Goal: Task Accomplishment & Management: Use online tool/utility

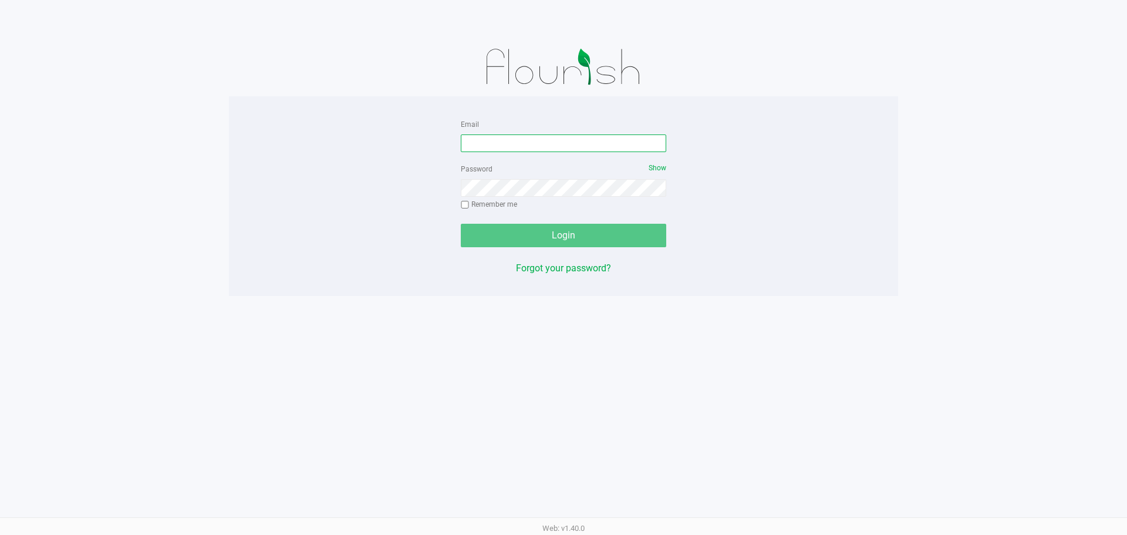
click at [542, 143] on input "Email" at bounding box center [563, 143] width 205 height 18
type input "[EMAIL_ADDRESS][DOMAIN_NAME]"
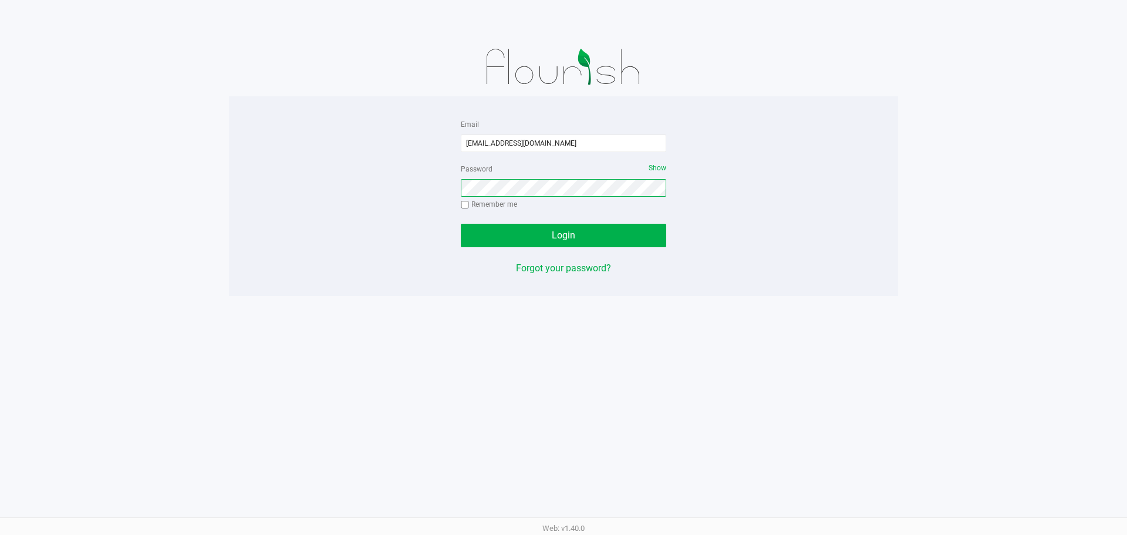
click at [461, 224] on button "Login" at bounding box center [563, 235] width 205 height 23
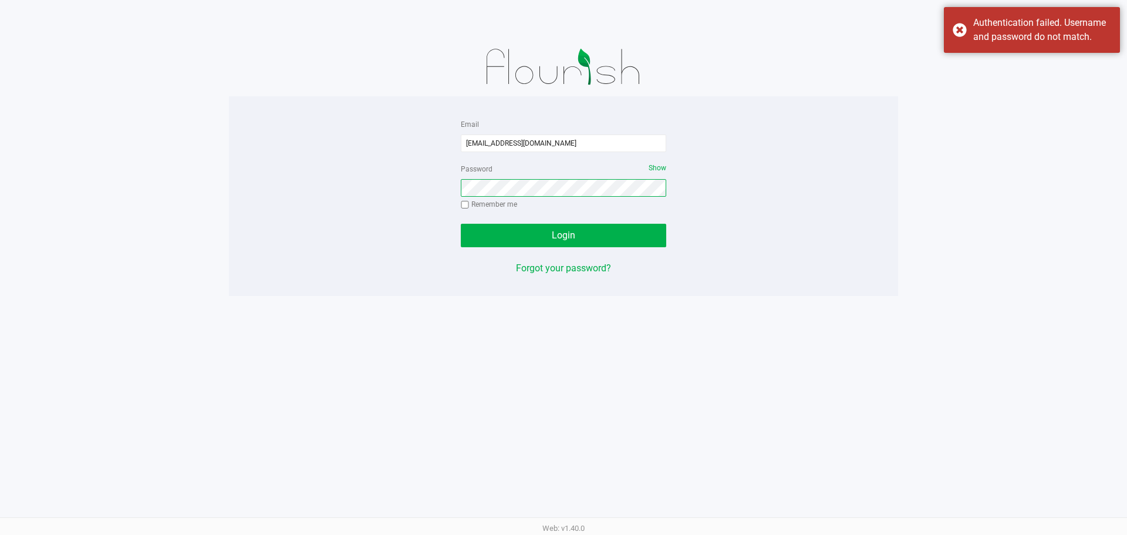
click at [461, 224] on button "Login" at bounding box center [563, 235] width 205 height 23
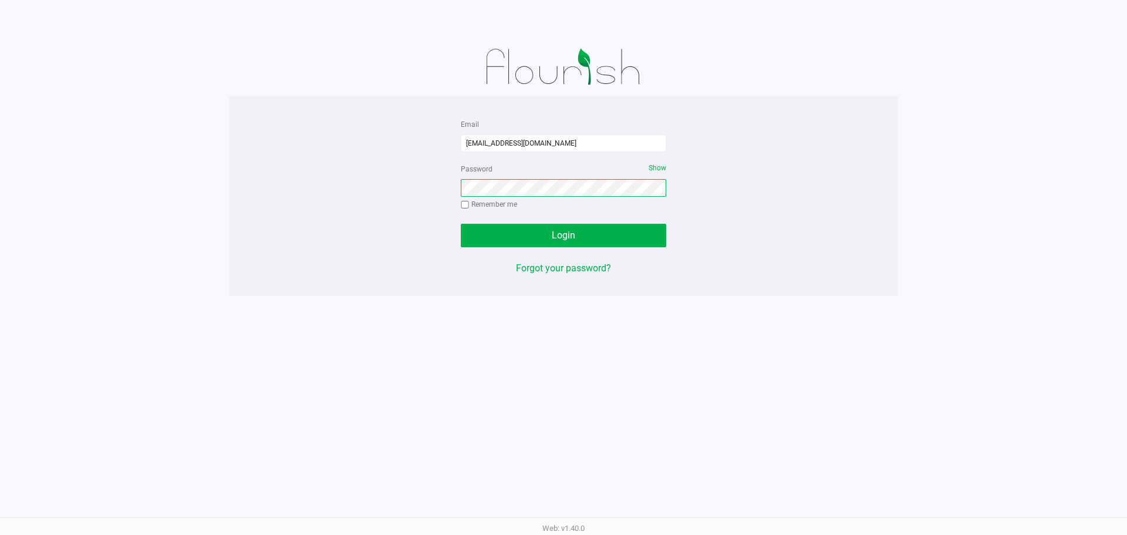
click at [461, 224] on button "Login" at bounding box center [563, 235] width 205 height 23
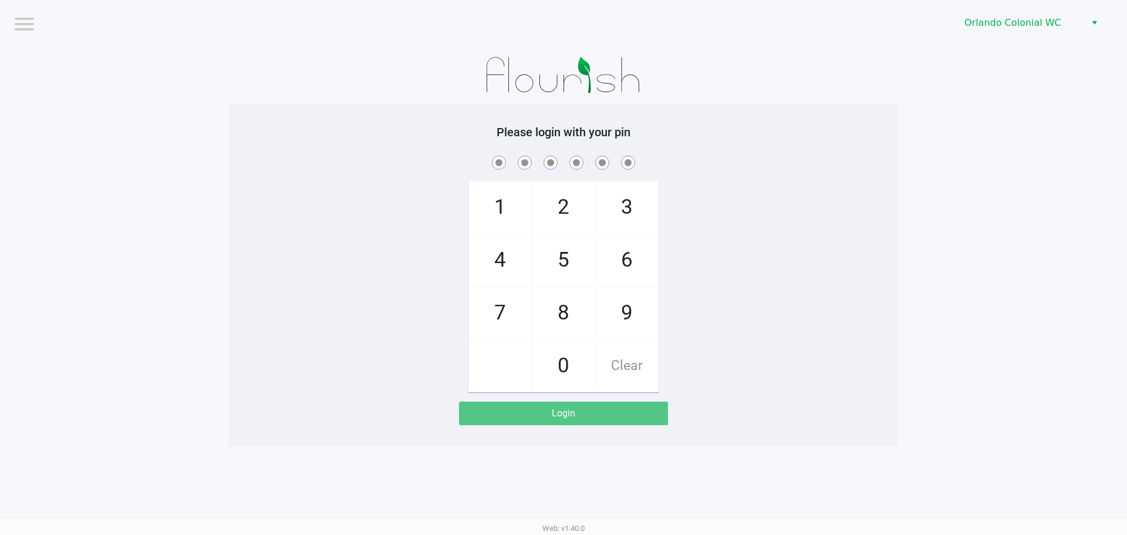
click at [639, 197] on span "3" at bounding box center [627, 207] width 62 height 52
checkbox input "true"
click at [490, 313] on span "7" at bounding box center [500, 313] width 62 height 52
checkbox input "true"
click at [608, 322] on span "9" at bounding box center [627, 313] width 62 height 52
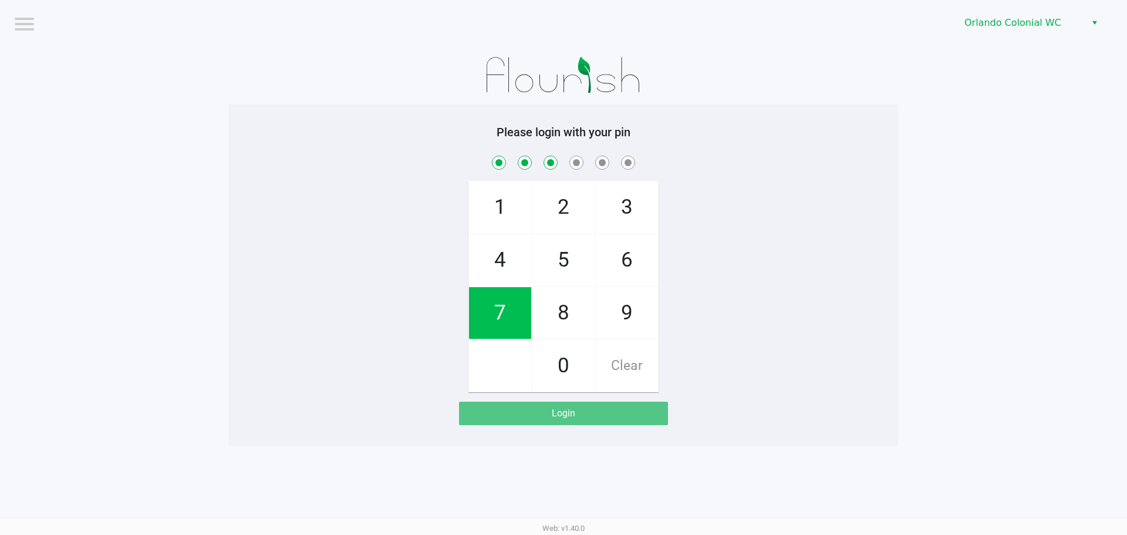
checkbox input "true"
click at [619, 215] on span "3" at bounding box center [627, 207] width 62 height 52
checkbox input "true"
click at [553, 340] on span "0" at bounding box center [563, 366] width 62 height 52
checkbox input "true"
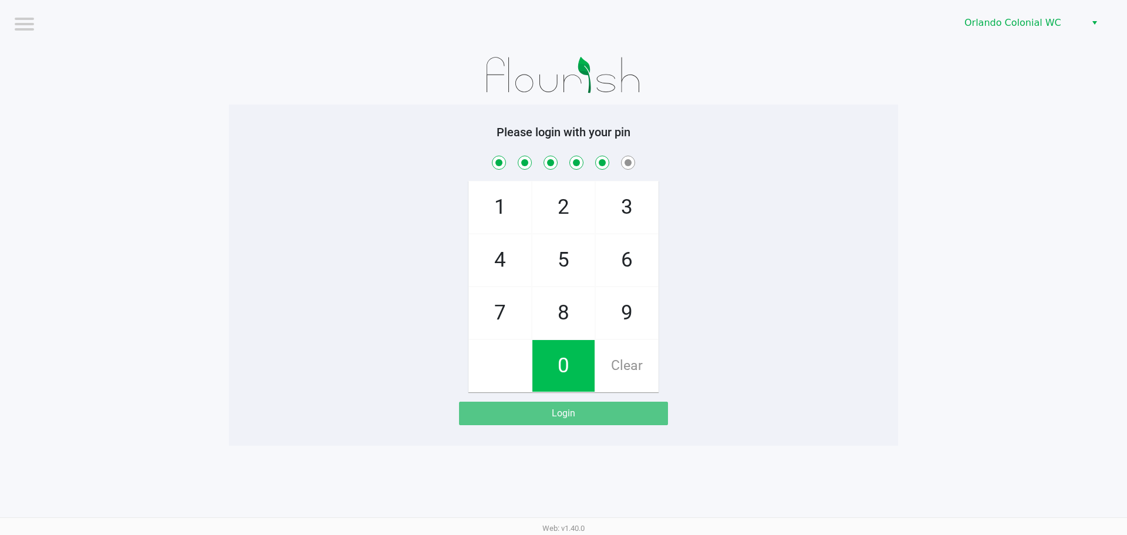
click at [515, 261] on span "4" at bounding box center [500, 260] width 62 height 52
checkbox input "true"
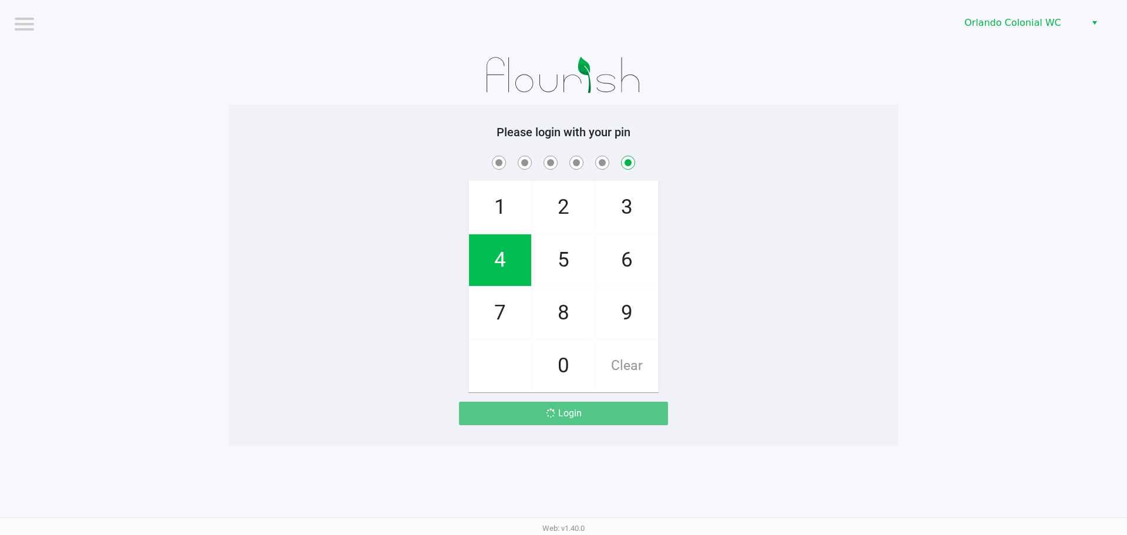
checkbox input "false"
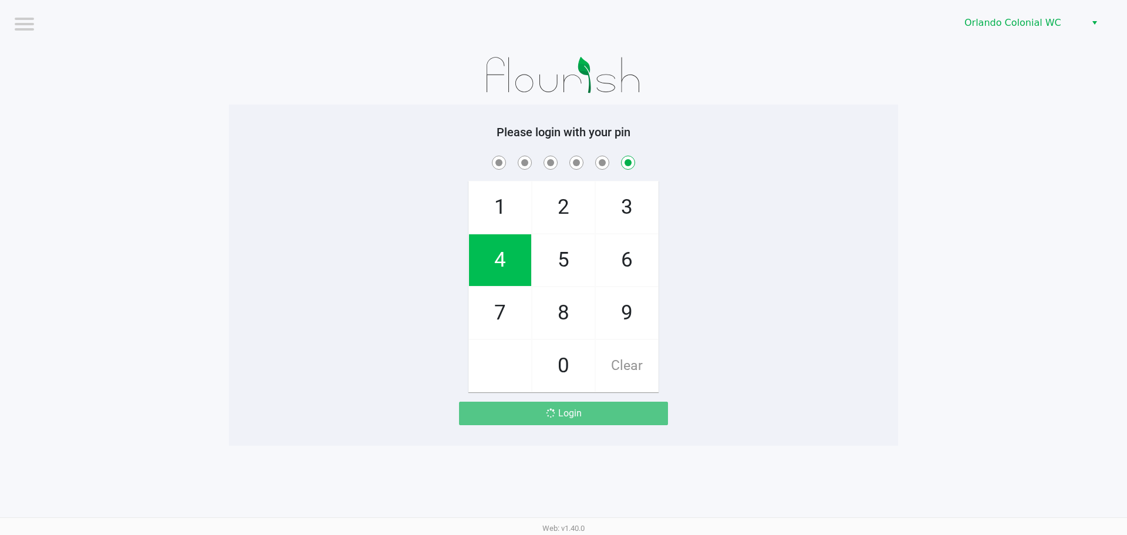
checkbox input "false"
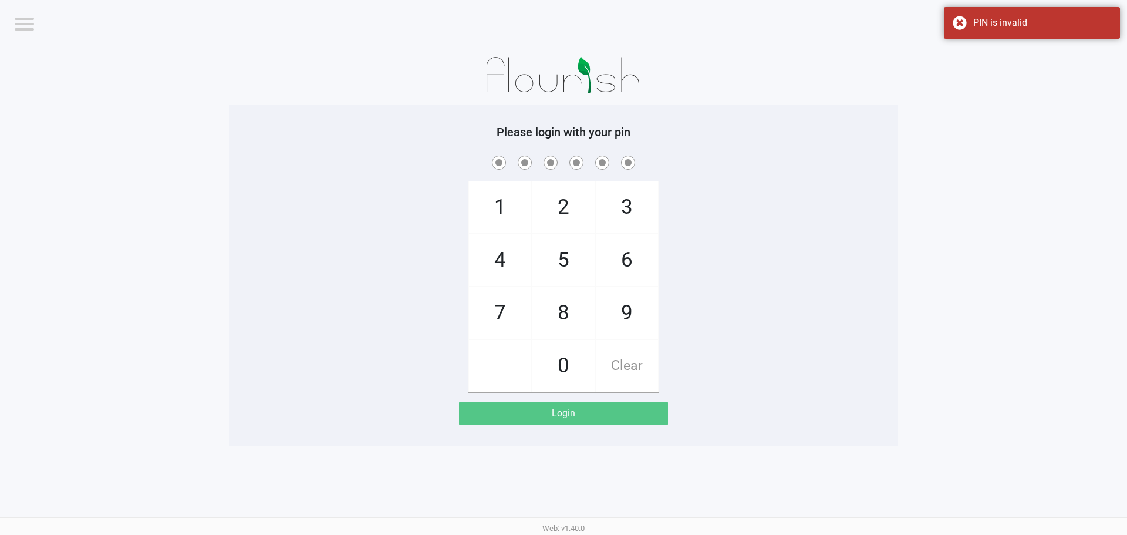
click at [637, 207] on span "3" at bounding box center [627, 207] width 62 height 52
checkbox input "true"
click at [483, 281] on span "4" at bounding box center [500, 260] width 62 height 52
checkbox input "true"
click at [626, 315] on span "9" at bounding box center [627, 313] width 62 height 52
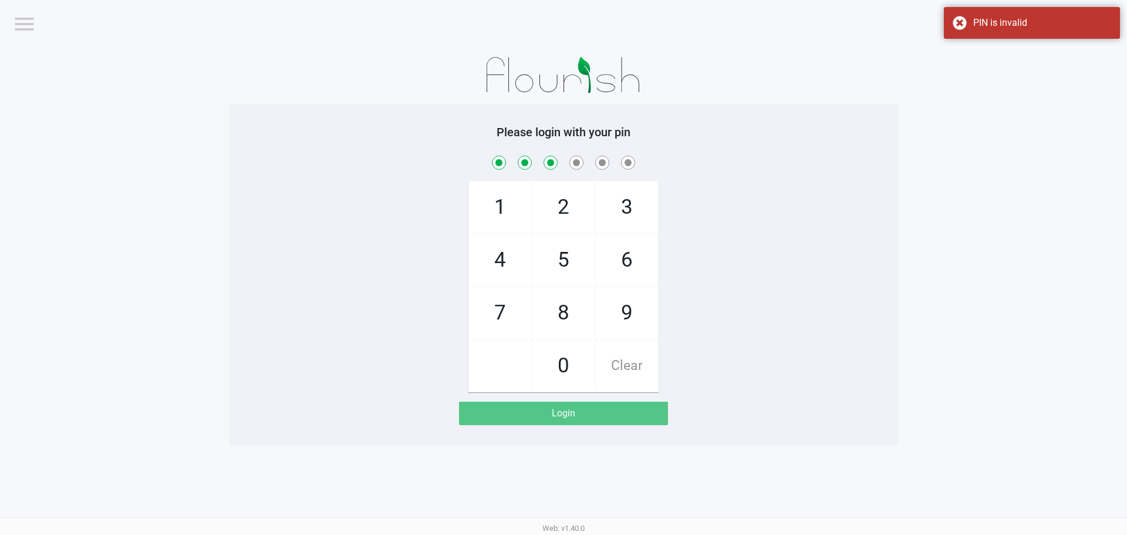
checkbox input "true"
click at [639, 204] on span "3" at bounding box center [627, 207] width 62 height 52
checkbox input "true"
click at [635, 366] on span "Clear" at bounding box center [627, 366] width 62 height 52
checkbox input "false"
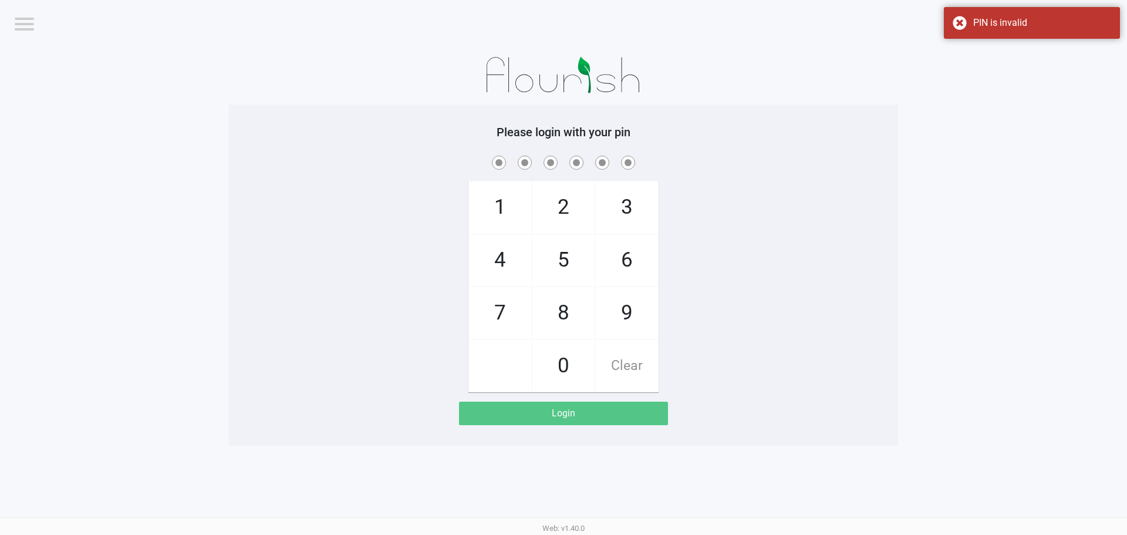
checkbox input "false"
click at [631, 377] on span "Clear" at bounding box center [627, 366] width 62 height 52
click at [636, 379] on span "Clear" at bounding box center [627, 366] width 62 height 52
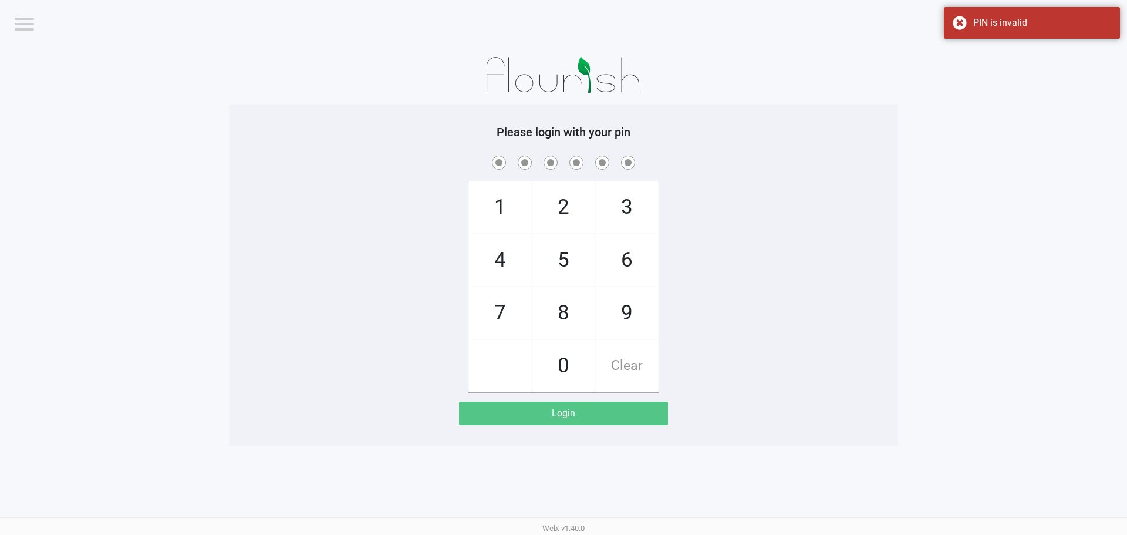
click at [630, 208] on span "3" at bounding box center [627, 207] width 62 height 52
checkbox input "true"
click at [482, 307] on span "7" at bounding box center [500, 313] width 62 height 52
checkbox input "true"
click at [625, 308] on span "9" at bounding box center [627, 313] width 62 height 52
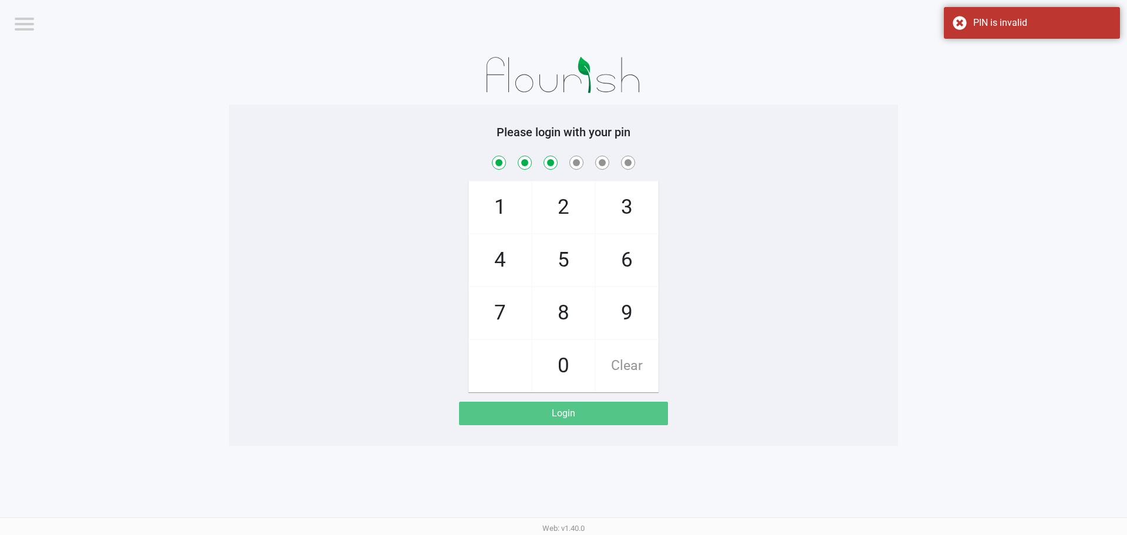
checkbox input "true"
click at [636, 211] on span "3" at bounding box center [627, 207] width 62 height 52
checkbox input "true"
click at [566, 322] on span "8" at bounding box center [563, 313] width 62 height 52
checkbox input "true"
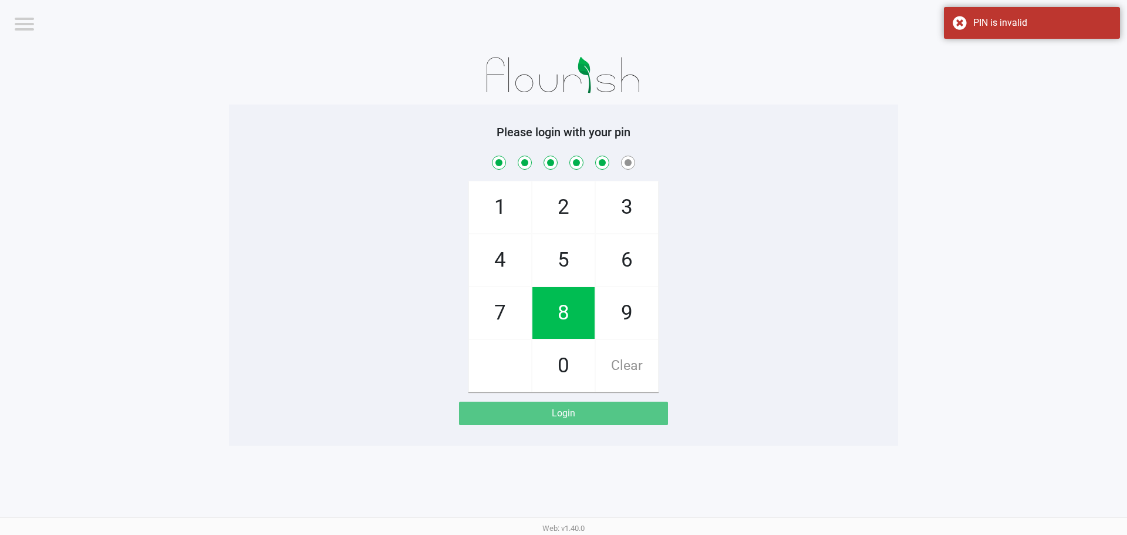
click at [469, 266] on span "4" at bounding box center [500, 260] width 62 height 52
checkbox input "true"
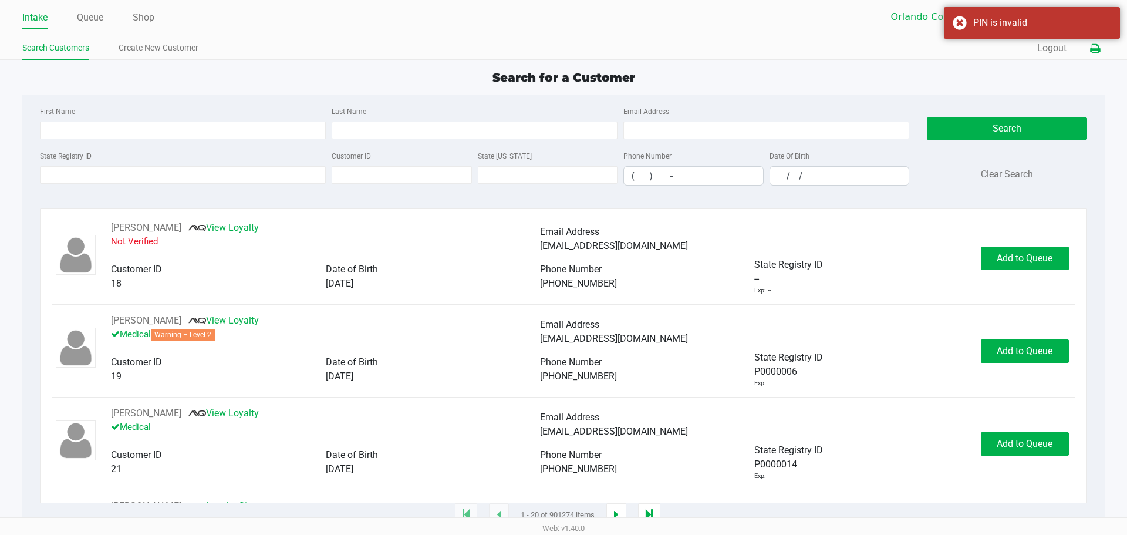
click at [1098, 47] on icon at bounding box center [1095, 49] width 10 height 8
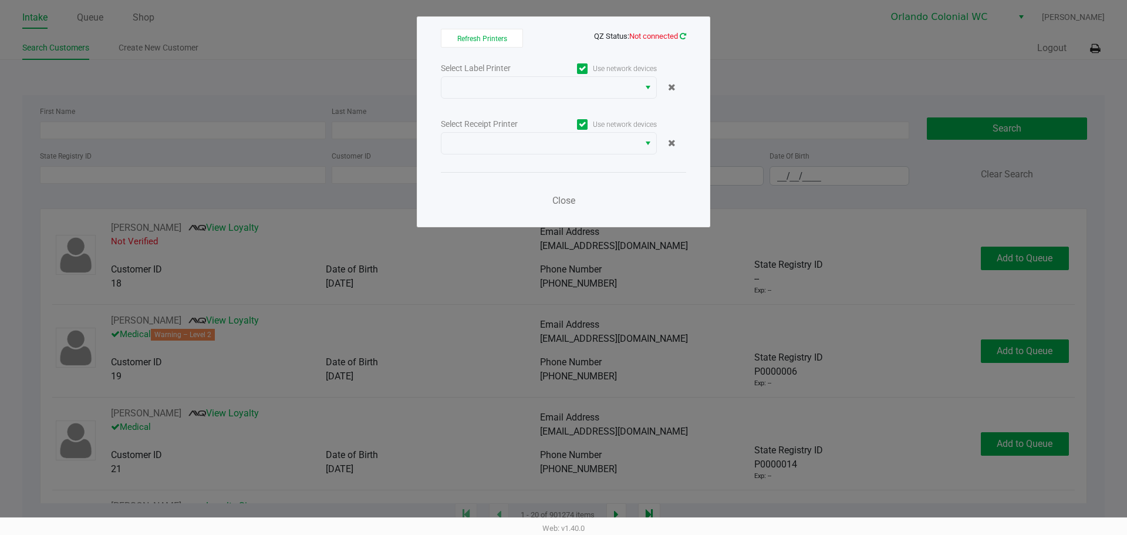
click at [684, 36] on icon at bounding box center [683, 36] width 6 height 8
click at [675, 37] on span "Not connected" at bounding box center [653, 36] width 49 height 9
click at [679, 43] on choose-printers "Refresh Printers QZ Status: Not connected Select Label Printer Use network devi…" at bounding box center [563, 122] width 245 height 186
click at [687, 38] on div "Refresh Printers QZ Status: Not connected Select Label Printer Use network devi…" at bounding box center [563, 121] width 293 height 211
click at [681, 36] on icon at bounding box center [683, 36] width 6 height 8
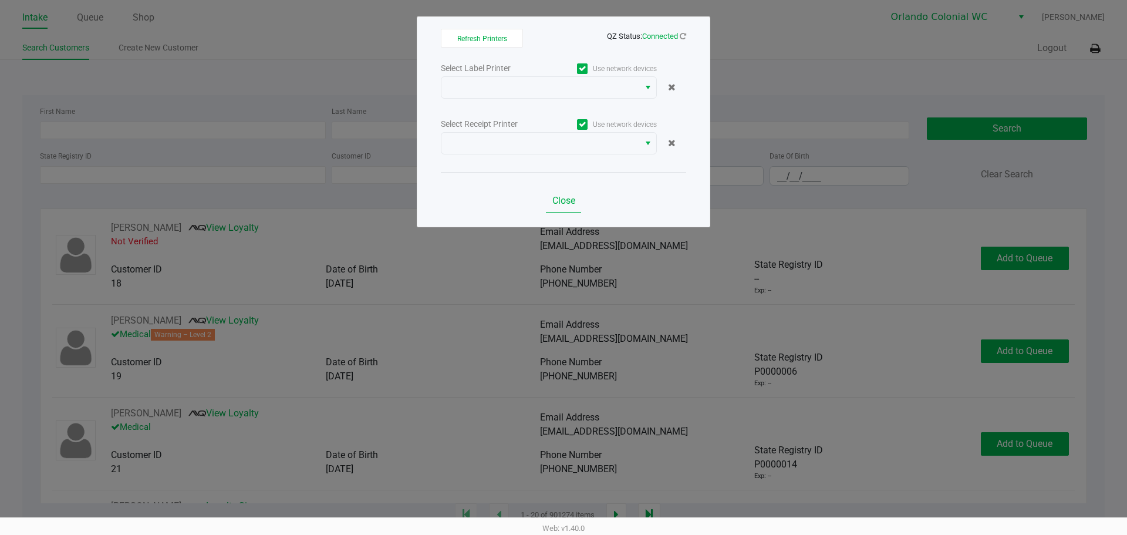
click at [560, 200] on span "Close" at bounding box center [563, 200] width 23 height 11
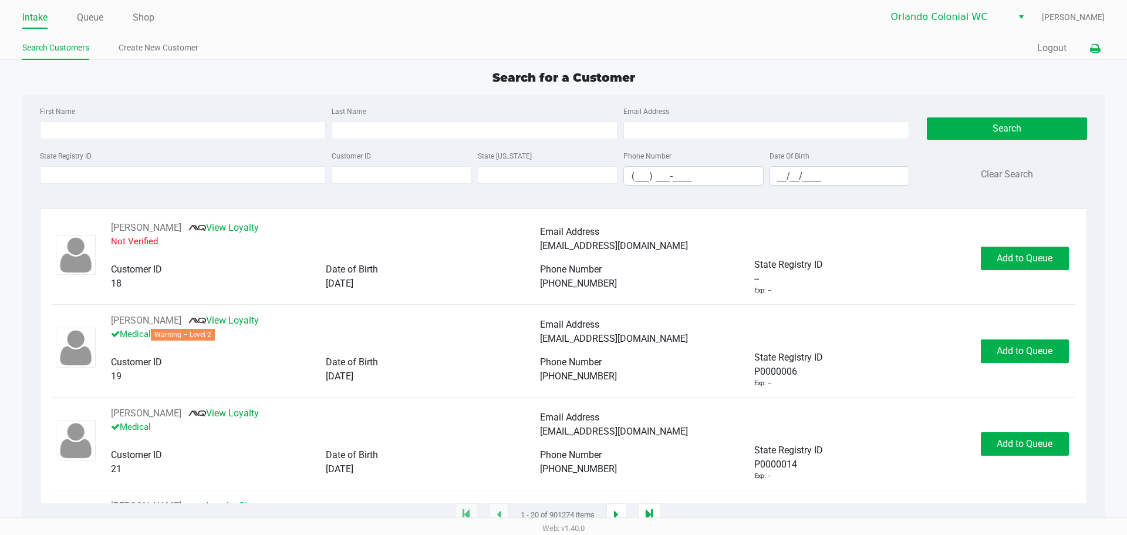
click at [254, 175] on input "State Registry ID" at bounding box center [183, 175] width 286 height 18
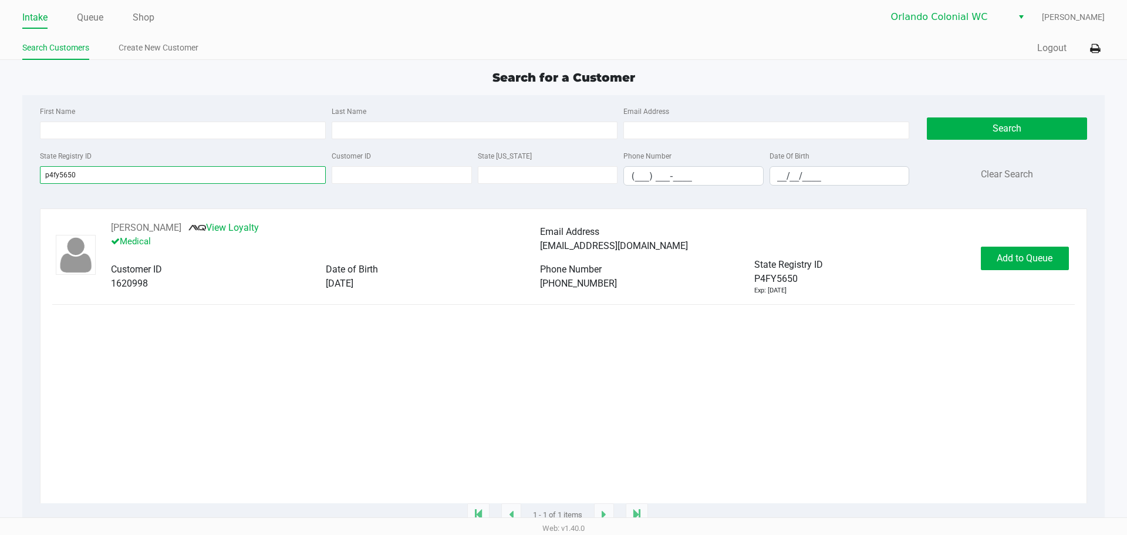
type input "p4fy5650"
click at [1025, 269] on button "Add to Queue" at bounding box center [1025, 258] width 88 height 23
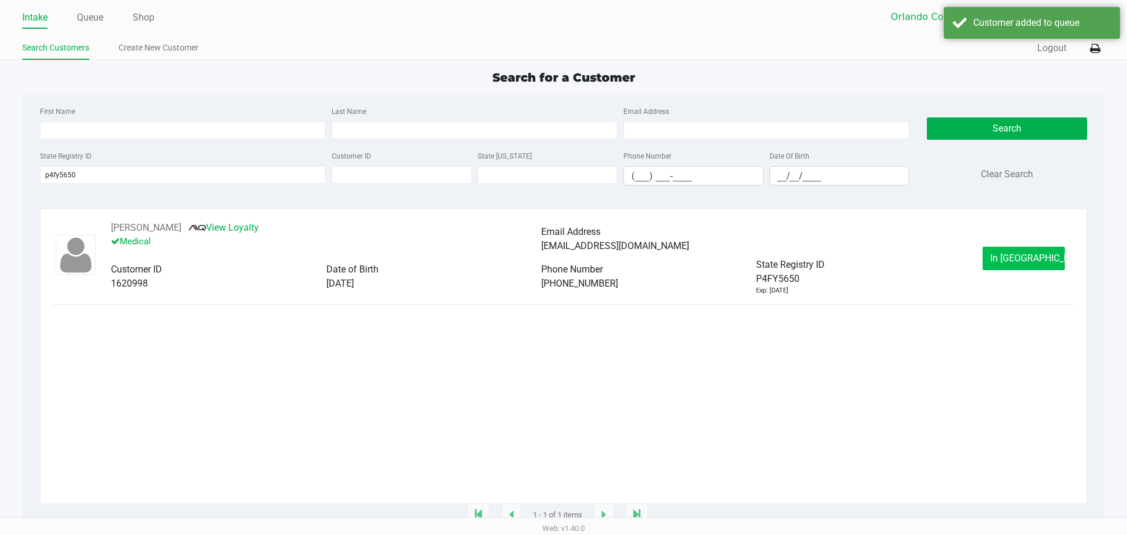
click at [1024, 257] on span "In Queue" at bounding box center [1039, 257] width 99 height 11
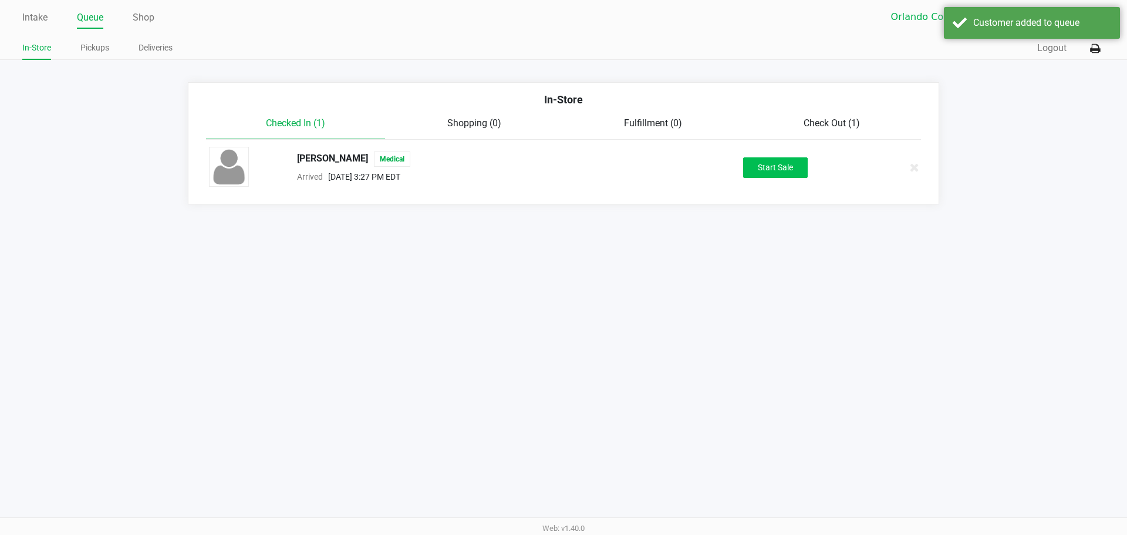
click at [779, 169] on button "Start Sale" at bounding box center [775, 167] width 65 height 21
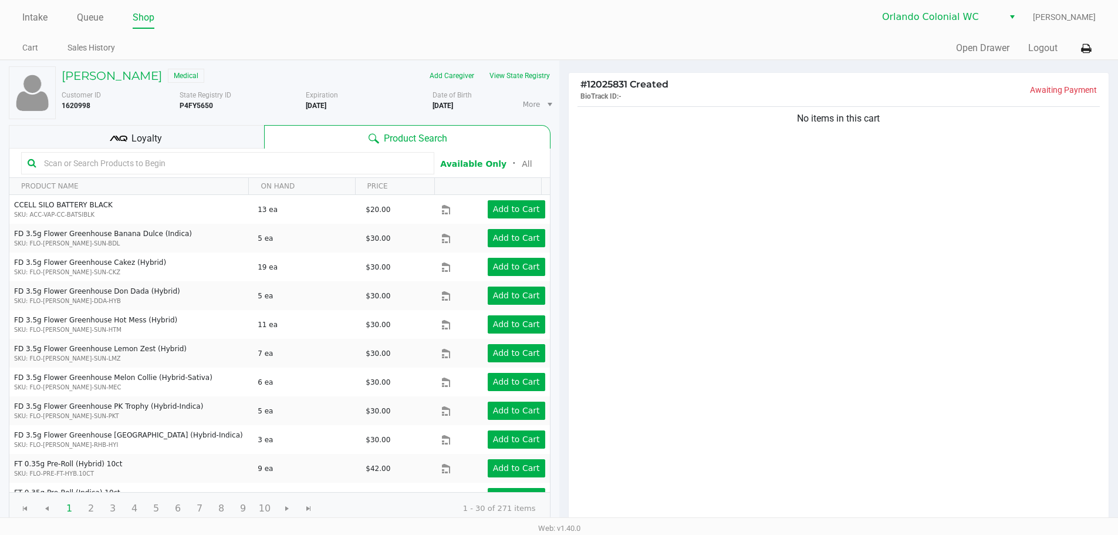
click at [197, 133] on div "Loyalty" at bounding box center [136, 136] width 255 height 23
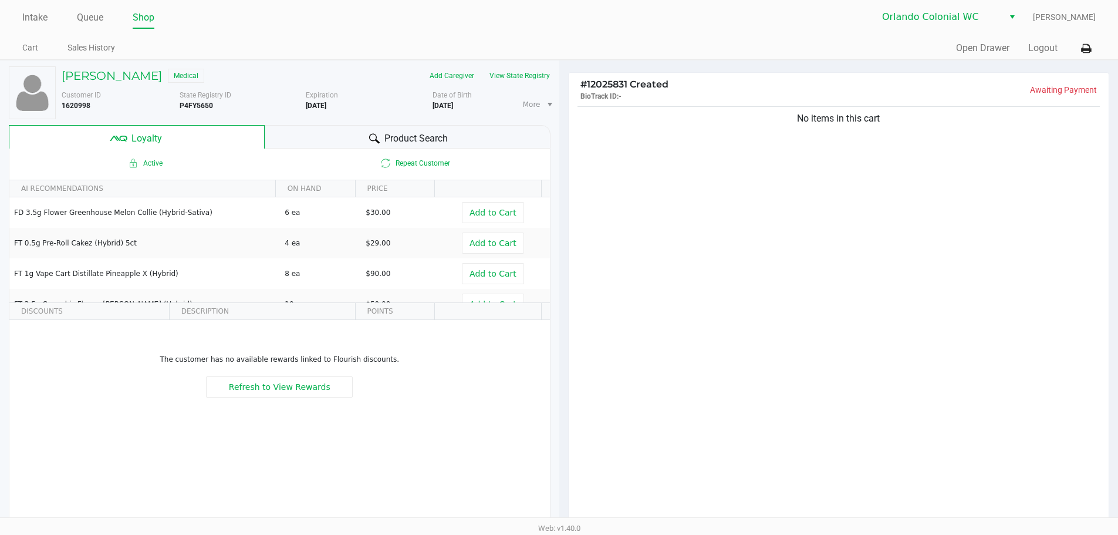
click at [311, 137] on div "Product Search" at bounding box center [408, 136] width 286 height 23
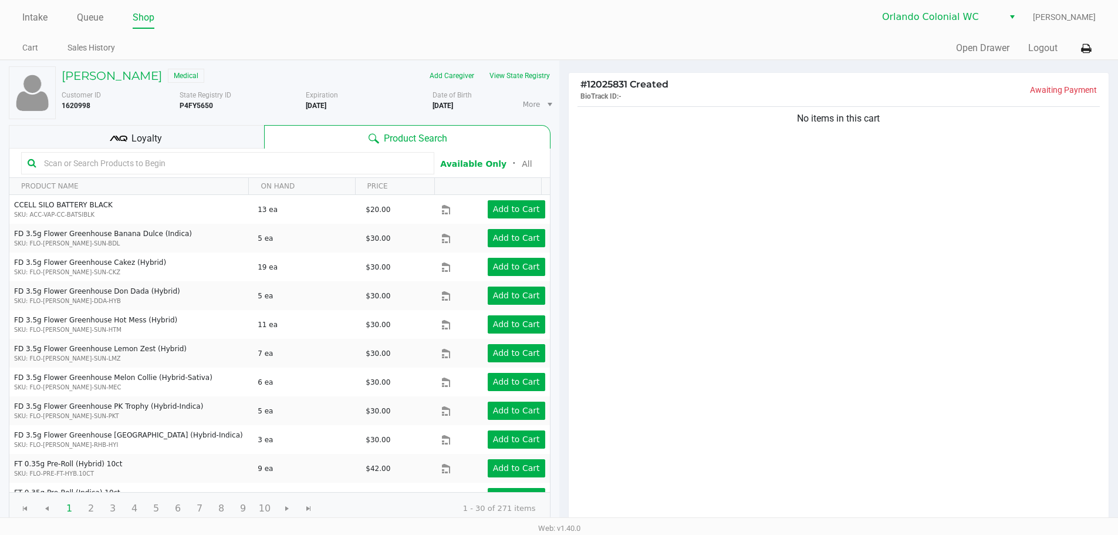
click at [910, 332] on div "No items in this cart" at bounding box center [839, 314] width 541 height 421
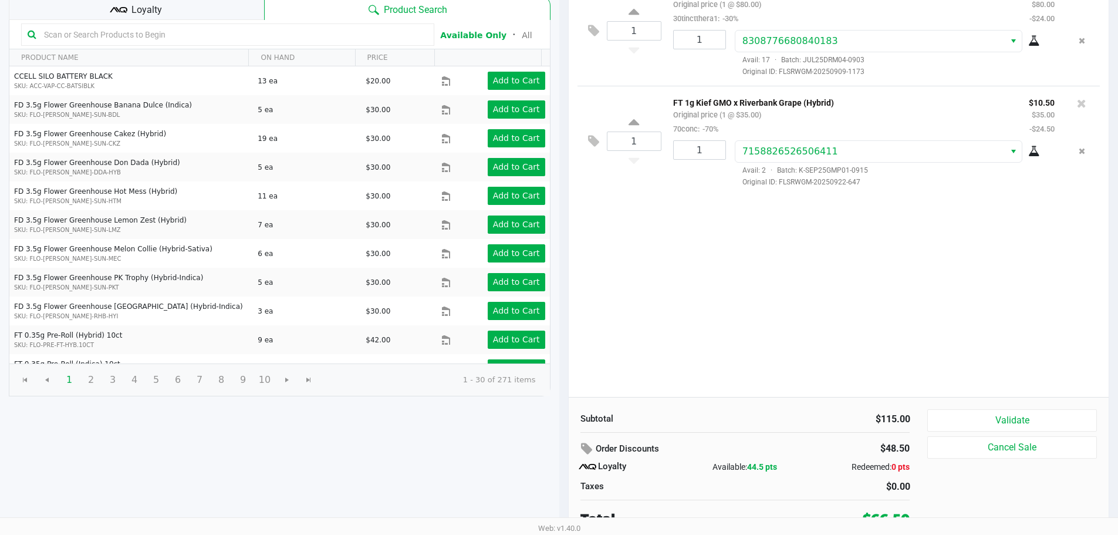
scroll to position [134, 0]
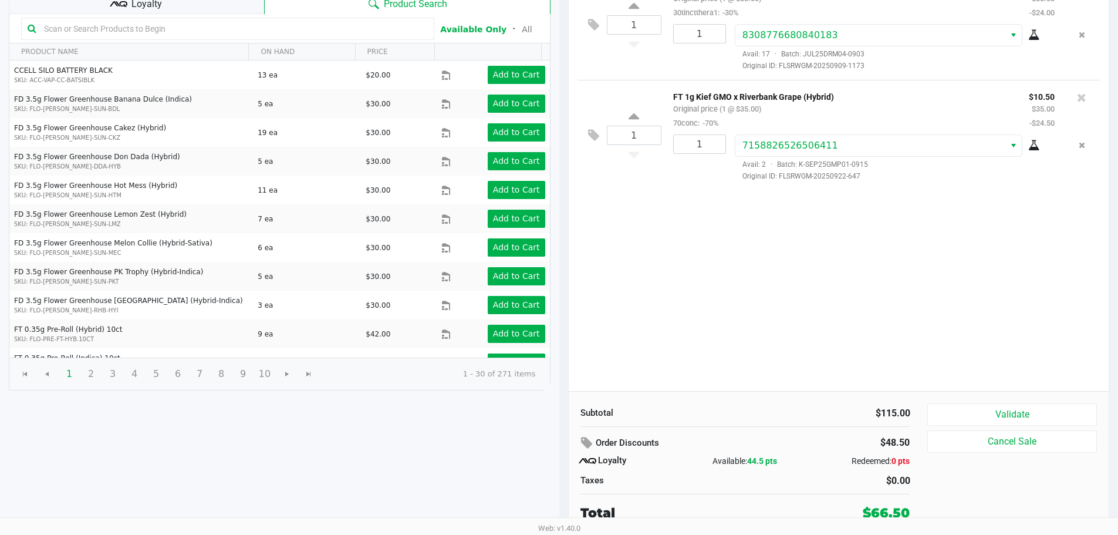
click at [1037, 412] on button "Validate" at bounding box center [1011, 414] width 169 height 22
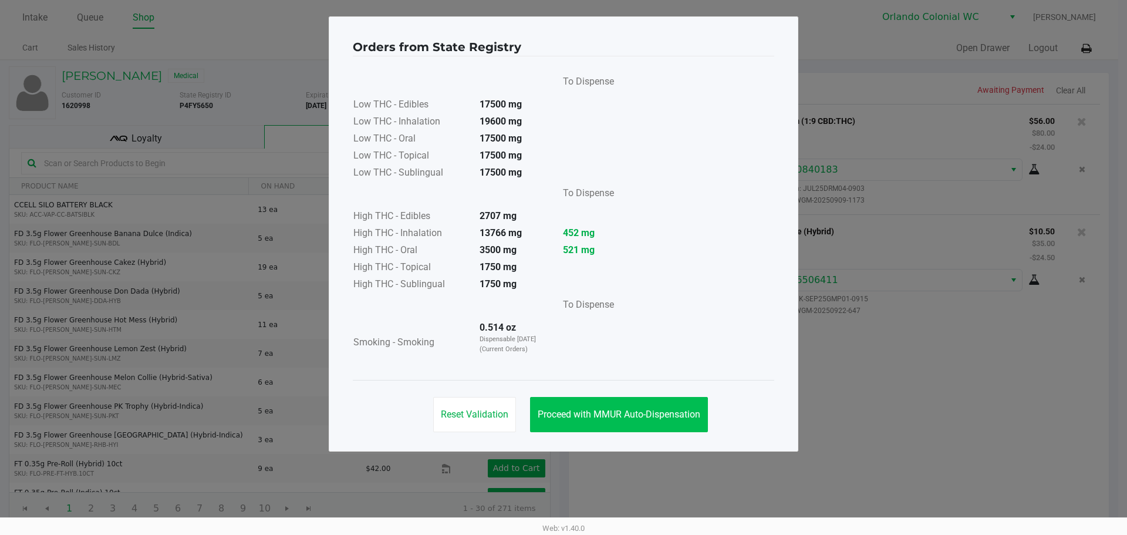
click at [621, 423] on button "Proceed with MMUR Auto-Dispensation" at bounding box center [619, 414] width 178 height 35
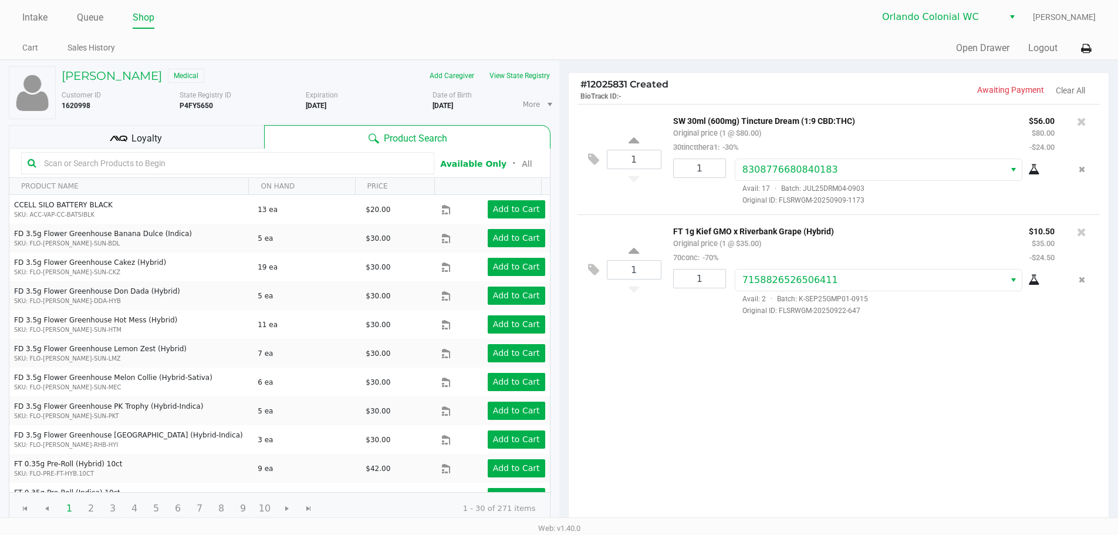
scroll to position [134, 0]
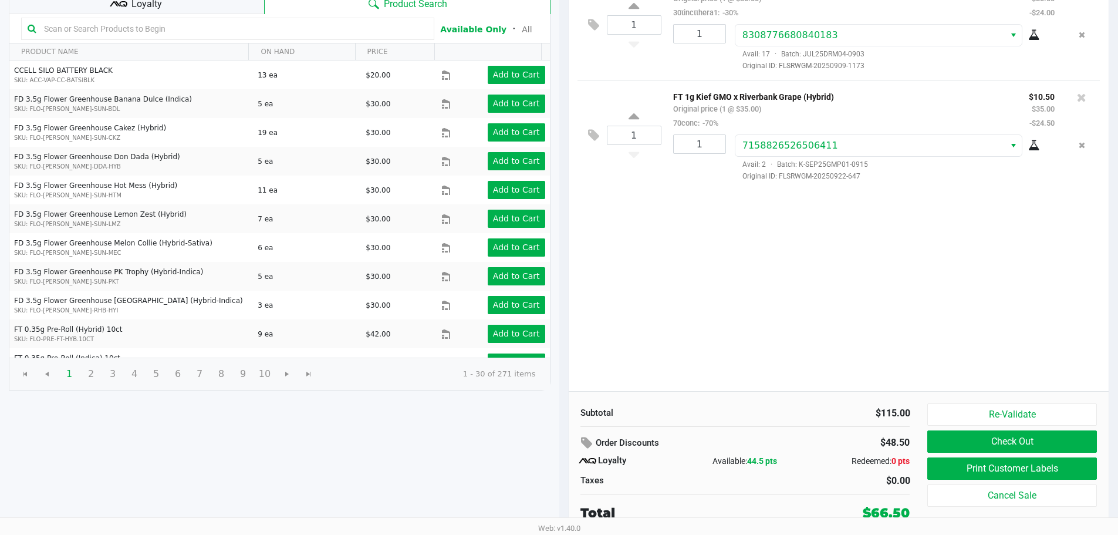
click at [1025, 474] on button "Print Customer Labels" at bounding box center [1011, 468] width 169 height 22
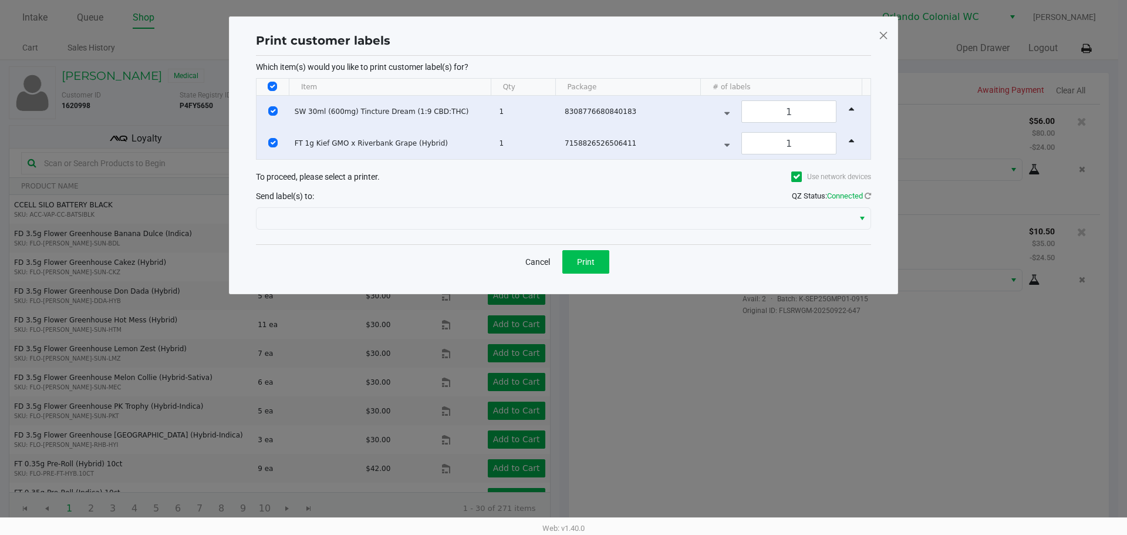
click at [594, 257] on span "Print" at bounding box center [586, 261] width 18 height 9
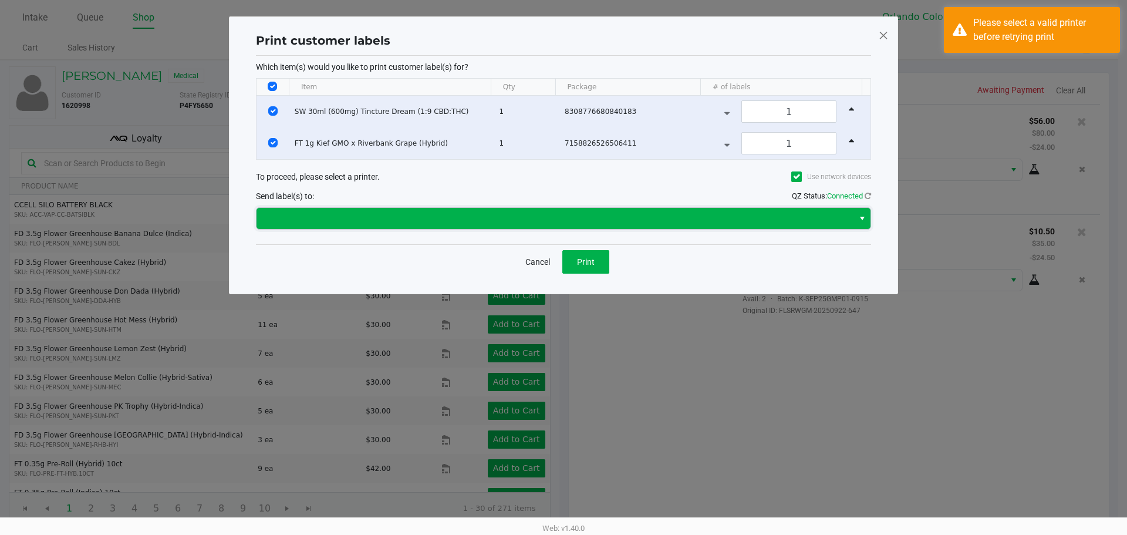
click at [698, 210] on span at bounding box center [555, 218] width 597 height 21
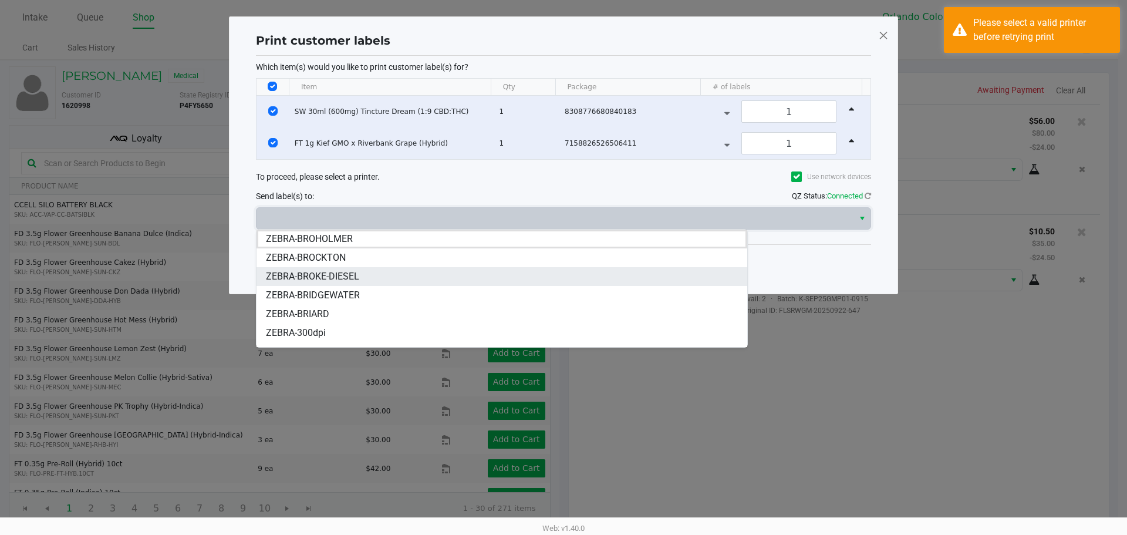
click at [378, 272] on li "ZEBRA-BROKE-DIESEL" at bounding box center [502, 276] width 491 height 19
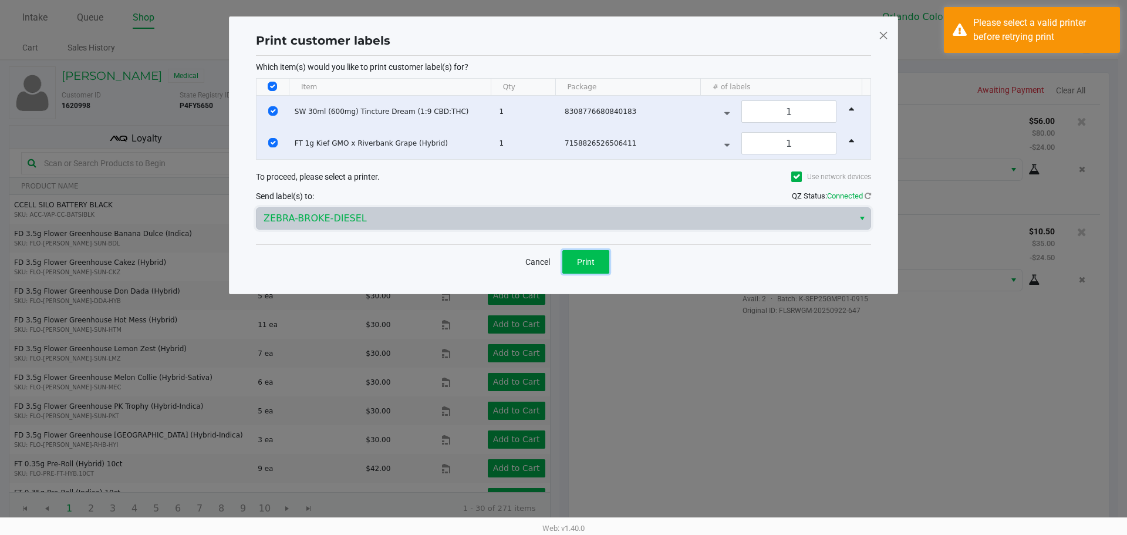
click at [592, 255] on button "Print" at bounding box center [585, 261] width 47 height 23
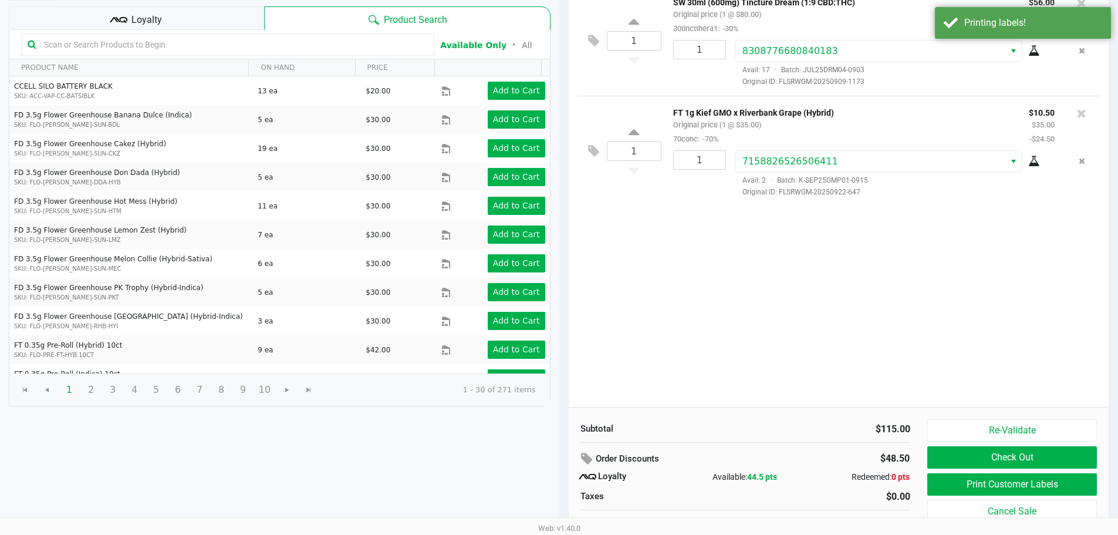
scroll to position [134, 0]
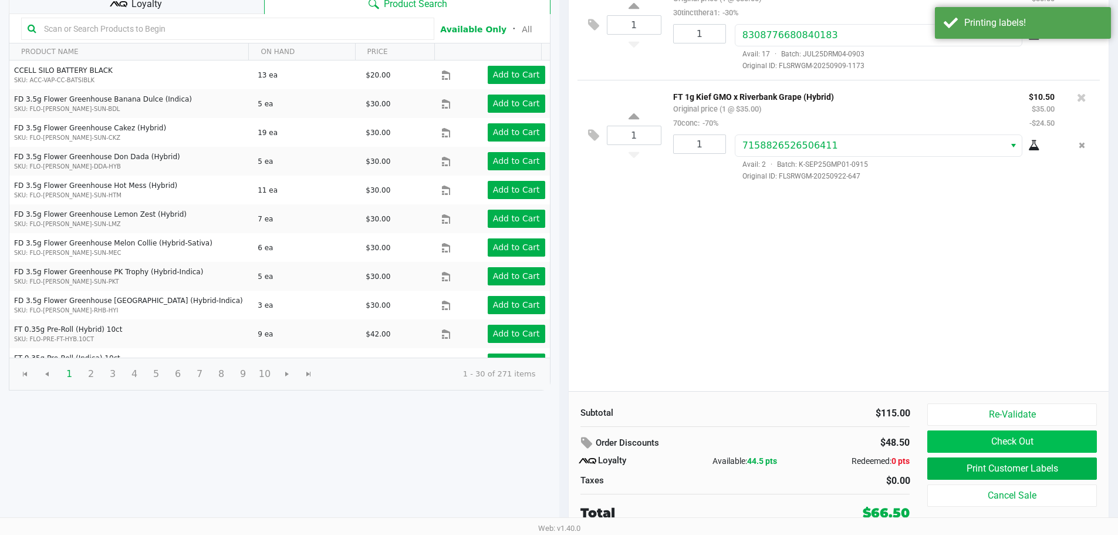
click at [1068, 434] on button "Check Out" at bounding box center [1011, 441] width 169 height 22
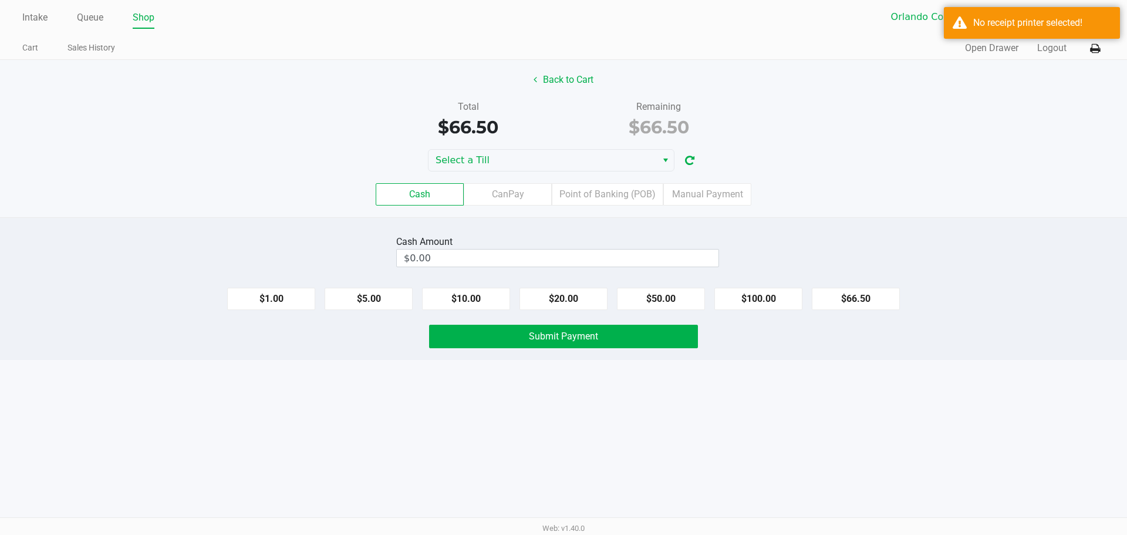
click at [551, 299] on button "$20.00" at bounding box center [563, 299] width 88 height 22
click at [561, 296] on button "$20.00" at bounding box center [563, 299] width 88 height 22
click at [562, 303] on button "$20.00" at bounding box center [563, 299] width 88 height 22
click at [571, 298] on button "$20.00" at bounding box center [563, 299] width 88 height 22
type input "$80.00"
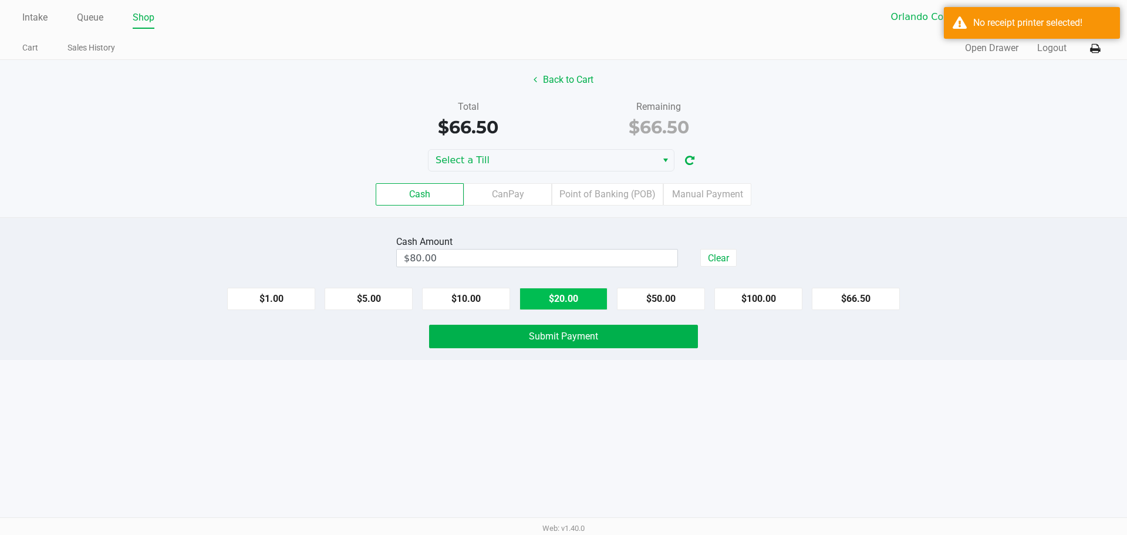
click at [602, 331] on button "Submit Payment" at bounding box center [563, 336] width 269 height 23
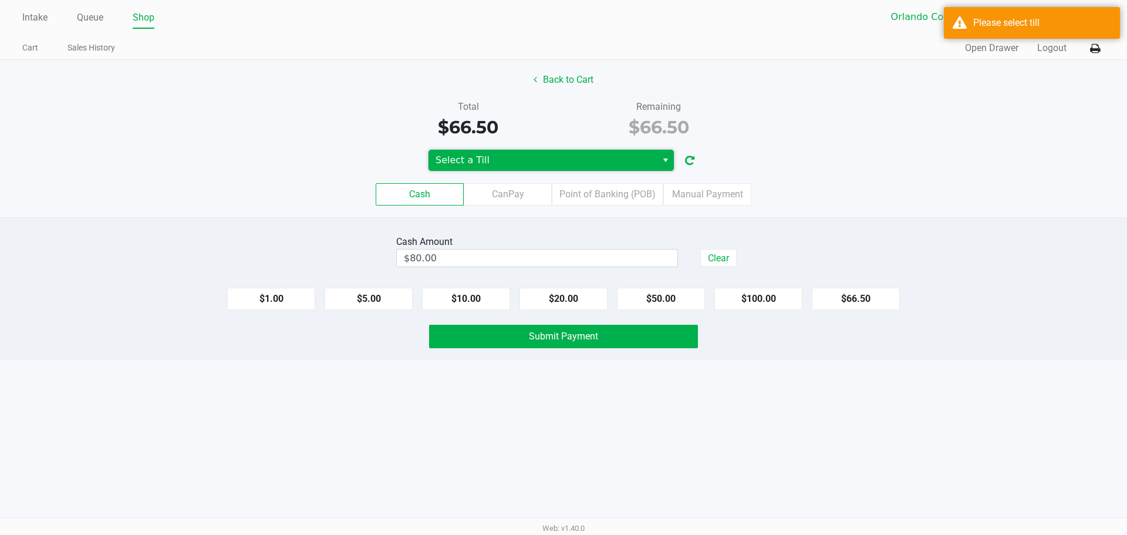
click at [617, 153] on span "Select a Till" at bounding box center [542, 160] width 228 height 21
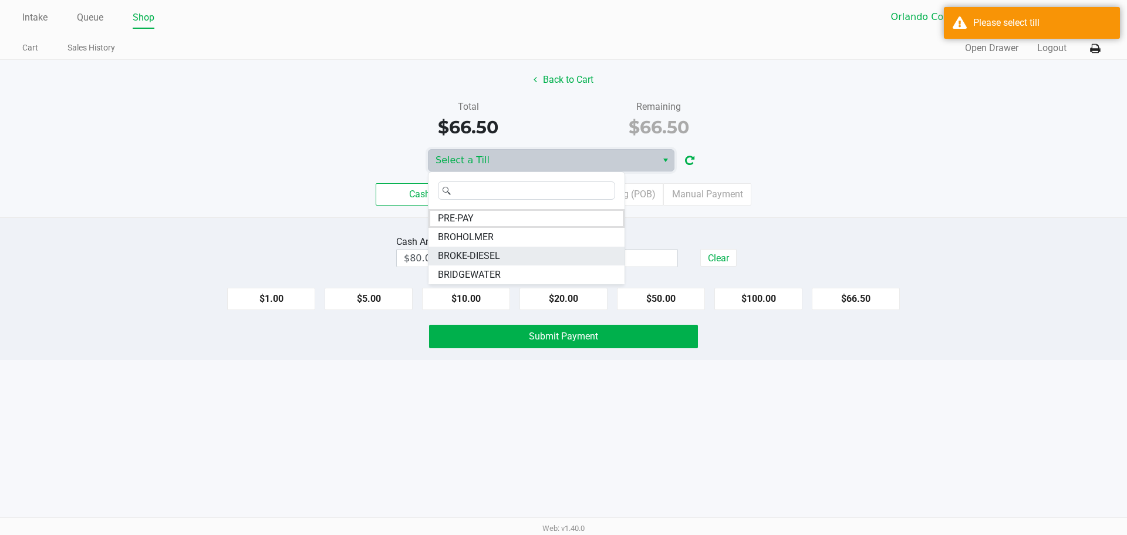
click at [489, 249] on span "BROKE-DIESEL" at bounding box center [469, 256] width 62 height 14
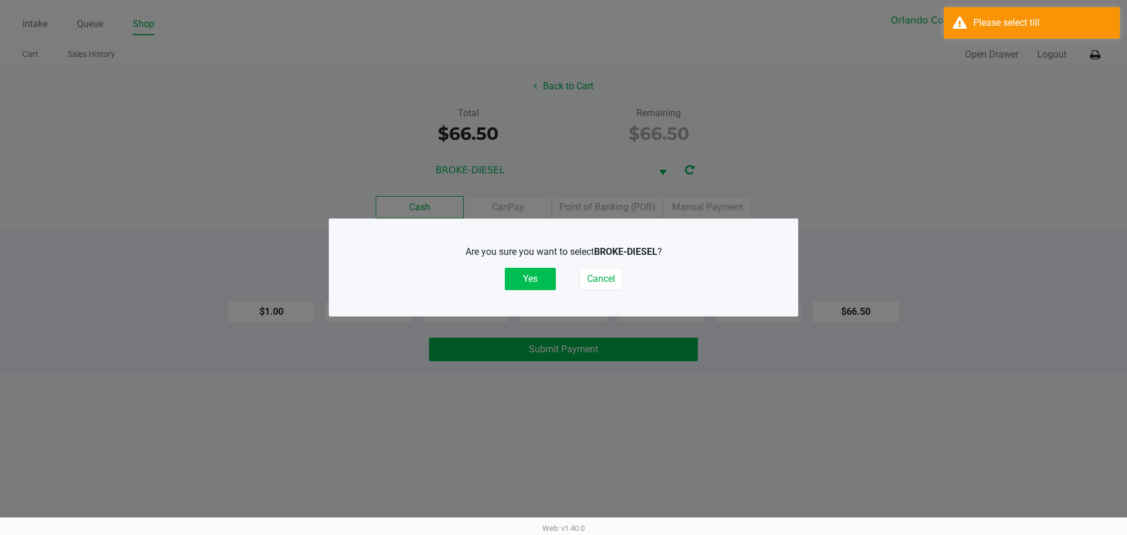
click at [527, 283] on button "Yes" at bounding box center [530, 279] width 51 height 22
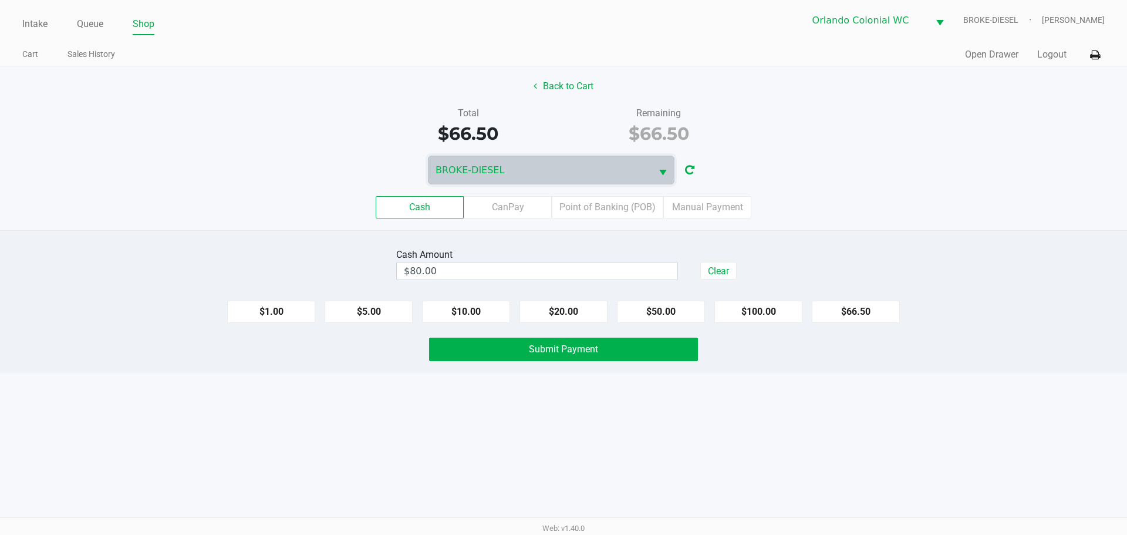
click at [615, 358] on button "Submit Payment" at bounding box center [563, 349] width 269 height 23
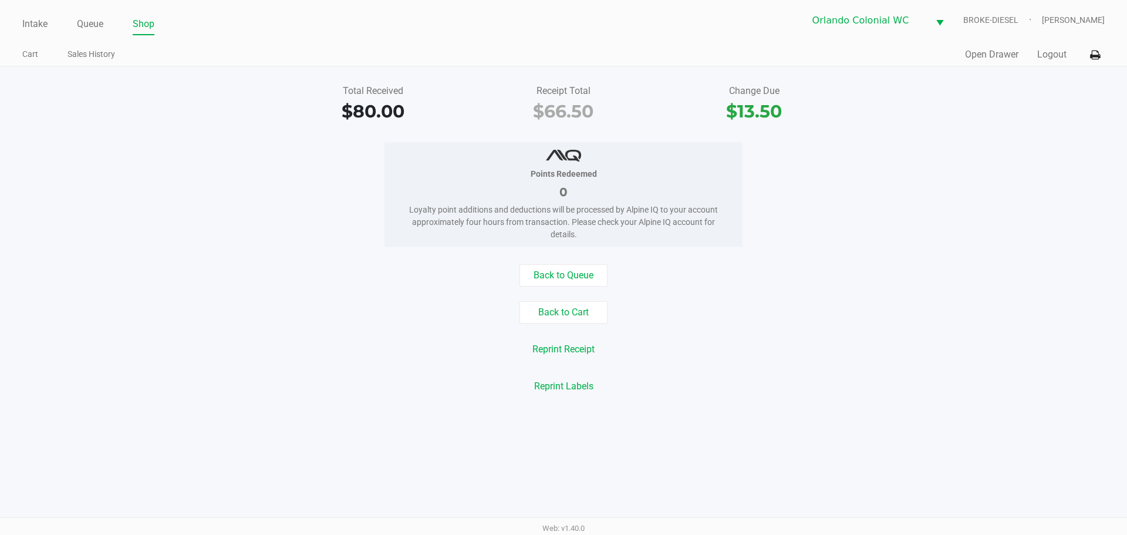
click at [567, 349] on button "Reprint Receipt" at bounding box center [563, 349] width 77 height 22
click at [1086, 53] on button at bounding box center [1094, 55] width 19 height 22
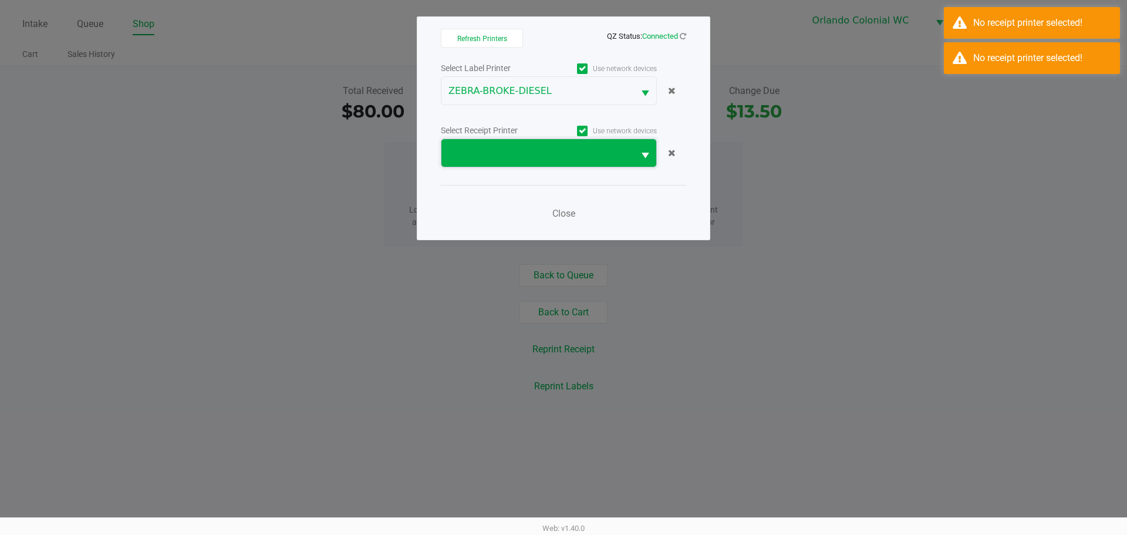
click at [530, 156] on span at bounding box center [537, 153] width 178 height 14
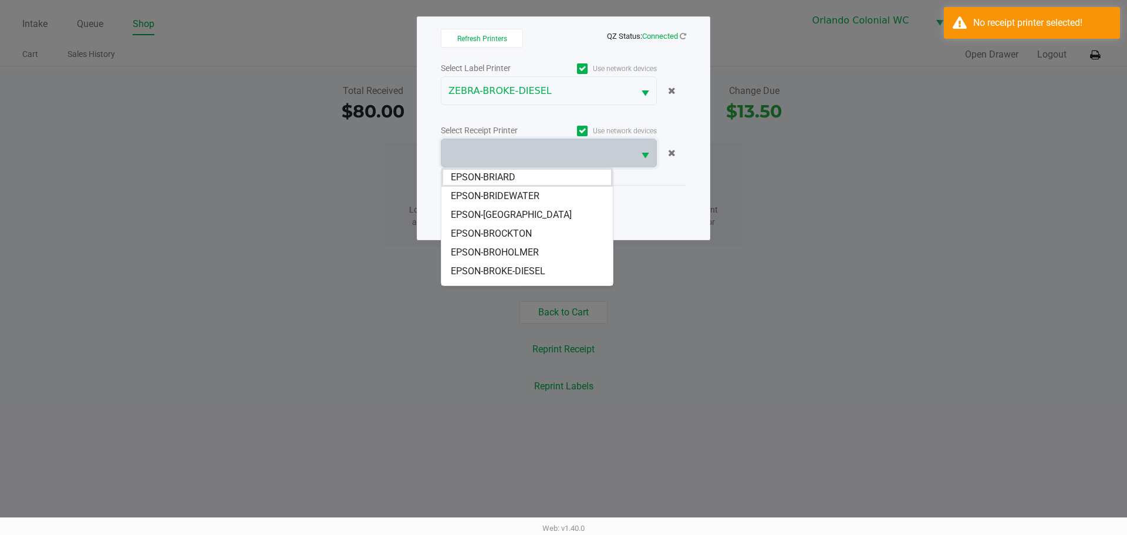
drag, startPoint x: 528, startPoint y: 270, endPoint x: 549, endPoint y: 225, distance: 49.6
click at [528, 270] on span "EPSON-BROKE-DIESEL" at bounding box center [498, 271] width 95 height 14
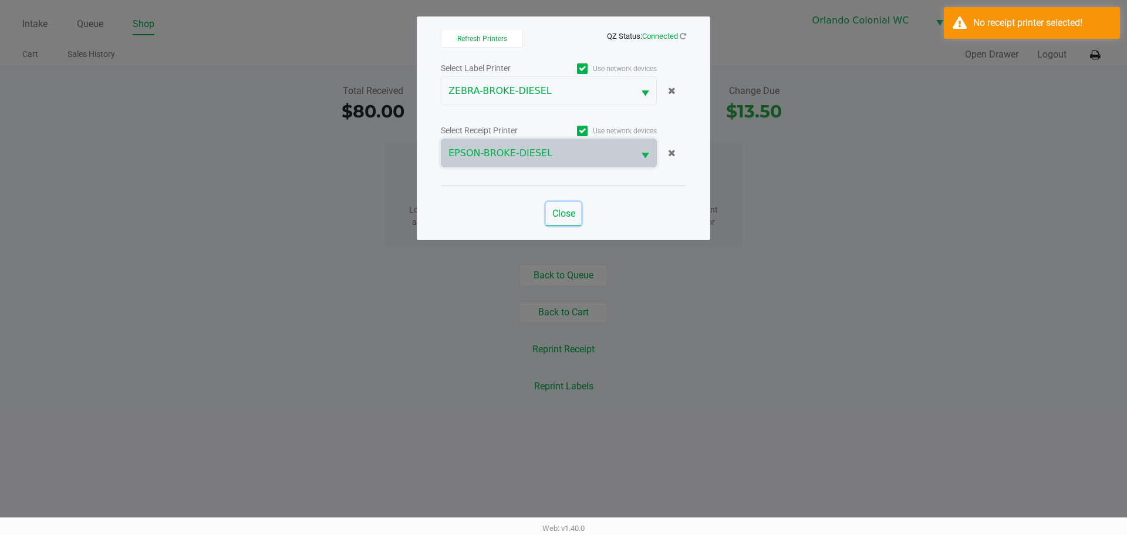
click at [571, 215] on span "Close" at bounding box center [563, 213] width 23 height 11
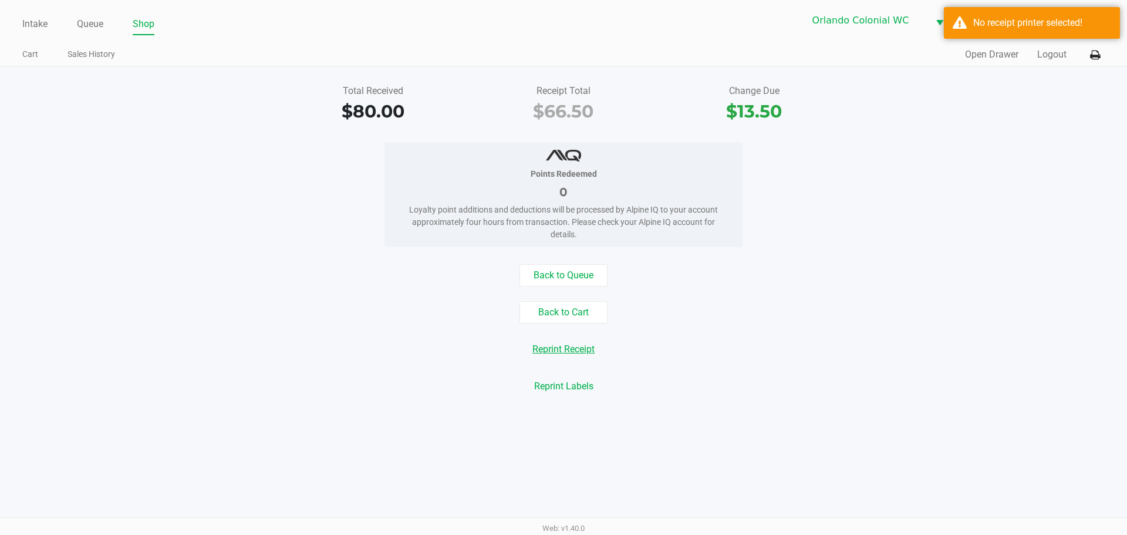
click at [579, 349] on button "Reprint Receipt" at bounding box center [563, 349] width 77 height 22
click at [986, 72] on div "Total Received $80.00 Receipt Total $66.50 Change Due $13.50 Points Redeemed 0 …" at bounding box center [563, 238] width 1127 height 345
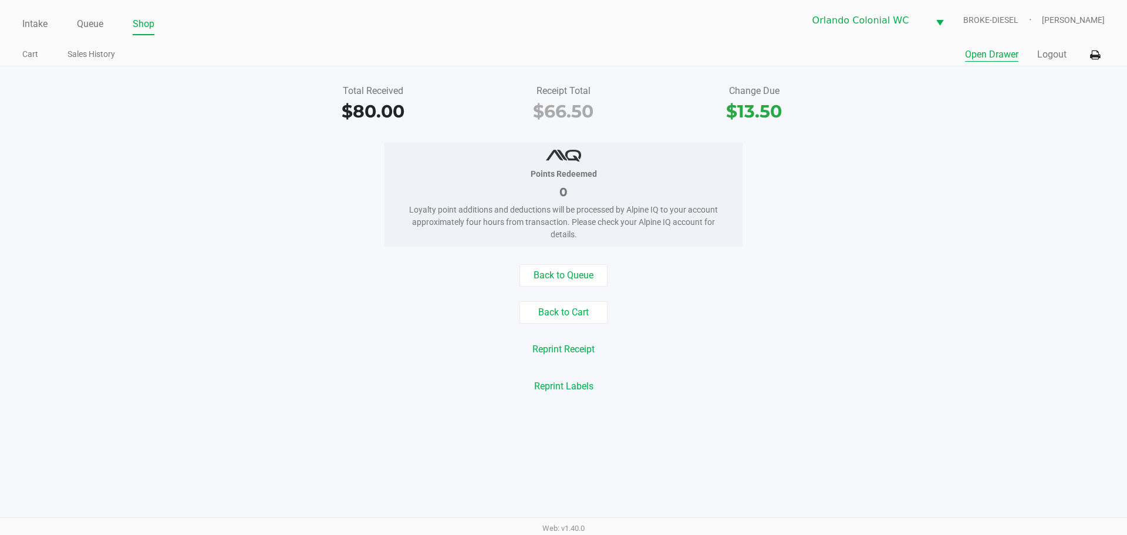
click at [985, 58] on button "Open Drawer" at bounding box center [991, 55] width 53 height 14
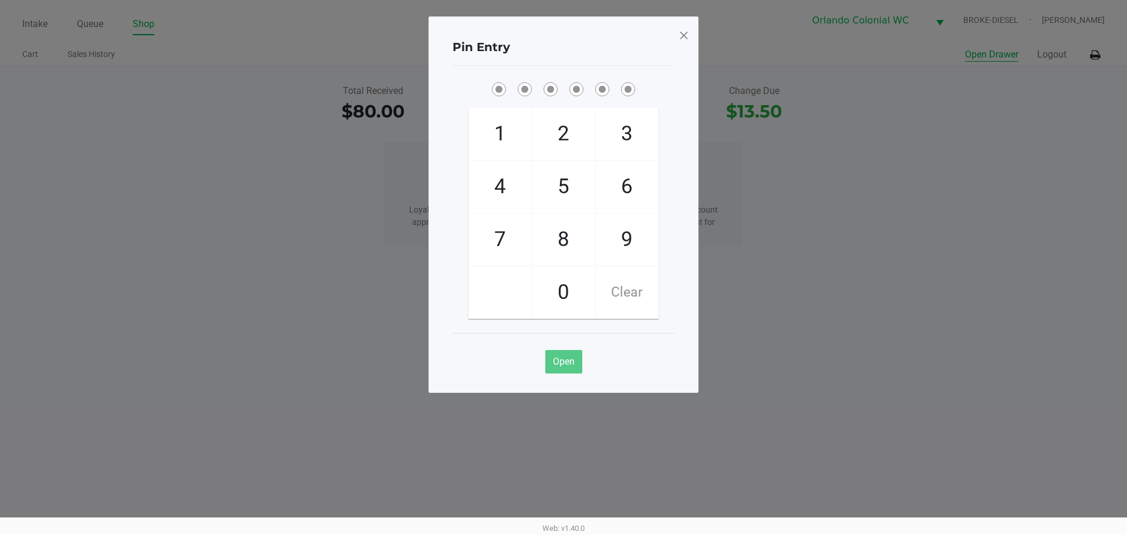
click at [643, 121] on span "3" at bounding box center [627, 134] width 62 height 52
checkbox input "true"
click at [485, 226] on span "7" at bounding box center [500, 240] width 62 height 52
checkbox input "true"
click at [626, 235] on span "9" at bounding box center [627, 240] width 62 height 52
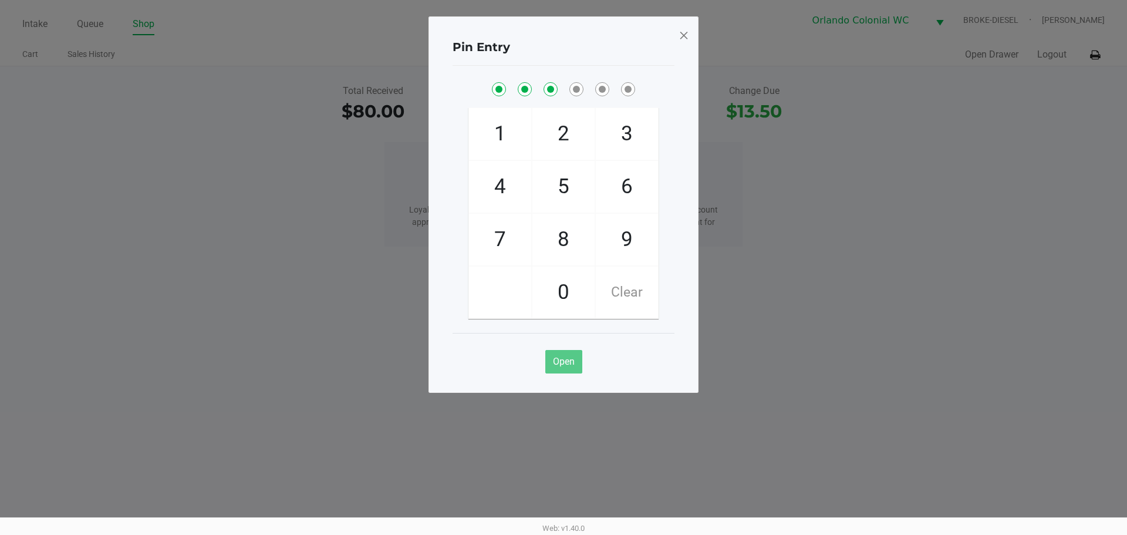
checkbox input "true"
click at [635, 140] on span "3" at bounding box center [627, 134] width 62 height 52
checkbox input "true"
click at [573, 240] on span "8" at bounding box center [563, 240] width 62 height 52
checkbox input "true"
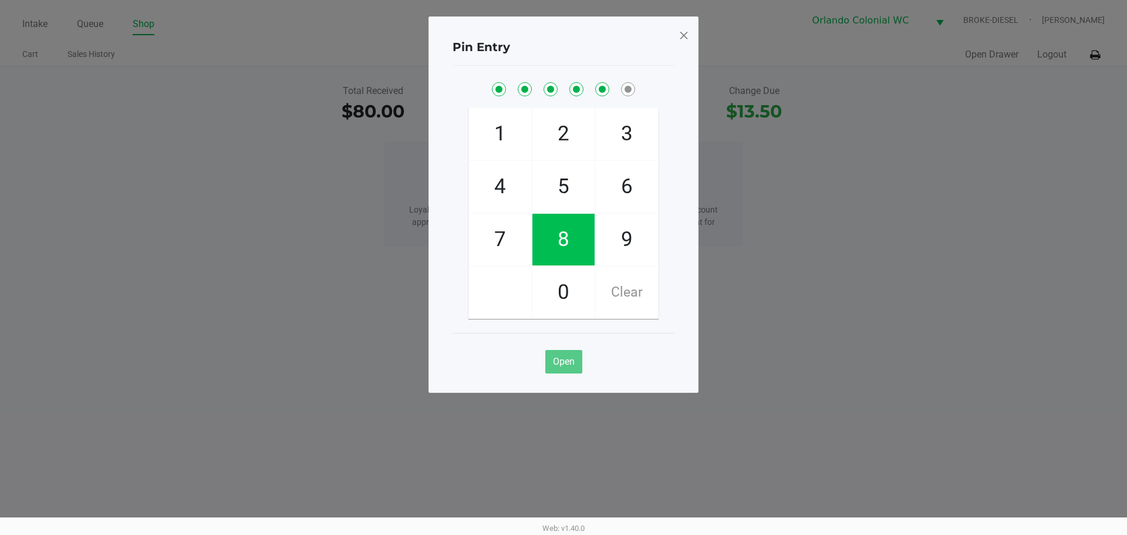
click at [490, 176] on span "4" at bounding box center [500, 187] width 62 height 52
checkbox input "true"
click at [687, 35] on span at bounding box center [684, 35] width 11 height 19
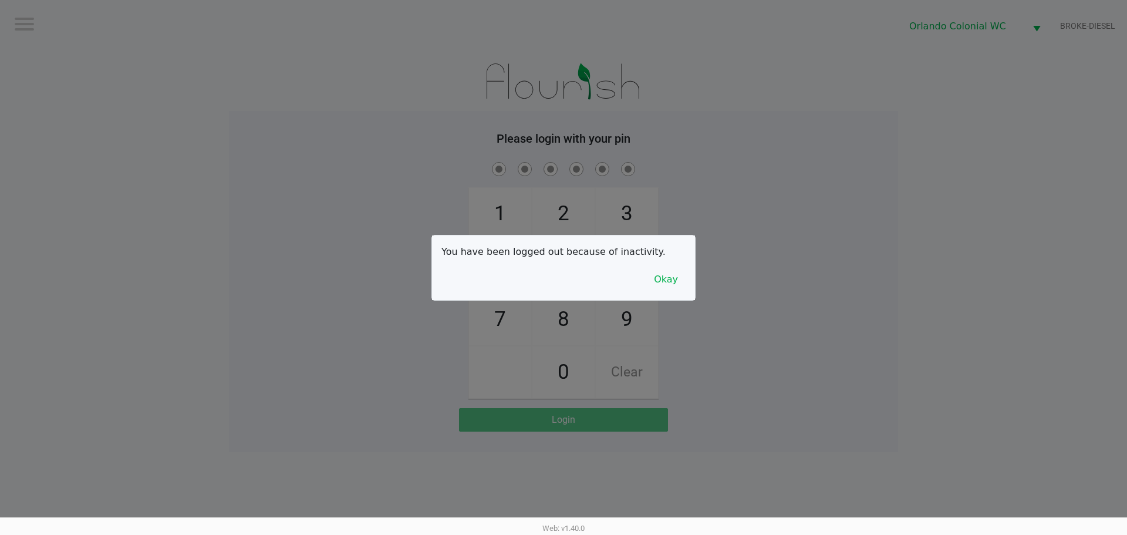
click at [681, 282] on button "Okay" at bounding box center [665, 279] width 39 height 22
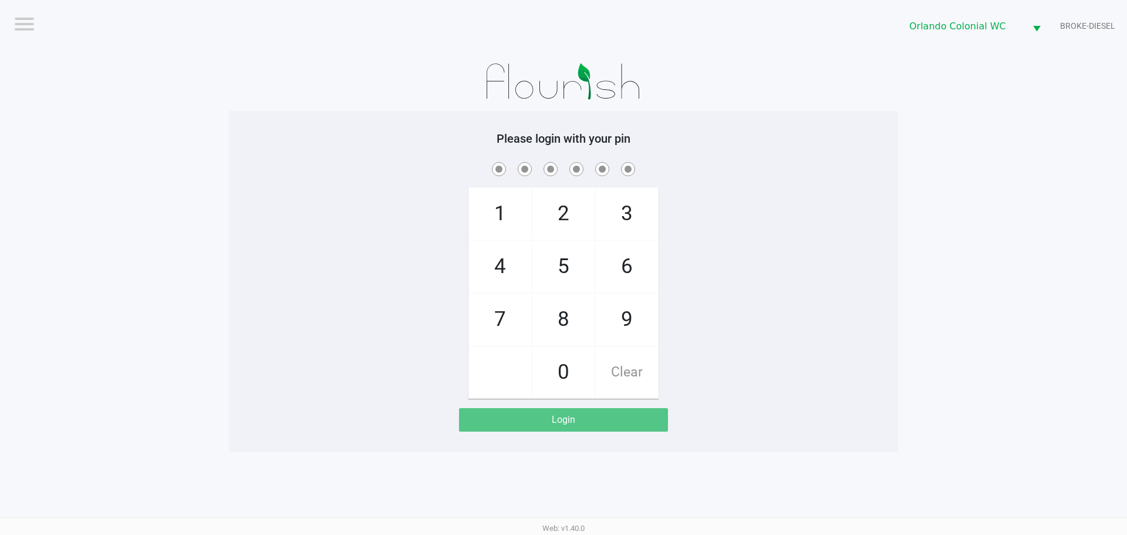
click at [630, 214] on span "3" at bounding box center [627, 214] width 62 height 52
checkbox input "true"
click at [495, 317] on span "7" at bounding box center [500, 319] width 62 height 52
checkbox input "true"
click at [602, 309] on span "9" at bounding box center [627, 319] width 62 height 52
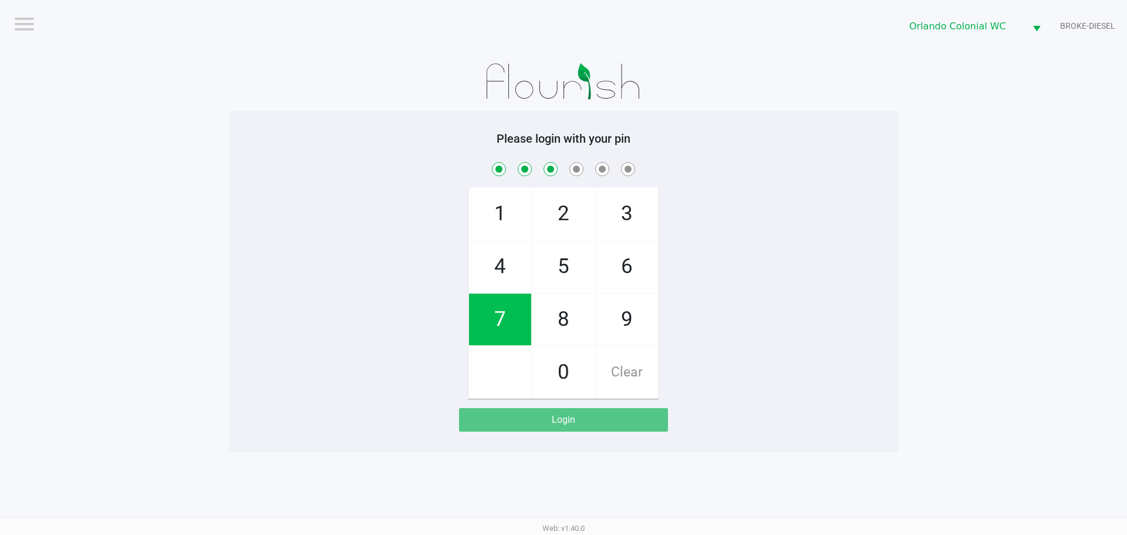
checkbox input "true"
click at [652, 208] on span "3" at bounding box center [627, 214] width 62 height 52
checkbox input "true"
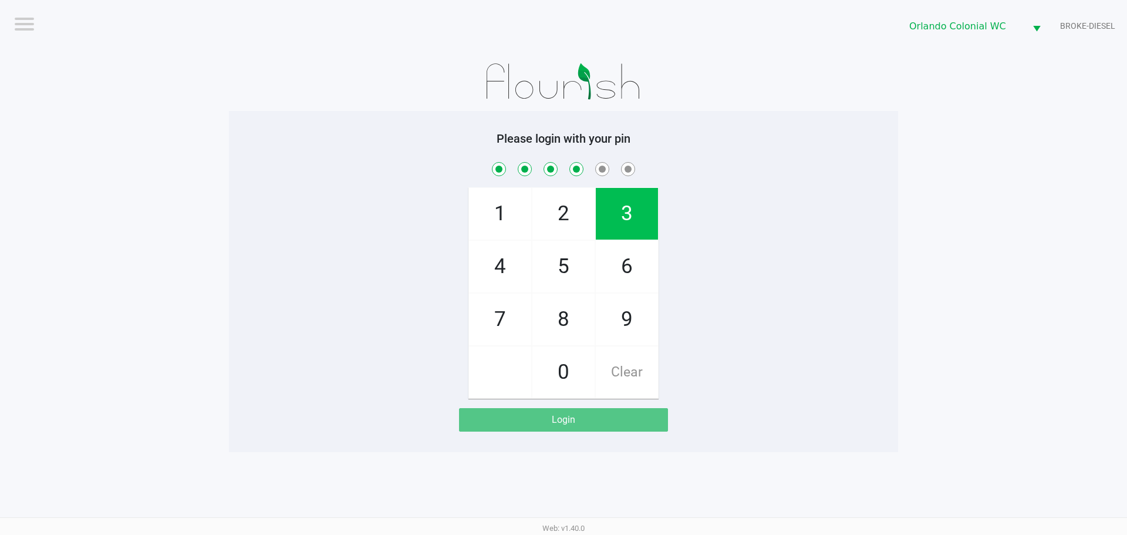
click at [594, 308] on span "8" at bounding box center [563, 319] width 62 height 52
checkbox input "true"
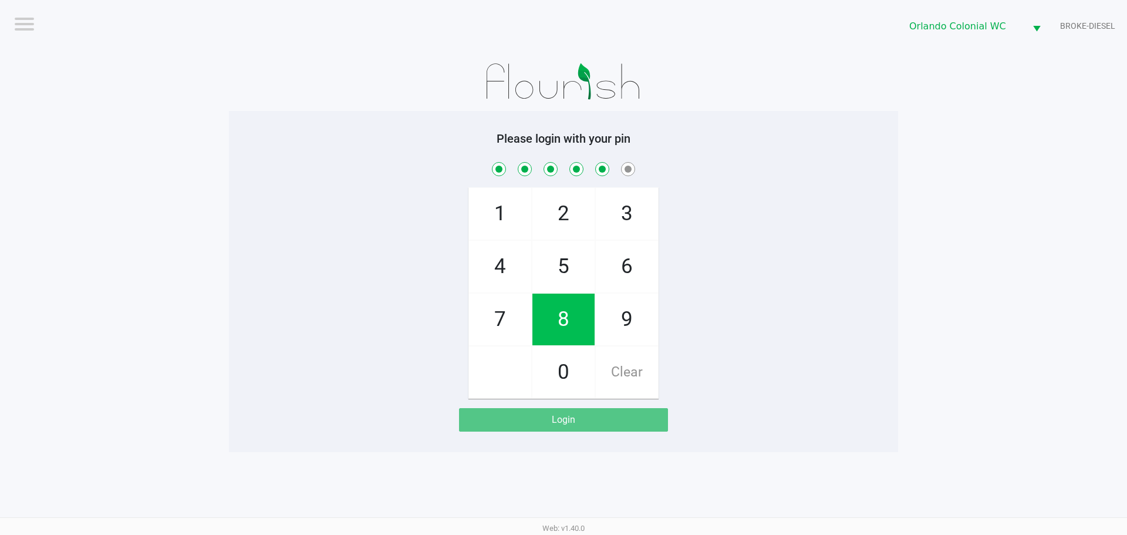
click at [510, 262] on span "4" at bounding box center [500, 267] width 62 height 52
checkbox input "true"
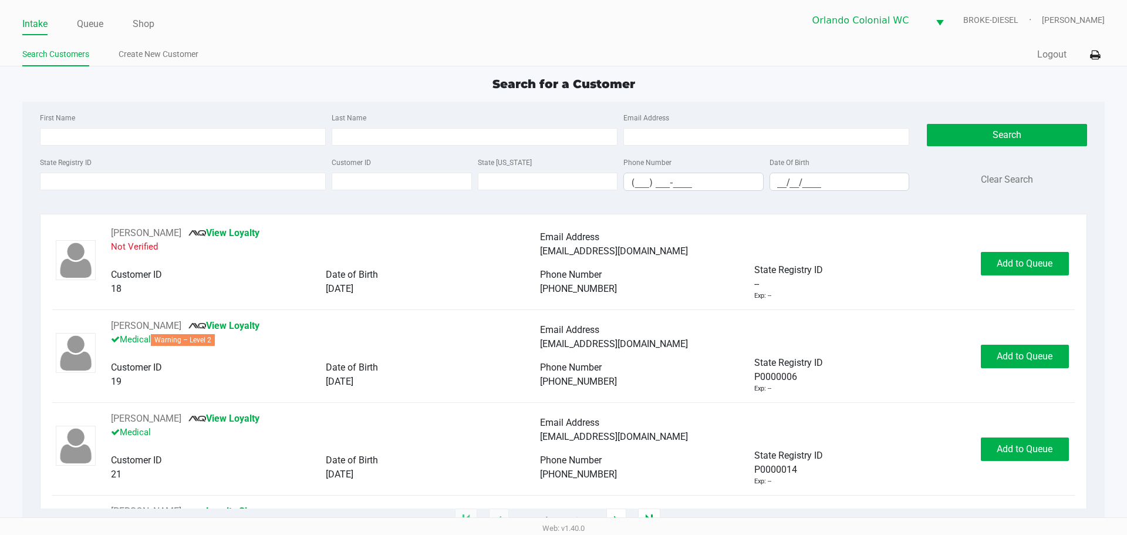
click at [80, 25] on link "Queue" at bounding box center [90, 24] width 26 height 16
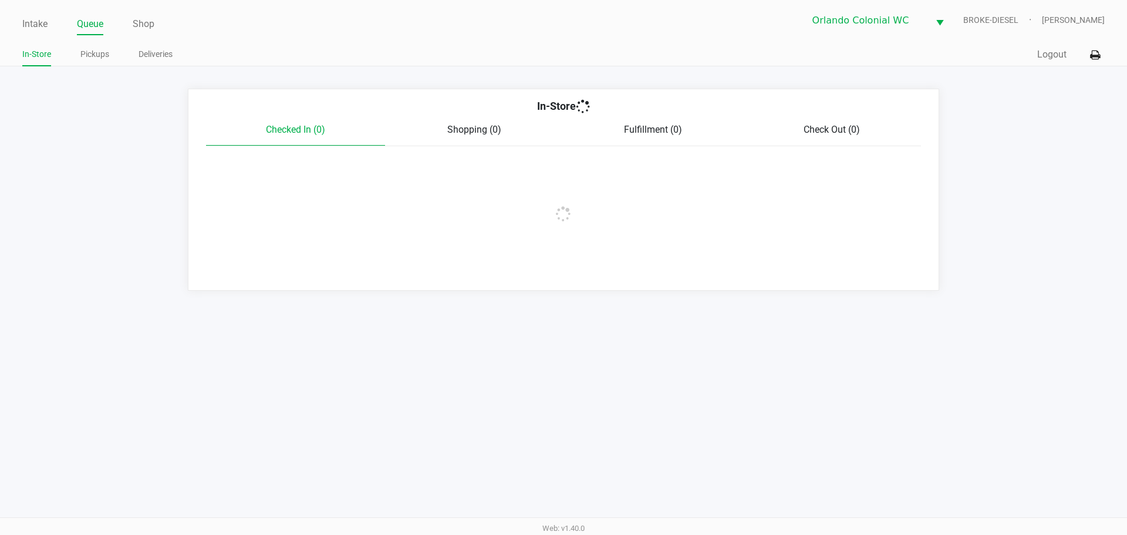
click at [92, 55] on link "Pickups" at bounding box center [94, 54] width 29 height 15
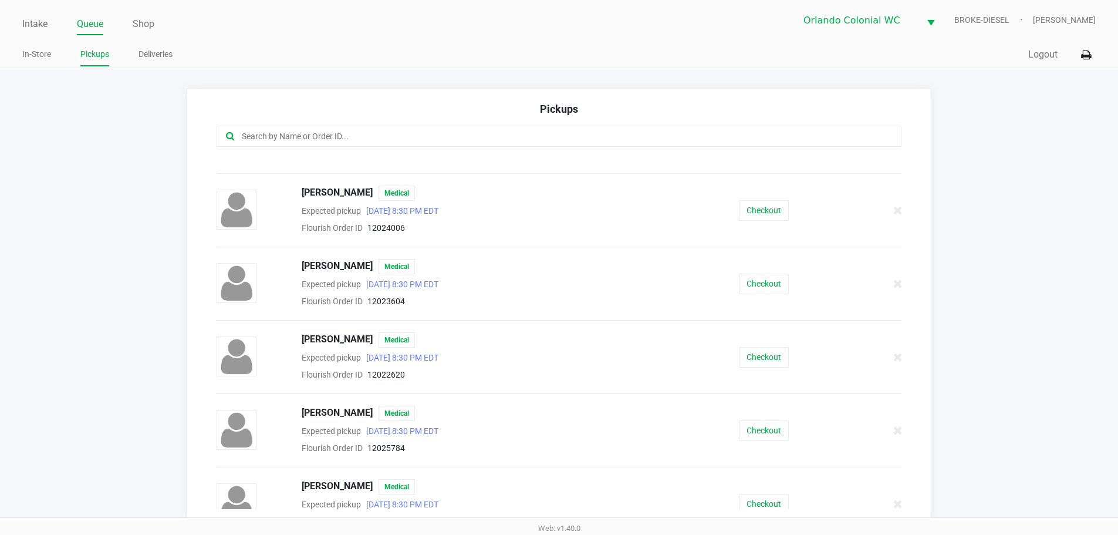
scroll to position [184, 0]
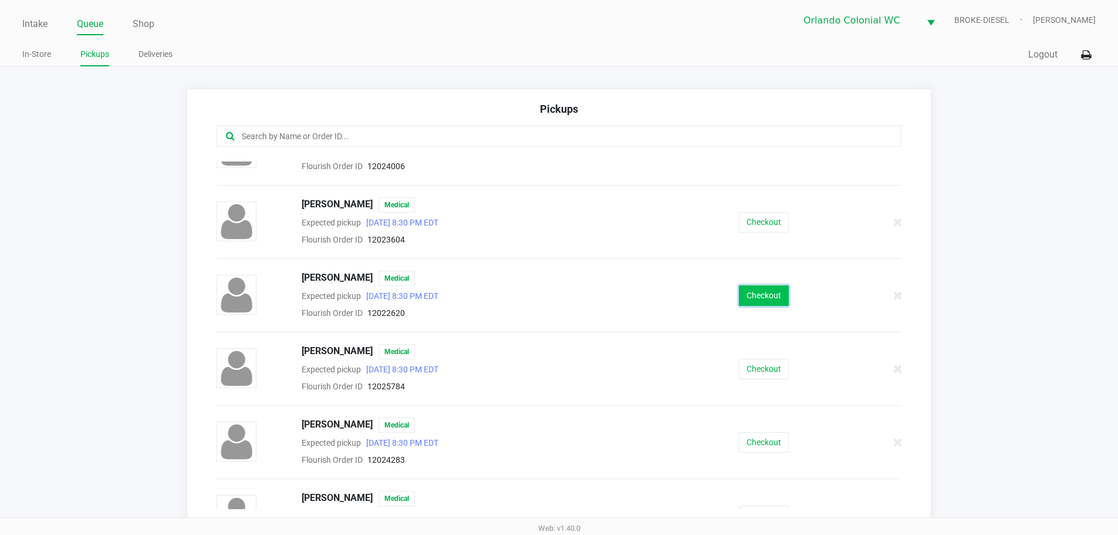
click at [777, 296] on button "Checkout" at bounding box center [764, 295] width 50 height 21
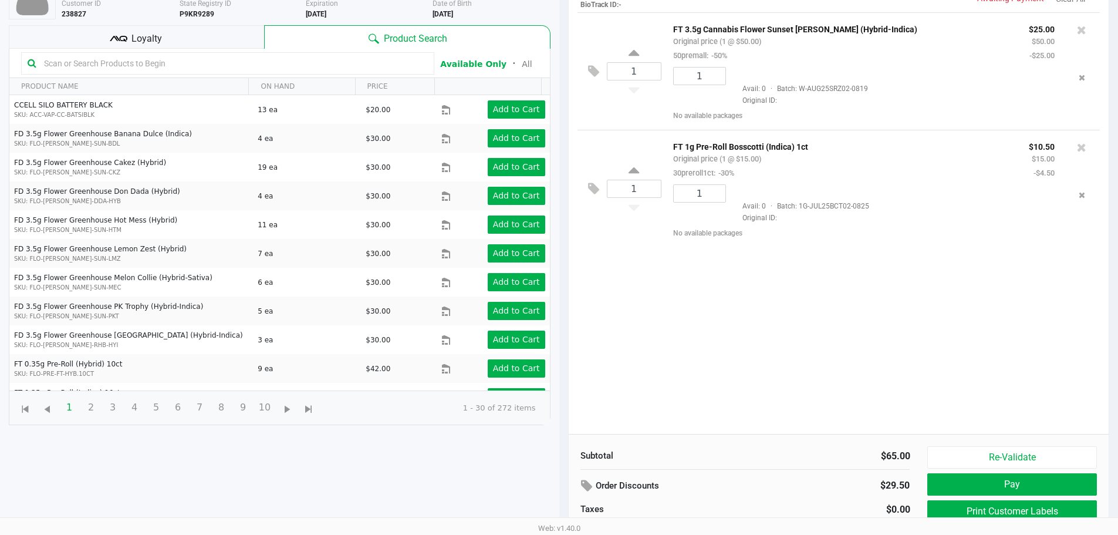
scroll to position [127, 0]
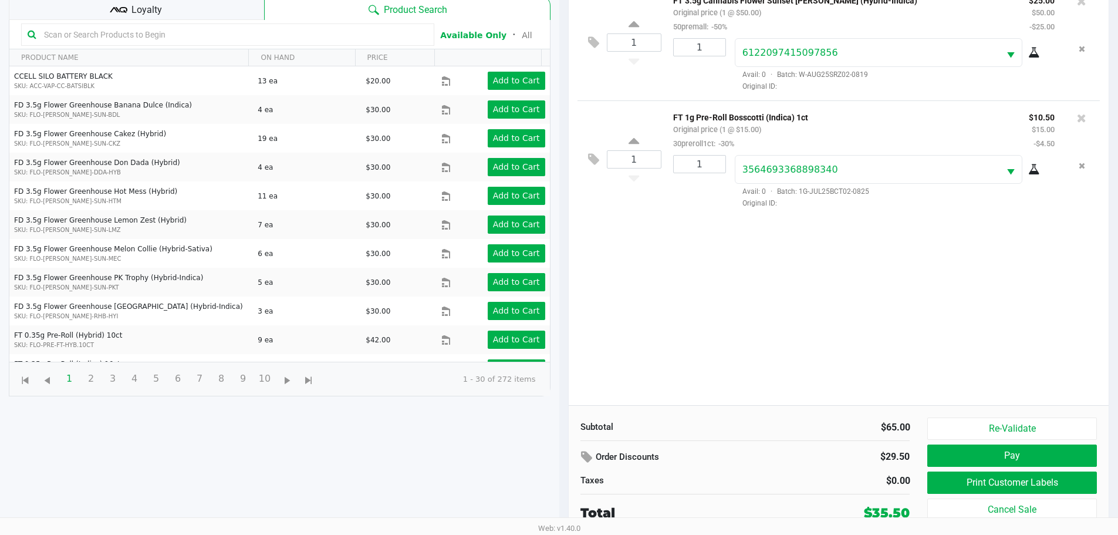
click at [1055, 488] on button "Print Customer Labels" at bounding box center [1011, 482] width 169 height 22
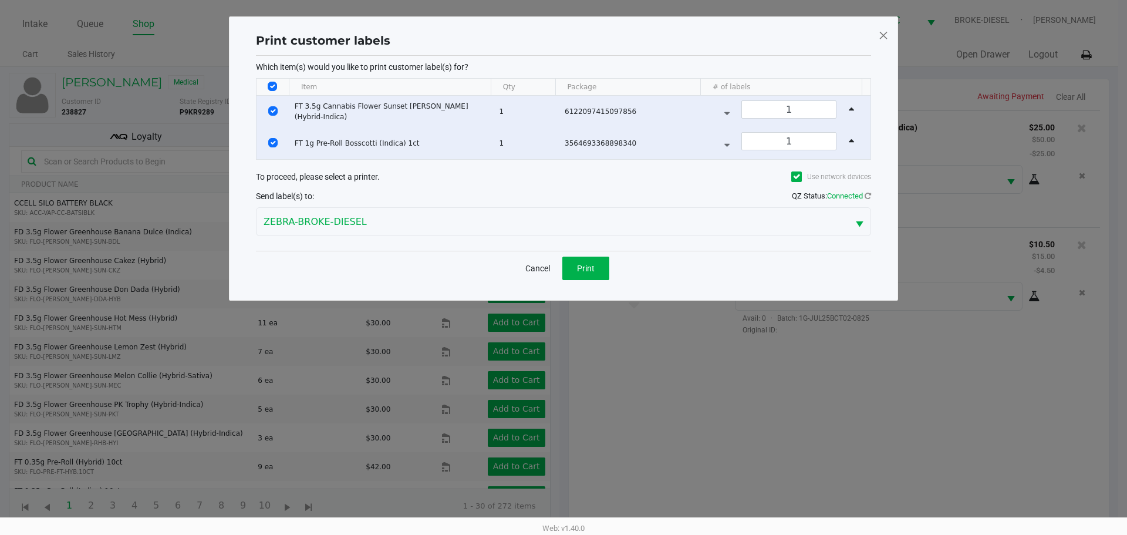
click at [582, 275] on button "Print" at bounding box center [585, 268] width 47 height 23
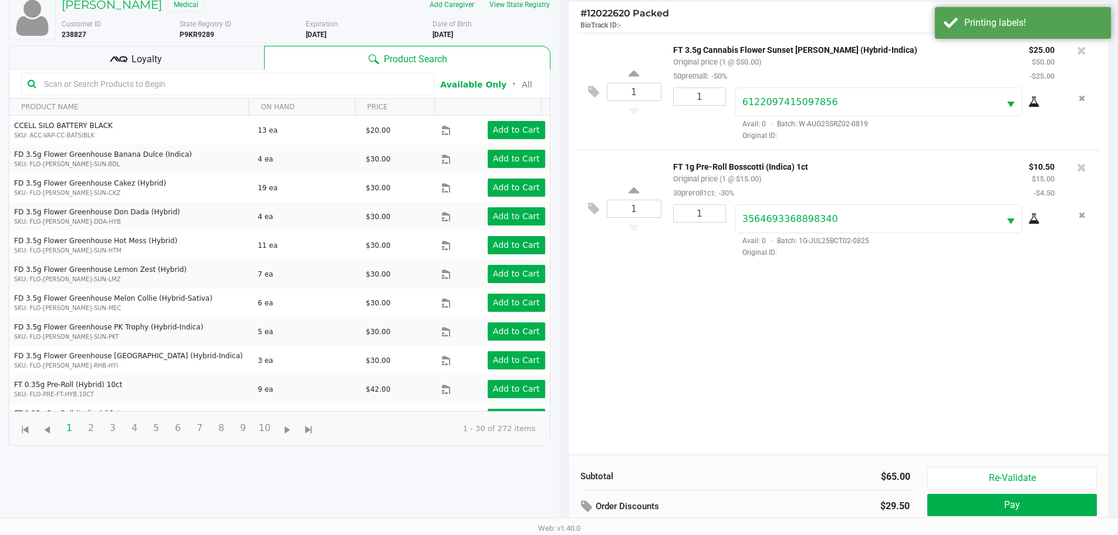
scroll to position [127, 0]
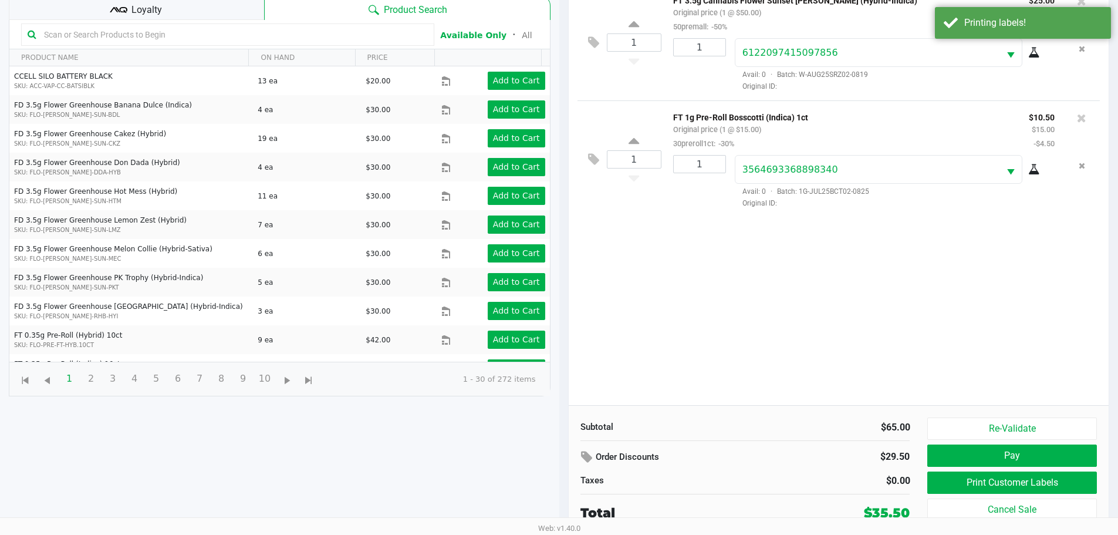
click at [1074, 467] on button "Pay" at bounding box center [1011, 455] width 169 height 22
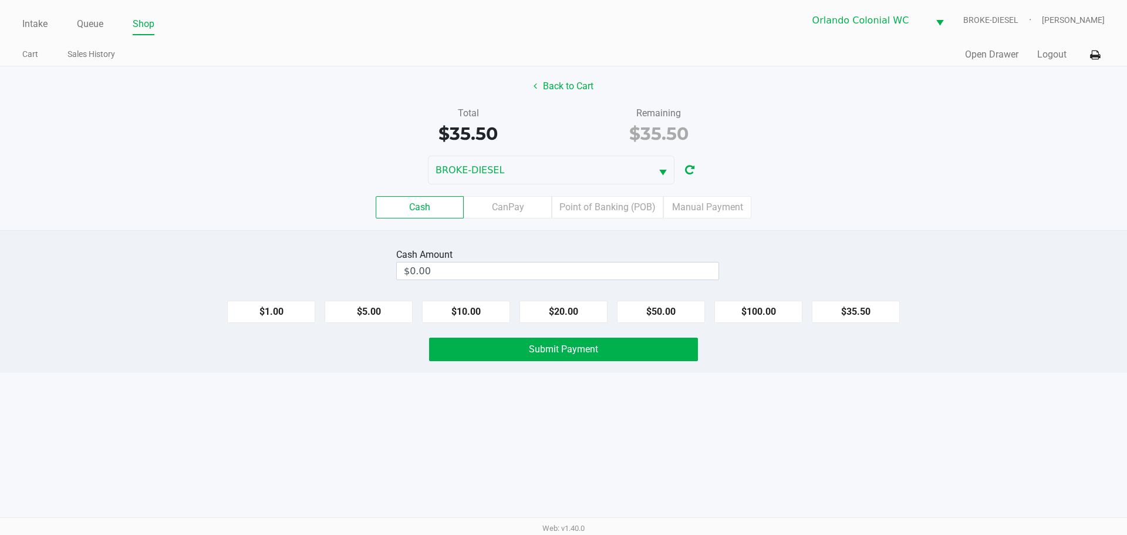
click at [565, 310] on button "$20.00" at bounding box center [563, 312] width 88 height 22
click at [562, 308] on button "$20.00" at bounding box center [563, 312] width 88 height 22
type input "$40.00"
click at [592, 341] on button "Submit Payment" at bounding box center [563, 349] width 269 height 23
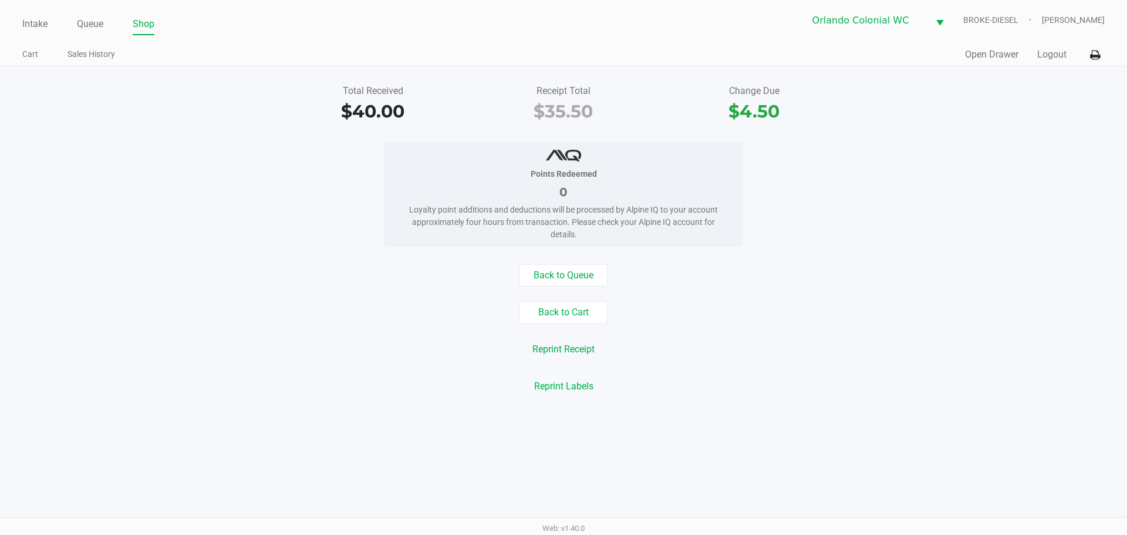
click at [26, 26] on link "Intake" at bounding box center [34, 24] width 25 height 16
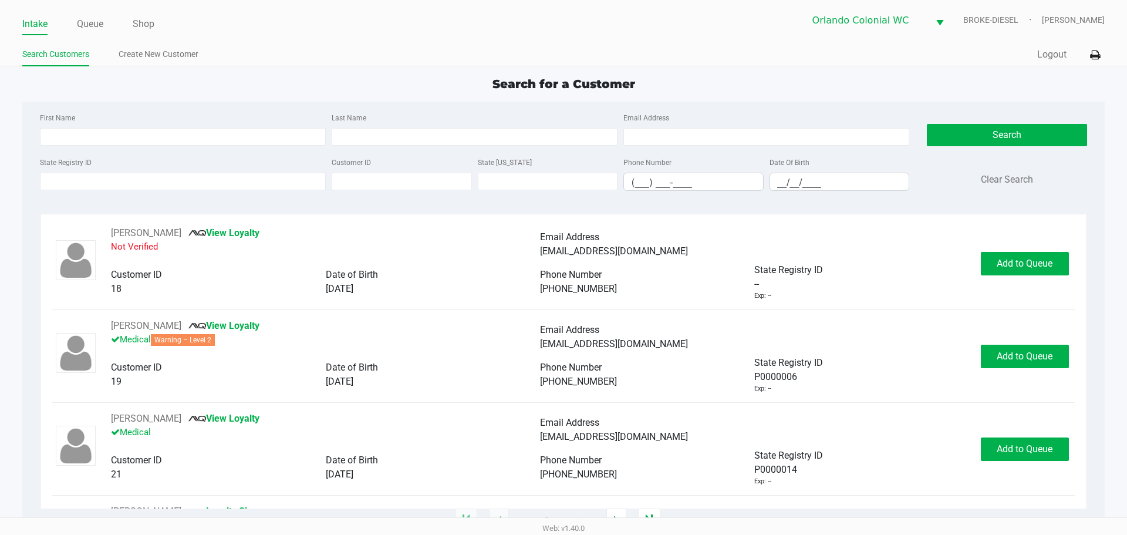
click at [278, 139] on input "First Name" at bounding box center [183, 137] width 286 height 18
type input "nehemiah"
click at [541, 137] on input "Last Name" at bounding box center [475, 137] width 286 height 18
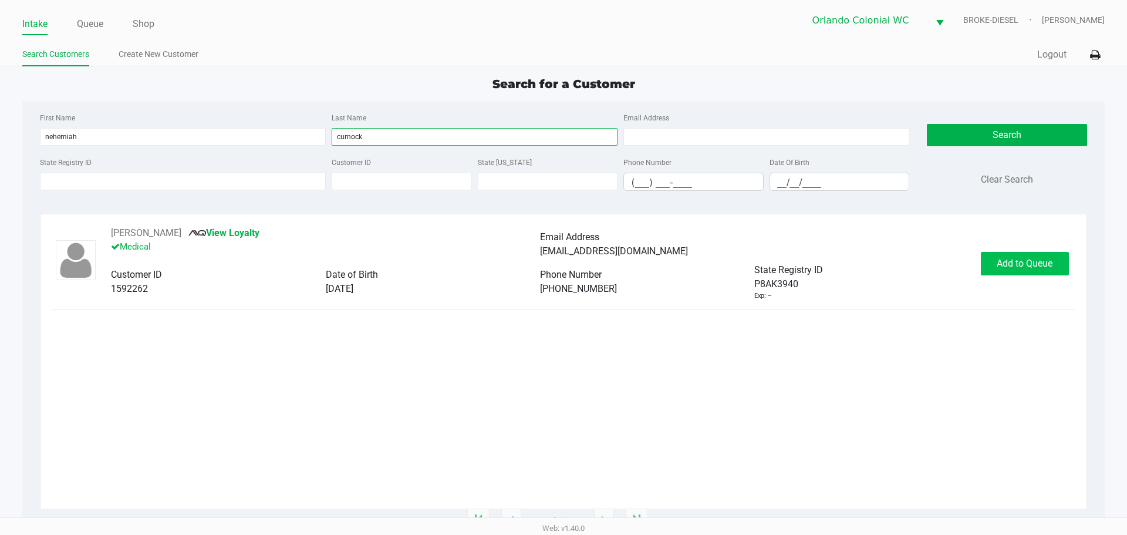
type input "curnock"
click at [1017, 261] on span "Add to Queue" at bounding box center [1025, 263] width 56 height 11
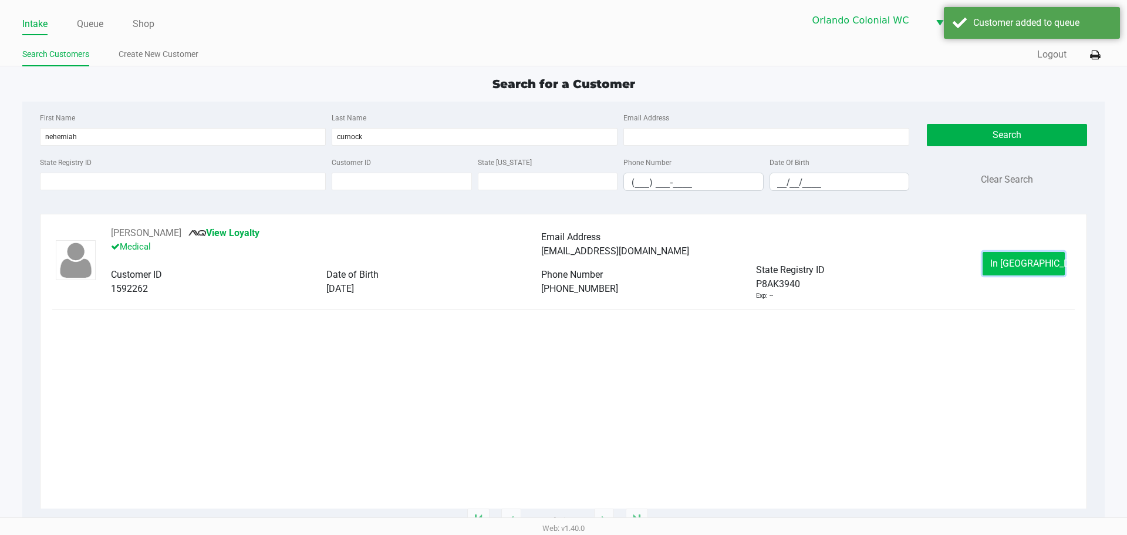
click at [1000, 267] on button "In Queue" at bounding box center [1024, 263] width 82 height 23
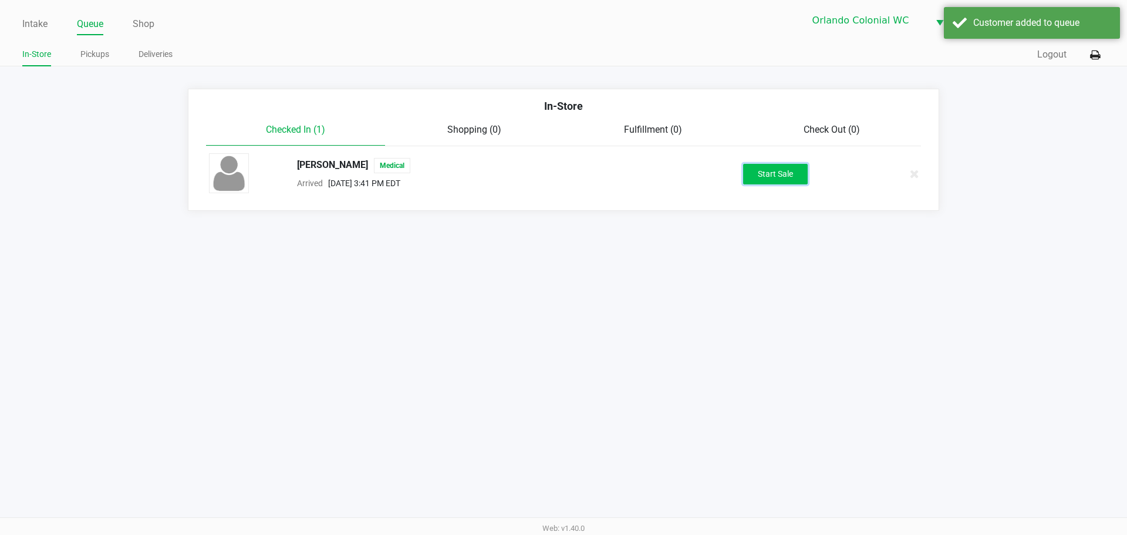
click at [768, 182] on button "Start Sale" at bounding box center [775, 174] width 65 height 21
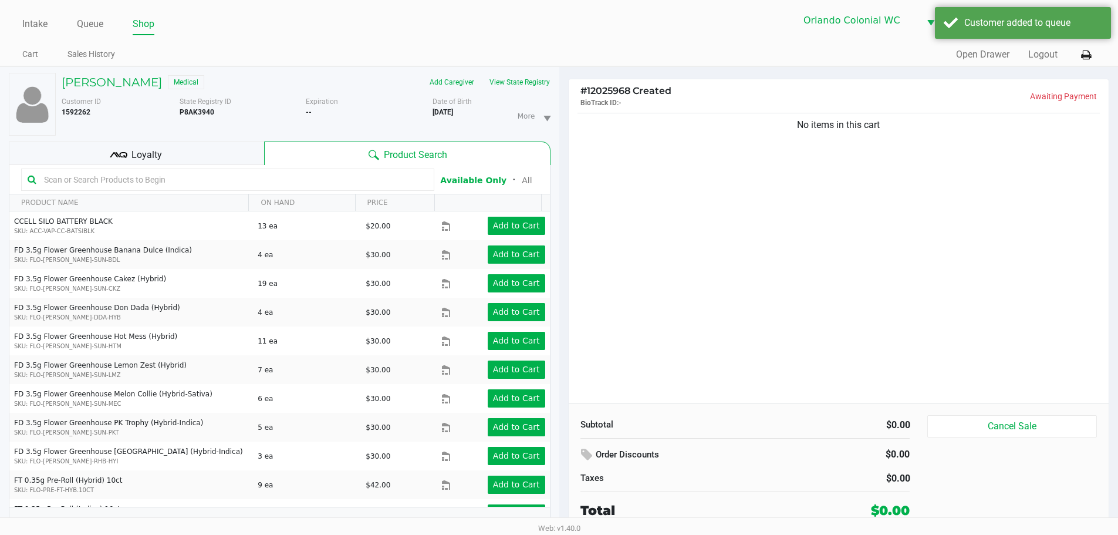
click at [222, 149] on div "Loyalty" at bounding box center [136, 152] width 255 height 23
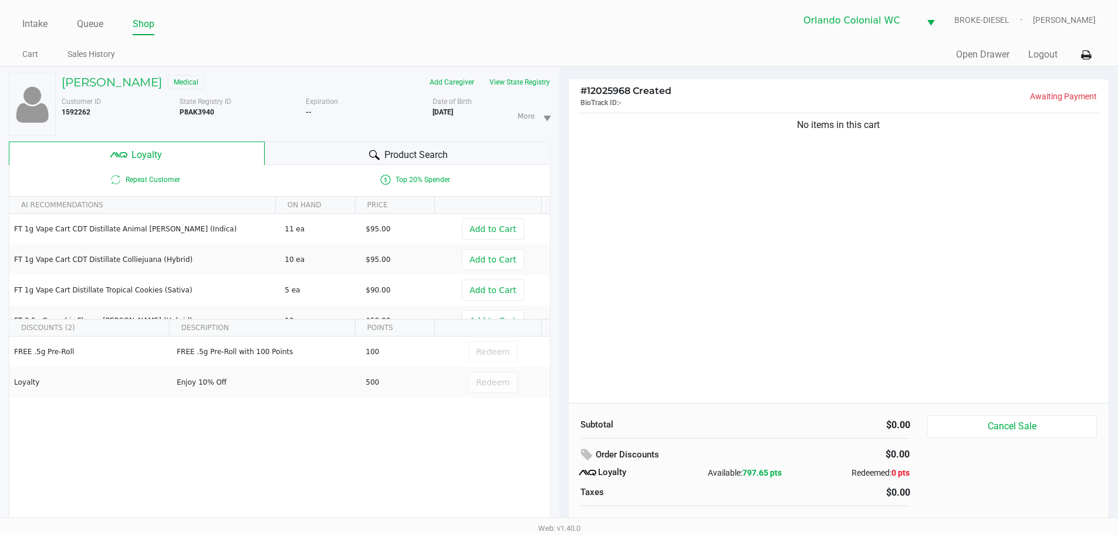
click at [356, 158] on div "Product Search" at bounding box center [408, 152] width 286 height 23
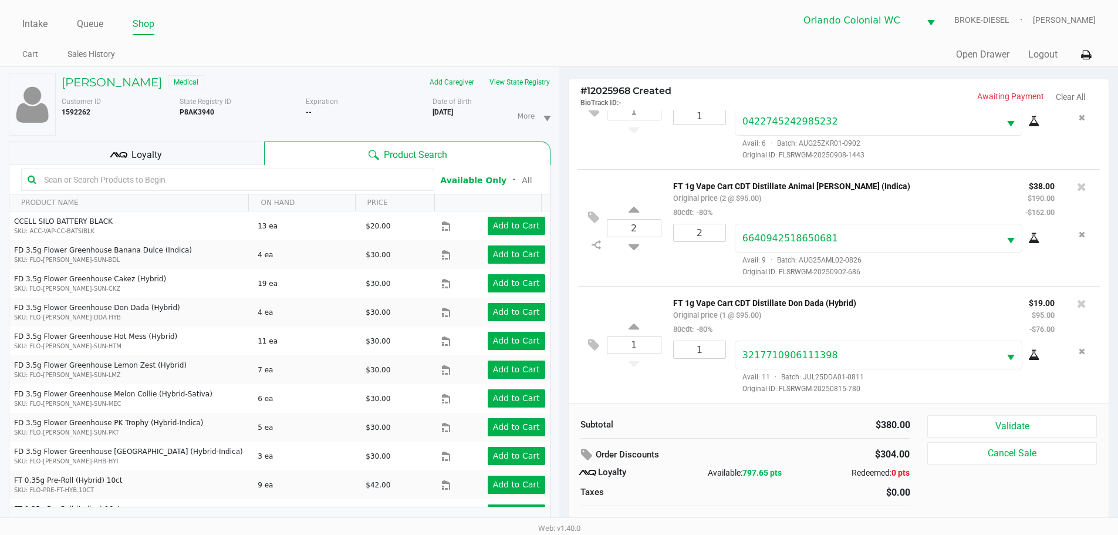
scroll to position [12, 0]
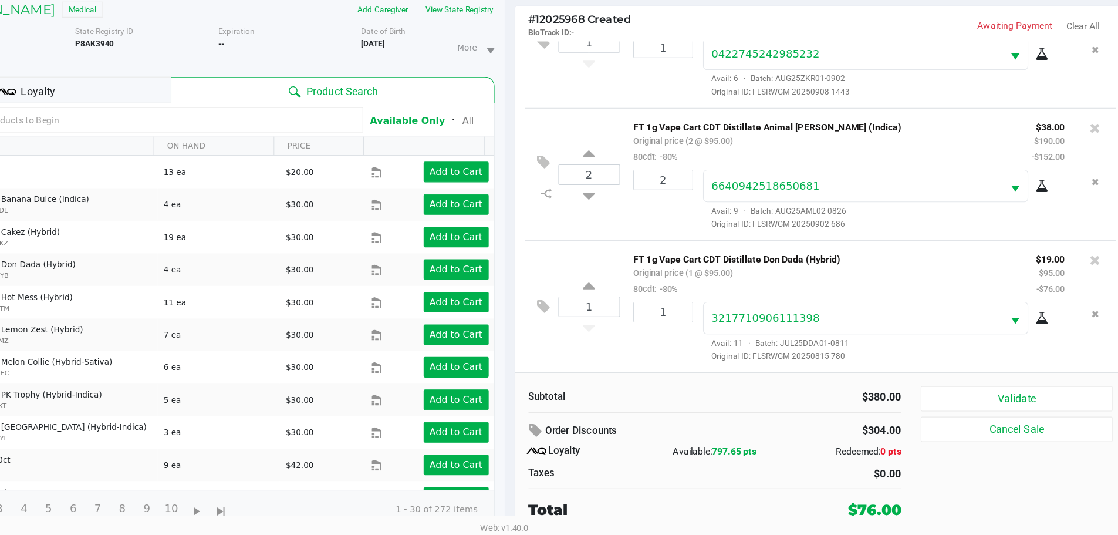
click at [1034, 409] on button "Validate" at bounding box center [1011, 414] width 169 height 22
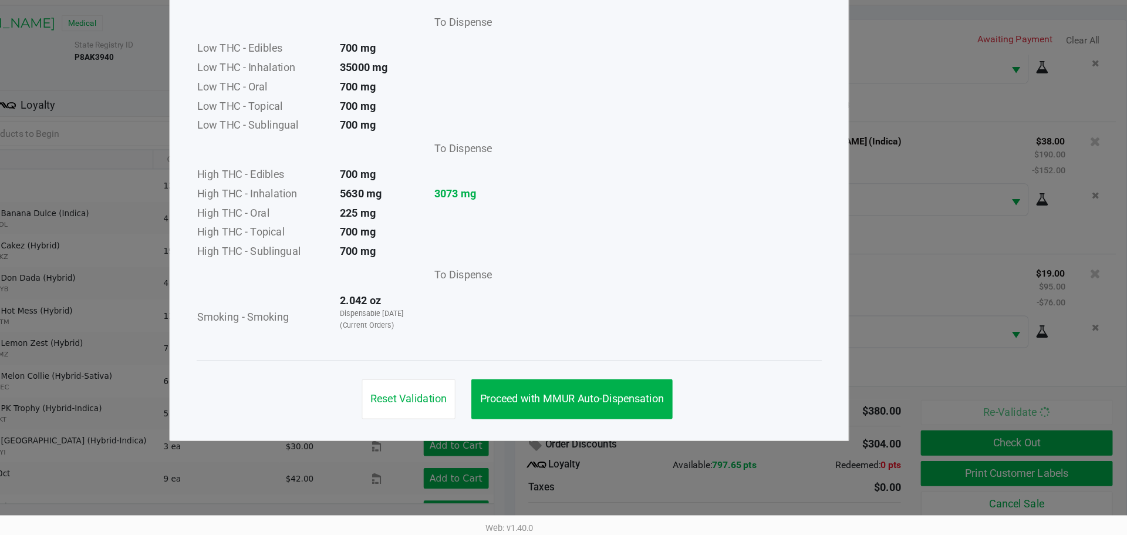
click at [625, 407] on button "Proceed with MMUR Auto-Dispensation" at bounding box center [619, 414] width 178 height 35
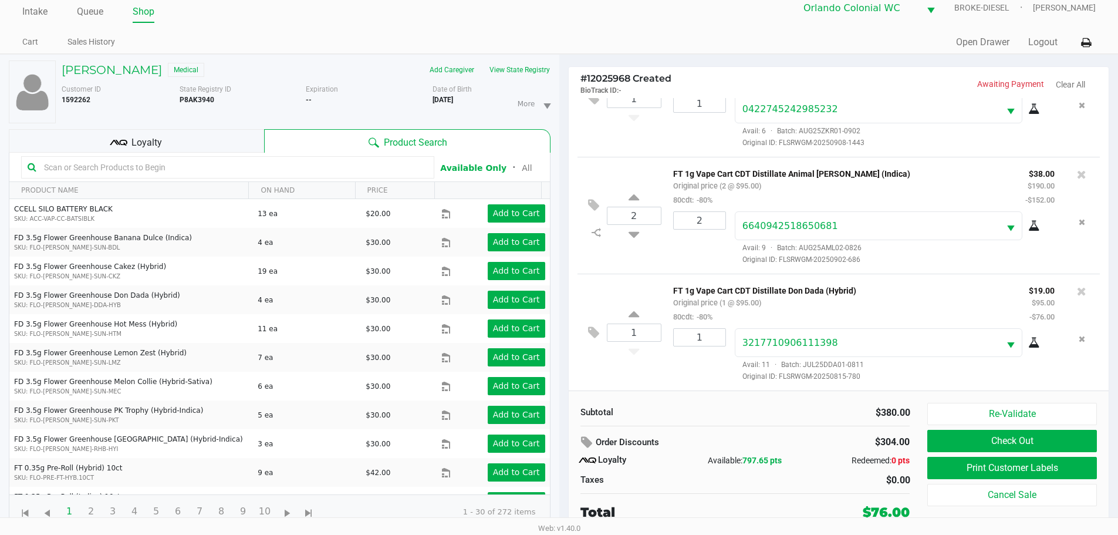
scroll to position [11, 0]
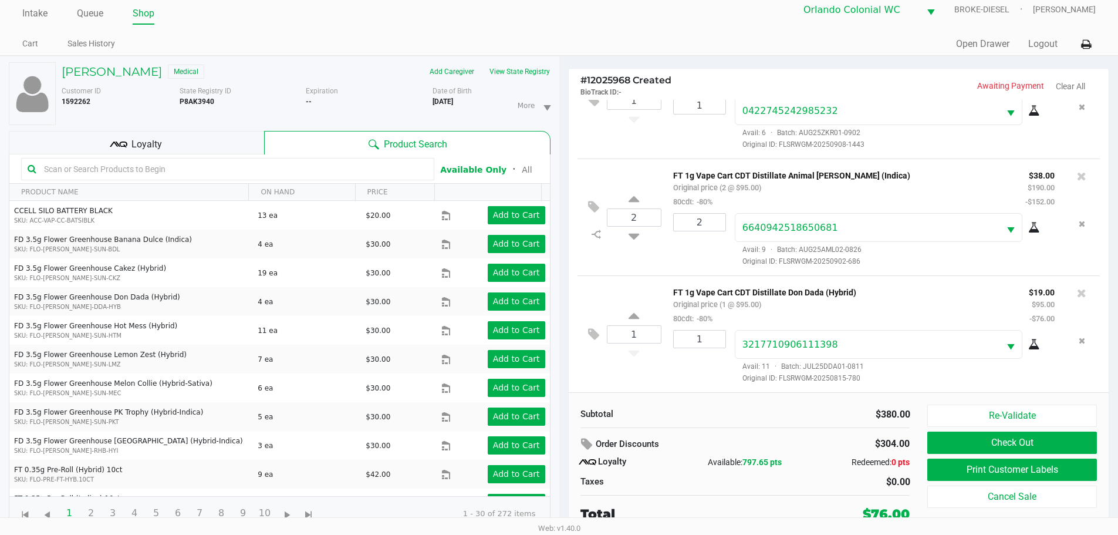
click at [1014, 465] on button "Print Customer Labels" at bounding box center [1011, 469] width 169 height 22
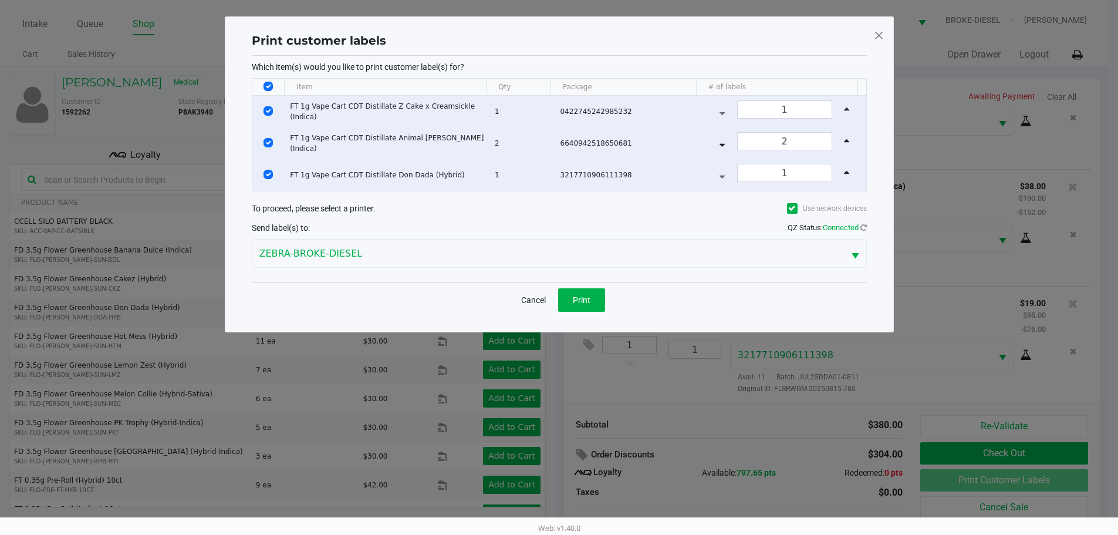
scroll to position [0, 0]
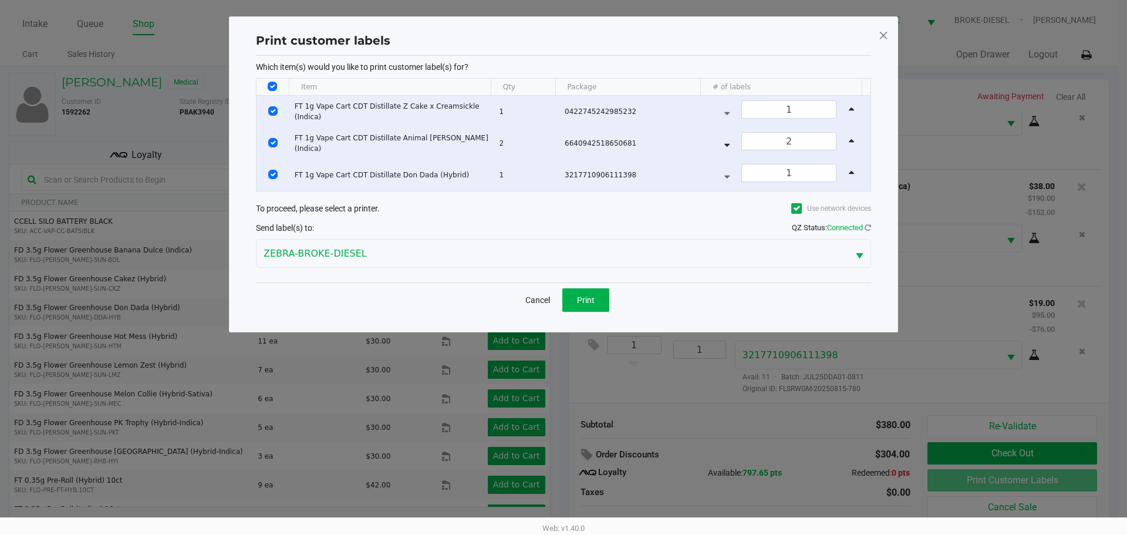
click at [582, 301] on span "Print" at bounding box center [586, 299] width 18 height 9
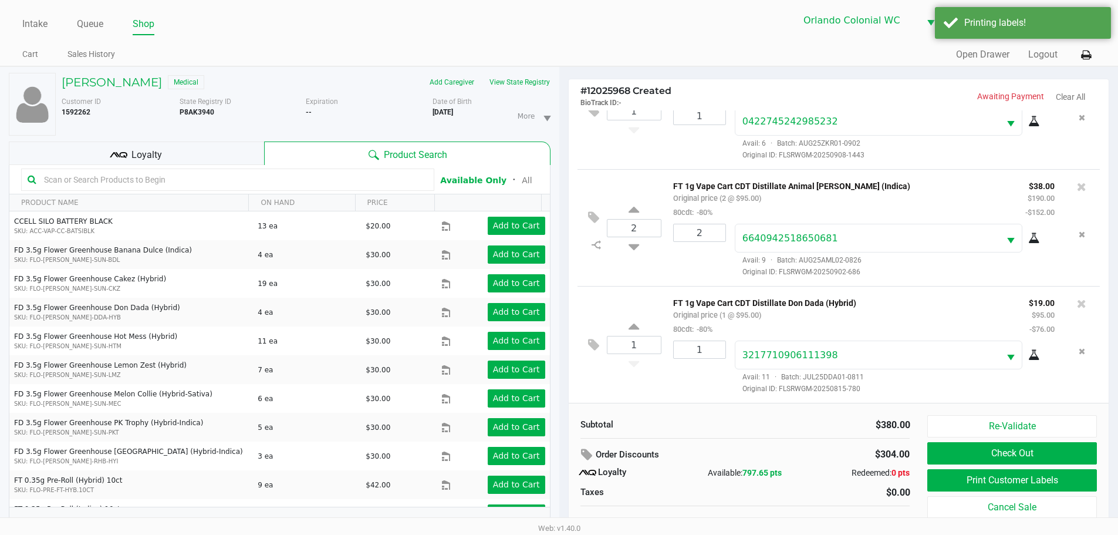
click at [1033, 444] on button "Check Out" at bounding box center [1011, 453] width 169 height 22
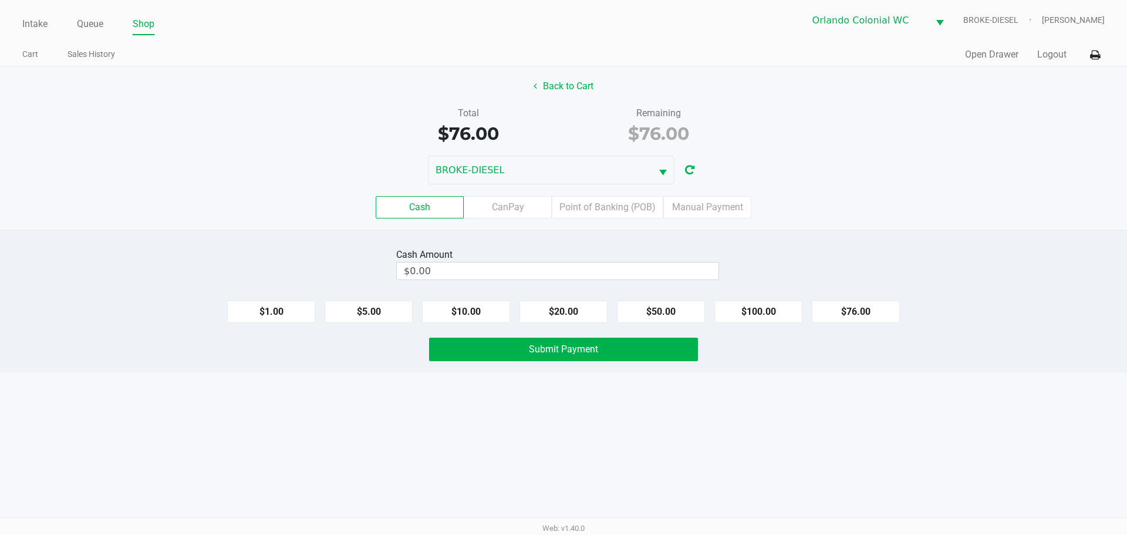
click at [637, 207] on label "Point of Banking (POB)" at bounding box center [608, 207] width 112 height 22
click at [0, 0] on 7 "Point of Banking (POB)" at bounding box center [0, 0] width 0 height 0
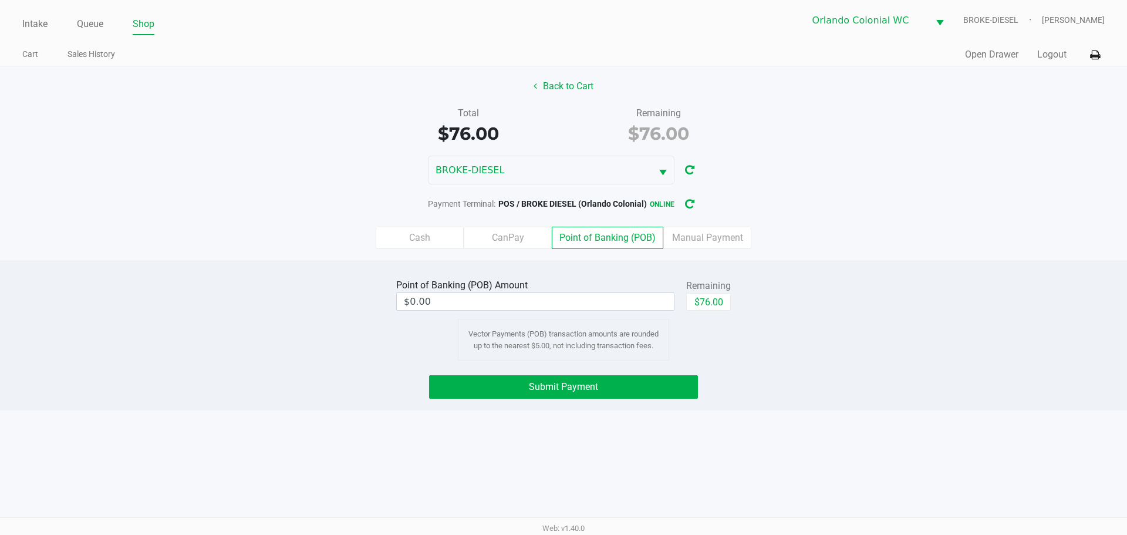
click at [717, 294] on button "$76.00" at bounding box center [708, 302] width 45 height 18
type input "$76.00"
click at [633, 394] on button "Submit Payment" at bounding box center [563, 386] width 269 height 23
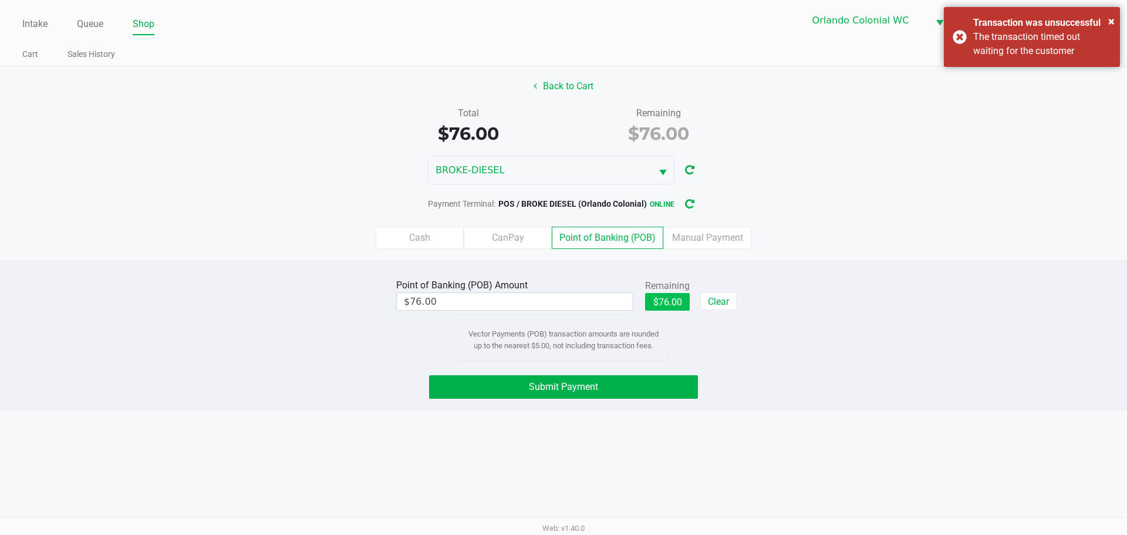
click at [661, 307] on button "$76.00" at bounding box center [667, 302] width 45 height 18
click at [657, 386] on button "Submit Payment" at bounding box center [563, 386] width 269 height 23
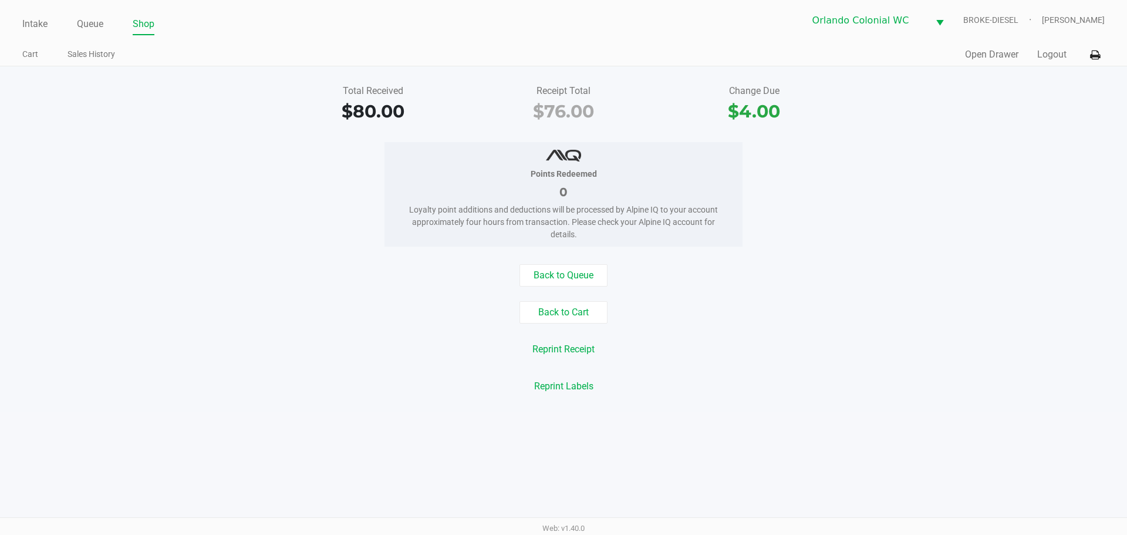
click at [38, 21] on link "Intake" at bounding box center [34, 24] width 25 height 16
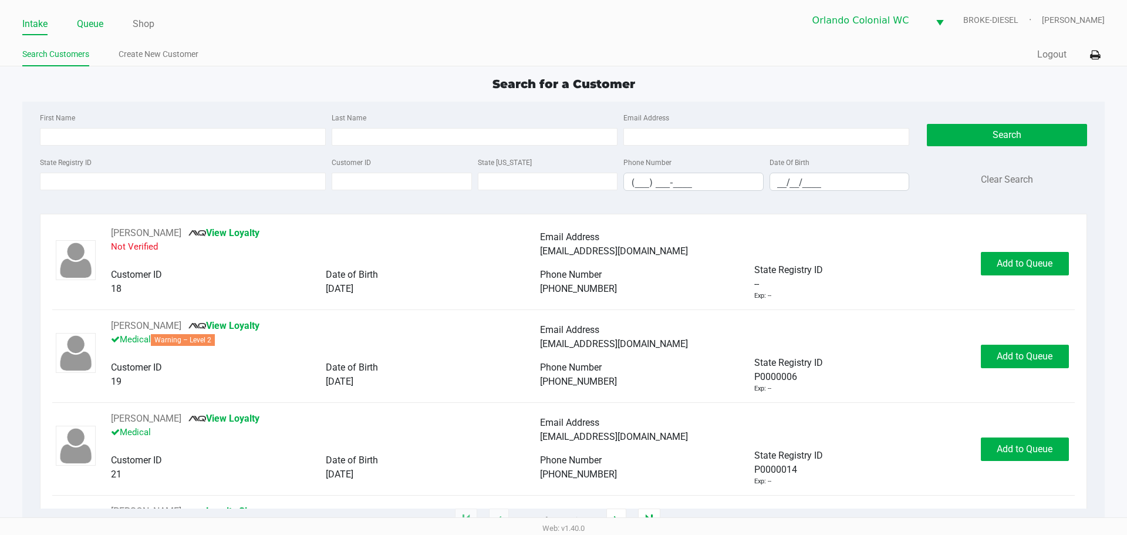
click at [97, 22] on link "Queue" at bounding box center [90, 24] width 26 height 16
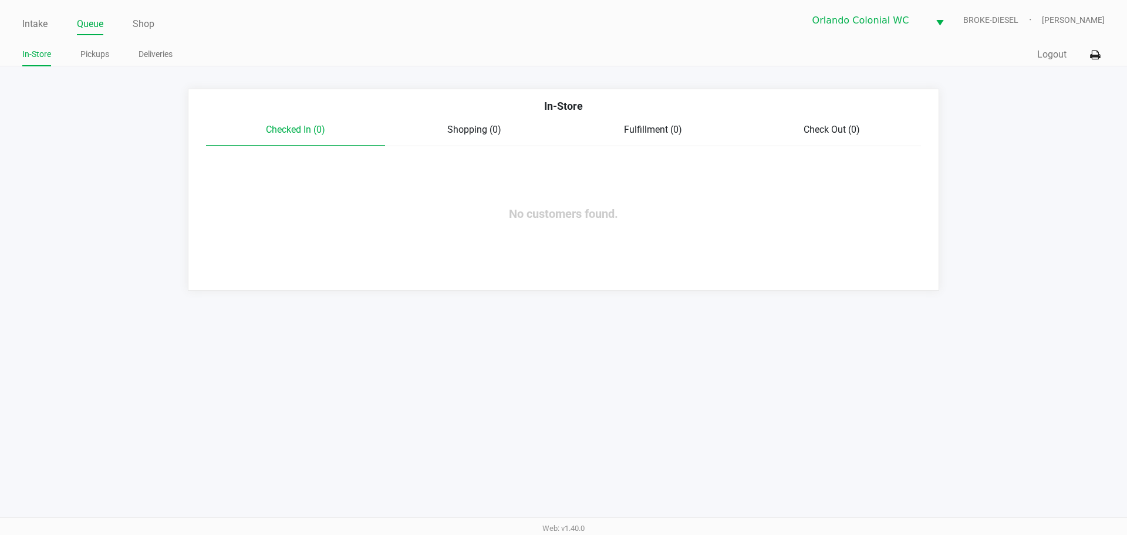
click at [29, 29] on link "Intake" at bounding box center [34, 24] width 25 height 16
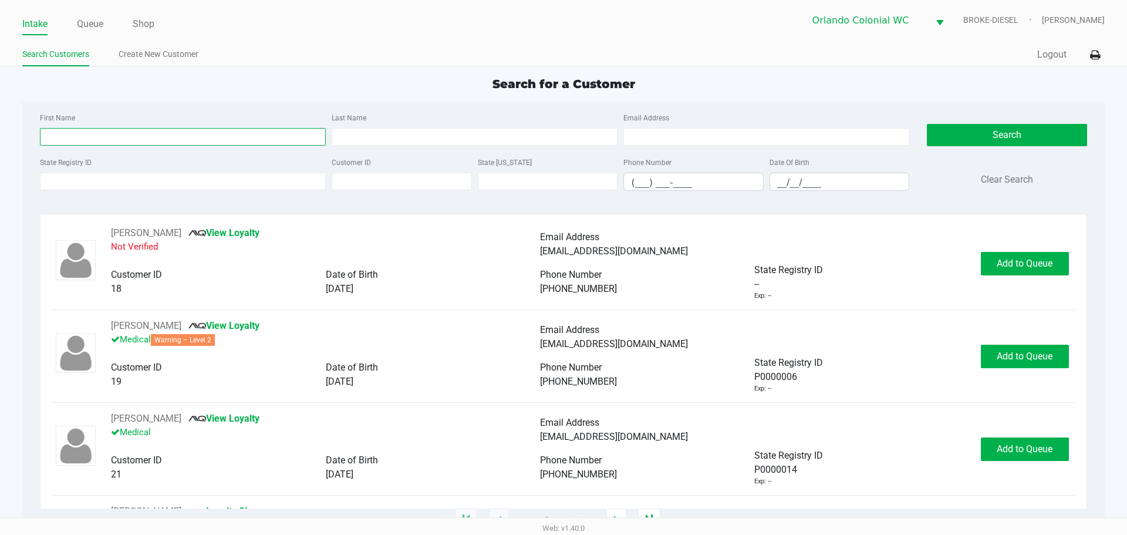
click at [201, 143] on input "First Name" at bounding box center [183, 137] width 286 height 18
click at [242, 143] on input "First Name" at bounding box center [183, 137] width 286 height 18
click at [178, 139] on input "First Name" at bounding box center [183, 137] width 286 height 18
type input "trinette"
click at [472, 143] on input "Last Name" at bounding box center [475, 137] width 286 height 18
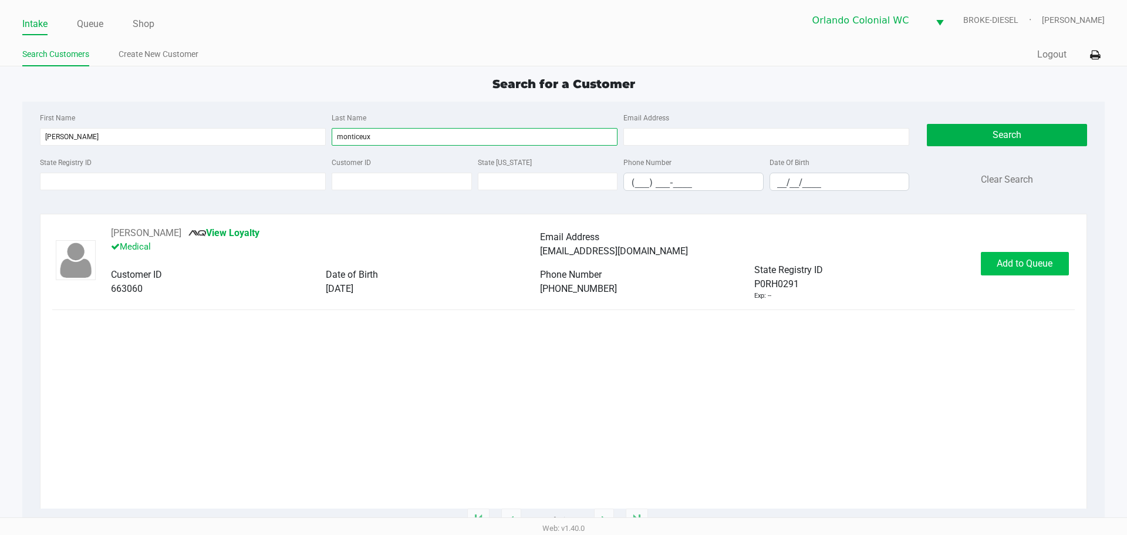
type input "monticeux"
click at [1031, 259] on span "Add to Queue" at bounding box center [1025, 263] width 56 height 11
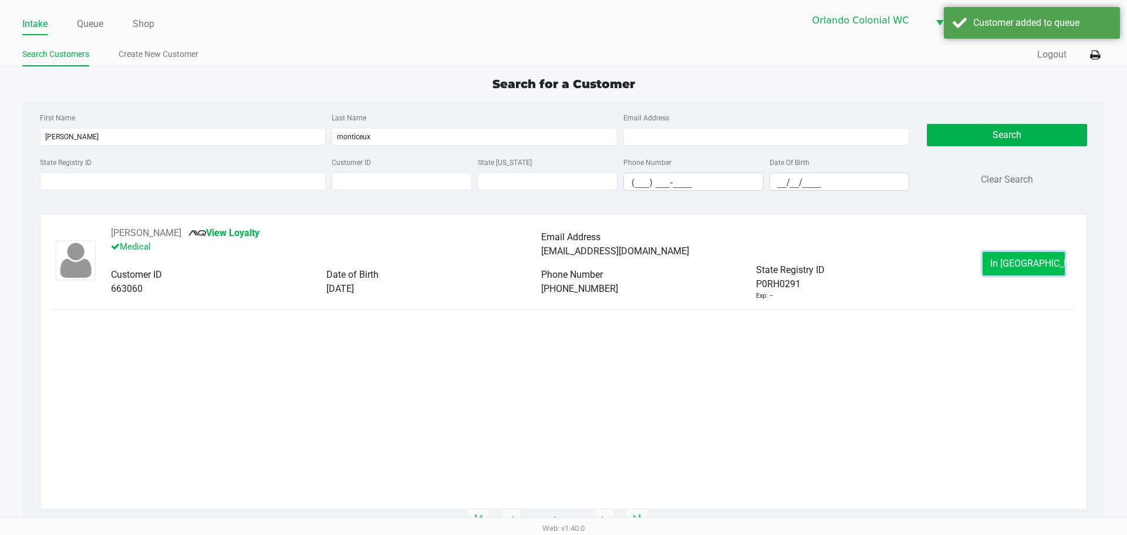
click at [1027, 269] on button "In Queue" at bounding box center [1024, 263] width 82 height 23
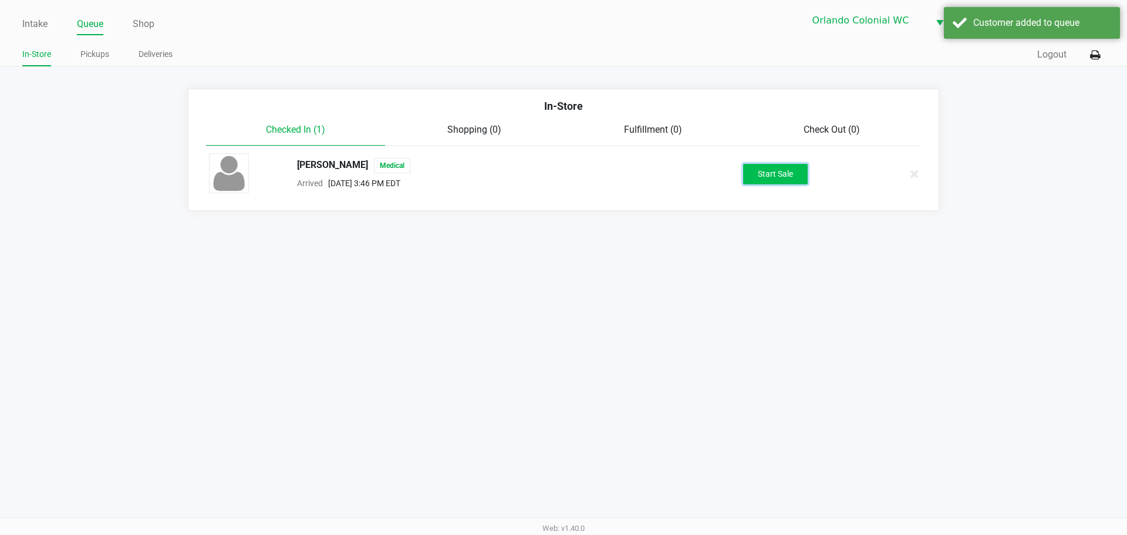
click at [784, 173] on button "Start Sale" at bounding box center [775, 174] width 65 height 21
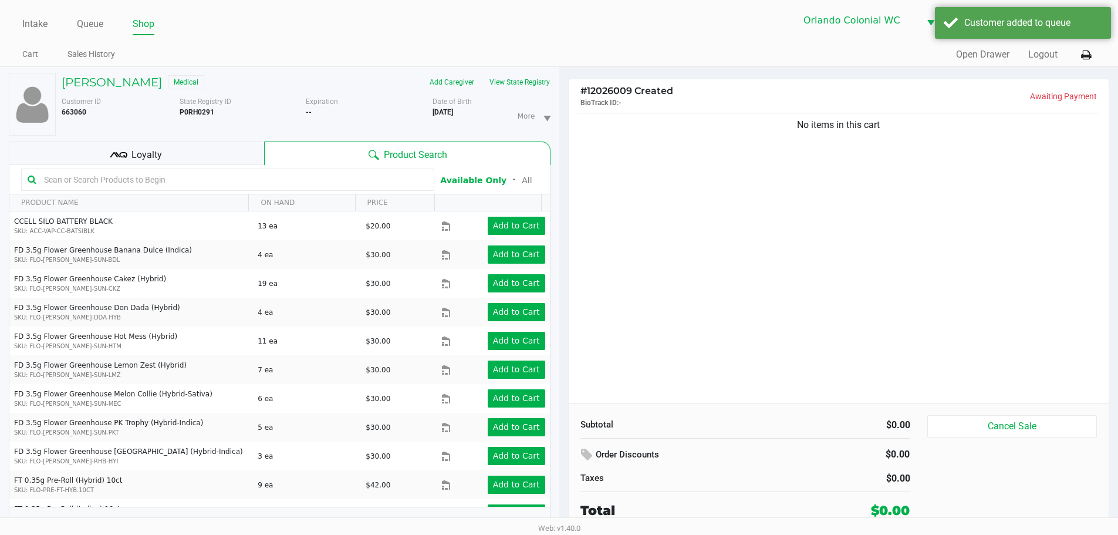
click at [203, 147] on div "Loyalty" at bounding box center [136, 152] width 255 height 23
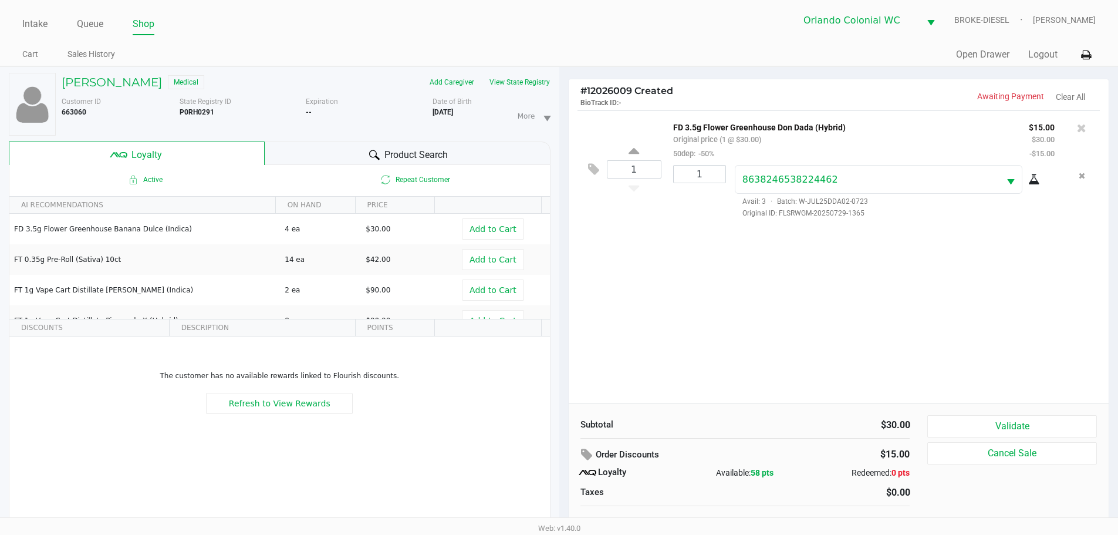
click at [1052, 420] on button "Validate" at bounding box center [1011, 426] width 169 height 22
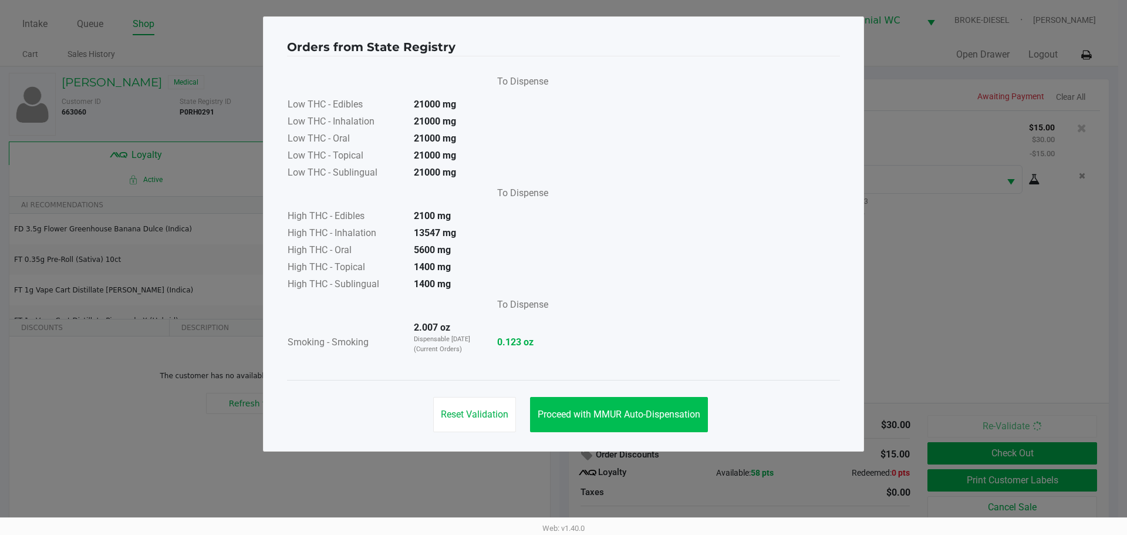
click at [626, 423] on button "Proceed with MMUR Auto-Dispensation" at bounding box center [619, 414] width 178 height 35
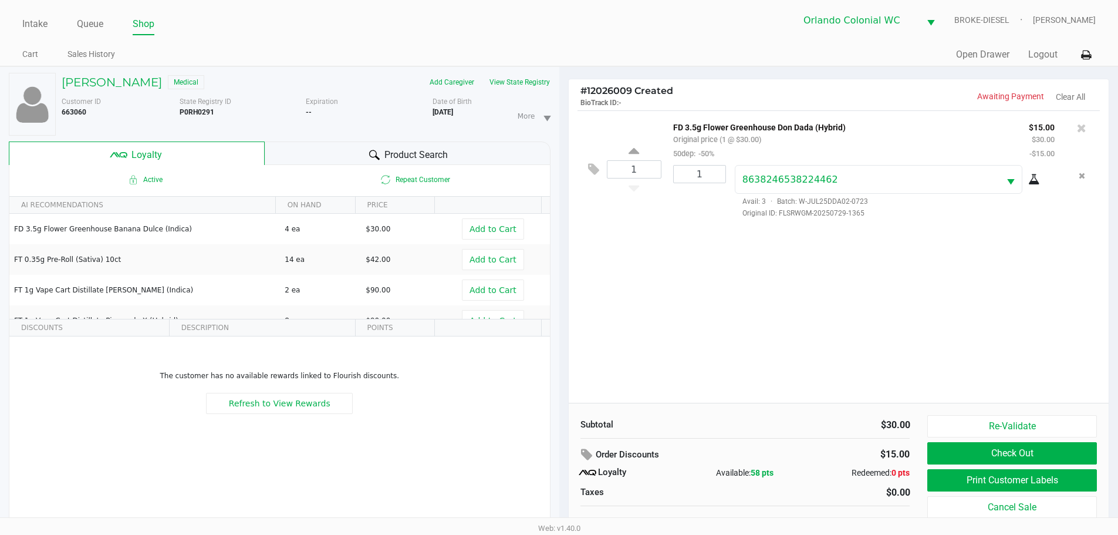
click at [1022, 477] on button "Print Customer Labels" at bounding box center [1011, 480] width 169 height 22
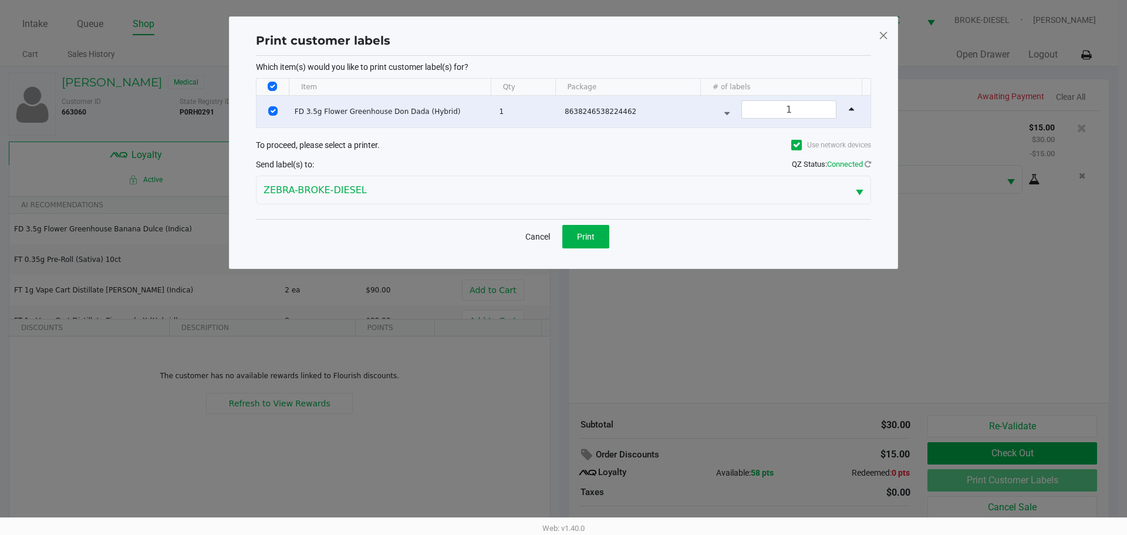
click at [585, 245] on button "Print" at bounding box center [585, 236] width 47 height 23
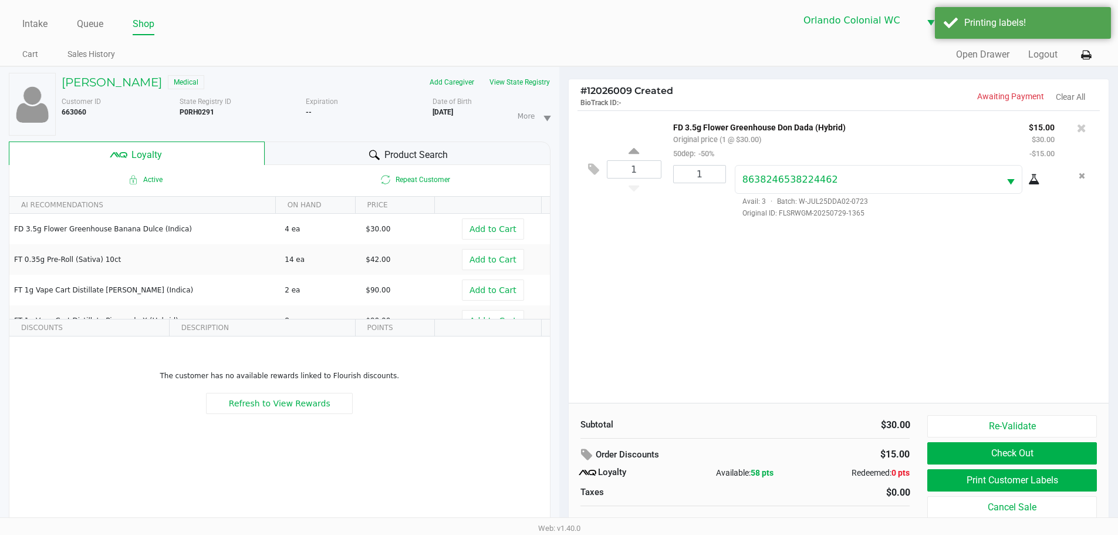
click at [1005, 451] on button "Check Out" at bounding box center [1011, 453] width 169 height 22
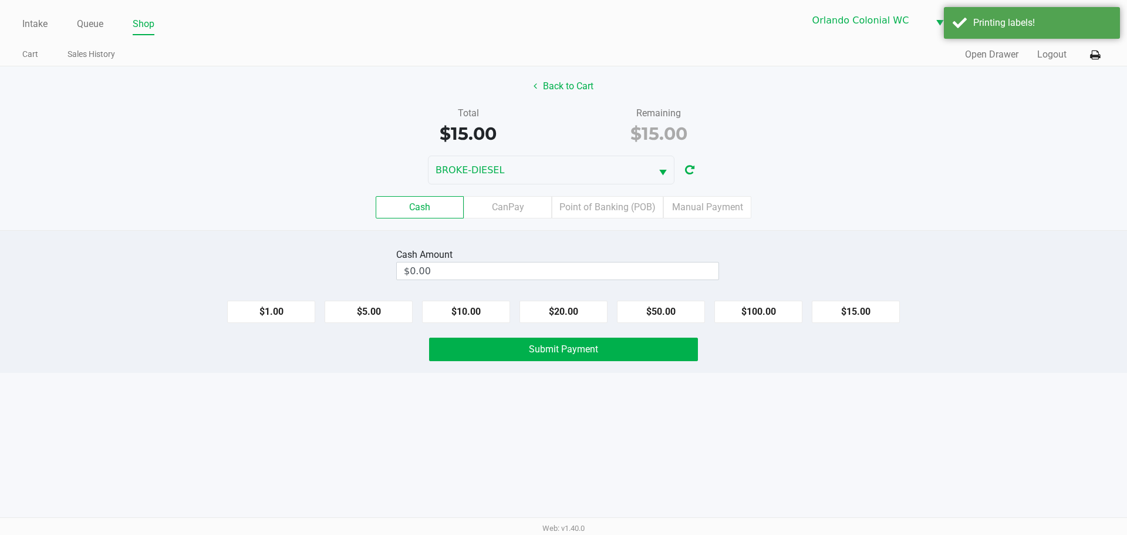
click at [635, 216] on label "Point of Banking (POB)" at bounding box center [608, 207] width 112 height 22
click at [0, 0] on 7 "Point of Banking (POB)" at bounding box center [0, 0] width 0 height 0
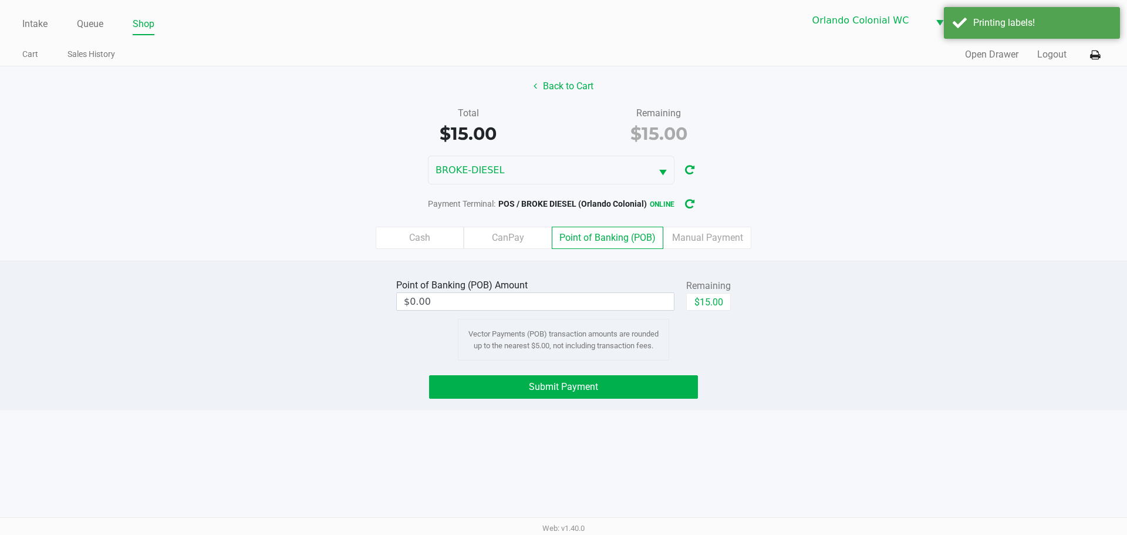
click at [704, 308] on button "$15.00" at bounding box center [708, 302] width 45 height 18
type input "$15.00"
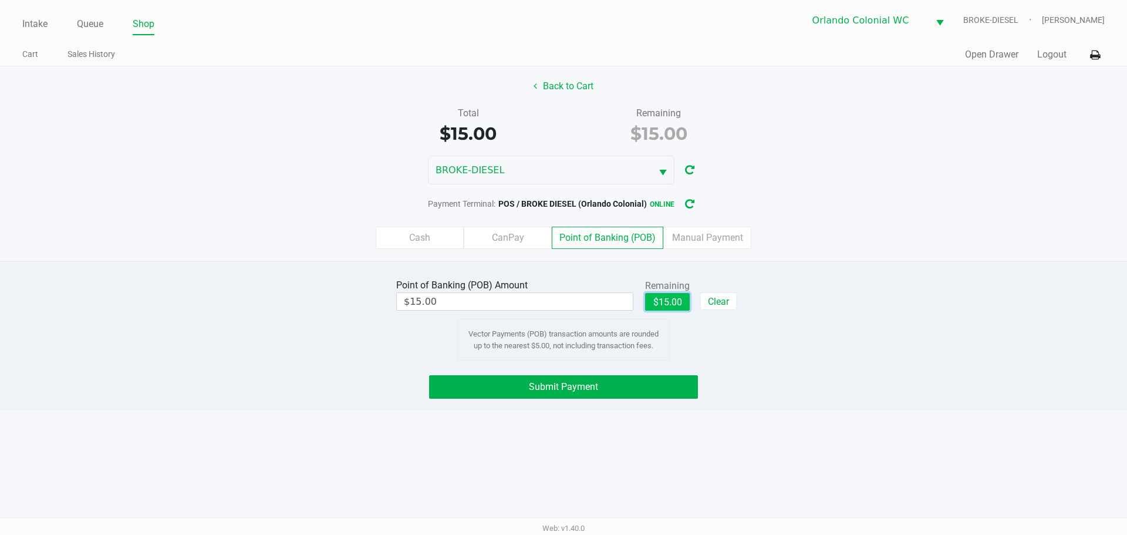
click at [671, 397] on button "Submit Payment" at bounding box center [563, 386] width 269 height 23
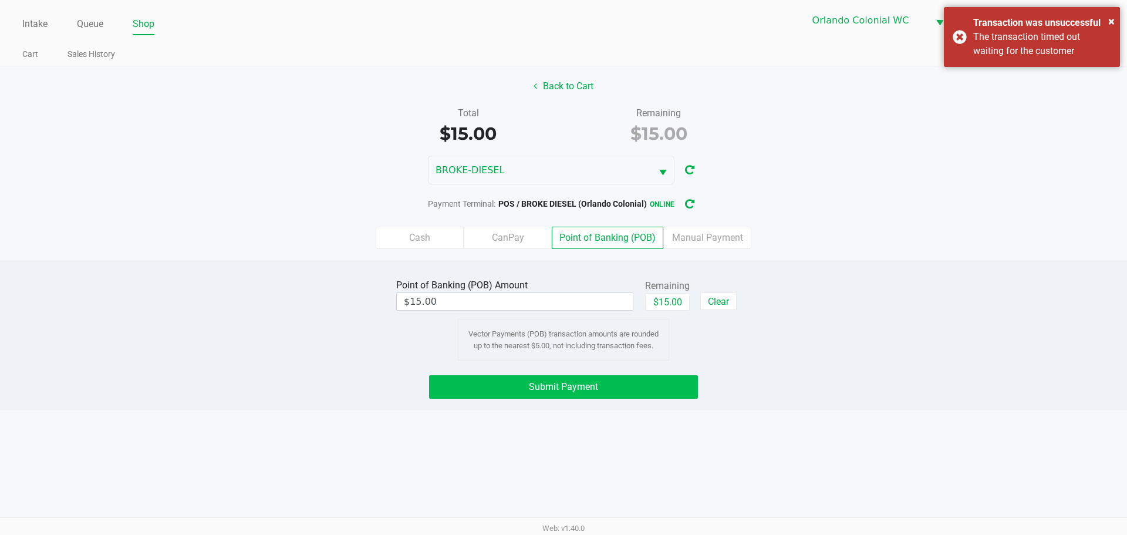
click at [685, 299] on button "$15.00" at bounding box center [667, 302] width 45 height 18
click at [664, 386] on button "Submit Payment" at bounding box center [563, 386] width 269 height 23
click at [669, 297] on button "$15.00" at bounding box center [667, 302] width 45 height 18
click at [666, 380] on button "Submit Payment" at bounding box center [563, 386] width 269 height 23
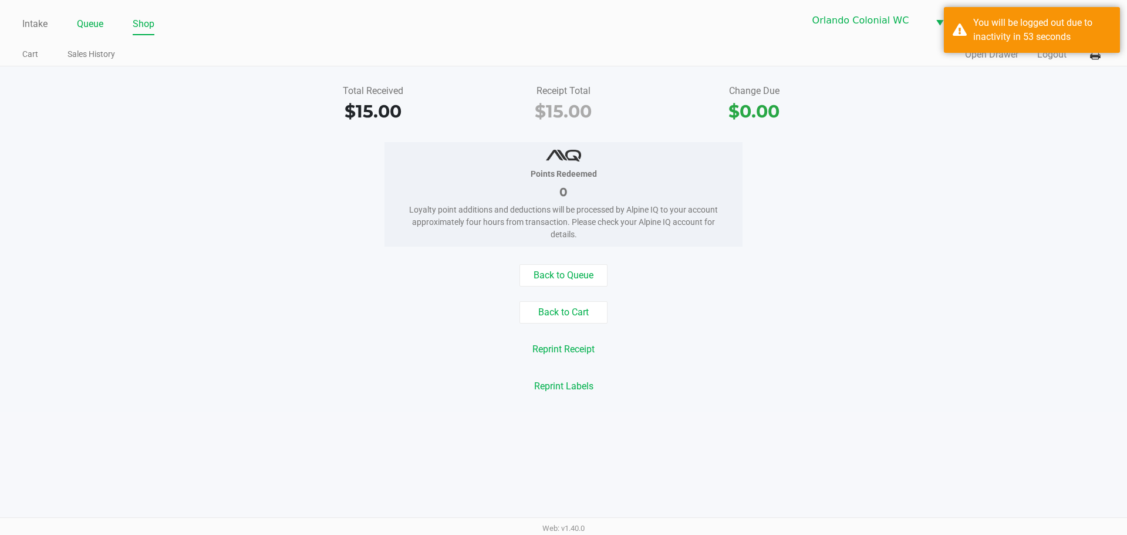
click at [88, 19] on link "Queue" at bounding box center [90, 24] width 26 height 16
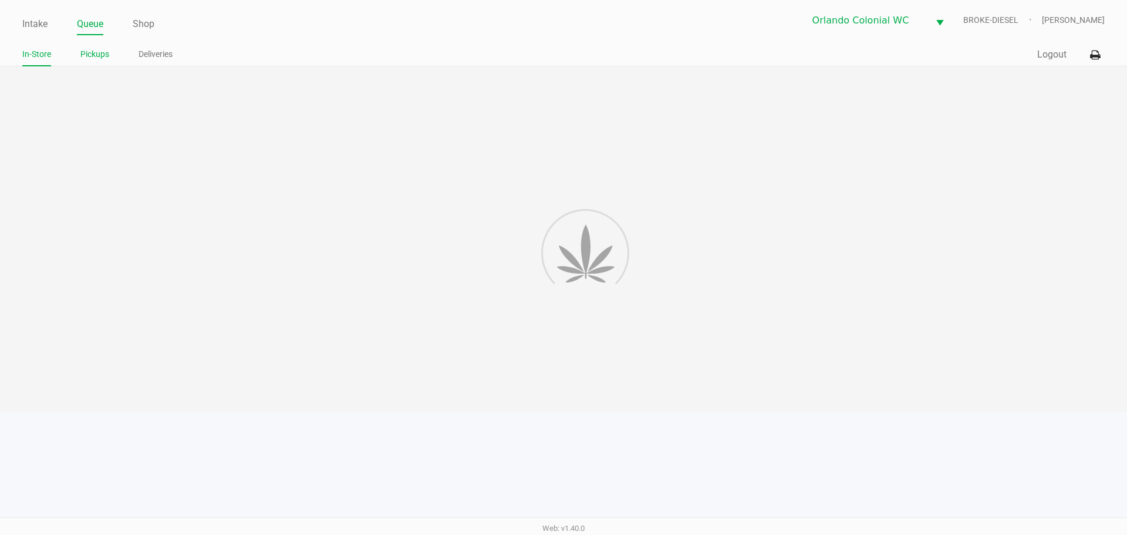
click at [96, 48] on link "Pickups" at bounding box center [94, 54] width 29 height 15
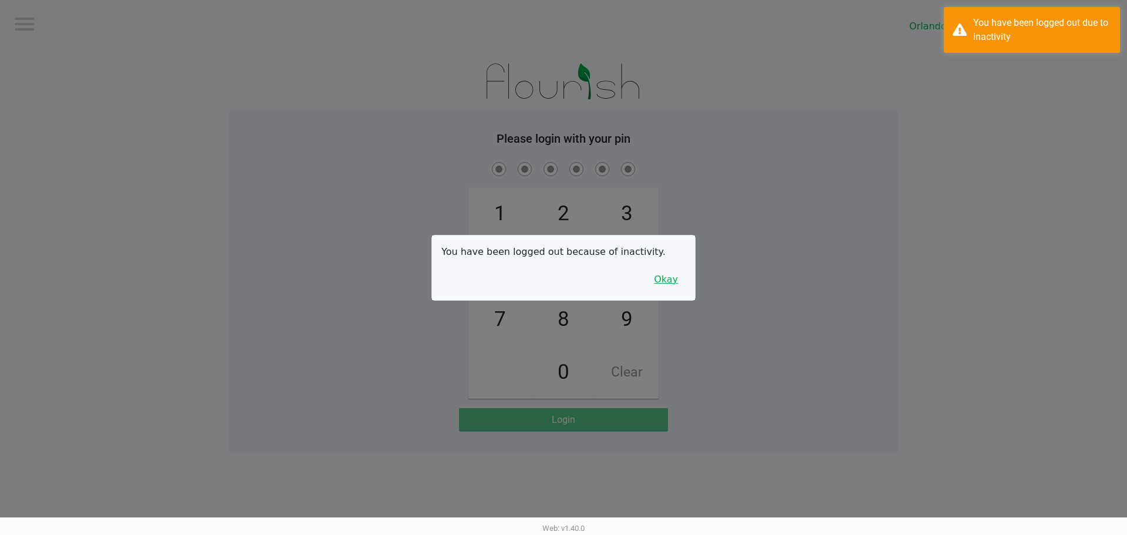
click at [676, 271] on button "Okay" at bounding box center [665, 279] width 39 height 22
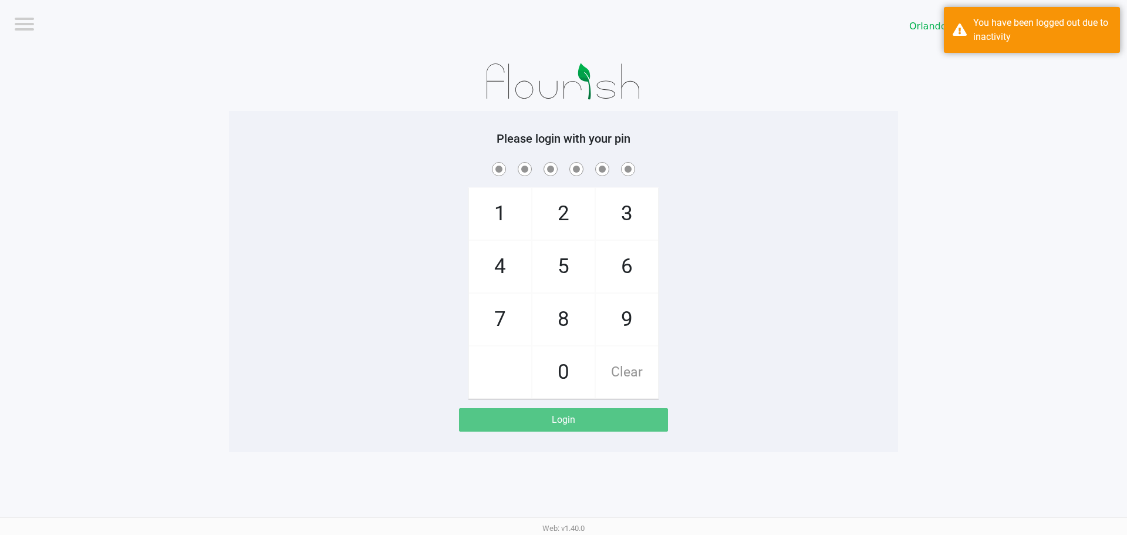
click at [633, 206] on span "3" at bounding box center [627, 214] width 62 height 52
checkbox input "true"
click at [498, 320] on span "7" at bounding box center [500, 319] width 62 height 52
checkbox input "true"
click at [629, 326] on span "9" at bounding box center [627, 319] width 62 height 52
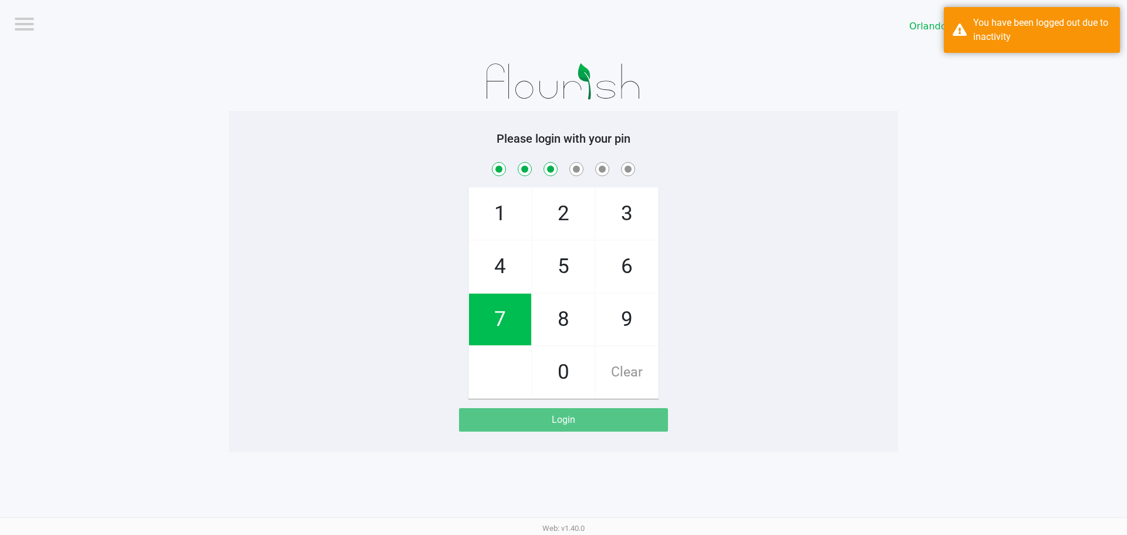
checkbox input "true"
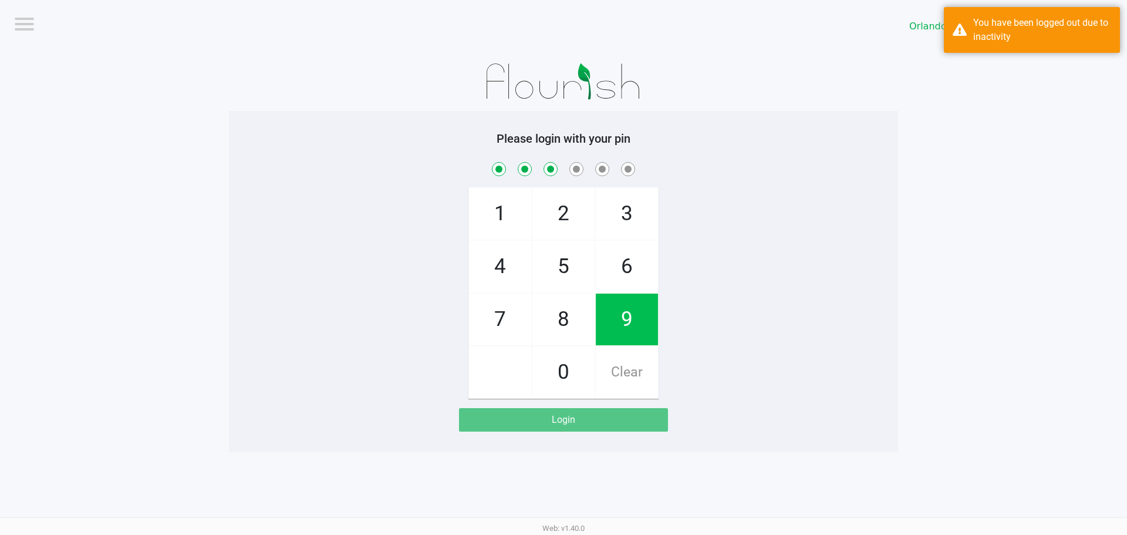
click at [635, 221] on span "3" at bounding box center [627, 214] width 62 height 52
checkbox input "true"
click at [579, 323] on span "8" at bounding box center [563, 319] width 62 height 52
checkbox input "true"
click at [627, 195] on span "3" at bounding box center [627, 214] width 62 height 52
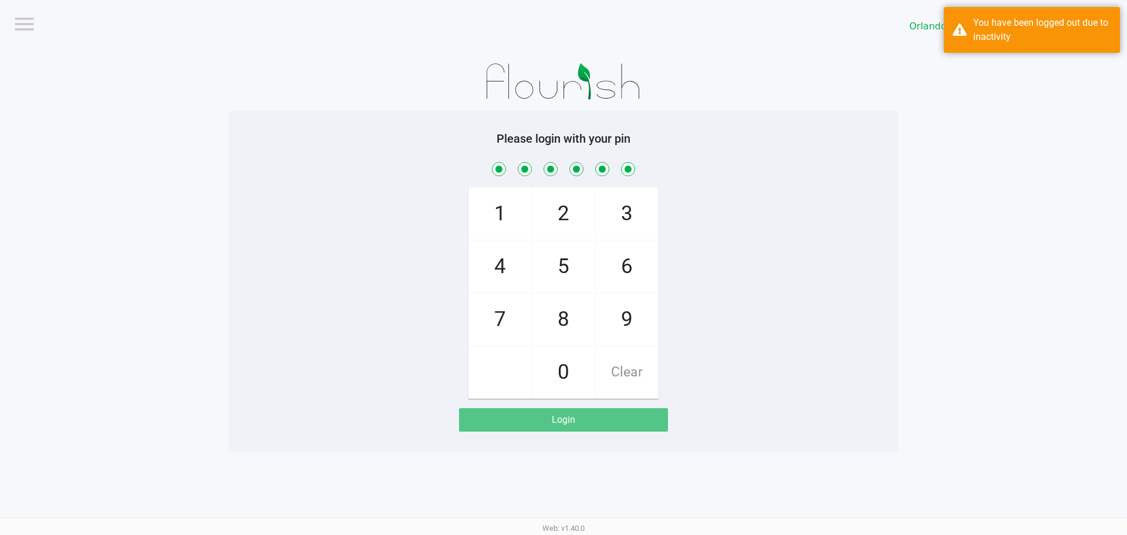
checkbox input "true"
checkbox input "false"
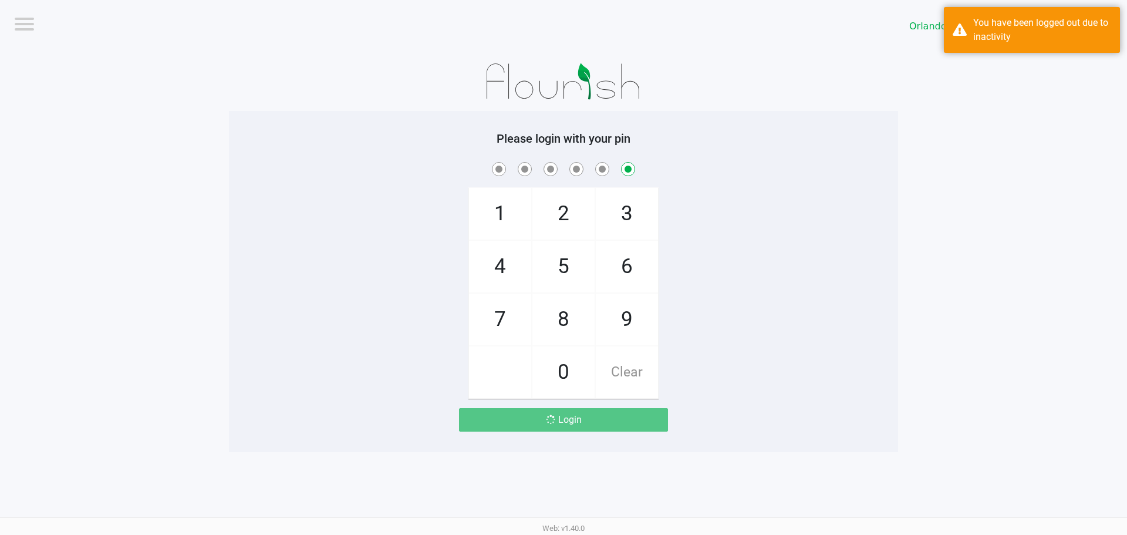
checkbox input "false"
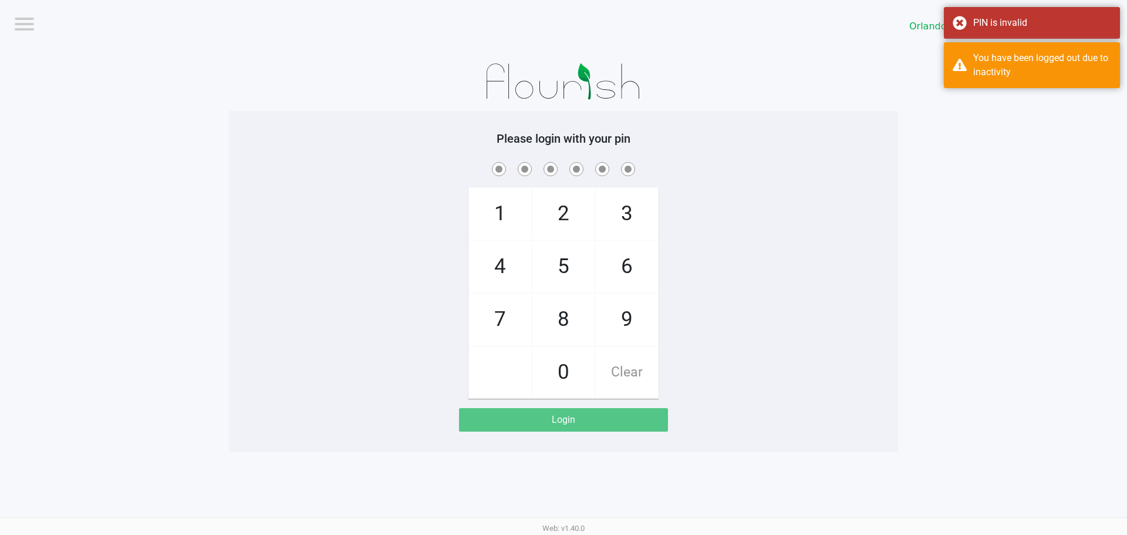
click at [629, 219] on span "3" at bounding box center [627, 214] width 62 height 52
checkbox input "true"
click at [498, 323] on span "7" at bounding box center [500, 319] width 62 height 52
checkbox input "true"
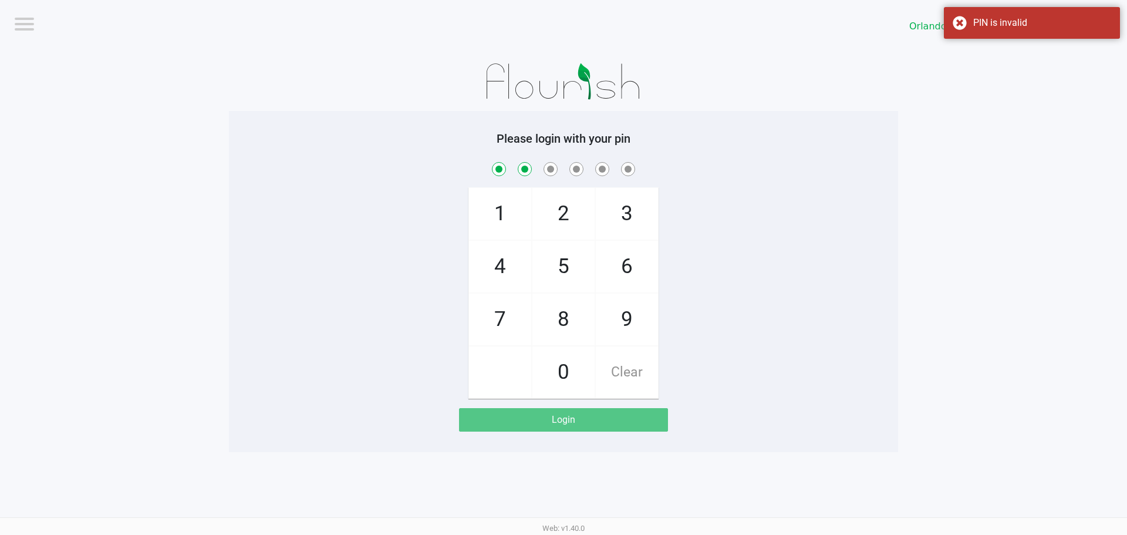
click at [627, 318] on span "9" at bounding box center [627, 319] width 62 height 52
checkbox input "true"
click at [641, 214] on span "3" at bounding box center [627, 214] width 62 height 52
checkbox input "true"
click at [573, 326] on span "8" at bounding box center [563, 319] width 62 height 52
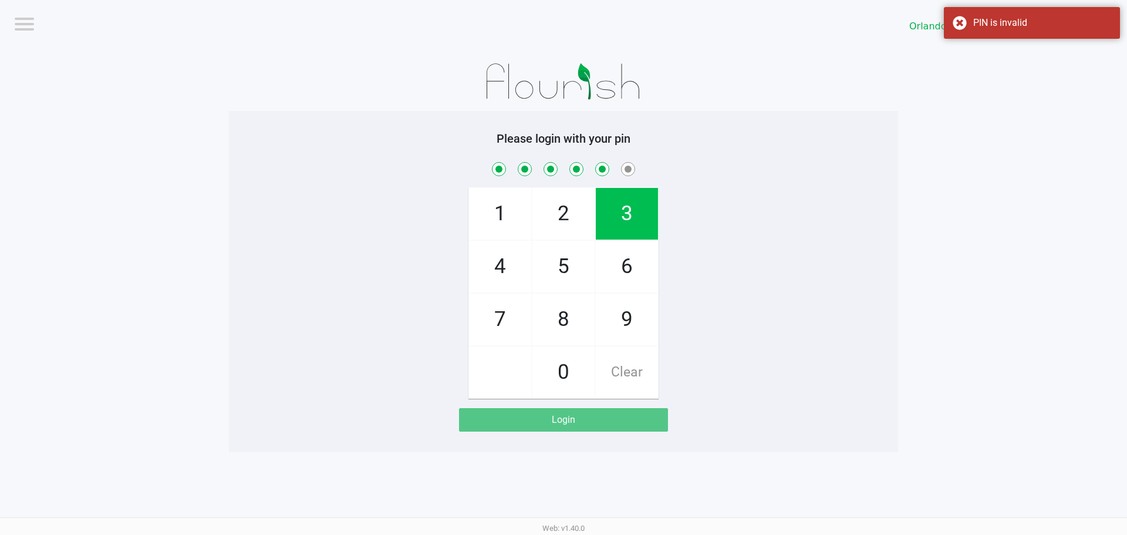
checkbox input "true"
click at [498, 276] on span "4" at bounding box center [500, 267] width 62 height 52
checkbox input "true"
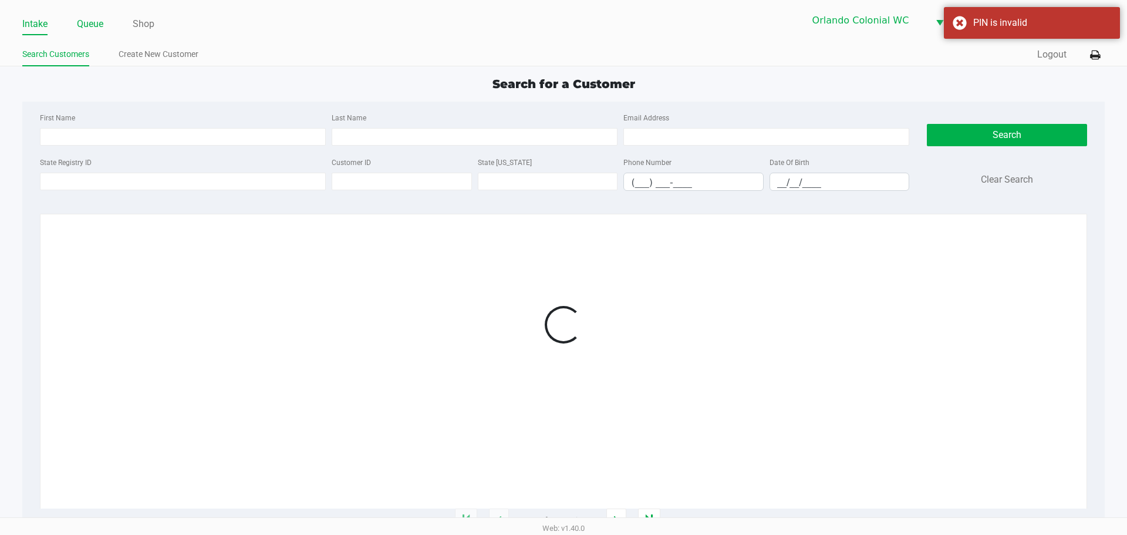
click at [80, 23] on link "Queue" at bounding box center [90, 24] width 26 height 16
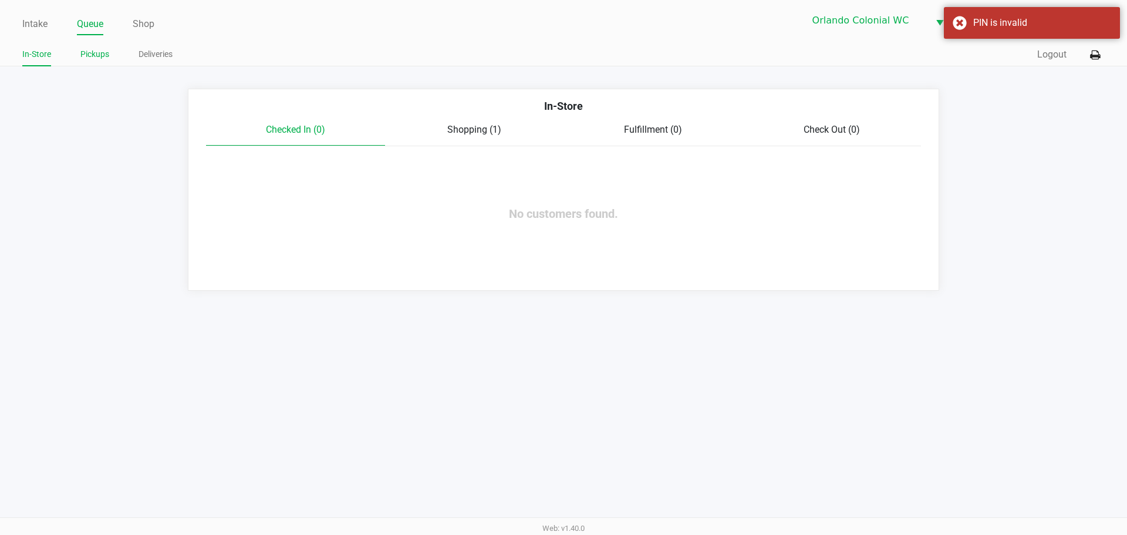
click at [102, 56] on link "Pickups" at bounding box center [94, 54] width 29 height 15
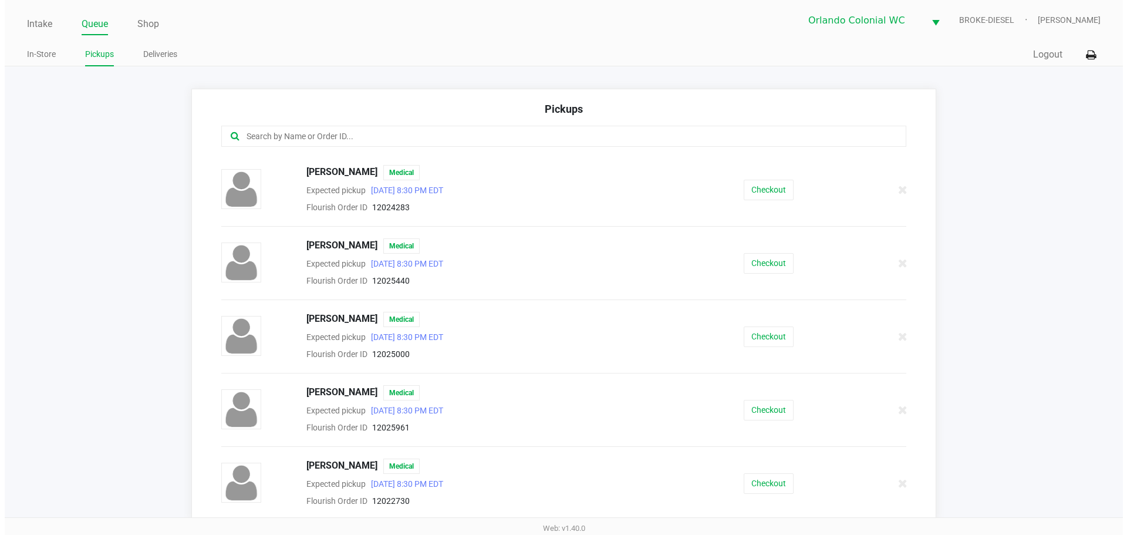
scroll to position [392, 0]
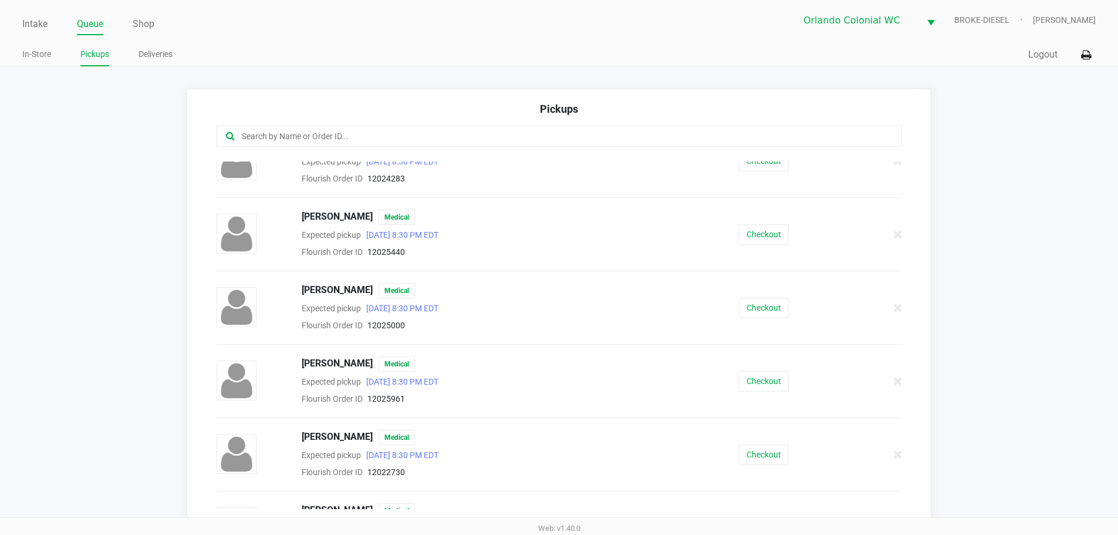
click at [480, 140] on input "text" at bounding box center [541, 137] width 600 height 14
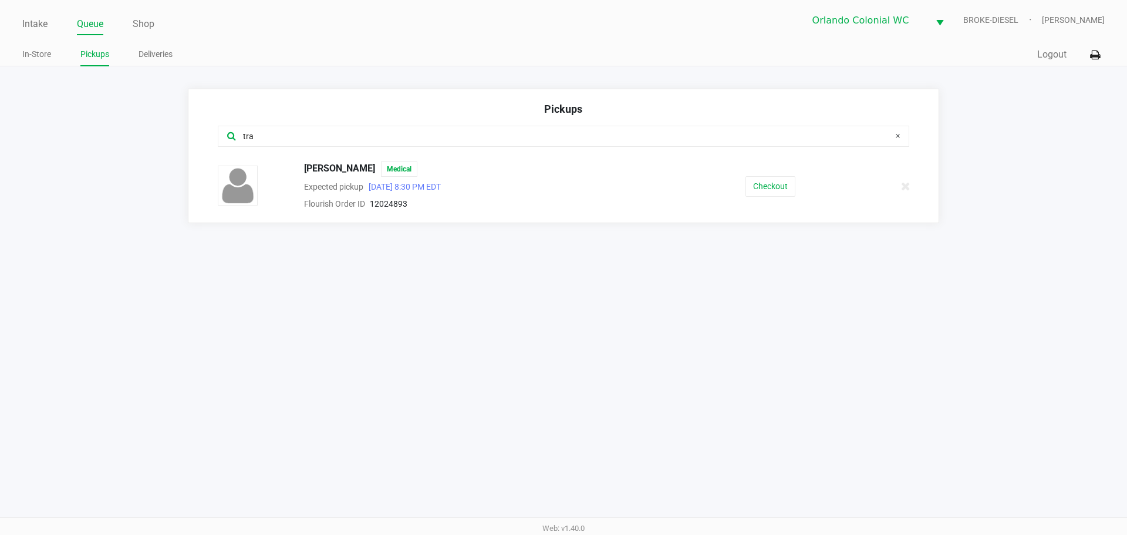
type input "tra"
click at [781, 191] on button "Checkout" at bounding box center [770, 186] width 50 height 21
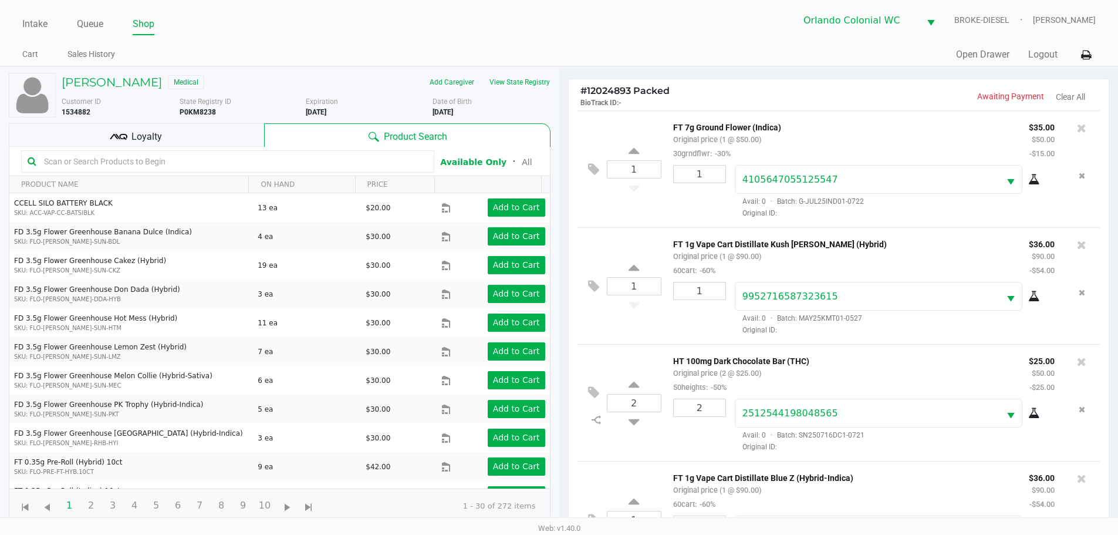
scroll to position [48, 0]
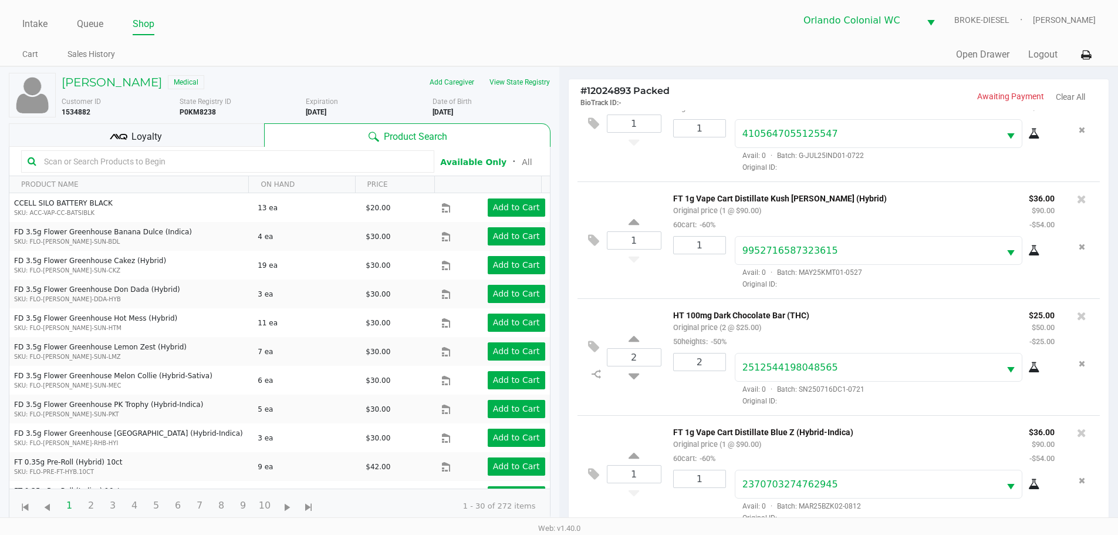
click at [211, 130] on div "Loyalty" at bounding box center [136, 134] width 255 height 23
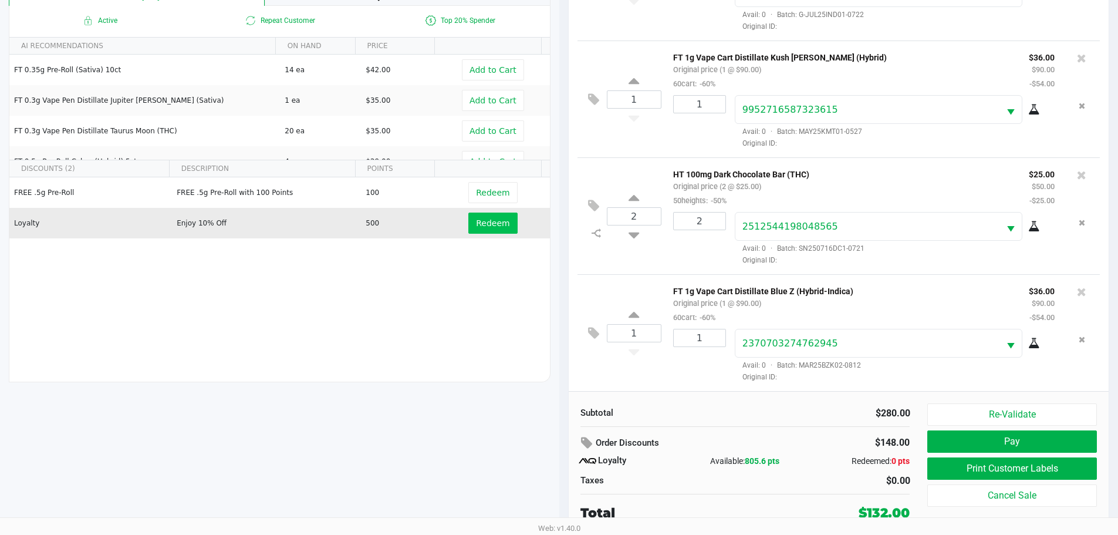
click at [487, 227] on span "Redeem" at bounding box center [492, 222] width 33 height 9
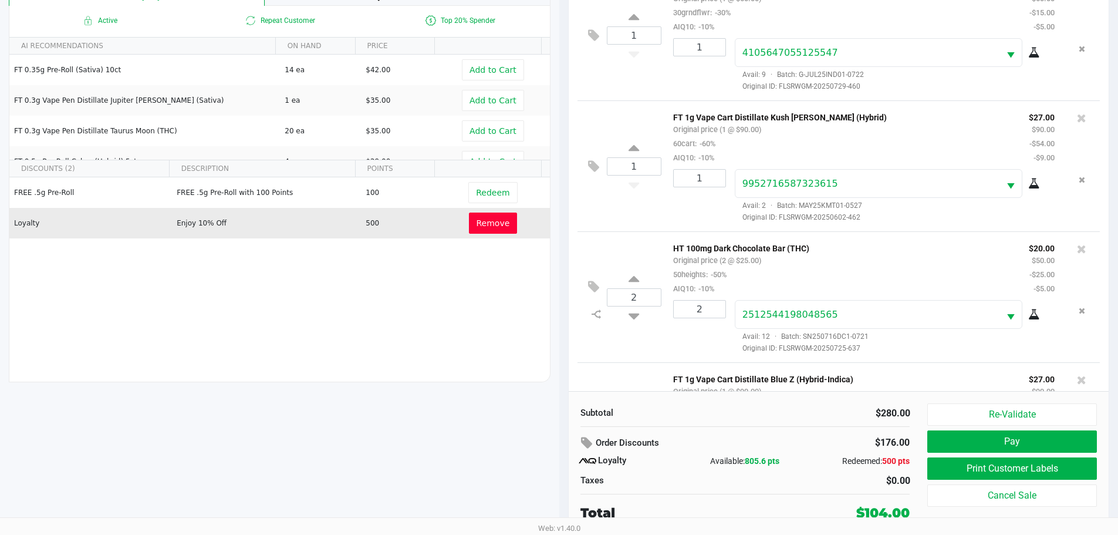
scroll to position [104, 0]
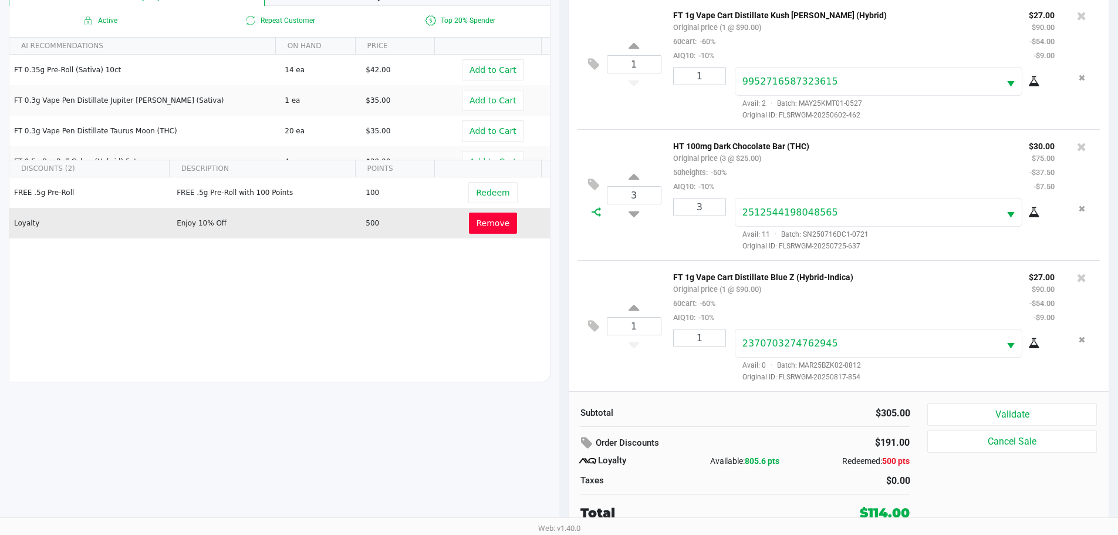
click at [594, 209] on icon at bounding box center [596, 211] width 9 height 9
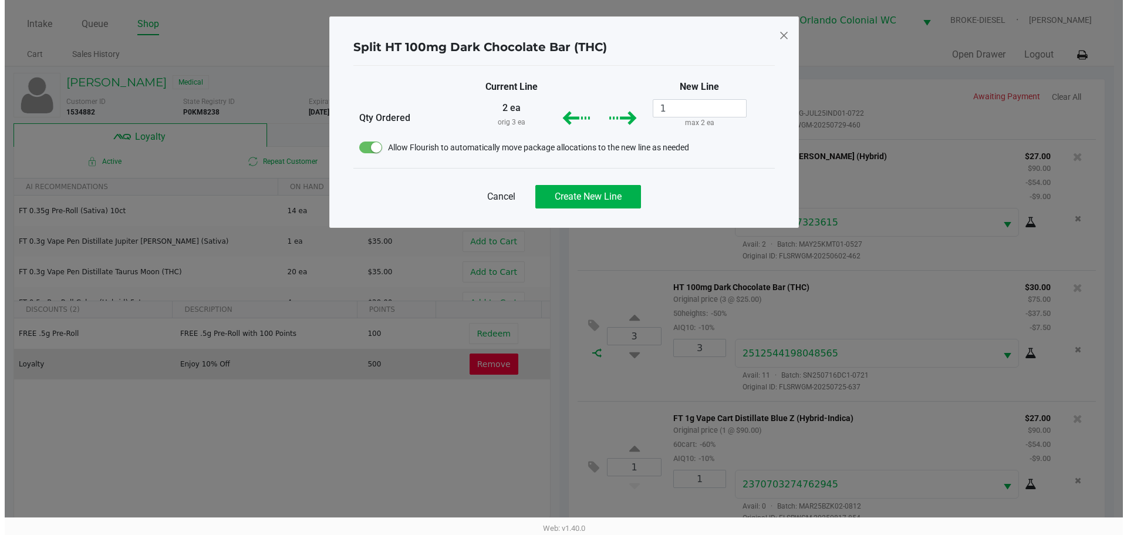
scroll to position [0, 0]
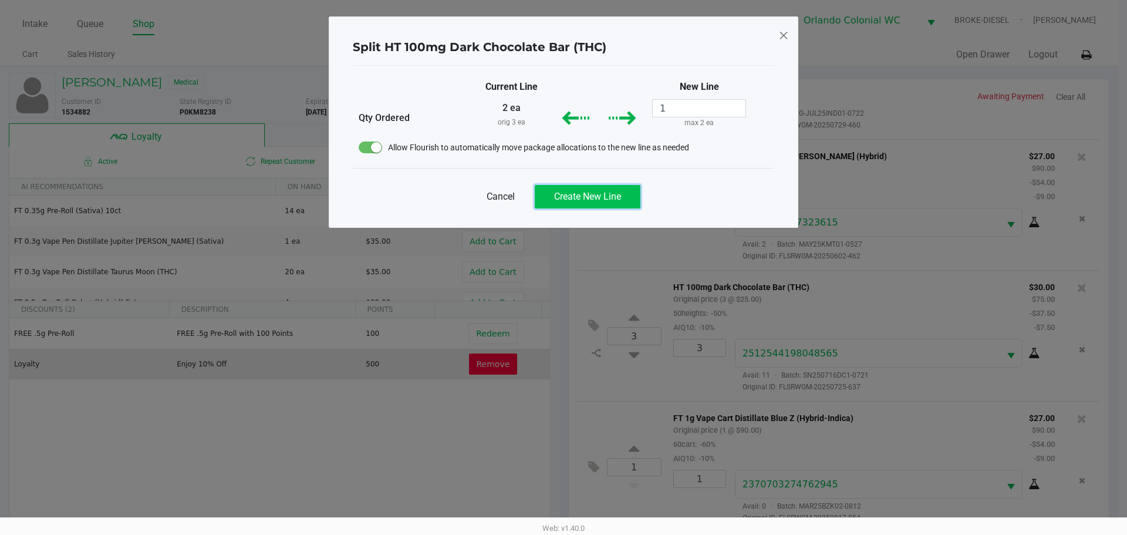
click at [621, 200] on span "Create New Line" at bounding box center [587, 196] width 67 height 11
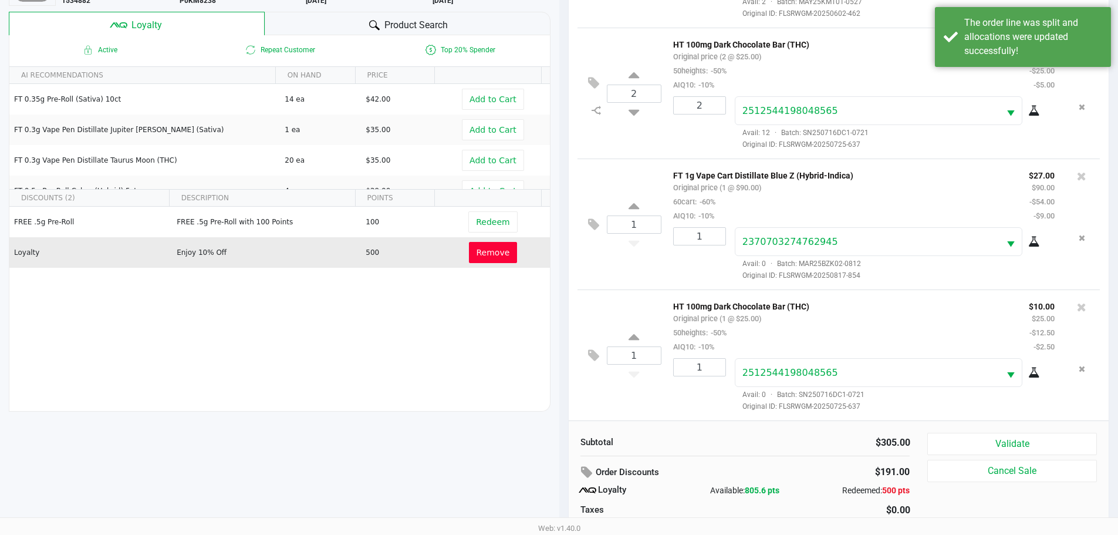
scroll to position [141, 0]
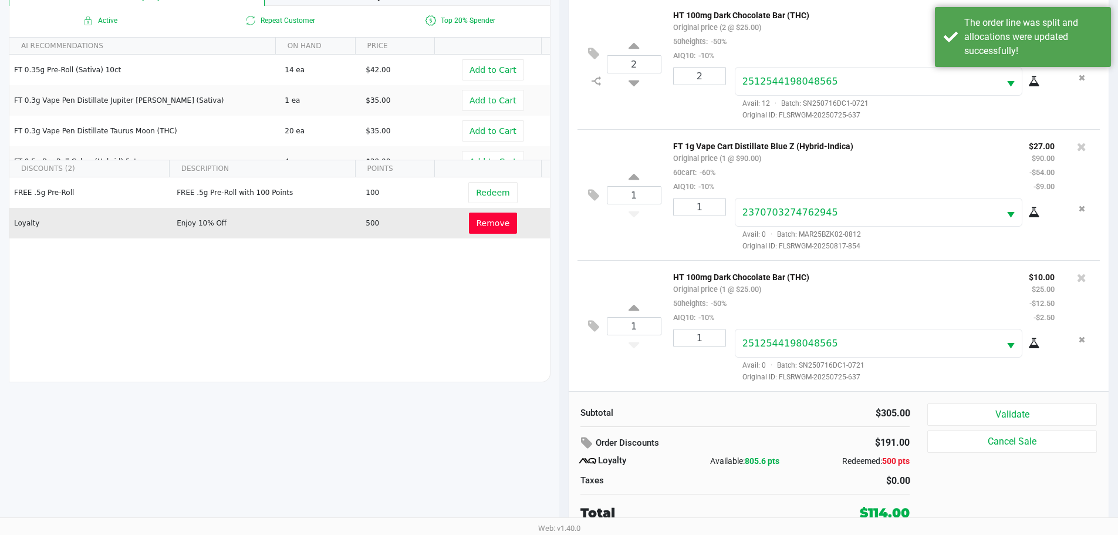
click at [590, 326] on icon at bounding box center [593, 326] width 11 height 14
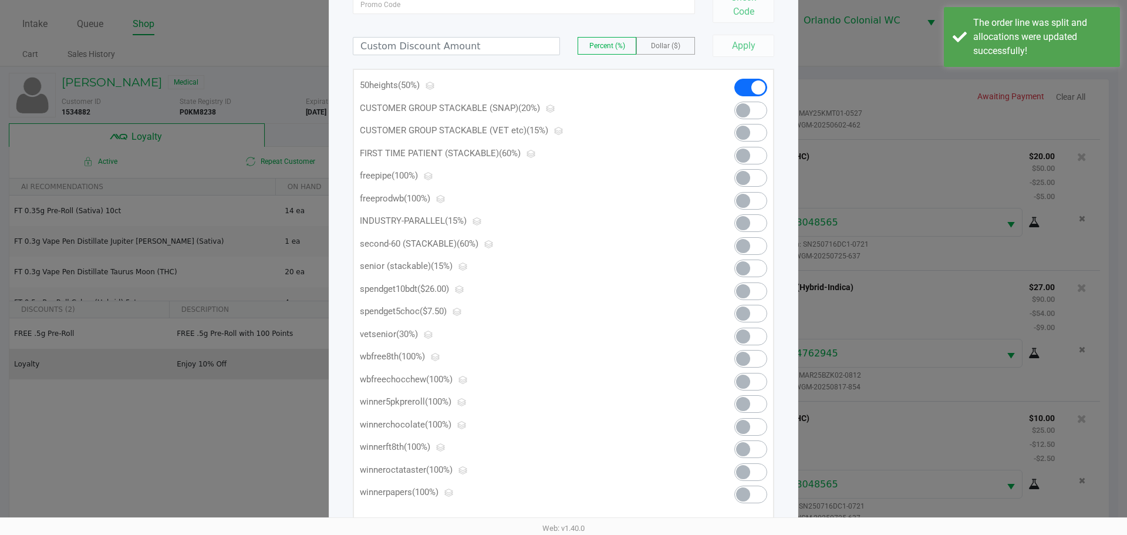
scroll to position [142, 0]
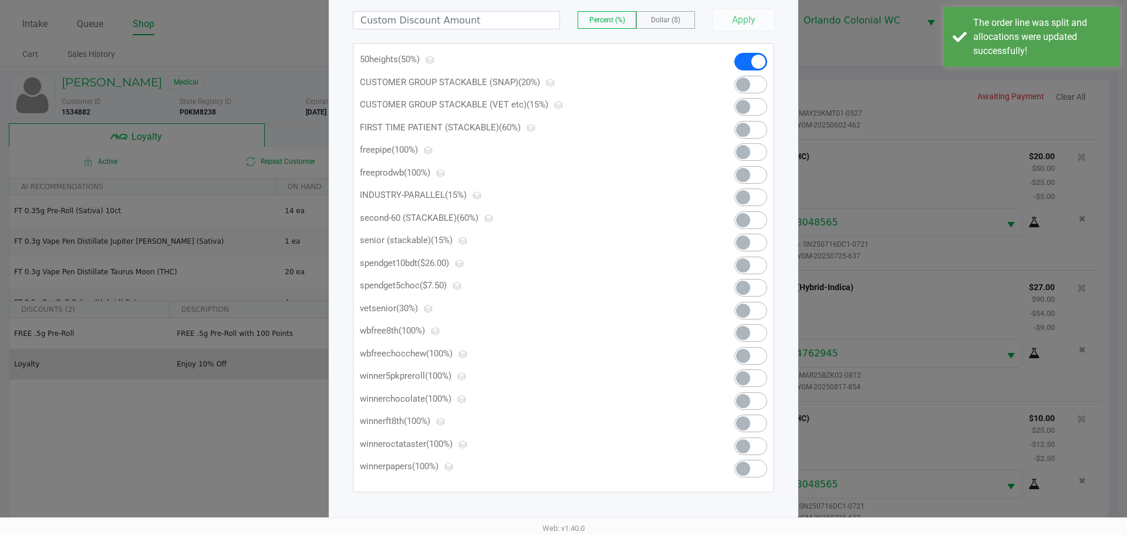
click at [751, 292] on span at bounding box center [750, 288] width 33 height 18
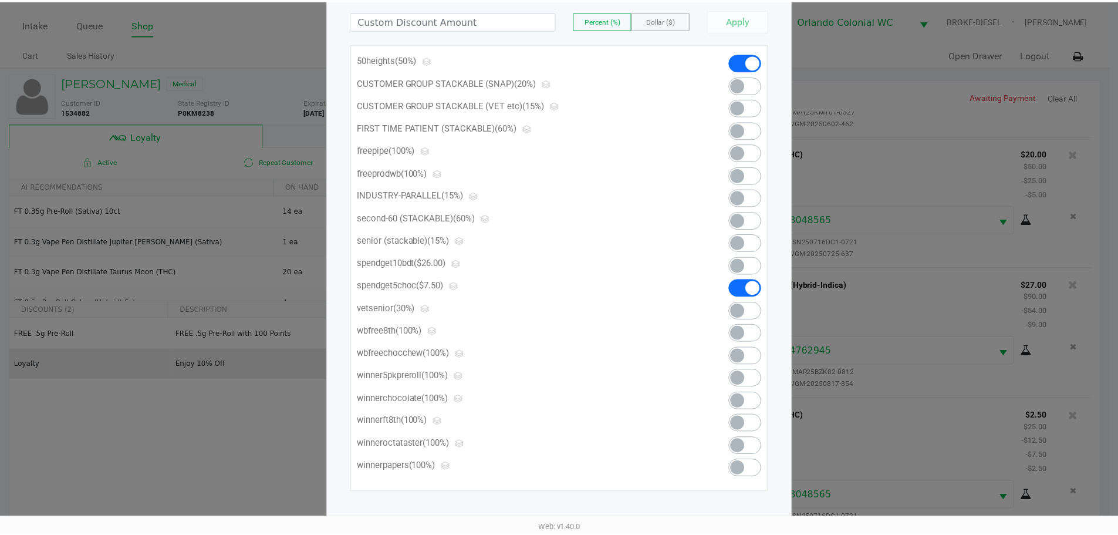
scroll to position [0, 0]
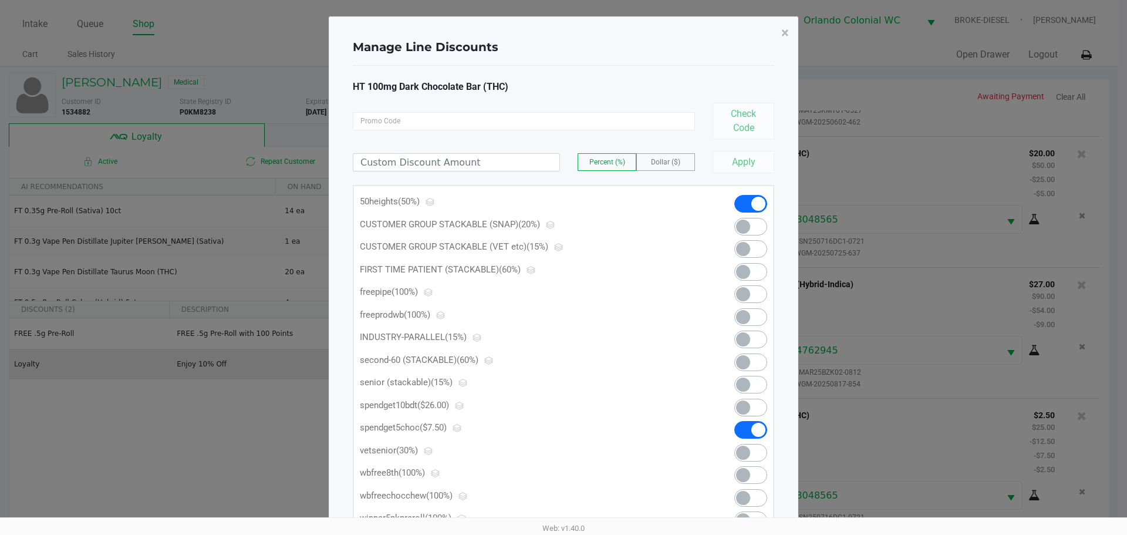
click at [785, 26] on span "×" at bounding box center [785, 33] width 8 height 16
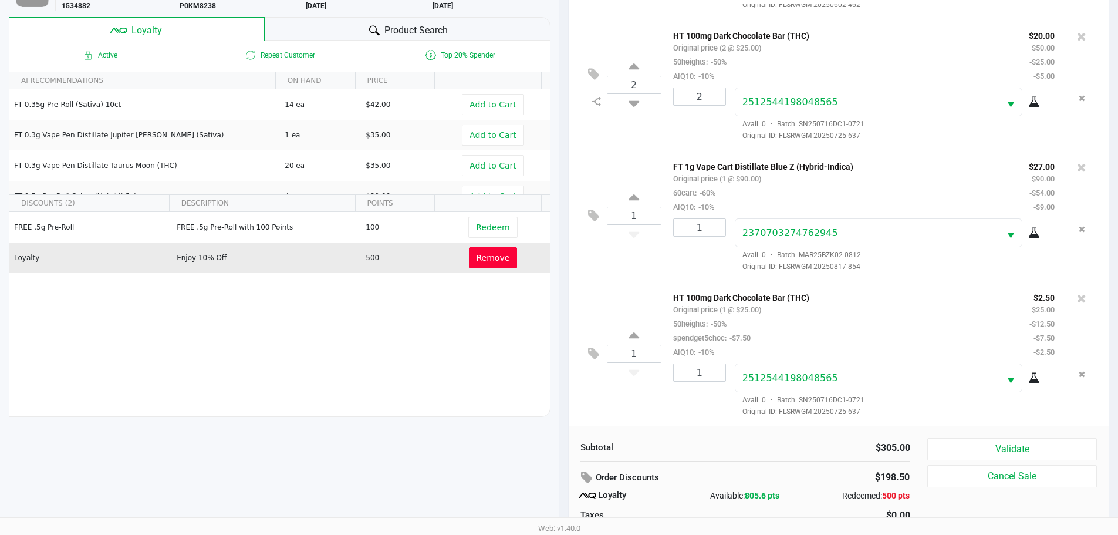
scroll to position [141, 0]
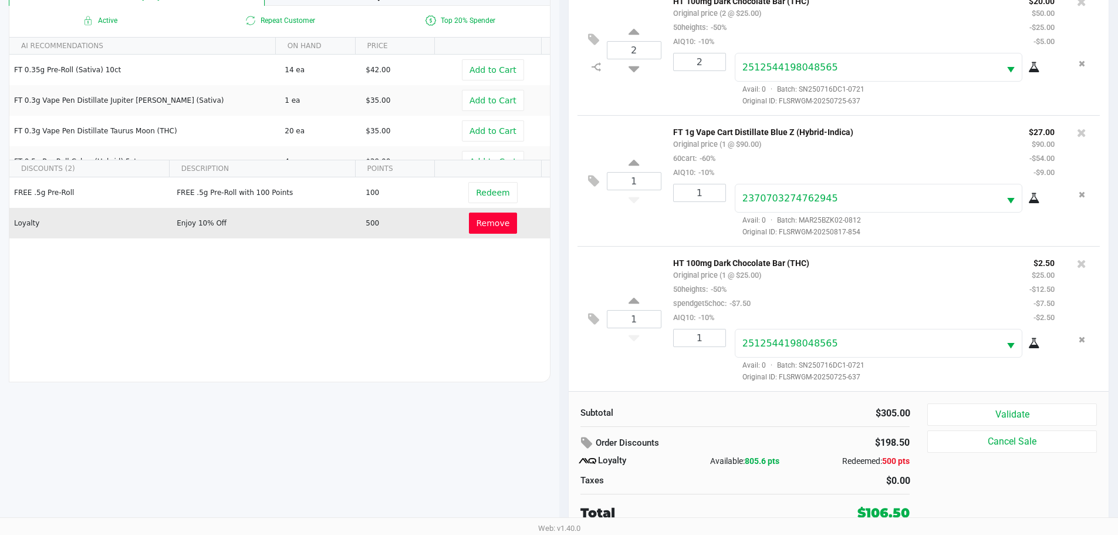
click at [1035, 411] on button "Validate" at bounding box center [1011, 414] width 169 height 22
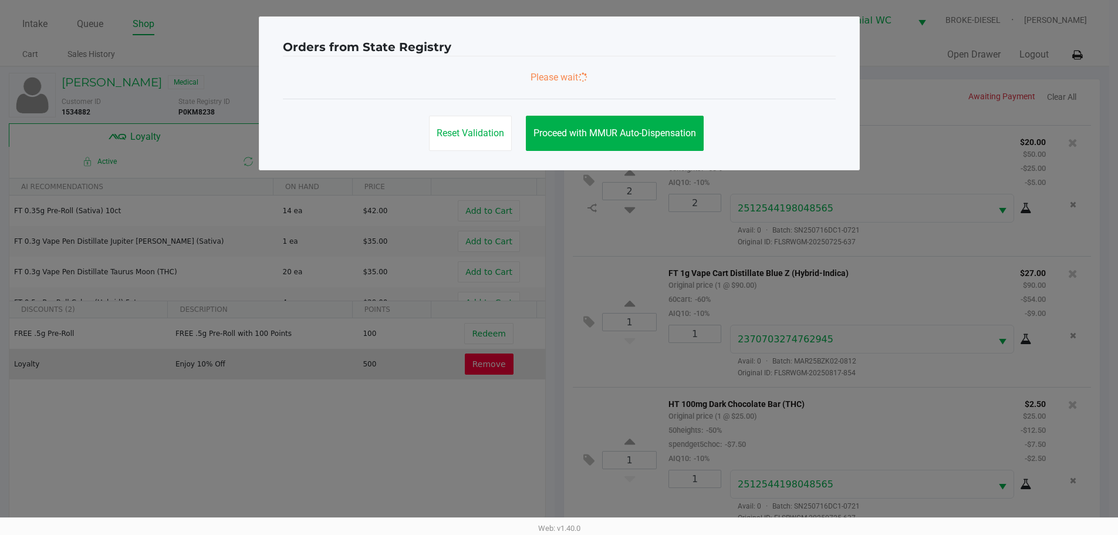
scroll to position [0, 0]
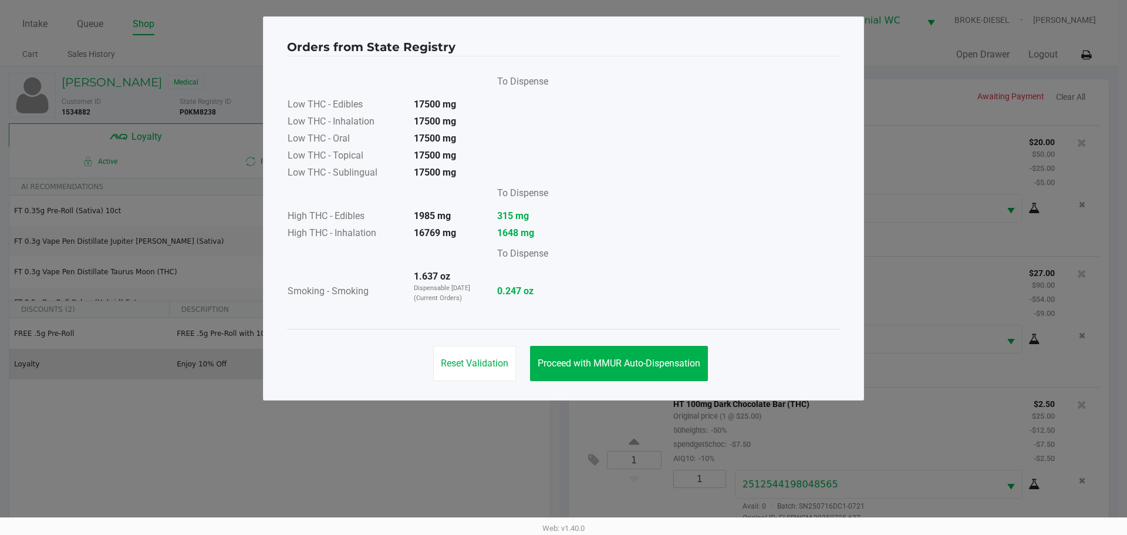
click at [619, 375] on button "Proceed with MMUR Auto-Dispensation" at bounding box center [619, 363] width 178 height 35
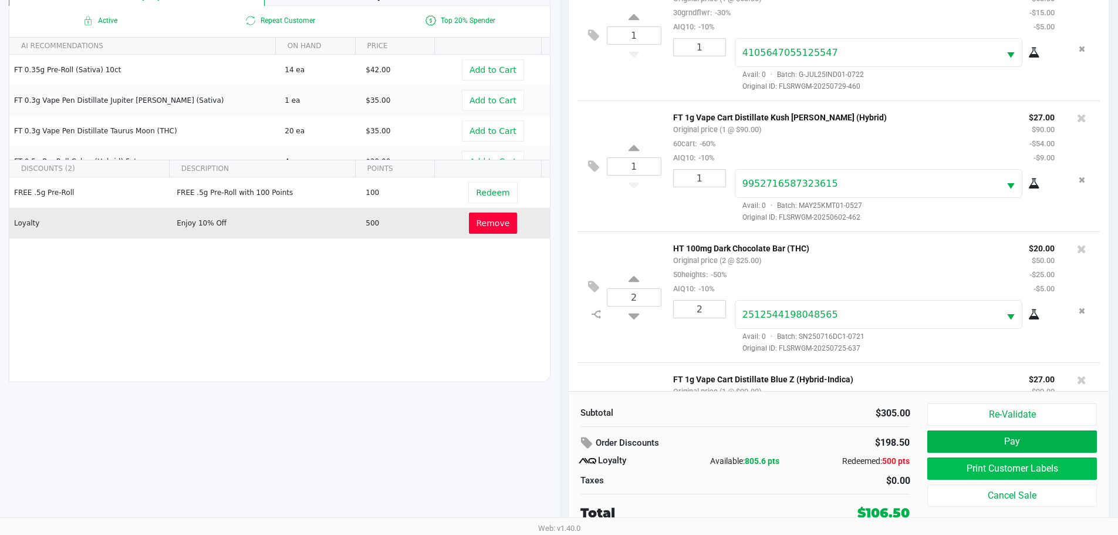
click at [1003, 474] on button "Print Customer Labels" at bounding box center [1011, 468] width 169 height 22
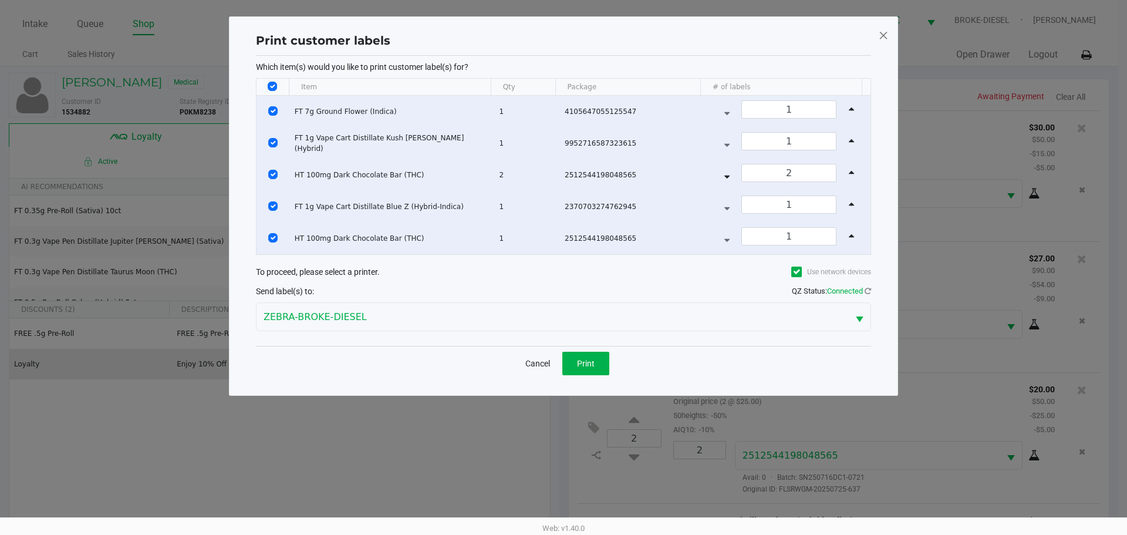
click at [590, 363] on span "Print" at bounding box center [586, 363] width 18 height 9
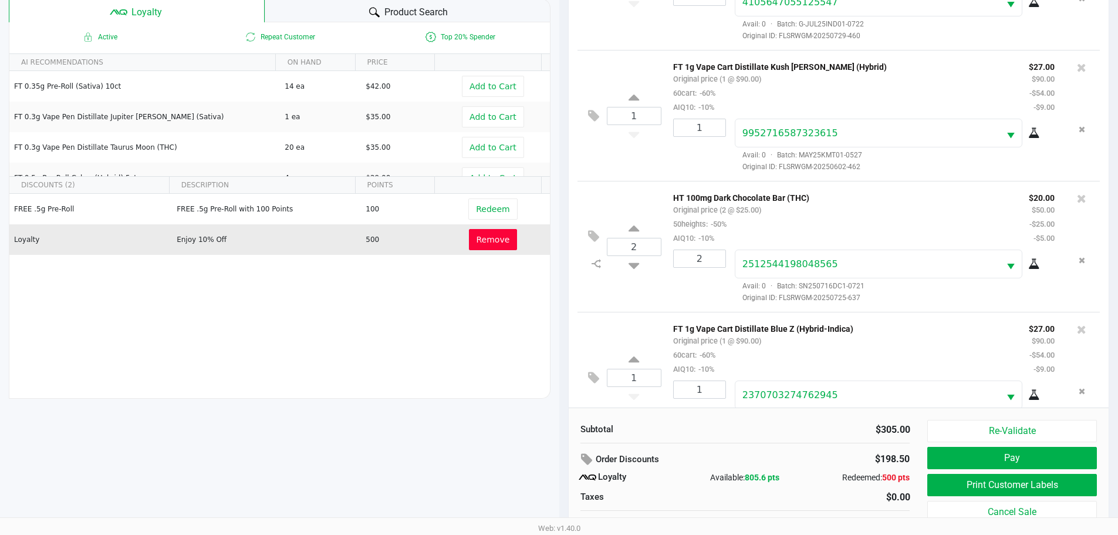
scroll to position [68, 0]
click at [1018, 485] on button "Print Customer Labels" at bounding box center [1011, 485] width 169 height 22
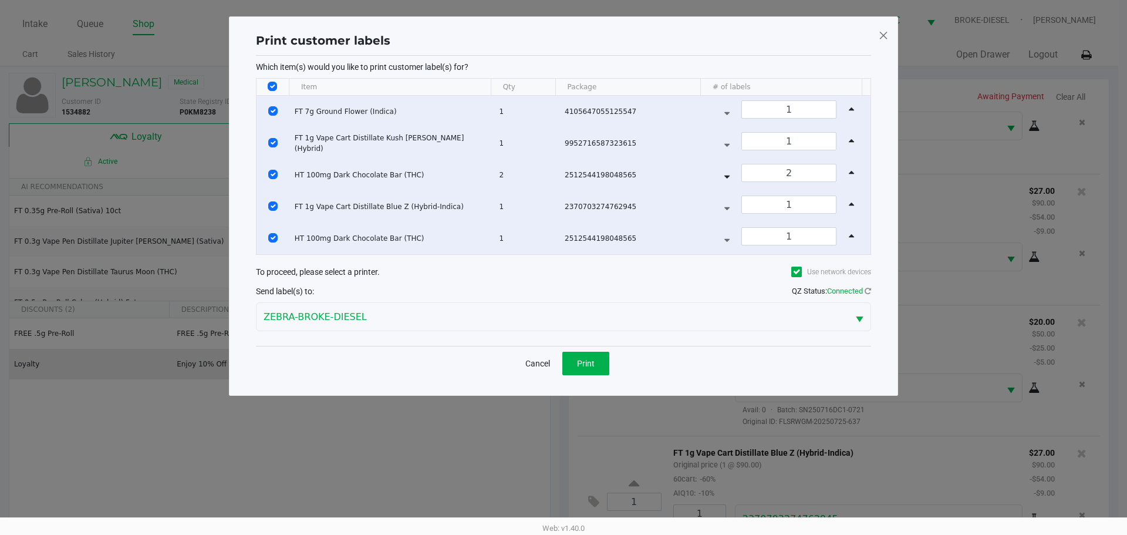
click at [268, 97] on td "Data table" at bounding box center [273, 112] width 33 height 32
click at [269, 83] on input "Select All Rows" at bounding box center [272, 86] width 9 height 9
checkbox input "false"
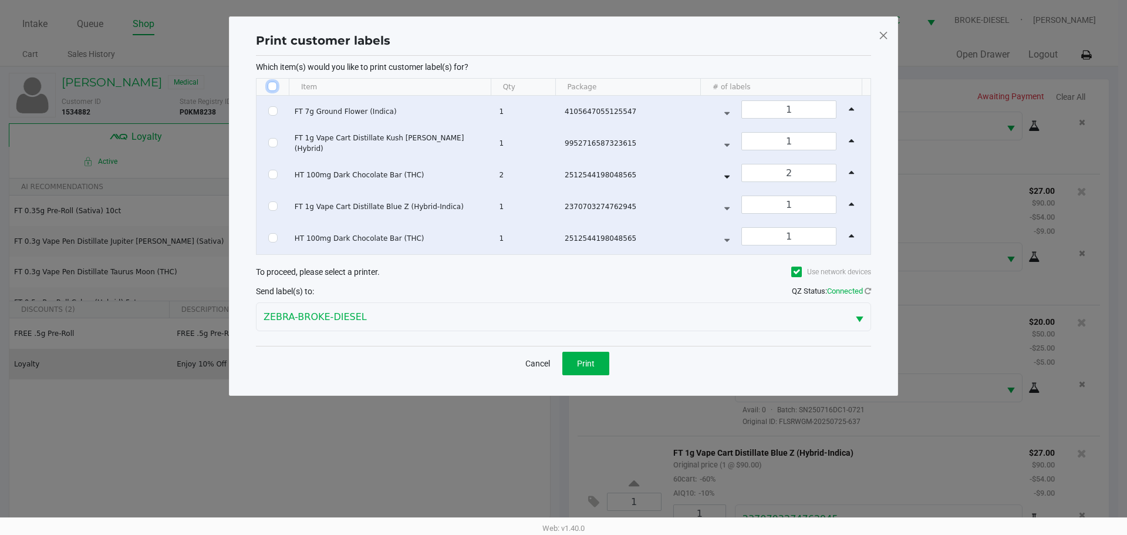
checkbox input "false"
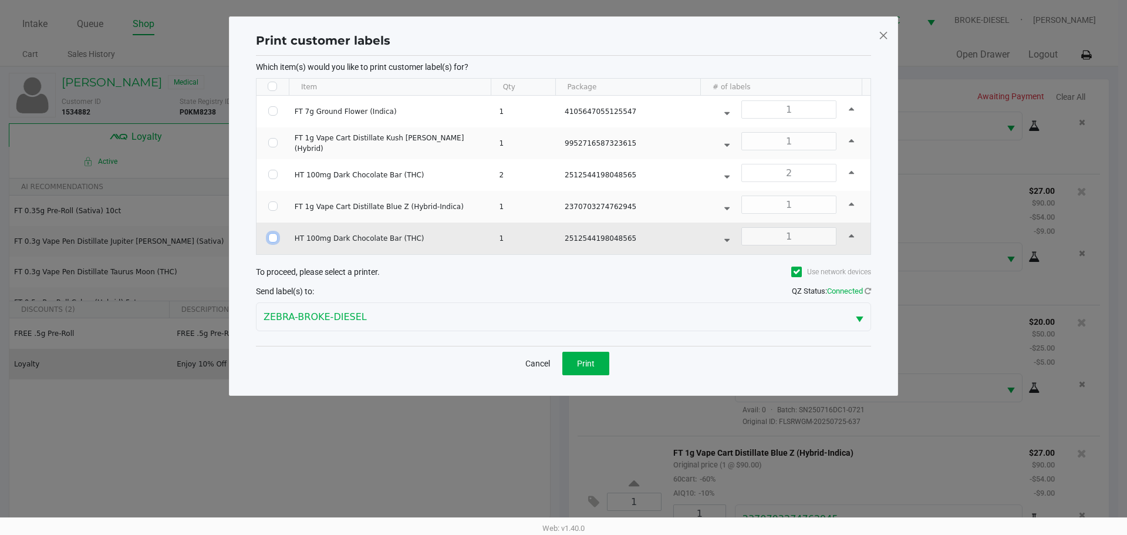
click at [272, 239] on input "Select Row" at bounding box center [272, 237] width 9 height 9
checkbox input "true"
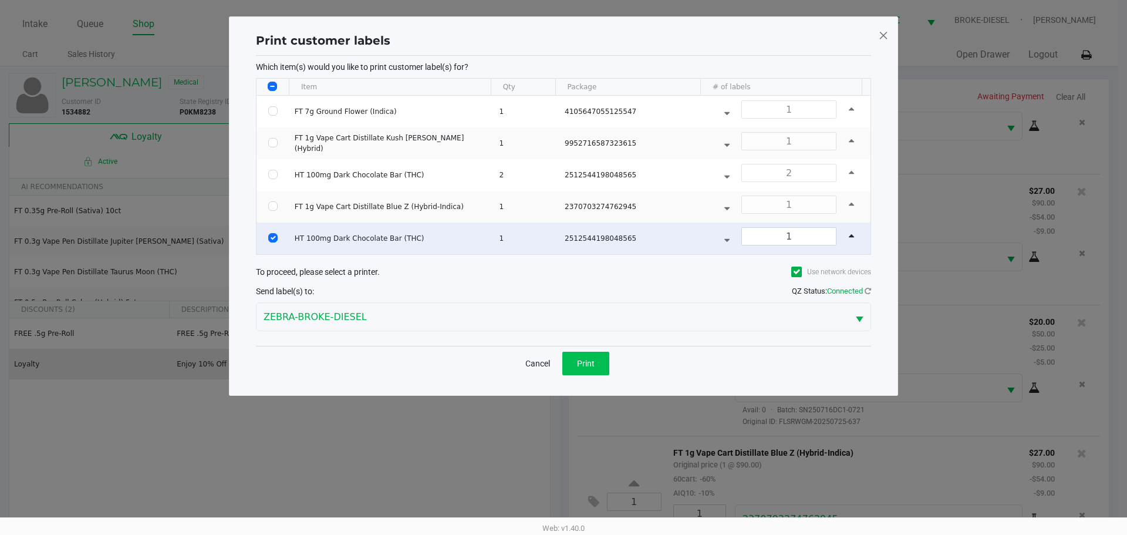
click at [602, 359] on button "Print" at bounding box center [585, 363] width 47 height 23
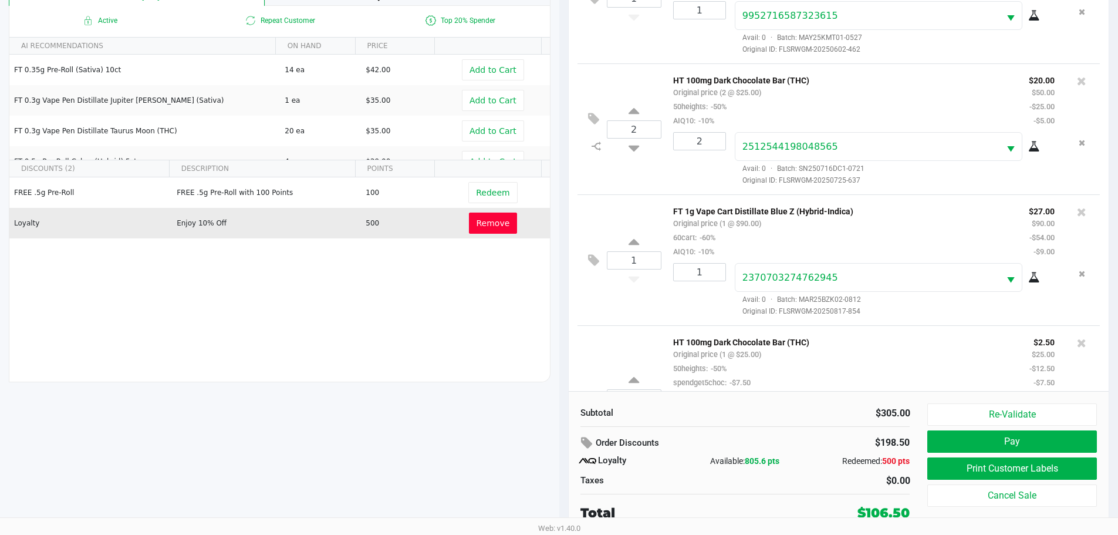
scroll to position [169, 0]
click at [1012, 444] on button "Pay" at bounding box center [1011, 441] width 169 height 22
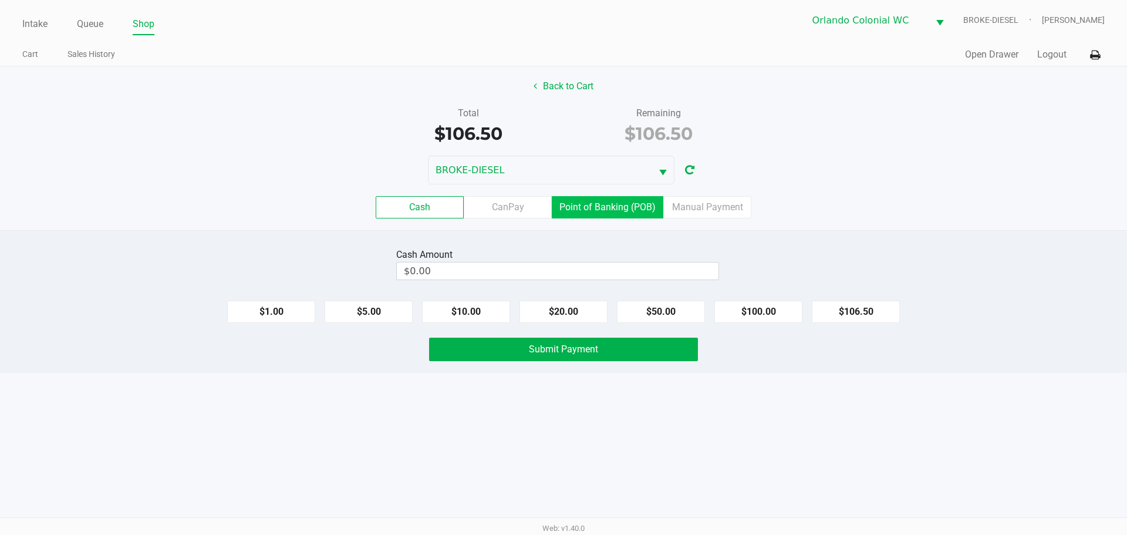
click at [609, 214] on label "Point of Banking (POB)" at bounding box center [608, 207] width 112 height 22
click at [0, 0] on 7 "Point of Banking (POB)" at bounding box center [0, 0] width 0 height 0
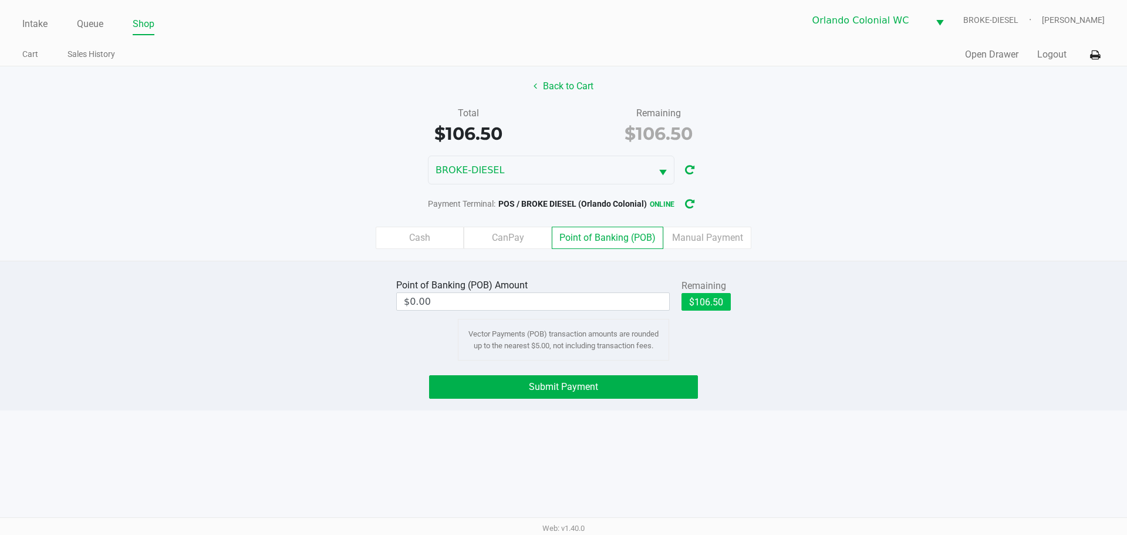
click at [707, 305] on button "$106.50" at bounding box center [705, 302] width 49 height 18
type input "$106.50"
click at [651, 392] on button "Submit Payment" at bounding box center [563, 386] width 269 height 23
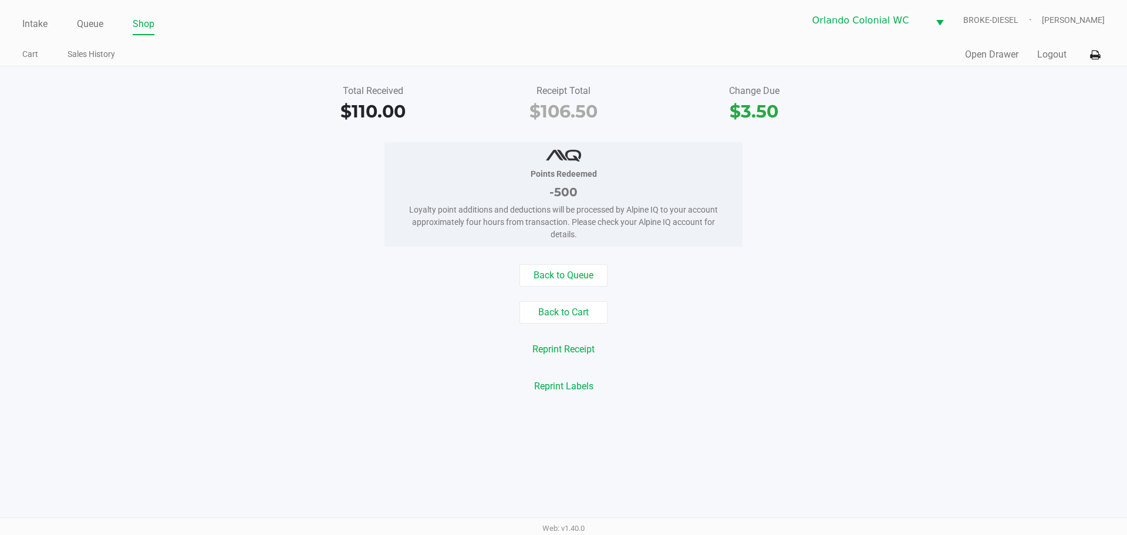
click at [86, 28] on link "Queue" at bounding box center [90, 24] width 26 height 16
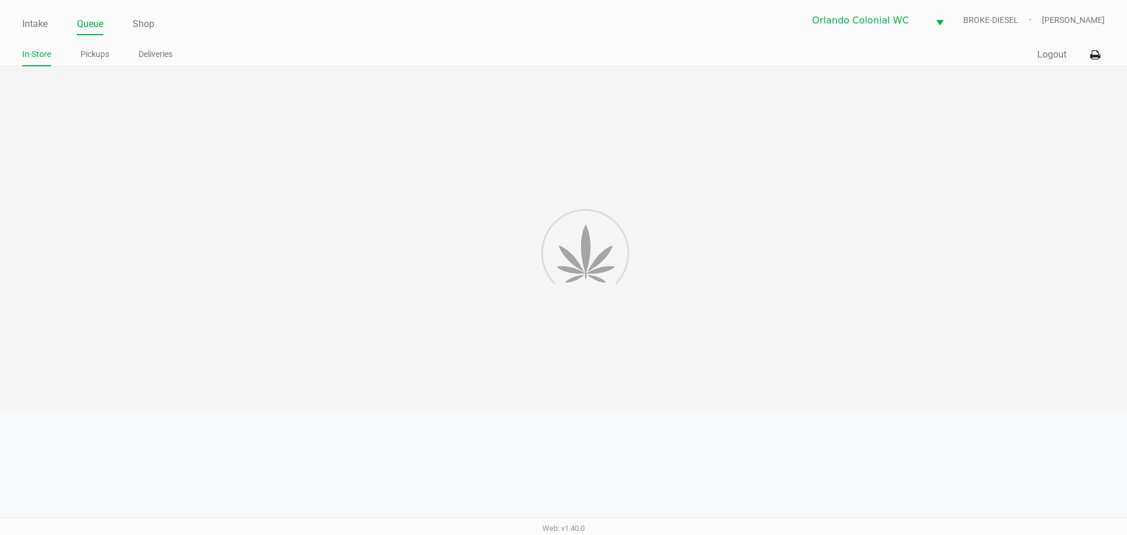
click at [99, 56] on link "Pickups" at bounding box center [94, 54] width 29 height 15
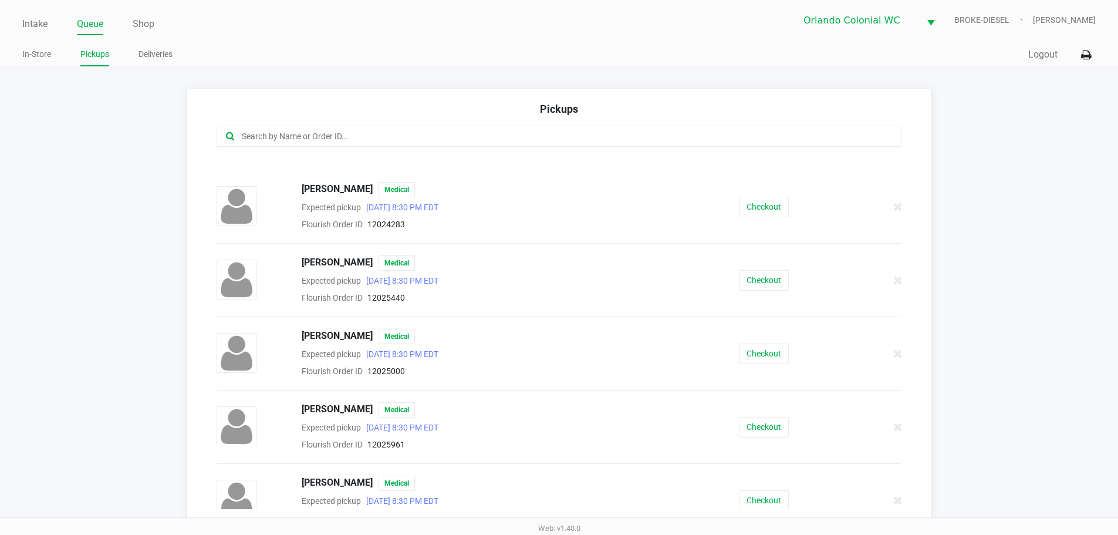
scroll to position [359, 0]
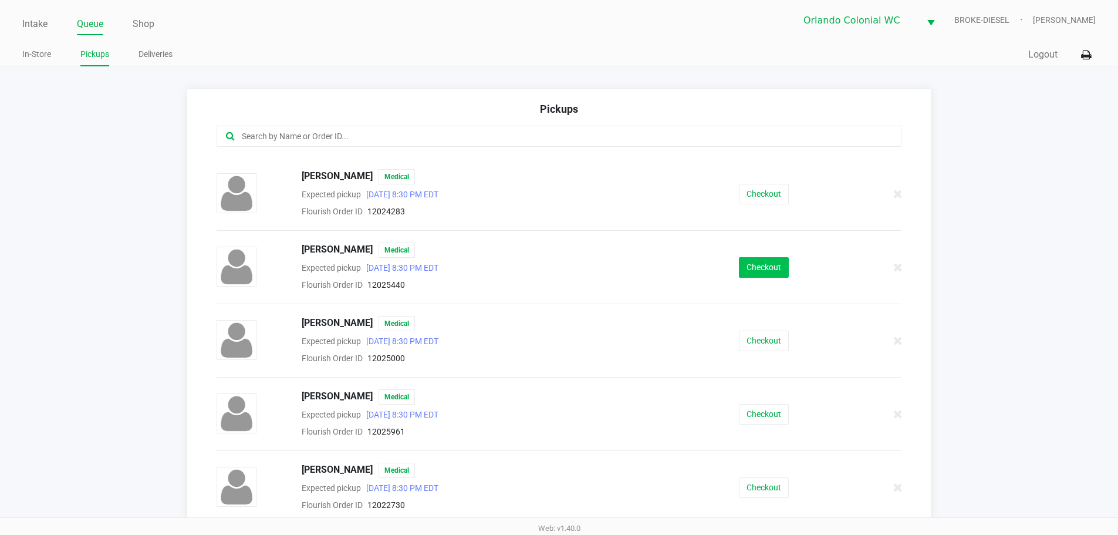
click at [778, 257] on button "Checkout" at bounding box center [764, 267] width 50 height 21
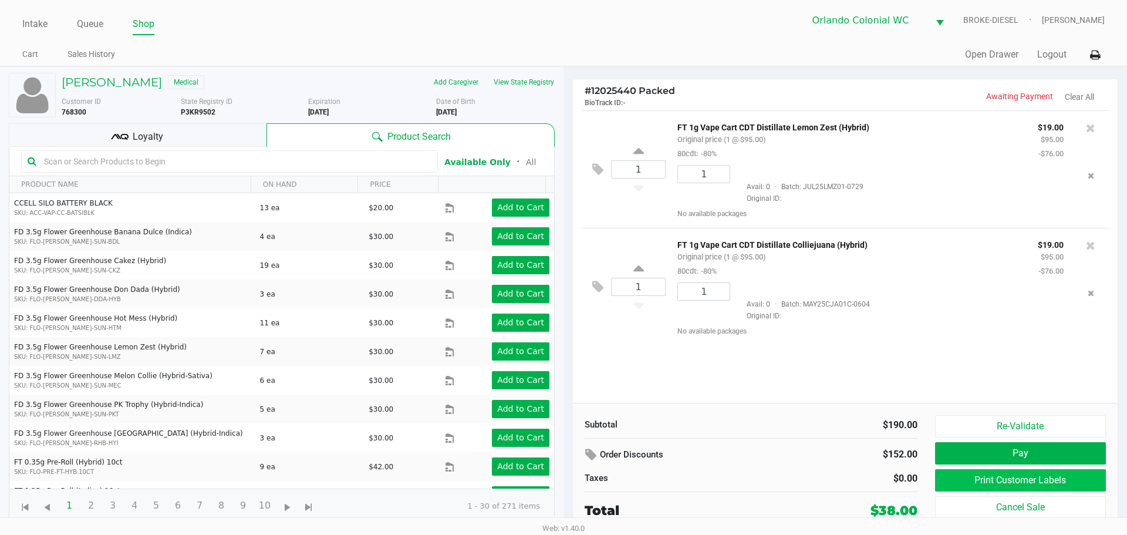
click at [999, 484] on button "Print Customer Labels" at bounding box center [1020, 480] width 171 height 22
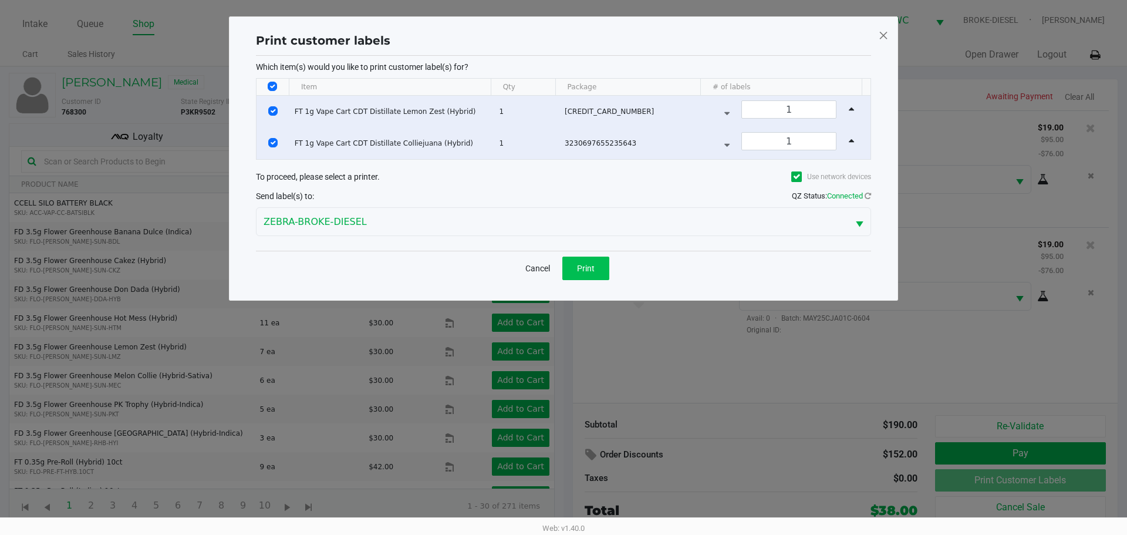
click at [601, 269] on button "Print" at bounding box center [585, 268] width 47 height 23
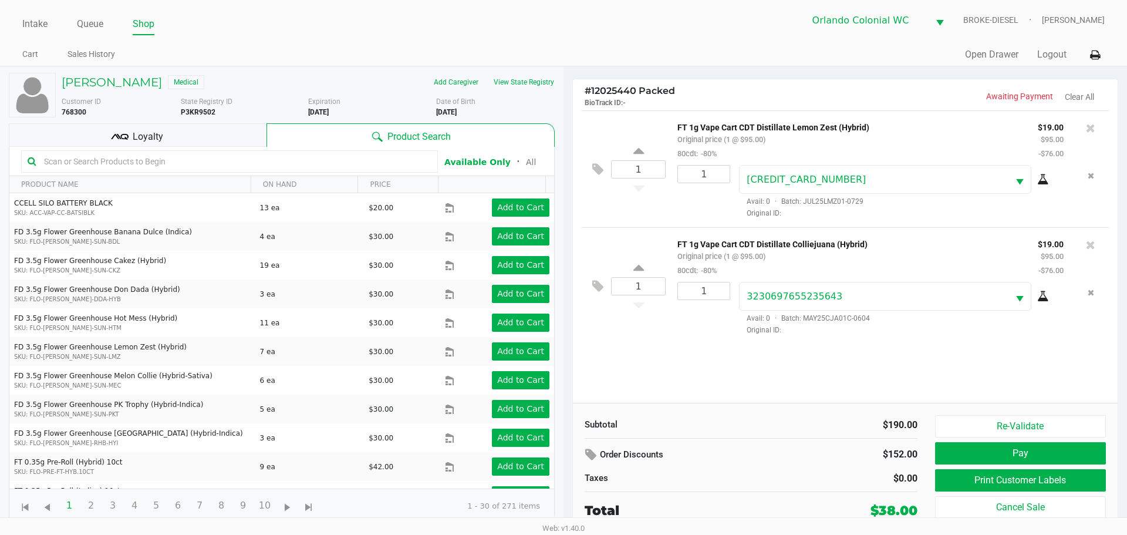
click at [1058, 451] on button "Pay" at bounding box center [1020, 453] width 171 height 22
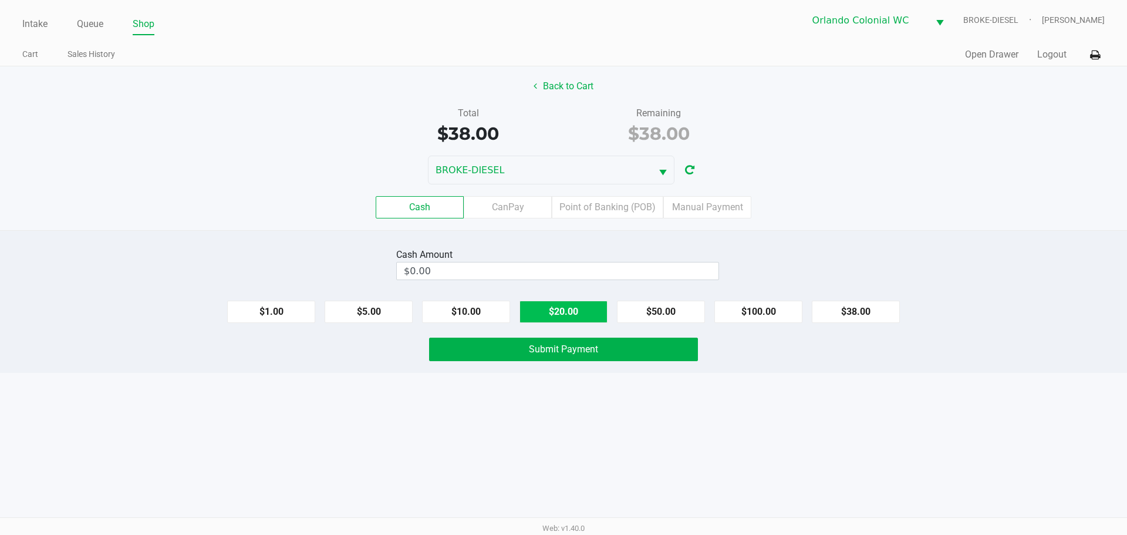
click at [563, 320] on button "$20.00" at bounding box center [563, 312] width 88 height 22
click at [571, 318] on button "$20.00" at bounding box center [563, 312] width 88 height 22
type input "$40.00"
click at [583, 356] on button "Submit Payment" at bounding box center [563, 349] width 269 height 23
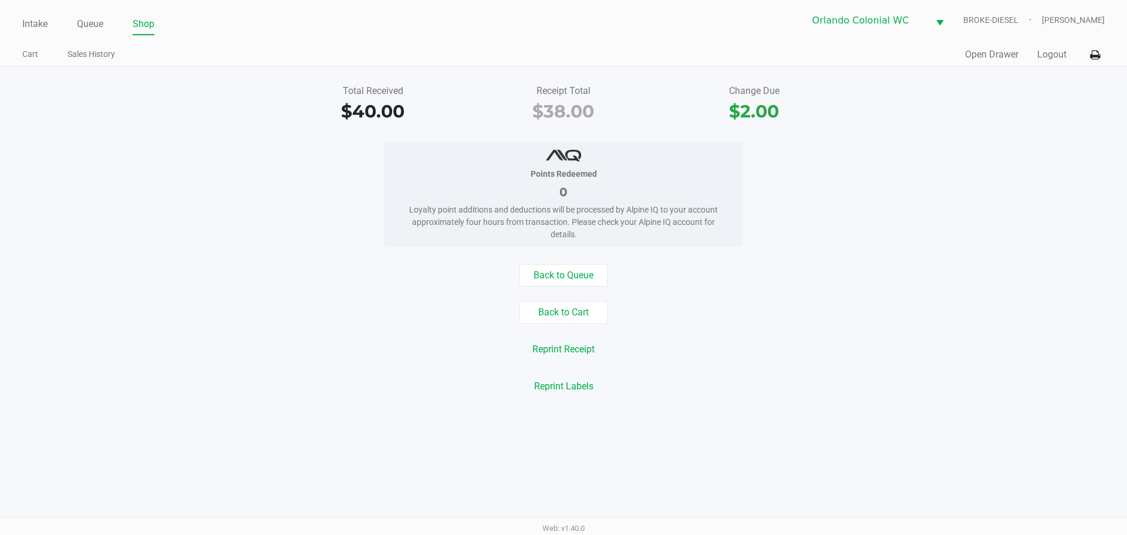
click at [91, 25] on link "Queue" at bounding box center [90, 24] width 26 height 16
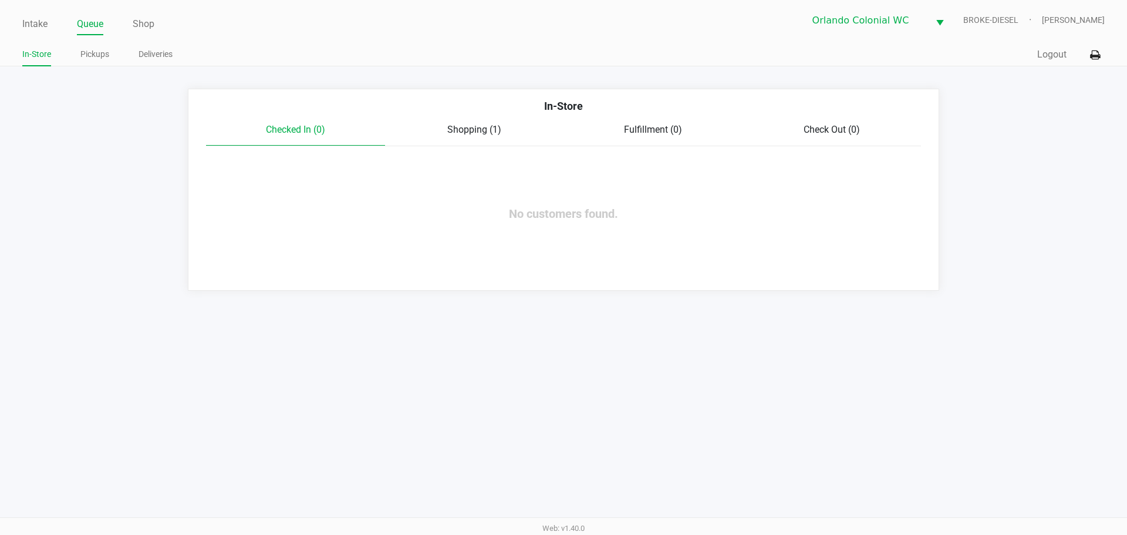
click at [96, 53] on link "Pickups" at bounding box center [94, 54] width 29 height 15
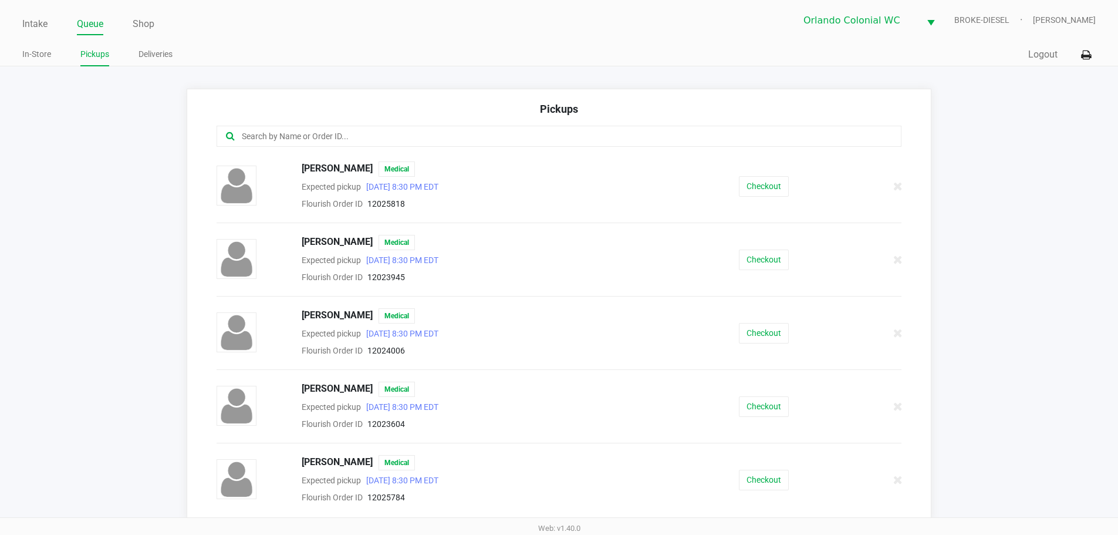
click at [768, 264] on button "Checkout" at bounding box center [764, 259] width 50 height 21
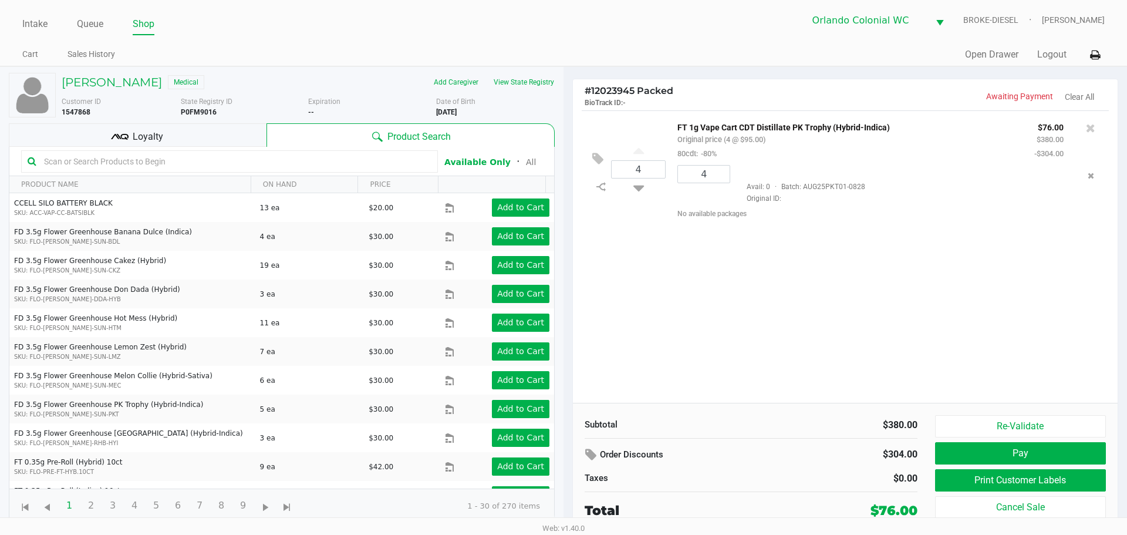
click at [222, 126] on div "Loyalty" at bounding box center [138, 134] width 258 height 23
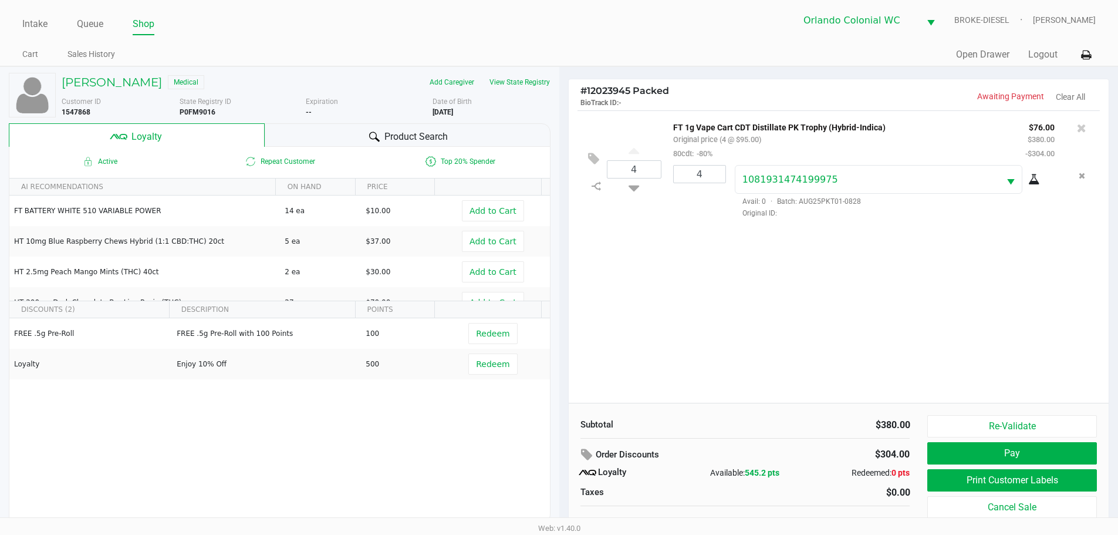
scroll to position [12, 0]
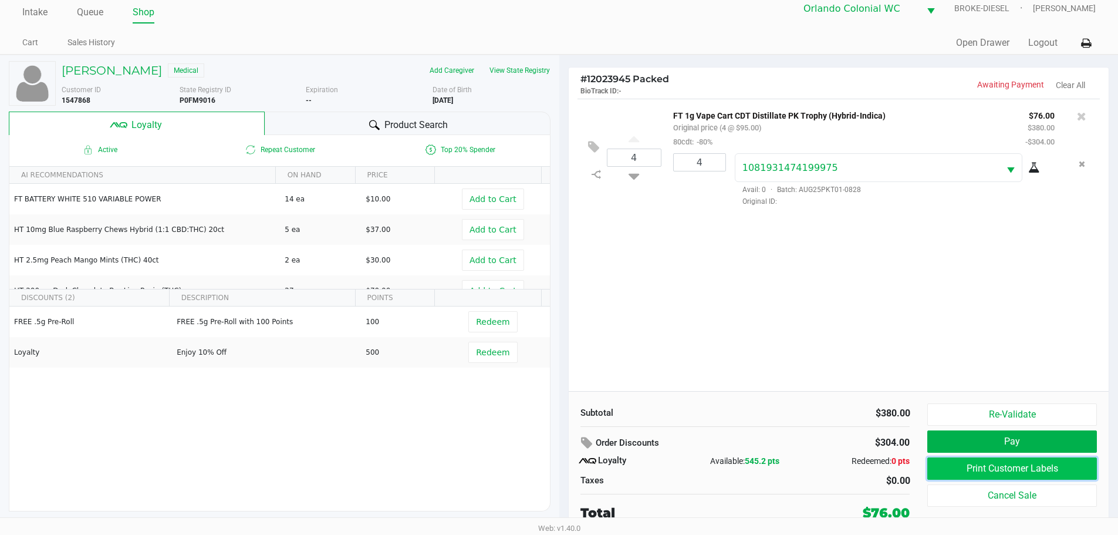
click at [996, 468] on button "Print Customer Labels" at bounding box center [1011, 468] width 169 height 22
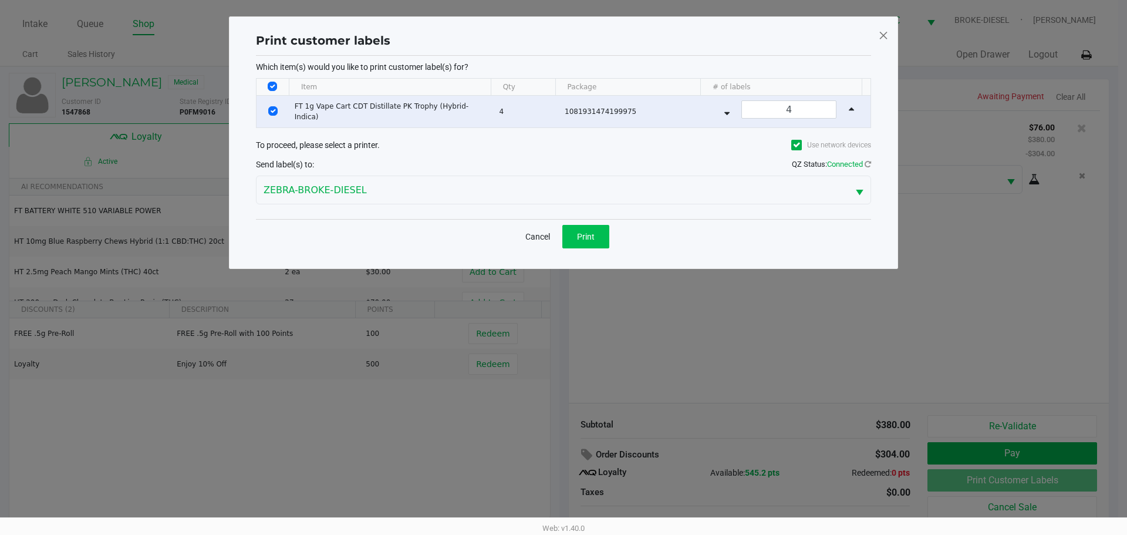
click at [581, 225] on button "Print" at bounding box center [585, 236] width 47 height 23
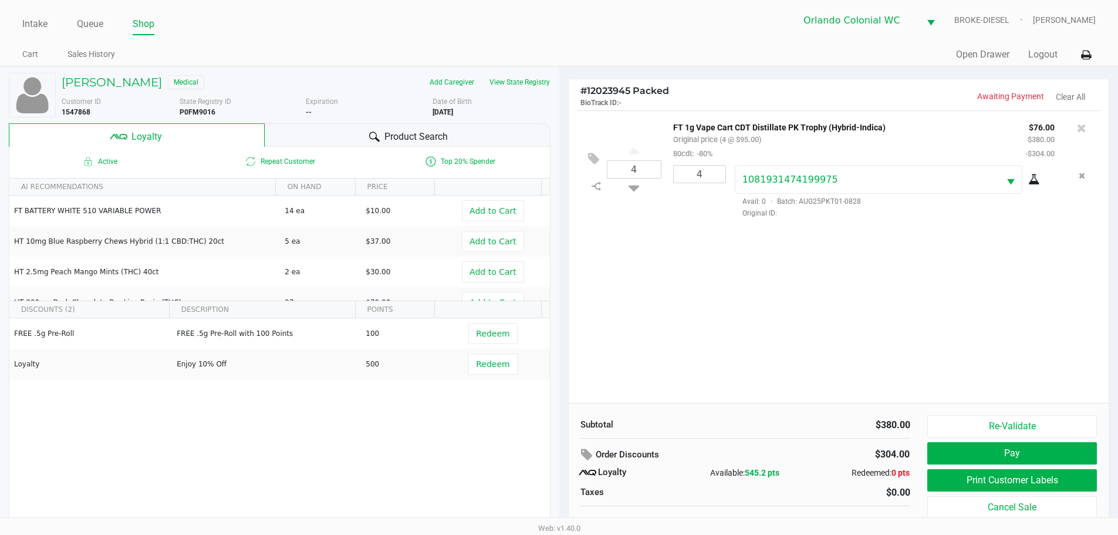
click at [1045, 448] on button "Pay" at bounding box center [1011, 453] width 169 height 22
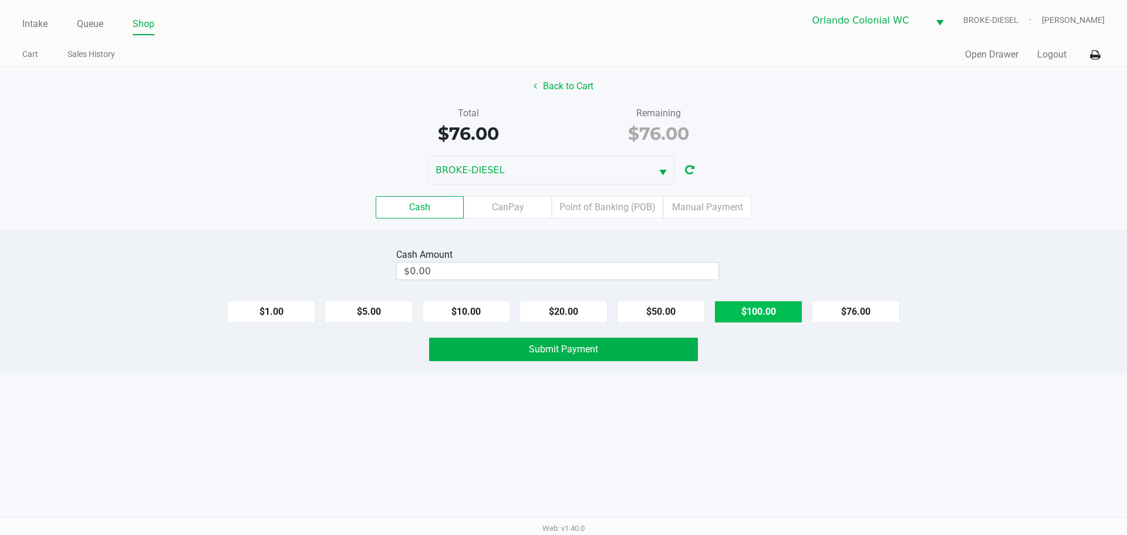
click at [761, 322] on button "$100.00" at bounding box center [758, 312] width 88 height 22
type input "$100.00"
click at [606, 357] on button "Submit Payment" at bounding box center [563, 349] width 269 height 23
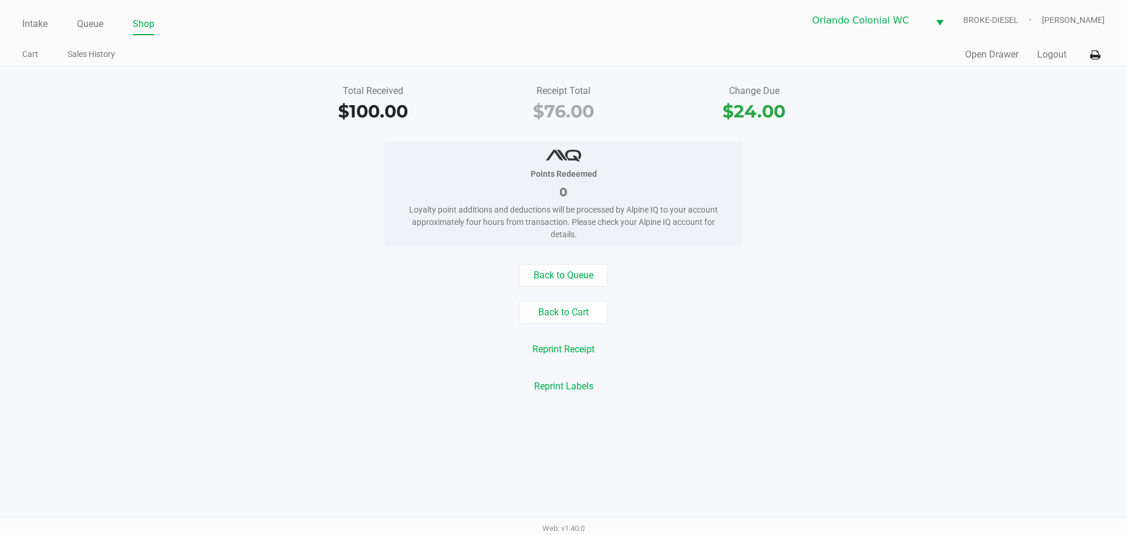
click at [92, 26] on link "Queue" at bounding box center [90, 24] width 26 height 16
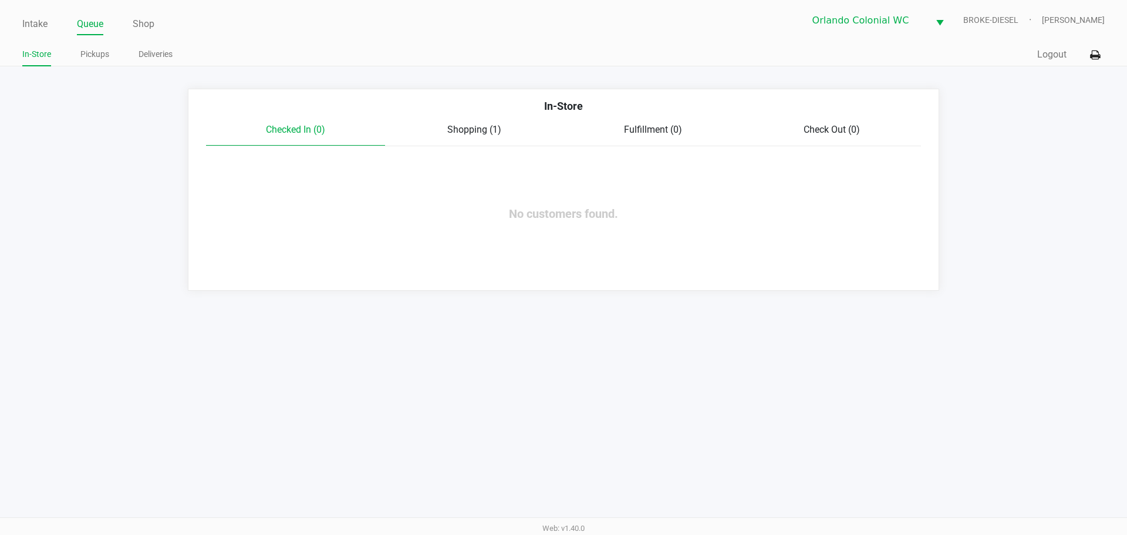
click at [86, 52] on link "Pickups" at bounding box center [94, 54] width 29 height 15
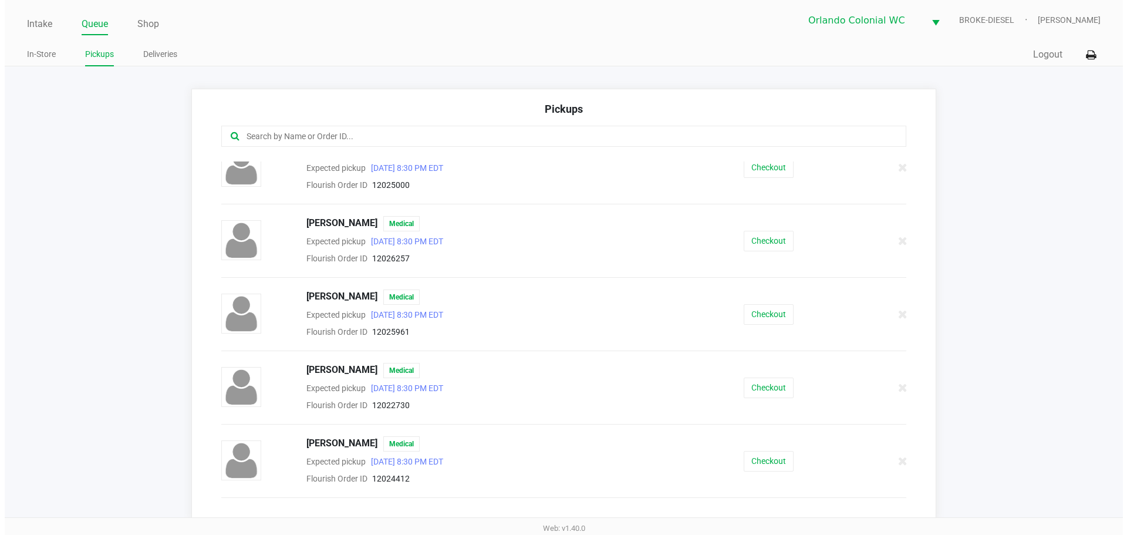
scroll to position [460, 0]
click at [762, 240] on button "Checkout" at bounding box center [764, 240] width 50 height 21
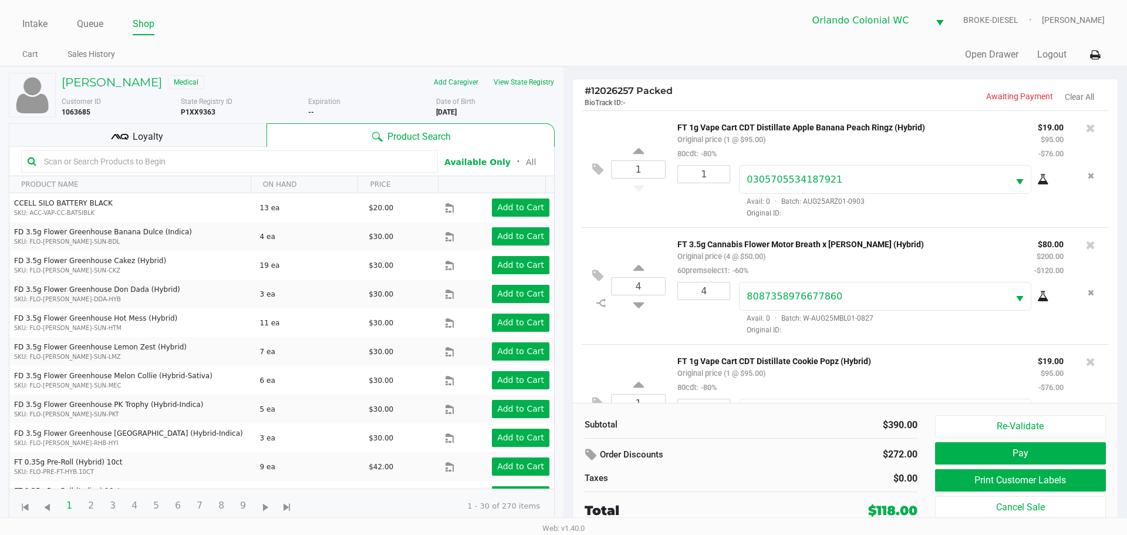
scroll to position [60, 0]
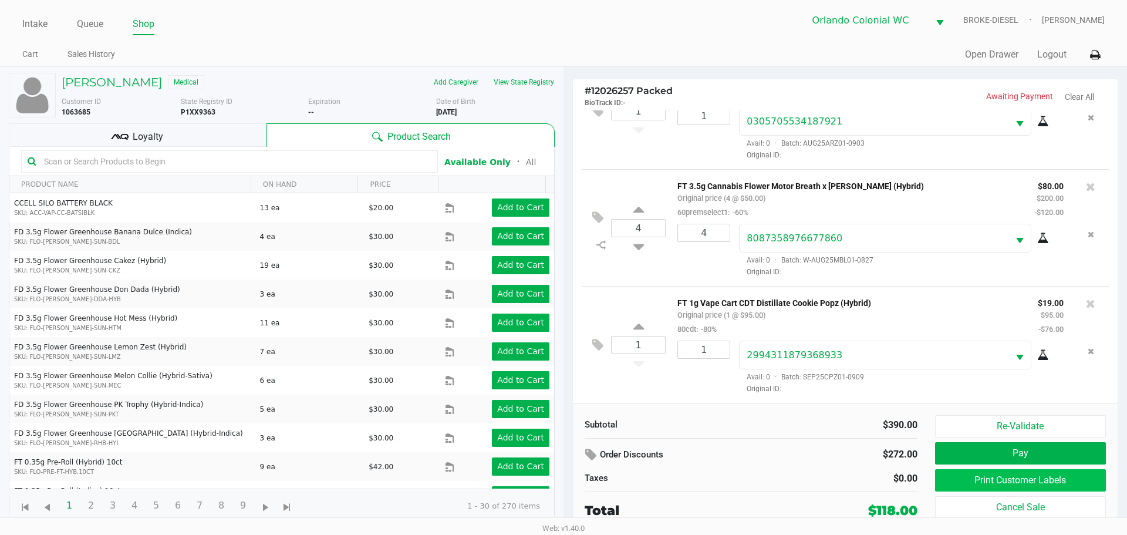
click at [1031, 483] on button "Print Customer Labels" at bounding box center [1020, 480] width 171 height 22
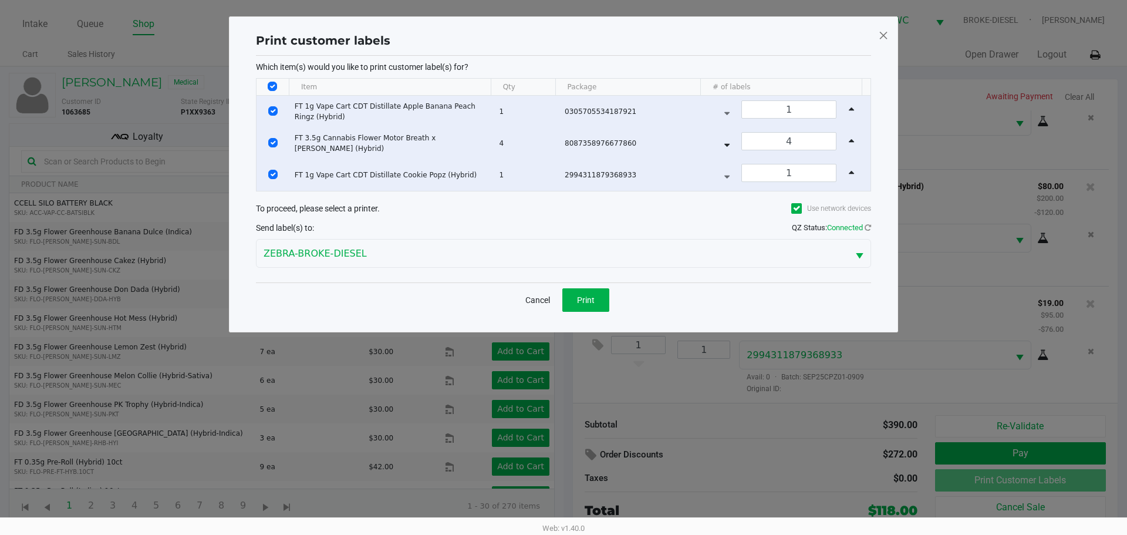
click at [584, 305] on button "Print" at bounding box center [585, 299] width 47 height 23
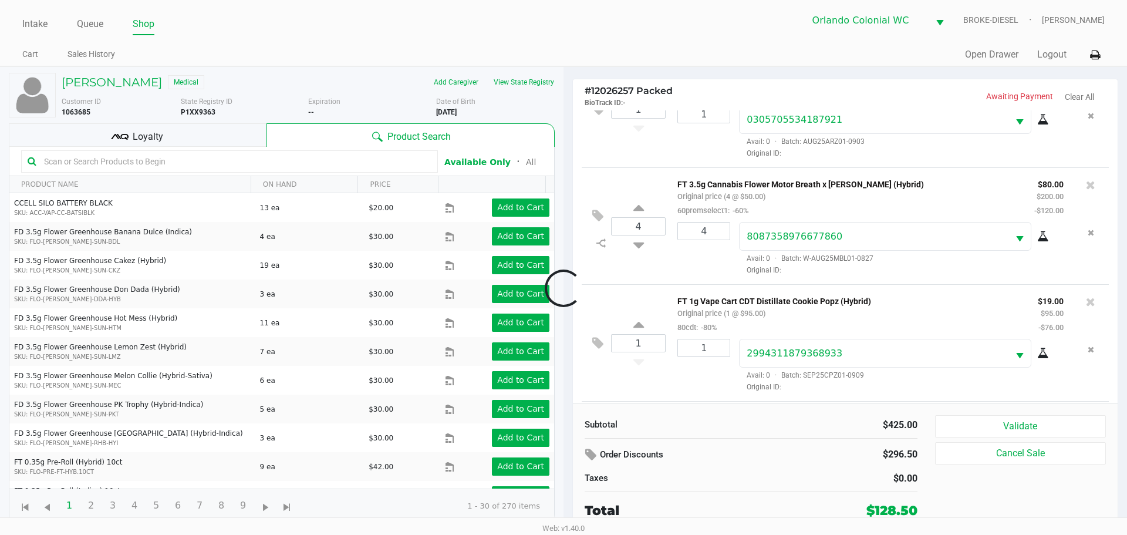
scroll to position [177, 0]
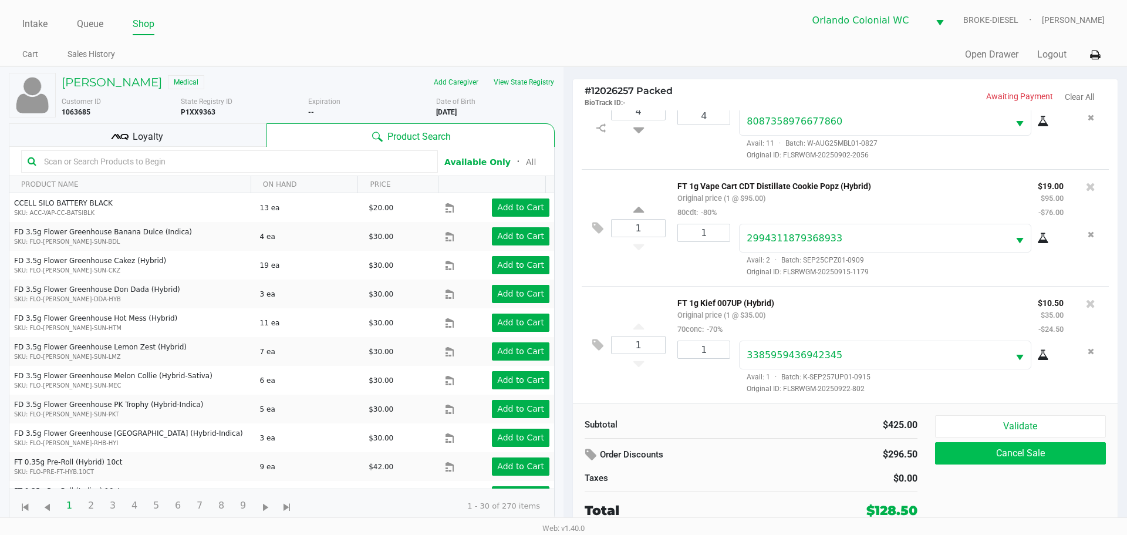
click at [1038, 446] on button "Cancel Sale" at bounding box center [1020, 453] width 171 height 22
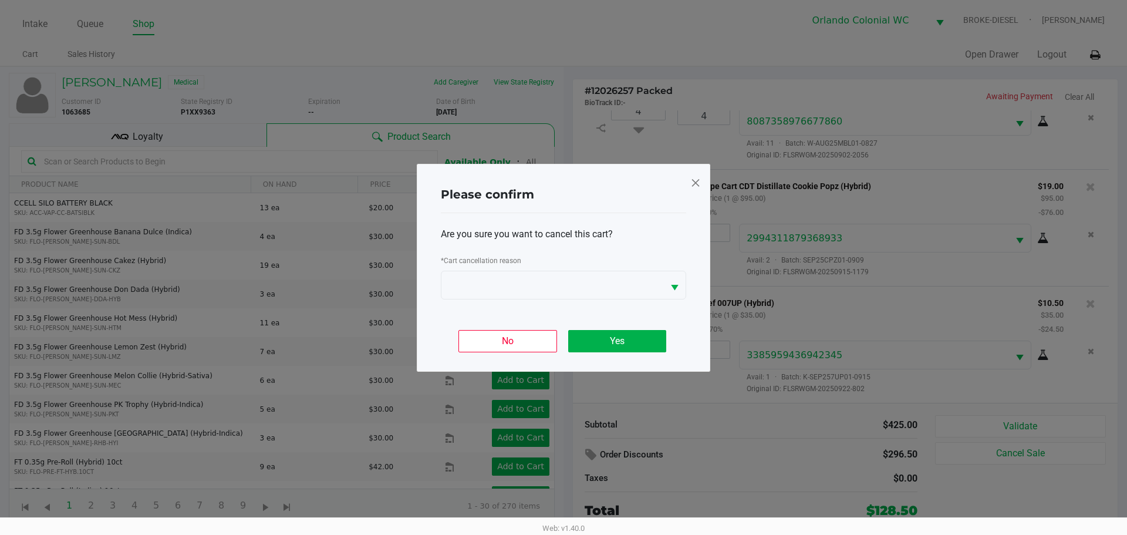
click at [697, 184] on span at bounding box center [695, 182] width 11 height 19
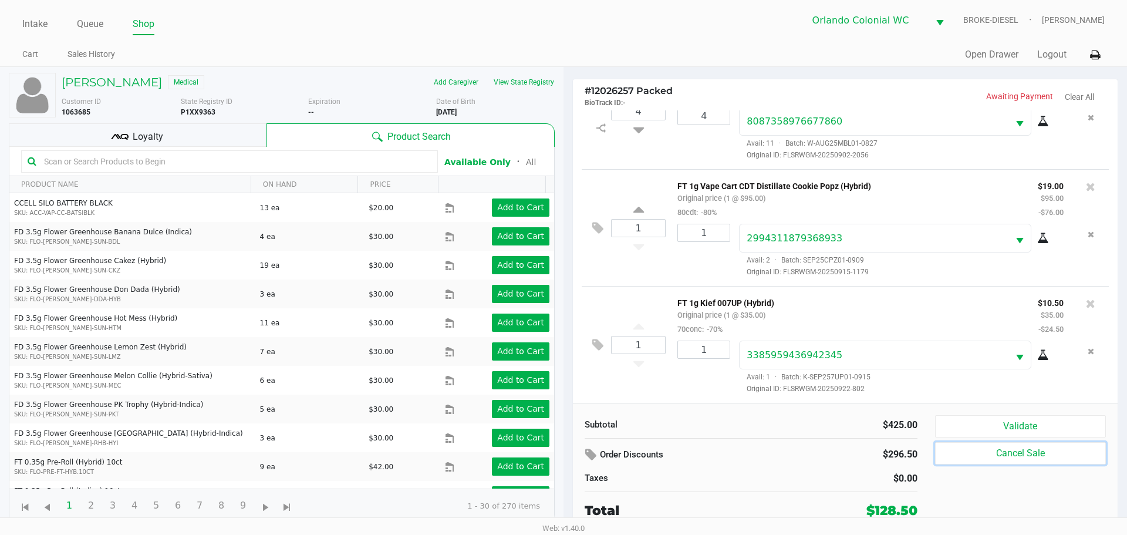
click at [1049, 424] on button "Validate" at bounding box center [1020, 426] width 171 height 22
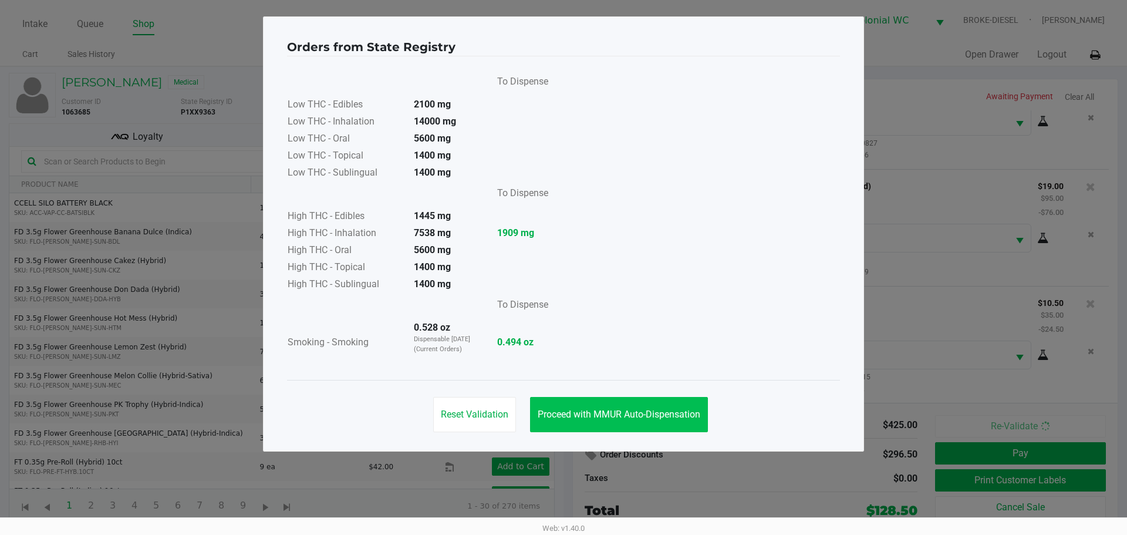
click at [616, 423] on button "Proceed with MMUR Auto-Dispensation" at bounding box center [619, 414] width 178 height 35
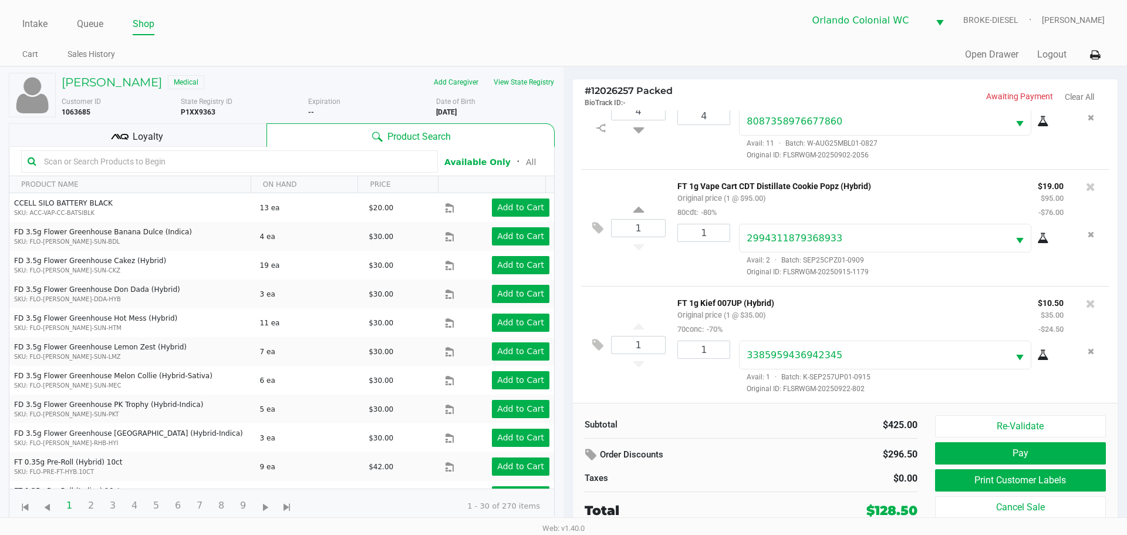
click at [1059, 486] on button "Print Customer Labels" at bounding box center [1020, 480] width 171 height 22
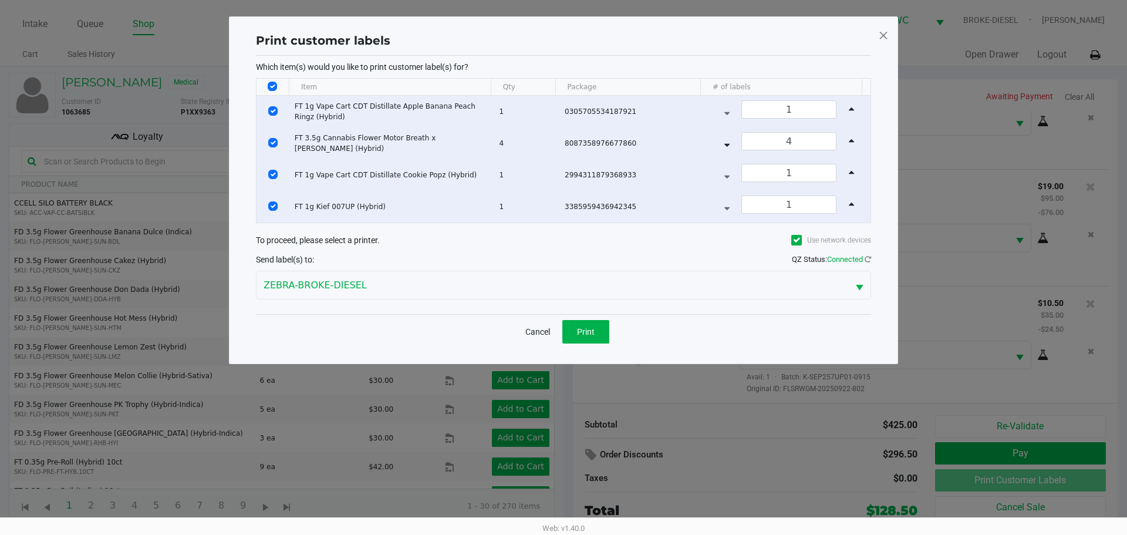
click at [272, 89] on input "Select All Rows" at bounding box center [272, 86] width 9 height 9
checkbox input "false"
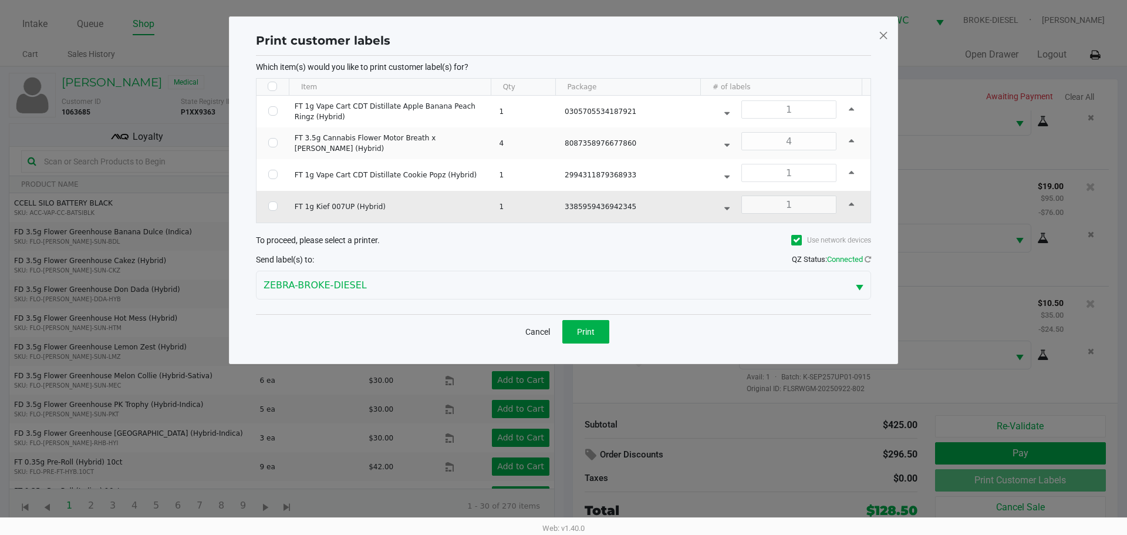
click at [271, 209] on input "Select Row" at bounding box center [272, 205] width 9 height 9
checkbox input "true"
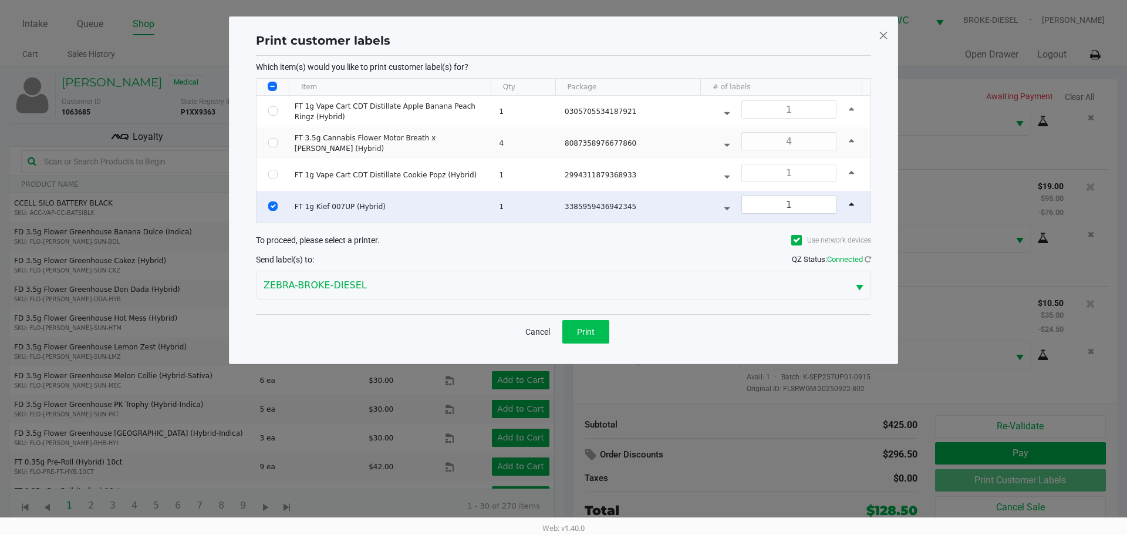
click at [598, 332] on button "Print" at bounding box center [585, 331] width 47 height 23
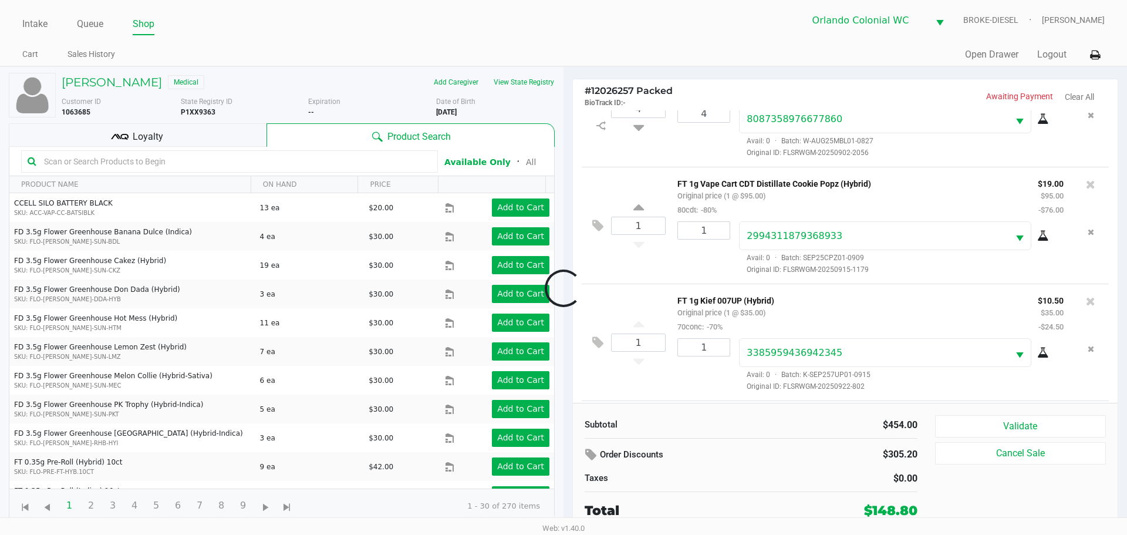
scroll to position [295, 0]
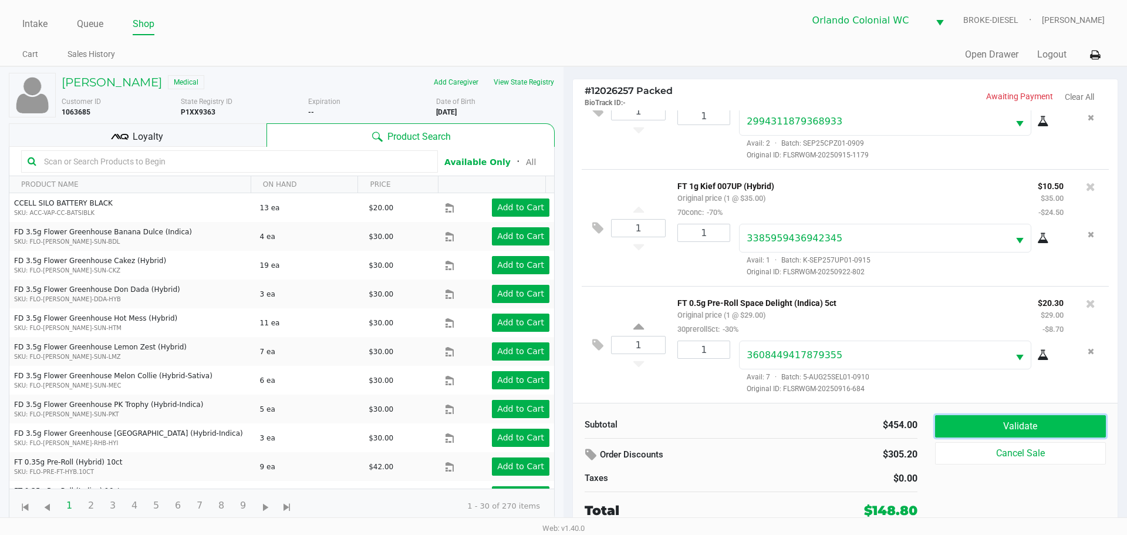
click at [1053, 423] on button "Validate" at bounding box center [1020, 426] width 171 height 22
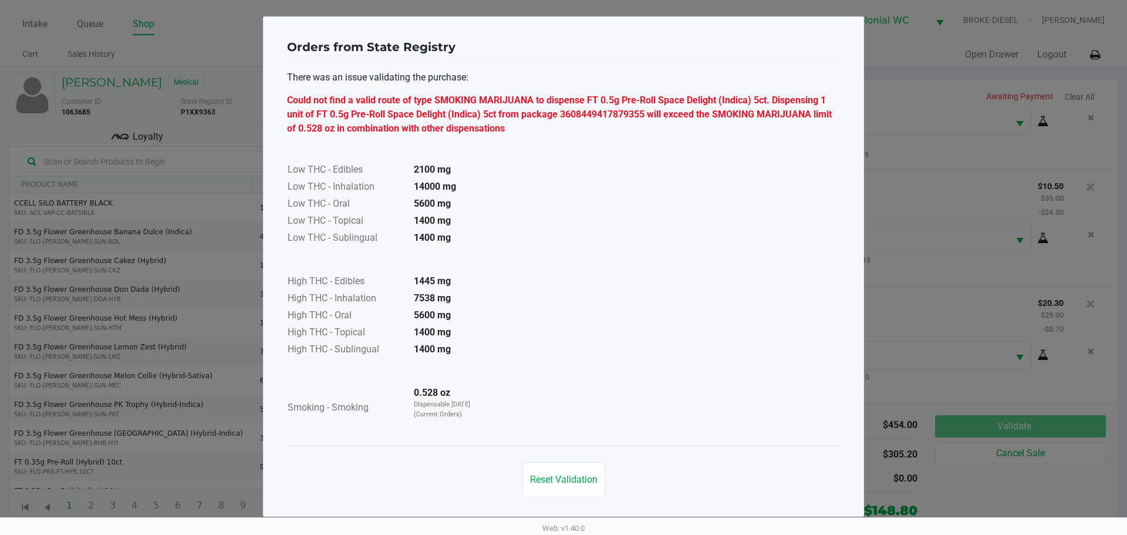
click at [571, 479] on span "Reset Validation" at bounding box center [564, 479] width 68 height 11
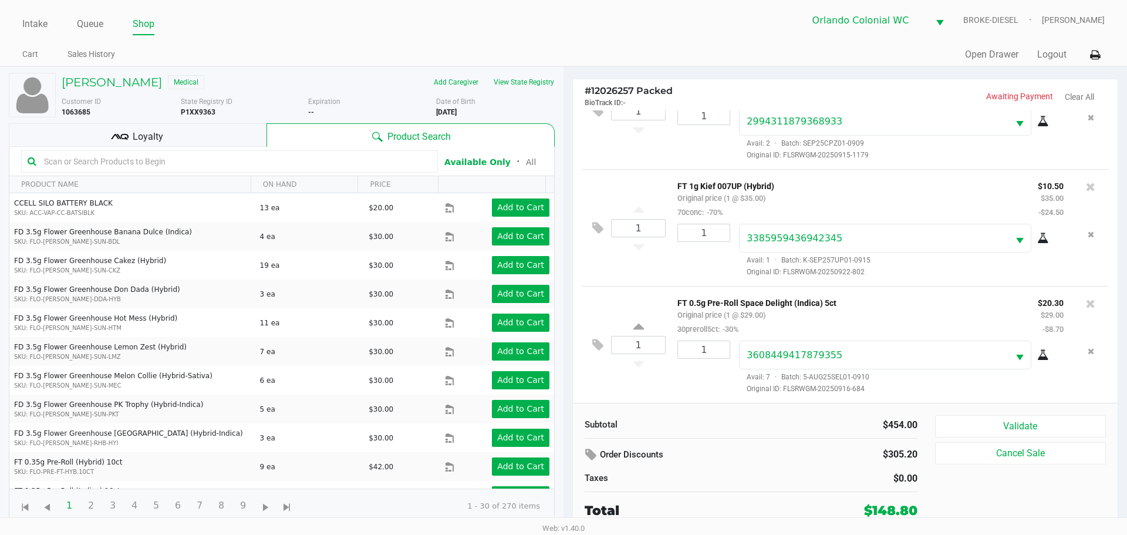
click at [1086, 307] on icon at bounding box center [1090, 304] width 9 height 12
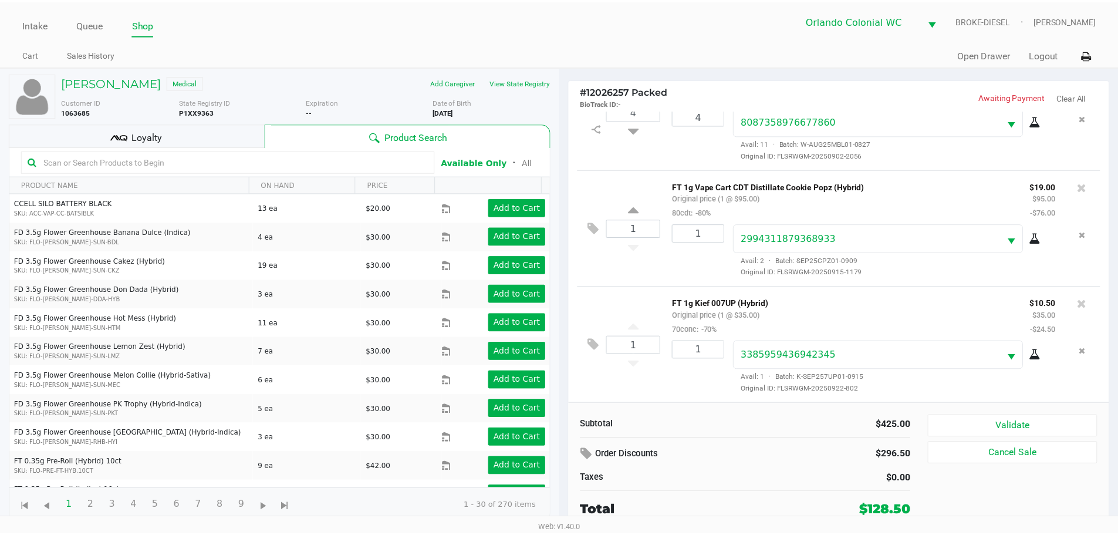
scroll to position [177, 0]
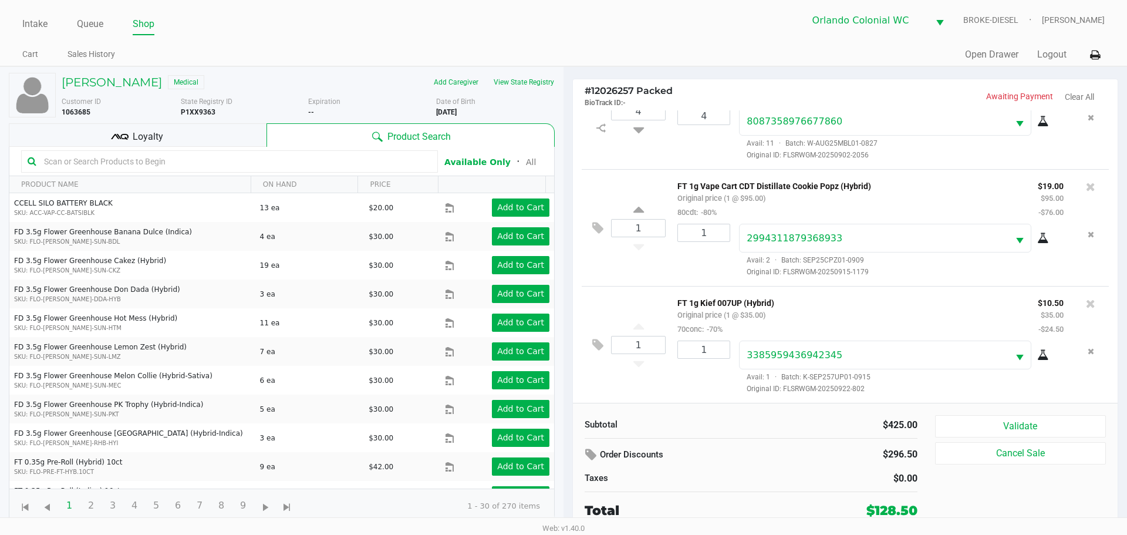
click at [1039, 431] on button "Validate" at bounding box center [1020, 426] width 171 height 22
click at [1047, 426] on div "Validate Cancel Sale" at bounding box center [1025, 467] width 180 height 105
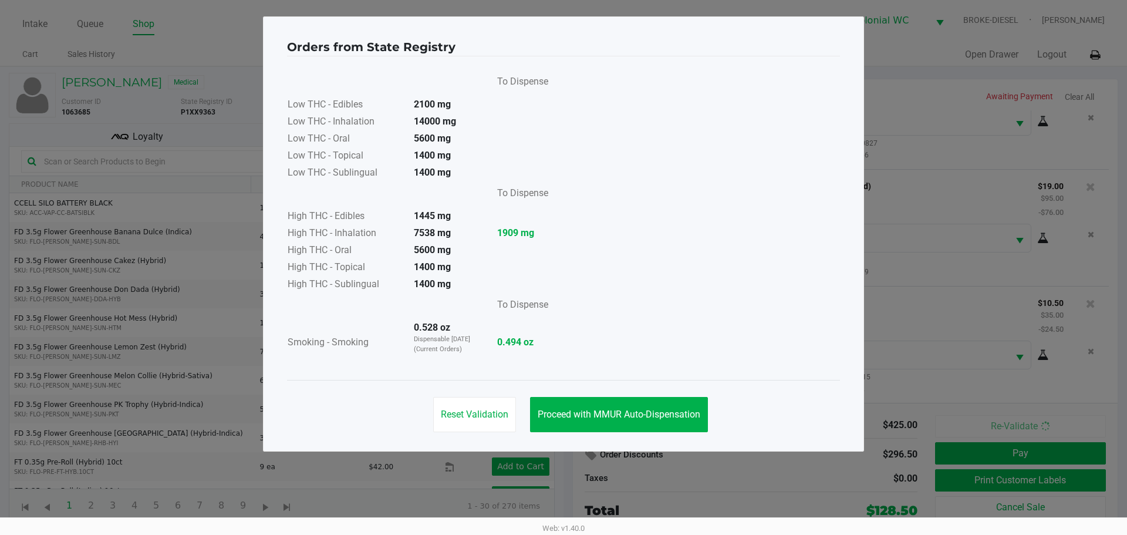
click at [613, 411] on span "Proceed with MMUR Auto-Dispensation" at bounding box center [619, 414] width 163 height 11
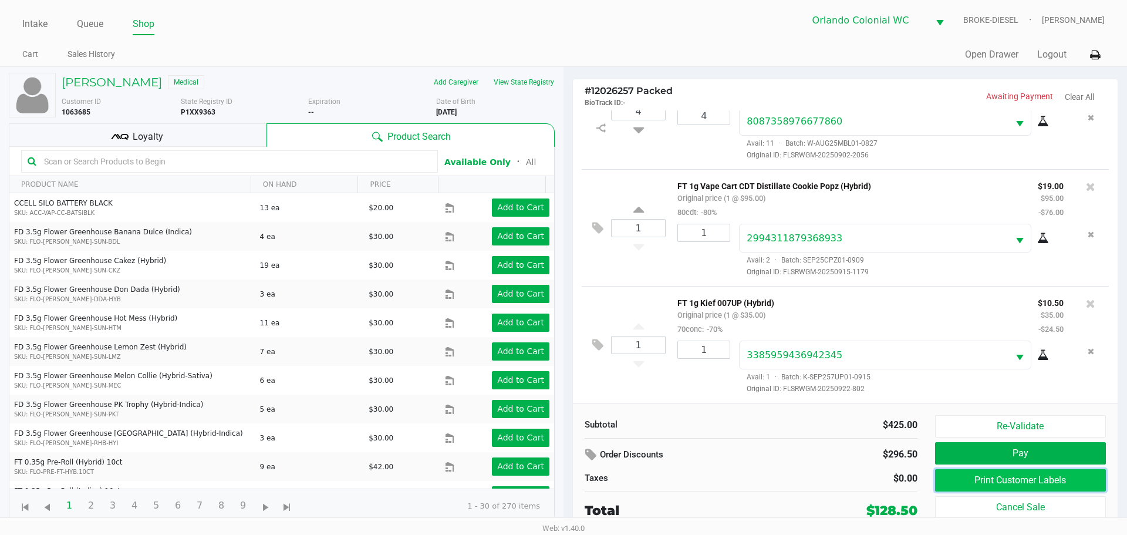
click at [971, 477] on button "Print Customer Labels" at bounding box center [1020, 480] width 171 height 22
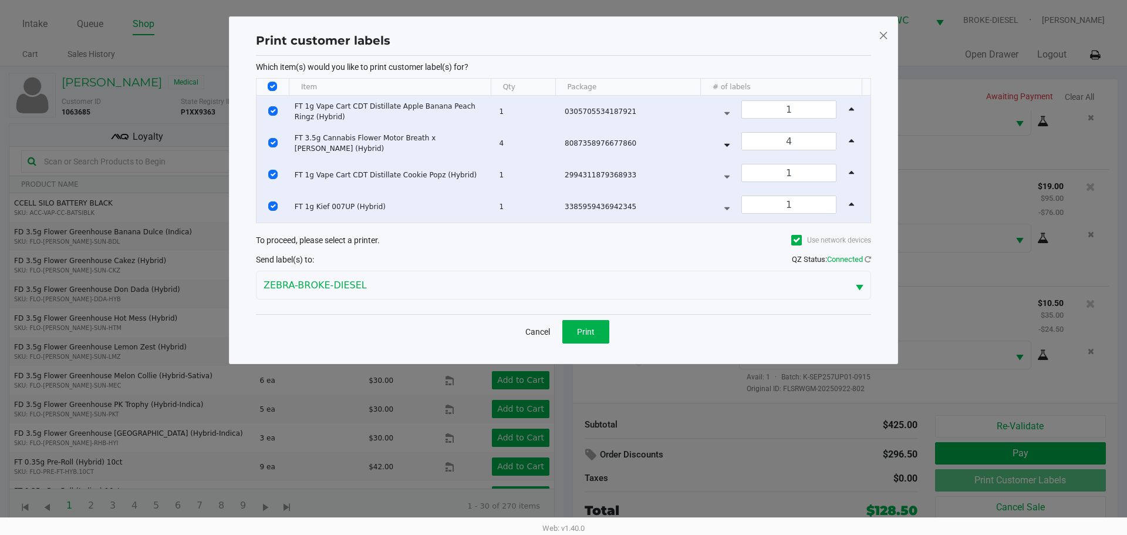
click at [888, 32] on span at bounding box center [883, 35] width 11 height 19
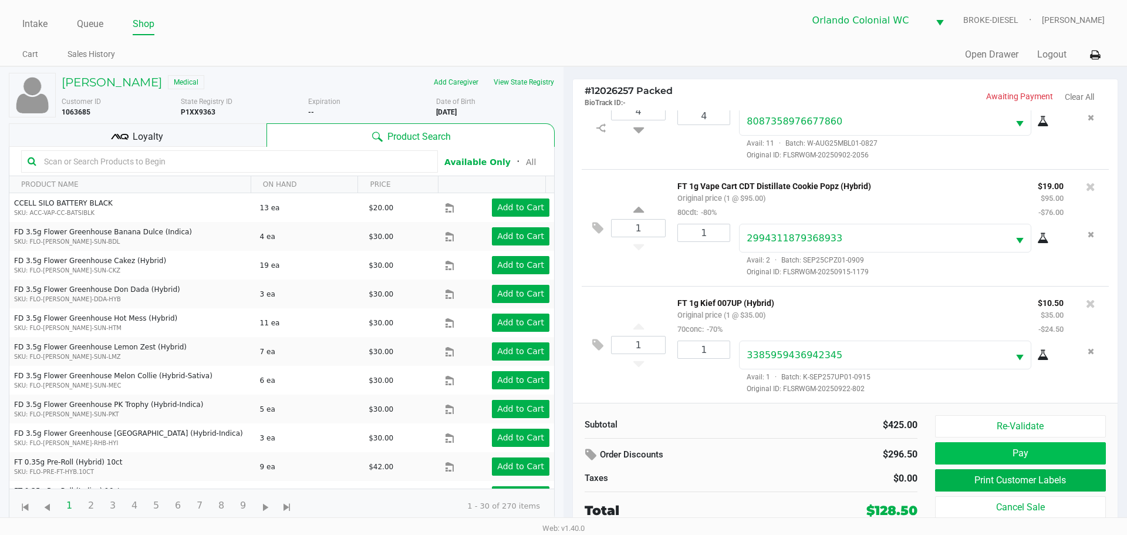
click at [998, 450] on button "Pay" at bounding box center [1020, 453] width 171 height 22
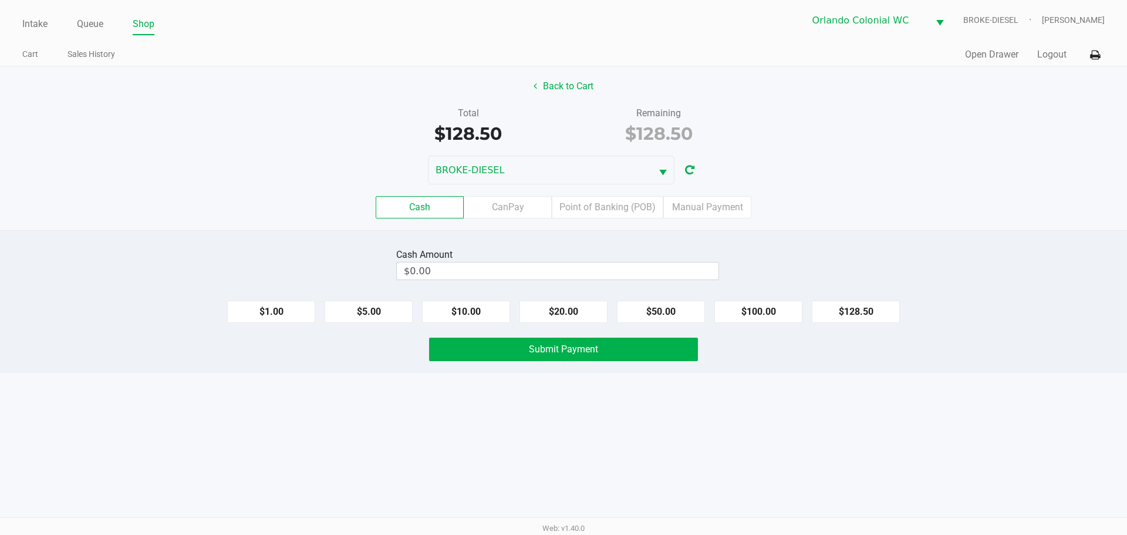
click at [611, 215] on label "Point of Banking (POB)" at bounding box center [608, 207] width 112 height 22
click at [0, 0] on 7 "Point of Banking (POB)" at bounding box center [0, 0] width 0 height 0
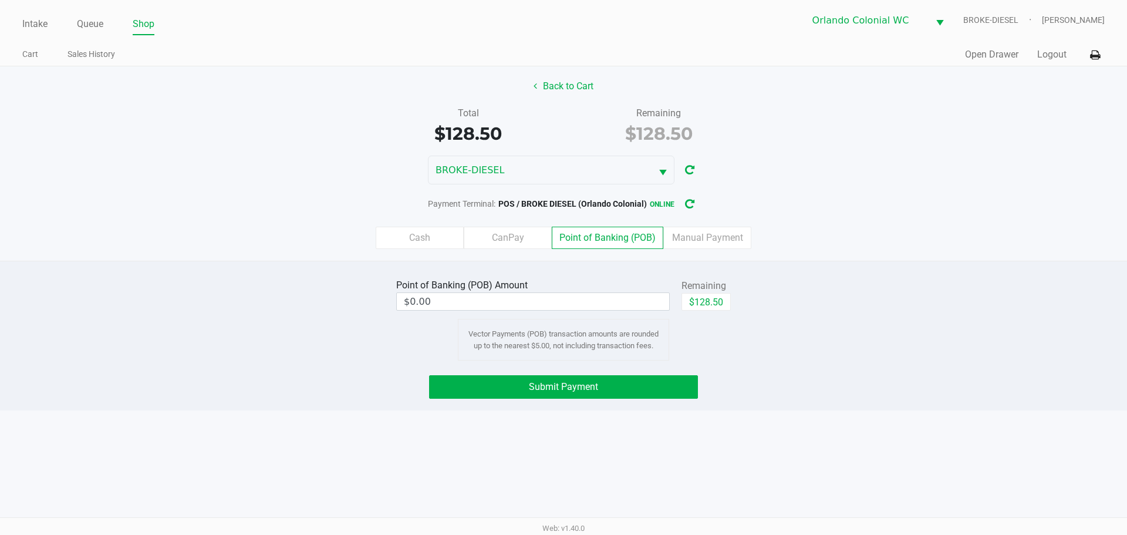
click at [704, 303] on button "$128.50" at bounding box center [705, 302] width 49 height 18
type input "$128.50"
click at [667, 390] on button "Submit Payment" at bounding box center [563, 386] width 269 height 23
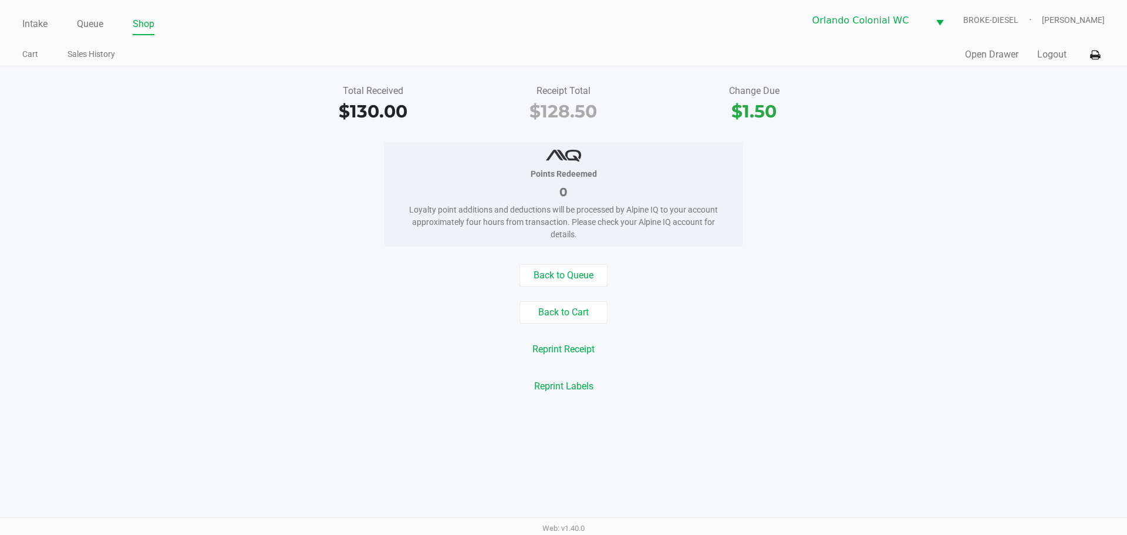
click at [96, 17] on link "Queue" at bounding box center [90, 24] width 26 height 16
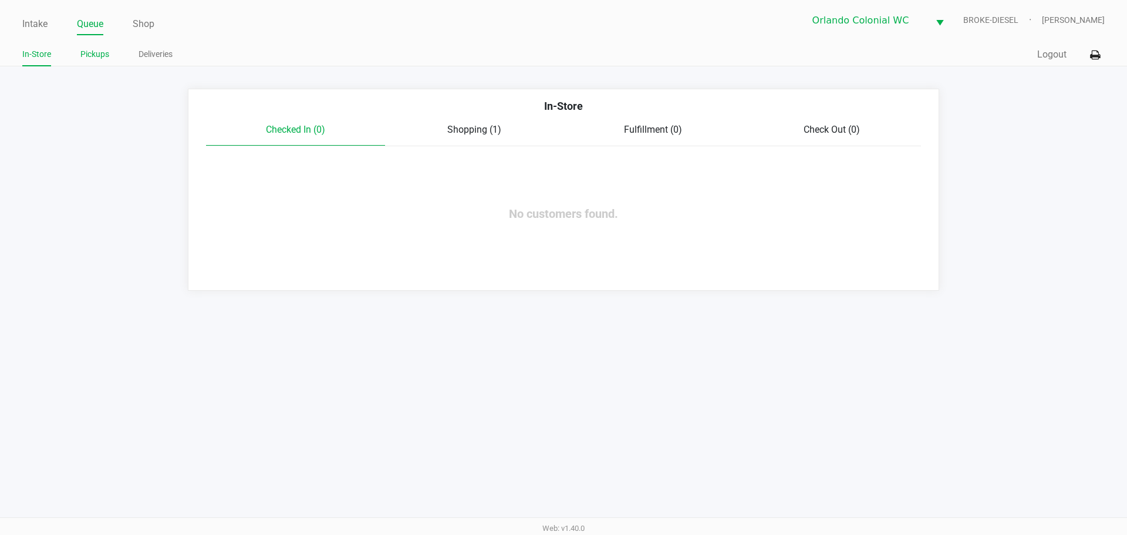
click at [89, 55] on link "Pickups" at bounding box center [94, 54] width 29 height 15
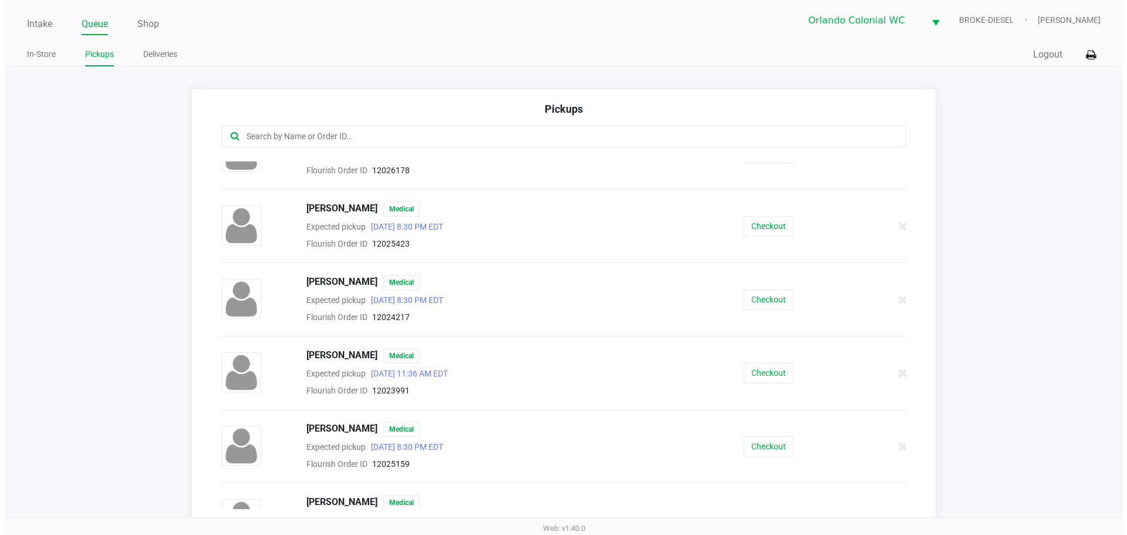
scroll to position [988, 0]
click at [767, 235] on button "Checkout" at bounding box center [764, 225] width 50 height 21
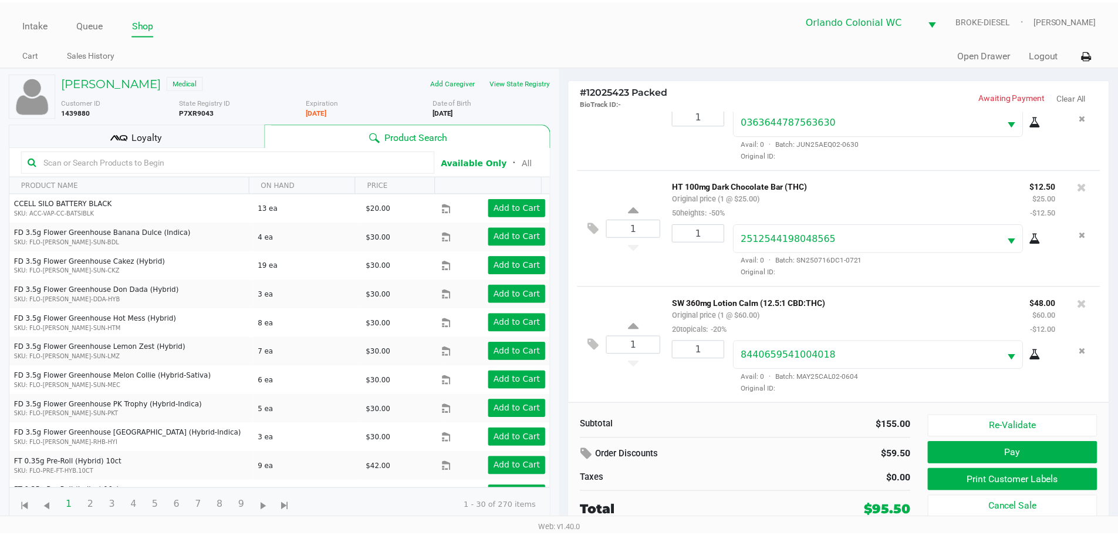
scroll to position [118, 0]
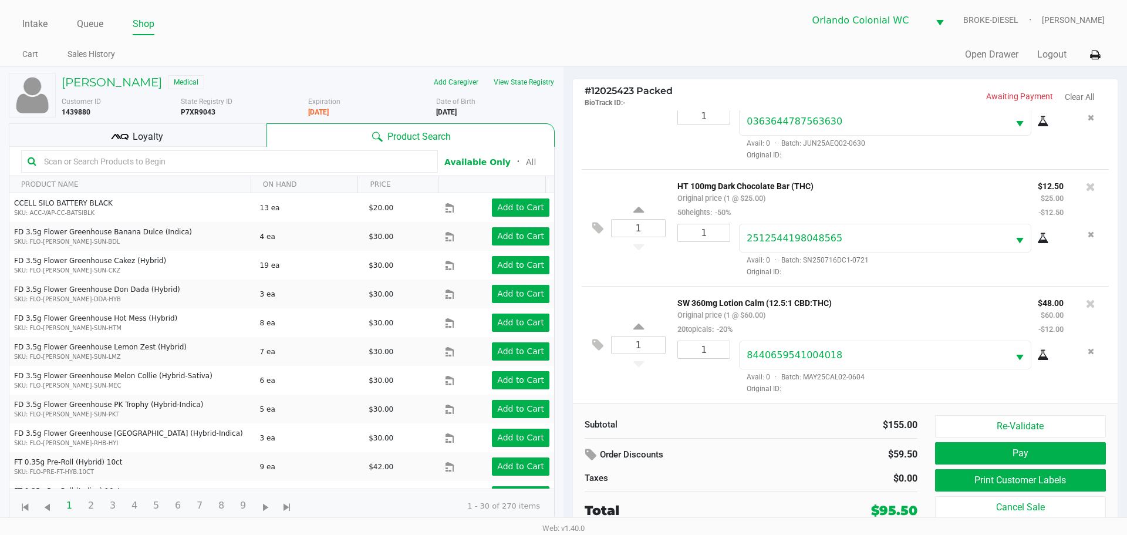
click at [198, 134] on div "Loyalty" at bounding box center [138, 134] width 258 height 23
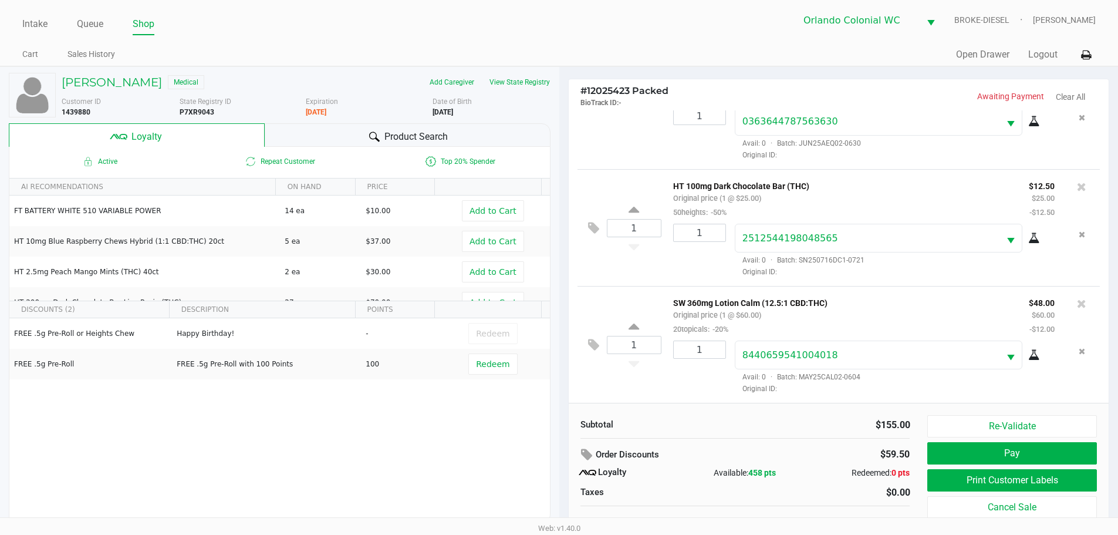
scroll to position [12, 0]
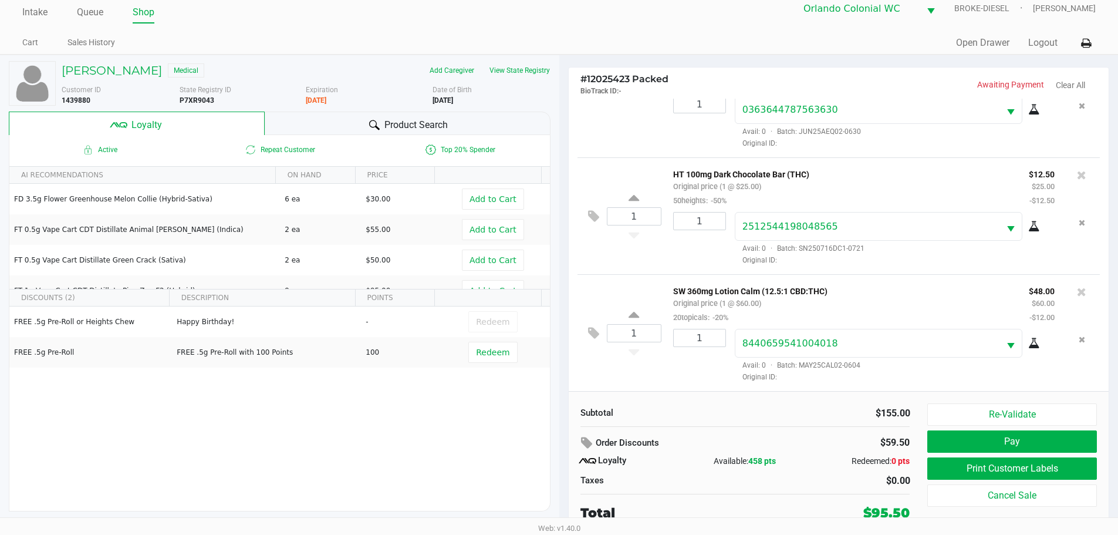
click at [1042, 416] on button "Re-Validate" at bounding box center [1011, 414] width 169 height 22
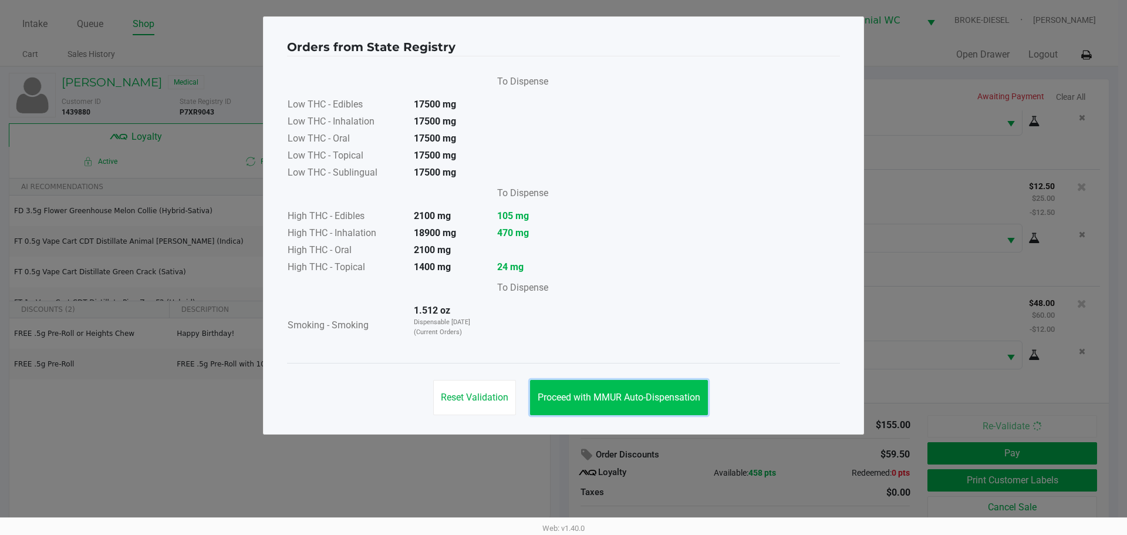
click at [598, 396] on span "Proceed with MMUR Auto-Dispensation" at bounding box center [619, 397] width 163 height 11
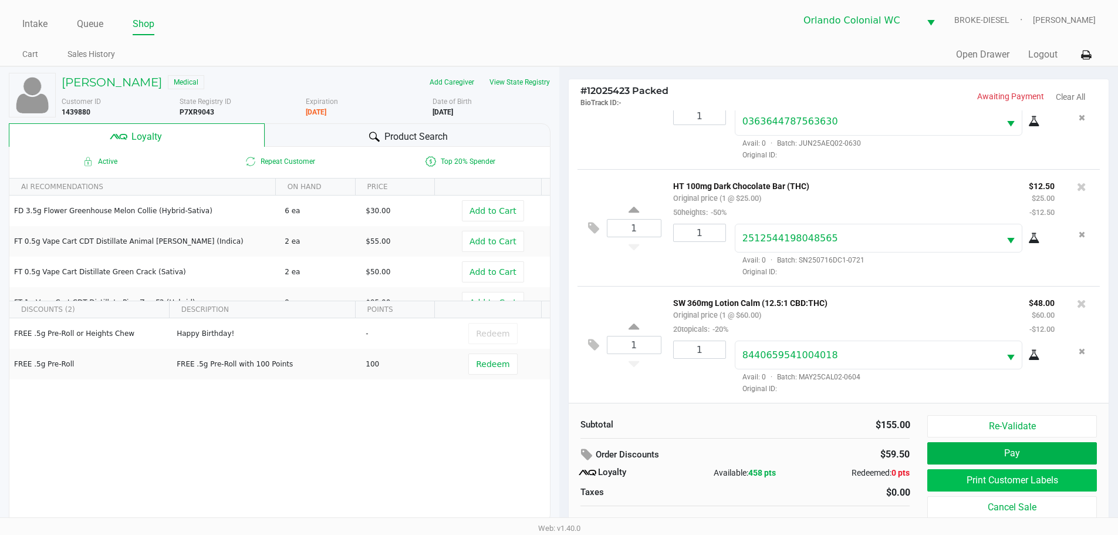
click at [1020, 478] on button "Print Customer Labels" at bounding box center [1011, 480] width 169 height 22
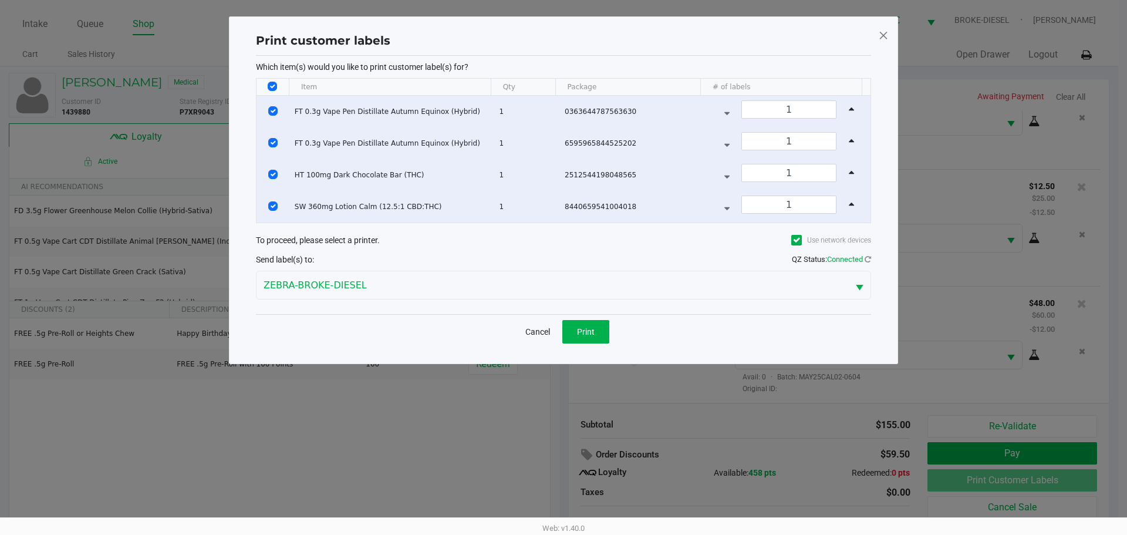
click at [590, 328] on span "Print" at bounding box center [586, 331] width 18 height 9
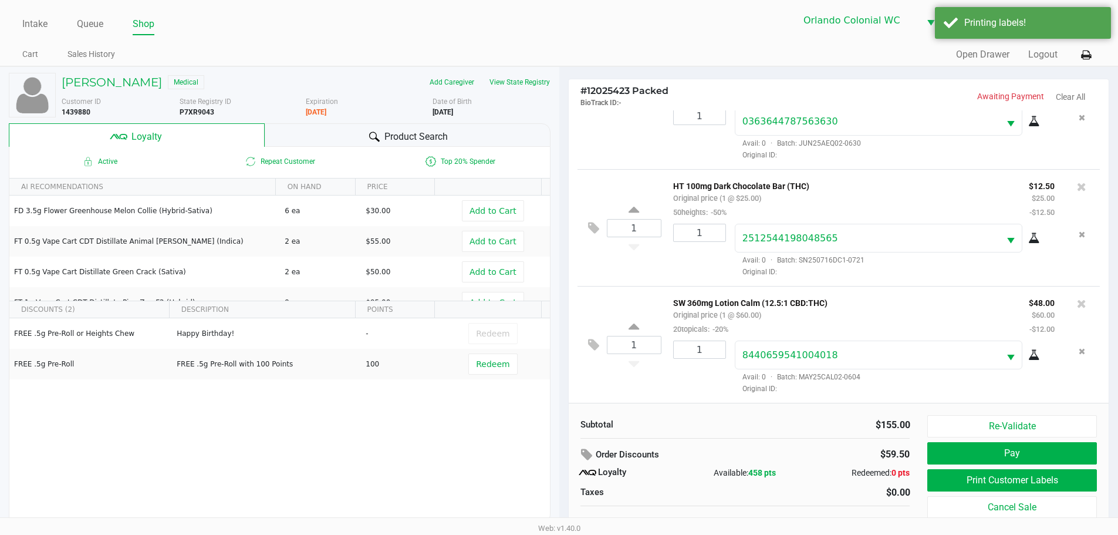
scroll to position [12, 0]
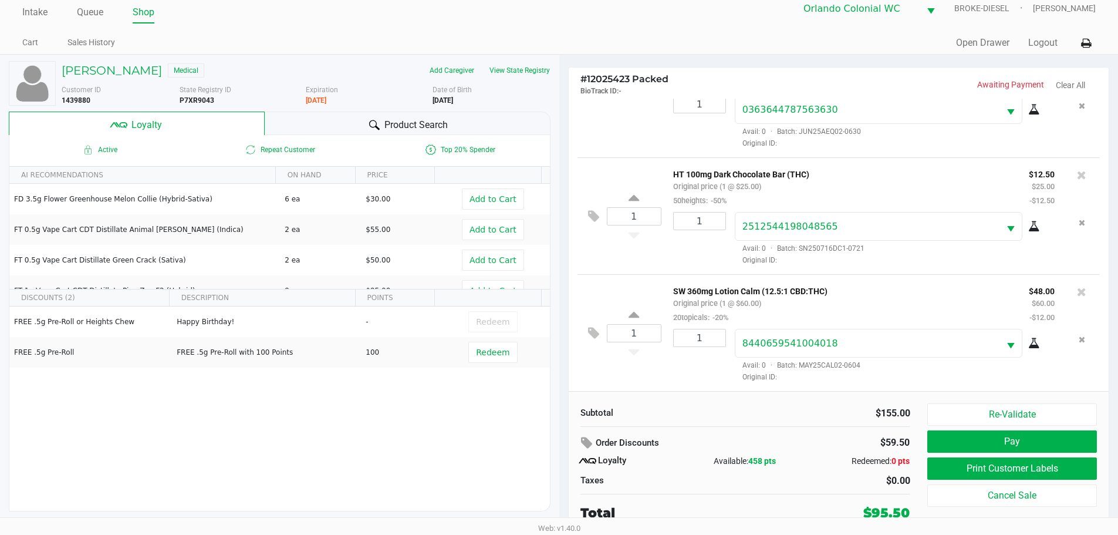
click at [1077, 292] on icon at bounding box center [1081, 292] width 9 height 12
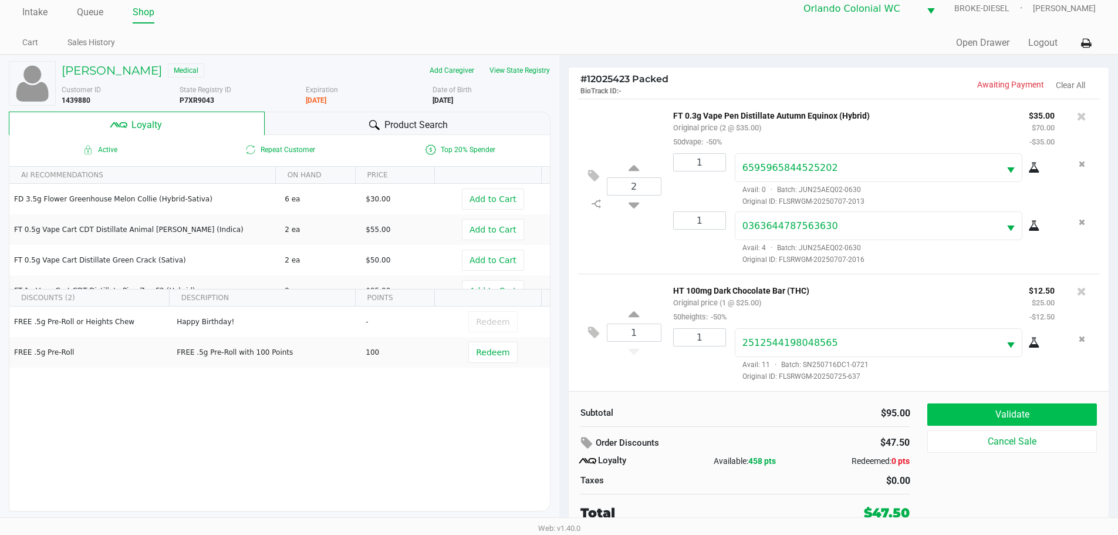
click at [1038, 404] on button "Validate" at bounding box center [1011, 414] width 169 height 22
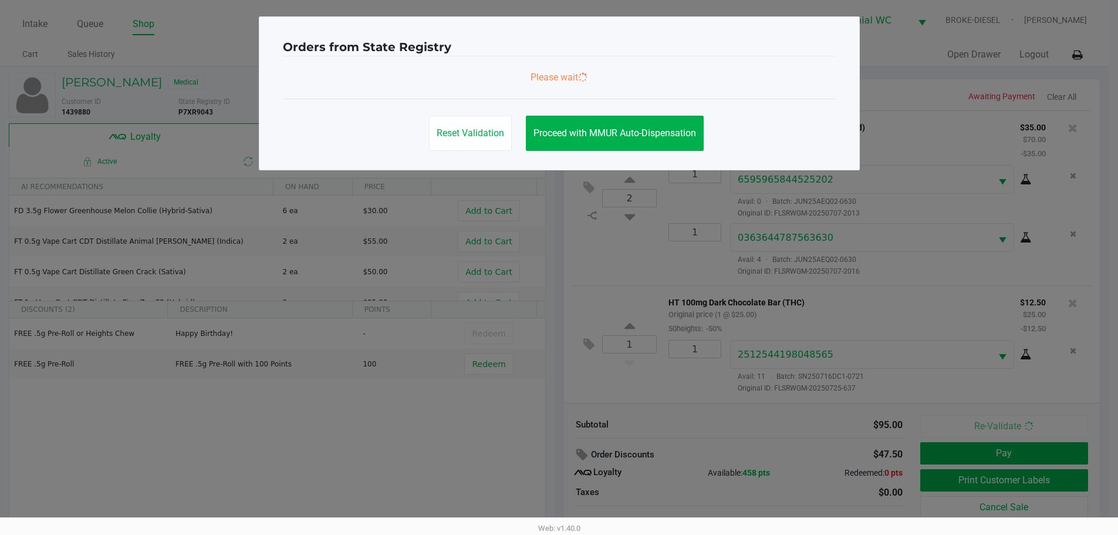
scroll to position [0, 0]
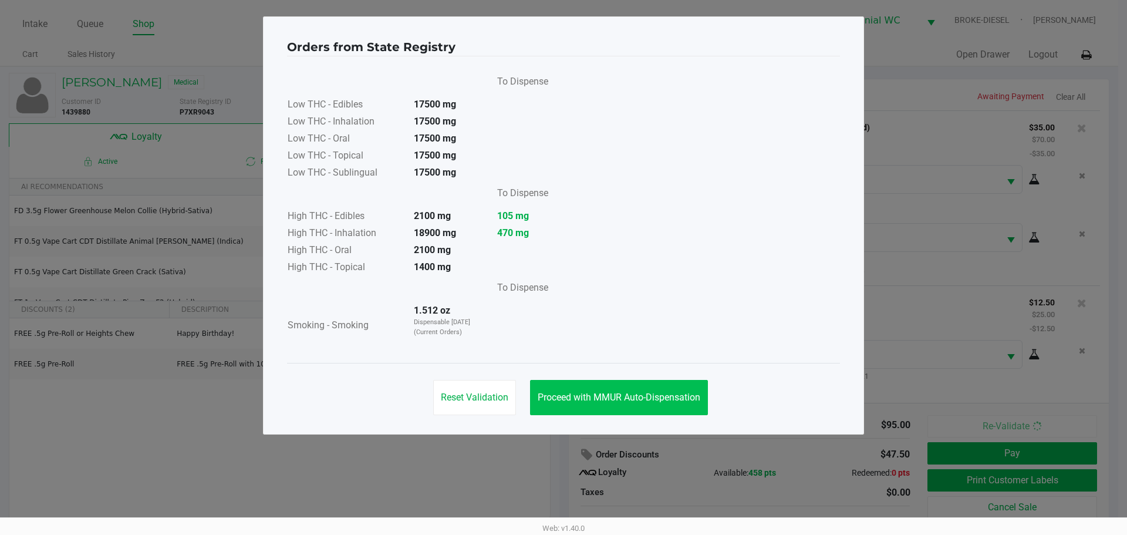
click at [607, 414] on button "Proceed with MMUR Auto-Dispensation" at bounding box center [619, 397] width 178 height 35
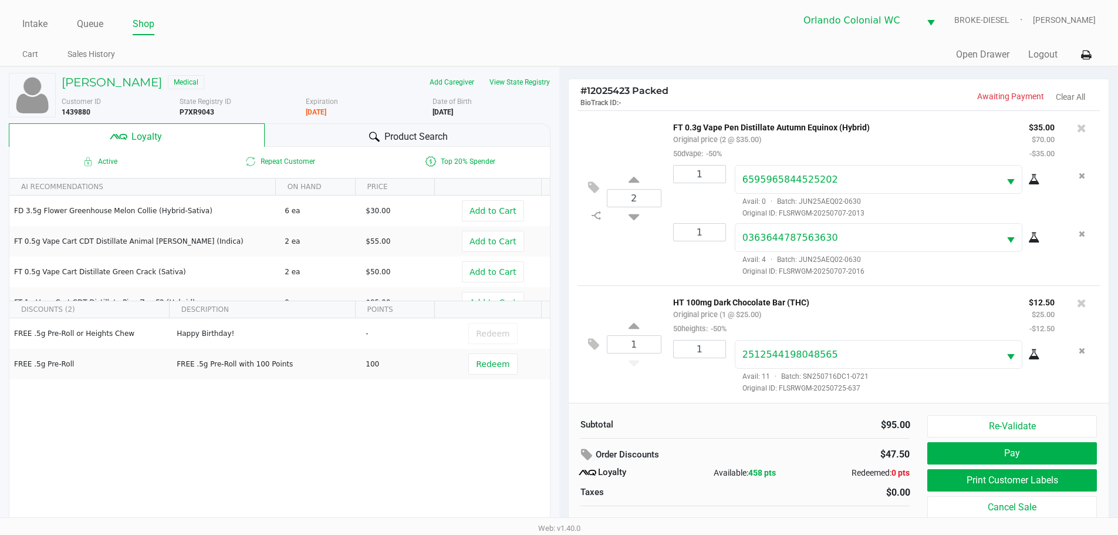
click at [967, 482] on button "Print Customer Labels" at bounding box center [1011, 480] width 169 height 22
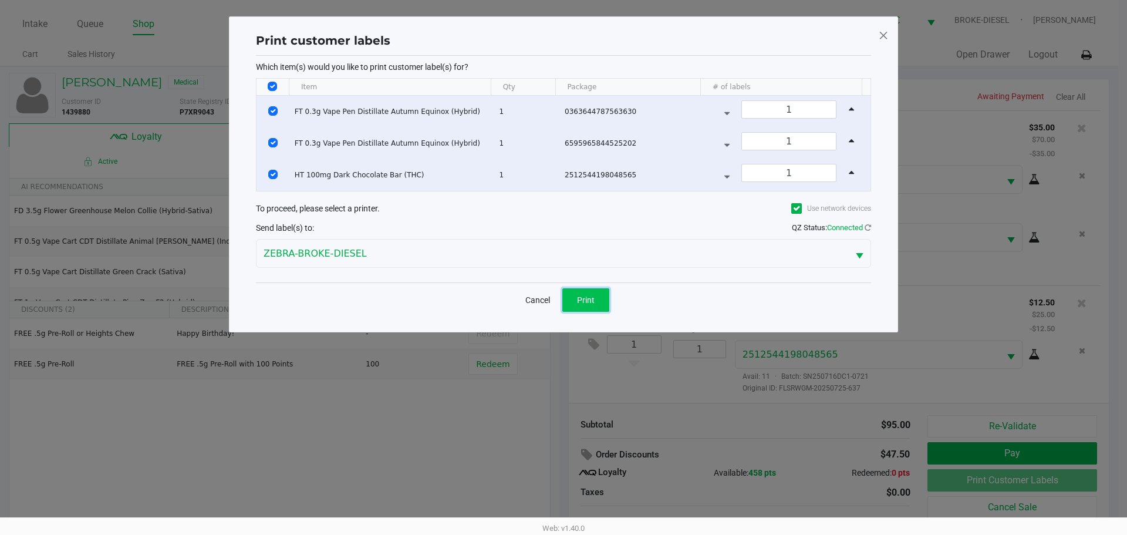
click at [567, 296] on button "Print" at bounding box center [585, 299] width 47 height 23
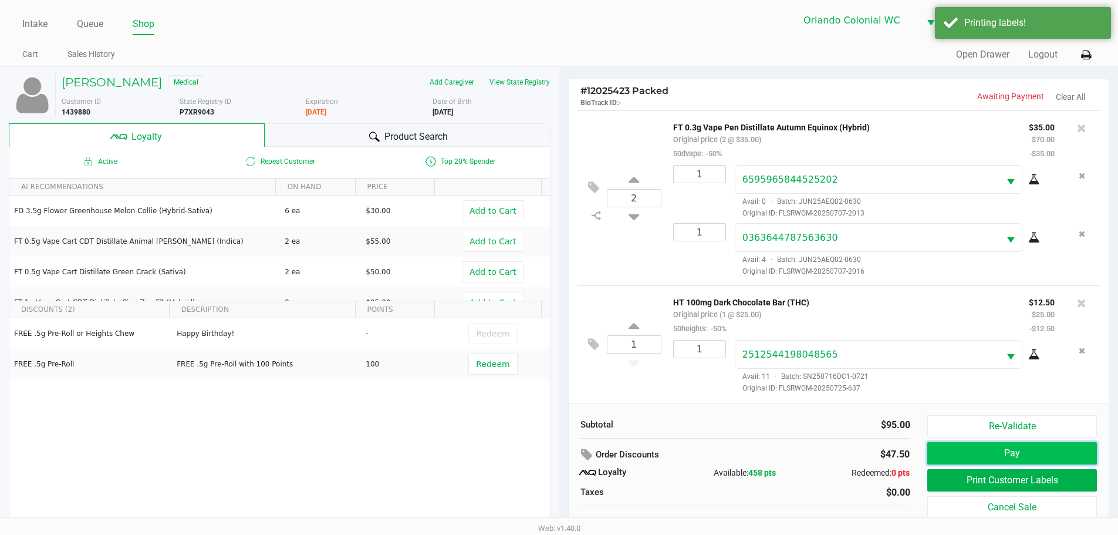
click at [1016, 453] on button "Pay" at bounding box center [1011, 453] width 169 height 22
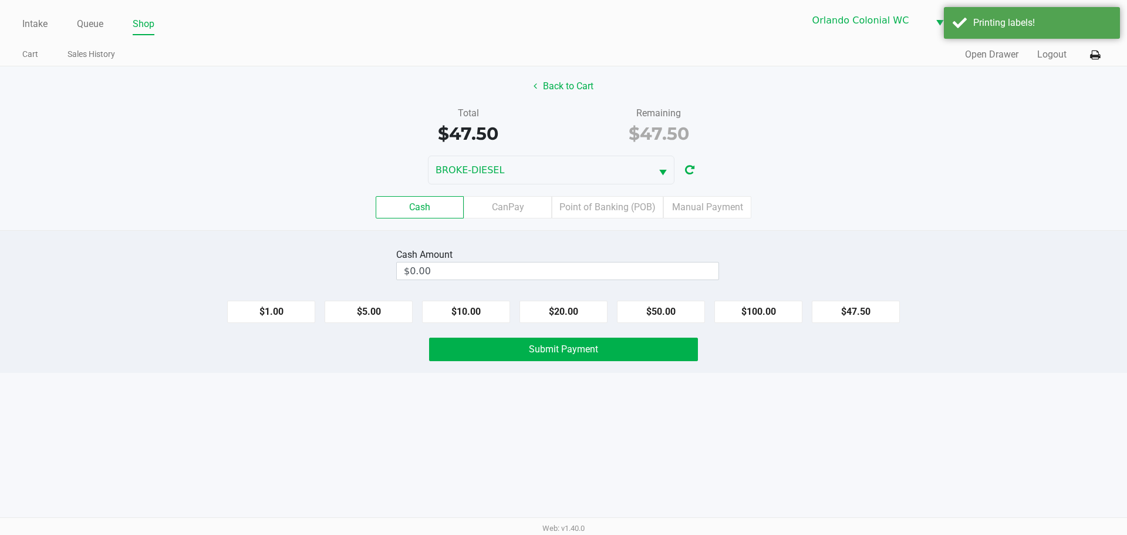
click at [503, 204] on label "CanPay" at bounding box center [508, 207] width 88 height 22
click at [0, 0] on 2 "CanPay" at bounding box center [0, 0] width 0 height 0
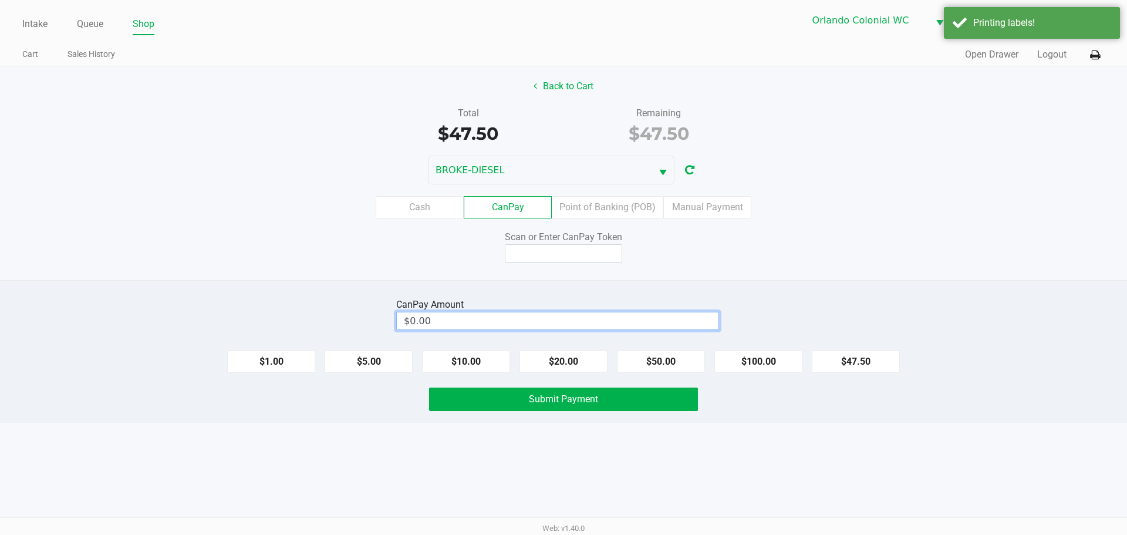
click at [546, 326] on input "$0.00" at bounding box center [558, 320] width 322 height 17
type input "0"
click at [578, 258] on input at bounding box center [563, 253] width 117 height 18
type input "$47.50"
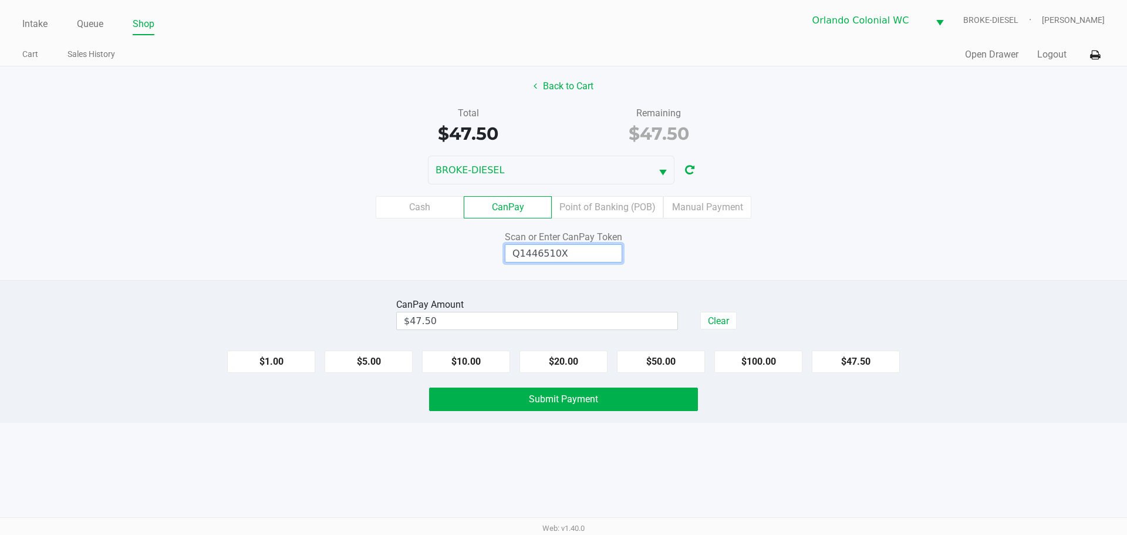
type input "Q1446510X"
click at [546, 410] on button "Submit Payment" at bounding box center [563, 398] width 269 height 23
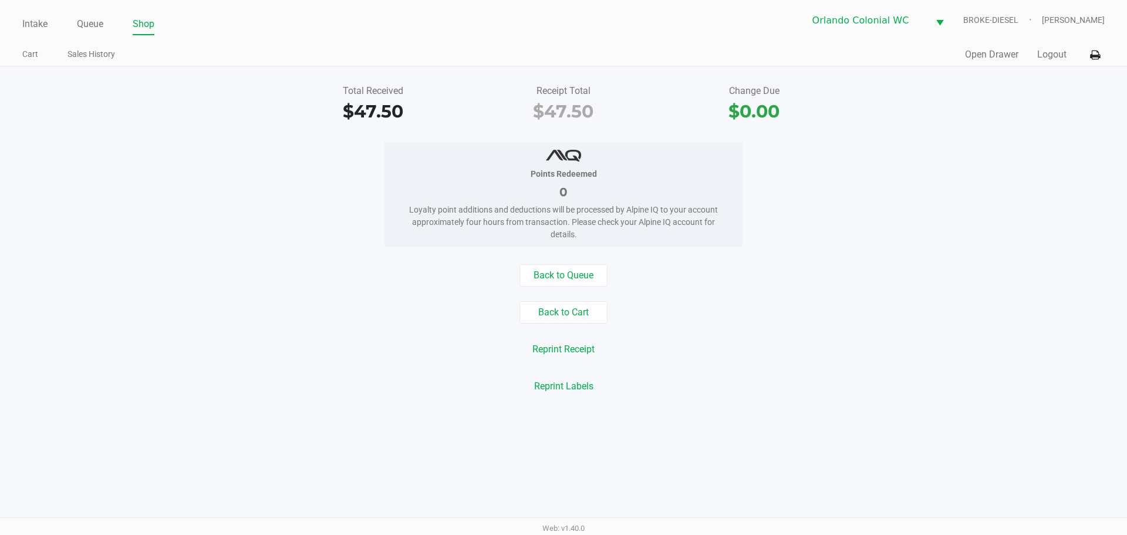
click at [26, 22] on link "Intake" at bounding box center [34, 24] width 25 height 16
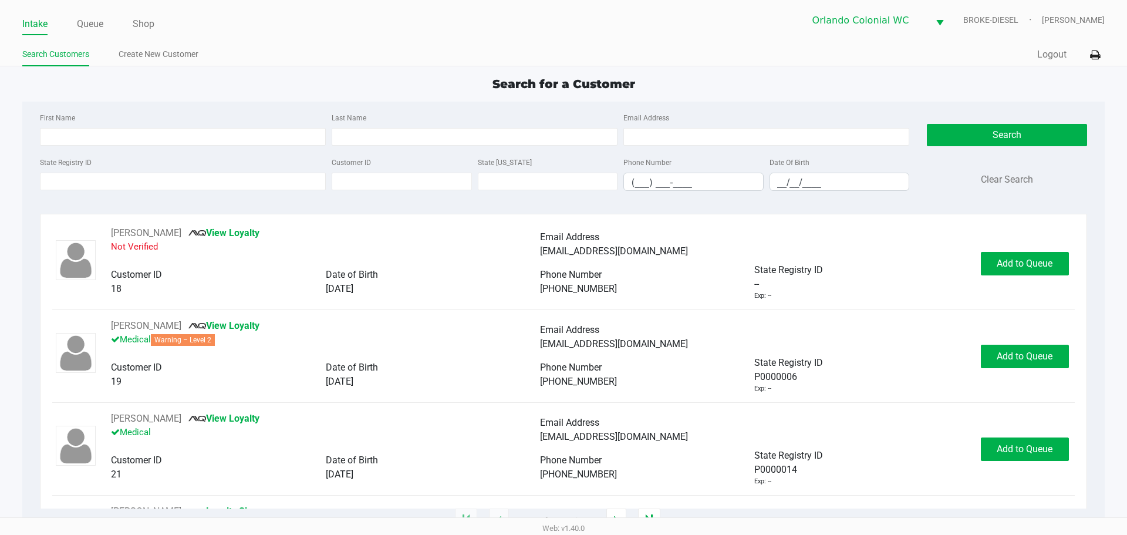
click at [279, 189] on input "State Registry ID" at bounding box center [183, 182] width 286 height 18
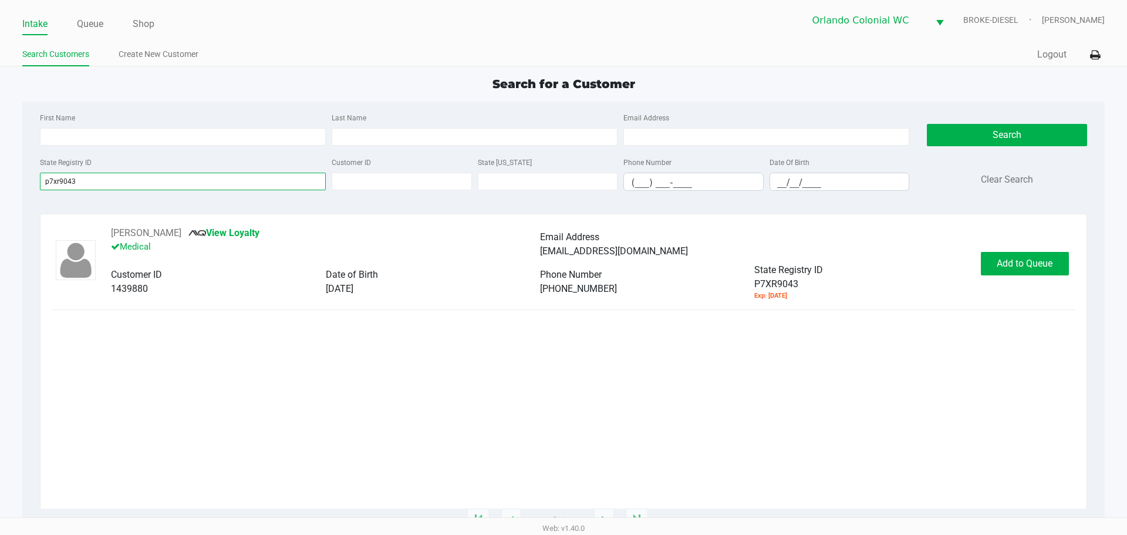
type input "p7xr9043"
click at [1030, 267] on span "Add to Queue" at bounding box center [1025, 263] width 56 height 11
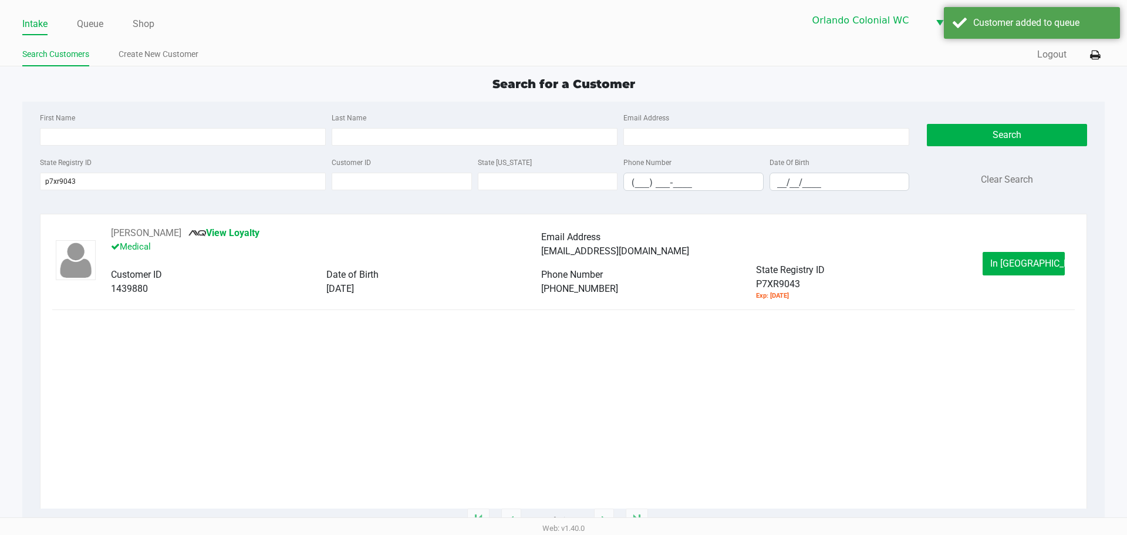
click at [1030, 256] on button "In Queue" at bounding box center [1024, 263] width 82 height 23
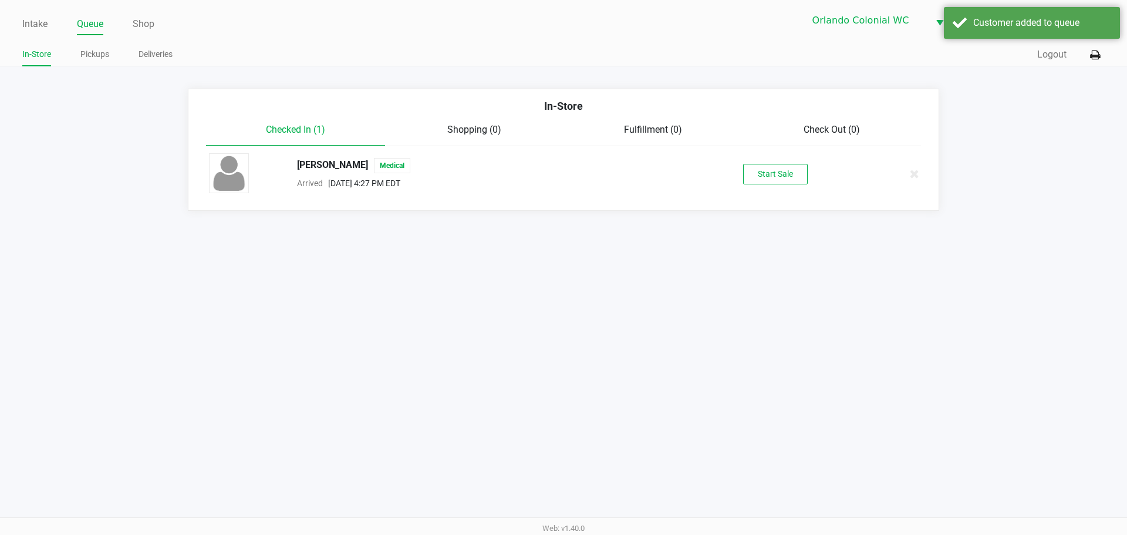
click at [777, 176] on button "Start Sale" at bounding box center [775, 174] width 65 height 21
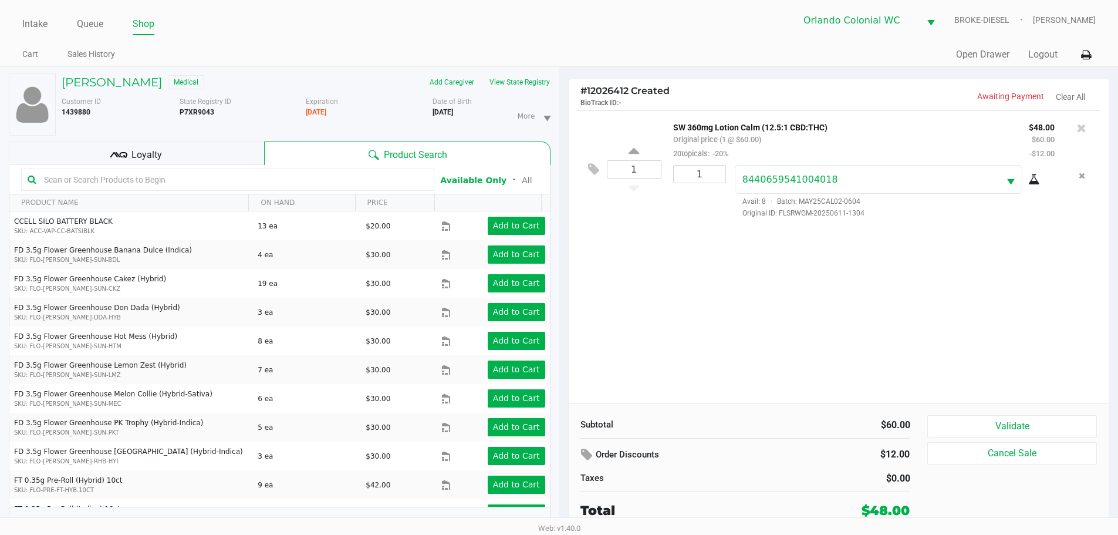
click at [1051, 420] on button "Validate" at bounding box center [1011, 426] width 169 height 22
click at [993, 426] on div "Validate Cancel Sale" at bounding box center [1016, 467] width 178 height 105
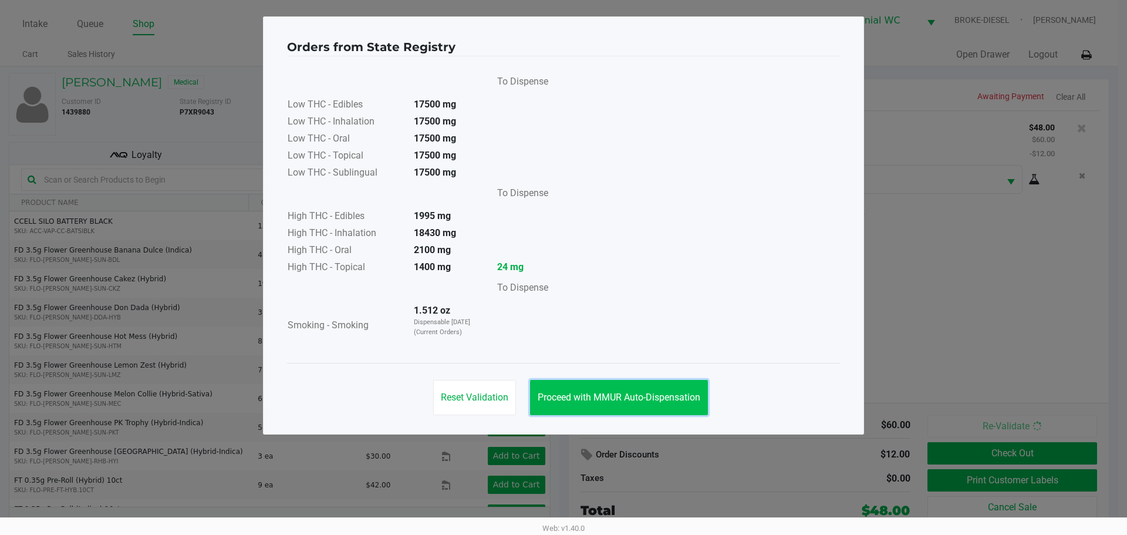
click at [589, 399] on span "Proceed with MMUR Auto-Dispensation" at bounding box center [619, 397] width 163 height 11
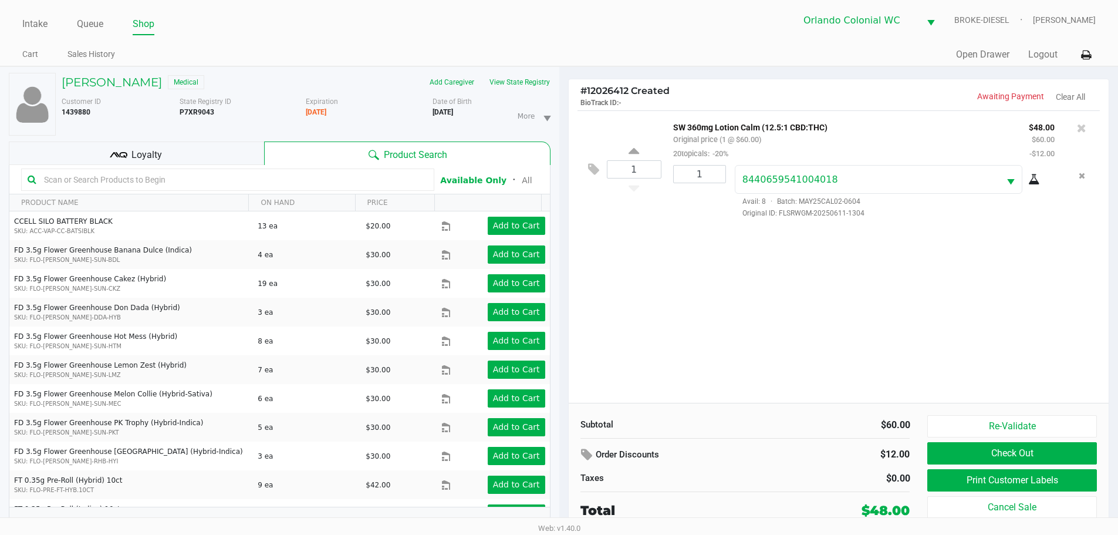
click at [982, 478] on button "Print Customer Labels" at bounding box center [1011, 480] width 169 height 22
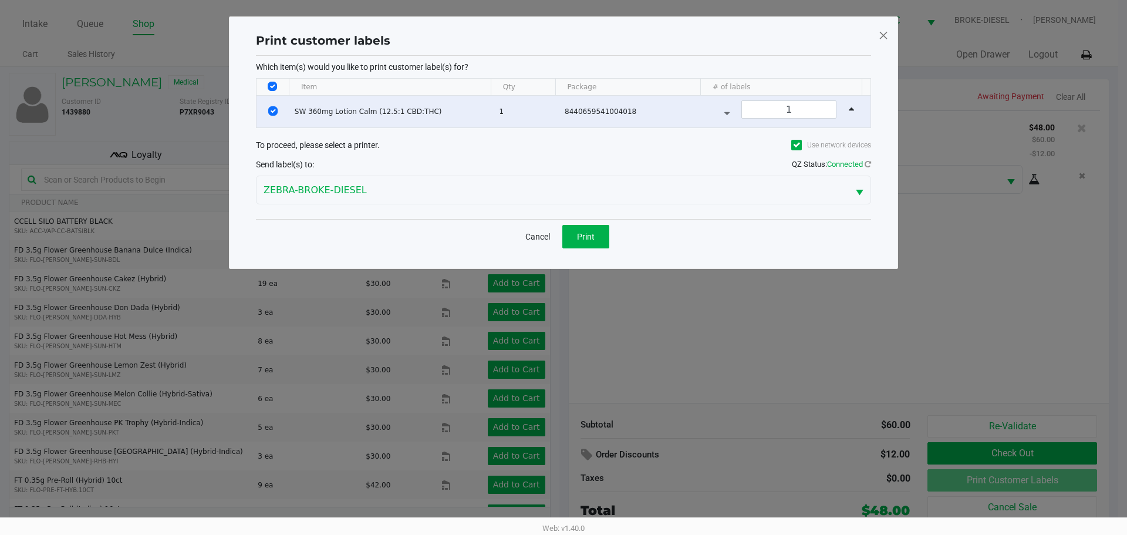
click at [578, 237] on span "Print" at bounding box center [586, 236] width 18 height 9
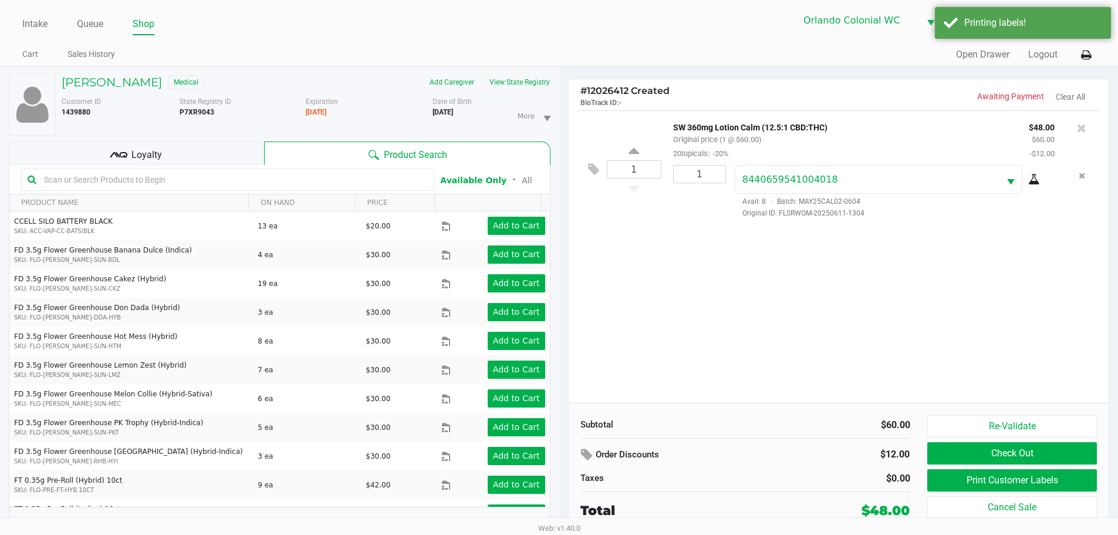
click at [1052, 447] on button "Check Out" at bounding box center [1011, 453] width 169 height 22
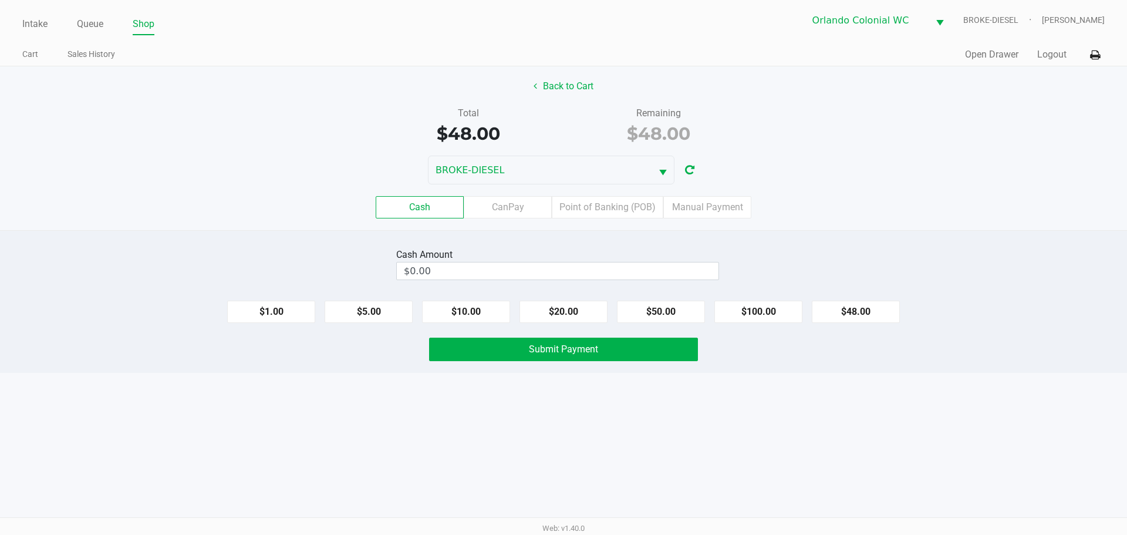
click at [659, 315] on button "$50.00" at bounding box center [661, 312] width 88 height 22
type input "$50.00"
click at [619, 356] on button "Submit Payment" at bounding box center [563, 349] width 269 height 23
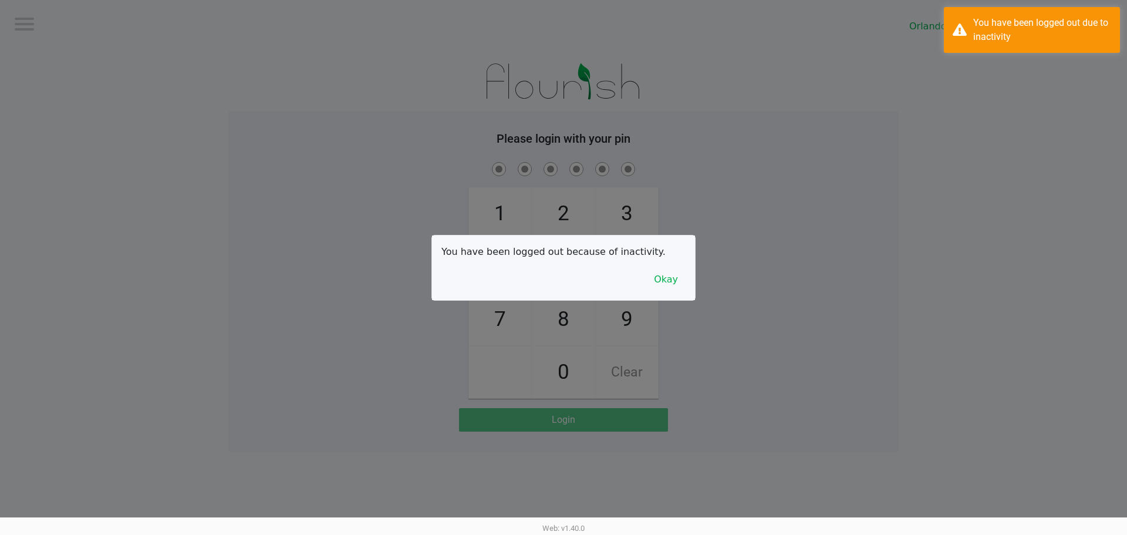
click at [676, 286] on button "Okay" at bounding box center [665, 279] width 39 height 22
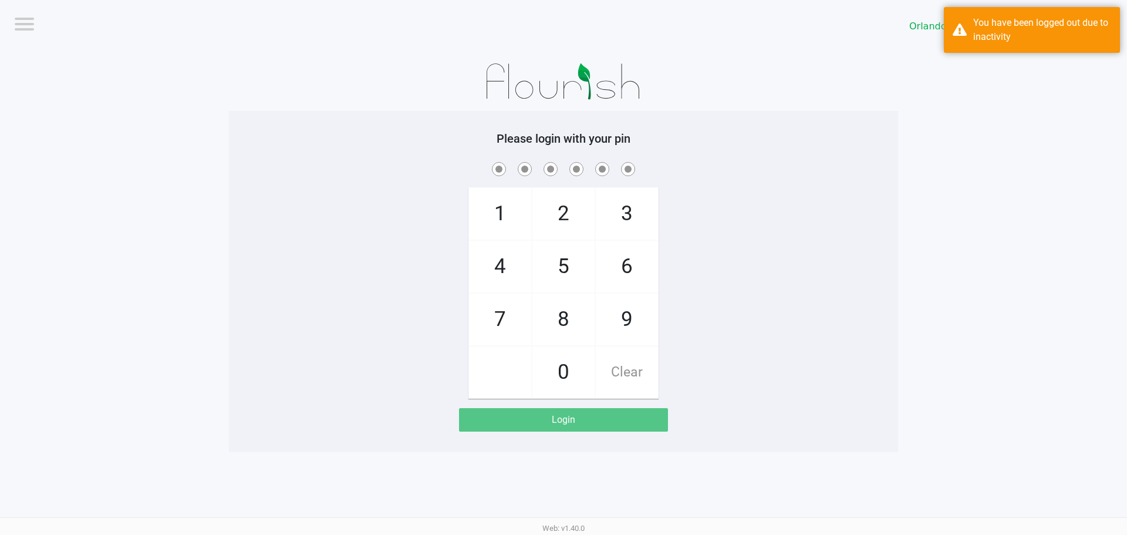
click at [630, 204] on span "3" at bounding box center [627, 214] width 62 height 52
checkbox input "true"
click at [522, 312] on span "7" at bounding box center [500, 319] width 62 height 52
checkbox input "true"
click at [639, 324] on span "9" at bounding box center [627, 319] width 62 height 52
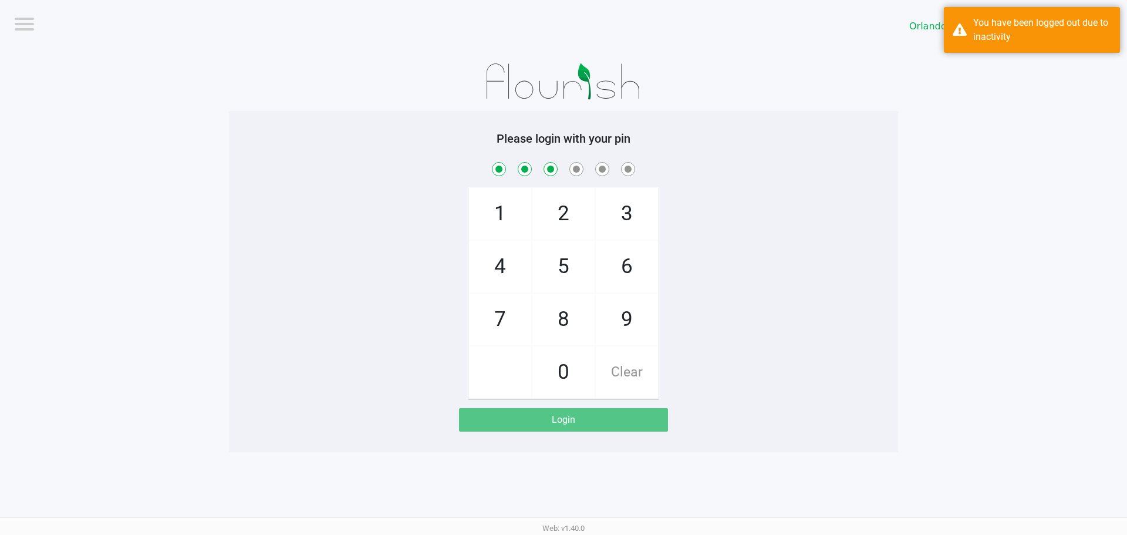
checkbox input "true"
click at [634, 222] on span "3" at bounding box center [627, 214] width 62 height 52
checkbox input "true"
click at [566, 328] on span "8" at bounding box center [563, 319] width 62 height 52
checkbox input "true"
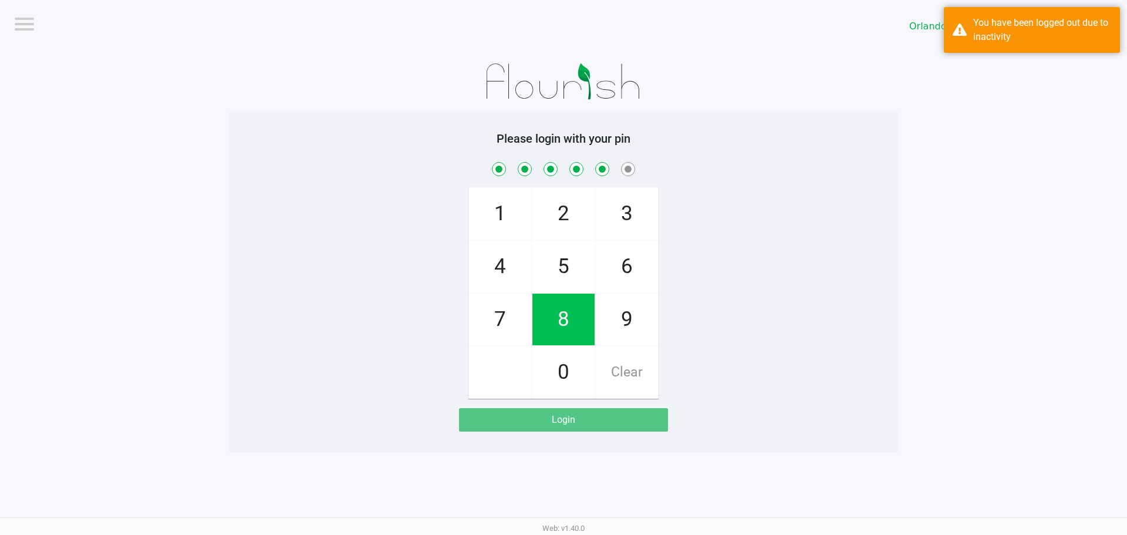
click at [480, 273] on span "4" at bounding box center [500, 267] width 62 height 52
checkbox input "true"
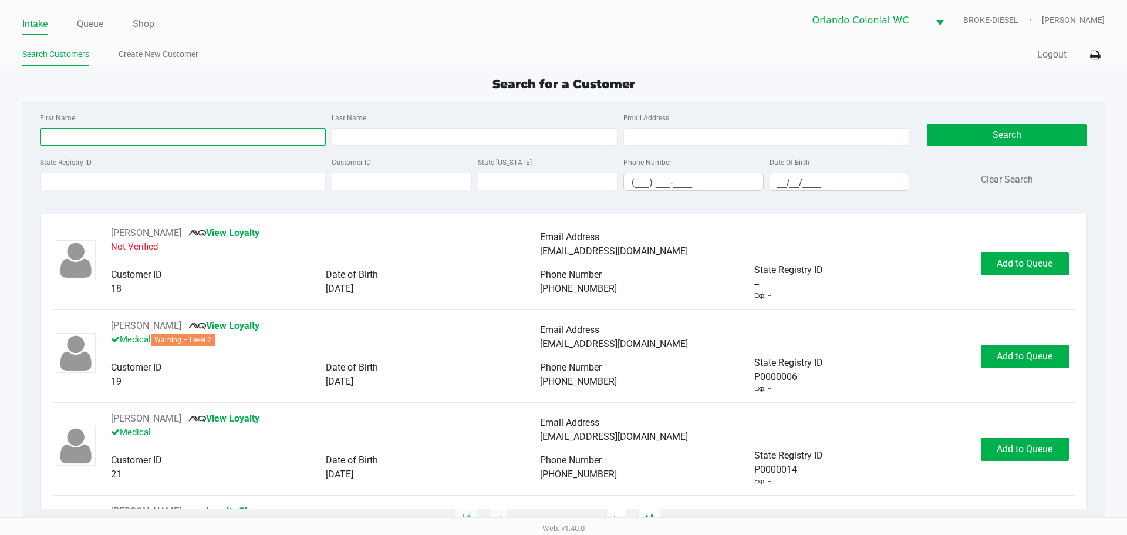
click at [218, 137] on input "First Name" at bounding box center [183, 137] width 286 height 18
type input "taylor"
click at [478, 129] on input "Last Name" at bounding box center [475, 137] width 286 height 18
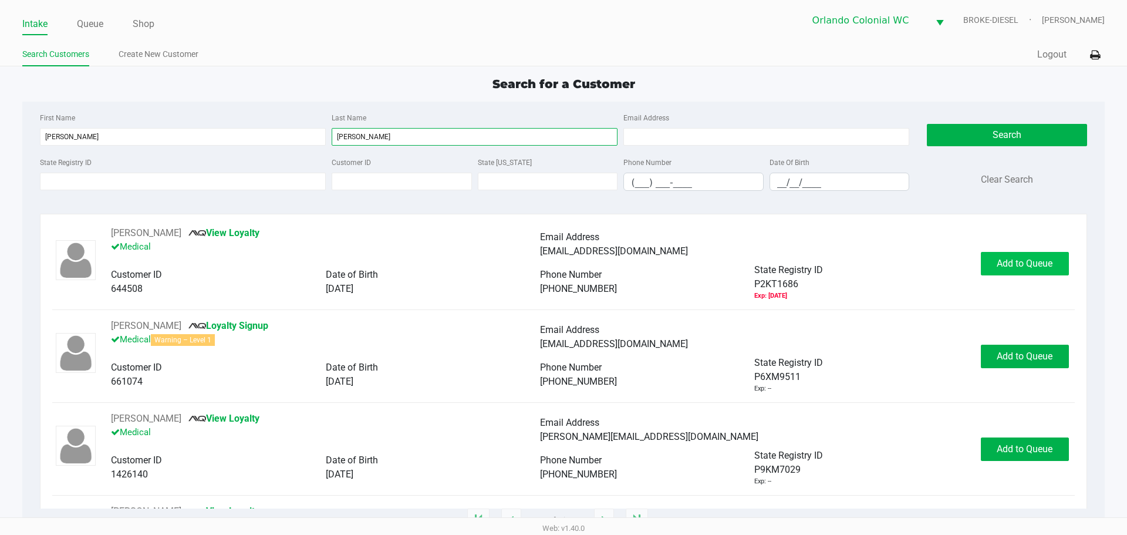
type input "dixon"
click at [1025, 258] on span "Add to Queue" at bounding box center [1025, 263] width 56 height 11
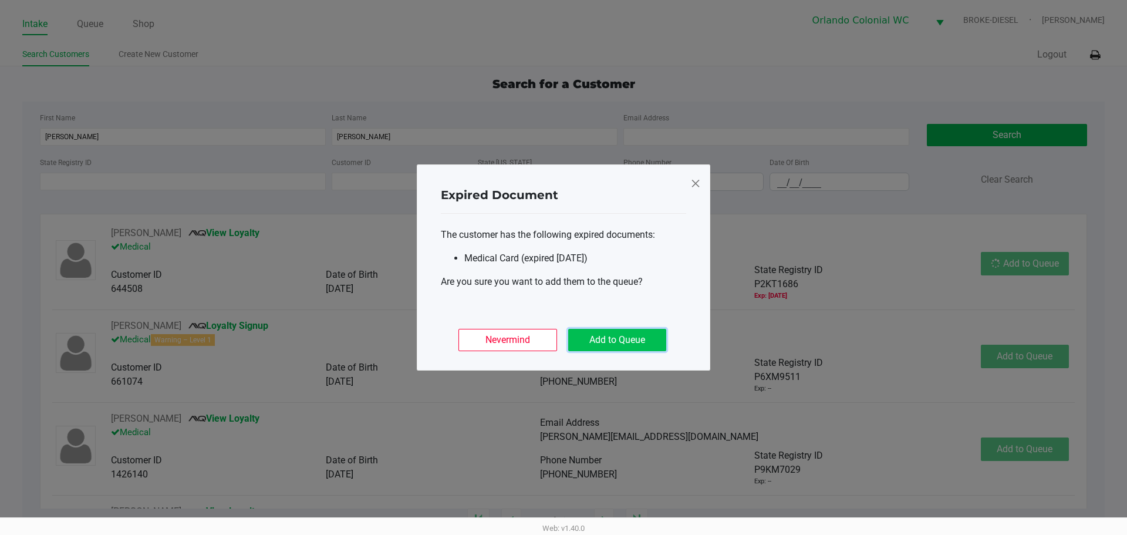
click at [622, 343] on button "Add to Queue" at bounding box center [617, 340] width 98 height 22
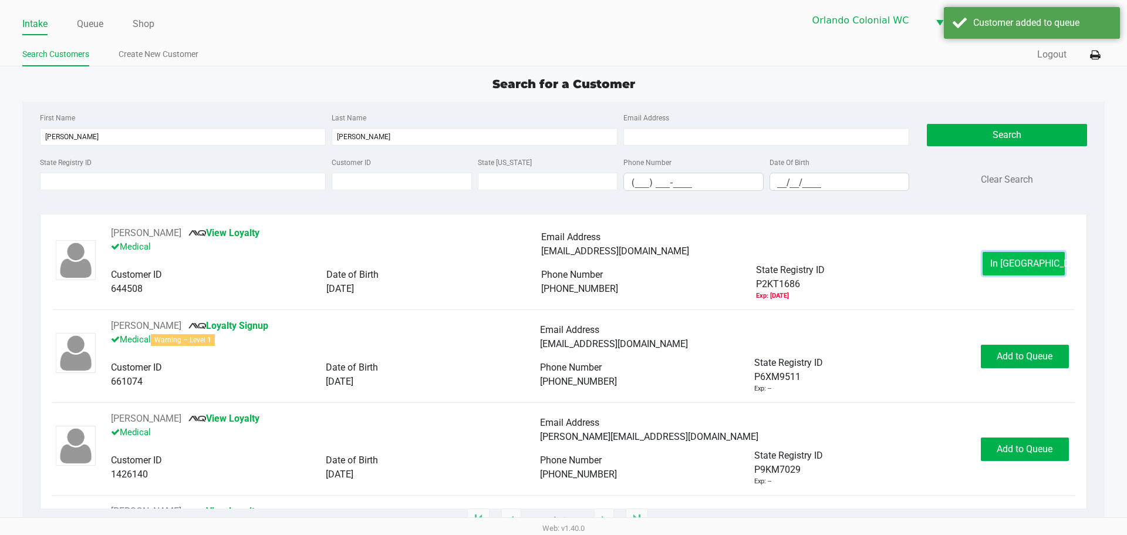
click at [997, 261] on span "In Queue" at bounding box center [1039, 263] width 99 height 11
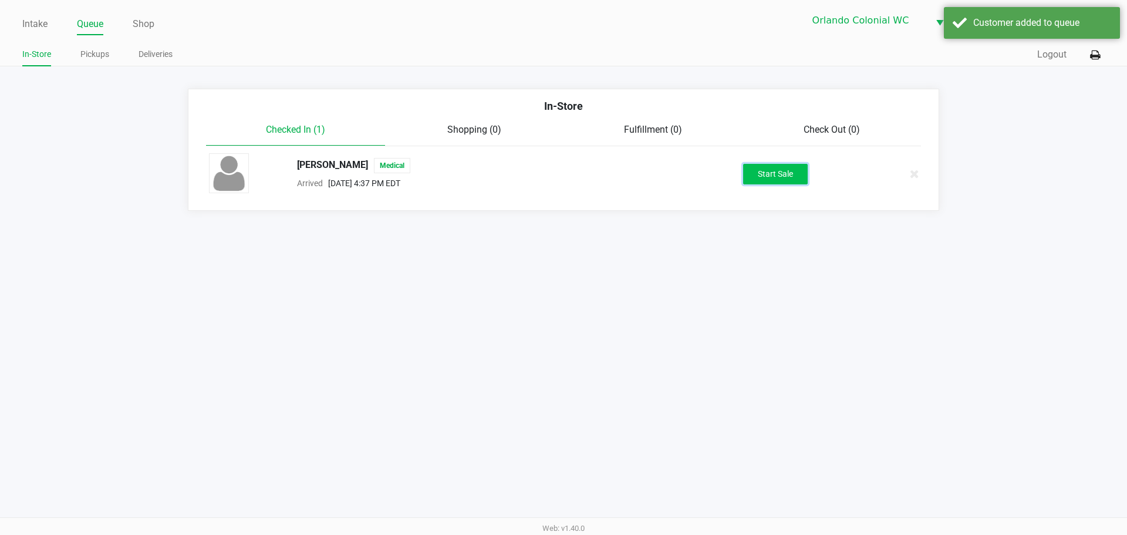
click at [766, 170] on button "Start Sale" at bounding box center [775, 174] width 65 height 21
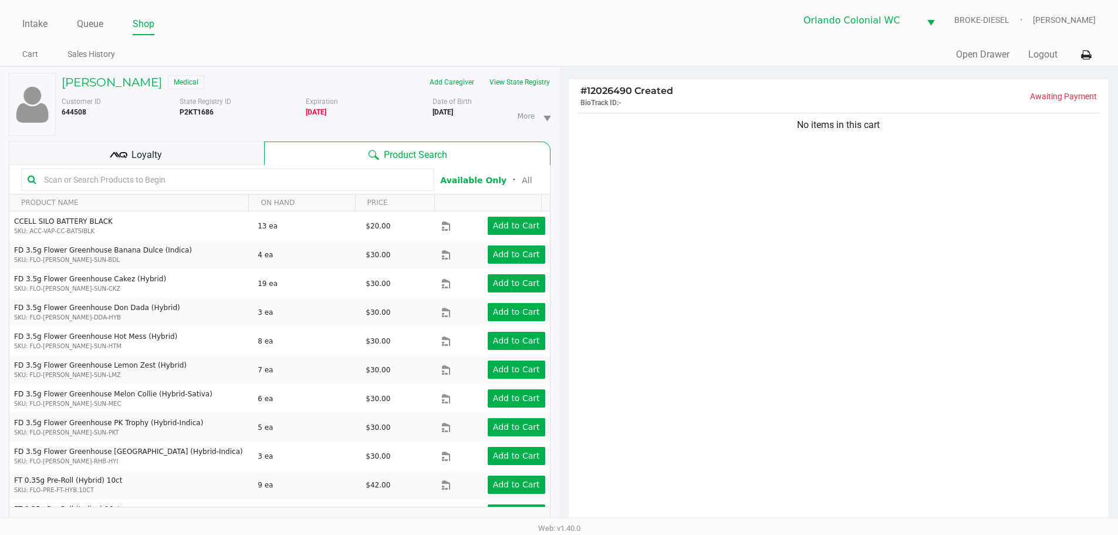
click at [171, 153] on div "Loyalty" at bounding box center [136, 152] width 255 height 23
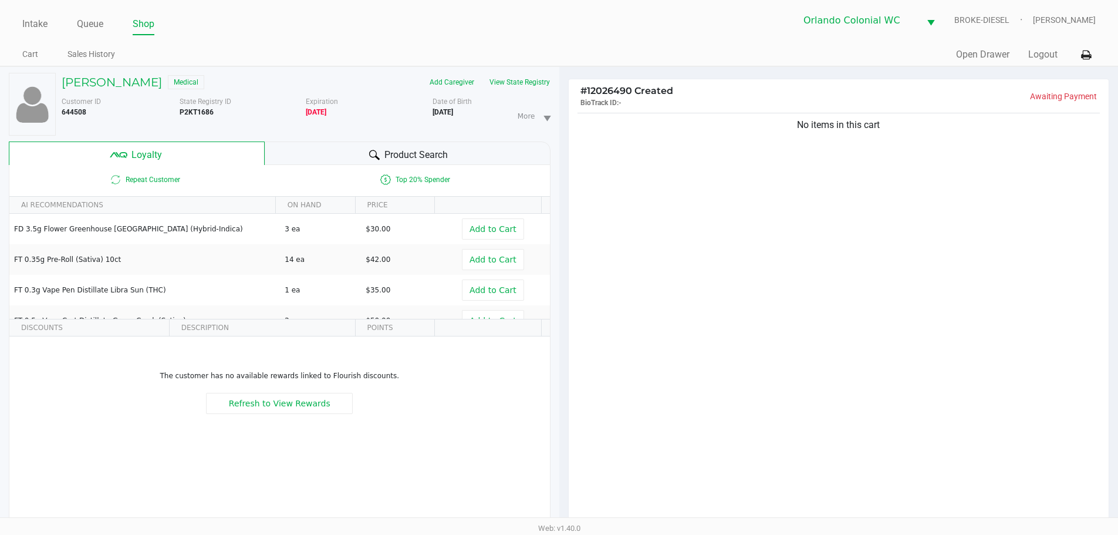
click at [341, 145] on div "Product Search" at bounding box center [408, 152] width 286 height 23
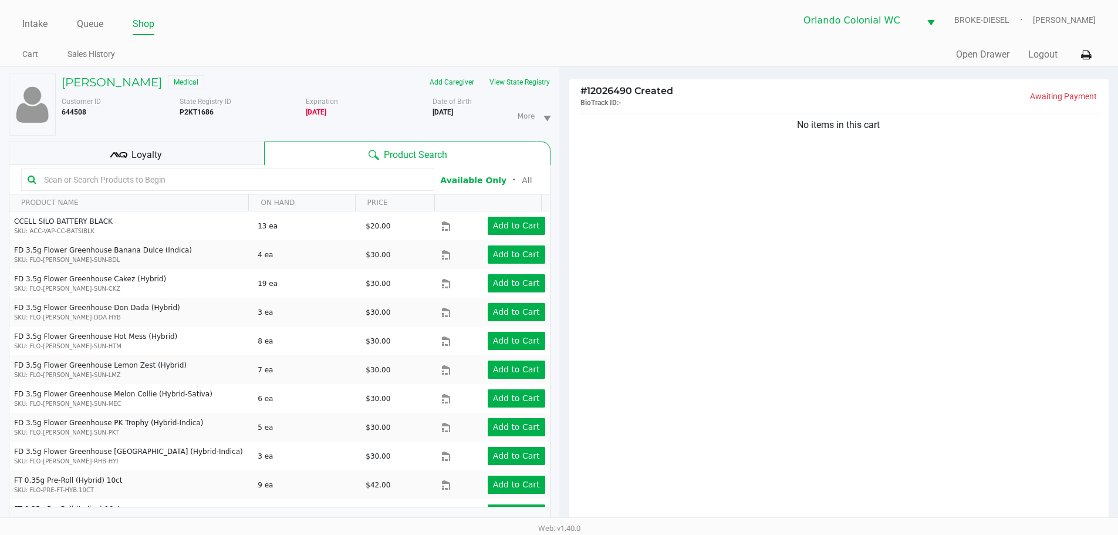
drag, startPoint x: 164, startPoint y: 475, endPoint x: 743, endPoint y: 357, distance: 590.7
click at [743, 357] on div "No items in this cart" at bounding box center [839, 320] width 541 height 421
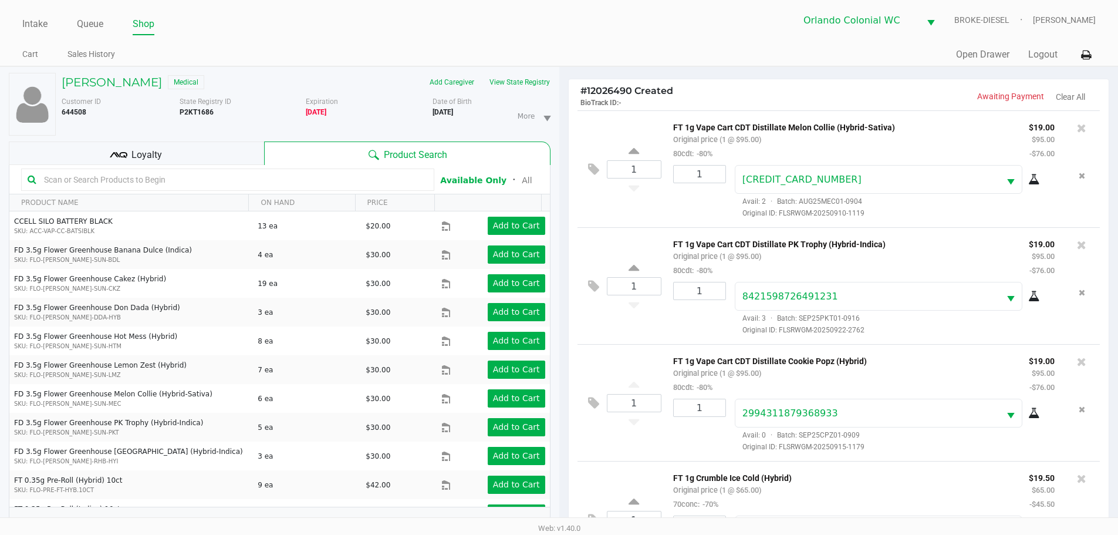
click at [213, 158] on div "Loyalty" at bounding box center [136, 152] width 255 height 23
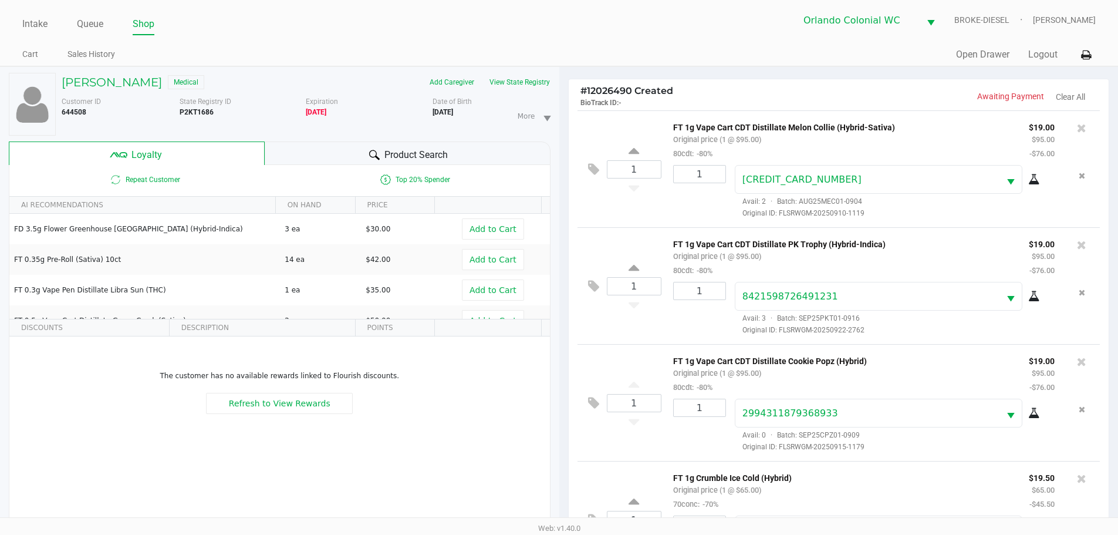
click at [100, 73] on div "TAYLOR DIXON Medical" at bounding box center [179, 82] width 253 height 19
click at [100, 86] on h5 "TAYLOR DIXON" at bounding box center [112, 82] width 100 height 14
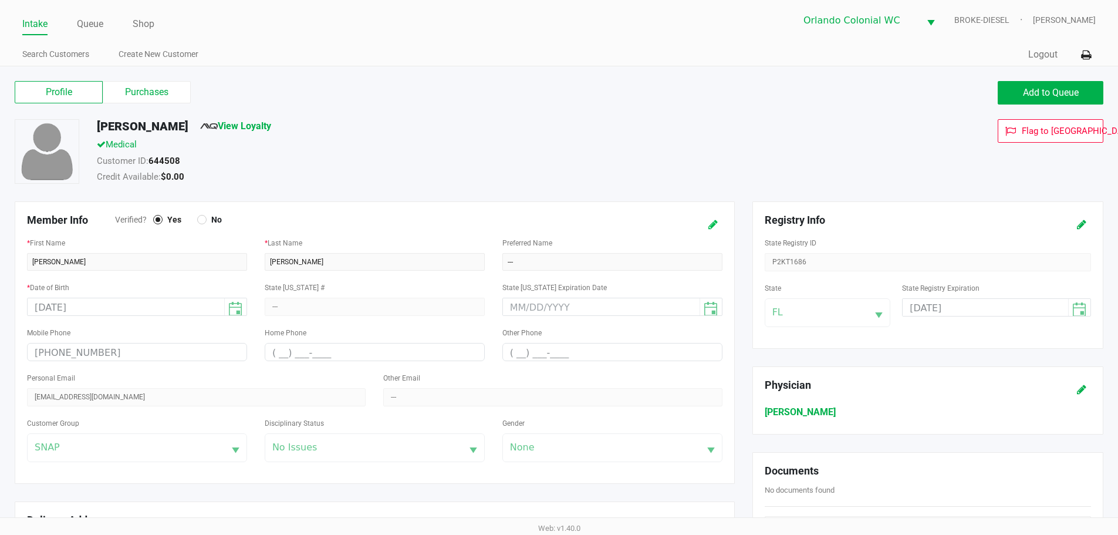
click at [710, 221] on icon at bounding box center [712, 225] width 9 height 8
click at [183, 365] on div "Mobile Phone (863) 273-5315" at bounding box center [137, 347] width 238 height 45
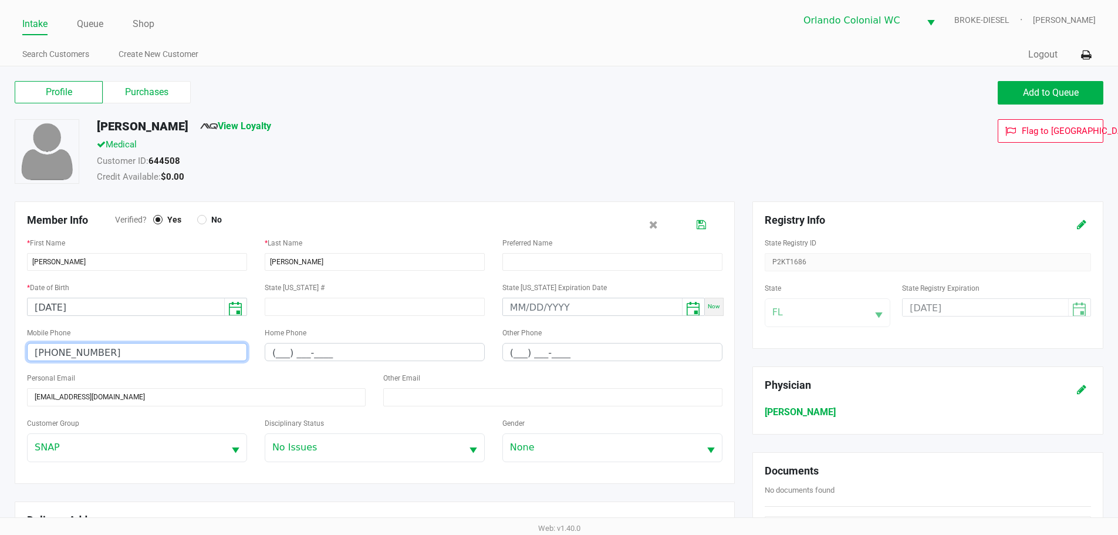
click at [182, 348] on input "(863) 273-5315" at bounding box center [137, 352] width 219 height 18
type input "(407) 280-7381"
click at [701, 225] on icon at bounding box center [701, 225] width 9 height 8
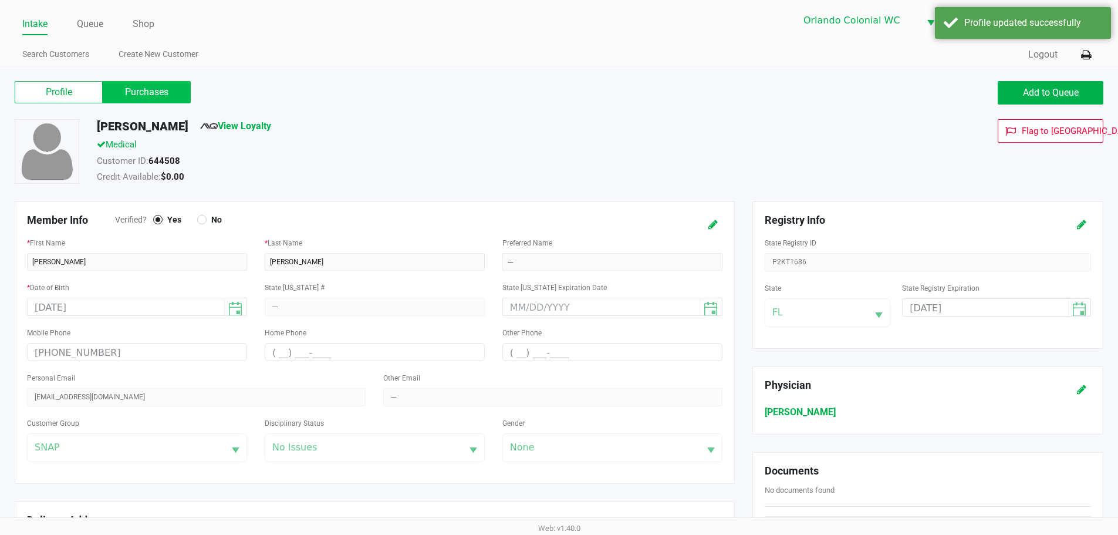
click at [164, 91] on label "Purchases" at bounding box center [147, 92] width 88 height 22
click at [0, 0] on 1 "Purchases" at bounding box center [0, 0] width 0 height 0
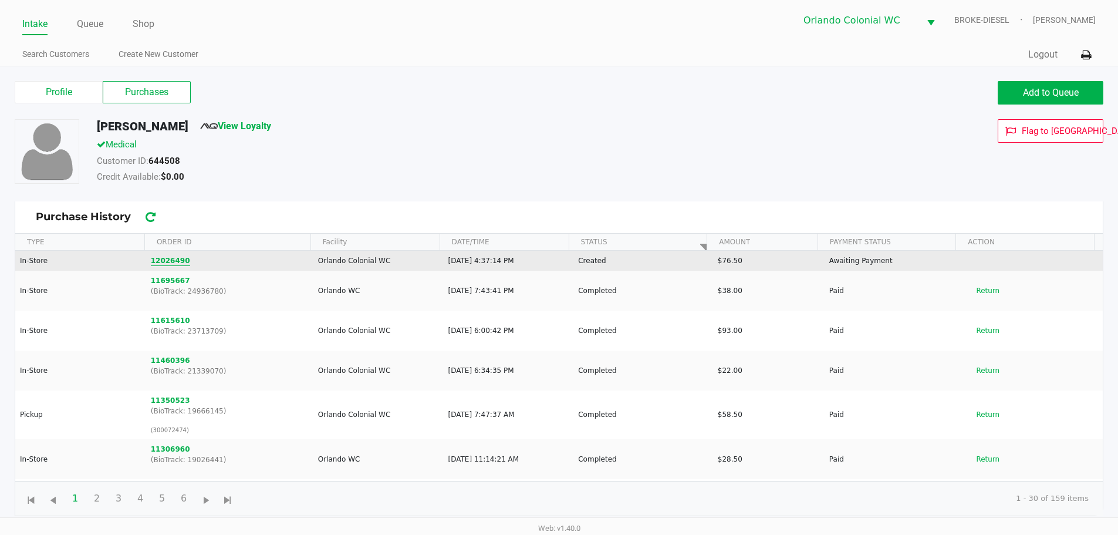
click at [165, 258] on button "12026490" at bounding box center [170, 260] width 39 height 11
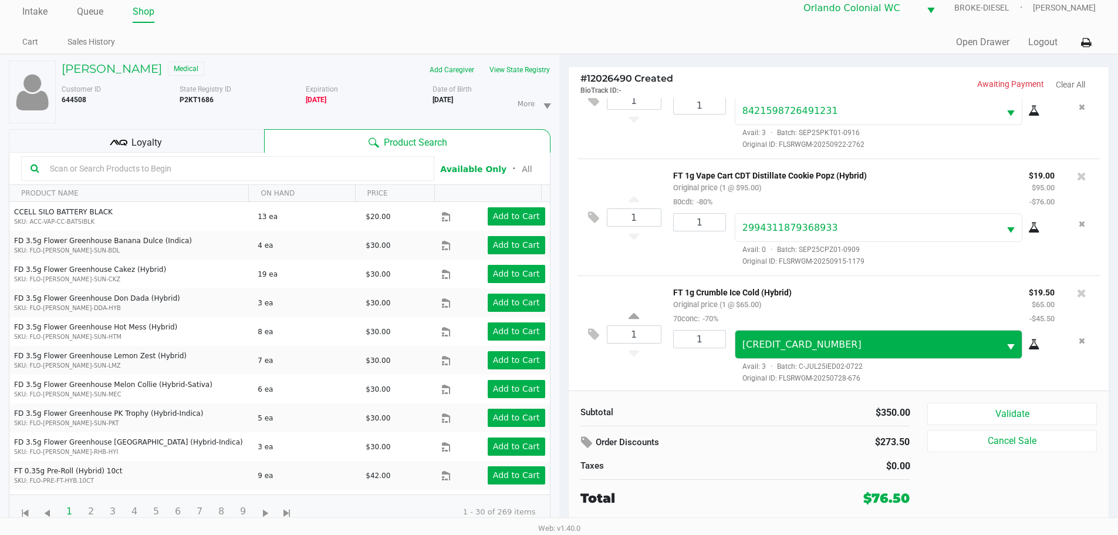
scroll to position [177, 0]
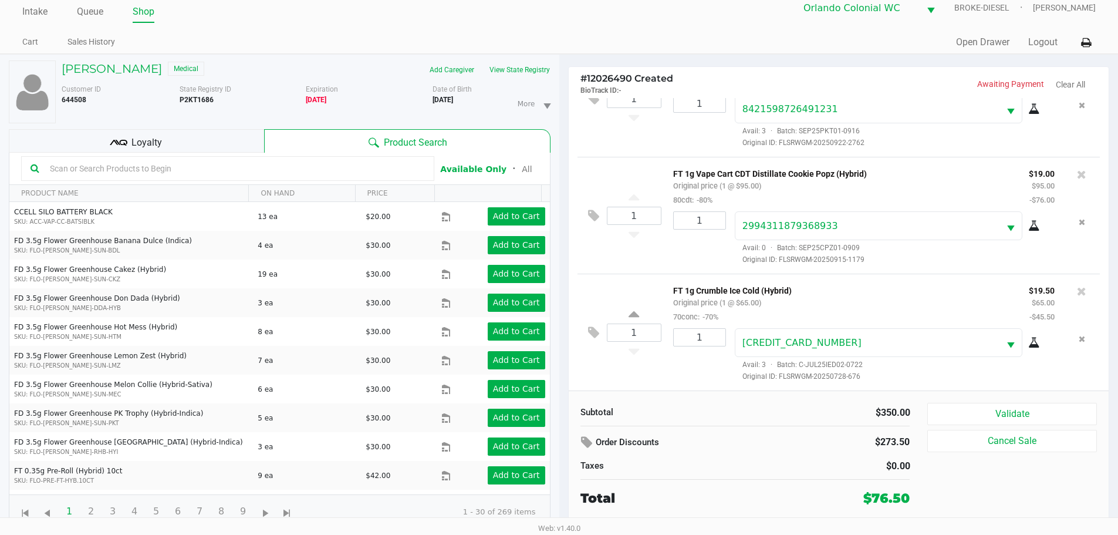
click at [1040, 417] on button "Validate" at bounding box center [1011, 414] width 169 height 22
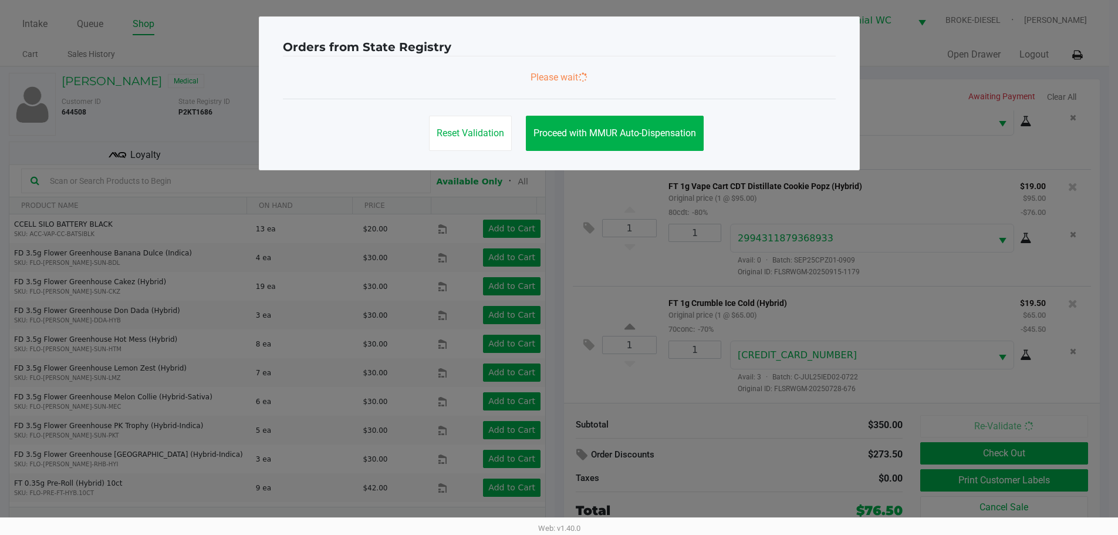
scroll to position [0, 0]
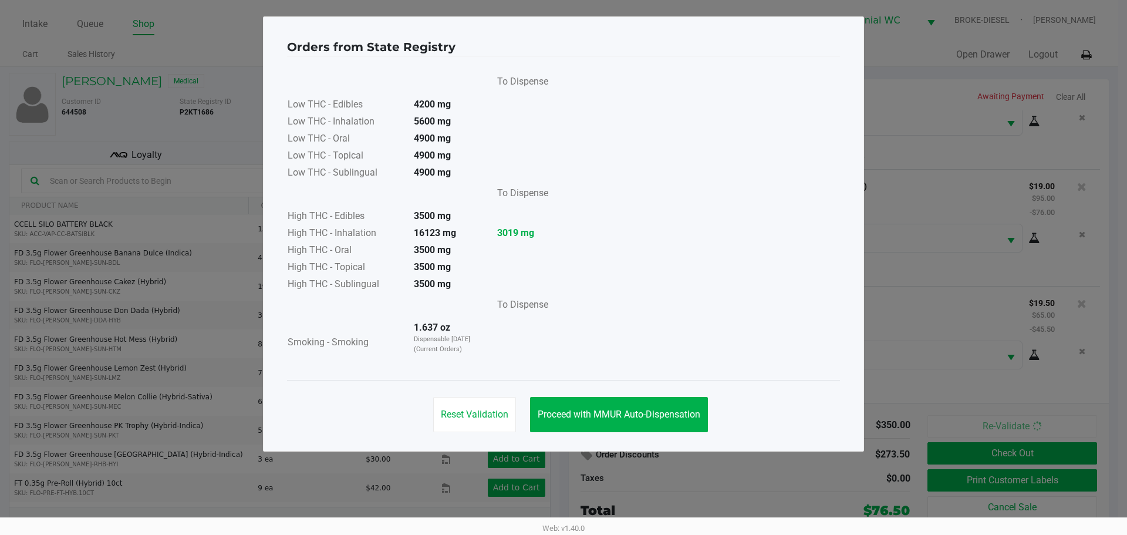
click at [613, 424] on button "Proceed with MMUR Auto-Dispensation" at bounding box center [619, 414] width 178 height 35
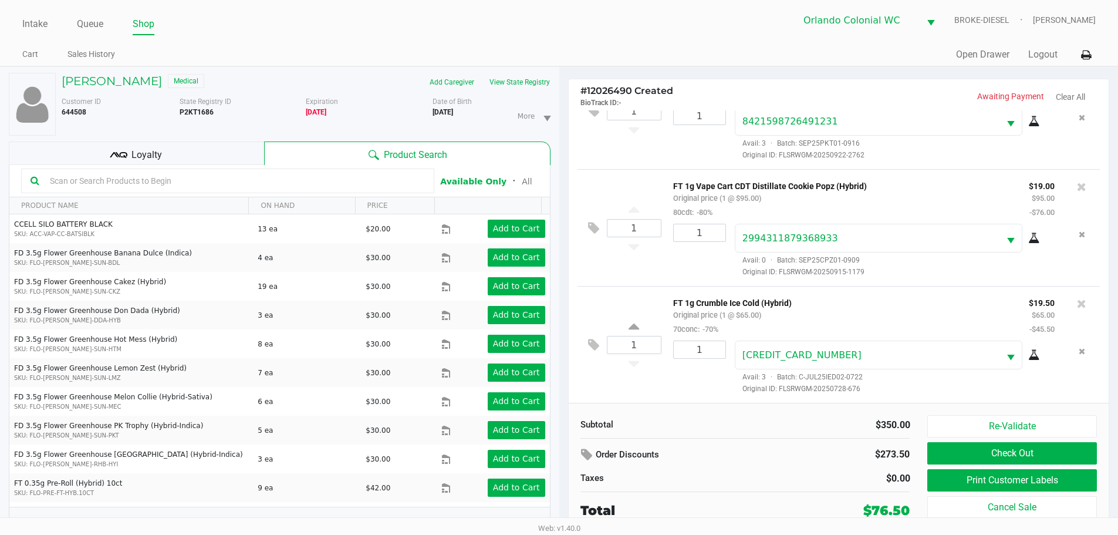
click at [974, 483] on button "Print Customer Labels" at bounding box center [1011, 480] width 169 height 22
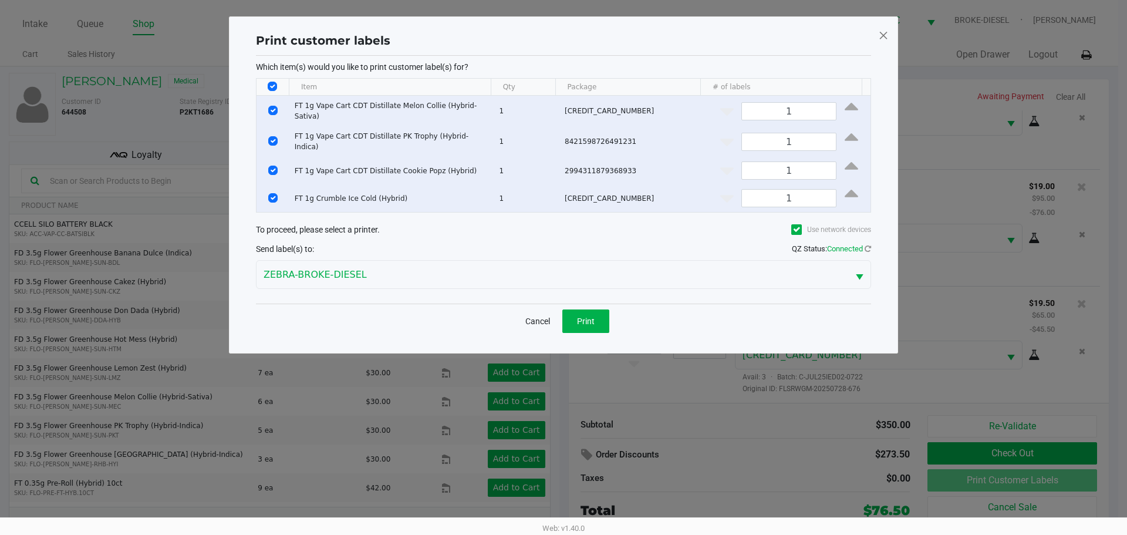
click at [593, 309] on button "Print" at bounding box center [585, 320] width 47 height 23
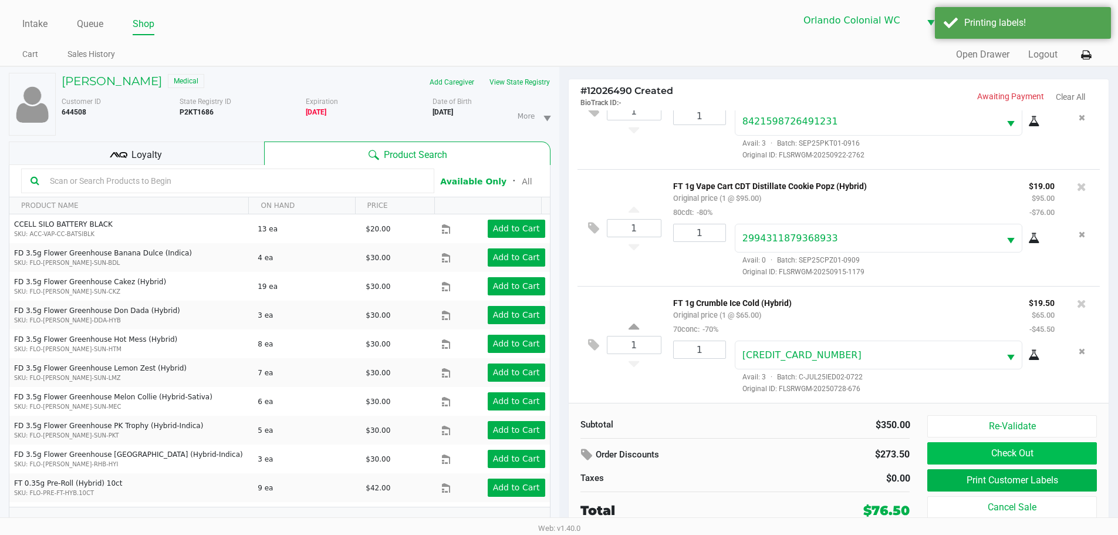
click at [1026, 455] on button "Check Out" at bounding box center [1011, 453] width 169 height 22
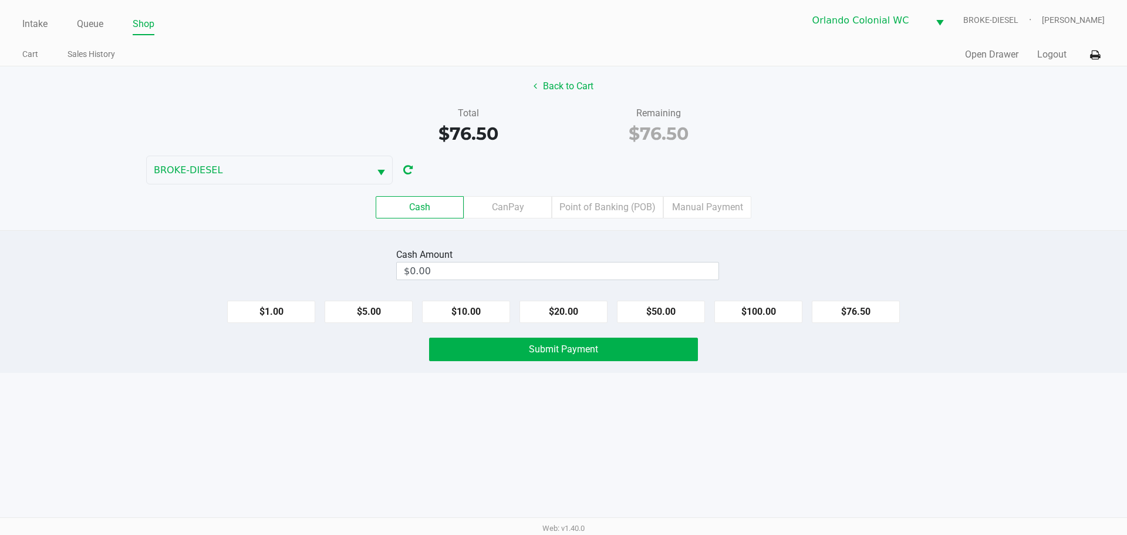
click at [664, 312] on button "$50.00" at bounding box center [661, 312] width 88 height 22
click at [548, 319] on button "$20.00" at bounding box center [563, 312] width 88 height 22
click at [474, 314] on button "$10.00" at bounding box center [466, 312] width 88 height 22
type input "$80.00"
click at [627, 357] on button "Submit Payment" at bounding box center [563, 349] width 269 height 23
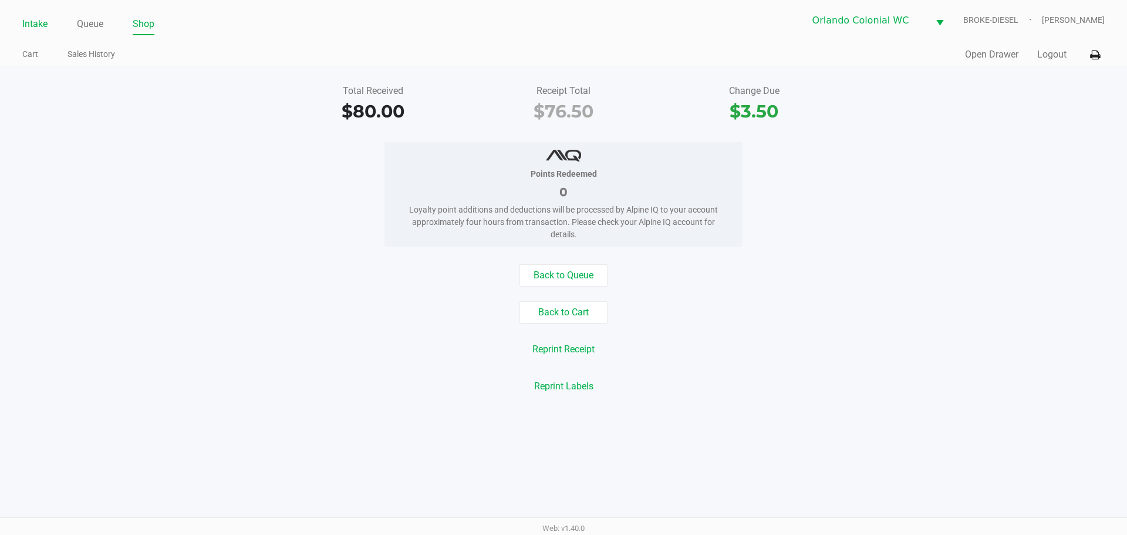
click at [29, 25] on link "Intake" at bounding box center [34, 24] width 25 height 16
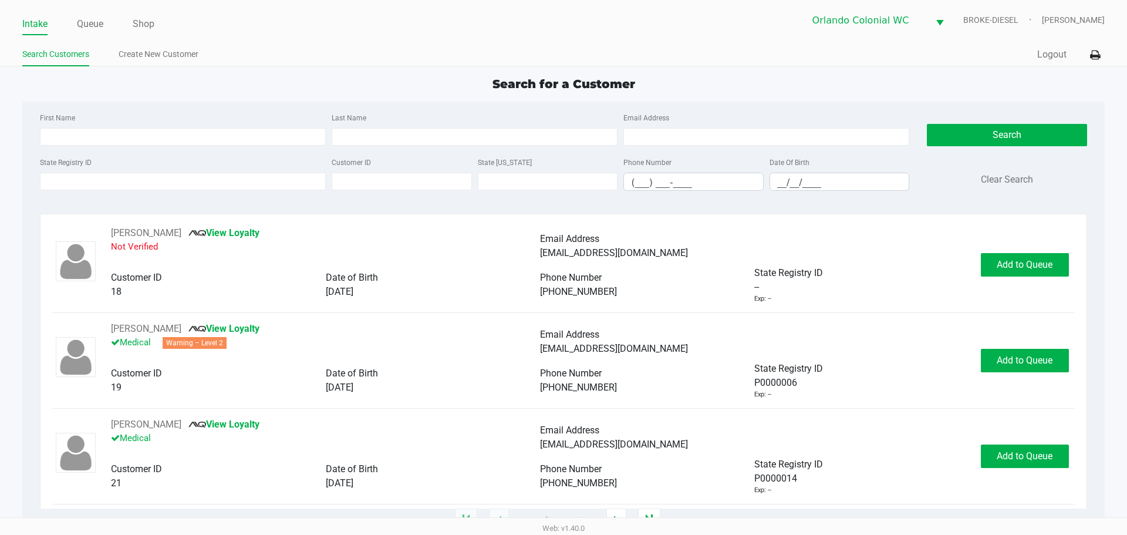
click at [232, 174] on input "State Registry ID" at bounding box center [183, 182] width 286 height 18
type input "p"
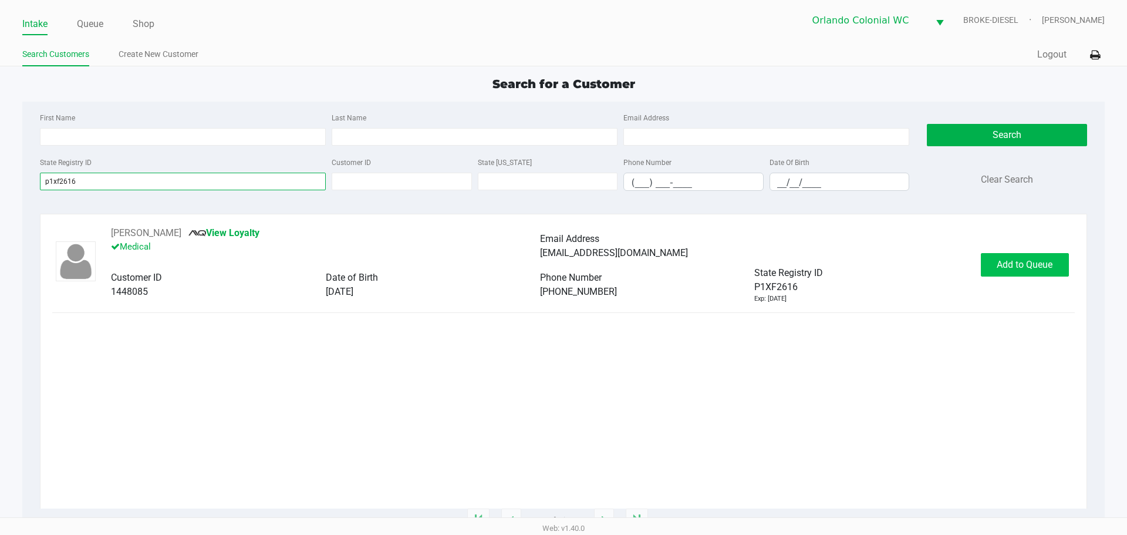
type input "p1xf2616"
click at [1028, 255] on button "Add to Queue" at bounding box center [1025, 264] width 88 height 23
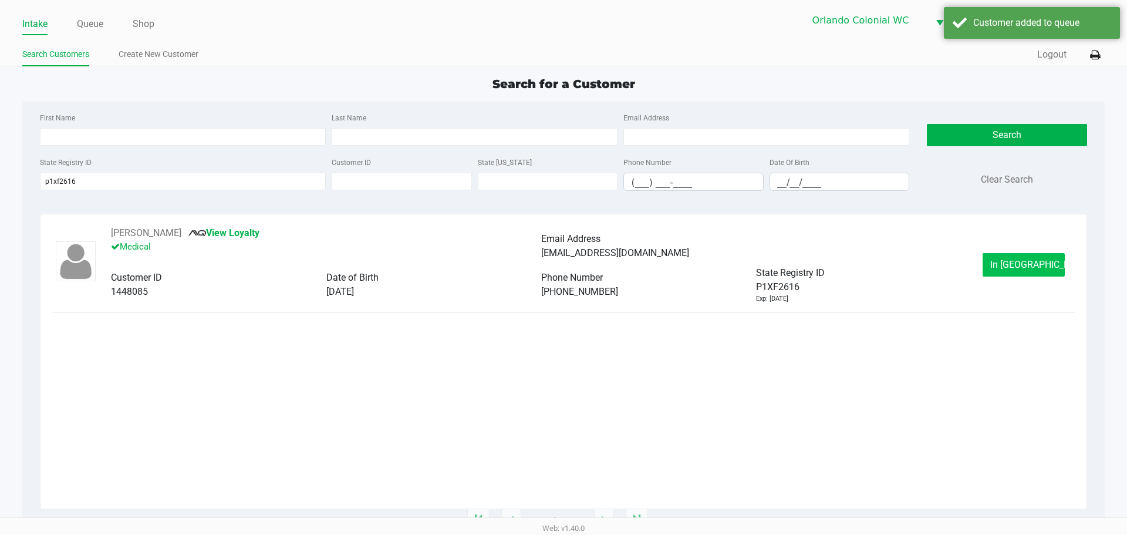
click at [1026, 259] on span "In Queue" at bounding box center [1039, 264] width 99 height 11
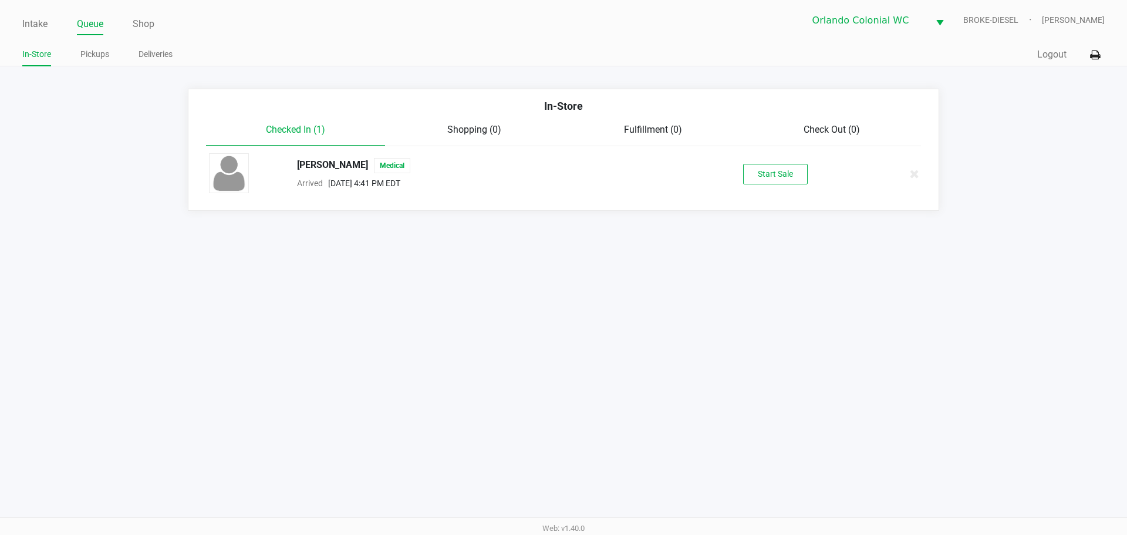
click at [778, 181] on button "Start Sale" at bounding box center [775, 174] width 65 height 21
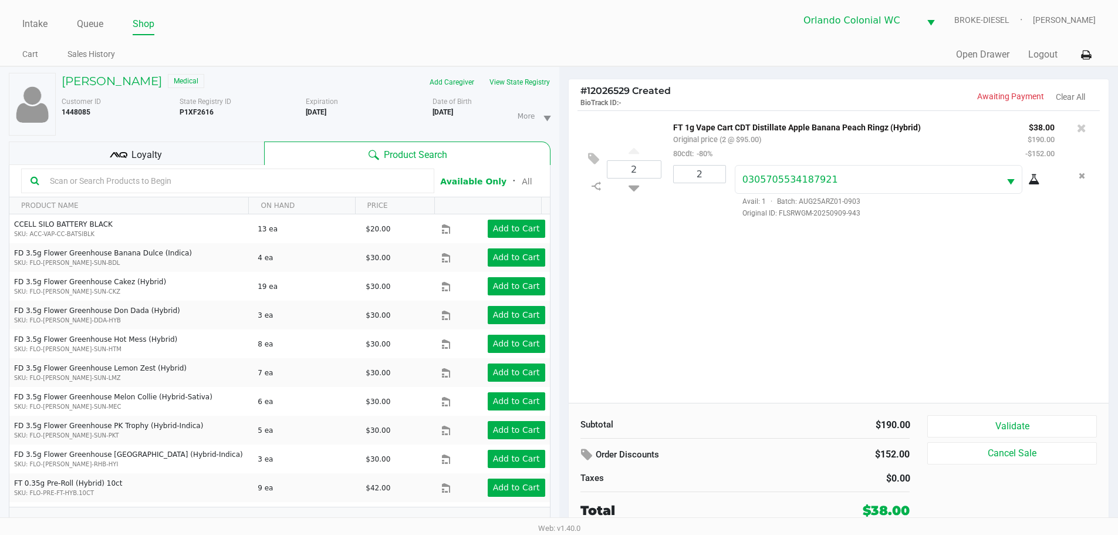
scroll to position [12, 0]
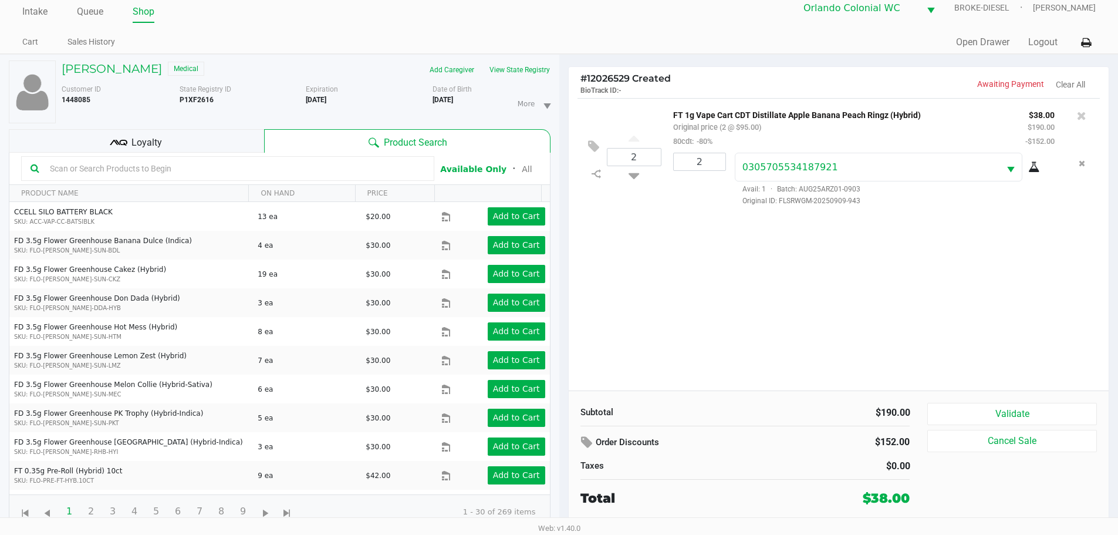
click at [1074, 413] on button "Validate" at bounding box center [1011, 414] width 169 height 22
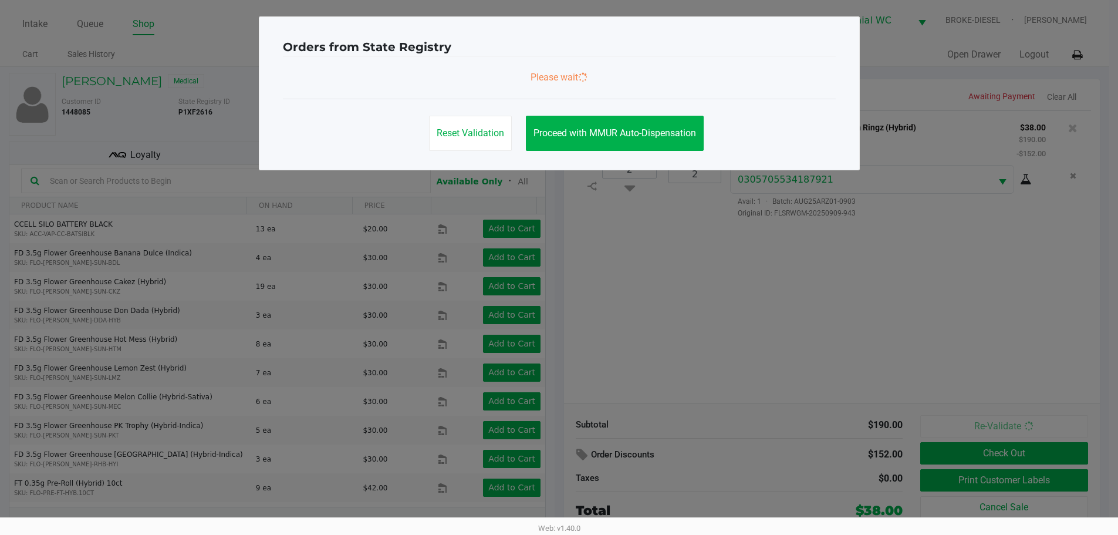
scroll to position [0, 0]
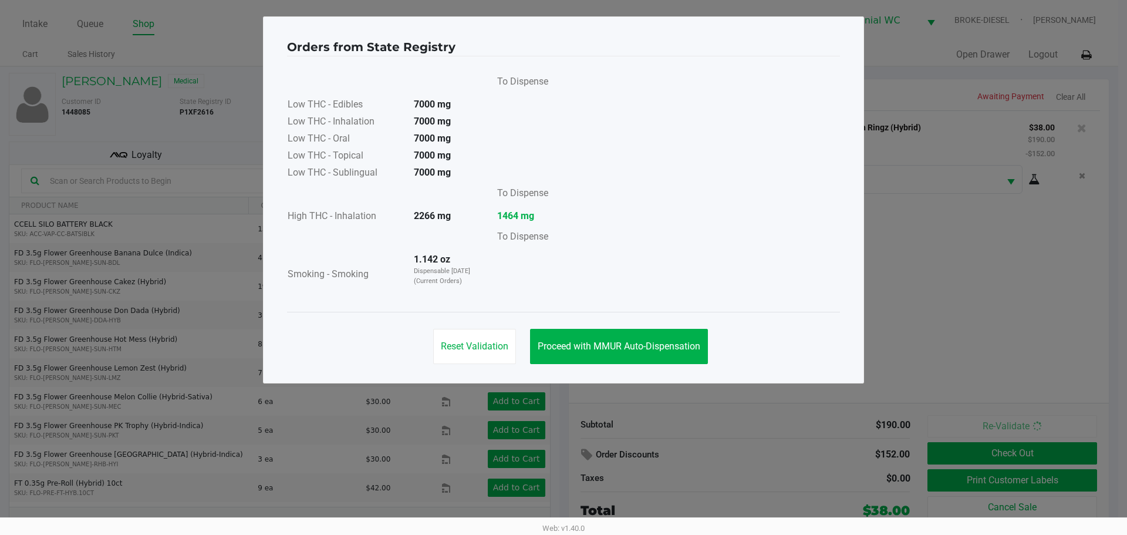
click at [639, 343] on span "Proceed with MMUR Auto-Dispensation" at bounding box center [619, 345] width 163 height 11
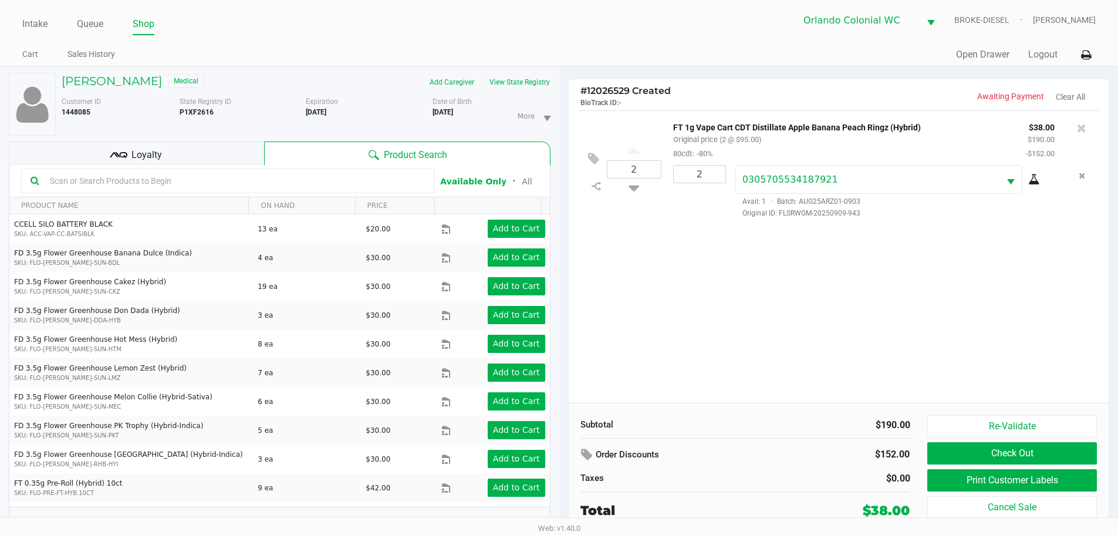
click at [1038, 475] on button "Print Customer Labels" at bounding box center [1011, 480] width 169 height 22
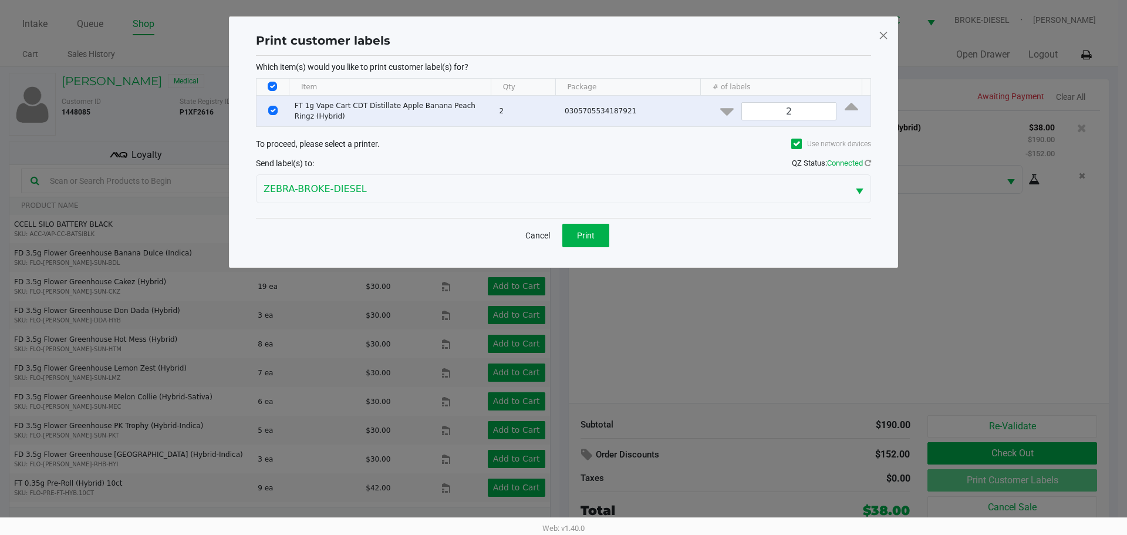
click at [600, 233] on button "Print" at bounding box center [585, 235] width 47 height 23
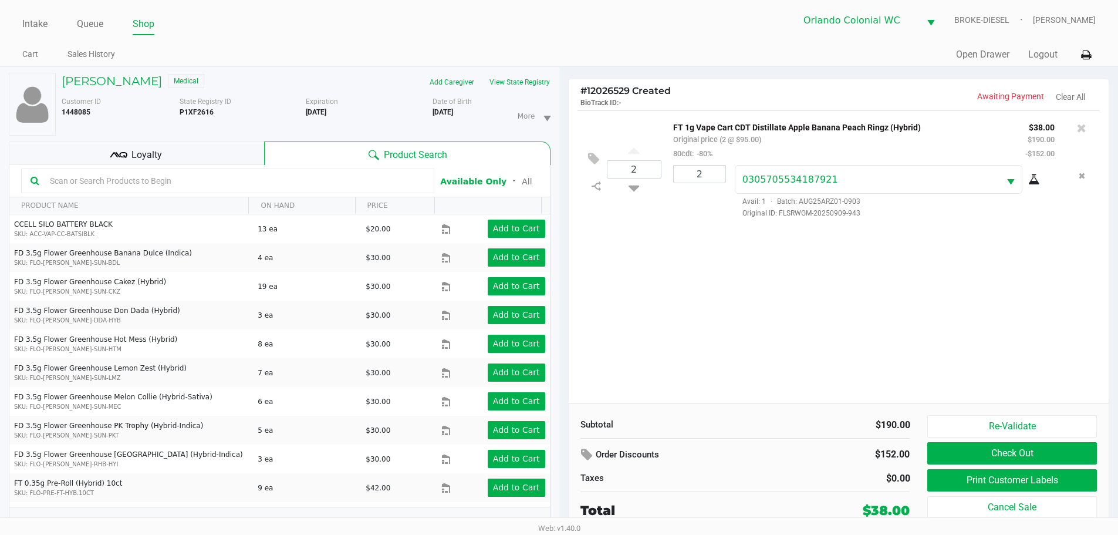
scroll to position [12, 0]
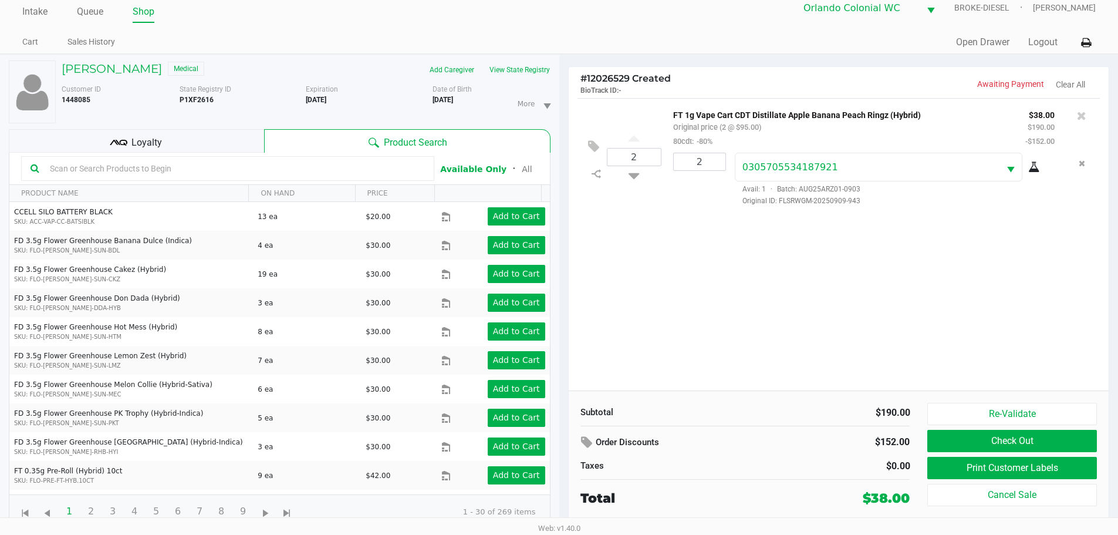
click at [1011, 434] on button "Check Out" at bounding box center [1011, 441] width 169 height 22
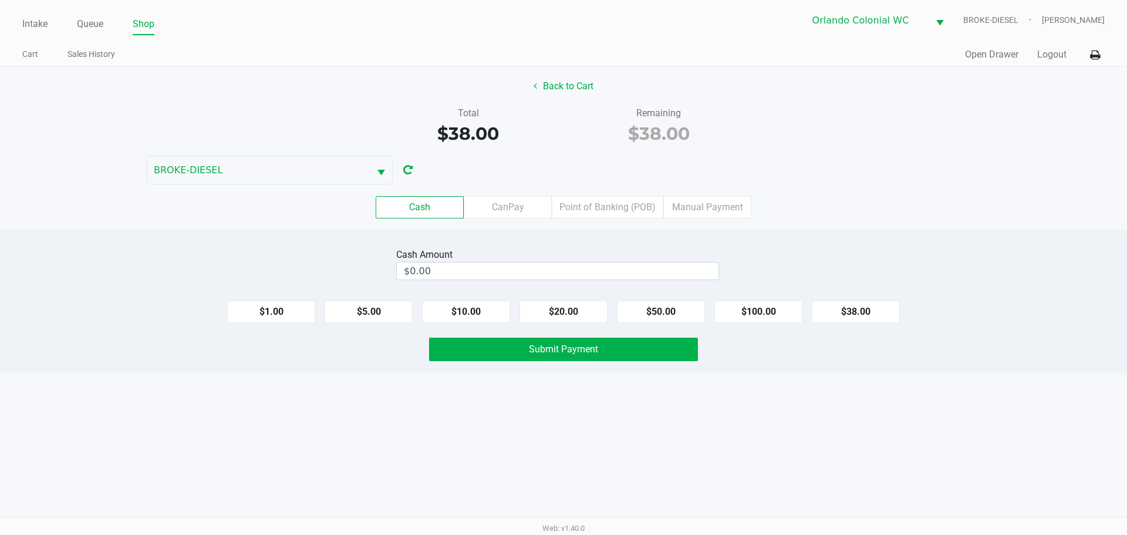
click at [623, 202] on label "Point of Banking (POB)" at bounding box center [608, 207] width 112 height 22
click at [0, 0] on 7 "Point of Banking (POB)" at bounding box center [0, 0] width 0 height 0
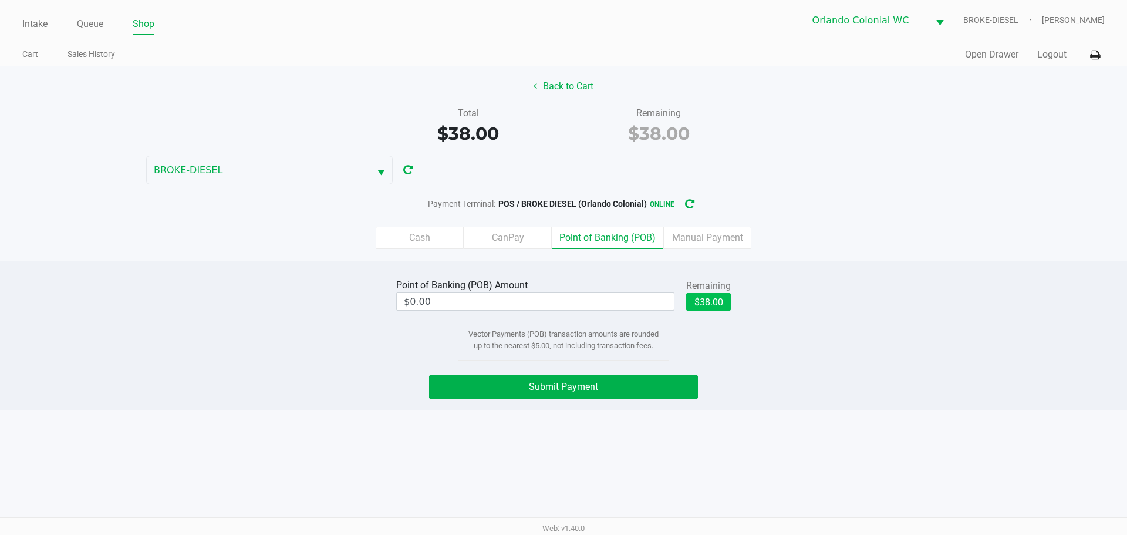
click at [708, 299] on button "$38.00" at bounding box center [708, 302] width 45 height 18
type input "$38.00"
click at [645, 385] on button "Submit Payment" at bounding box center [563, 386] width 269 height 23
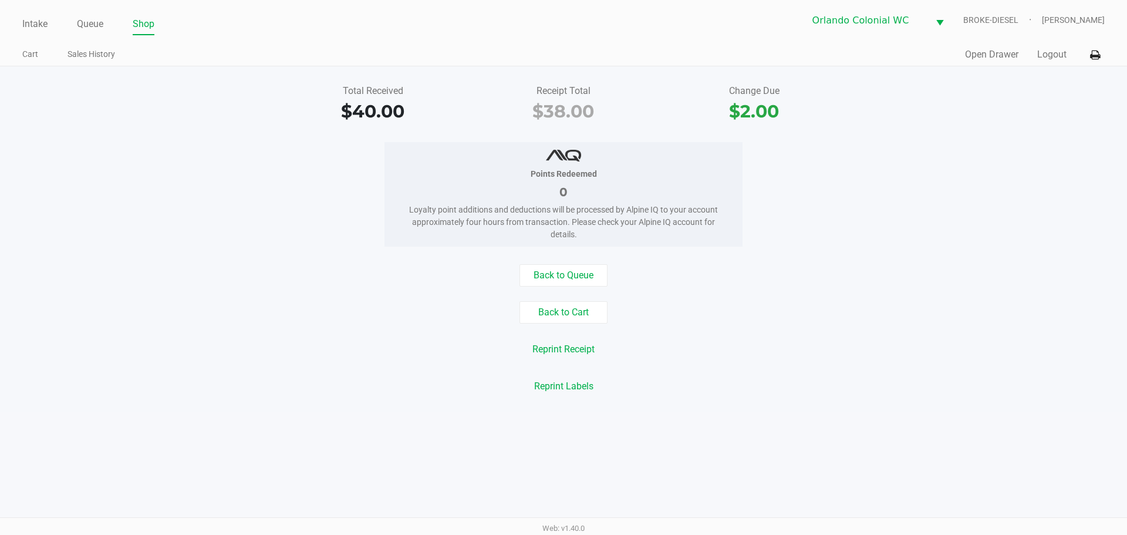
click at [94, 25] on link "Queue" at bounding box center [90, 24] width 26 height 16
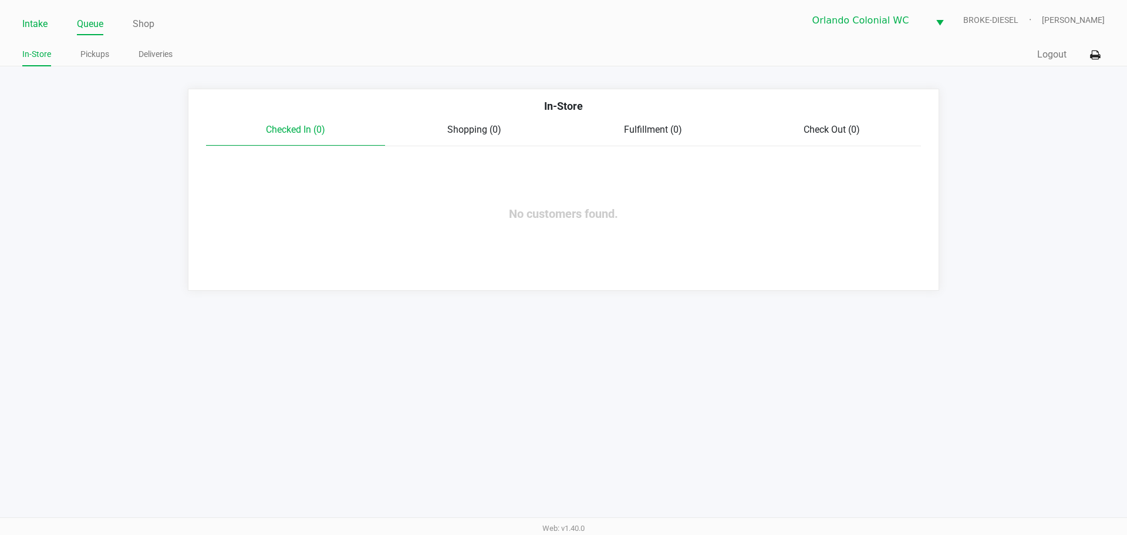
click at [27, 21] on link "Intake" at bounding box center [34, 24] width 25 height 16
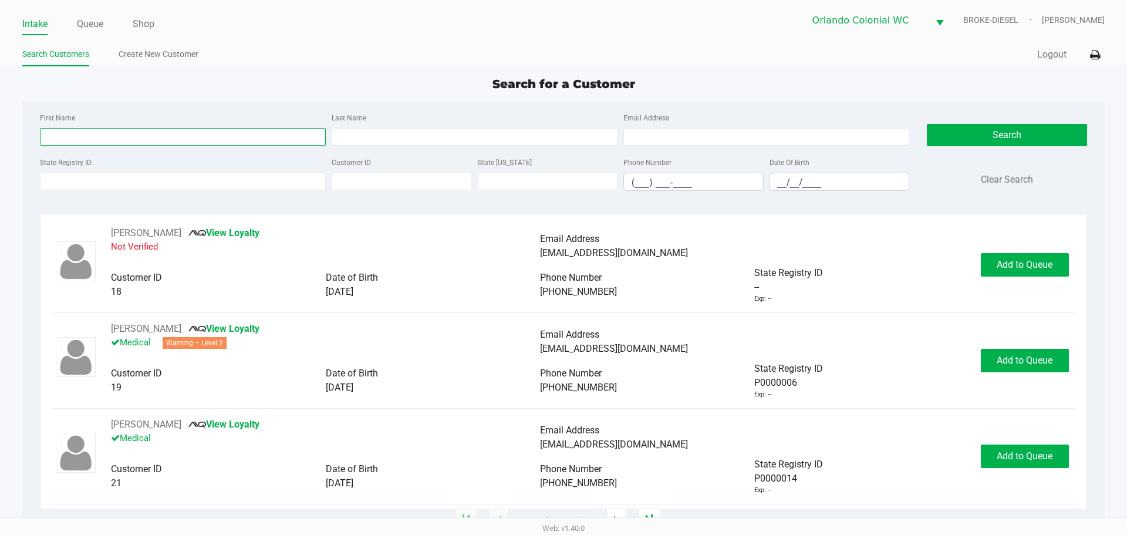
click at [244, 133] on input "First Name" at bounding box center [183, 137] width 286 height 18
type input "shaun"
click at [504, 136] on input "Last Name" at bounding box center [475, 137] width 286 height 18
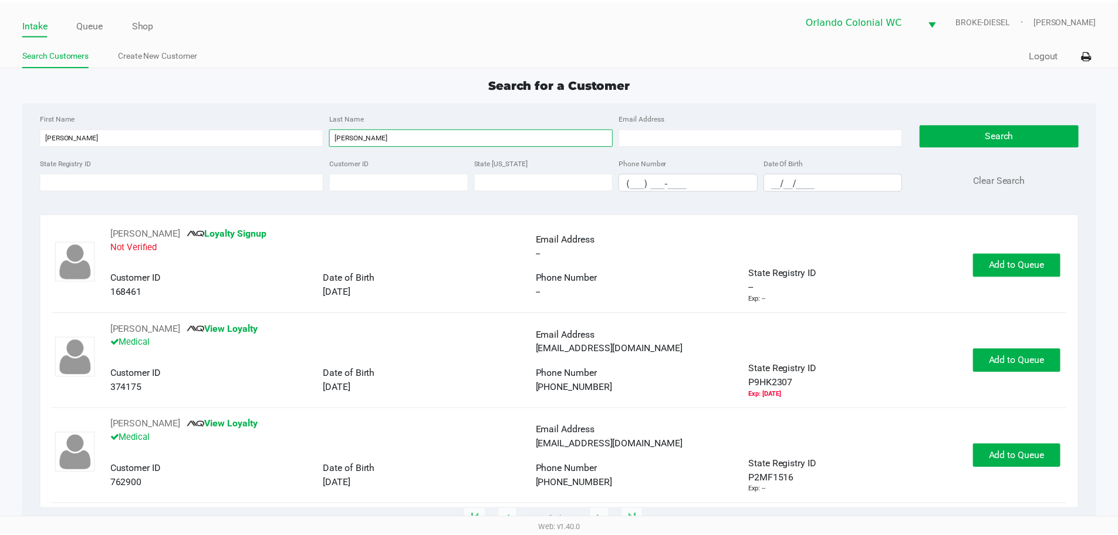
scroll to position [5, 0]
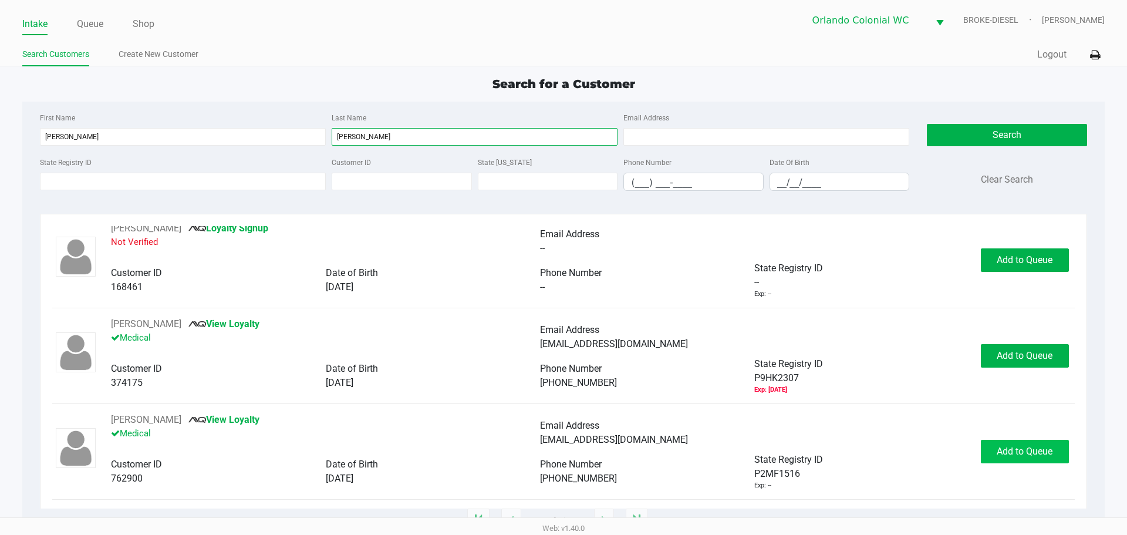
type input "ross"
click at [1033, 443] on button "Add to Queue" at bounding box center [1025, 451] width 88 height 23
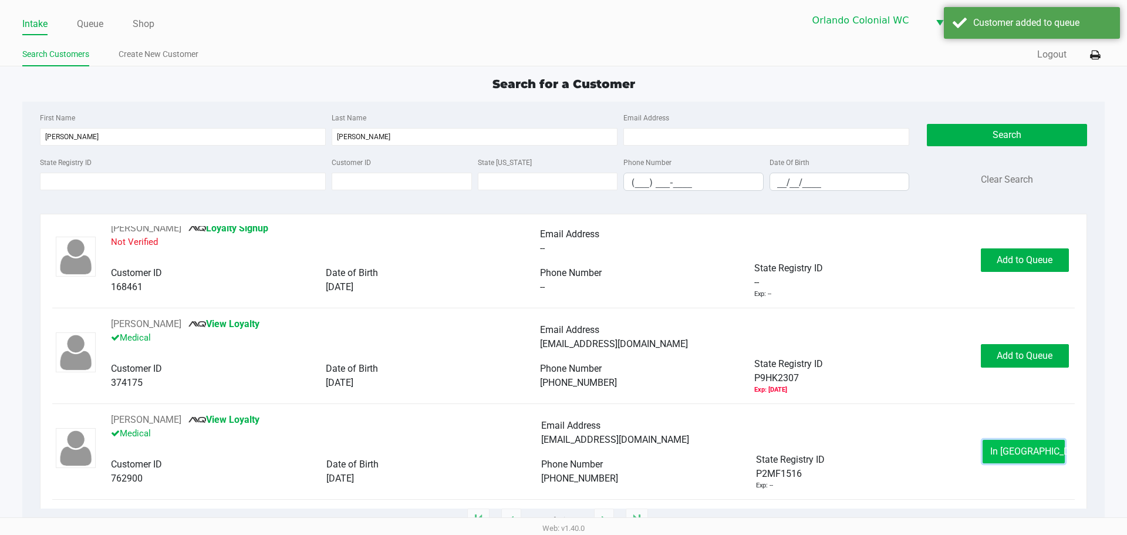
click at [1004, 448] on span "In Queue" at bounding box center [1039, 451] width 99 height 11
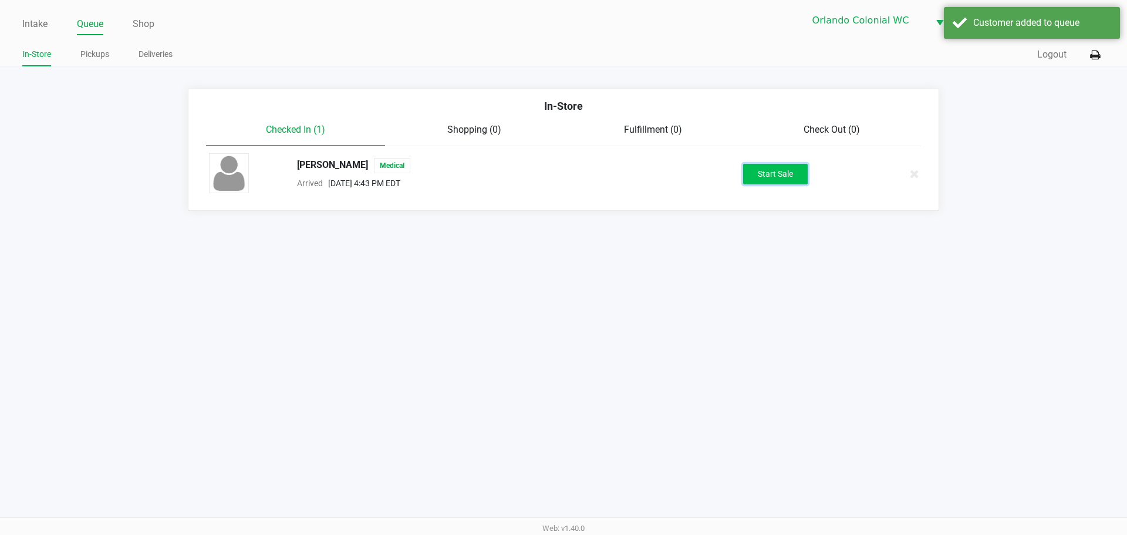
click at [770, 167] on button "Start Sale" at bounding box center [775, 174] width 65 height 21
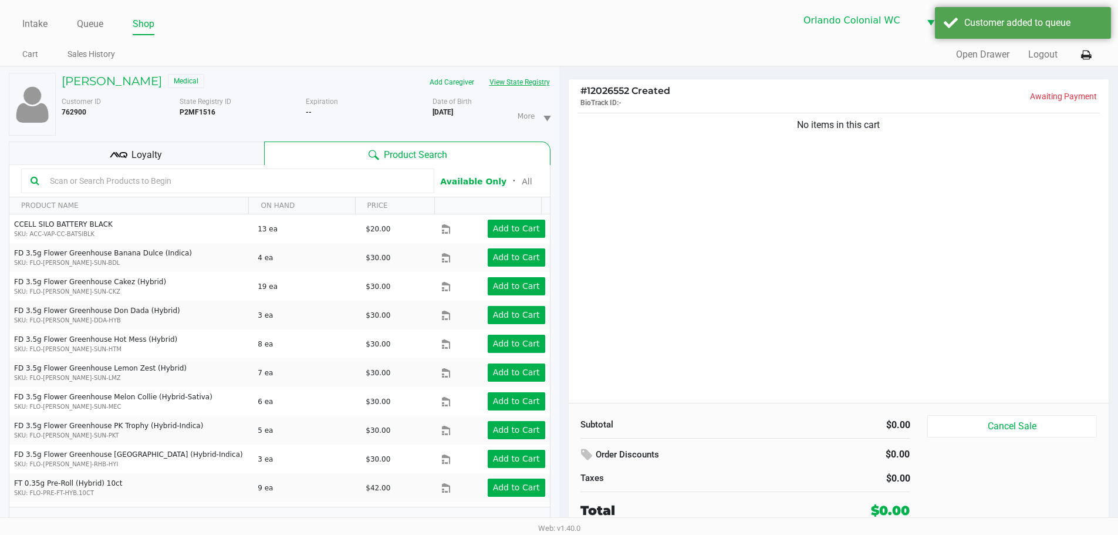
click at [511, 78] on button "View State Registry" at bounding box center [516, 82] width 69 height 19
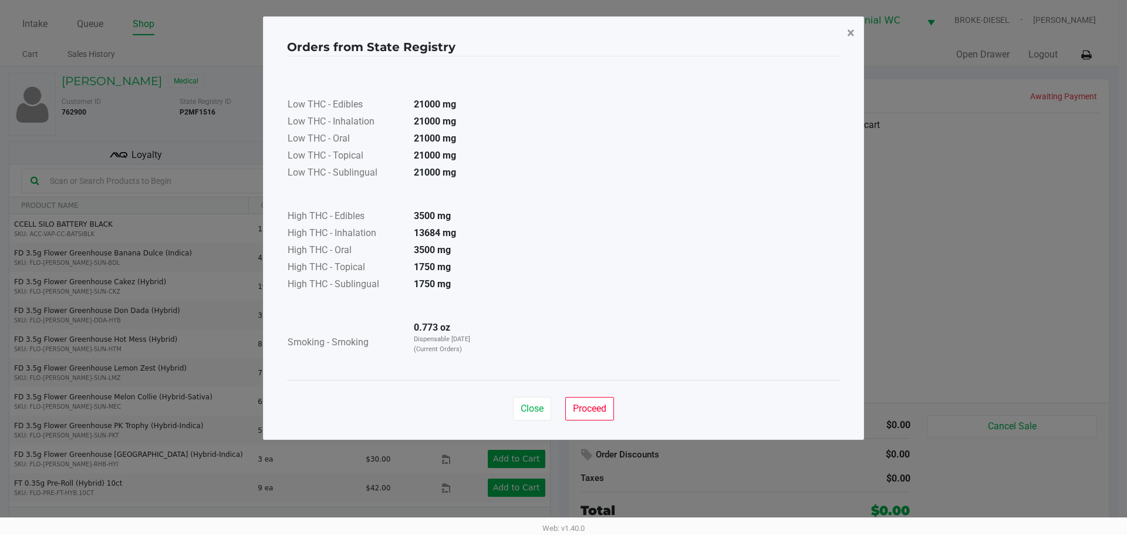
click at [852, 29] on span "×" at bounding box center [851, 33] width 8 height 16
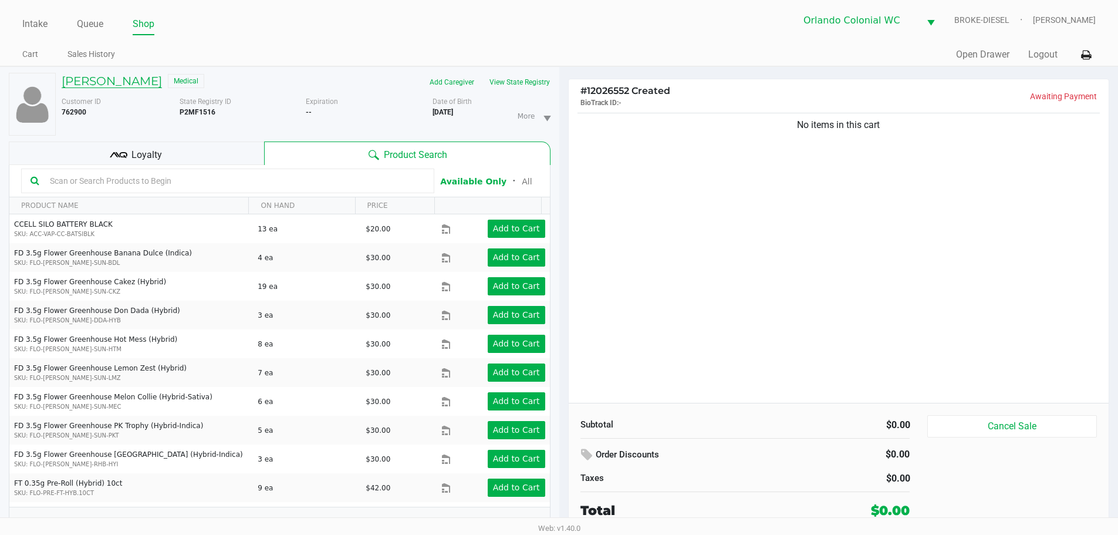
click at [93, 76] on h5 "SHAUN ROSS" at bounding box center [112, 81] width 100 height 14
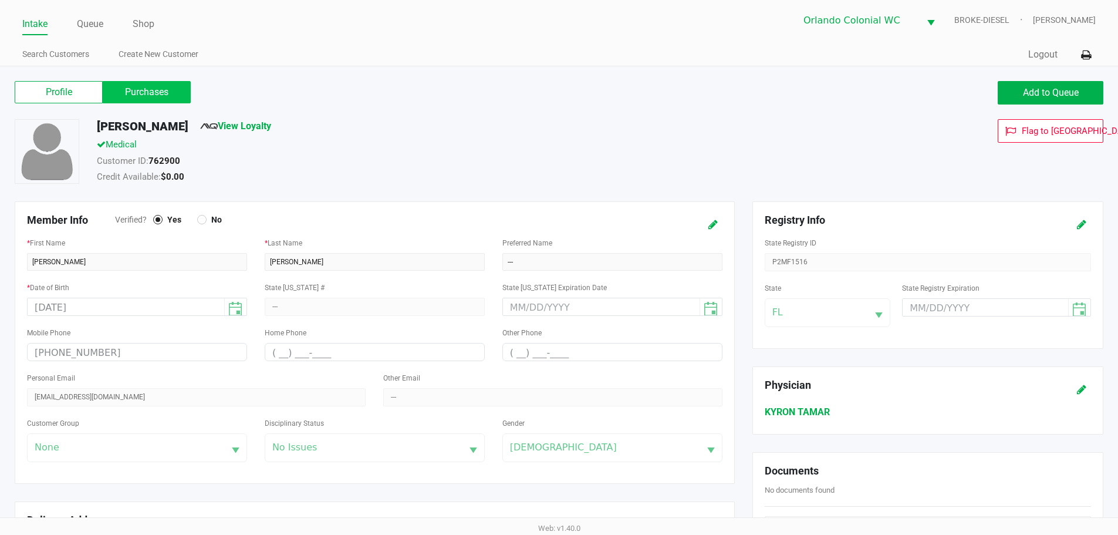
click at [170, 102] on label "Purchases" at bounding box center [147, 92] width 88 height 22
click at [0, 0] on 1 "Purchases" at bounding box center [0, 0] width 0 height 0
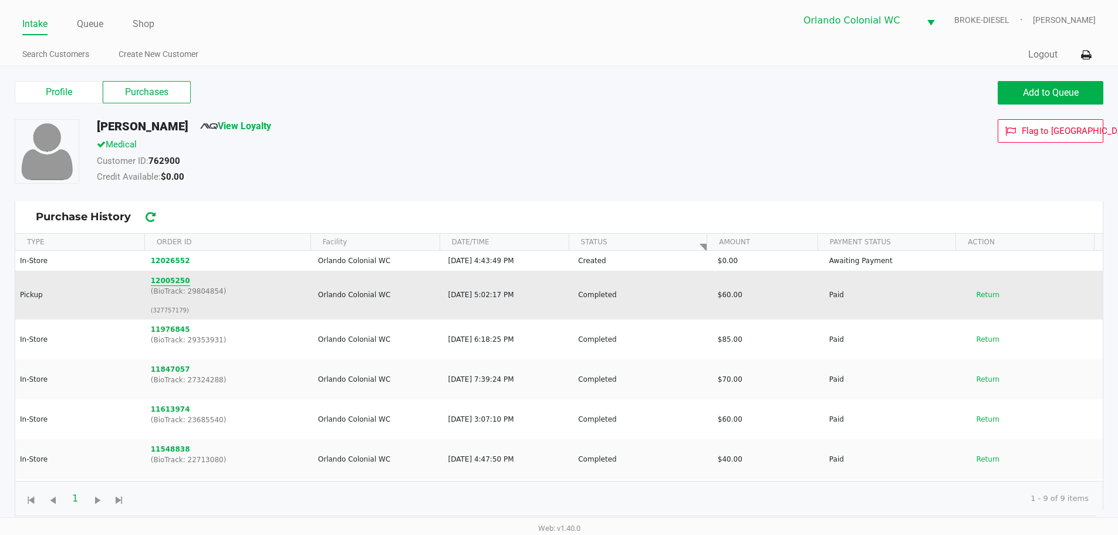
click at [170, 279] on button "12005250" at bounding box center [170, 280] width 39 height 11
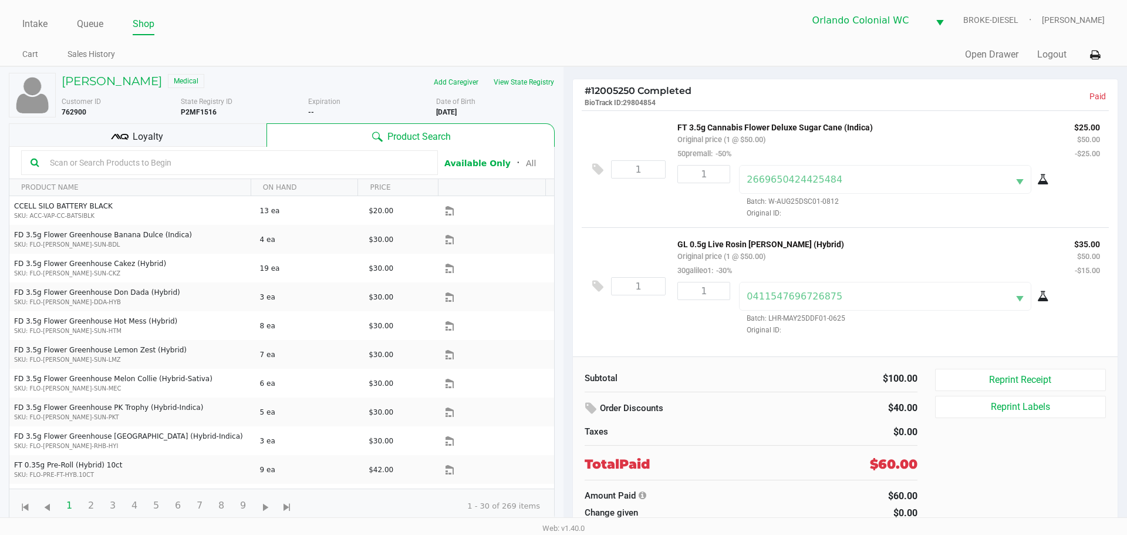
click at [90, 82] on h5 "SHAUN ROSS" at bounding box center [112, 81] width 100 height 14
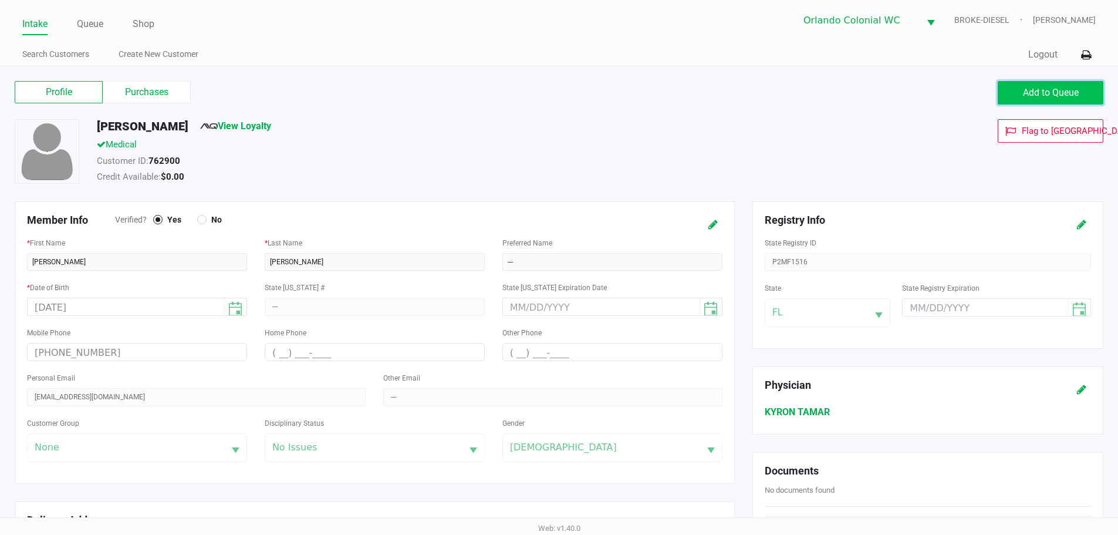
click at [1063, 97] on span "Add to Queue" at bounding box center [1051, 92] width 56 height 11
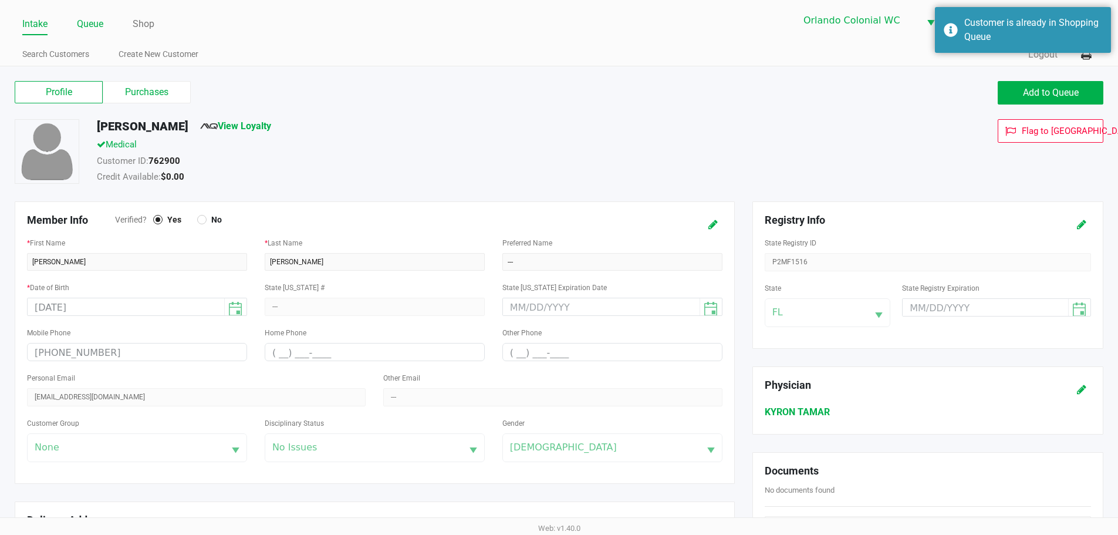
click at [97, 19] on link "Queue" at bounding box center [90, 24] width 26 height 16
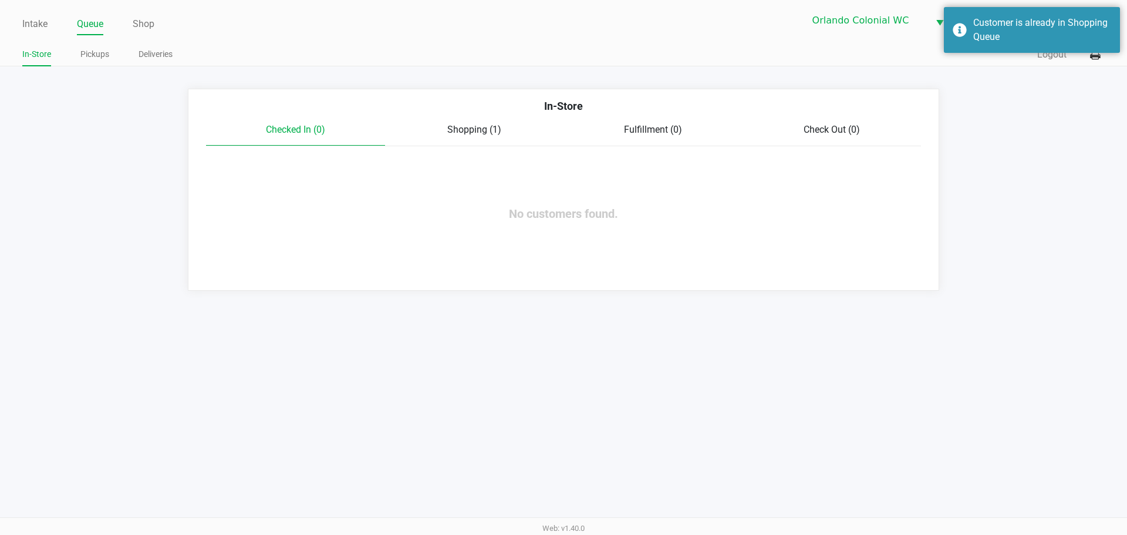
click at [502, 124] on div "Shopping (1)" at bounding box center [474, 130] width 179 height 14
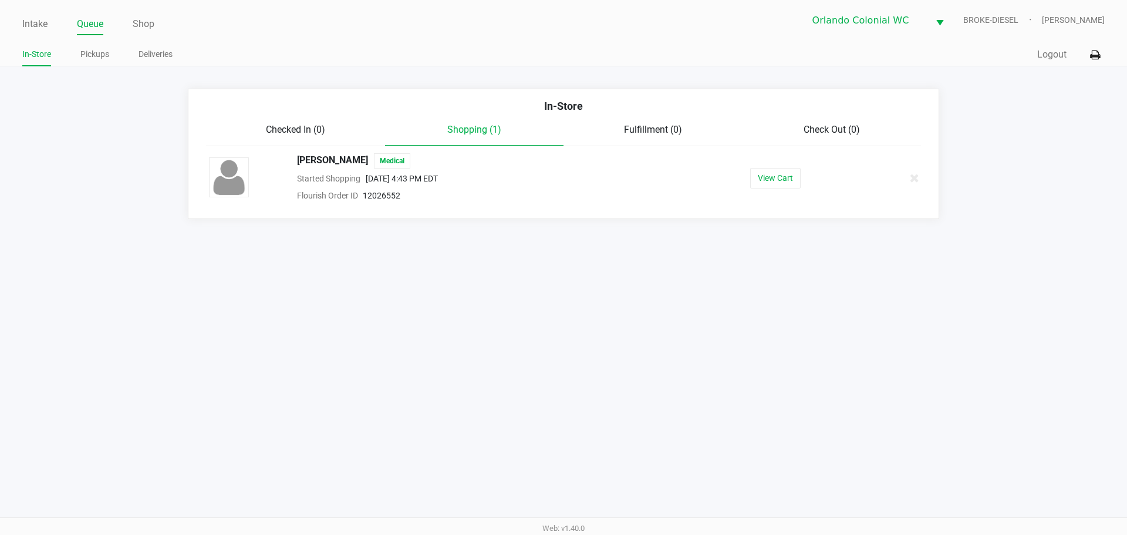
click at [761, 185] on button "View Cart" at bounding box center [775, 178] width 50 height 21
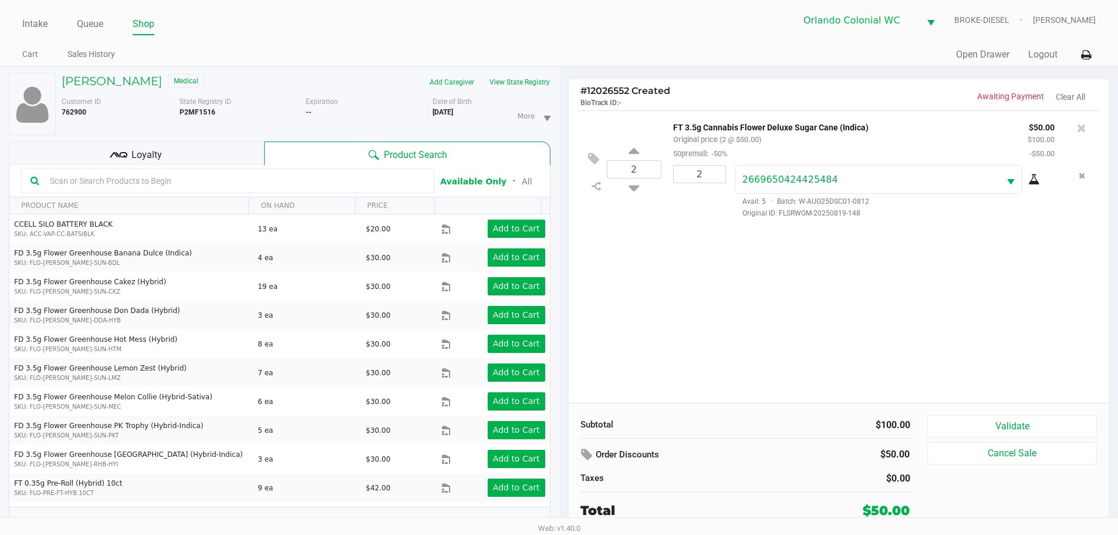
click at [182, 147] on div "Loyalty" at bounding box center [136, 152] width 255 height 23
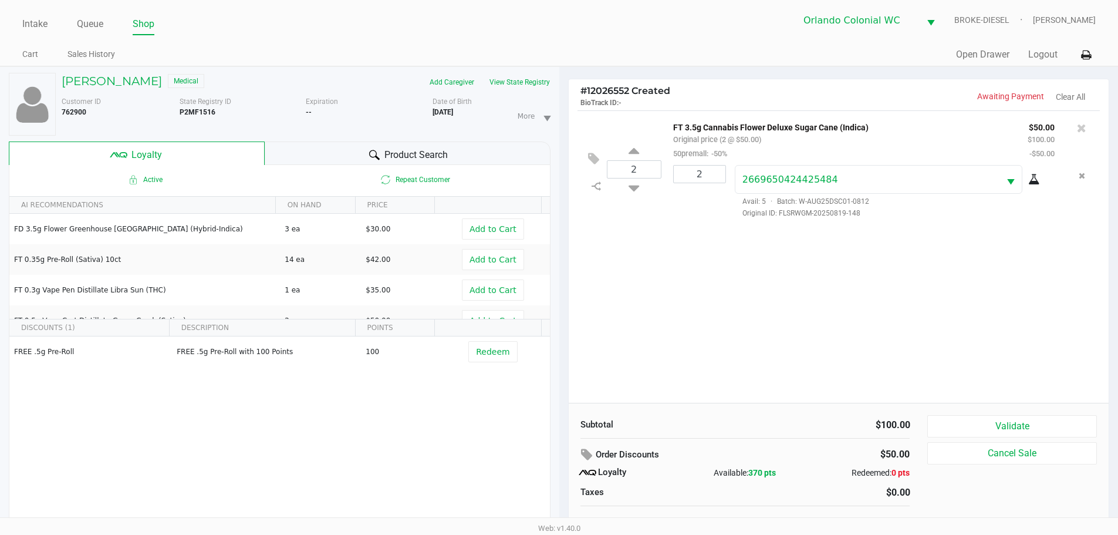
scroll to position [12, 0]
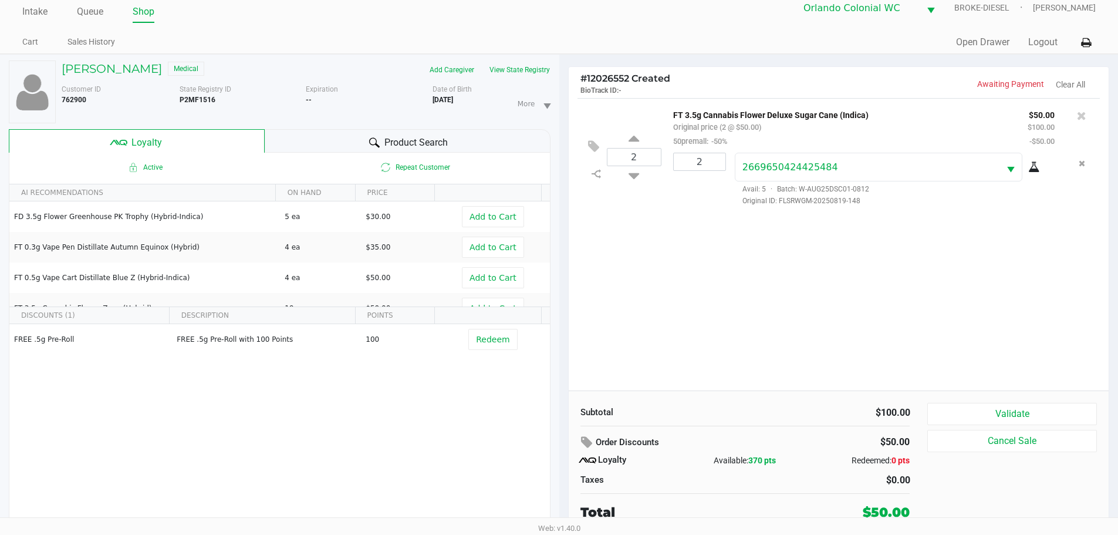
click at [1054, 411] on button "Validate" at bounding box center [1011, 414] width 169 height 22
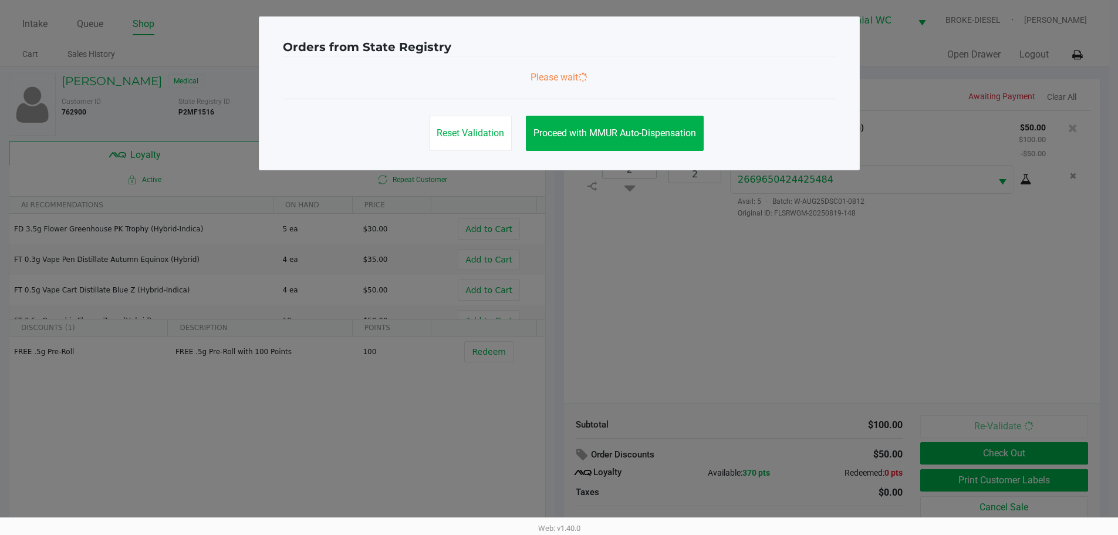
scroll to position [0, 0]
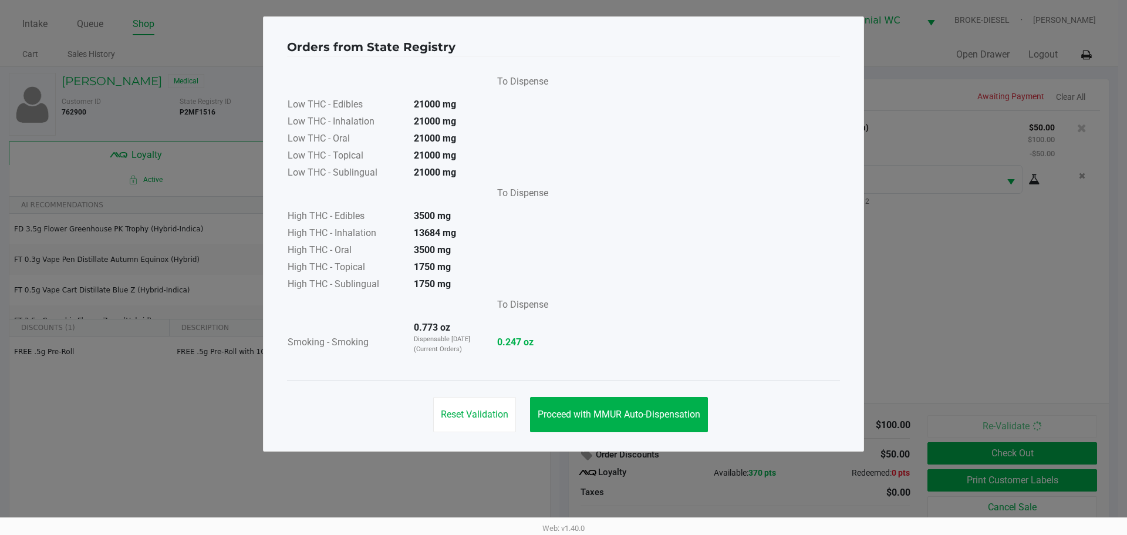
click at [569, 406] on button "Proceed with MMUR Auto-Dispensation" at bounding box center [619, 414] width 178 height 35
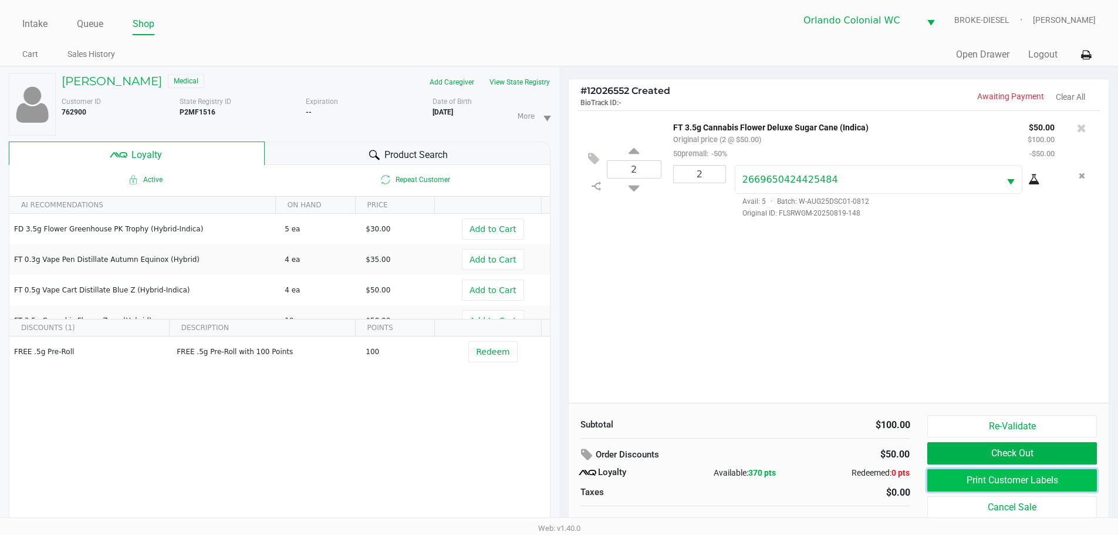
click at [970, 469] on button "Print Customer Labels" at bounding box center [1011, 480] width 169 height 22
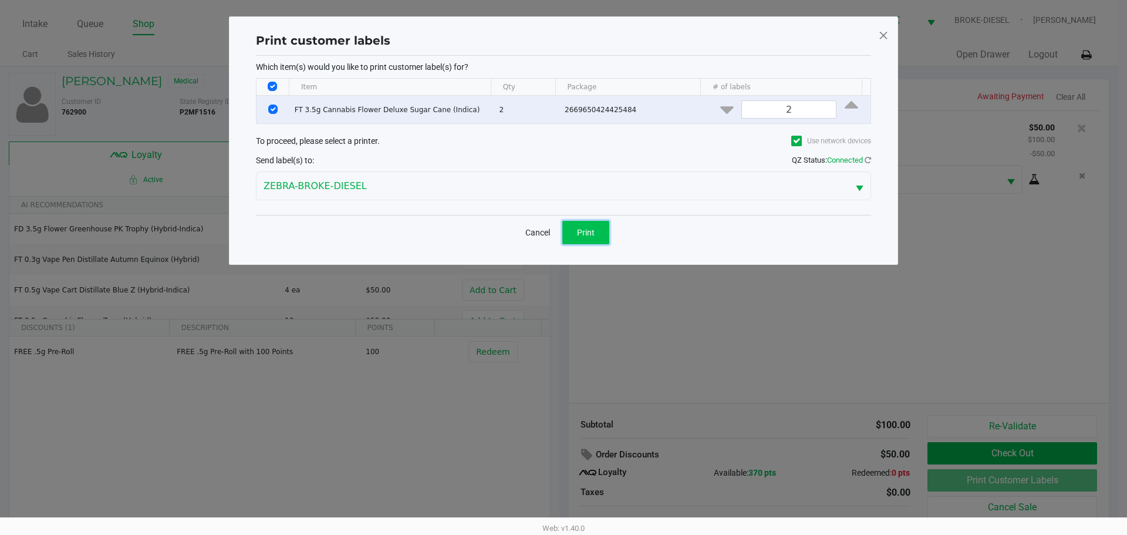
click at [584, 226] on button "Print" at bounding box center [585, 232] width 47 height 23
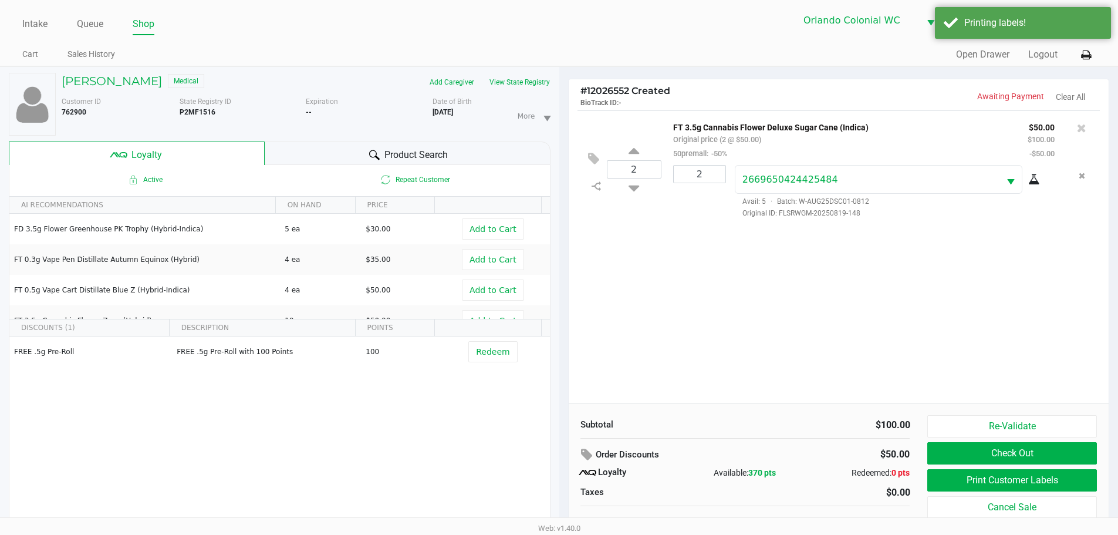
scroll to position [12, 0]
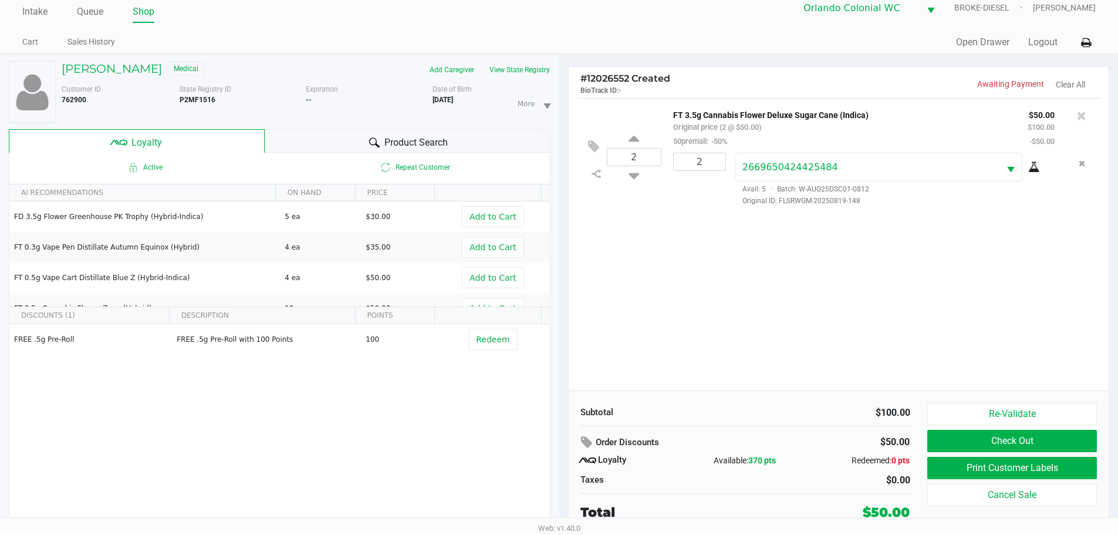
click at [1000, 446] on button "Check Out" at bounding box center [1011, 441] width 169 height 22
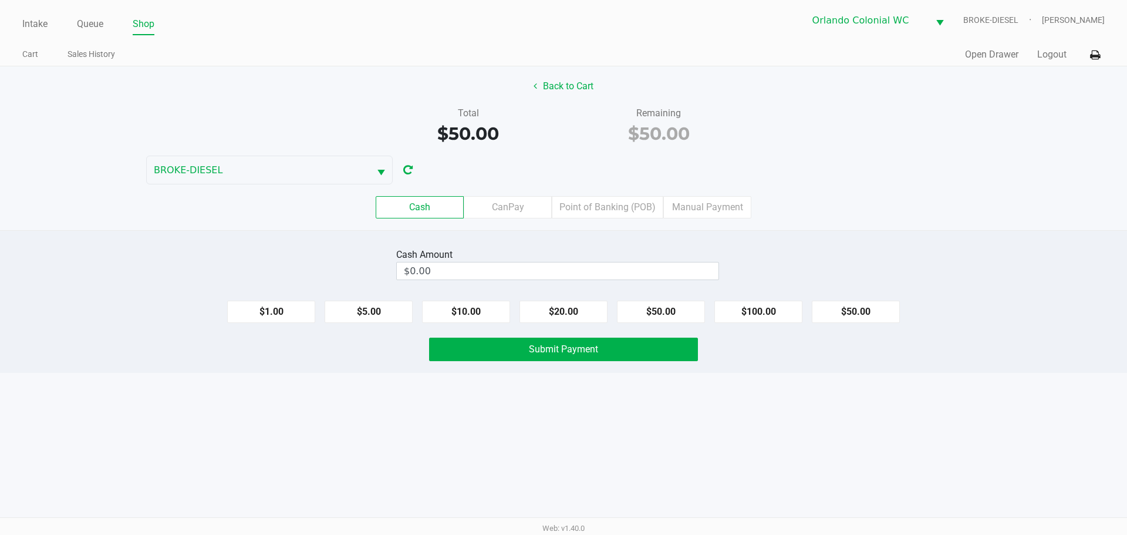
click at [610, 209] on label "Point of Banking (POB)" at bounding box center [608, 207] width 112 height 22
click at [0, 0] on 7 "Point of Banking (POB)" at bounding box center [0, 0] width 0 height 0
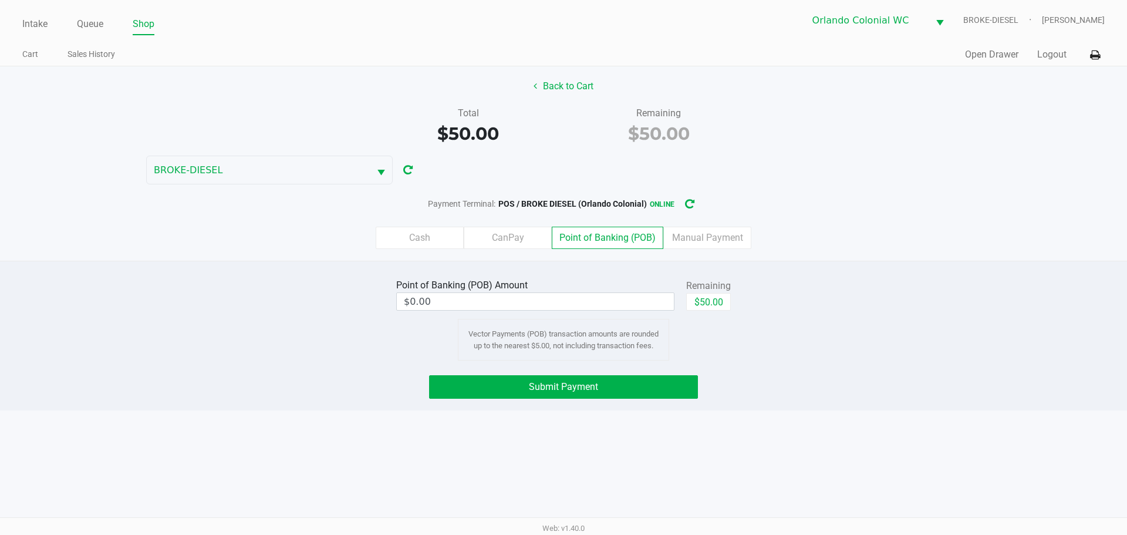
click at [725, 309] on button "$50.00" at bounding box center [708, 302] width 45 height 18
type input "$50.00"
click at [647, 388] on button "Submit Payment" at bounding box center [563, 386] width 269 height 23
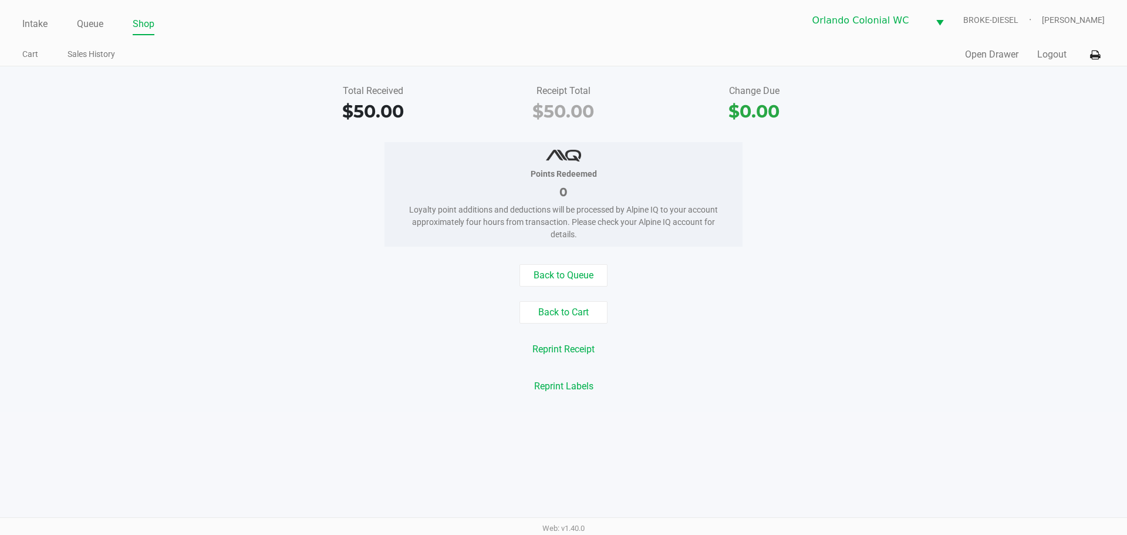
click at [48, 3] on div "Intake Queue Shop Orlando Colonial WC BROKE-DIESEL Saythany Voravong Cart Sales…" at bounding box center [563, 33] width 1127 height 66
click at [24, 22] on link "Intake" at bounding box center [34, 24] width 25 height 16
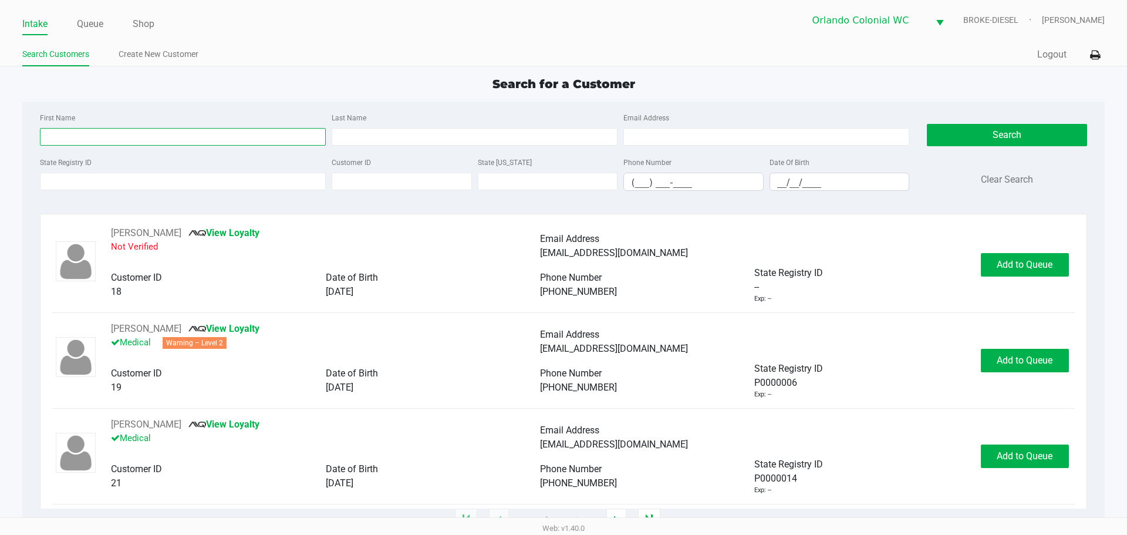
click at [186, 140] on input "First Name" at bounding box center [183, 137] width 286 height 18
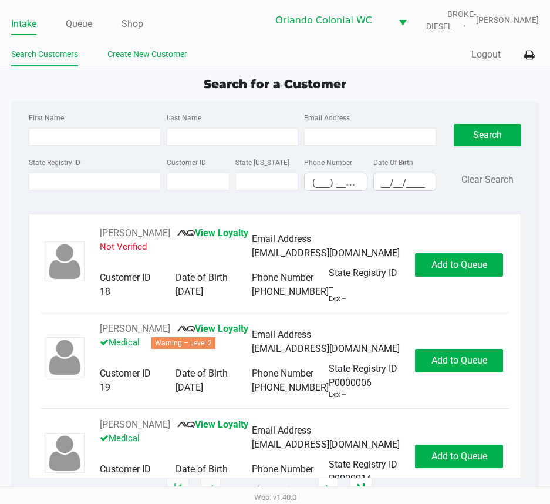
click at [149, 61] on link "Create New Customer" at bounding box center [147, 54] width 80 height 15
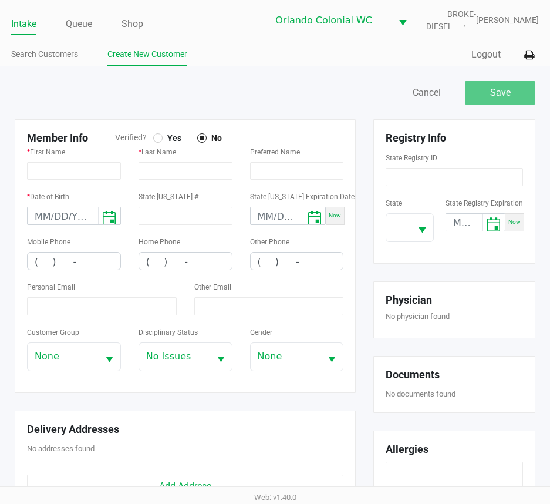
click at [153, 143] on div at bounding box center [157, 137] width 9 height 9
type input "DANELL"
type input "HOWARD"
click at [35, 225] on input "month/day/year" at bounding box center [63, 216] width 70 height 18
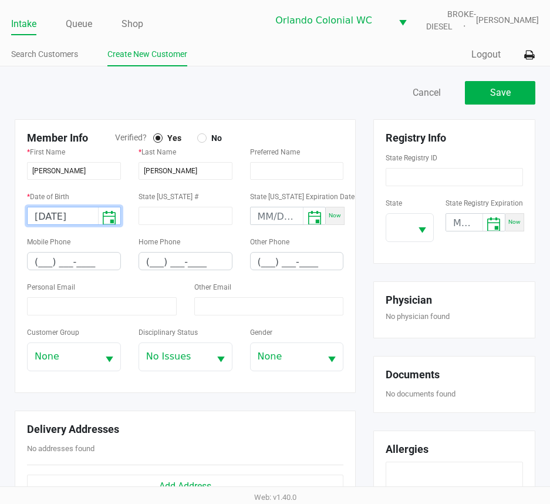
type input "02/04/2003"
click at [37, 271] on input "(___) ___-____" at bounding box center [74, 261] width 93 height 18
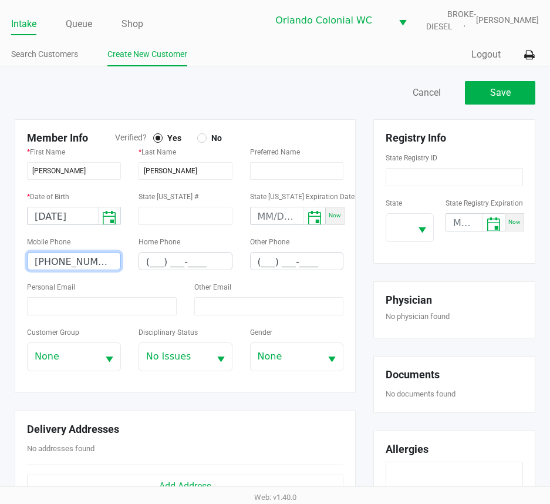
type input "(321) 430-3381"
click at [455, 168] on div "State Registry ID" at bounding box center [454, 168] width 137 height 36
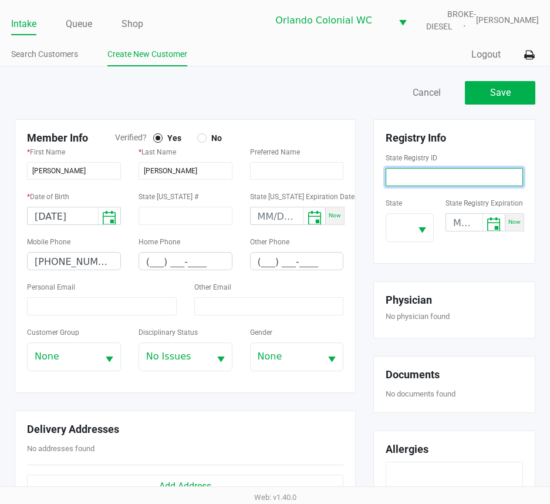
click at [458, 184] on input at bounding box center [454, 177] width 137 height 18
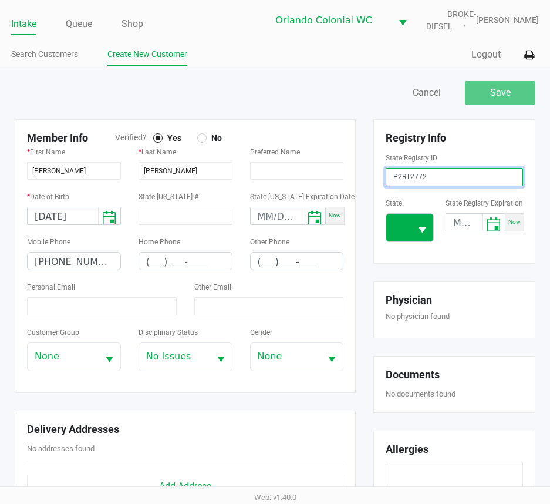
click at [417, 226] on button "Select" at bounding box center [422, 228] width 22 height 28
type input "P2RT2772"
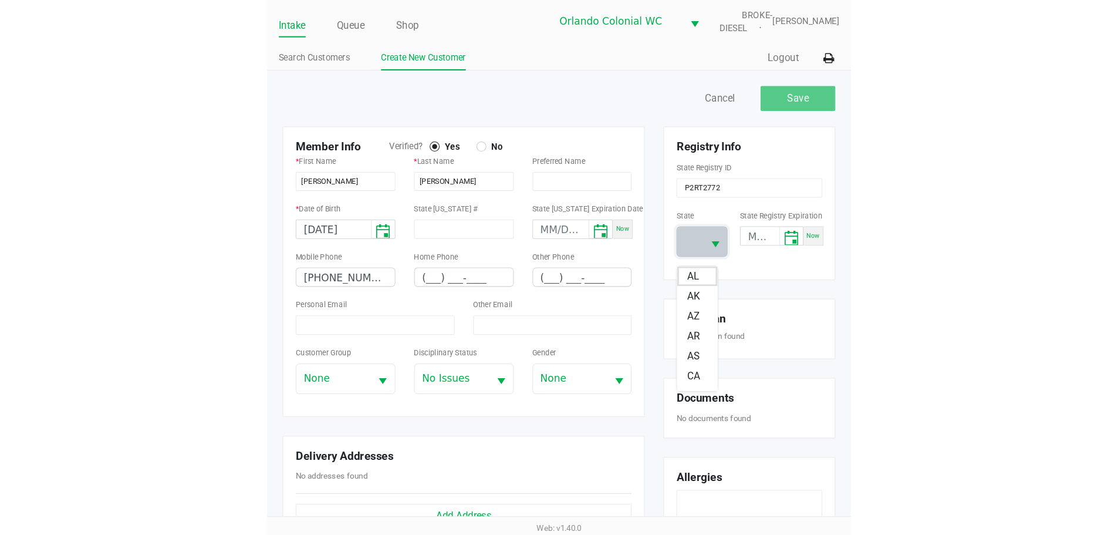
scroll to position [117, 0]
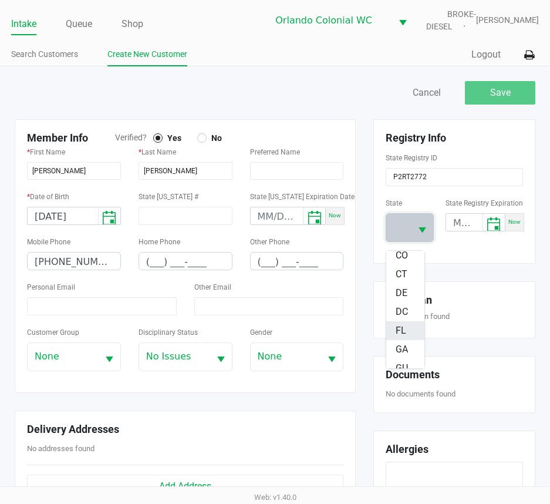
click at [403, 333] on span "FL" at bounding box center [401, 330] width 11 height 14
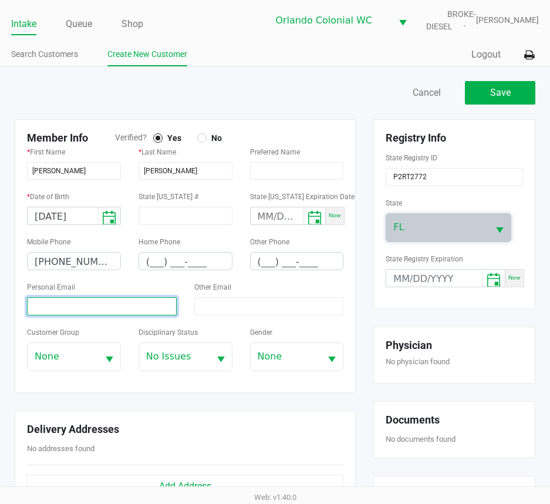
click at [113, 307] on input at bounding box center [102, 306] width 150 height 18
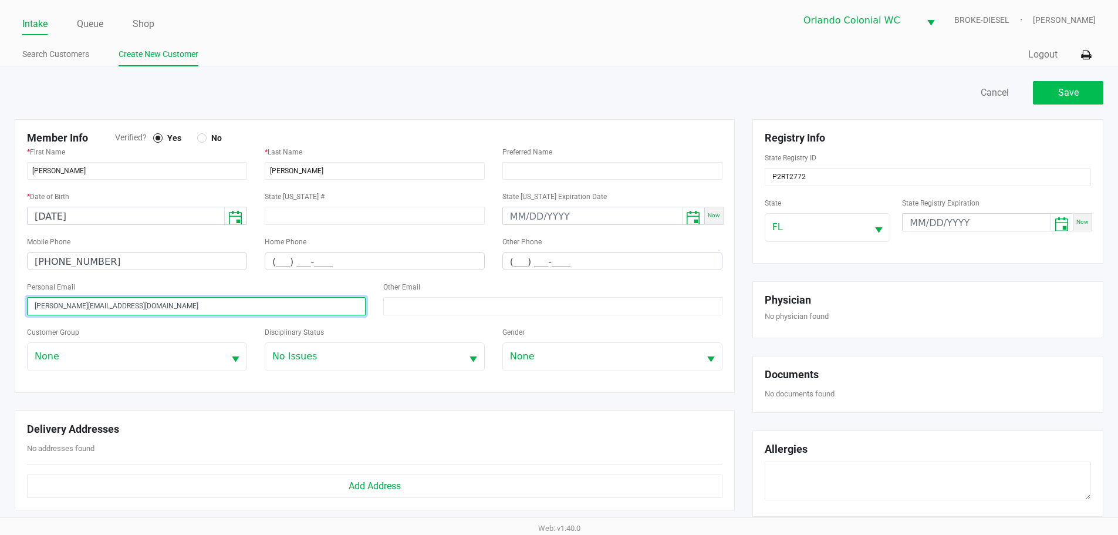
type input "danell.howard24@gmail.com"
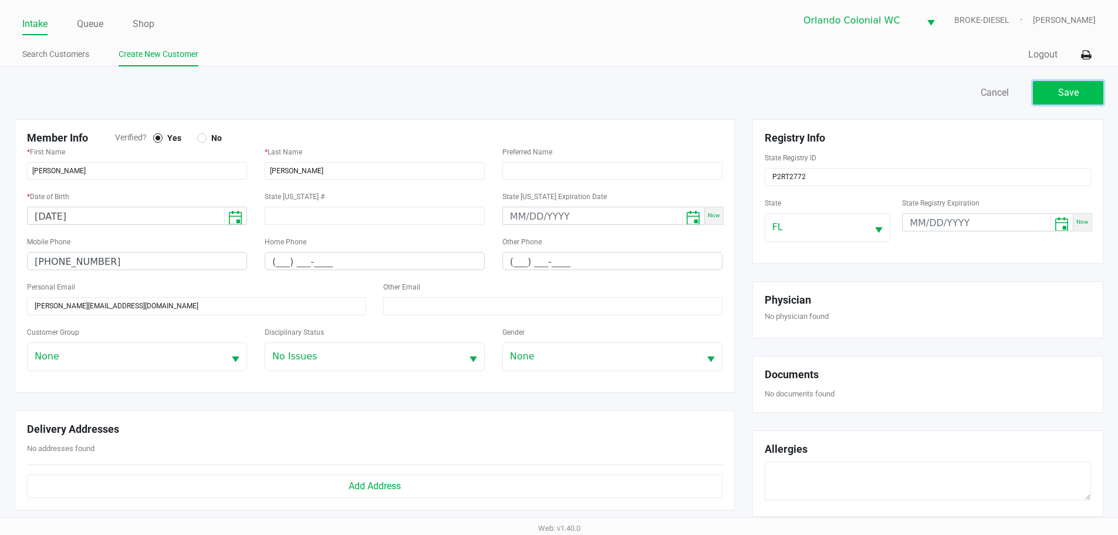
click at [1079, 96] on button "Save" at bounding box center [1068, 92] width 70 height 23
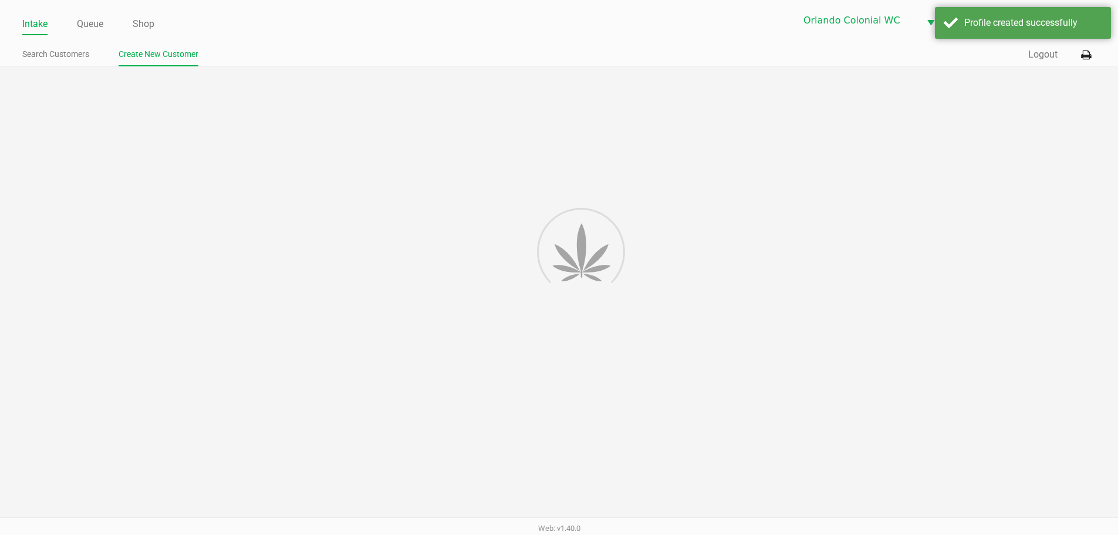
type input "---"
type input "( __) ___-____"
type input "---"
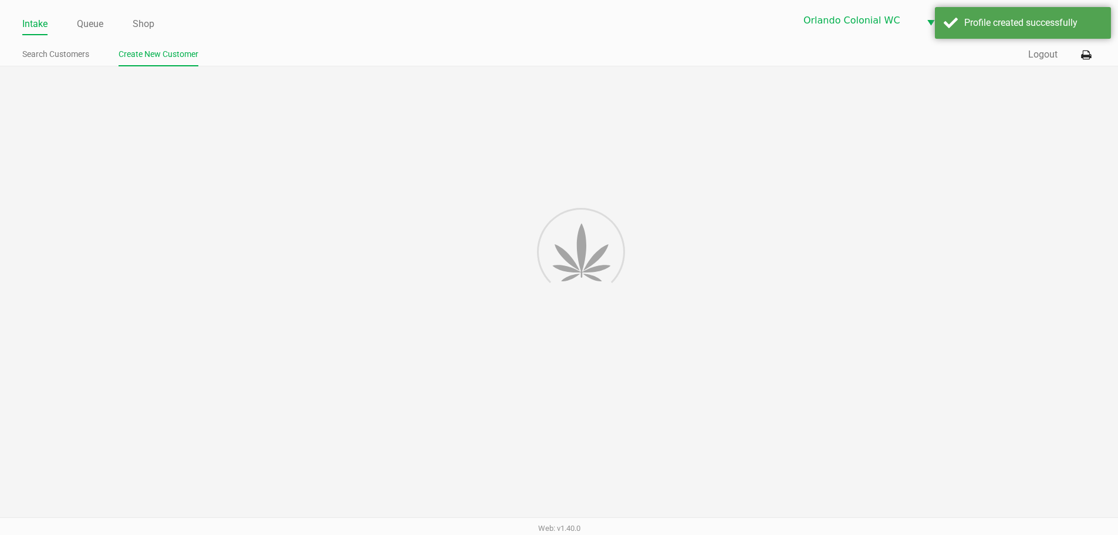
type input "P2RT2772"
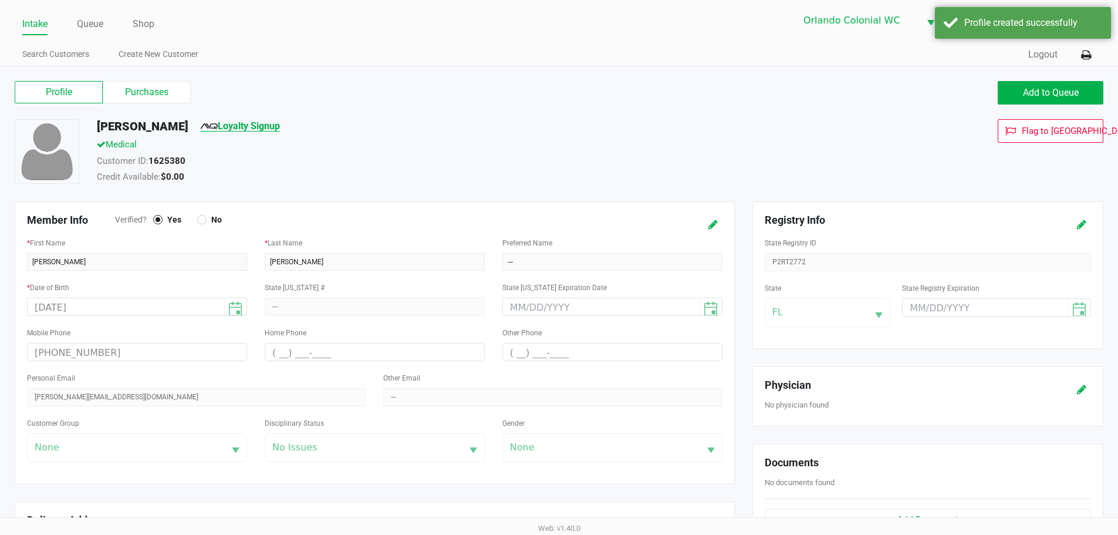
click at [246, 127] on link "Loyalty Signup" at bounding box center [240, 125] width 80 height 11
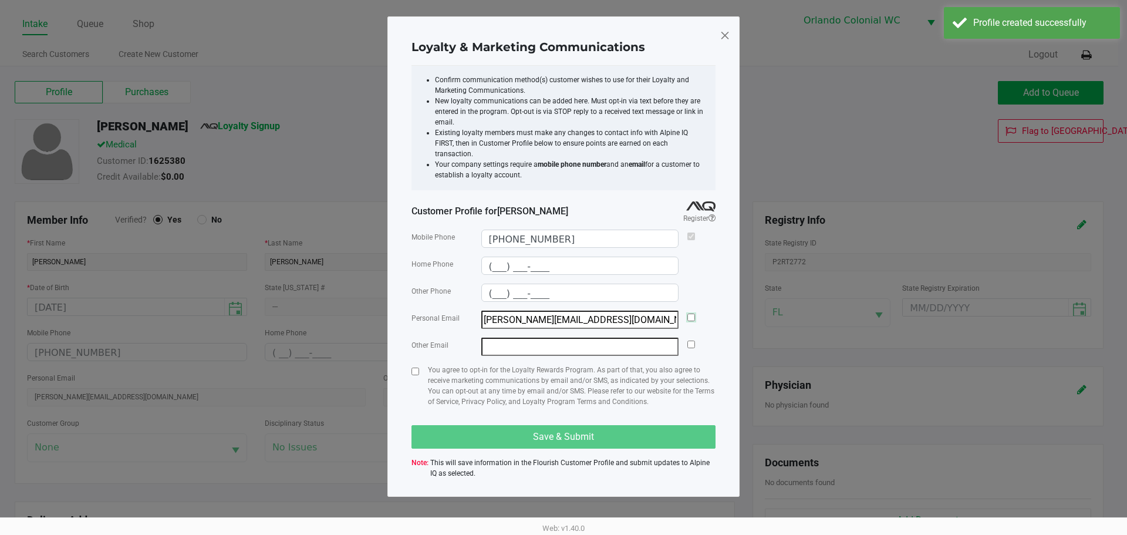
click at [687, 313] on input "checkbox" at bounding box center [691, 317] width 8 height 8
checkbox input "true"
click at [413, 367] on input "checkbox" at bounding box center [415, 371] width 8 height 8
checkbox input "true"
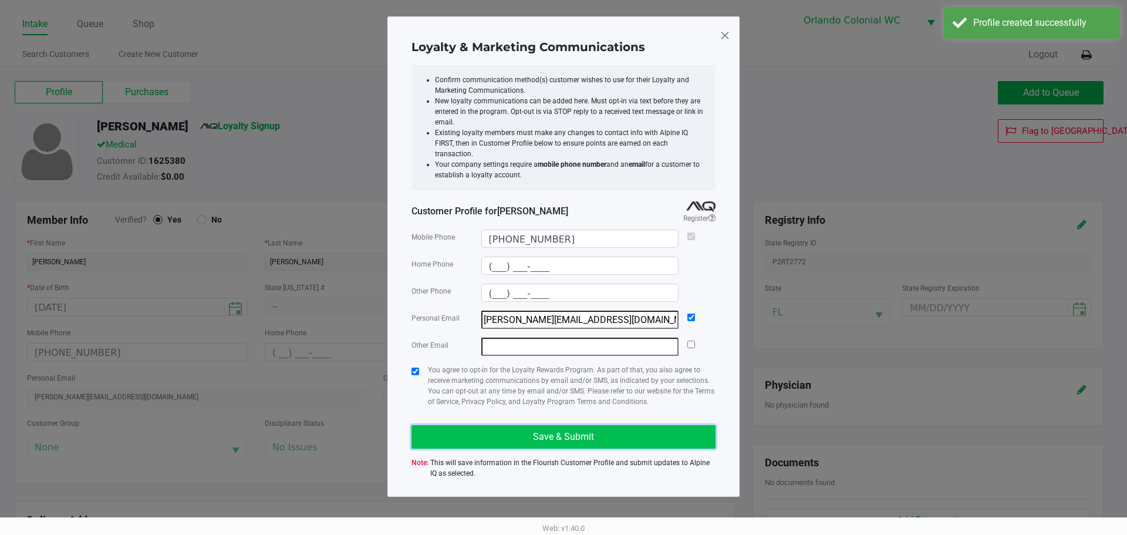
click at [477, 425] on button "Save & Submit" at bounding box center [563, 436] width 304 height 23
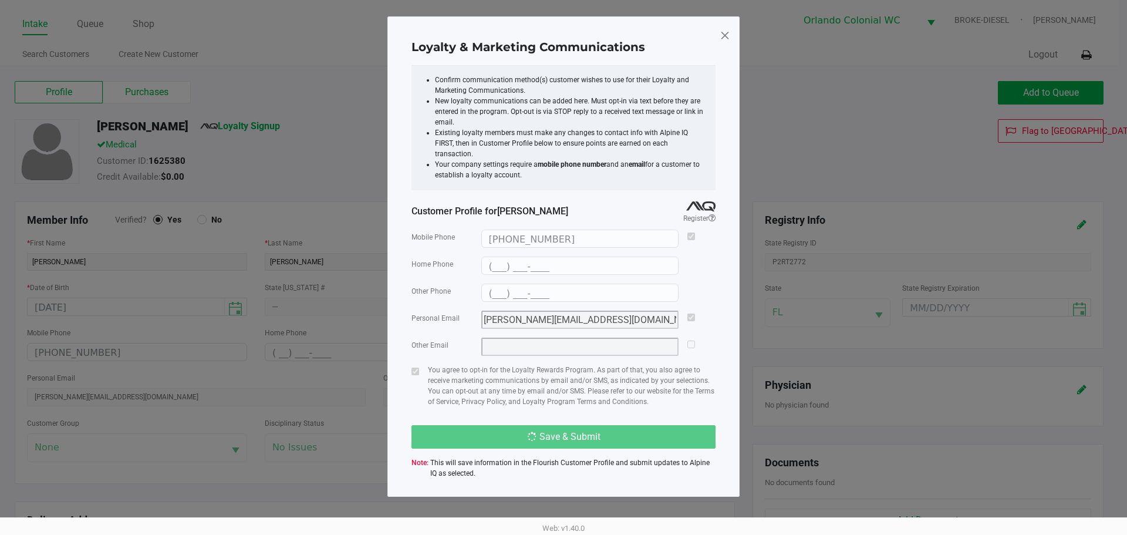
type input "(___) ___-____"
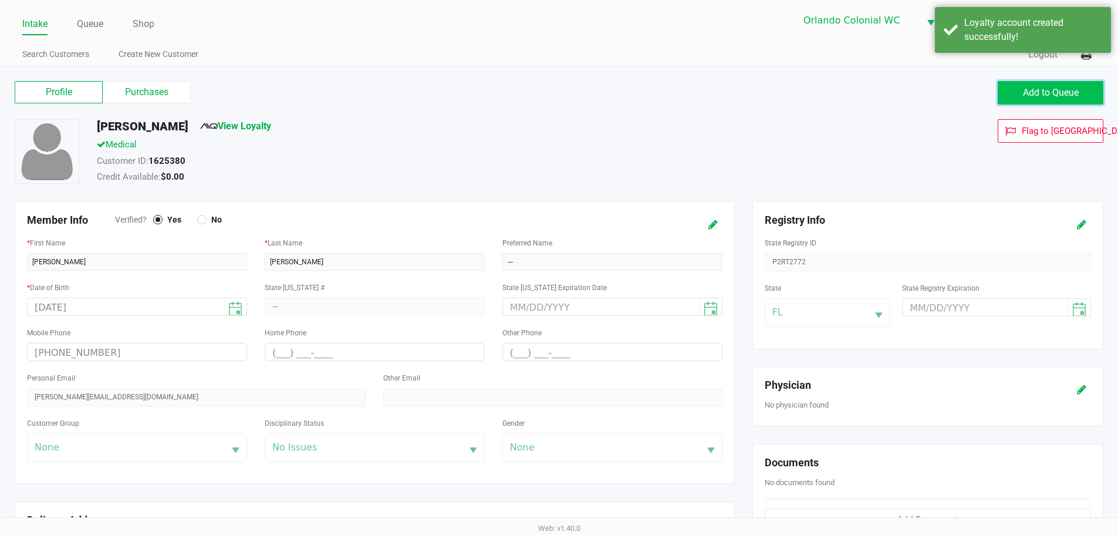
click at [1055, 93] on span "Add to Queue" at bounding box center [1051, 92] width 56 height 11
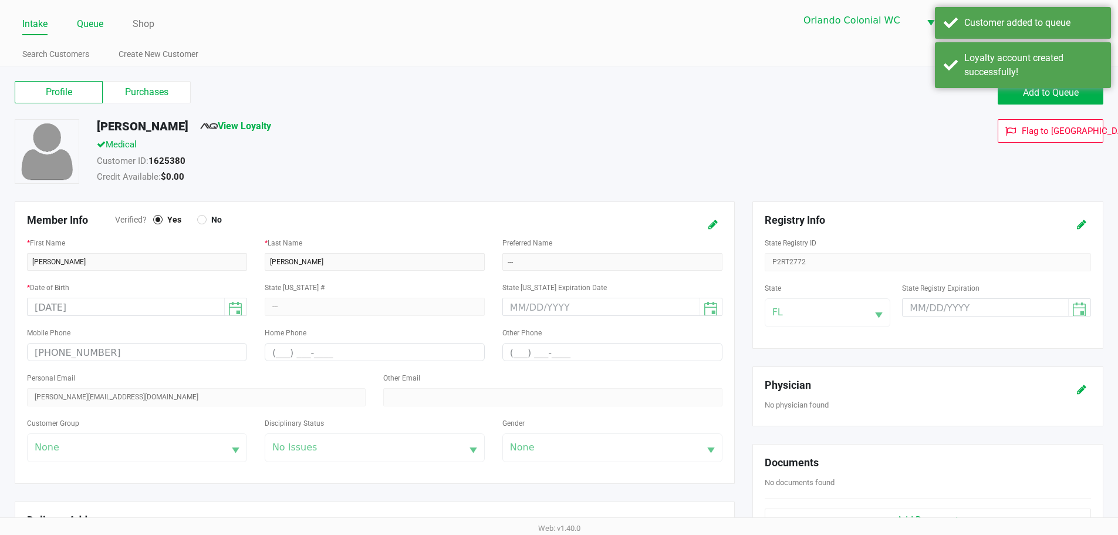
click at [100, 16] on link "Queue" at bounding box center [90, 24] width 26 height 16
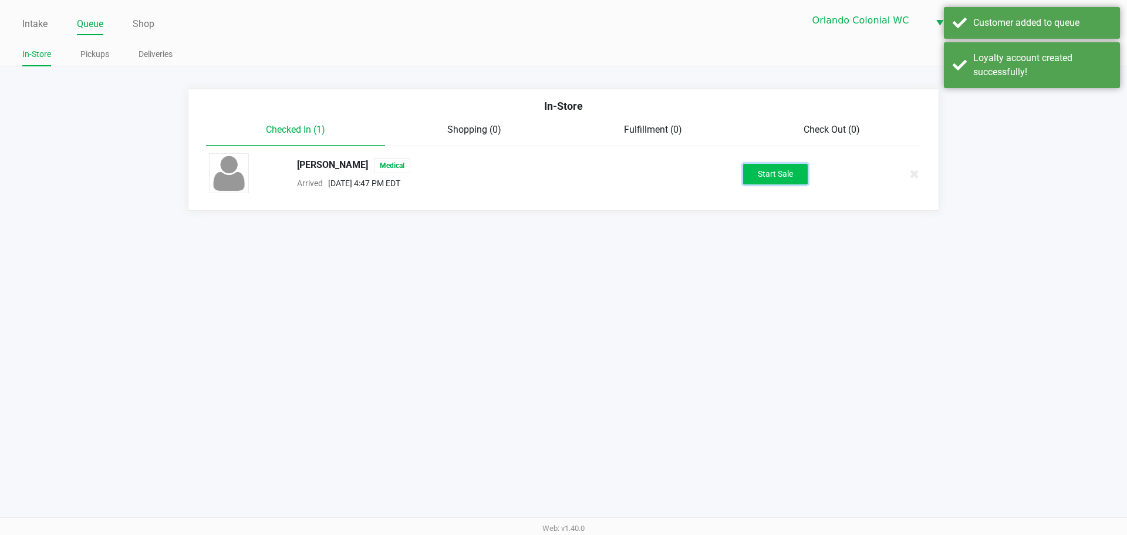
click at [788, 174] on button "Start Sale" at bounding box center [775, 174] width 65 height 21
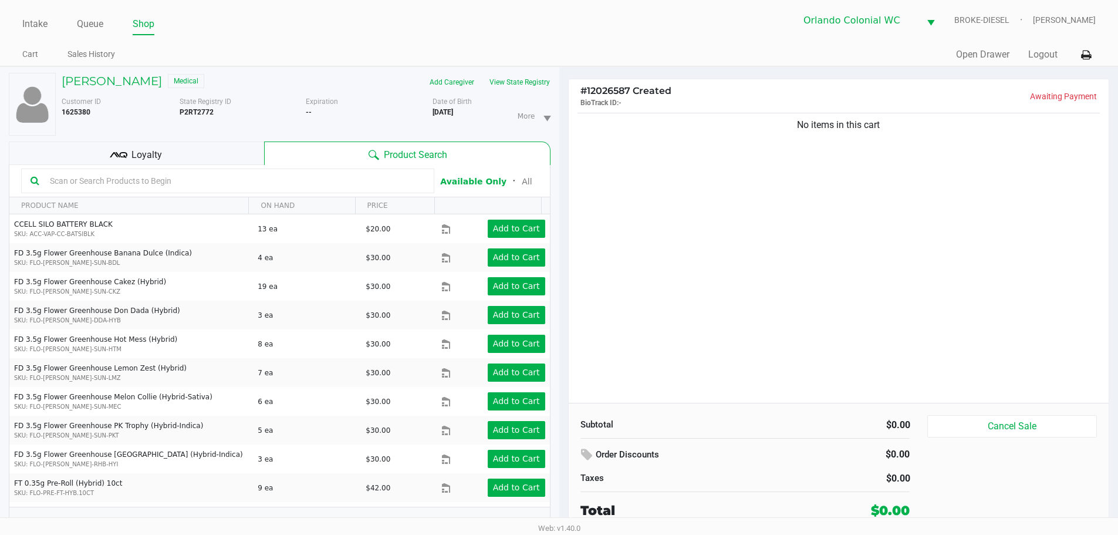
click at [203, 154] on div "Loyalty" at bounding box center [136, 152] width 255 height 23
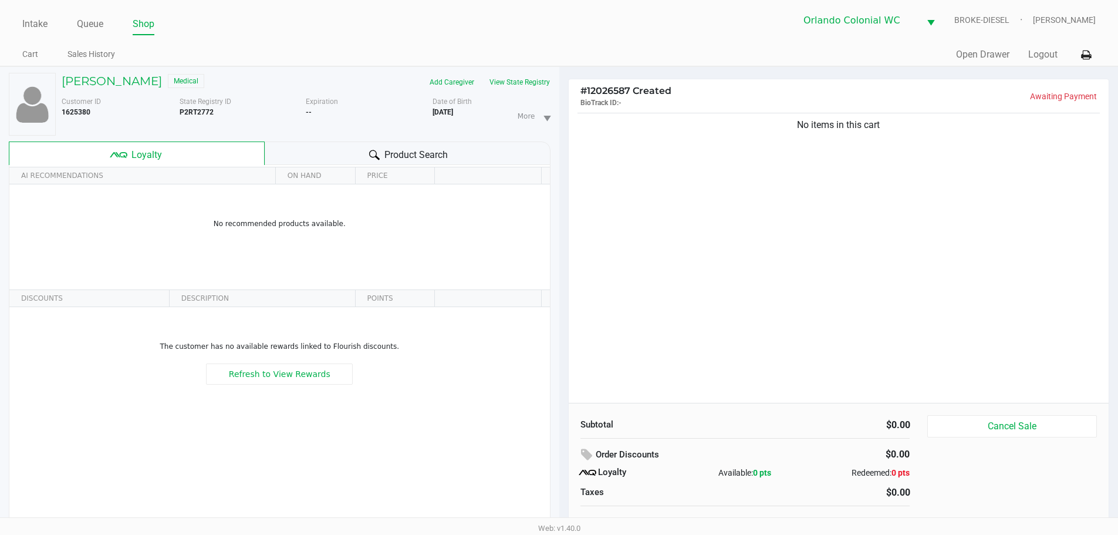
click at [326, 154] on div "Product Search" at bounding box center [408, 152] width 286 height 23
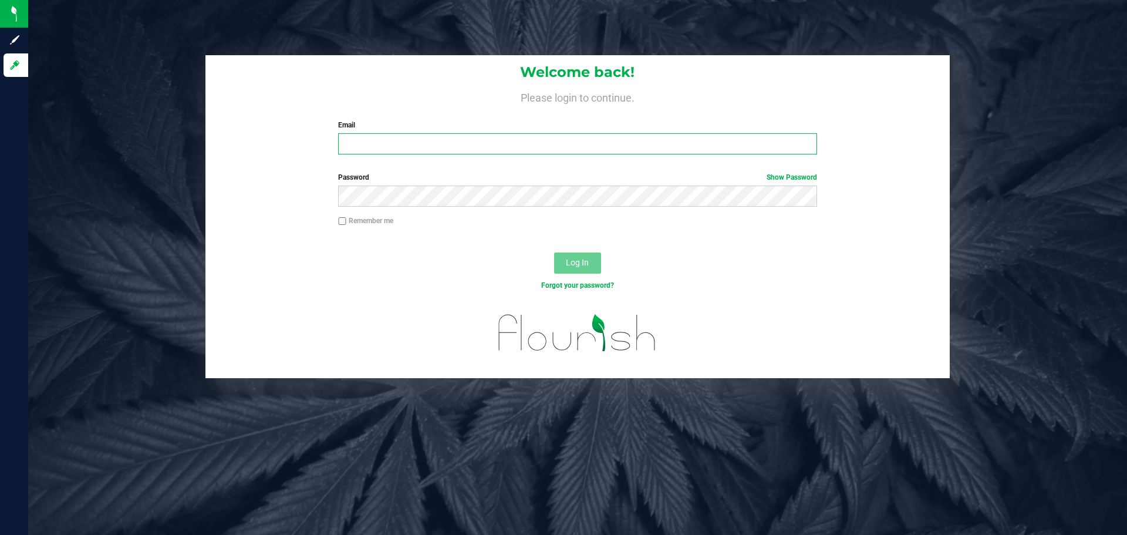
click at [455, 138] on input "Email" at bounding box center [577, 143] width 478 height 21
type input "[EMAIL_ADDRESS][DOMAIN_NAME]"
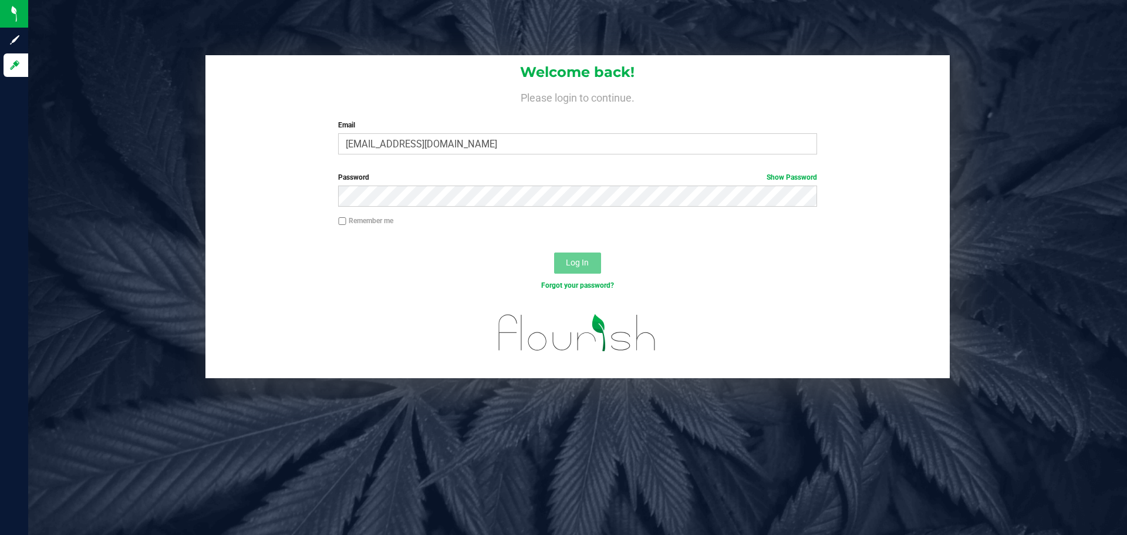
click at [752, 178] on label "Password Show Password" at bounding box center [577, 177] width 478 height 11
click at [554, 252] on button "Log In" at bounding box center [577, 262] width 47 height 21
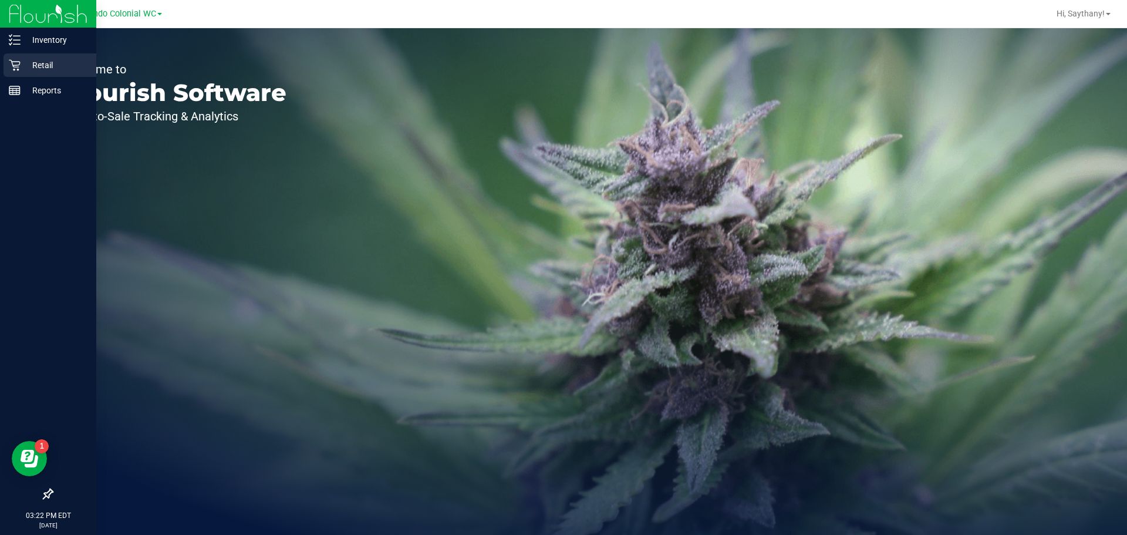
click at [24, 61] on p "Retail" at bounding box center [56, 65] width 70 height 14
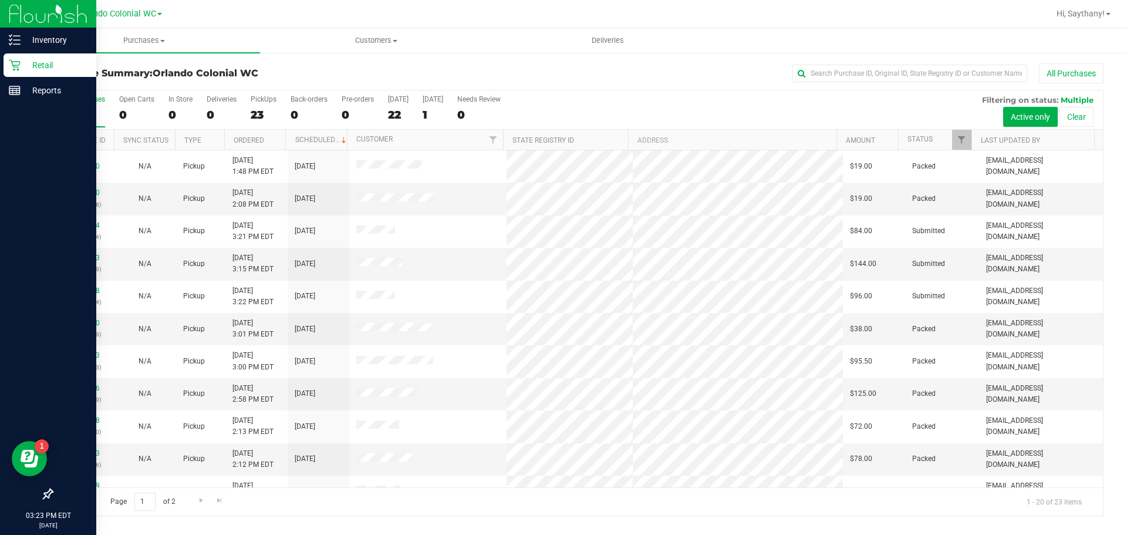
click at [133, 36] on span "Purchases" at bounding box center [144, 40] width 232 height 11
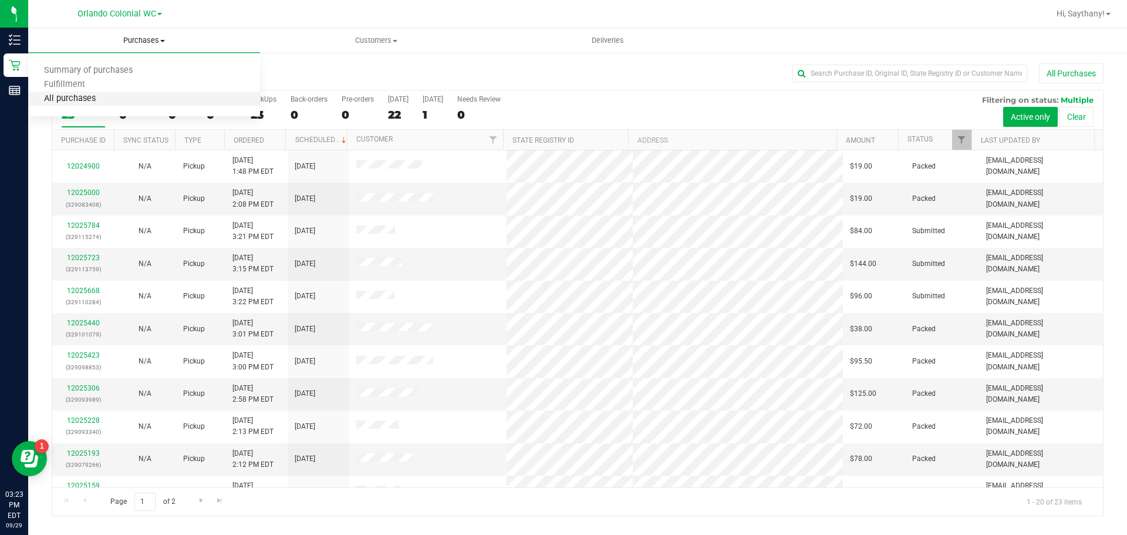
click at [106, 99] on span "All purchases" at bounding box center [69, 99] width 83 height 10
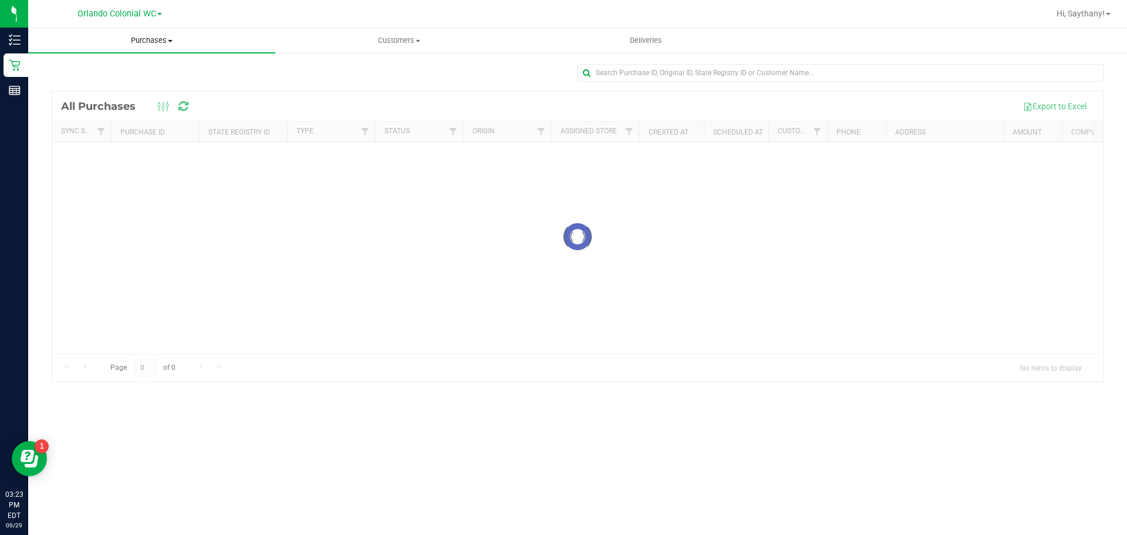
click at [161, 38] on span "Purchases" at bounding box center [151, 40] width 247 height 11
click at [98, 86] on span "Fulfillment" at bounding box center [64, 85] width 73 height 10
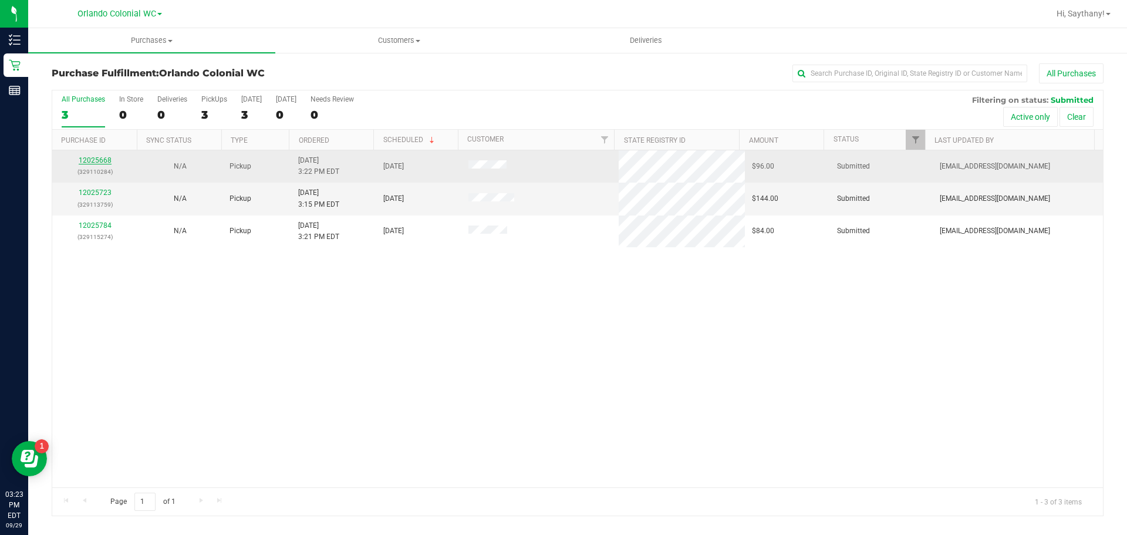
click at [102, 157] on link "12025668" at bounding box center [95, 160] width 33 height 8
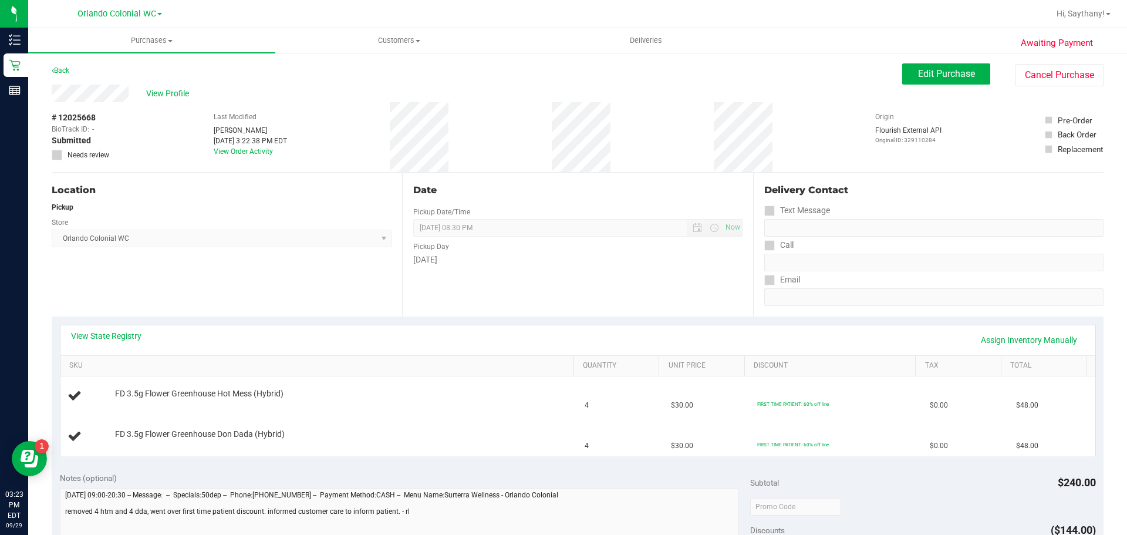
click at [61, 75] on div "Back" at bounding box center [61, 70] width 18 height 14
click at [63, 69] on link "Back" at bounding box center [61, 70] width 18 height 8
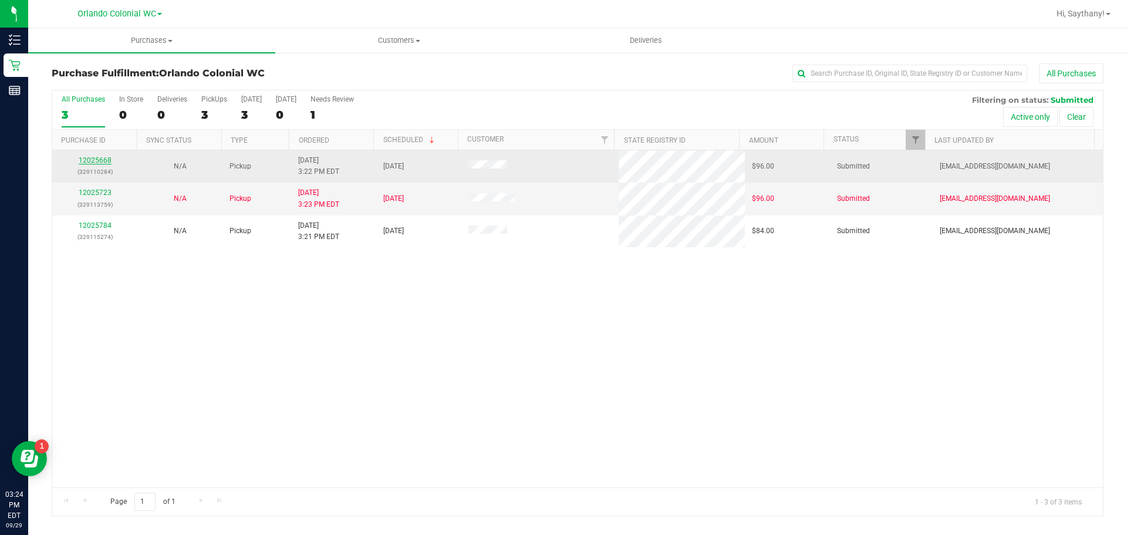
click at [85, 162] on link "12025668" at bounding box center [95, 160] width 33 height 8
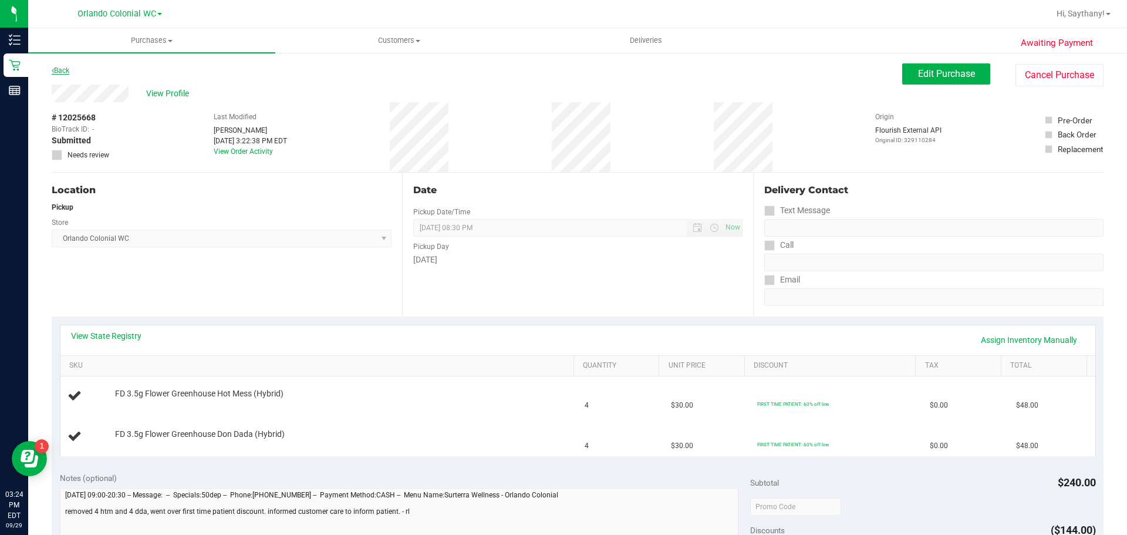
click at [69, 70] on link "Back" at bounding box center [61, 70] width 18 height 8
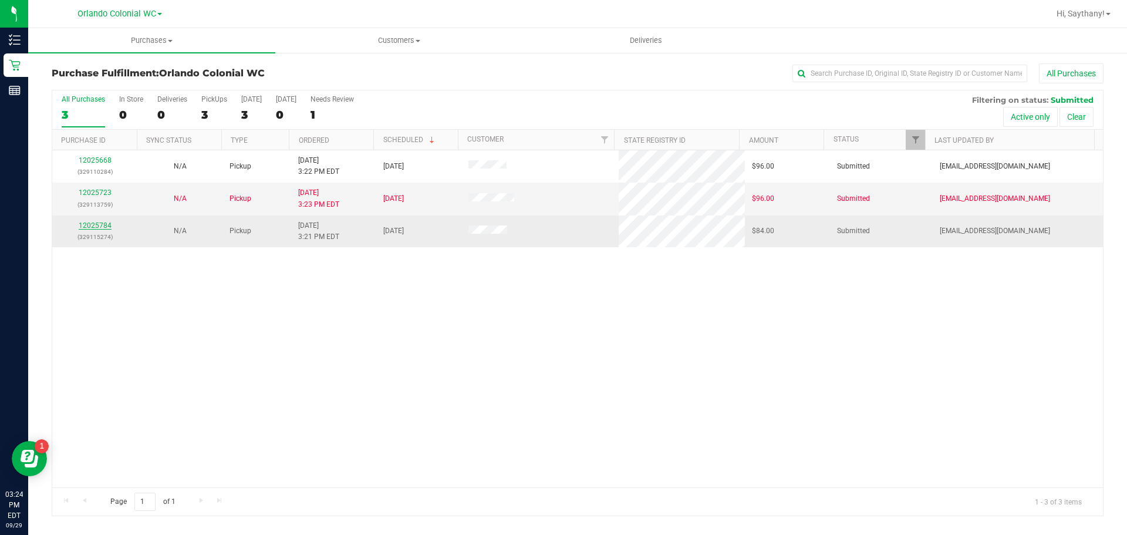
click at [97, 225] on link "12025784" at bounding box center [95, 225] width 33 height 8
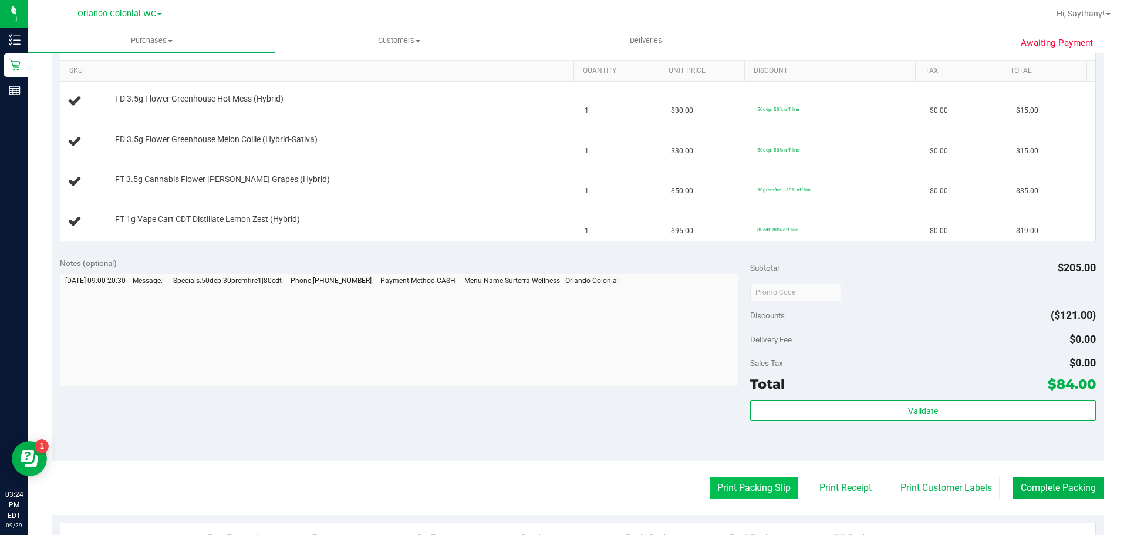
scroll to position [352, 0]
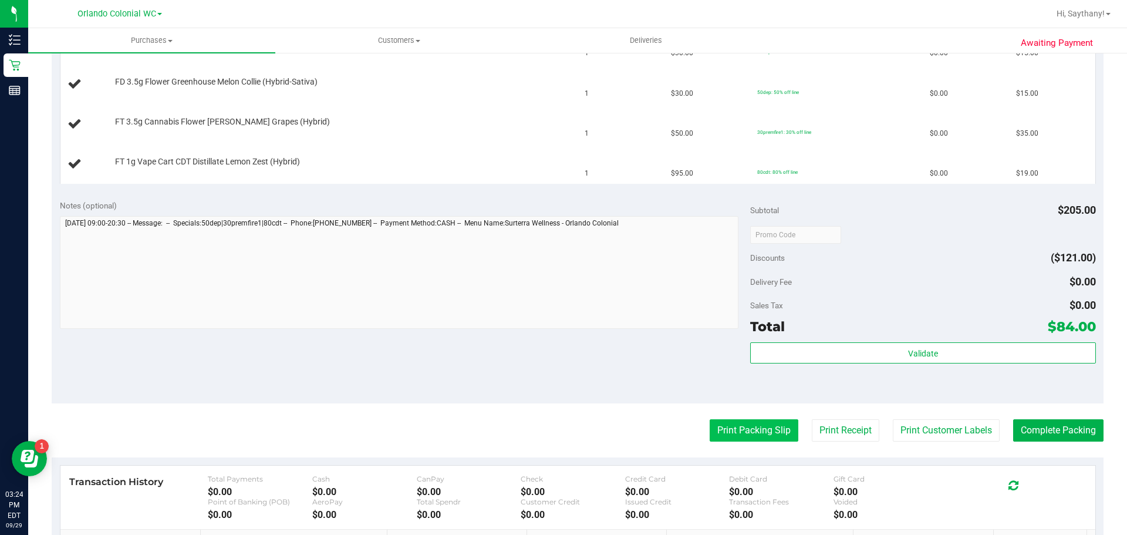
click at [767, 438] on button "Print Packing Slip" at bounding box center [754, 430] width 89 height 22
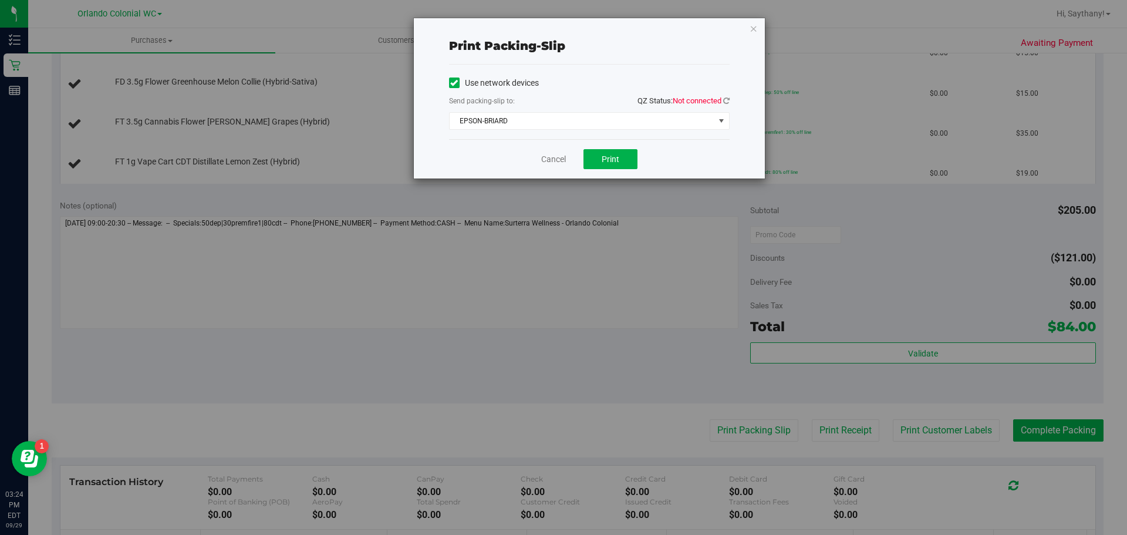
click at [722, 98] on span "QZ Status: Not connected" at bounding box center [683, 100] width 92 height 9
click at [724, 100] on icon at bounding box center [726, 101] width 6 height 8
click at [706, 123] on span "EPSON-BRIARD" at bounding box center [582, 121] width 265 height 16
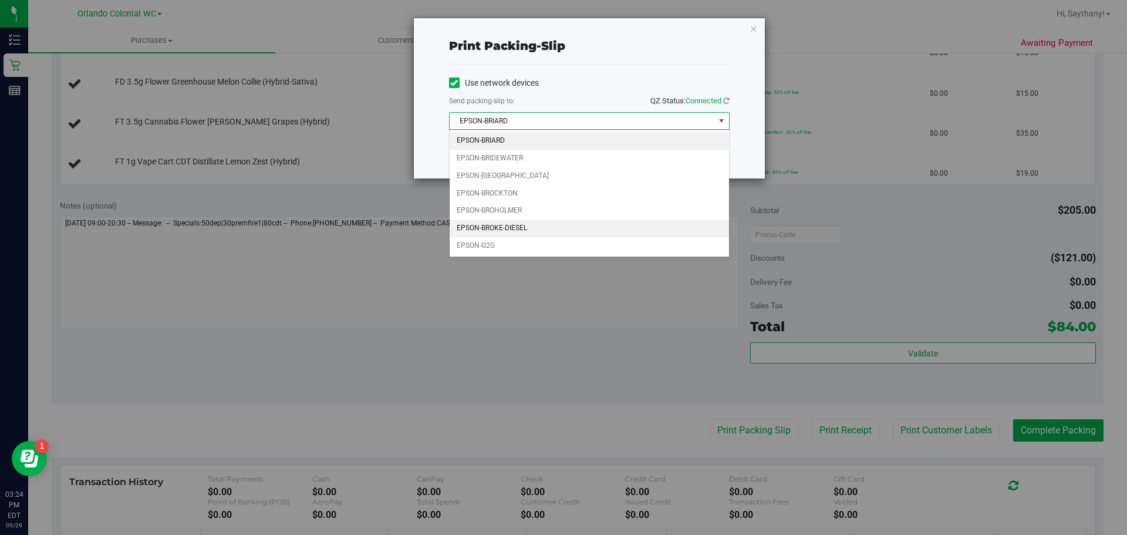
click at [576, 225] on li "EPSON-BROKE-DIESEL" at bounding box center [589, 229] width 279 height 18
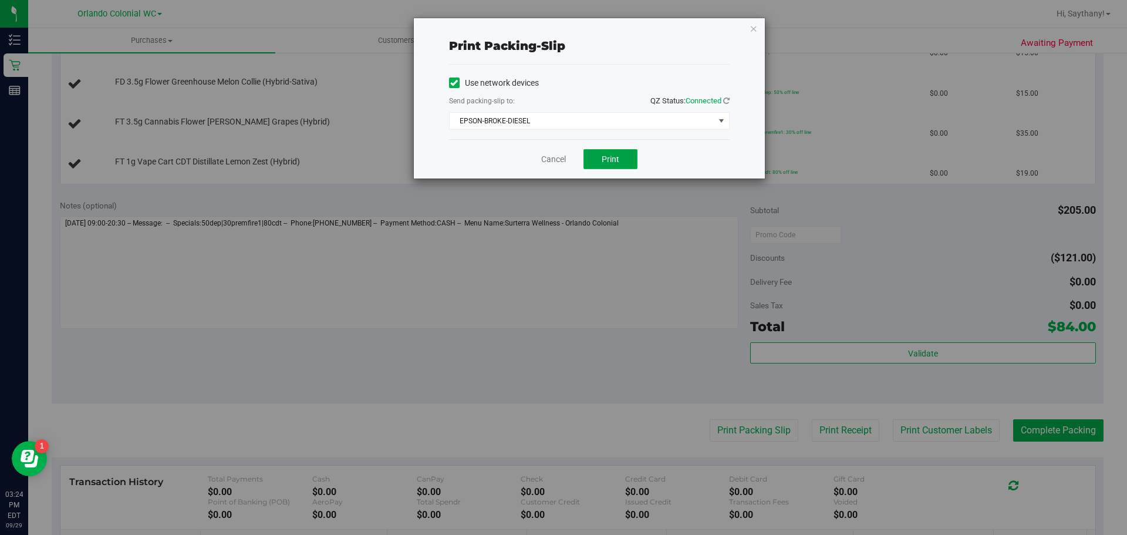
click at [618, 153] on button "Print" at bounding box center [610, 159] width 54 height 20
click at [620, 165] on button "Print" at bounding box center [610, 159] width 54 height 20
click at [609, 158] on span "Print" at bounding box center [611, 158] width 18 height 9
click at [622, 153] on button "Print" at bounding box center [610, 159] width 54 height 20
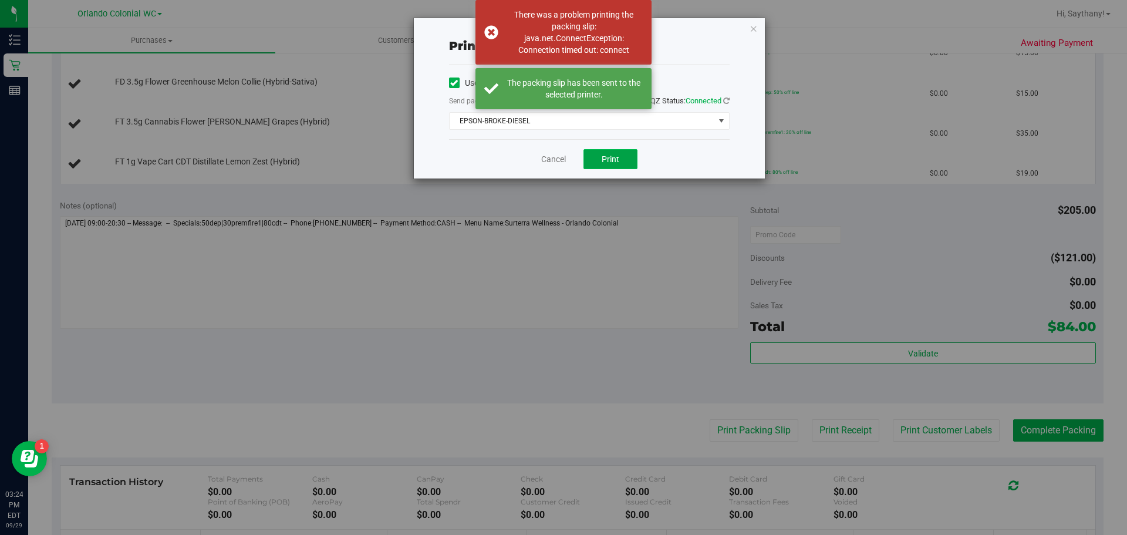
click at [599, 159] on button "Print" at bounding box center [610, 159] width 54 height 20
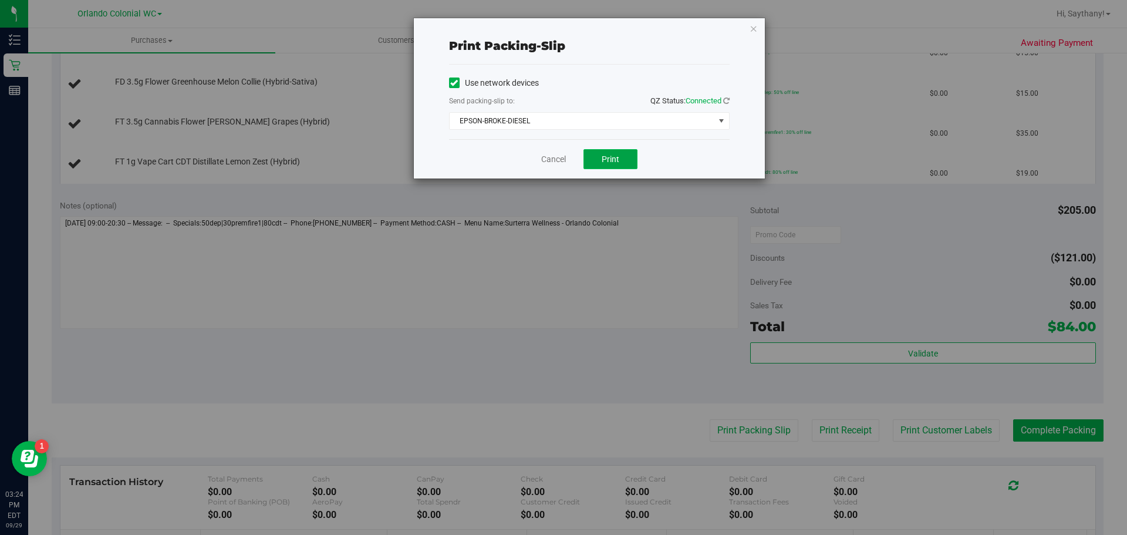
click at [604, 155] on span "Print" at bounding box center [611, 158] width 18 height 9
click at [755, 28] on icon "button" at bounding box center [754, 28] width 8 height 14
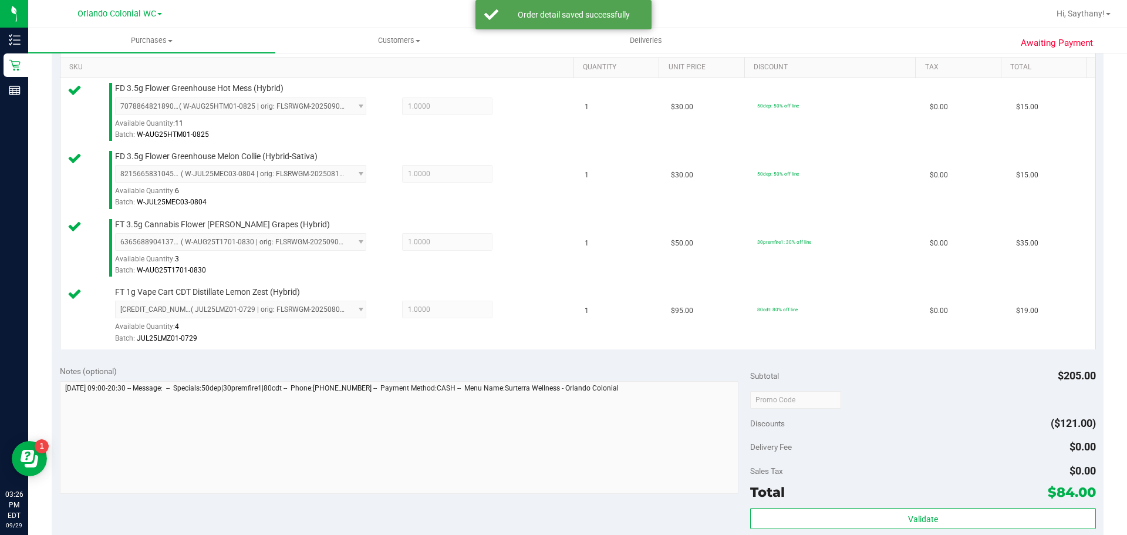
scroll to position [364, 0]
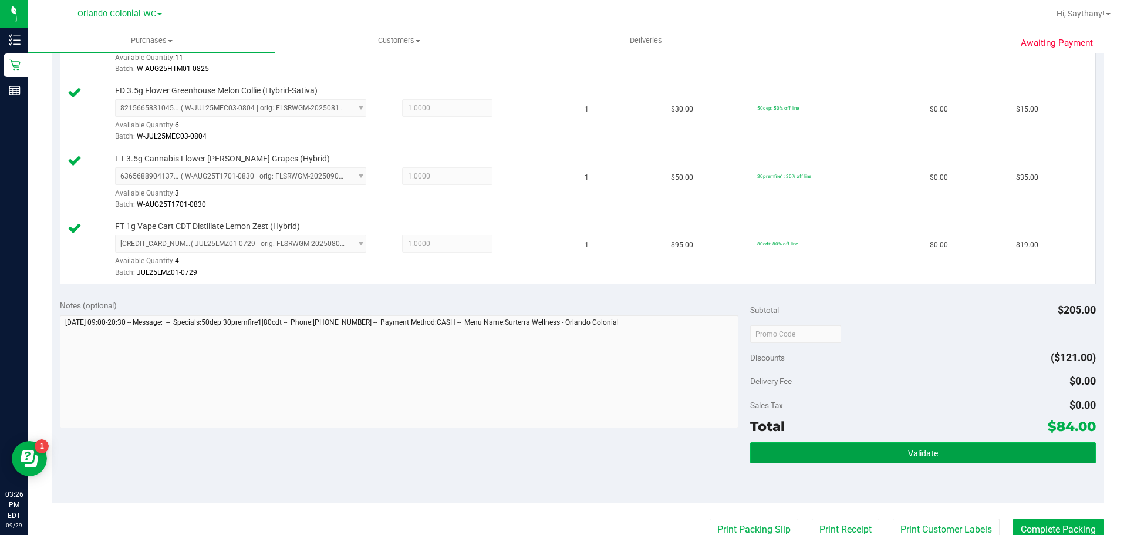
click at [954, 463] on button "Validate" at bounding box center [922, 452] width 345 height 21
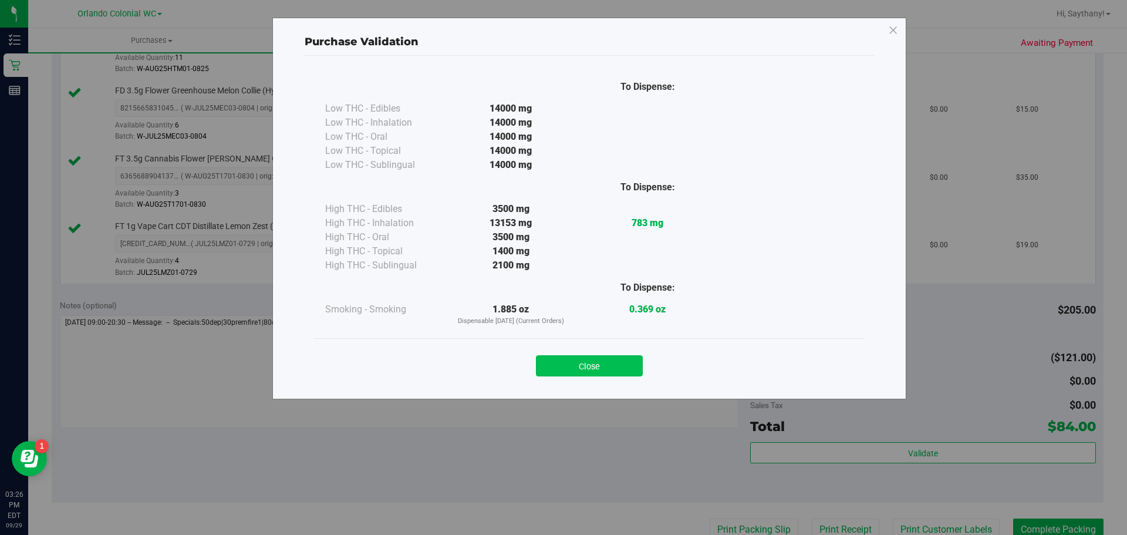
click at [581, 370] on button "Close" at bounding box center [589, 365] width 107 height 21
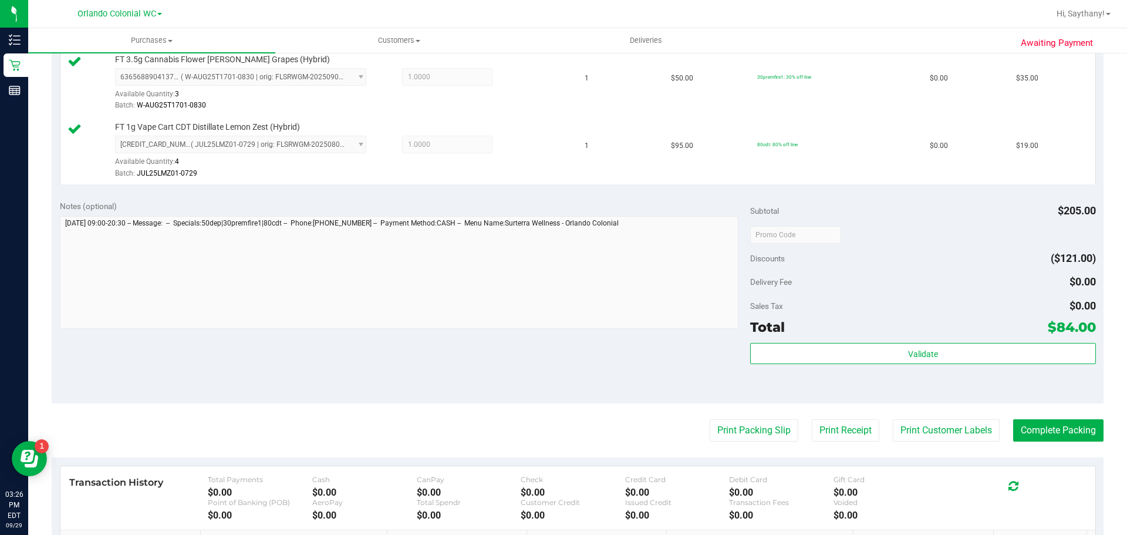
scroll to position [464, 0]
click at [1034, 437] on button "Complete Packing" at bounding box center [1058, 429] width 90 height 22
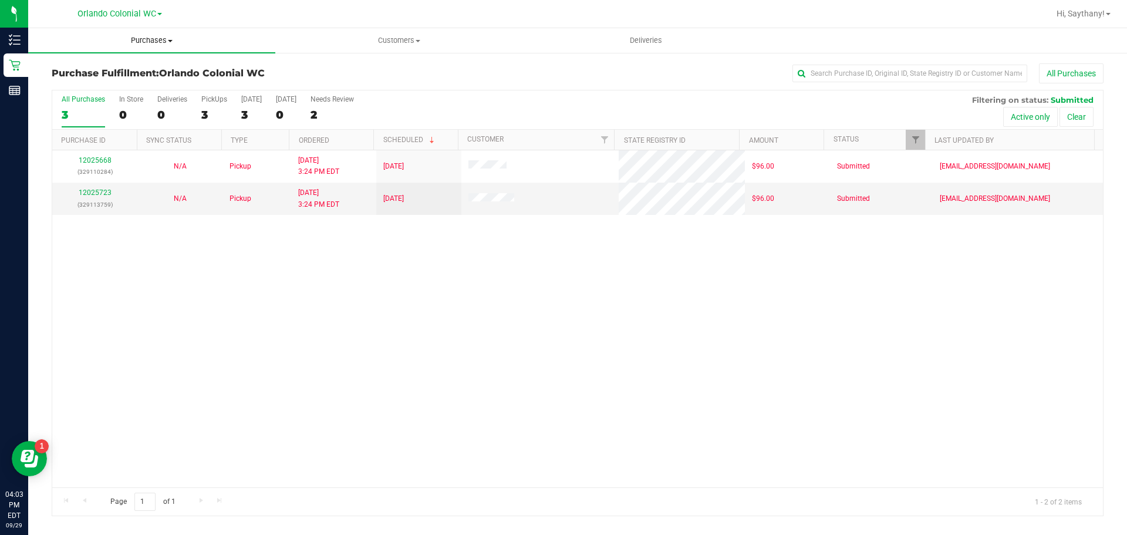
click at [129, 42] on span "Purchases" at bounding box center [151, 40] width 247 height 11
click at [139, 89] on li "Fulfillment" at bounding box center [151, 85] width 247 height 14
click at [150, 42] on span "Purchases" at bounding box center [151, 40] width 247 height 11
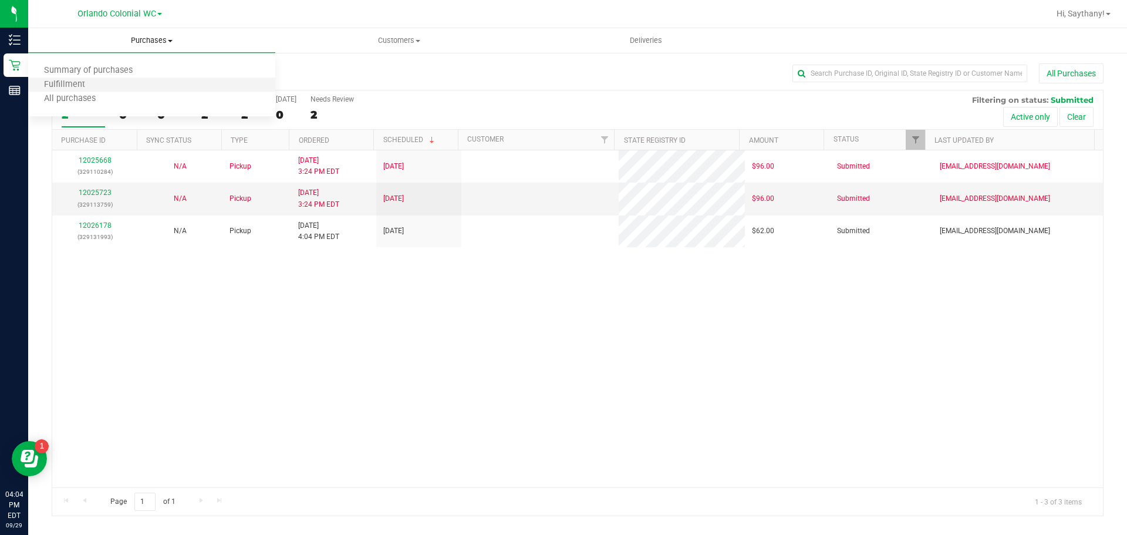
click at [104, 89] on li "Fulfillment" at bounding box center [151, 85] width 247 height 14
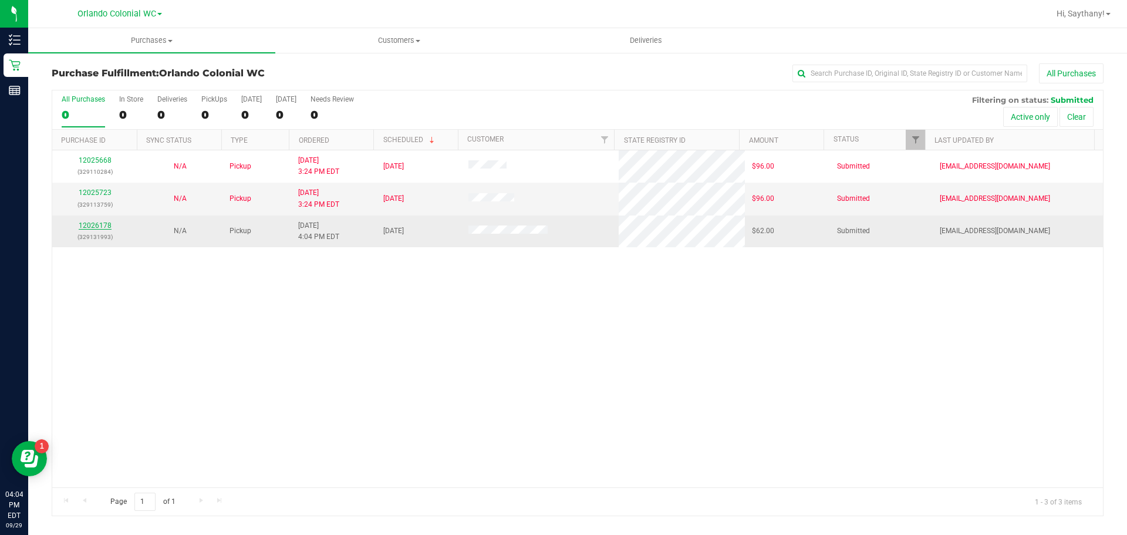
click at [104, 225] on link "12026178" at bounding box center [95, 225] width 33 height 8
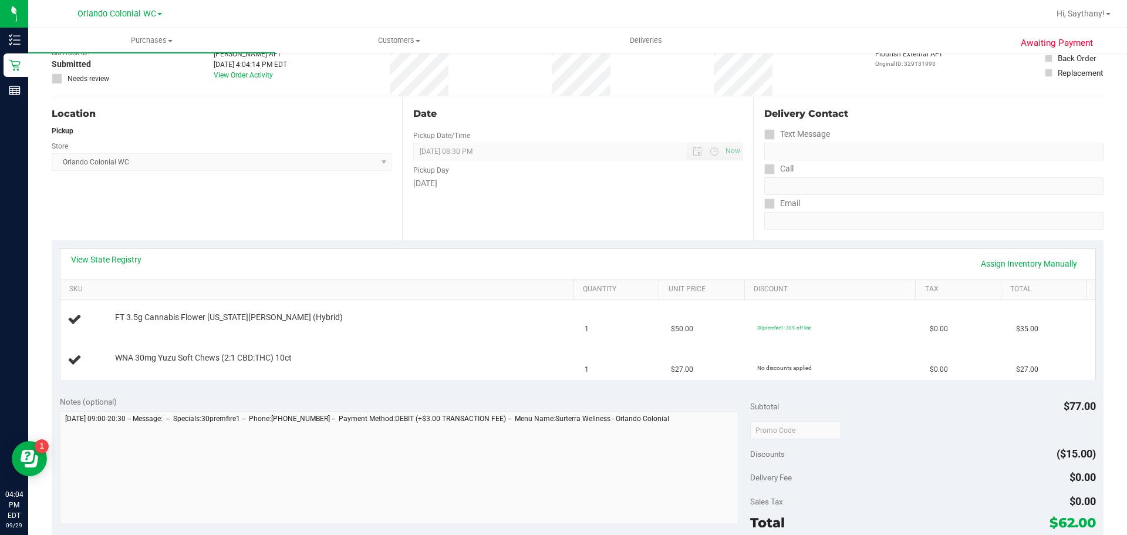
scroll to position [176, 0]
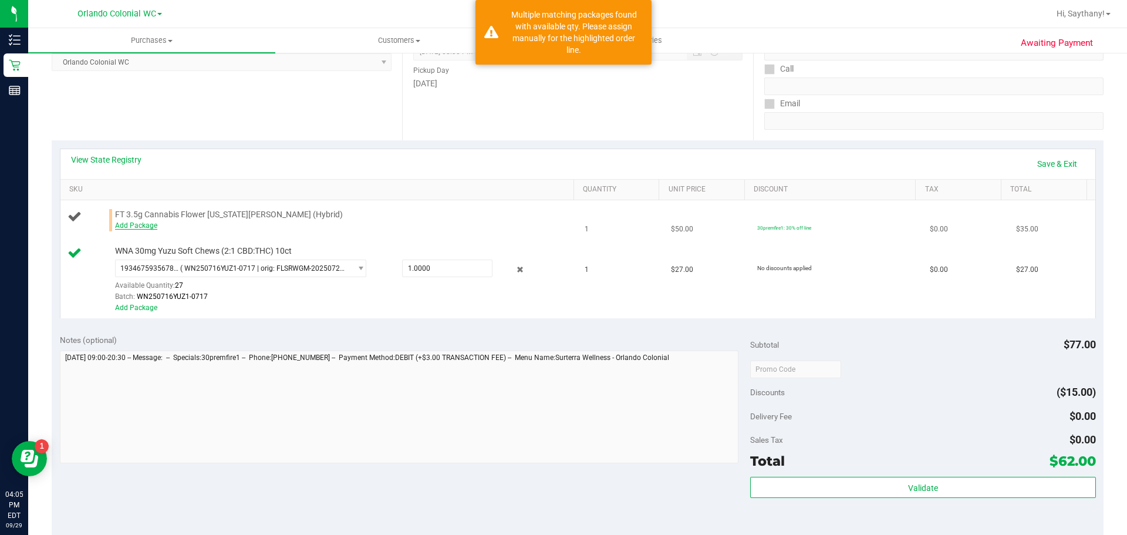
click at [133, 225] on link "Add Package" at bounding box center [136, 225] width 42 height 8
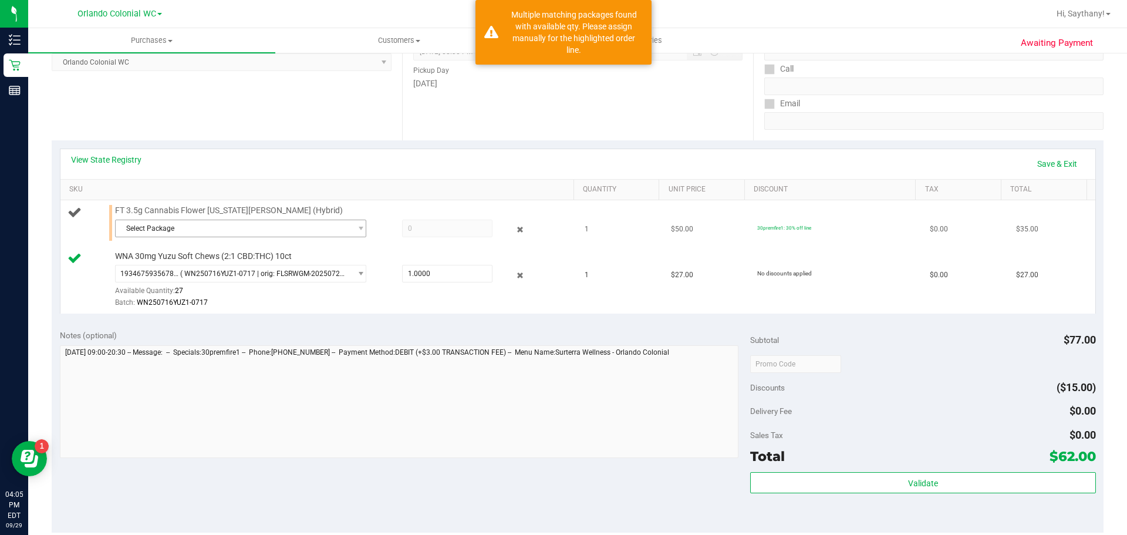
click at [282, 224] on span "Select Package" at bounding box center [233, 228] width 235 height 16
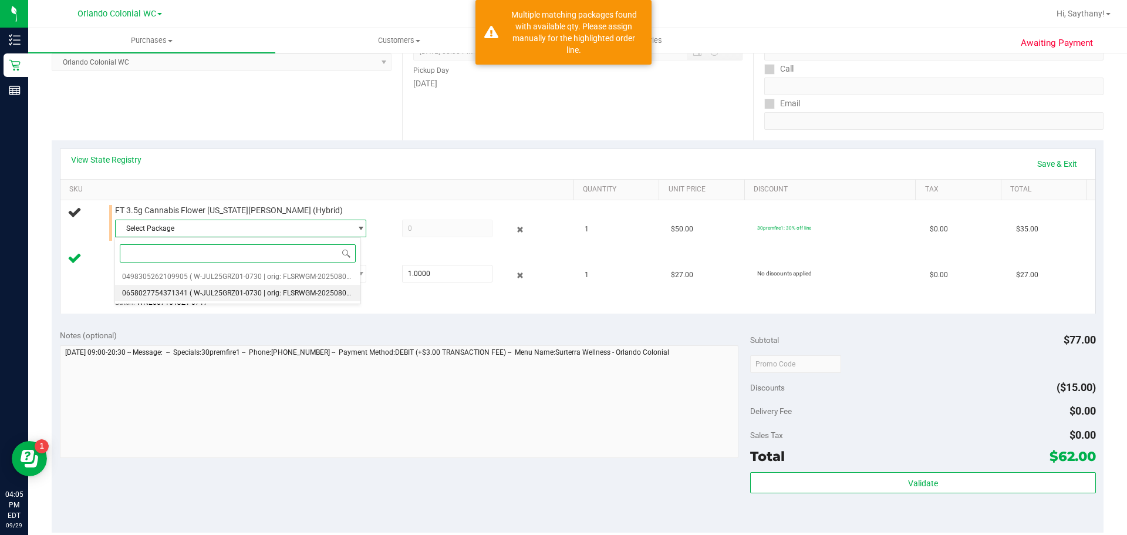
click at [314, 295] on span "( W-JUL25GRZ01-0730 | orig: FLSRWGM-20250806-1754 )" at bounding box center [281, 293] width 183 height 8
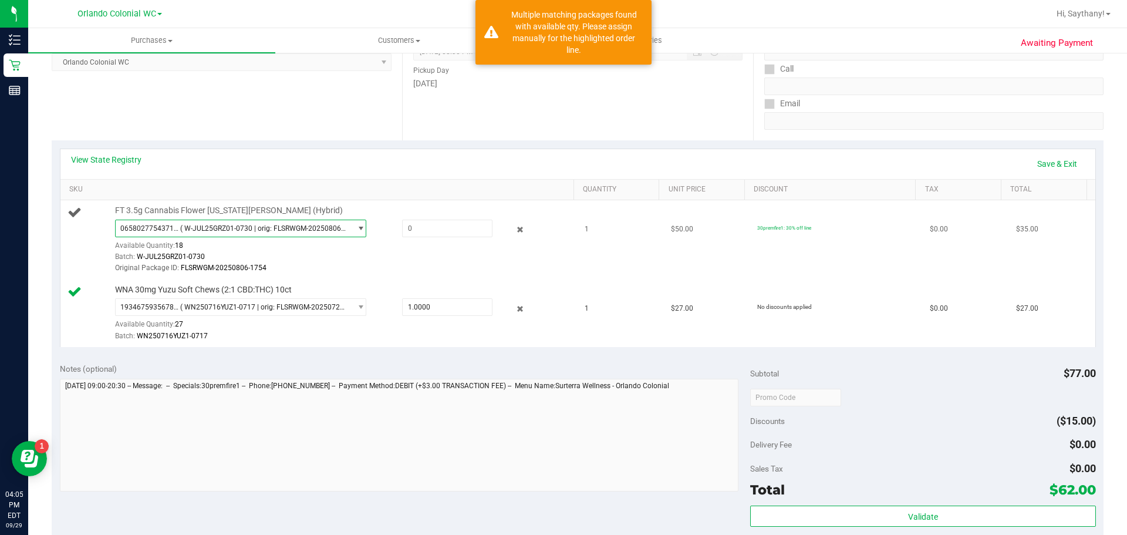
click at [330, 226] on span "( W-JUL25GRZ01-0730 | orig: FLSRWGM-20250806-1754 )" at bounding box center [263, 228] width 166 height 8
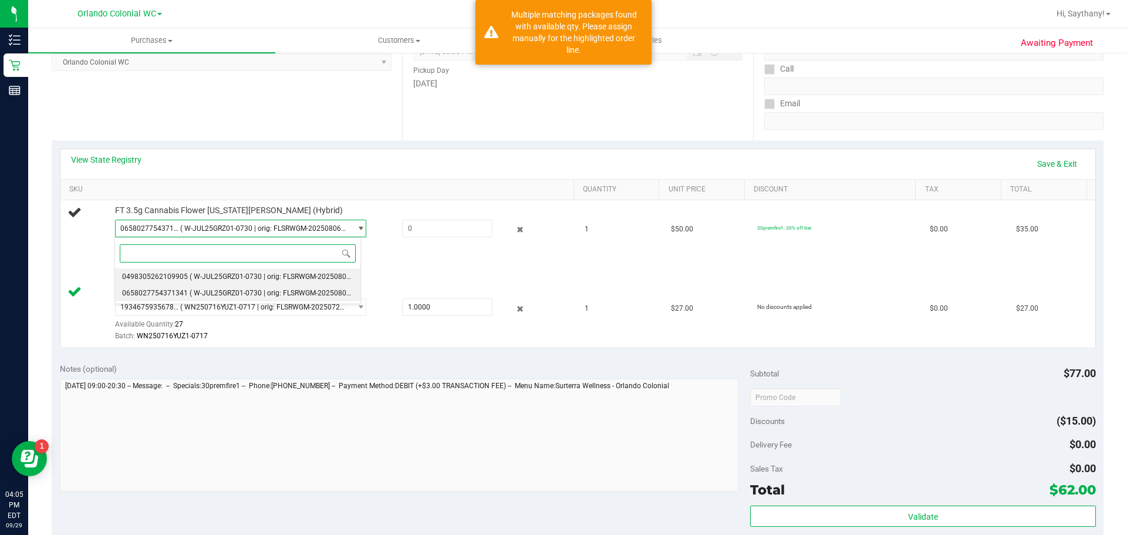
click at [333, 275] on span "( W-JUL25GRZ01-0730 | orig: FLSRWGM-20250806-1851 )" at bounding box center [281, 276] width 183 height 8
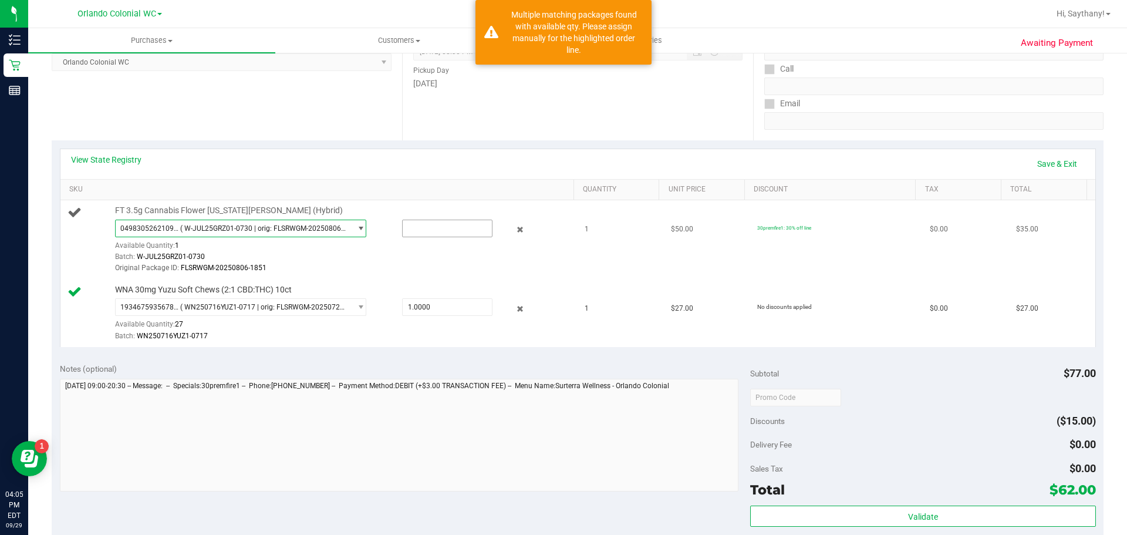
click at [453, 227] on input "text" at bounding box center [447, 228] width 89 height 16
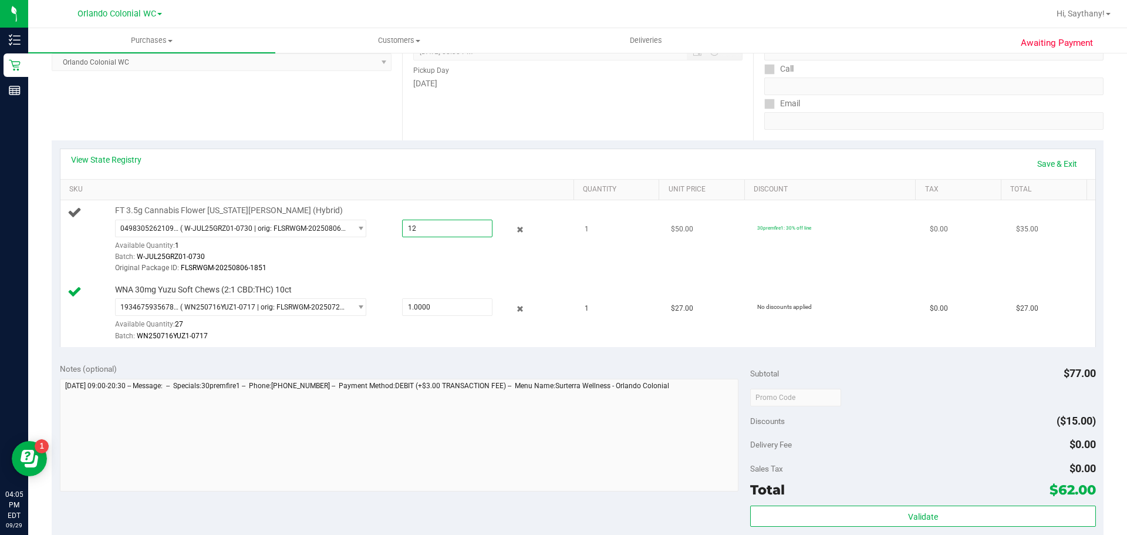
type input "1"
type input "1.0000"
click at [288, 160] on div "View State Registry Save & Exit" at bounding box center [578, 164] width 1014 height 20
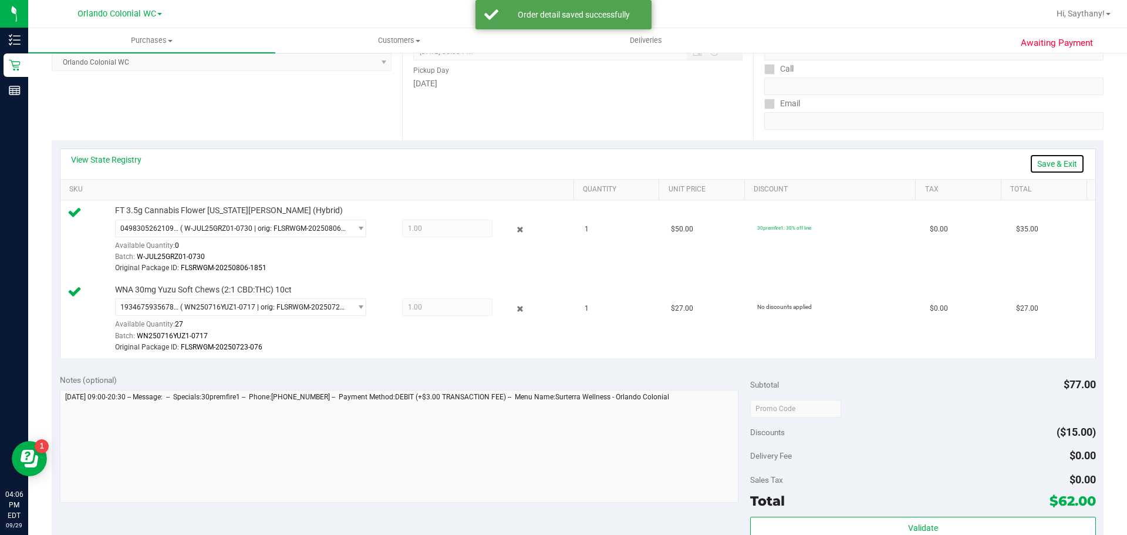
click at [1062, 164] on link "Save & Exit" at bounding box center [1057, 164] width 55 height 20
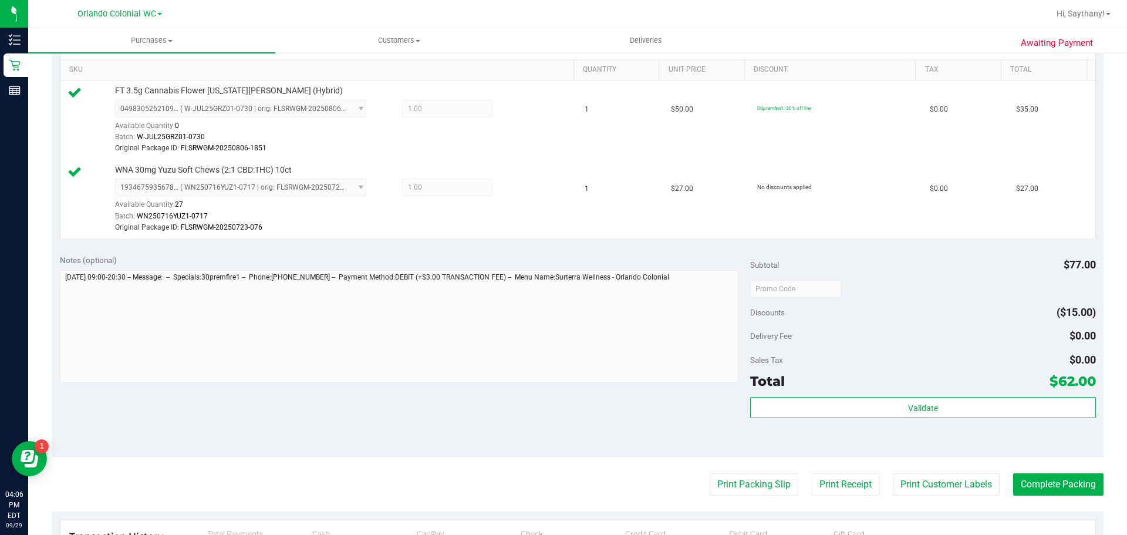
scroll to position [339, 0]
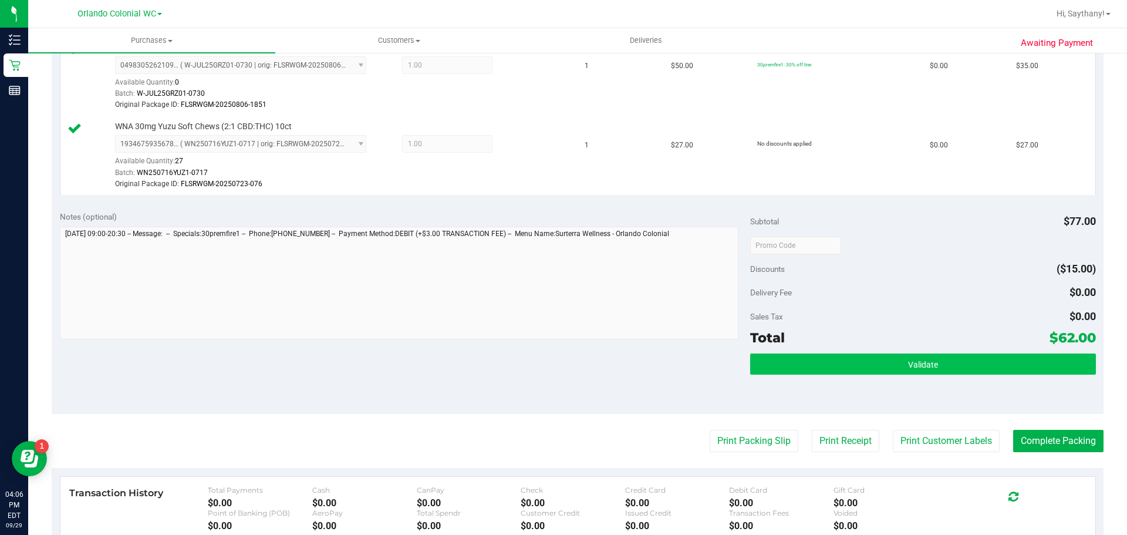
click at [1010, 366] on button "Validate" at bounding box center [922, 363] width 345 height 21
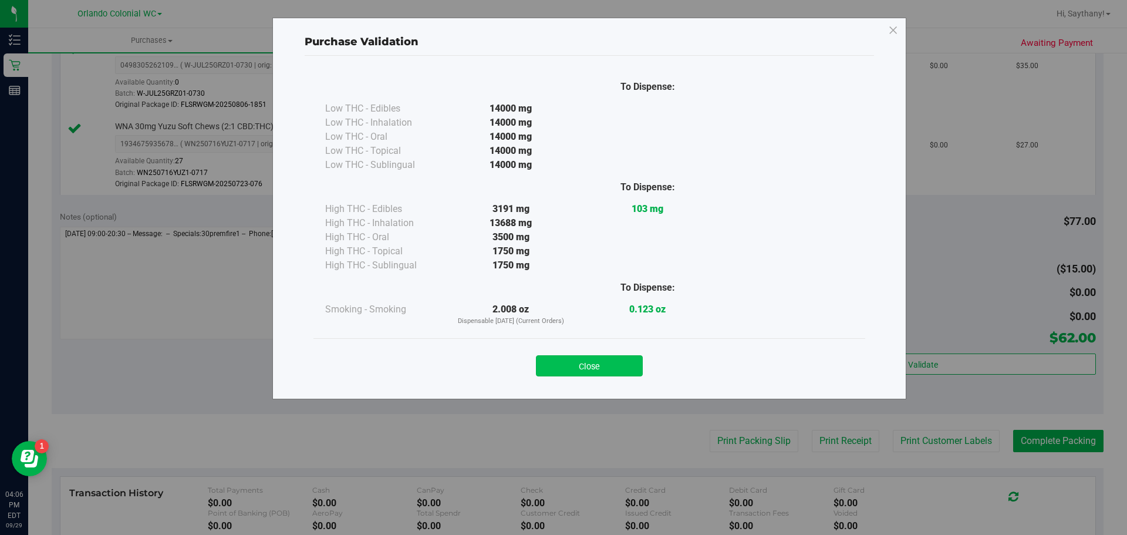
click at [586, 374] on button "Close" at bounding box center [589, 365] width 107 height 21
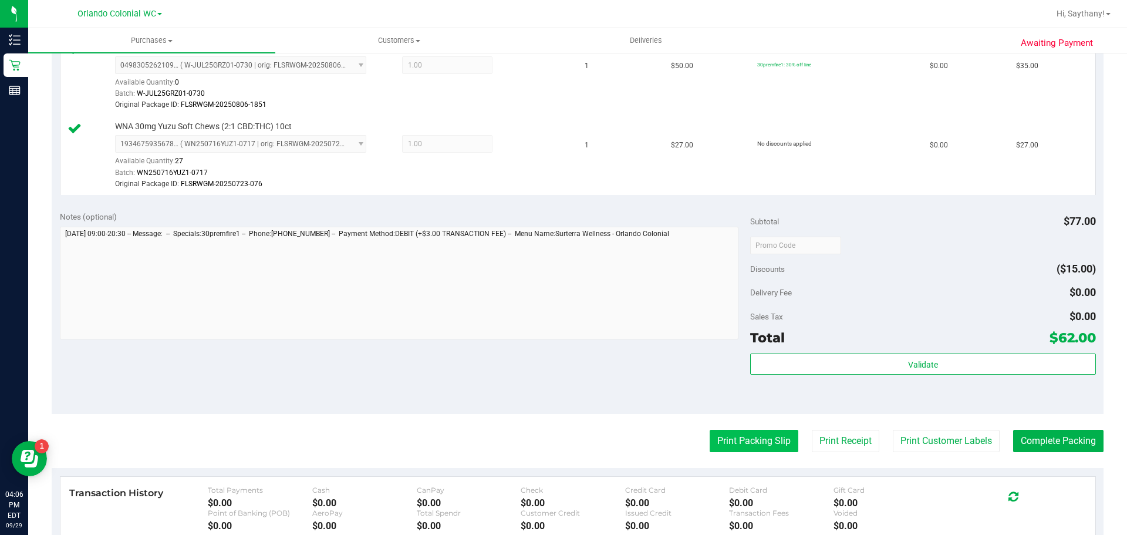
click at [750, 432] on button "Print Packing Slip" at bounding box center [754, 441] width 89 height 22
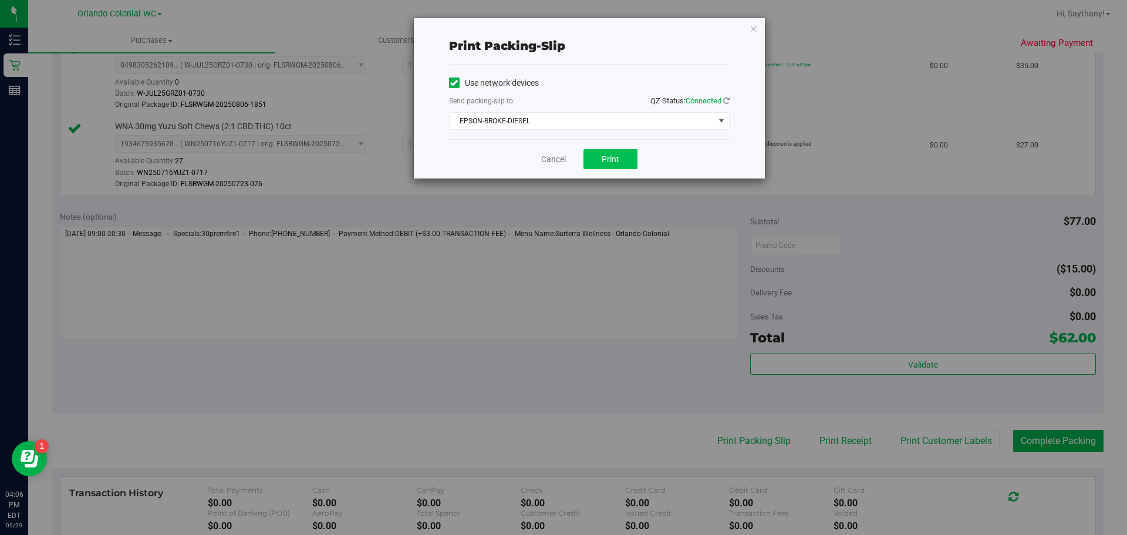
click at [609, 163] on span "Print" at bounding box center [611, 158] width 18 height 9
click at [755, 27] on icon "button" at bounding box center [754, 28] width 8 height 14
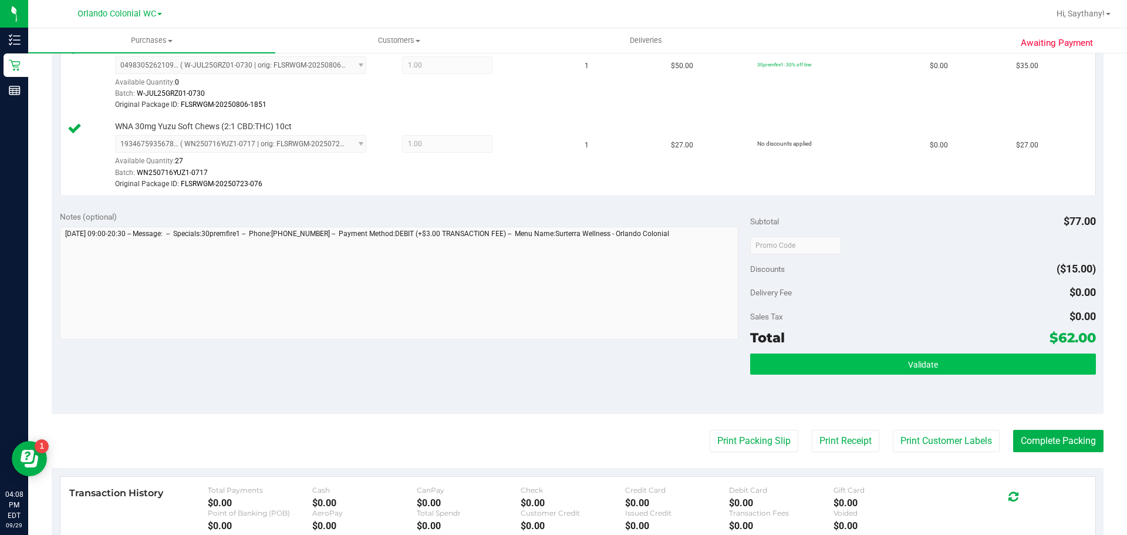
click at [964, 369] on button "Validate" at bounding box center [922, 363] width 345 height 21
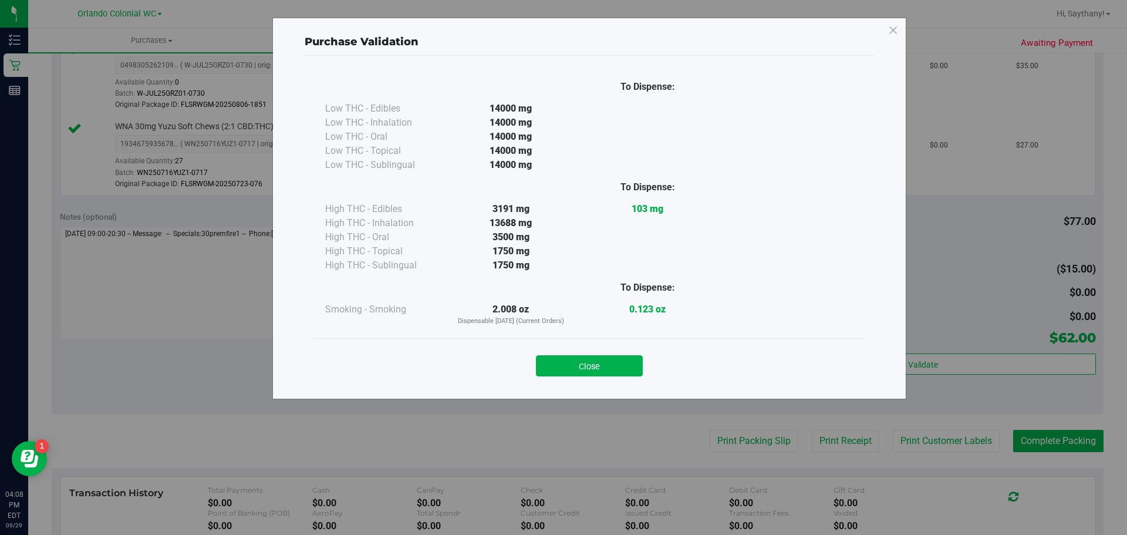
click at [590, 387] on div "To Dispense: Low THC - Edibles 14000 mg" at bounding box center [589, 222] width 569 height 332
click at [581, 360] on button "Close" at bounding box center [589, 365] width 107 height 21
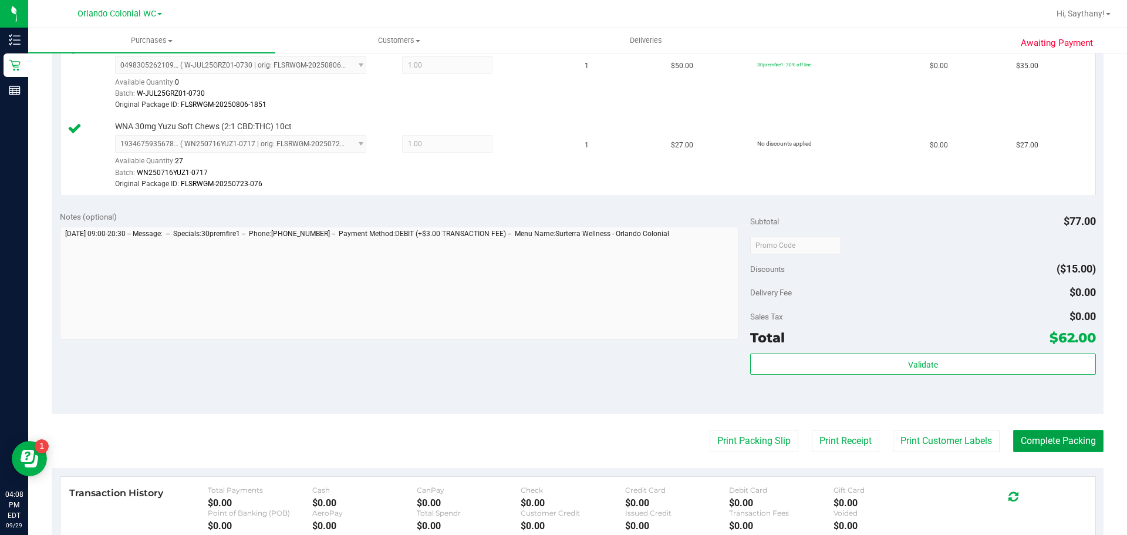
click at [1071, 448] on button "Complete Packing" at bounding box center [1058, 441] width 90 height 22
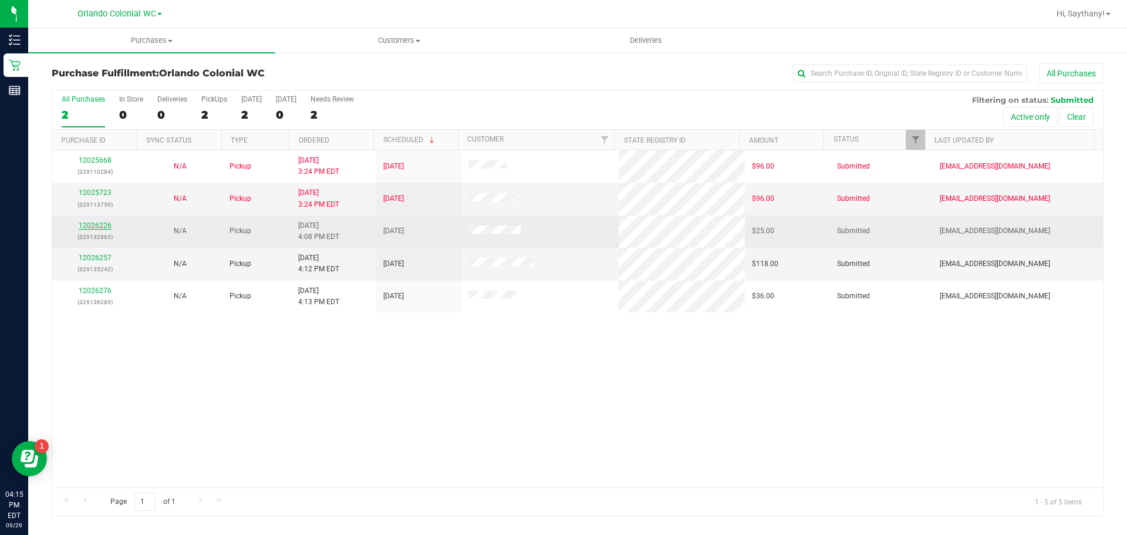
click at [90, 224] on link "12026226" at bounding box center [95, 225] width 33 height 8
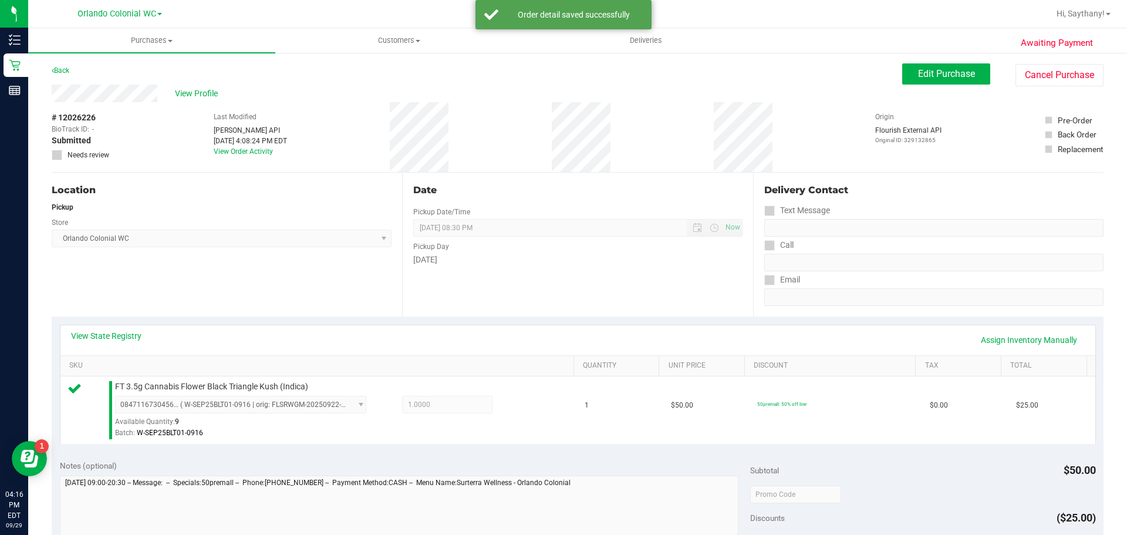
scroll to position [264, 0]
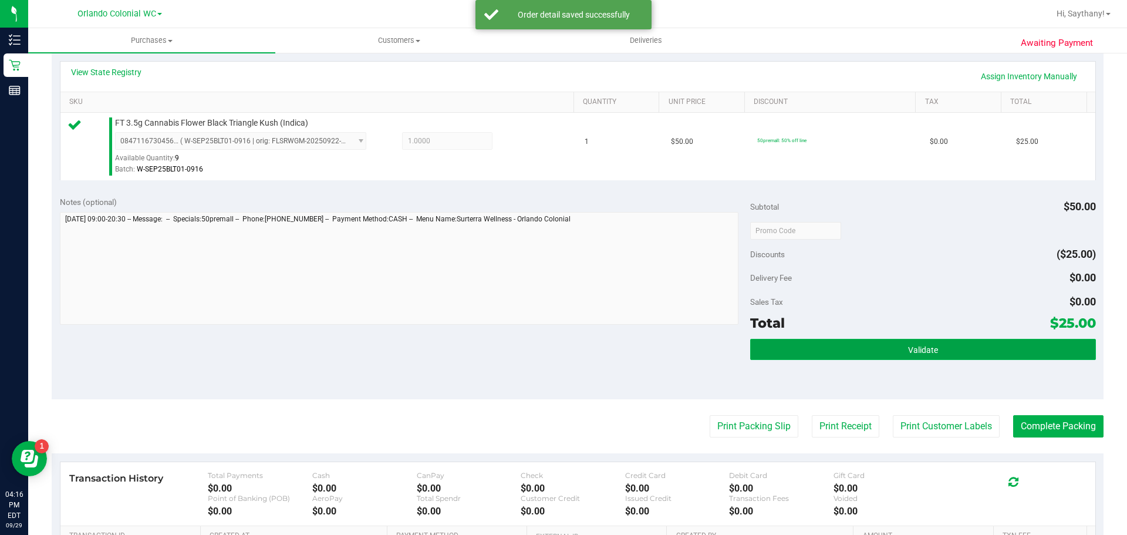
click at [998, 347] on button "Validate" at bounding box center [922, 349] width 345 height 21
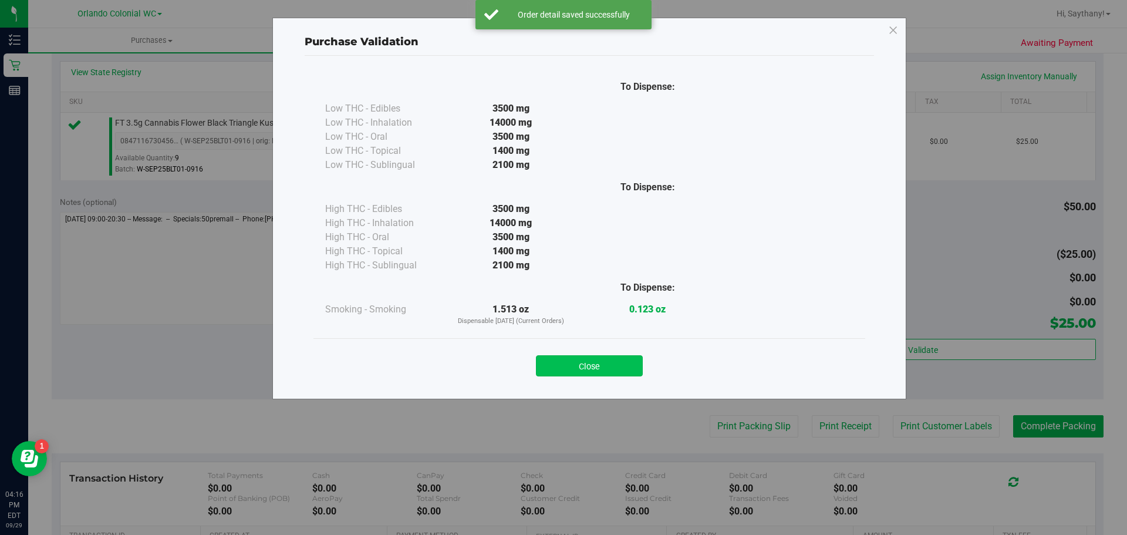
click at [578, 365] on button "Close" at bounding box center [589, 365] width 107 height 21
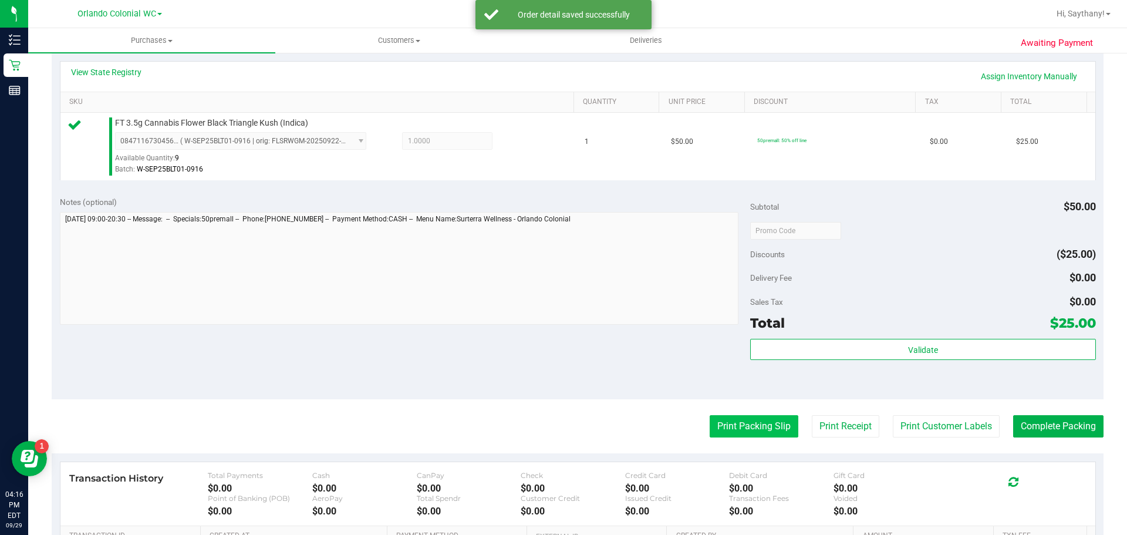
click at [734, 431] on button "Print Packing Slip" at bounding box center [754, 426] width 89 height 22
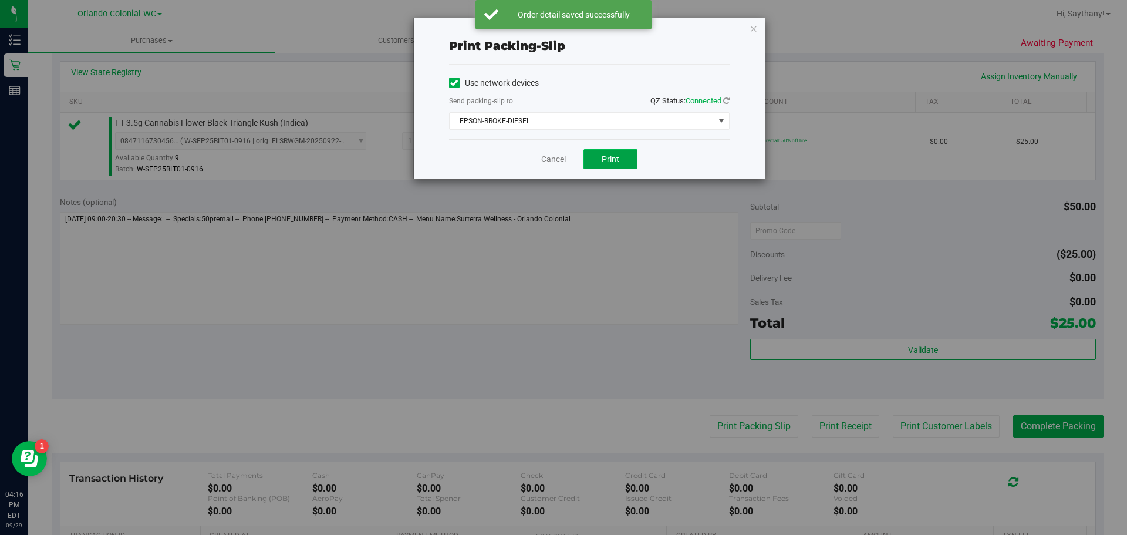
click at [619, 163] on span "Print" at bounding box center [611, 158] width 18 height 9
click at [756, 25] on icon "button" at bounding box center [754, 28] width 8 height 14
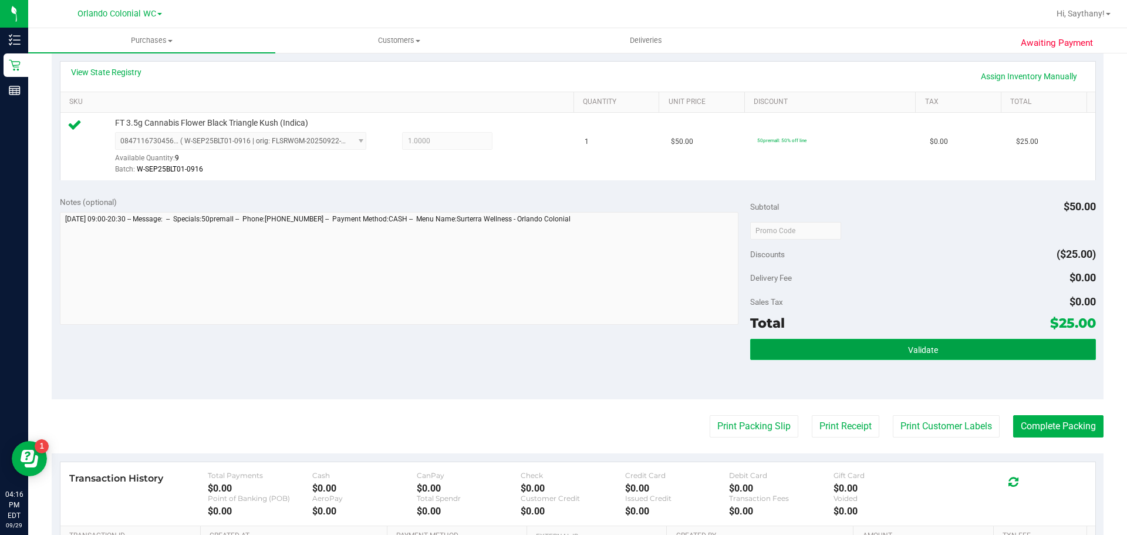
click at [973, 351] on button "Validate" at bounding box center [922, 349] width 345 height 21
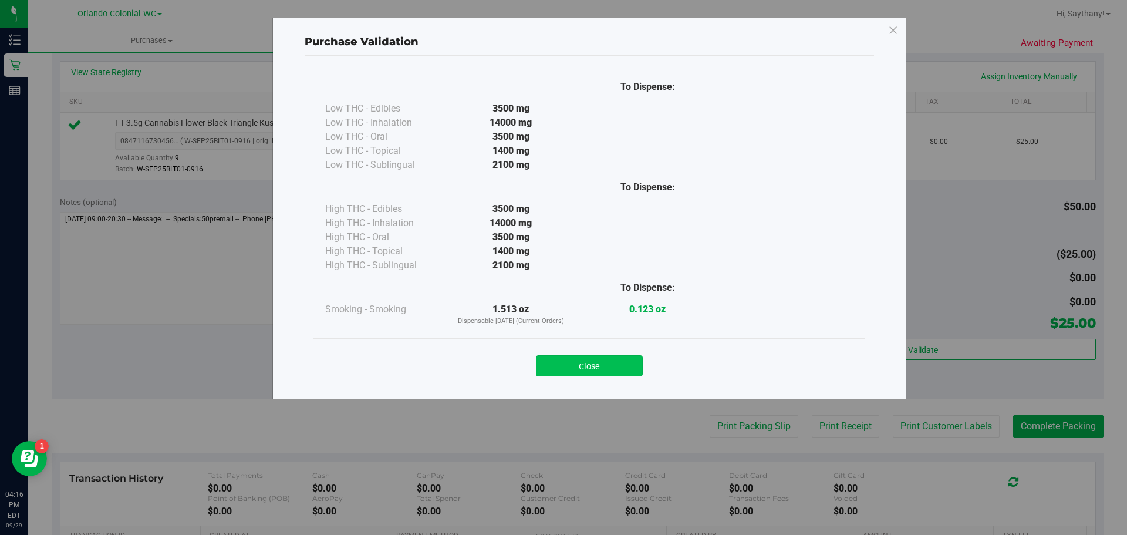
click at [574, 362] on button "Close" at bounding box center [589, 365] width 107 height 21
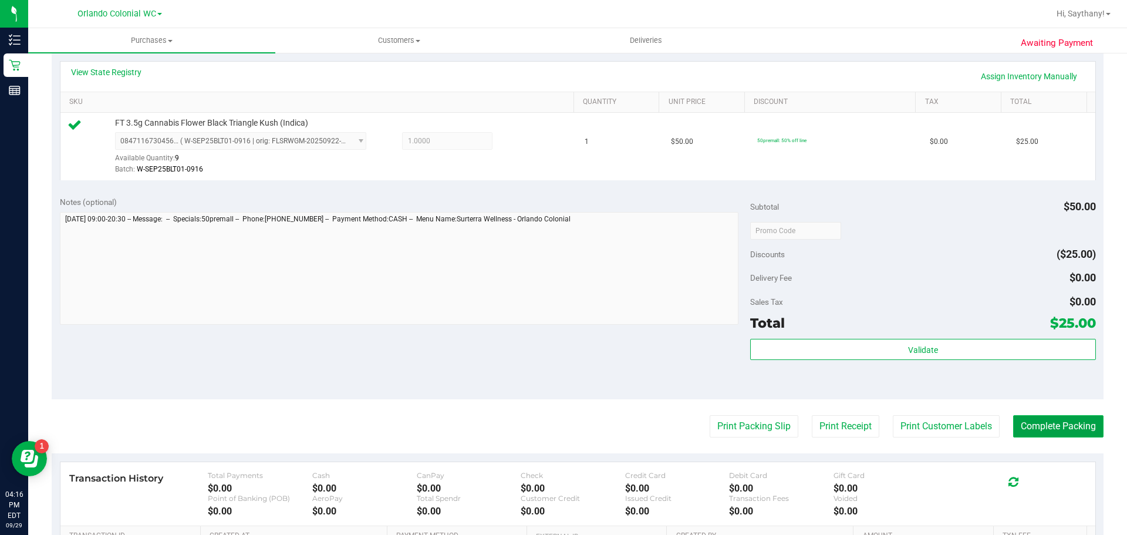
click at [1056, 434] on button "Complete Packing" at bounding box center [1058, 426] width 90 height 22
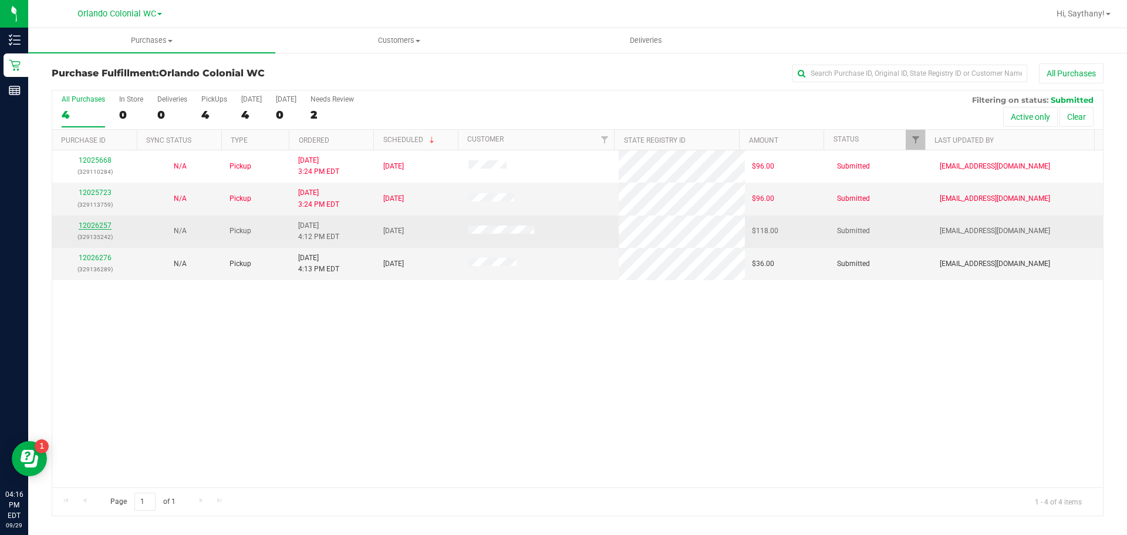
click at [90, 225] on link "12026257" at bounding box center [95, 225] width 33 height 8
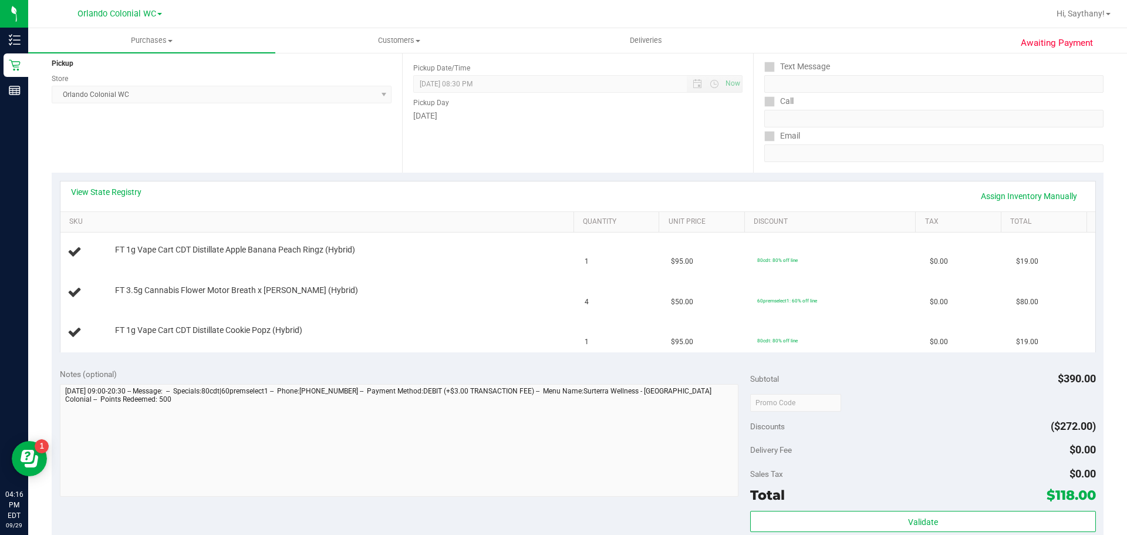
scroll to position [263, 0]
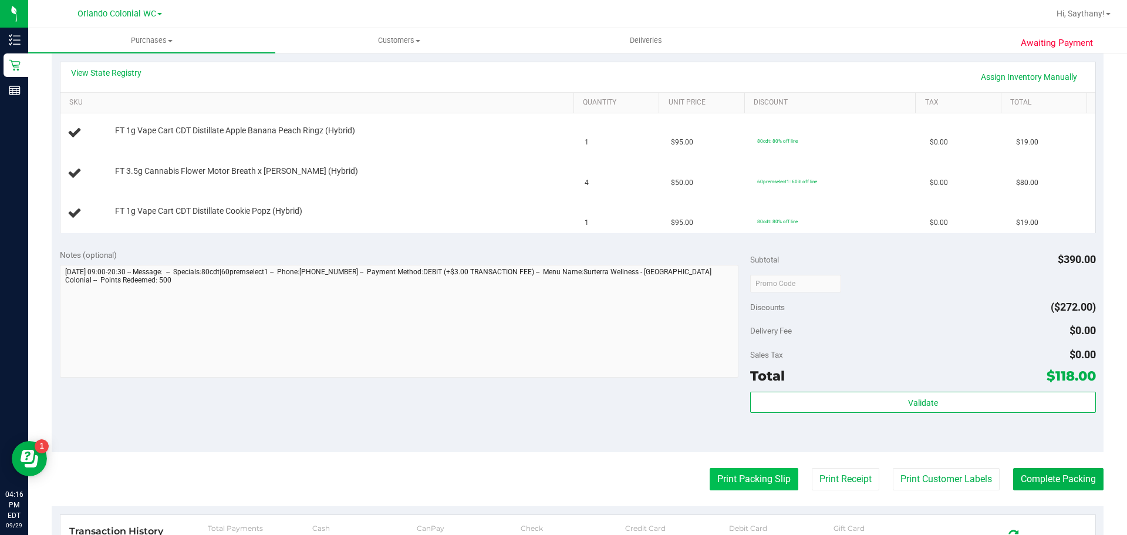
click at [752, 480] on button "Print Packing Slip" at bounding box center [754, 479] width 89 height 22
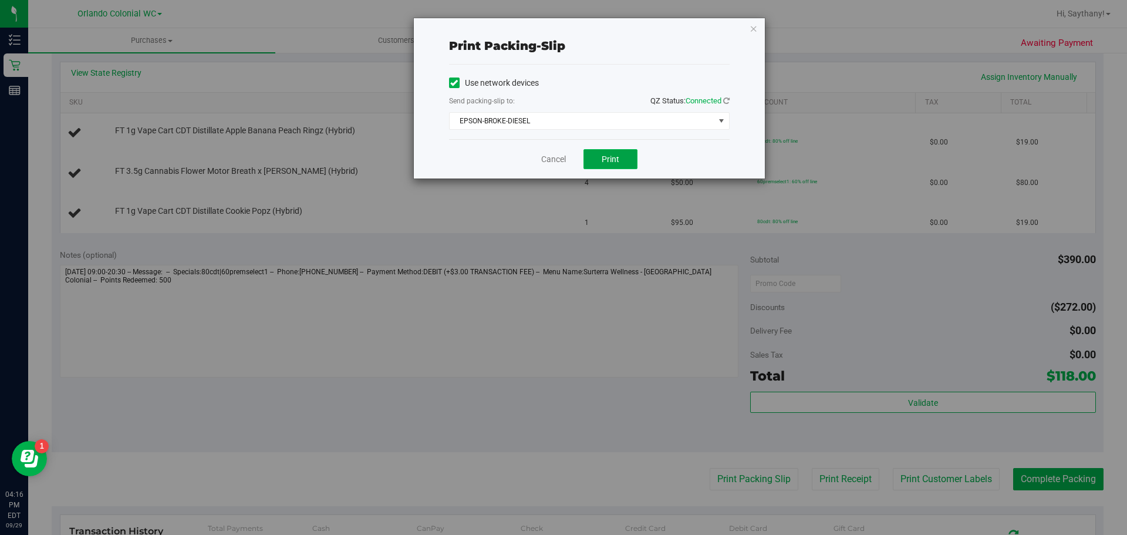
click at [610, 158] on span "Print" at bounding box center [611, 158] width 18 height 9
click at [739, 28] on div "Print packing-slip Use network devices Send packing-slip to: QZ Status: Connect…" at bounding box center [589, 98] width 351 height 160
click at [754, 28] on icon "button" at bounding box center [754, 28] width 8 height 14
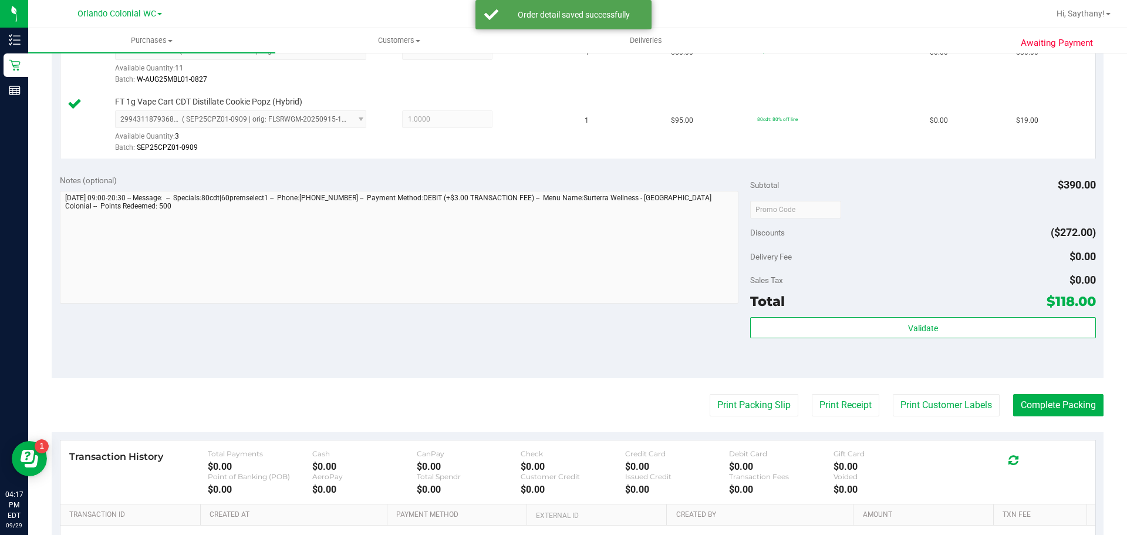
scroll to position [458, 0]
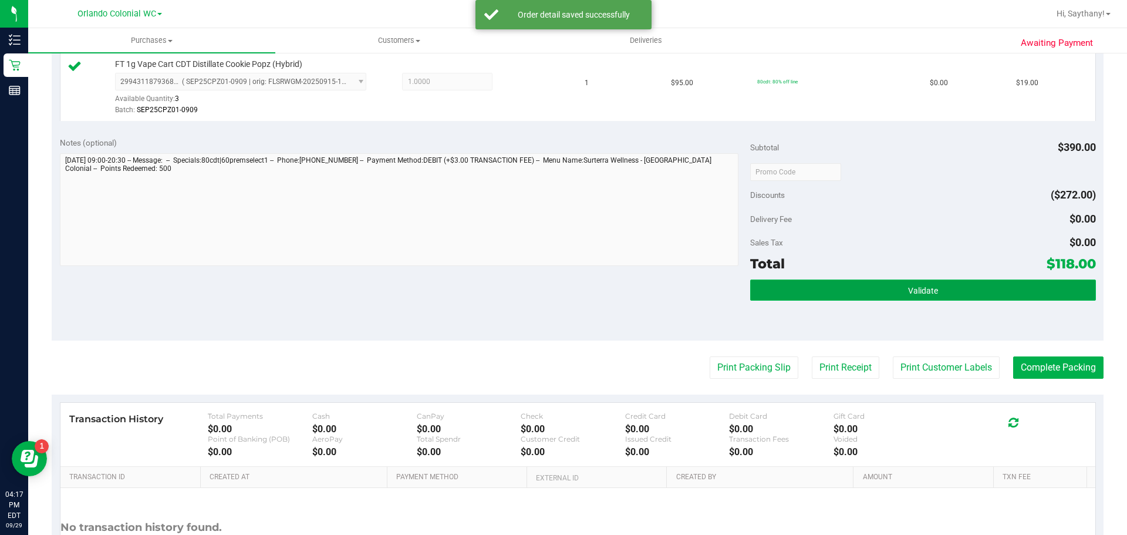
click at [1037, 286] on button "Validate" at bounding box center [922, 289] width 345 height 21
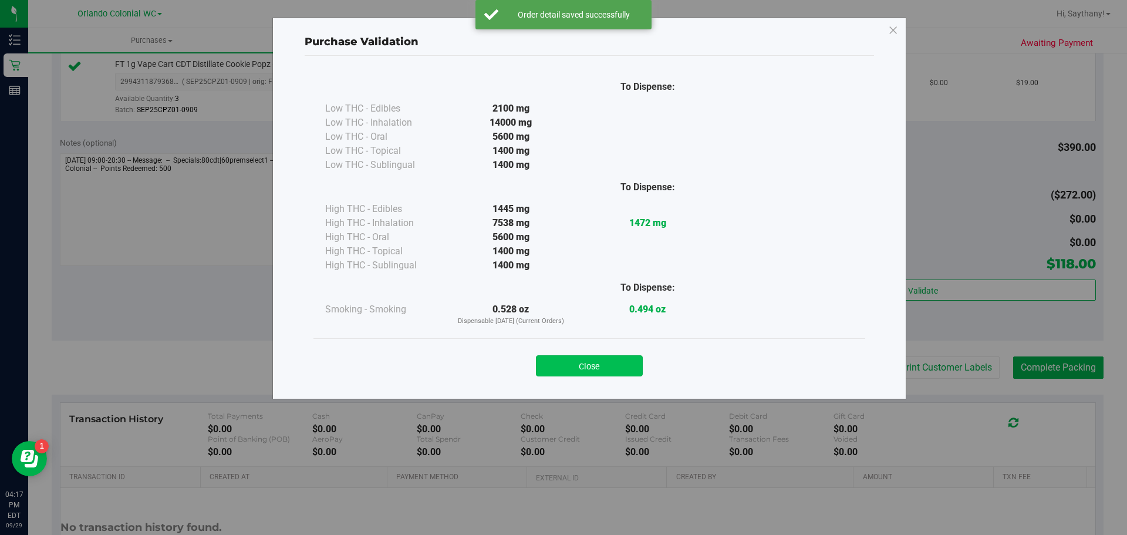
click at [603, 359] on button "Close" at bounding box center [589, 365] width 107 height 21
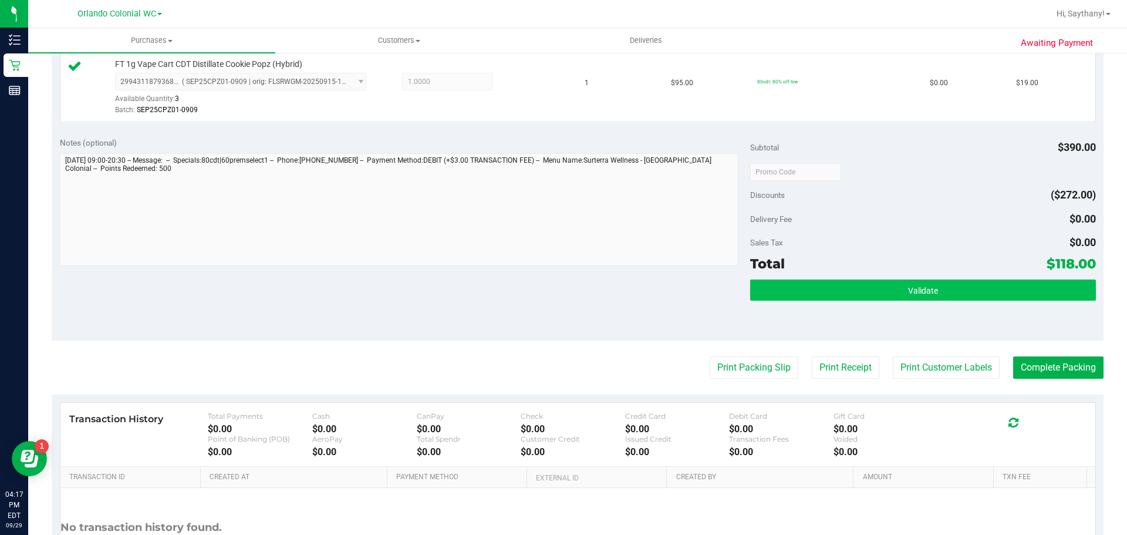
click at [954, 281] on button "Validate" at bounding box center [922, 289] width 345 height 21
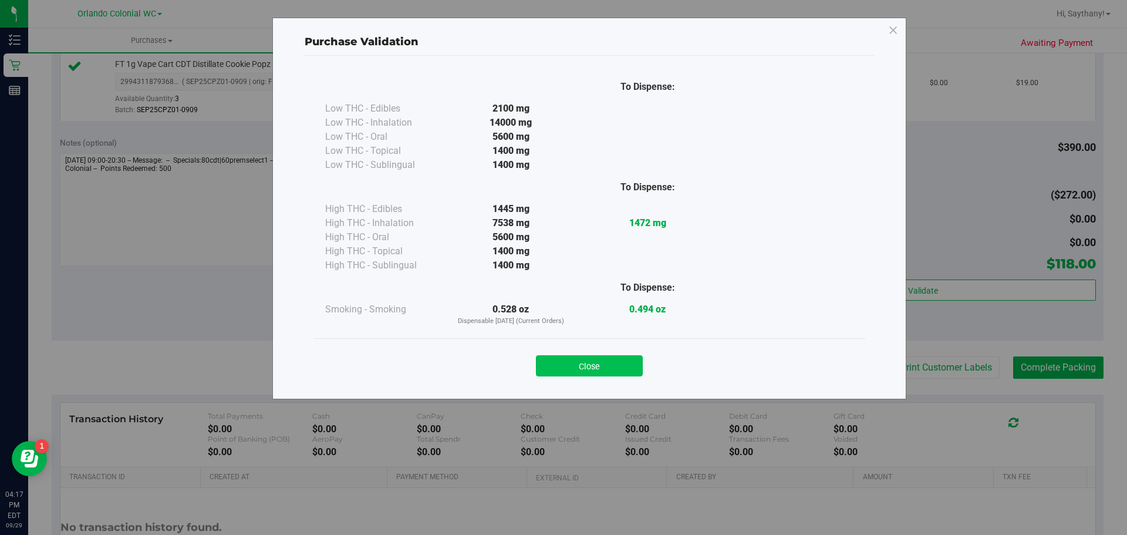
click at [580, 362] on button "Close" at bounding box center [589, 365] width 107 height 21
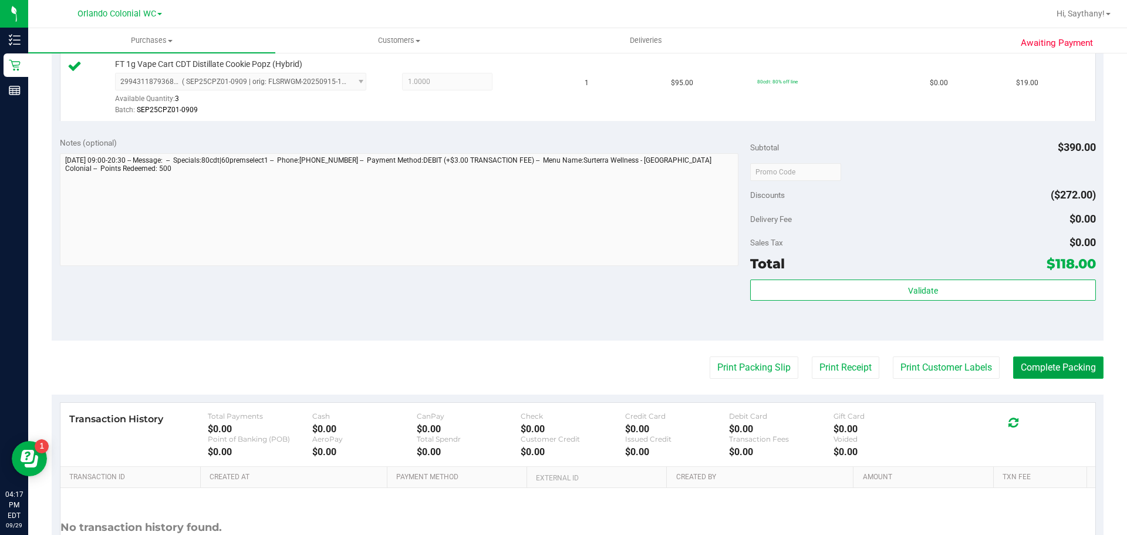
click at [1075, 376] on button "Complete Packing" at bounding box center [1058, 367] width 90 height 22
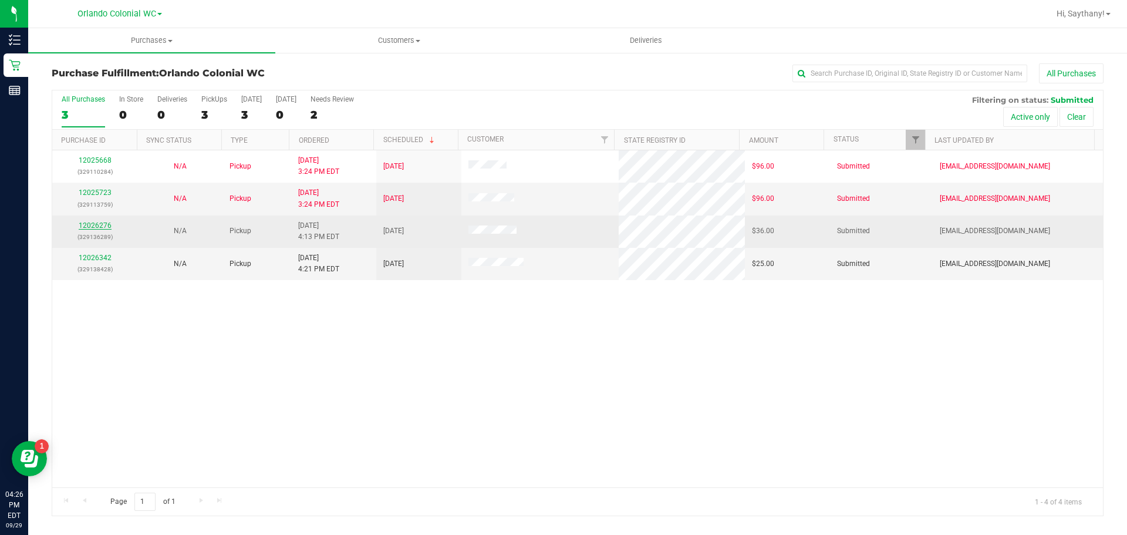
click at [91, 226] on link "12026276" at bounding box center [95, 225] width 33 height 8
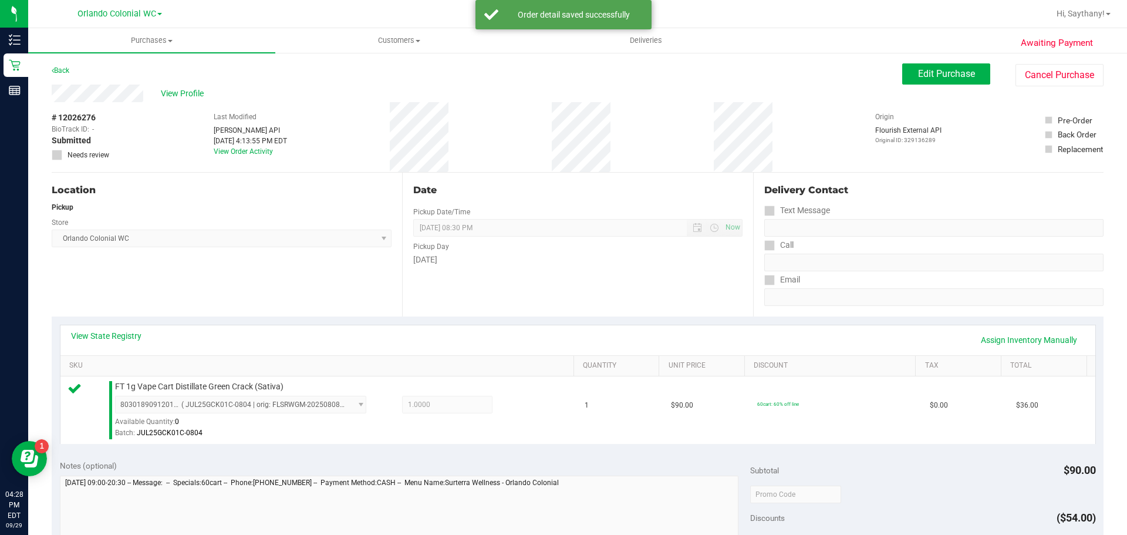
scroll to position [172, 0]
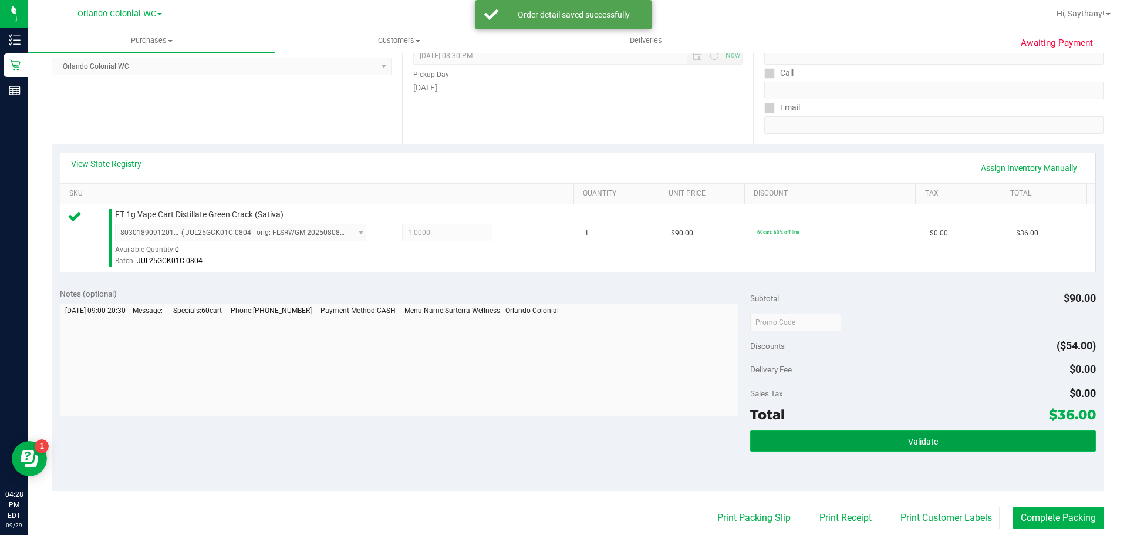
click at [1021, 440] on button "Validate" at bounding box center [922, 440] width 345 height 21
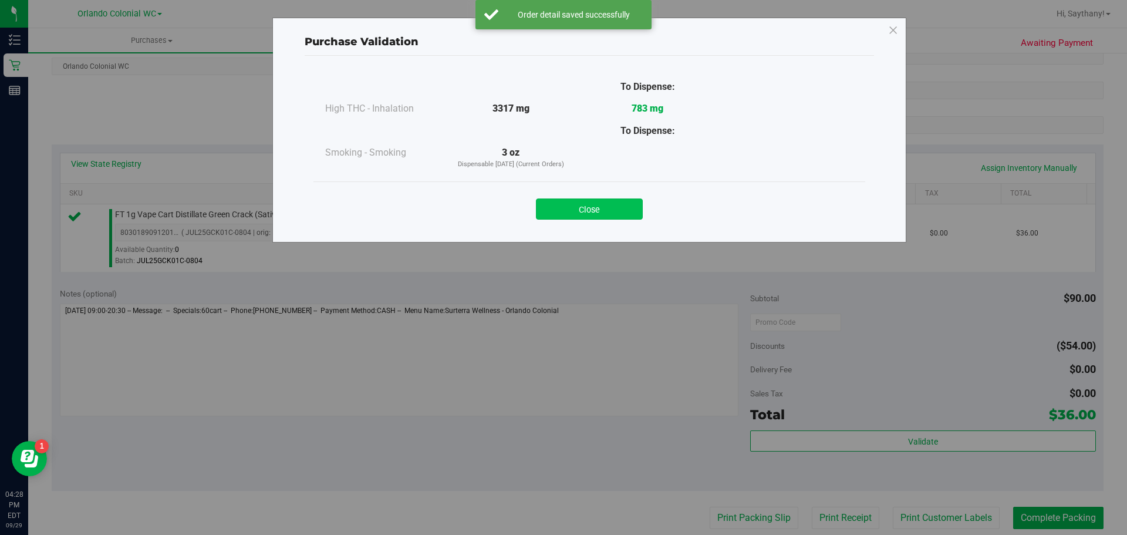
click at [593, 209] on button "Close" at bounding box center [589, 208] width 107 height 21
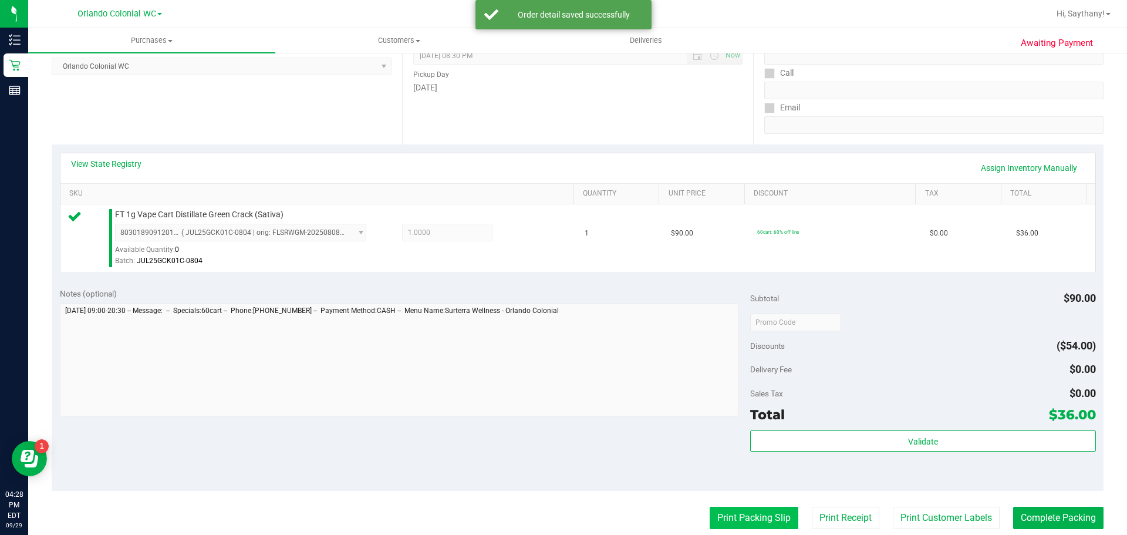
click at [752, 514] on button "Print Packing Slip" at bounding box center [754, 518] width 89 height 22
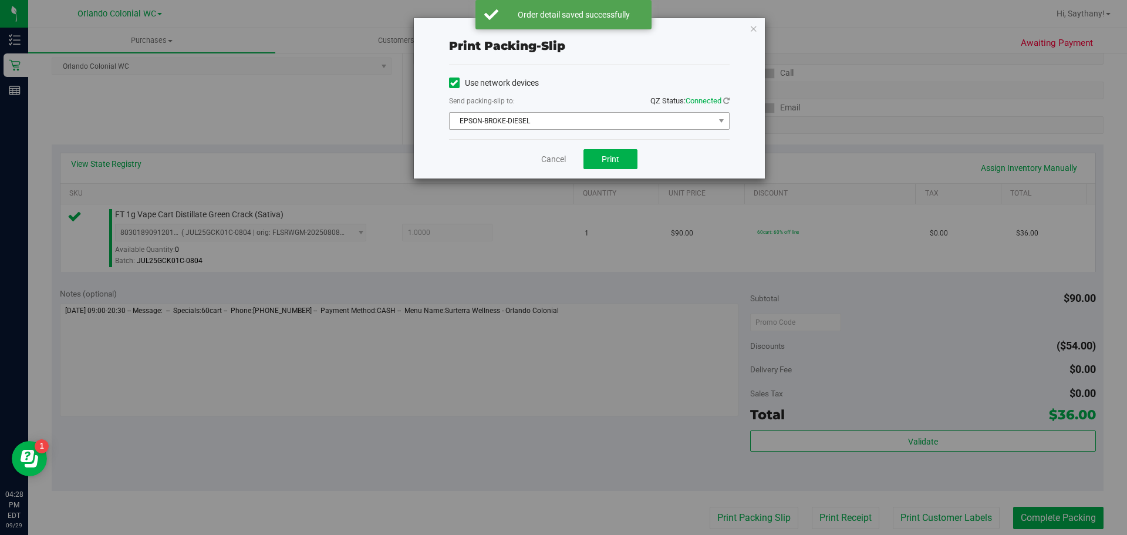
click at [623, 128] on span "EPSON-BROKE-DIESEL" at bounding box center [582, 121] width 265 height 16
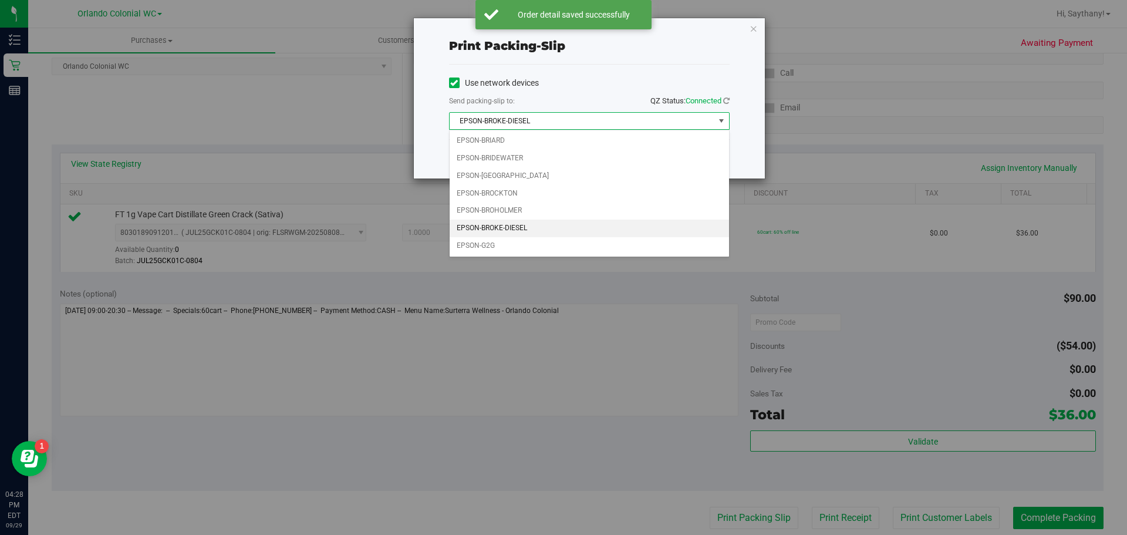
click at [408, 373] on div "Print packing-slip Use network devices Send packing-slip to: QZ Status: Connect…" at bounding box center [568, 267] width 1136 height 535
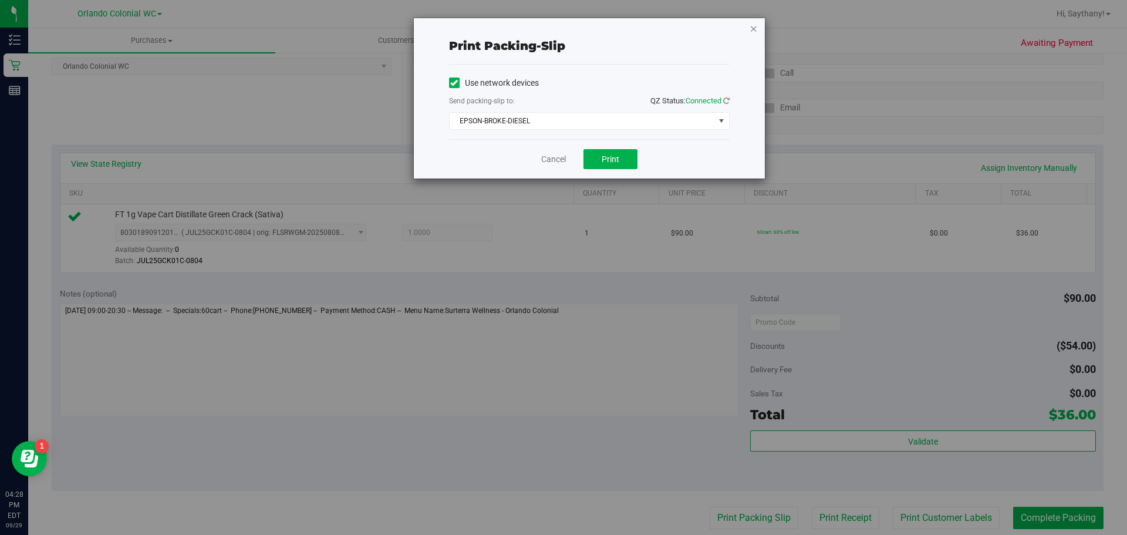
click at [750, 28] on icon "button" at bounding box center [754, 28] width 8 height 14
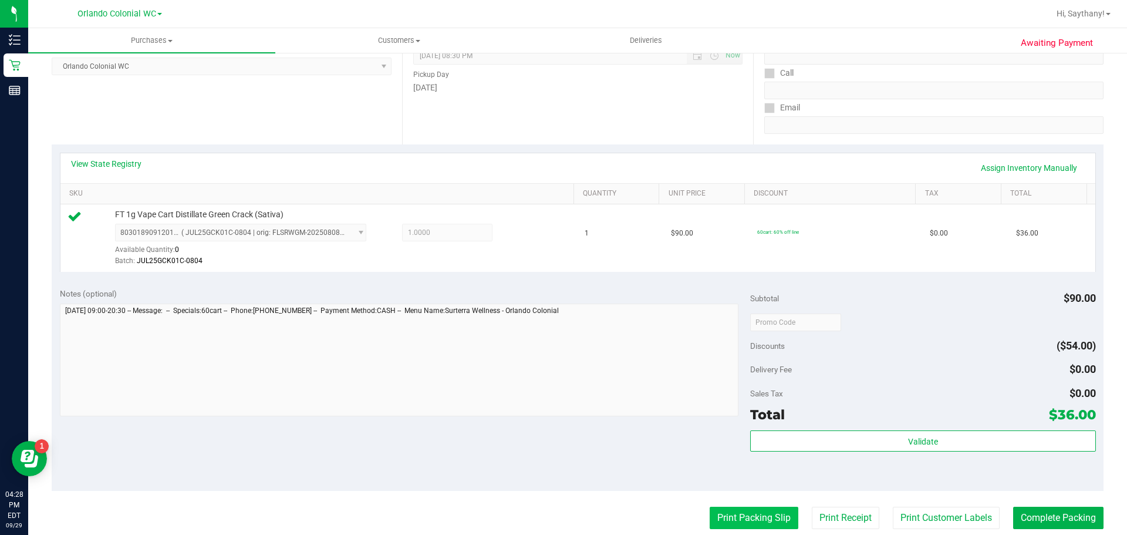
click at [765, 511] on button "Print Packing Slip" at bounding box center [754, 518] width 89 height 22
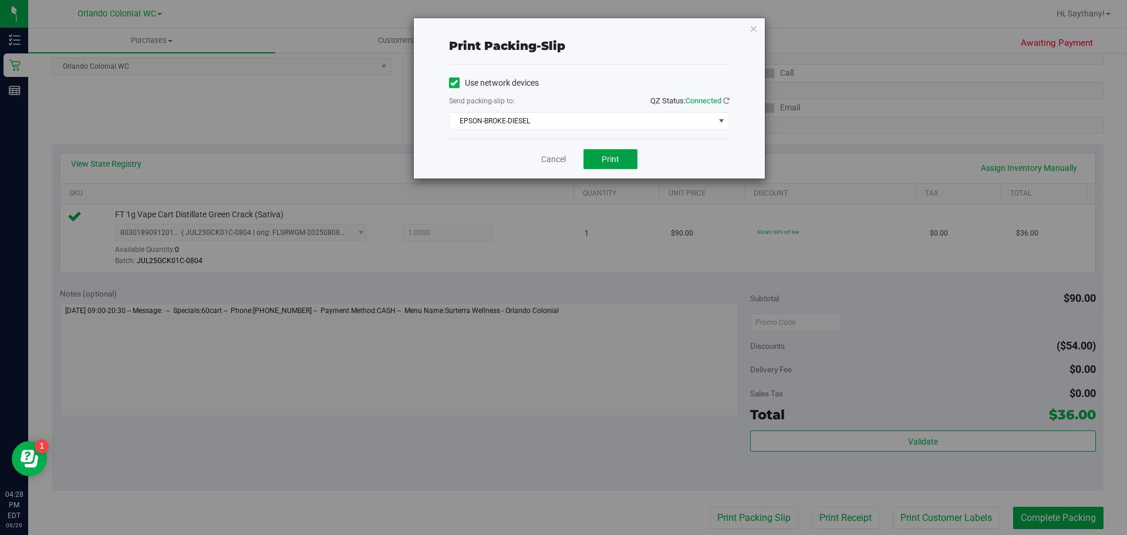
click at [618, 160] on span "Print" at bounding box center [611, 158] width 18 height 9
click at [750, 31] on icon "button" at bounding box center [754, 28] width 8 height 14
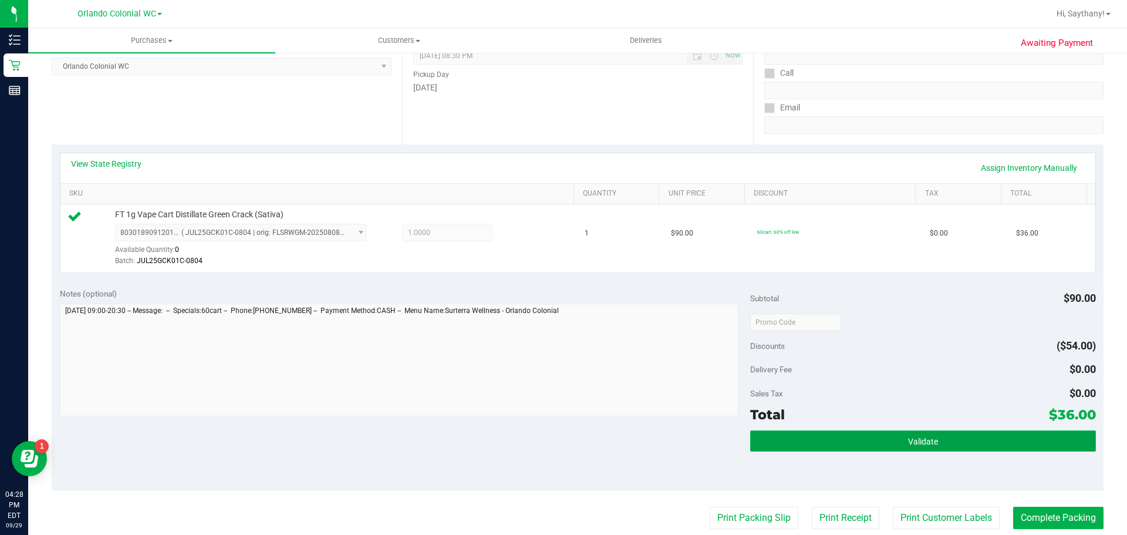
click at [977, 440] on button "Validate" at bounding box center [922, 440] width 345 height 21
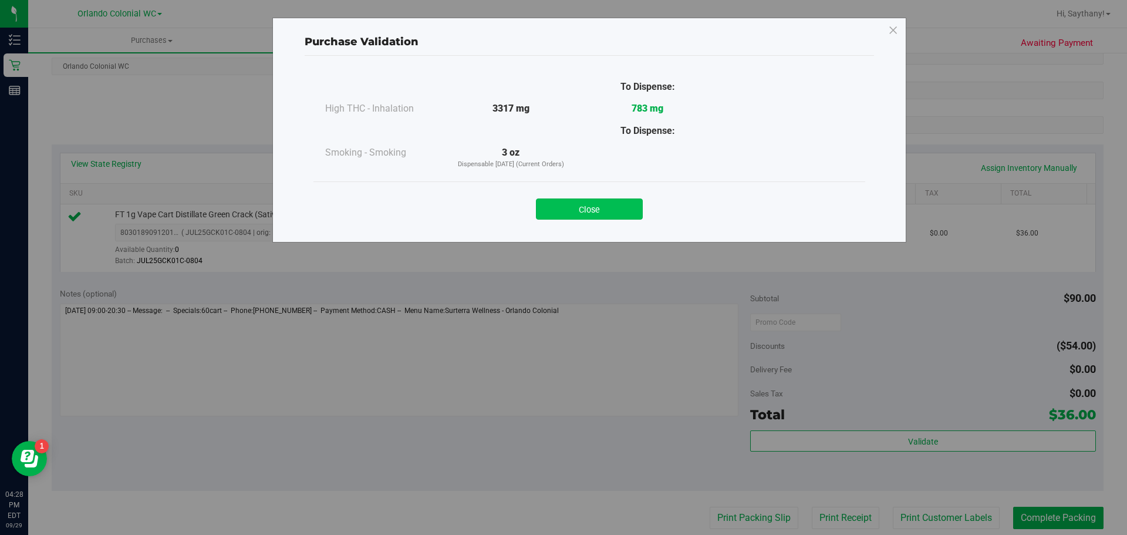
click at [586, 205] on button "Close" at bounding box center [589, 208] width 107 height 21
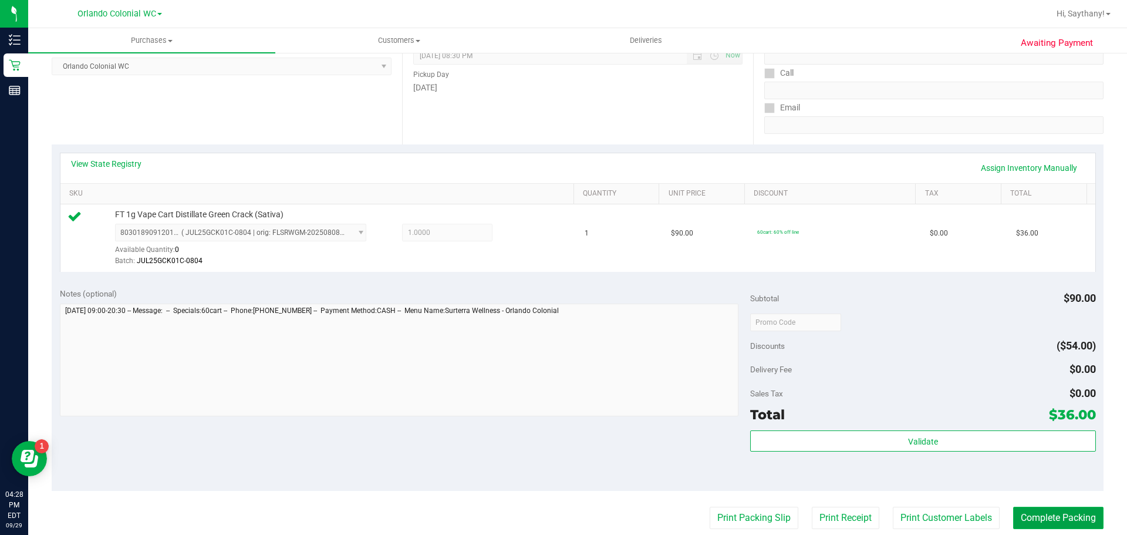
click at [1059, 519] on button "Complete Packing" at bounding box center [1058, 518] width 90 height 22
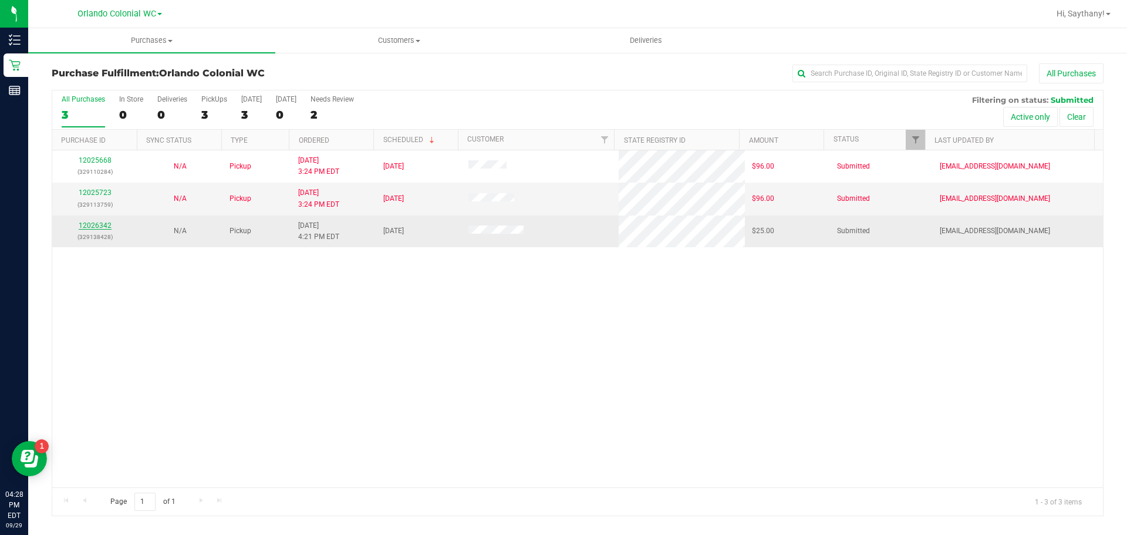
click at [94, 225] on link "12026342" at bounding box center [95, 225] width 33 height 8
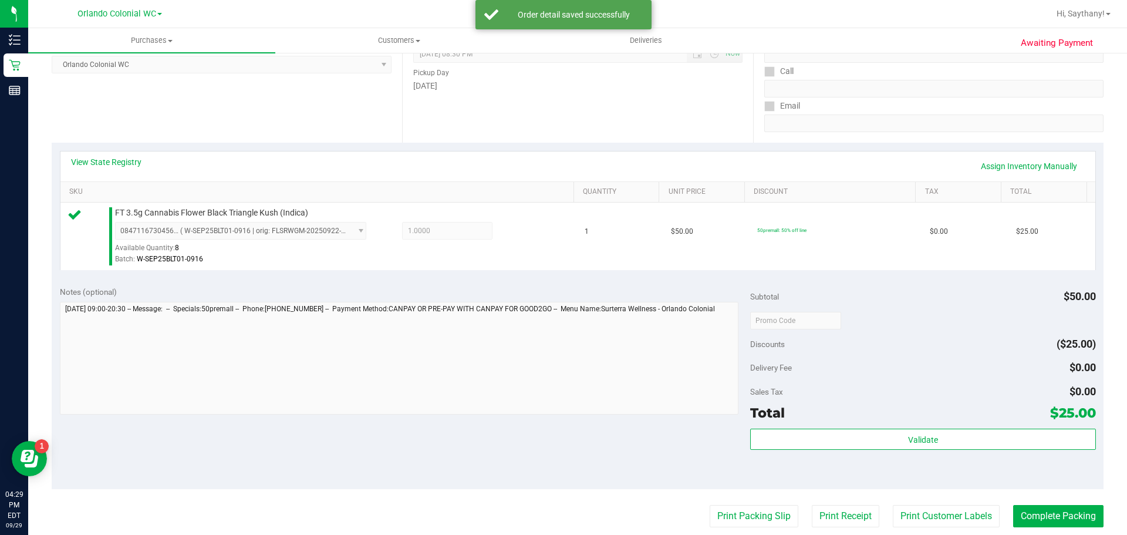
scroll to position [246, 0]
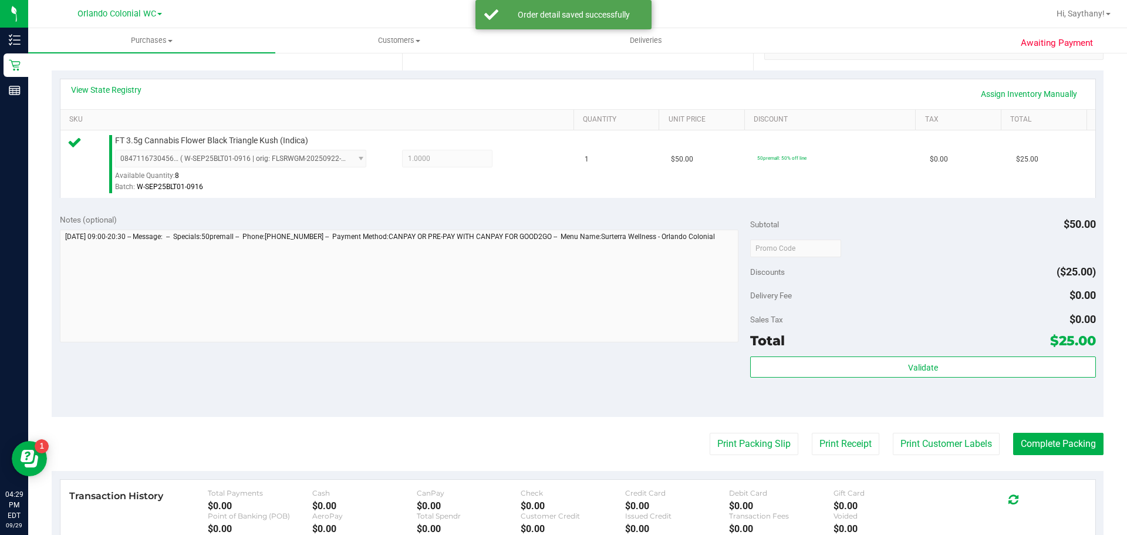
click at [980, 389] on div "Validate" at bounding box center [922, 382] width 345 height 53
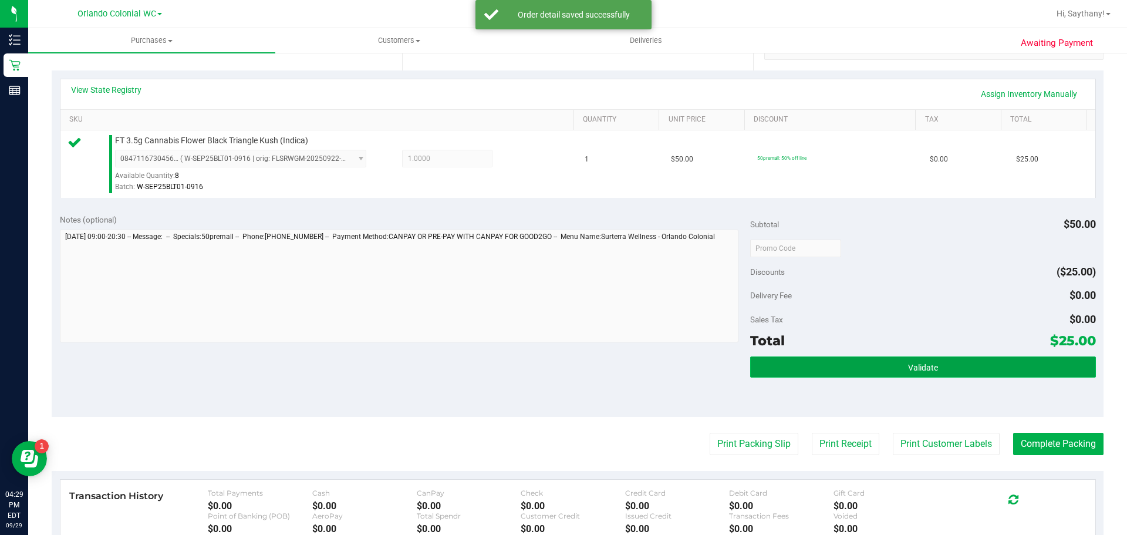
click at [1032, 374] on button "Validate" at bounding box center [922, 366] width 345 height 21
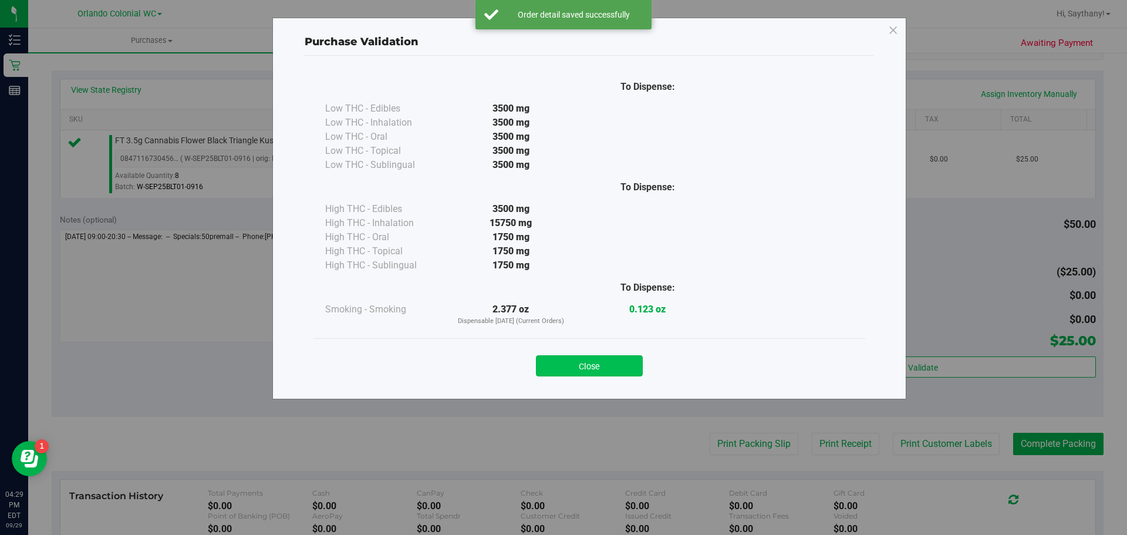
click at [576, 373] on button "Close" at bounding box center [589, 365] width 107 height 21
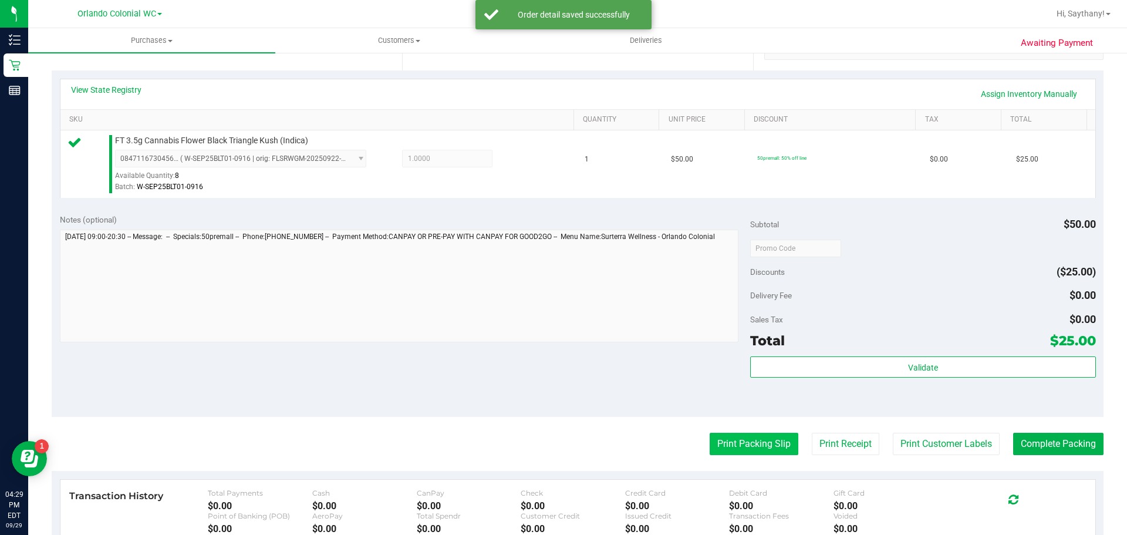
click at [743, 437] on button "Print Packing Slip" at bounding box center [754, 444] width 89 height 22
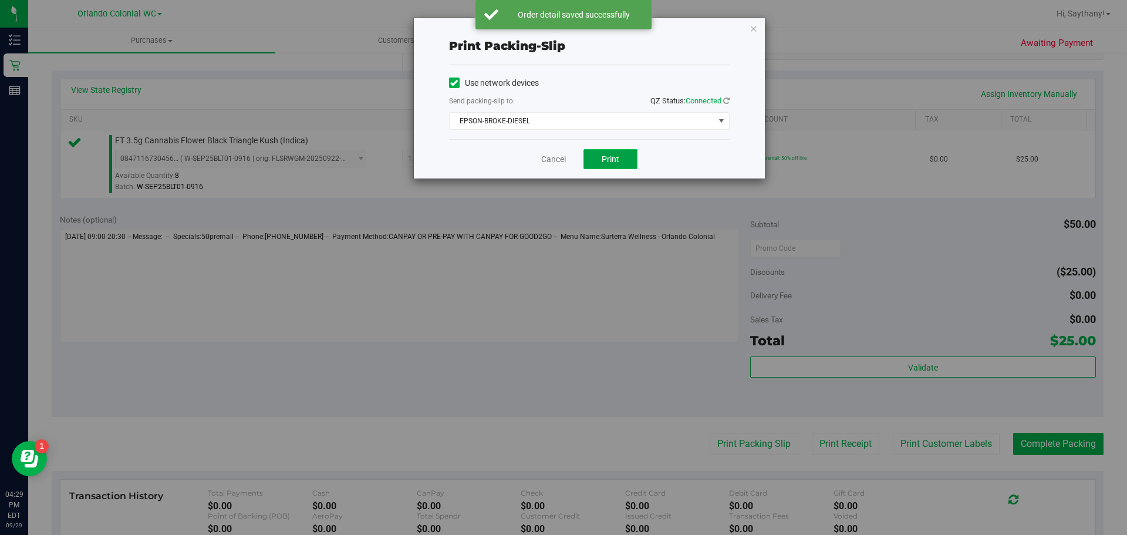
click at [608, 163] on span "Print" at bounding box center [611, 158] width 18 height 9
click at [752, 33] on icon "button" at bounding box center [754, 28] width 8 height 14
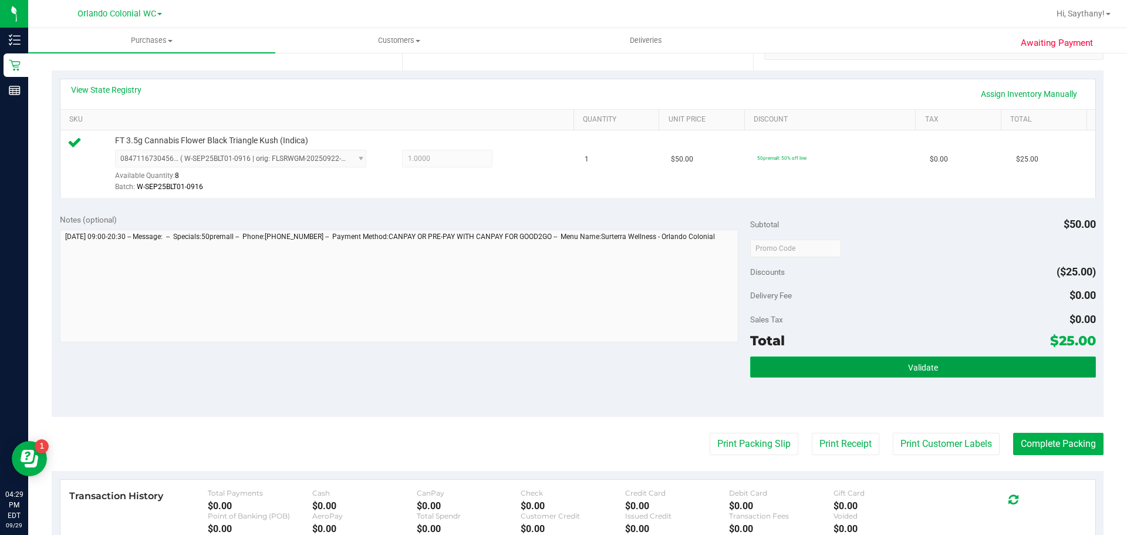
click at [1017, 370] on button "Validate" at bounding box center [922, 366] width 345 height 21
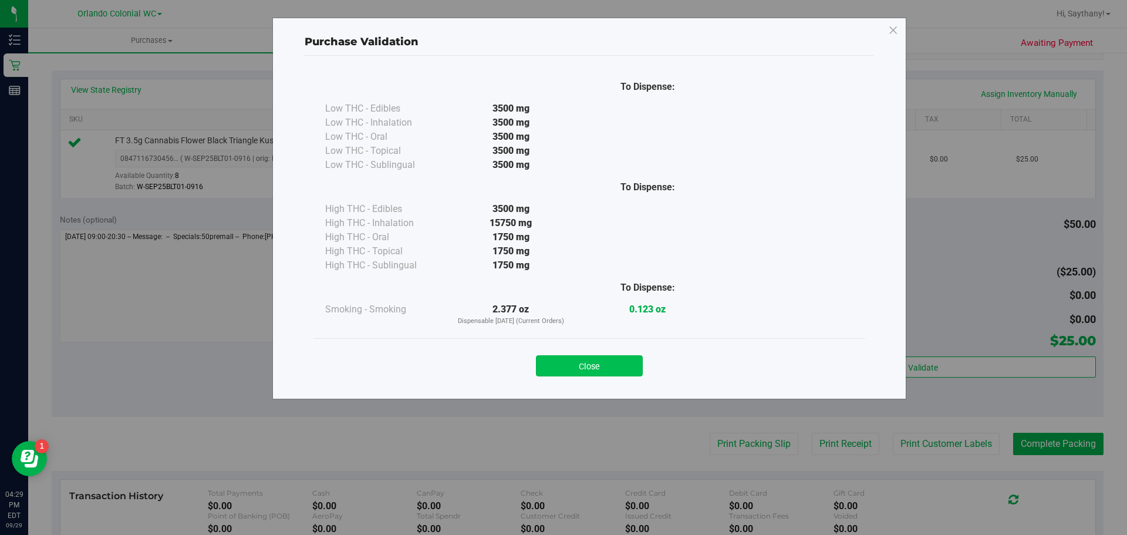
click at [588, 355] on button "Close" at bounding box center [589, 365] width 107 height 21
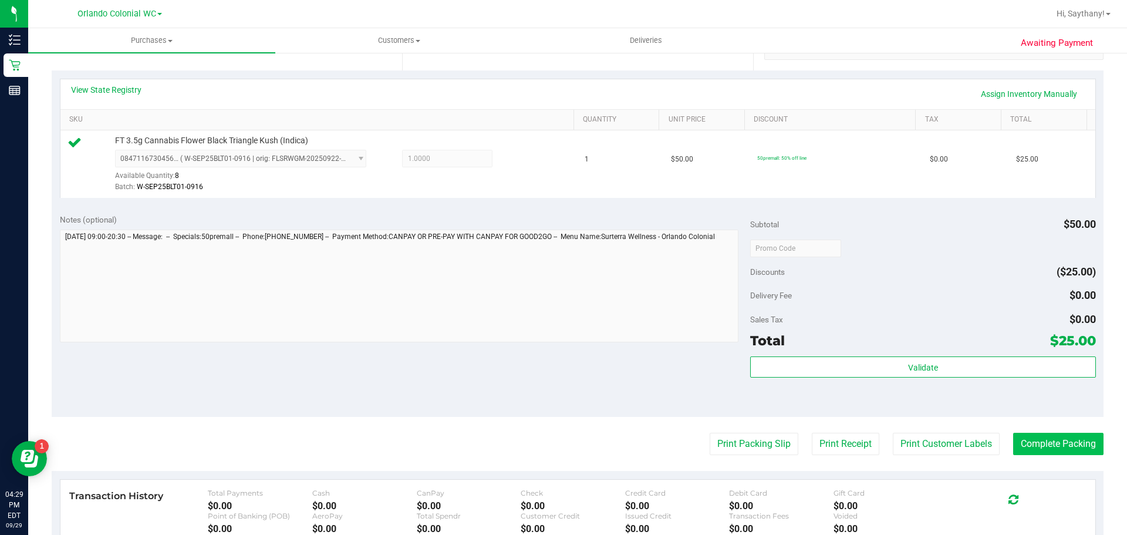
click at [1059, 436] on button "Complete Packing" at bounding box center [1058, 444] width 90 height 22
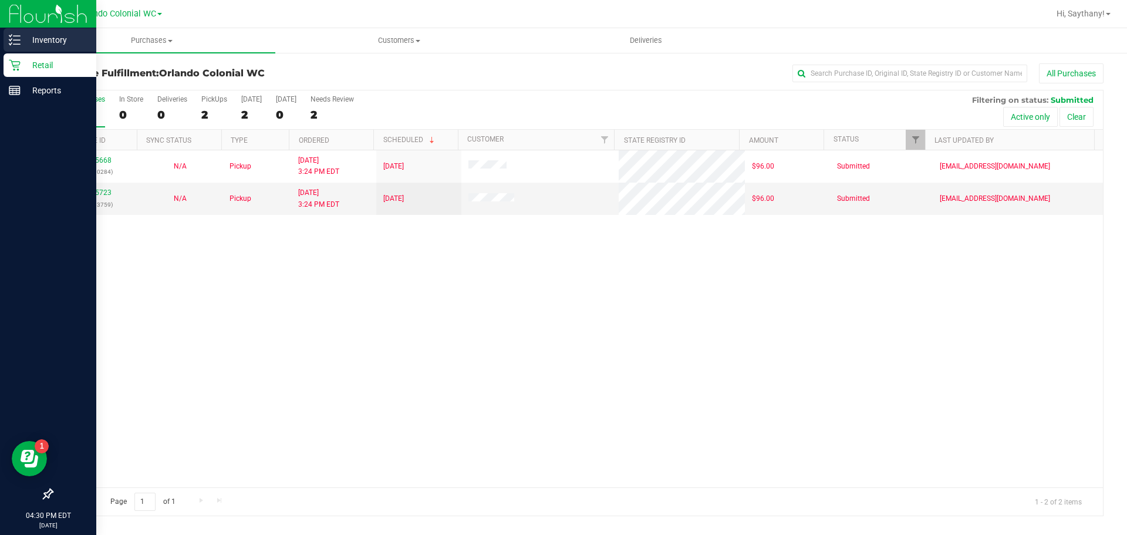
click at [44, 43] on p "Inventory" at bounding box center [56, 40] width 70 height 14
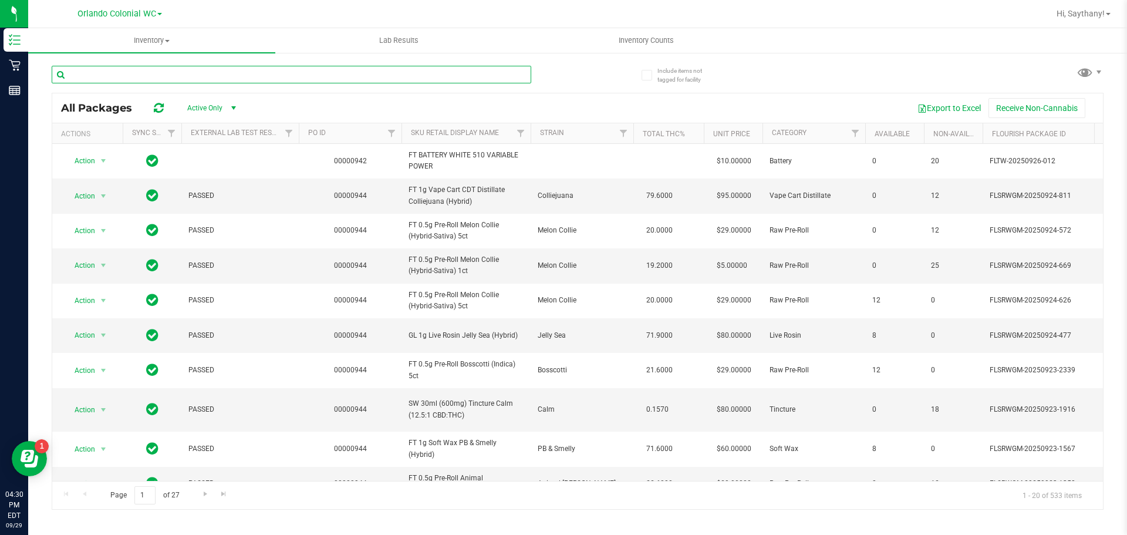
click at [237, 72] on input "text" at bounding box center [292, 75] width 480 height 18
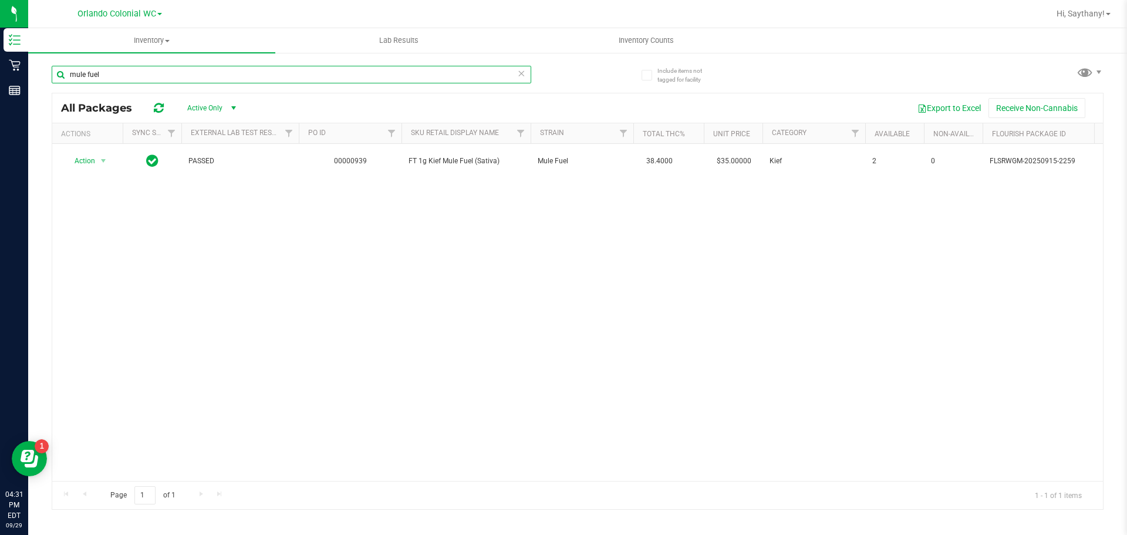
type input "mule fuel"
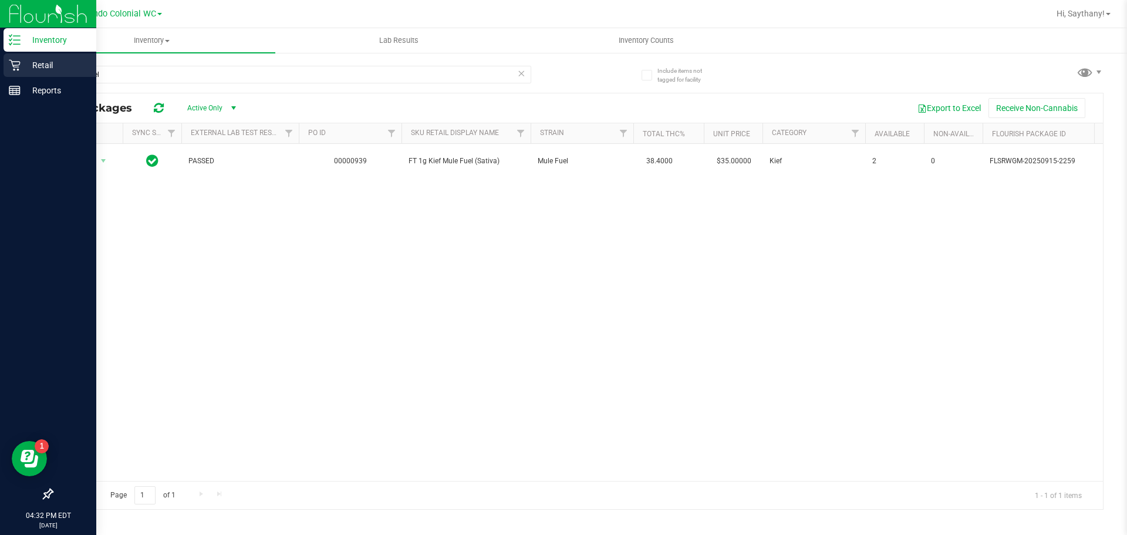
click at [33, 59] on p "Retail" at bounding box center [56, 65] width 70 height 14
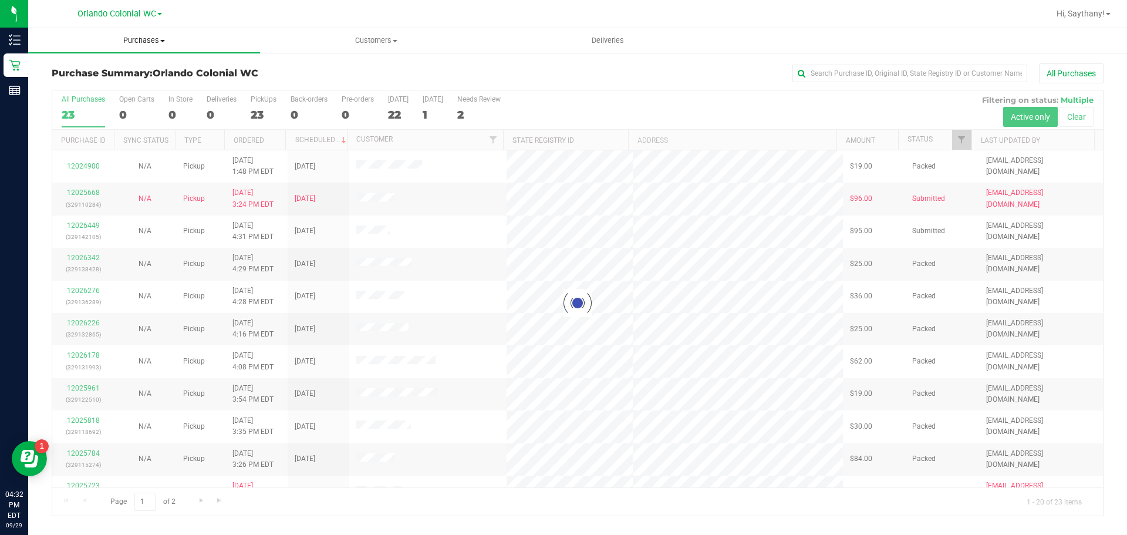
click at [167, 38] on span "Purchases" at bounding box center [144, 40] width 232 height 11
click at [126, 83] on li "Fulfillment" at bounding box center [144, 85] width 232 height 14
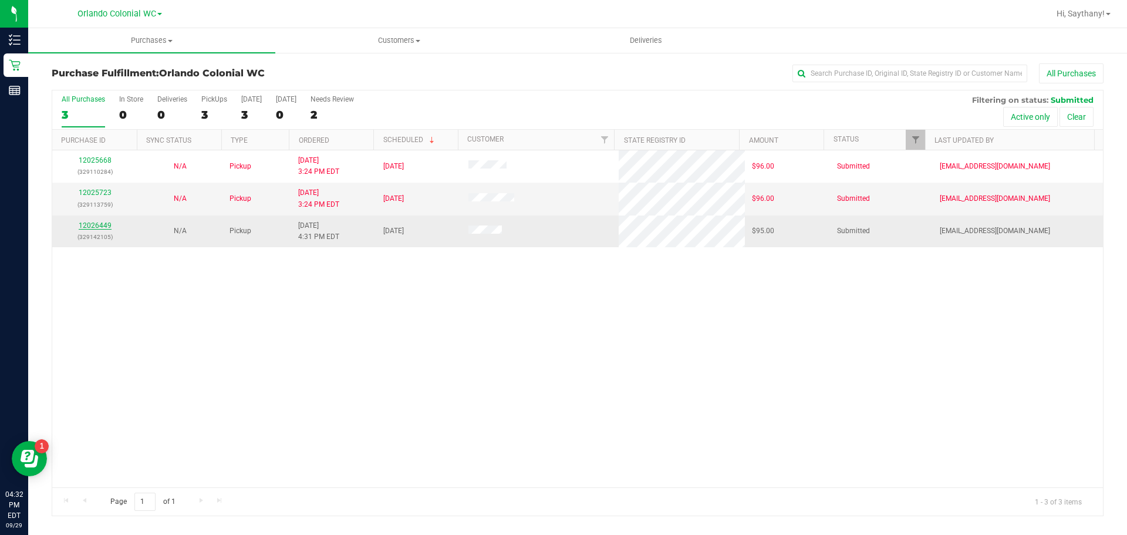
click at [79, 223] on link "12026449" at bounding box center [95, 225] width 33 height 8
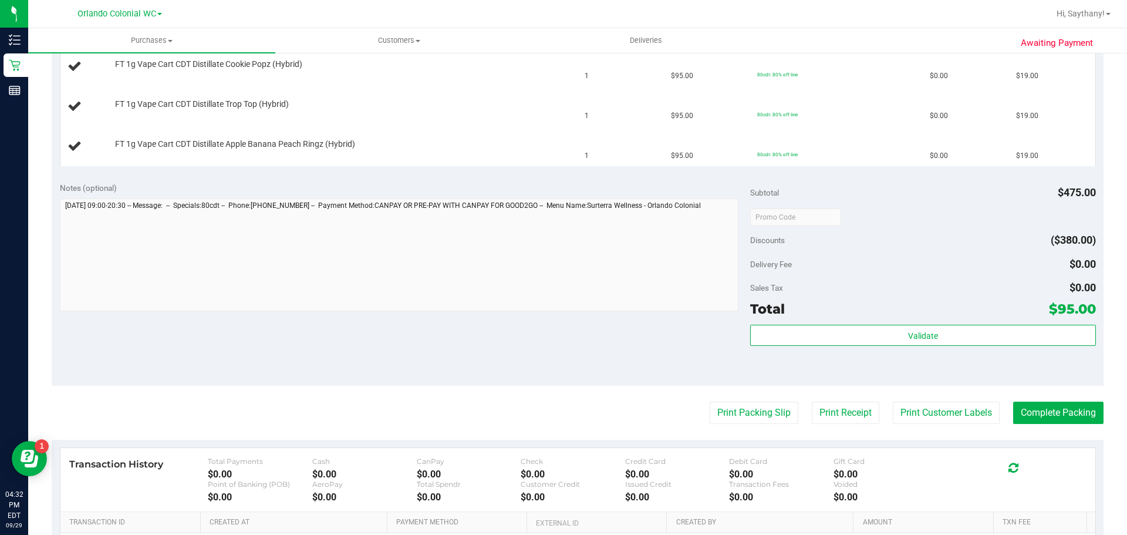
scroll to position [411, 0]
click at [756, 409] on button "Print Packing Slip" at bounding box center [754, 411] width 89 height 22
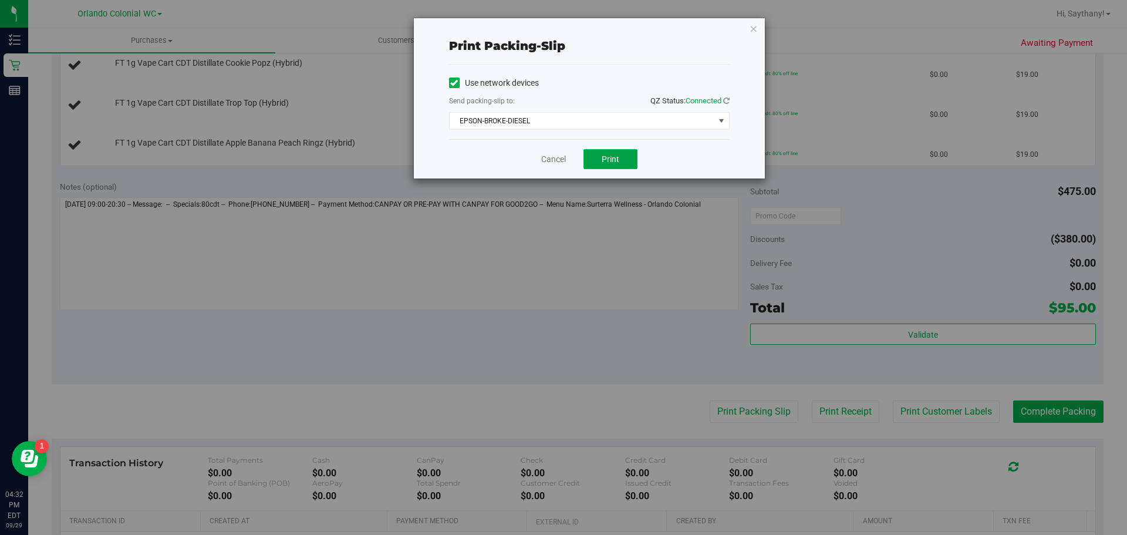
click at [629, 154] on button "Print" at bounding box center [610, 159] width 54 height 20
click at [757, 28] on icon "button" at bounding box center [754, 28] width 8 height 14
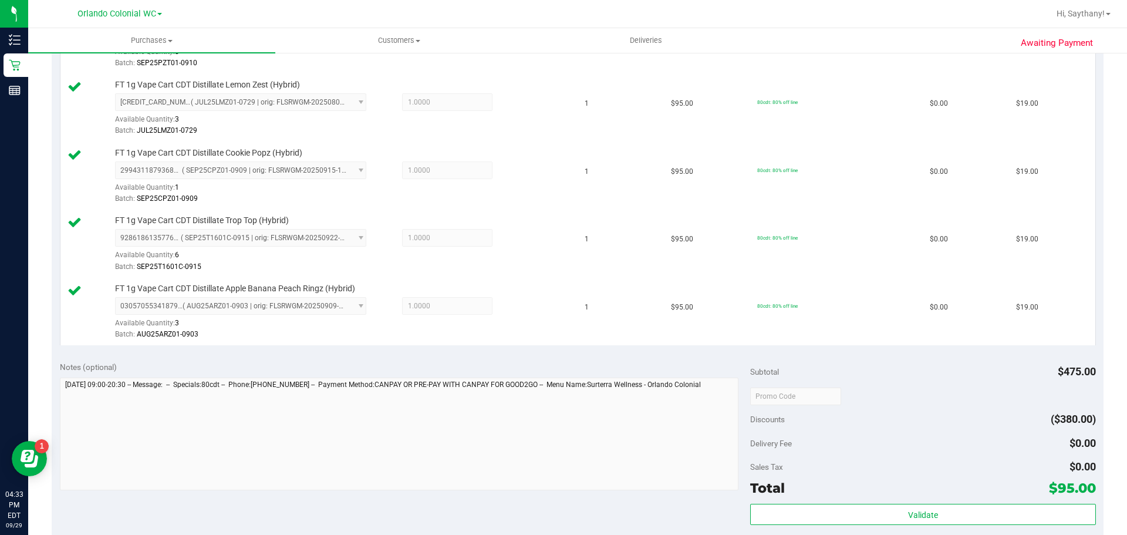
scroll to position [495, 0]
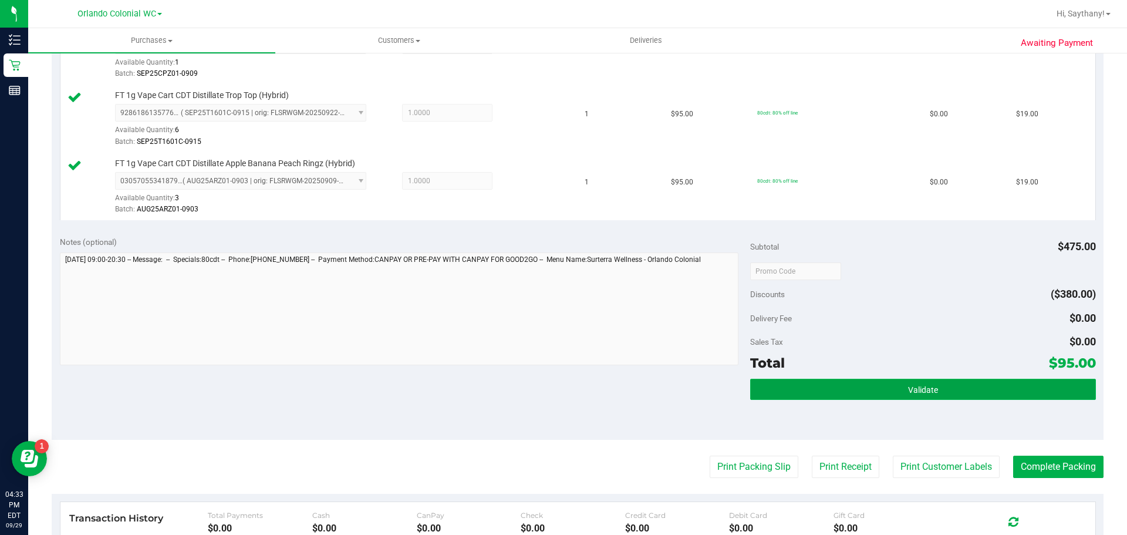
click at [978, 398] on button "Validate" at bounding box center [922, 389] width 345 height 21
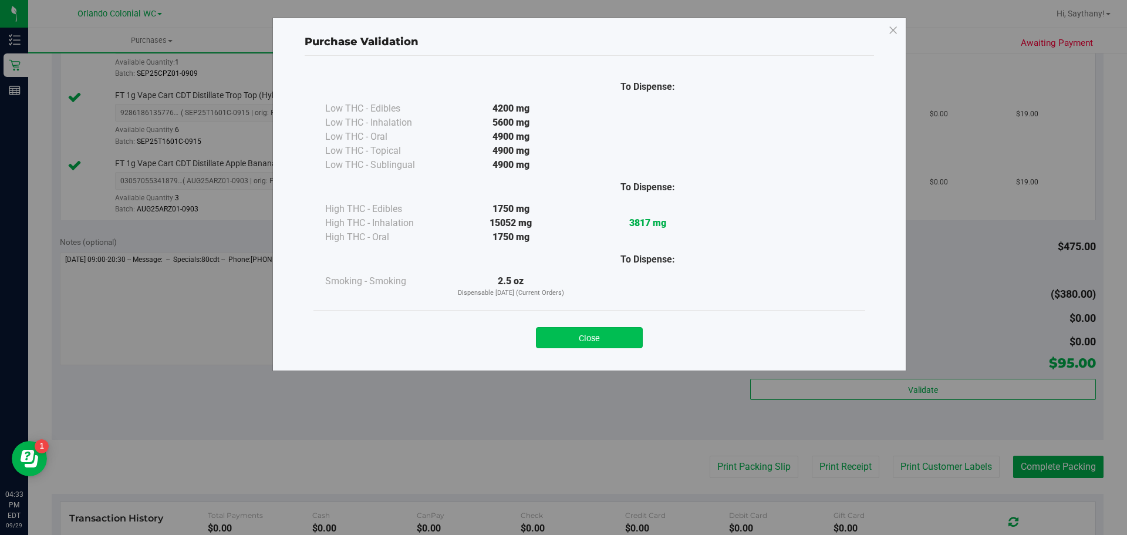
click at [599, 336] on button "Close" at bounding box center [589, 337] width 107 height 21
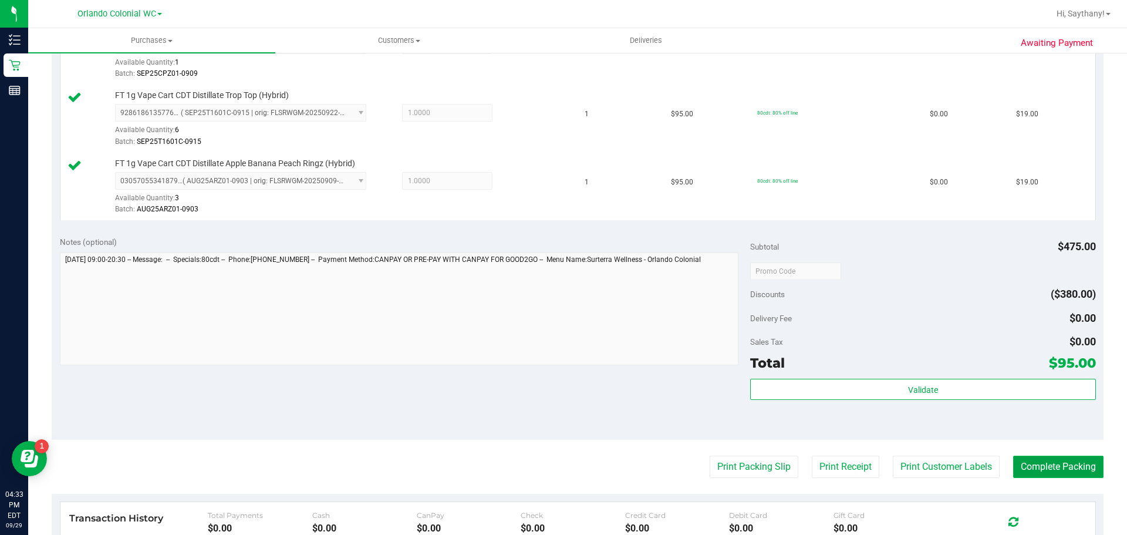
click at [1050, 469] on button "Complete Packing" at bounding box center [1058, 466] width 90 height 22
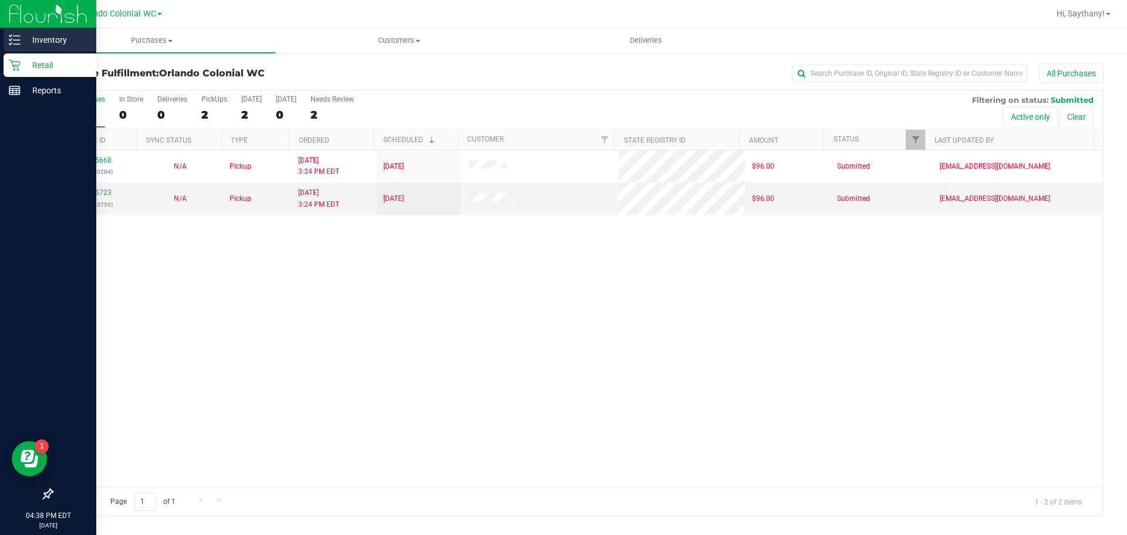
click at [49, 30] on div "Inventory" at bounding box center [50, 39] width 93 height 23
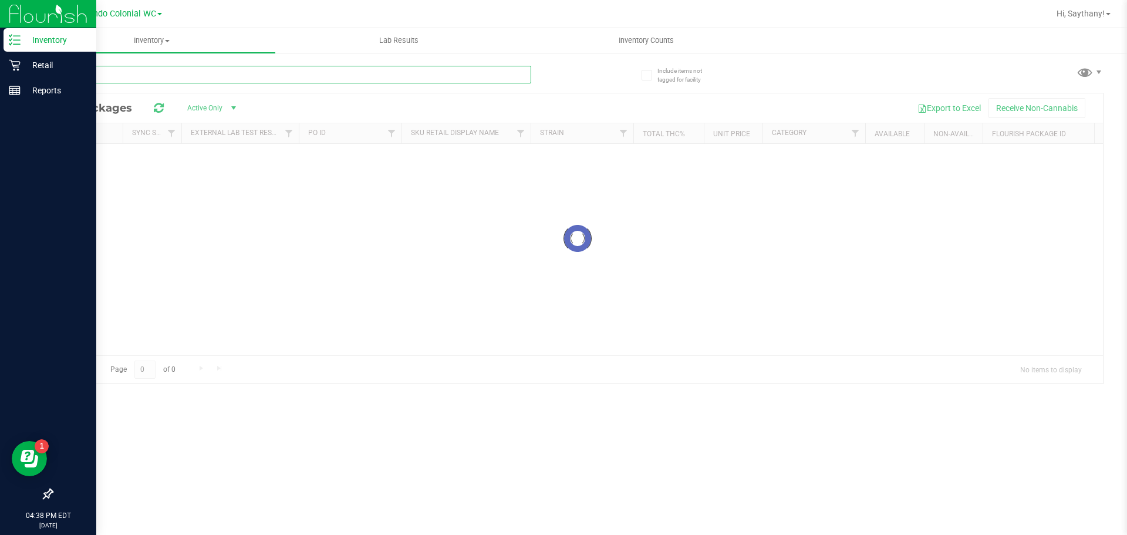
click at [177, 72] on input "text" at bounding box center [292, 75] width 480 height 18
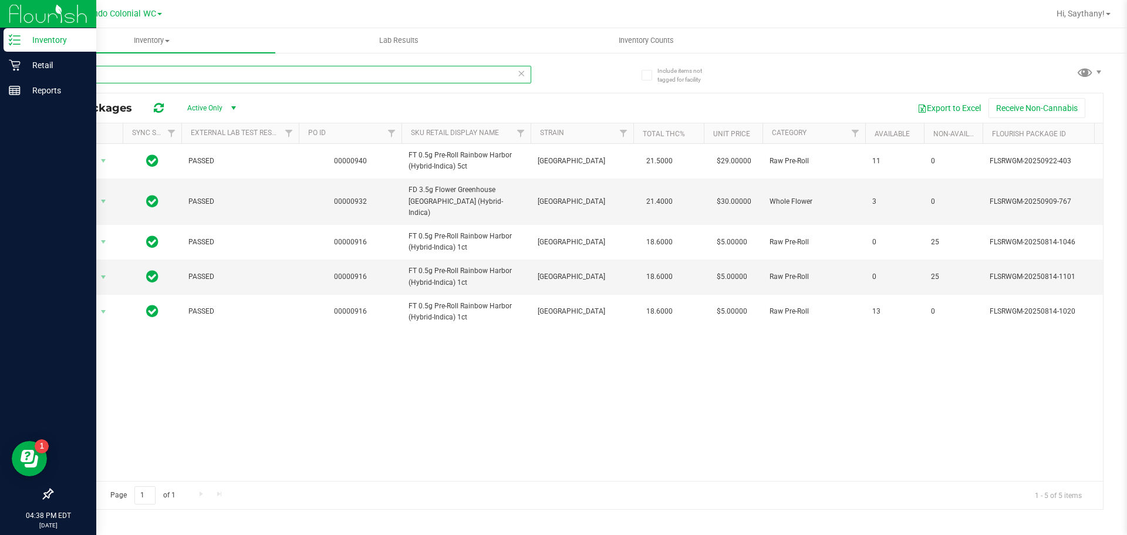
type input "rainbow"
click at [40, 62] on p "Retail" at bounding box center [56, 65] width 70 height 14
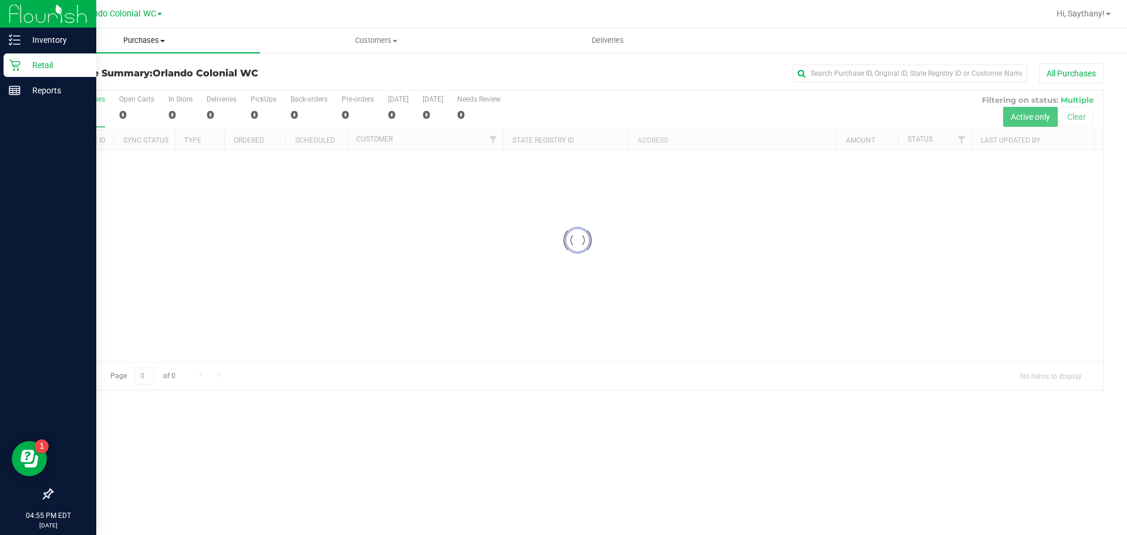
click at [131, 36] on span "Purchases" at bounding box center [144, 40] width 232 height 11
click at [118, 82] on li "Fulfillment" at bounding box center [144, 85] width 232 height 14
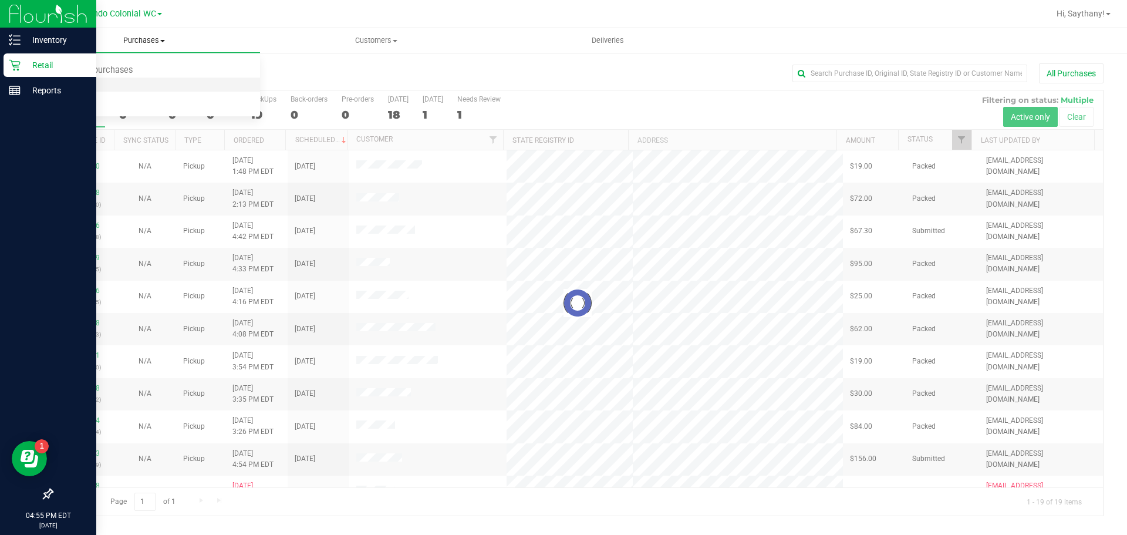
click at [118, 82] on li "Fulfillment" at bounding box center [144, 85] width 232 height 14
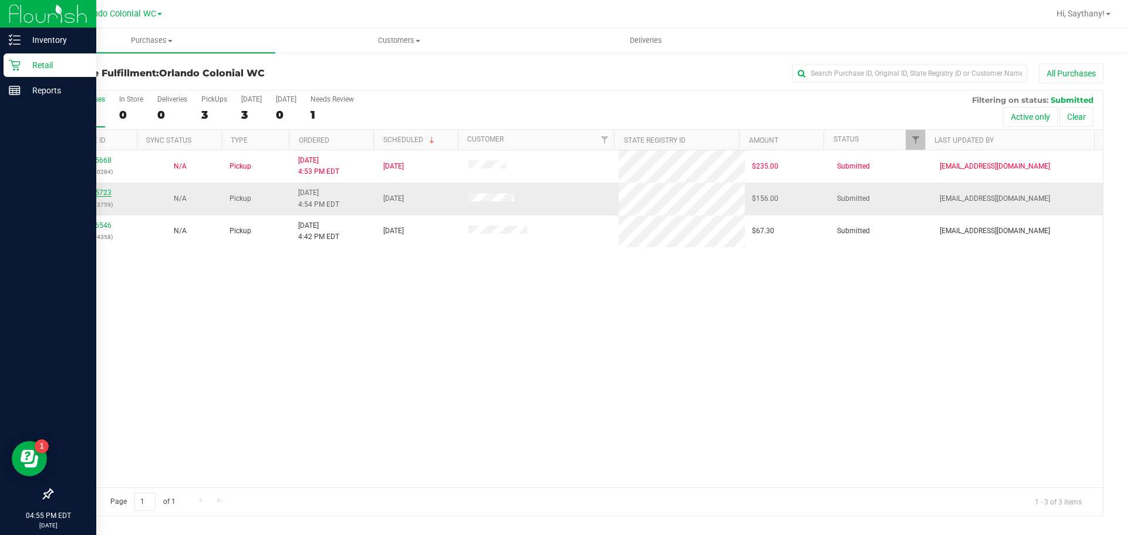
click at [101, 191] on link "12025723" at bounding box center [95, 192] width 33 height 8
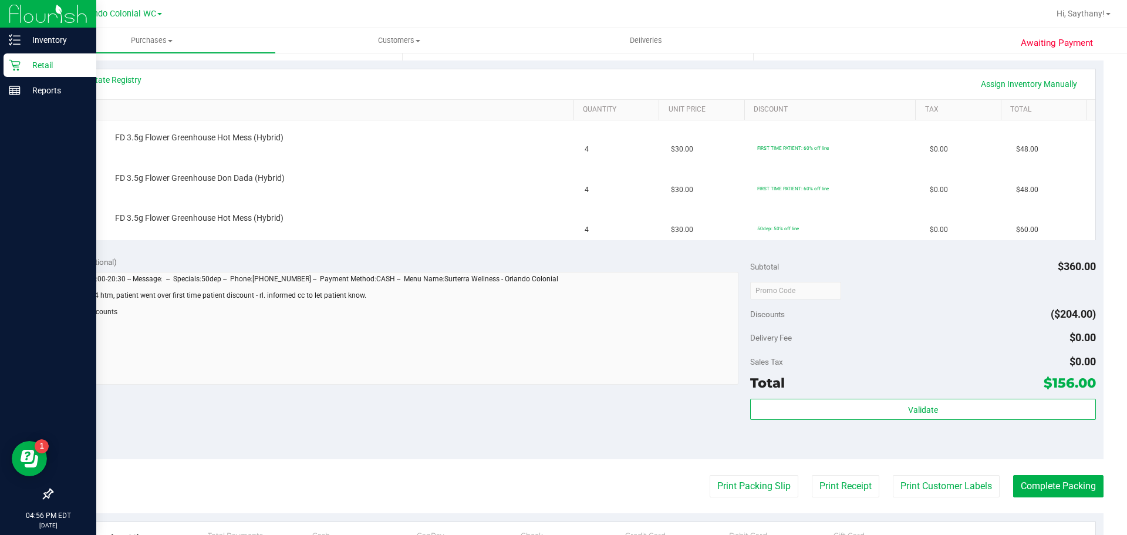
scroll to position [235, 0]
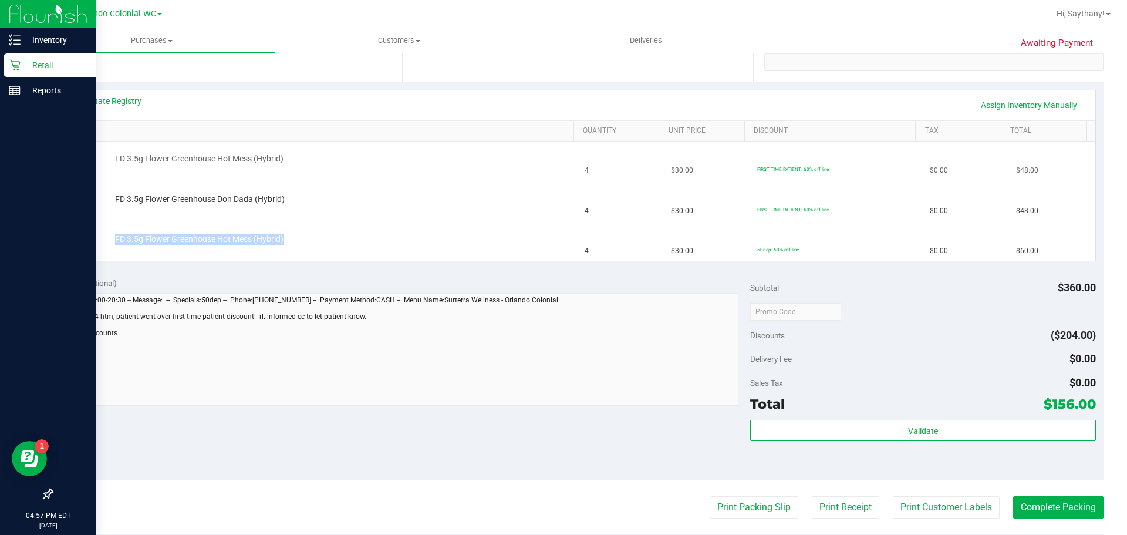
drag, startPoint x: 285, startPoint y: 237, endPoint x: 158, endPoint y: 168, distance: 144.5
click at [74, 228] on td "FD 3.5g Flower Greenhouse Hot Mess (Hybrid)" at bounding box center [319, 241] width 518 height 39
drag, startPoint x: 136, startPoint y: 161, endPoint x: 323, endPoint y: 154, distance: 187.4
click at [323, 154] on div "FD 3.5g Flower Greenhouse Hot Mess (Hybrid)" at bounding box center [338, 159] width 459 height 12
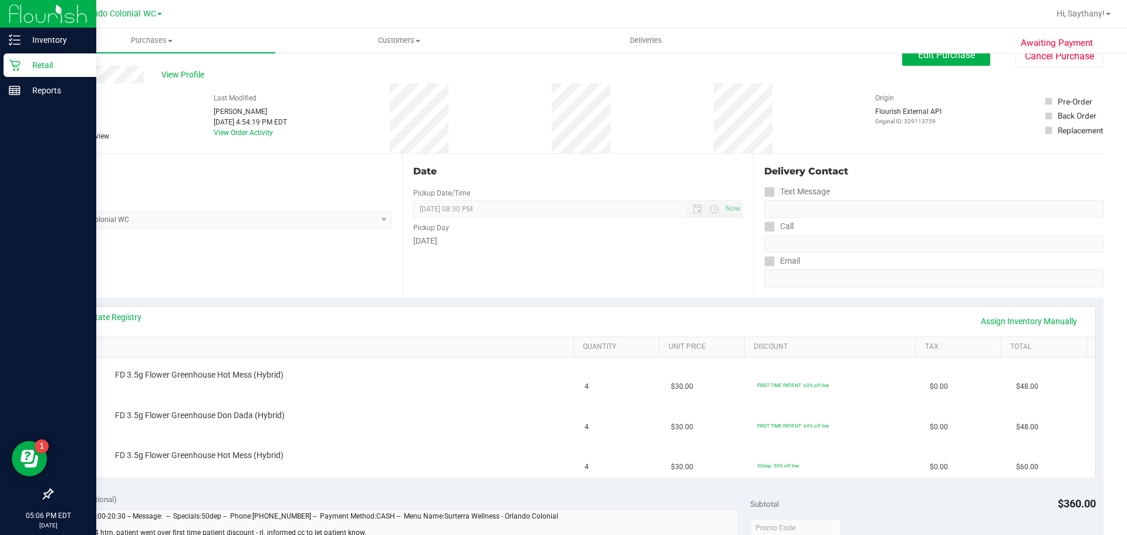
scroll to position [0, 0]
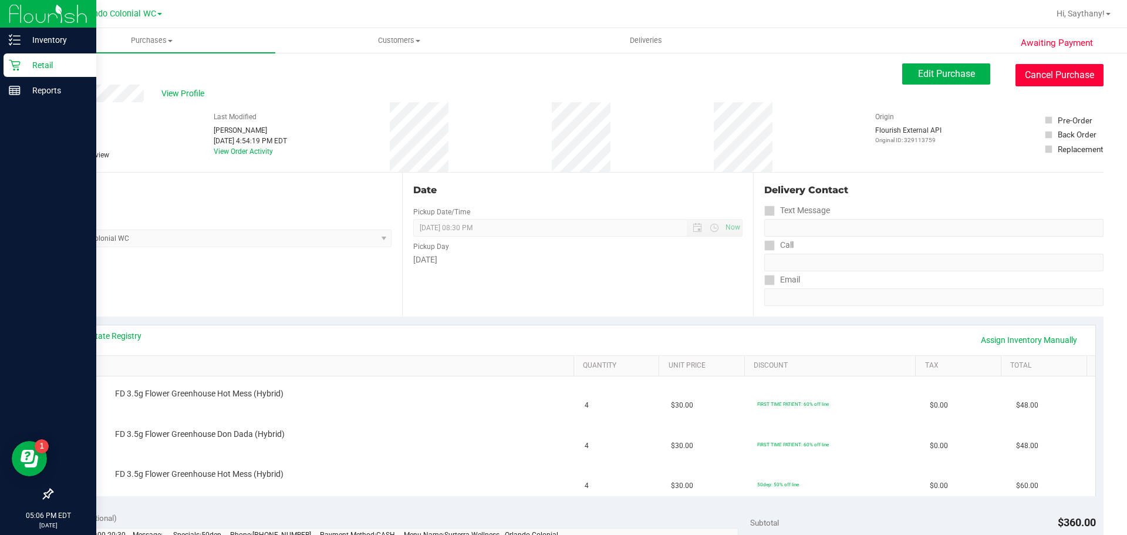
click at [1042, 80] on button "Cancel Purchase" at bounding box center [1059, 75] width 88 height 22
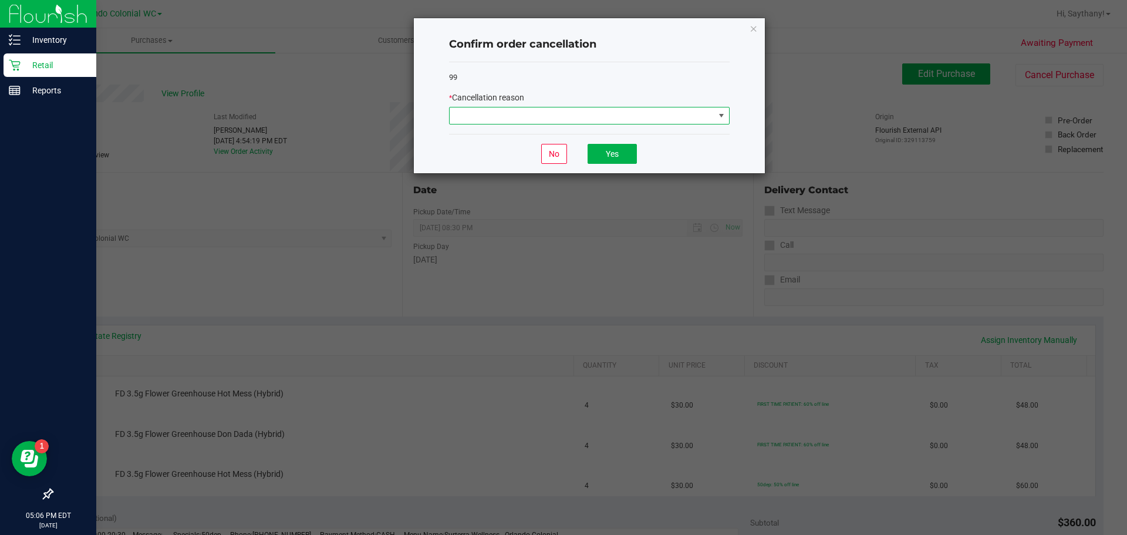
click at [567, 124] on span at bounding box center [582, 115] width 265 height 16
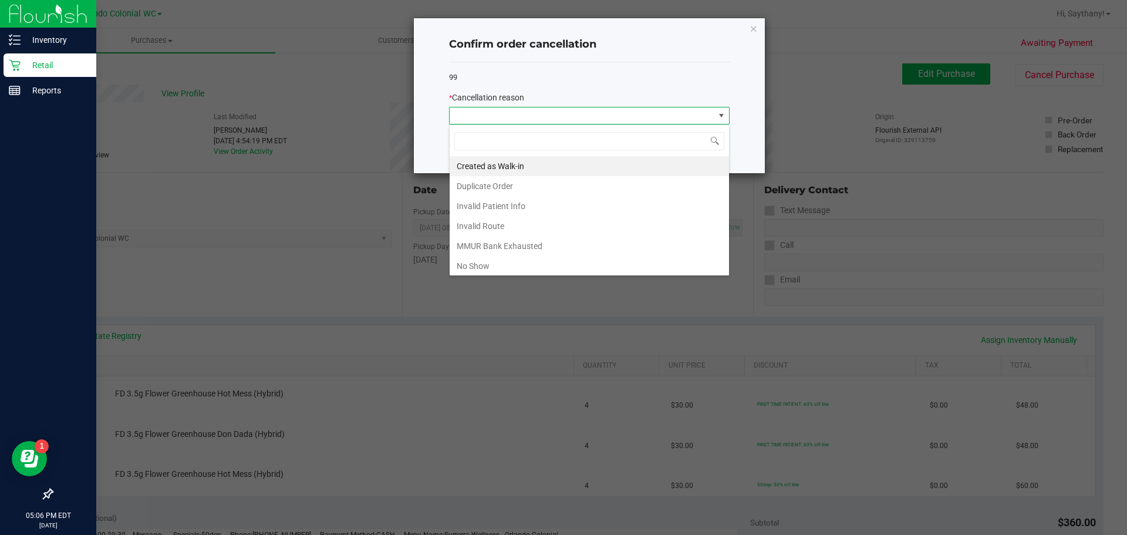
scroll to position [18, 281]
click at [546, 170] on li "Created as Walk-in" at bounding box center [589, 166] width 279 height 20
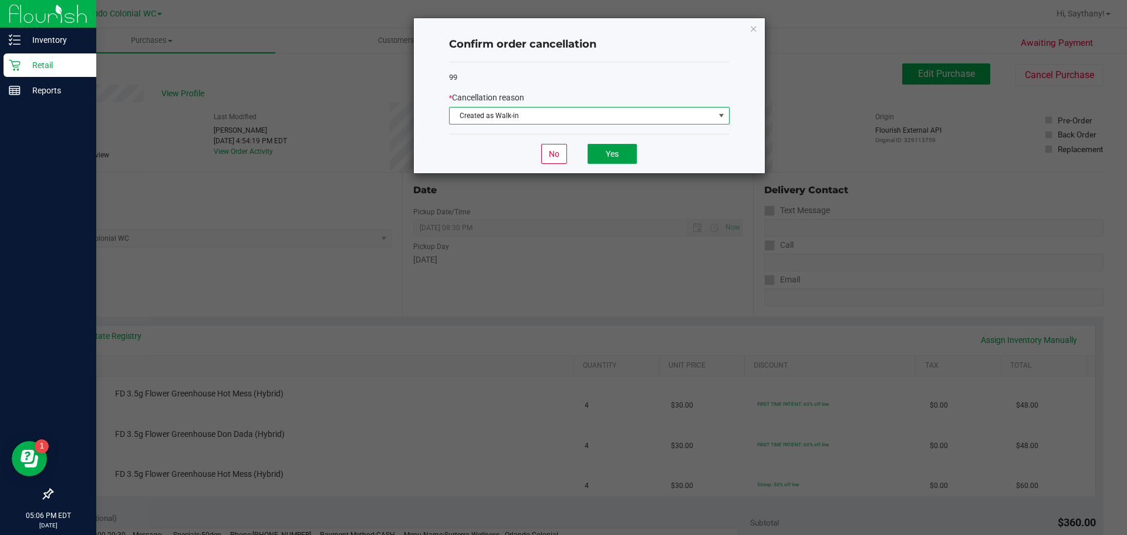
click at [636, 153] on button "Yes" at bounding box center [612, 154] width 49 height 20
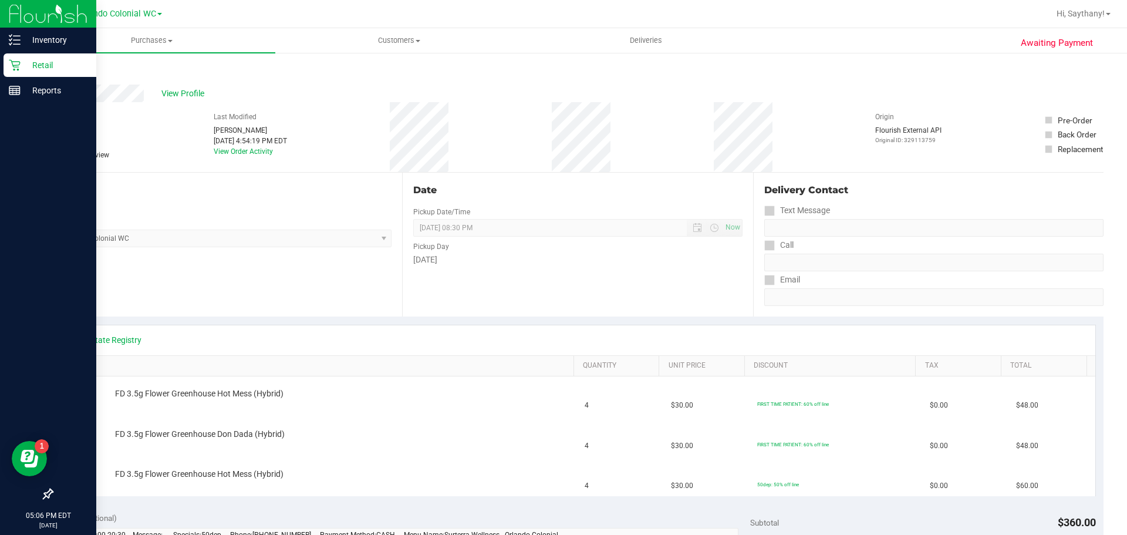
click at [65, 68] on link "Back" at bounding box center [61, 70] width 18 height 8
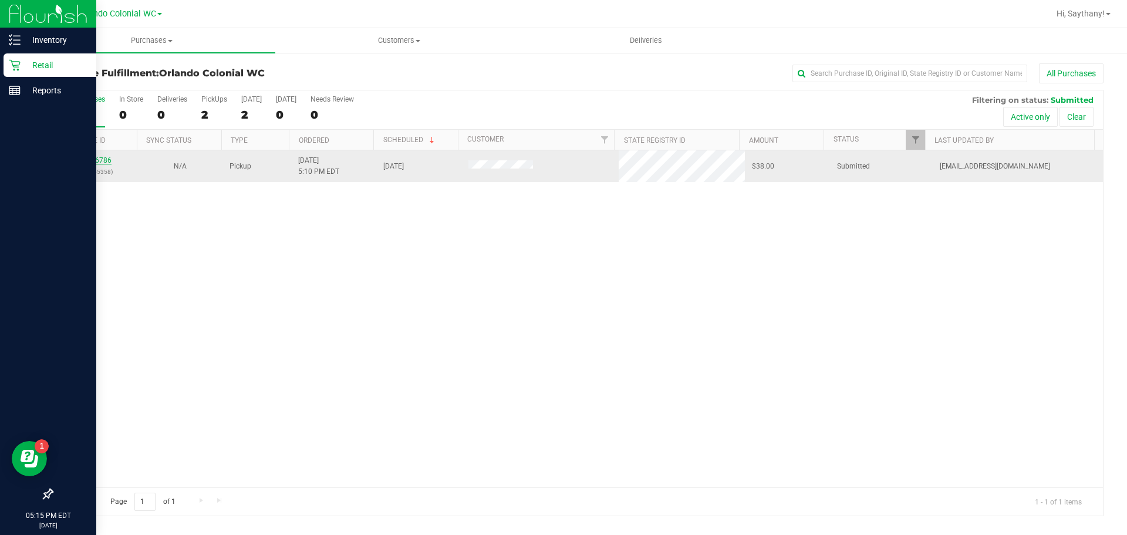
click at [94, 160] on link "12026786" at bounding box center [95, 160] width 33 height 8
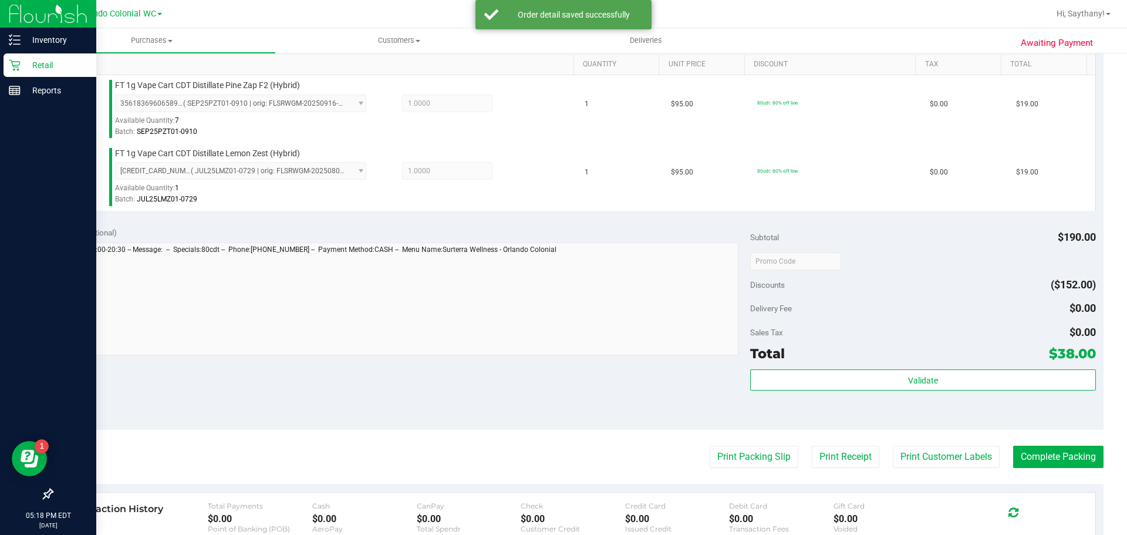
scroll to position [303, 0]
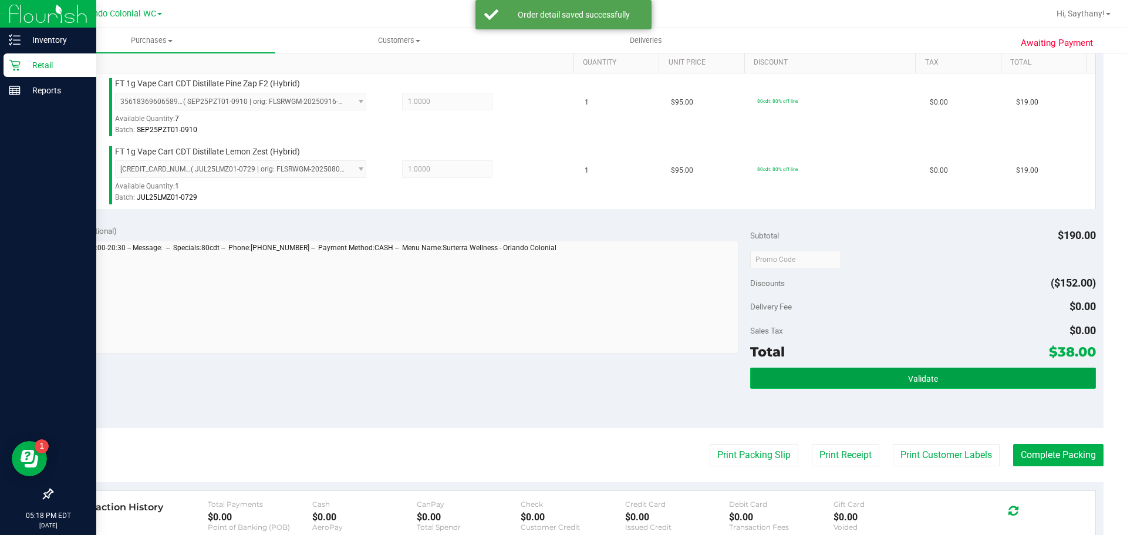
click at [1040, 381] on button "Validate" at bounding box center [922, 377] width 345 height 21
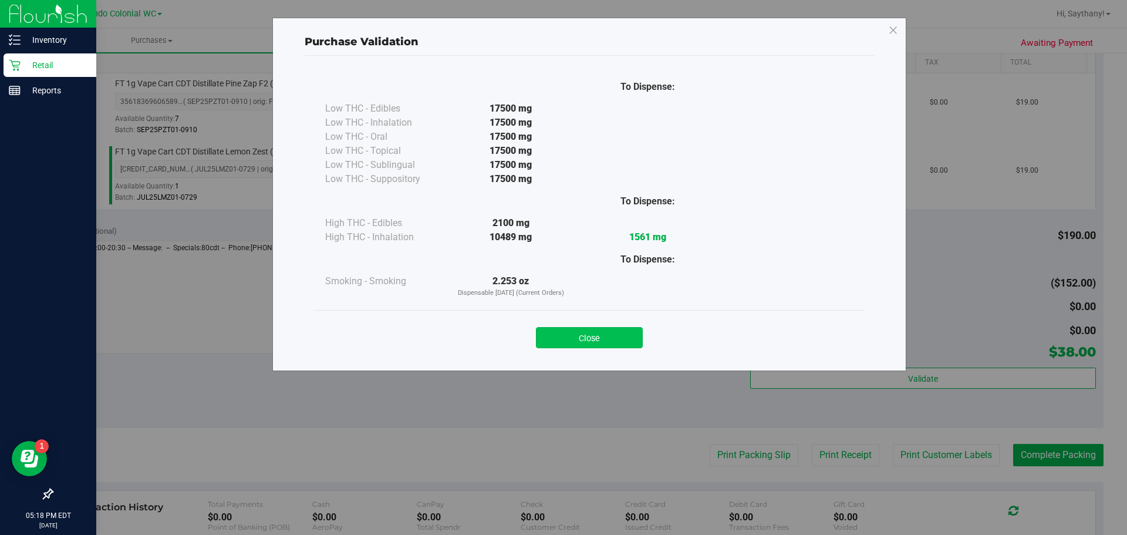
click at [580, 347] on button "Close" at bounding box center [589, 337] width 107 height 21
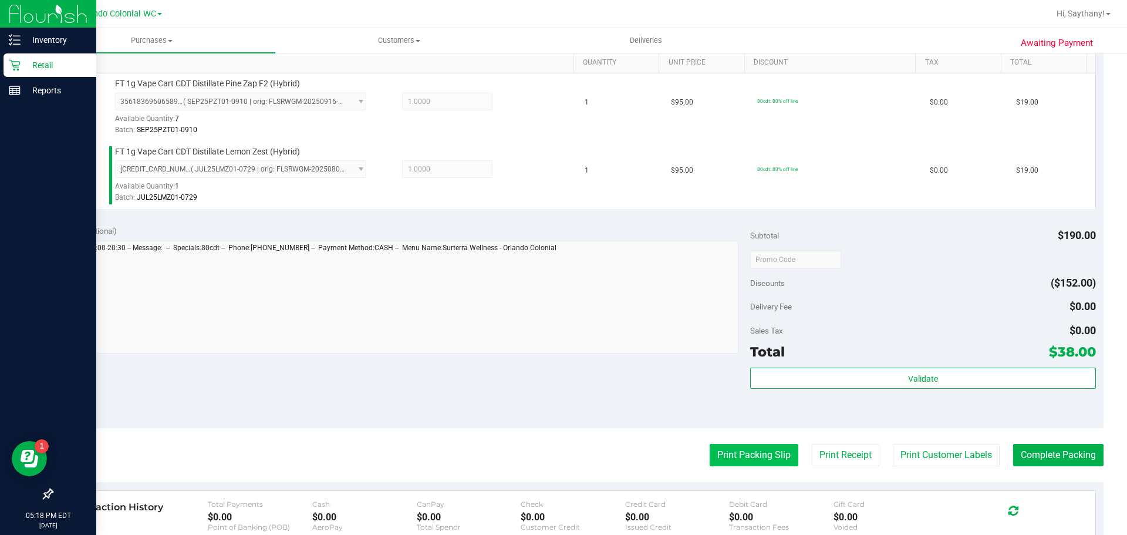
click at [721, 455] on button "Print Packing Slip" at bounding box center [754, 455] width 89 height 22
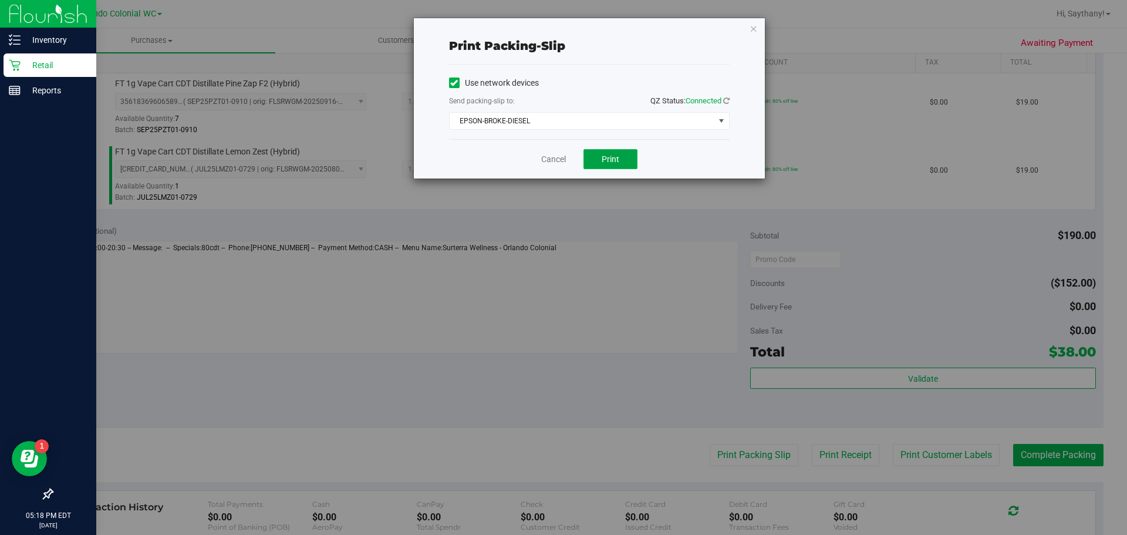
click at [617, 166] on button "Print" at bounding box center [610, 159] width 54 height 20
click at [753, 32] on icon "button" at bounding box center [754, 28] width 8 height 14
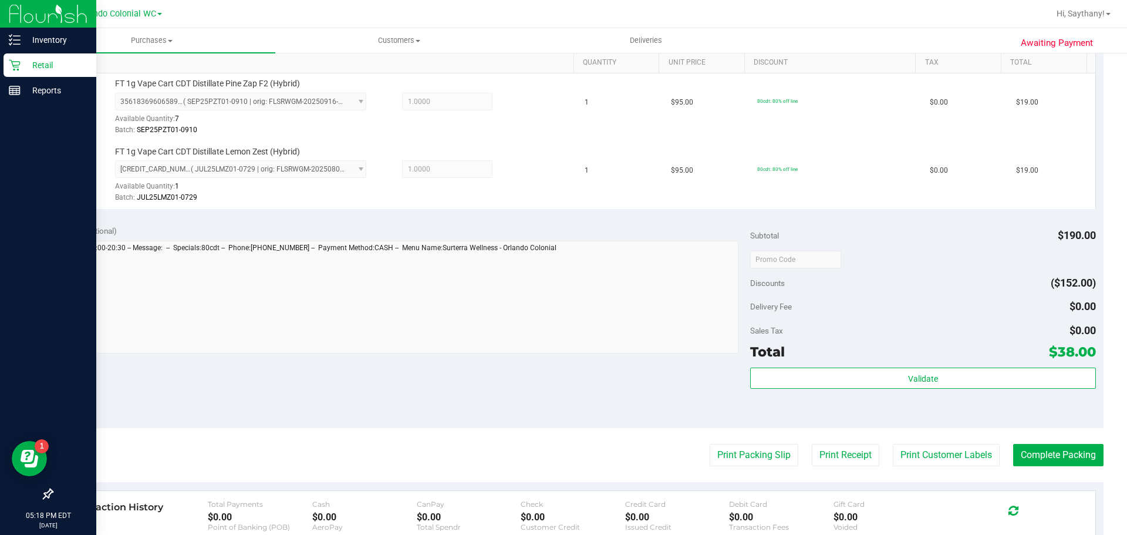
click at [994, 354] on div "Total $38.00" at bounding box center [922, 351] width 345 height 21
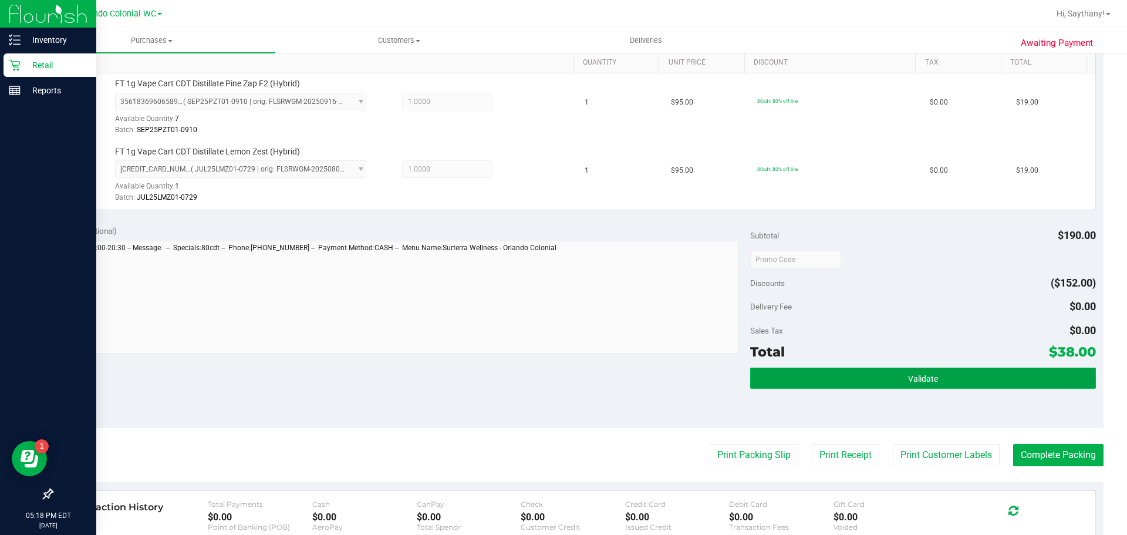
click at [1021, 384] on button "Validate" at bounding box center [922, 377] width 345 height 21
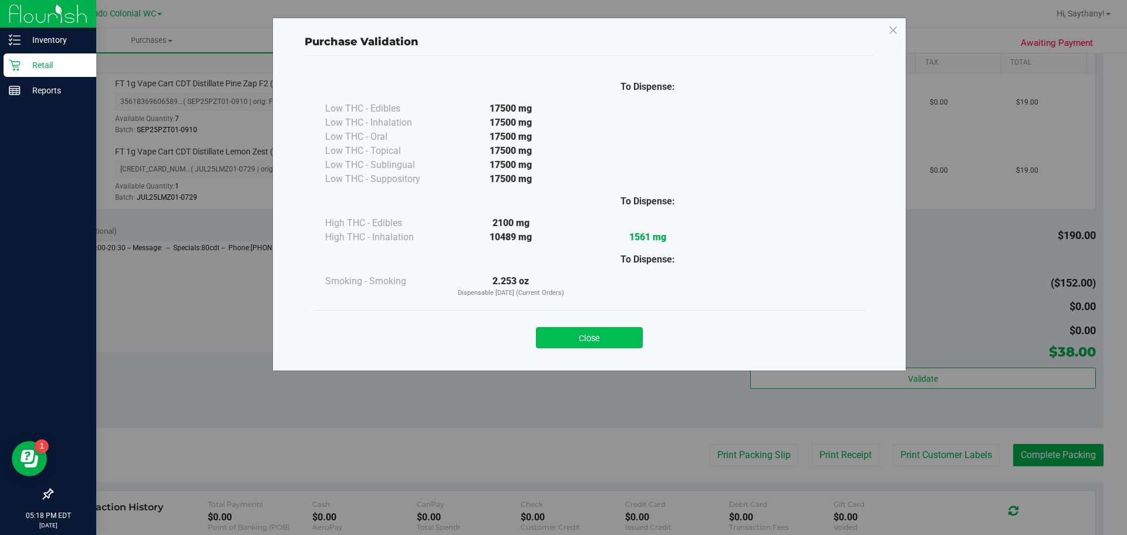
click at [598, 335] on button "Close" at bounding box center [589, 337] width 107 height 21
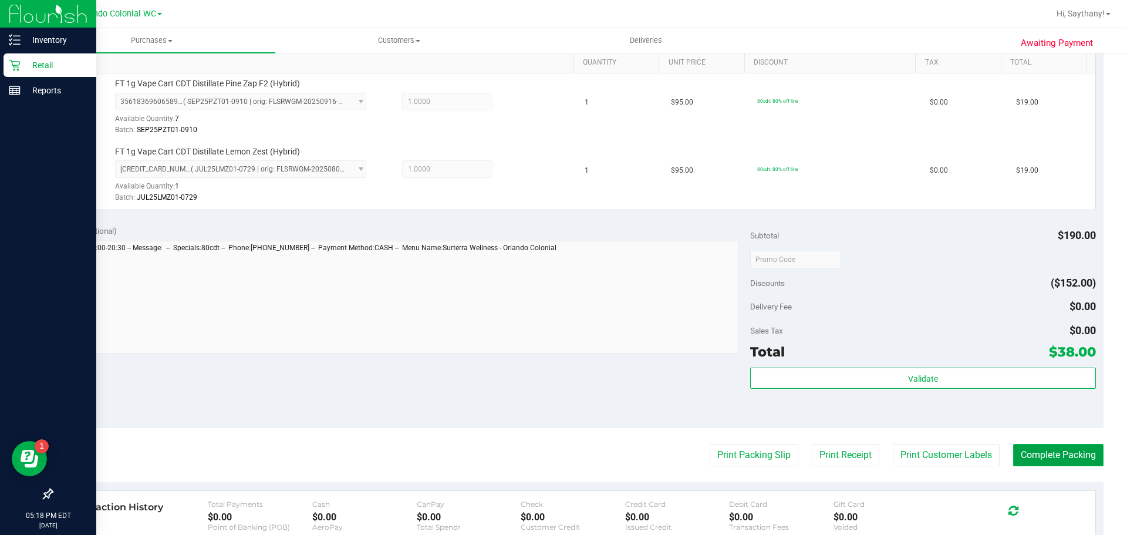
click at [1060, 461] on button "Complete Packing" at bounding box center [1058, 455] width 90 height 22
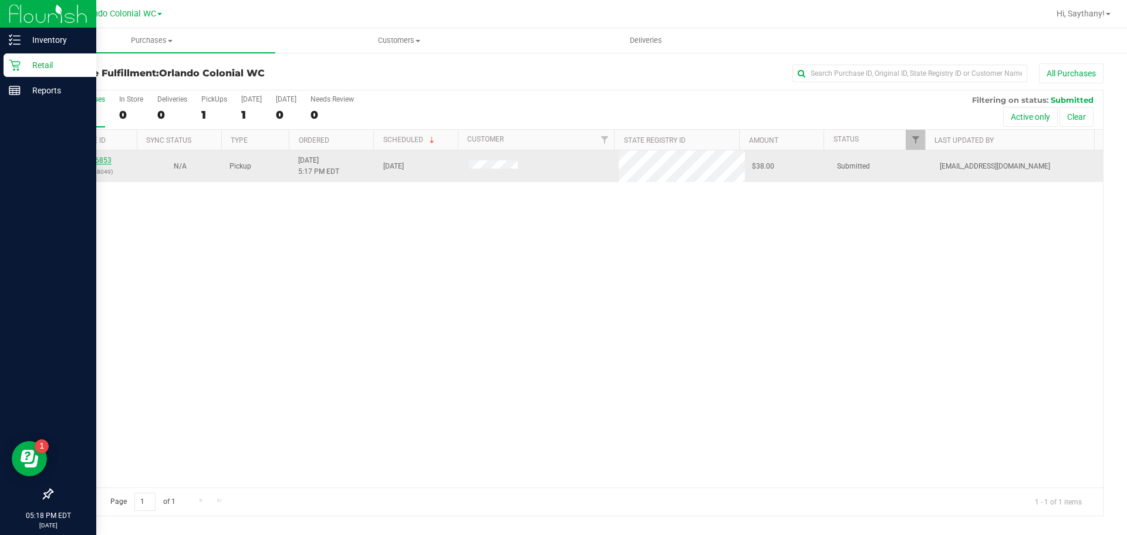
click at [86, 160] on link "12026853" at bounding box center [95, 160] width 33 height 8
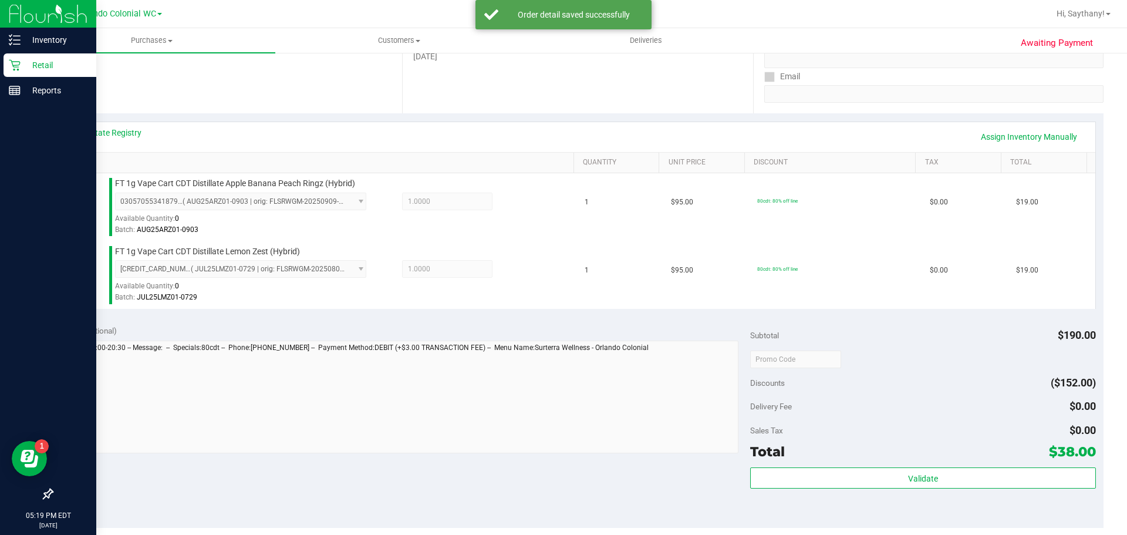
scroll to position [204, 0]
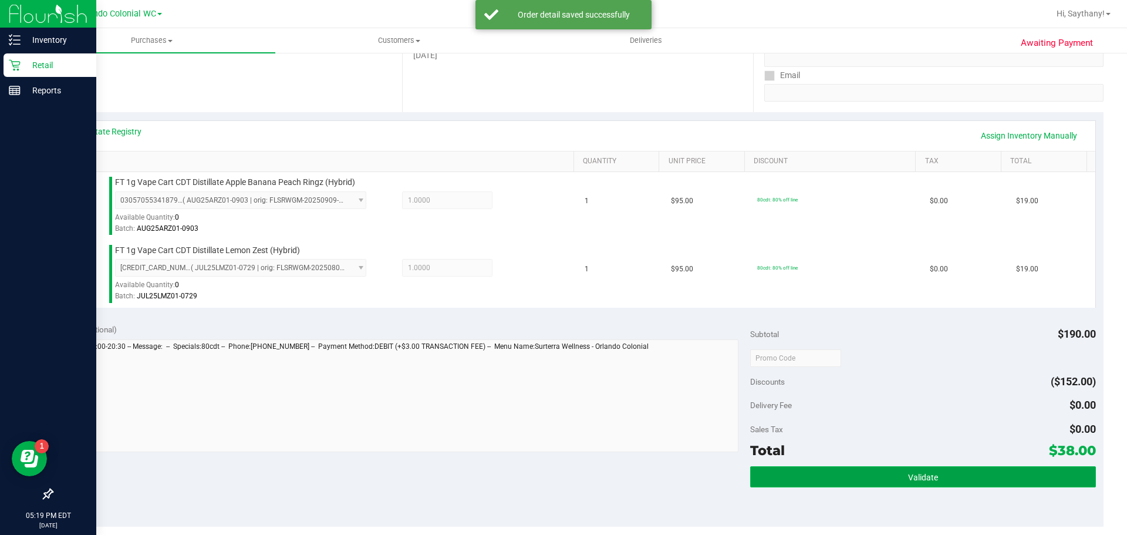
click at [963, 485] on button "Validate" at bounding box center [922, 476] width 345 height 21
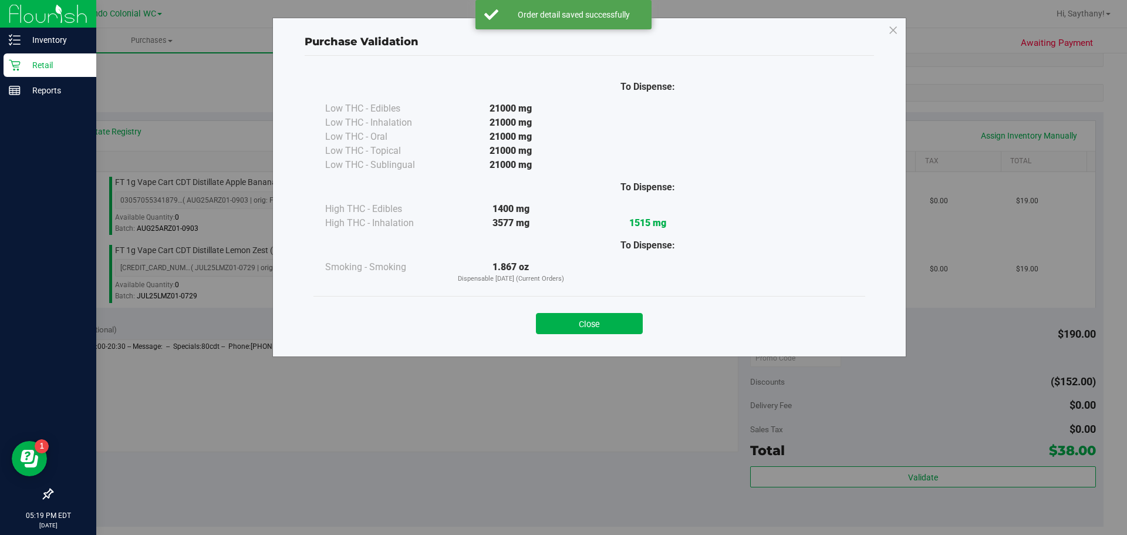
click at [576, 347] on div "Purchase Validation To Dispense: Low THC - Edibles 21000 mg" at bounding box center [589, 187] width 634 height 339
click at [569, 314] on button "Close" at bounding box center [589, 323] width 107 height 21
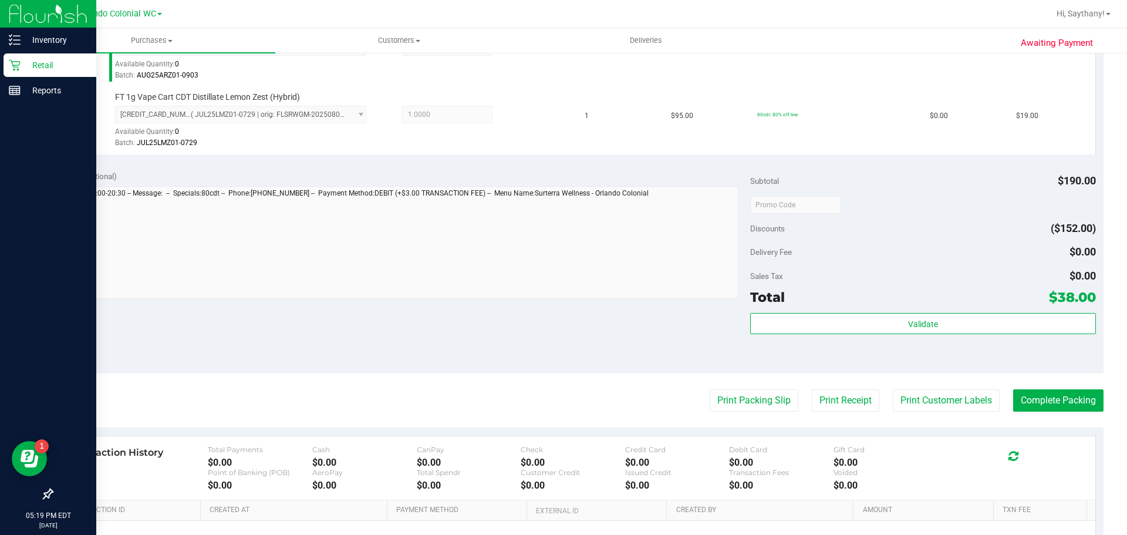
scroll to position [388, 0]
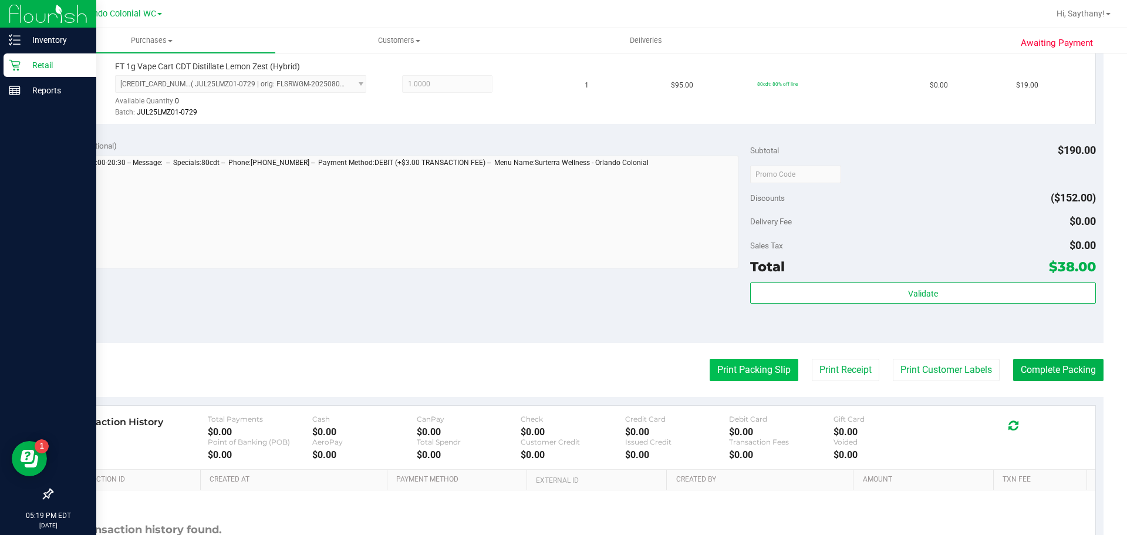
click at [756, 379] on button "Print Packing Slip" at bounding box center [754, 370] width 89 height 22
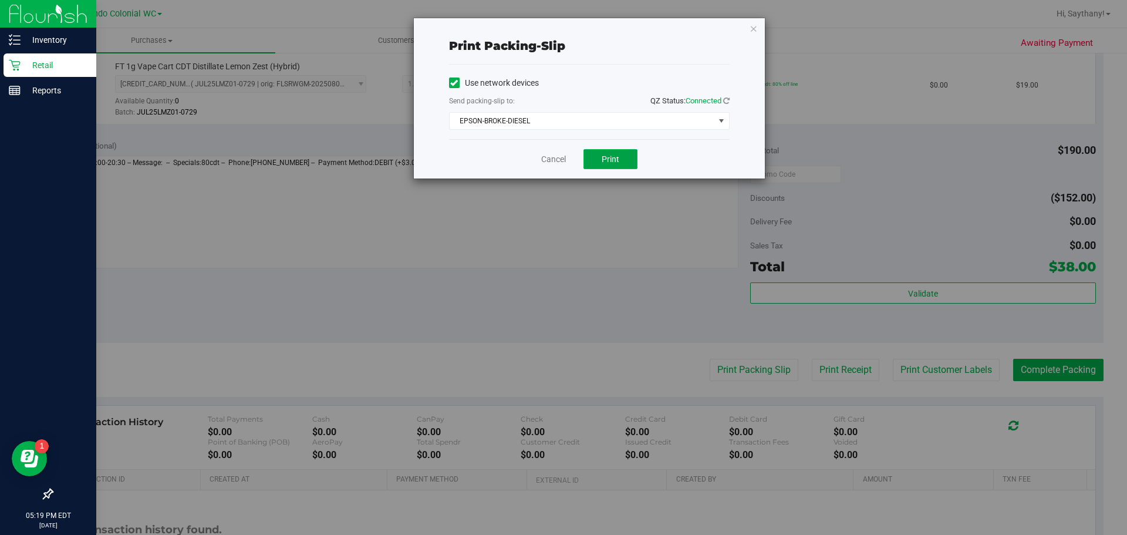
click at [621, 158] on button "Print" at bounding box center [610, 159] width 54 height 20
click at [735, 29] on div "Print packing-slip Use network devices Send packing-slip to: QZ Status: Connect…" at bounding box center [589, 98] width 351 height 160
click at [771, 29] on div "Print packing-slip Use network devices Send packing-slip to: QZ Status: Connect…" at bounding box center [568, 267] width 1136 height 535
click at [739, 39] on div "Print packing-slip Use network devices Send packing-slip to: QZ Status: Connect…" at bounding box center [589, 98] width 351 height 160
click at [753, 24] on icon "button" at bounding box center [754, 28] width 8 height 14
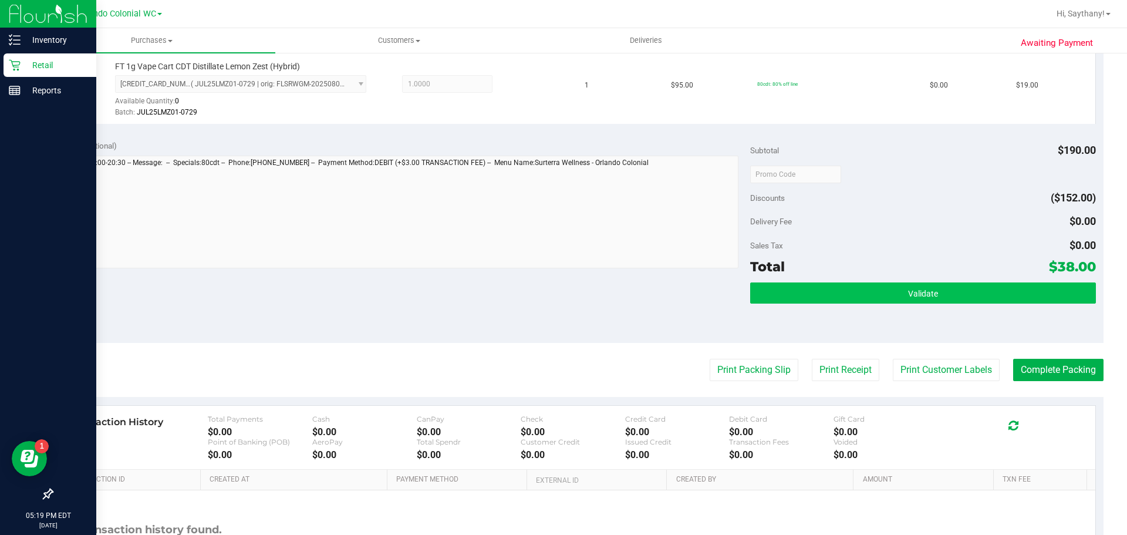
click at [975, 300] on button "Validate" at bounding box center [922, 292] width 345 height 21
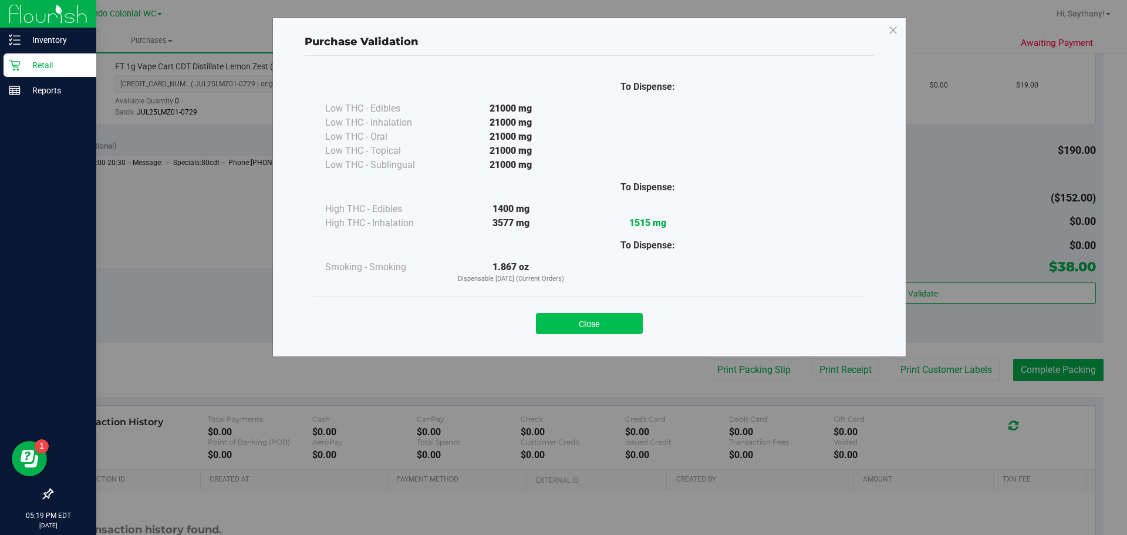
click at [573, 325] on button "Close" at bounding box center [589, 323] width 107 height 21
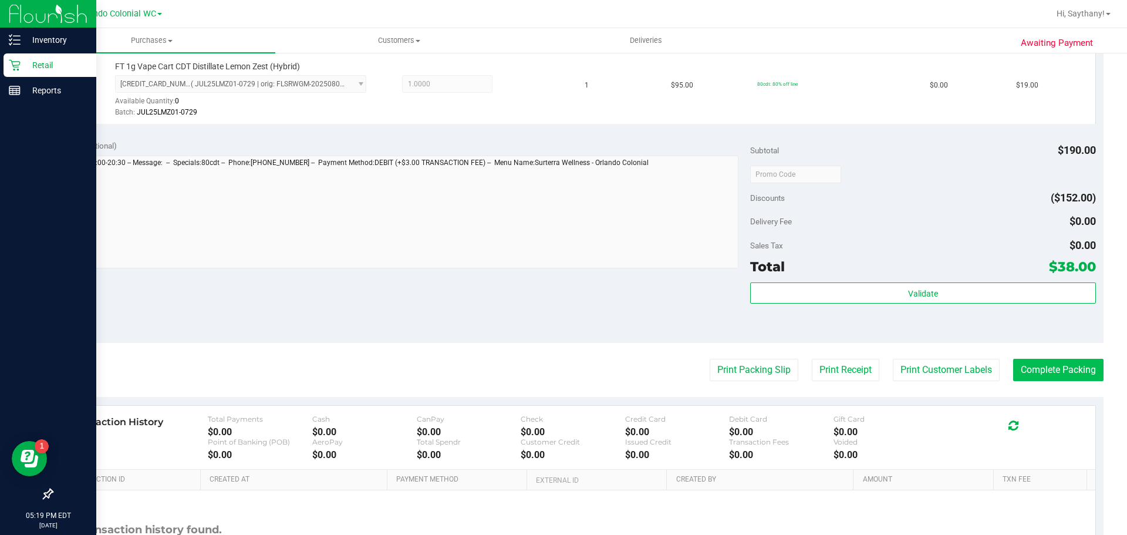
click at [1054, 368] on button "Complete Packing" at bounding box center [1058, 370] width 90 height 22
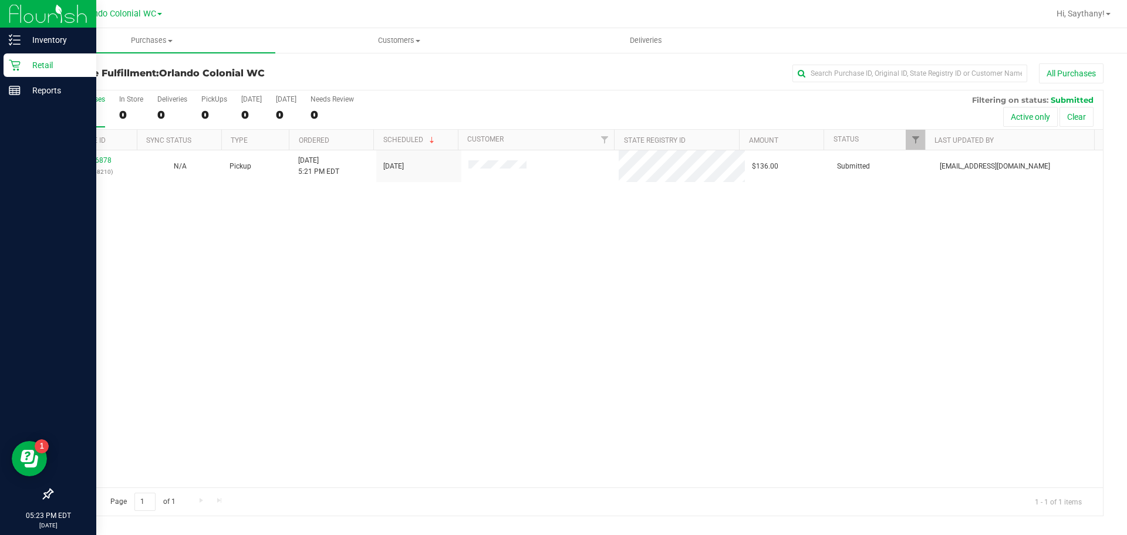
click at [87, 164] on link "12026878" at bounding box center [95, 160] width 33 height 8
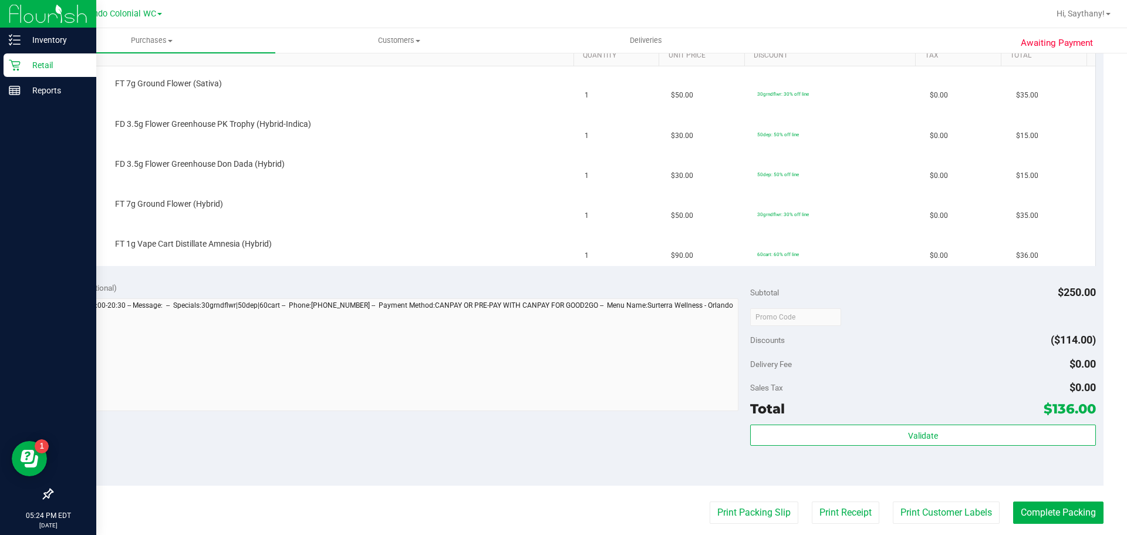
scroll to position [411, 0]
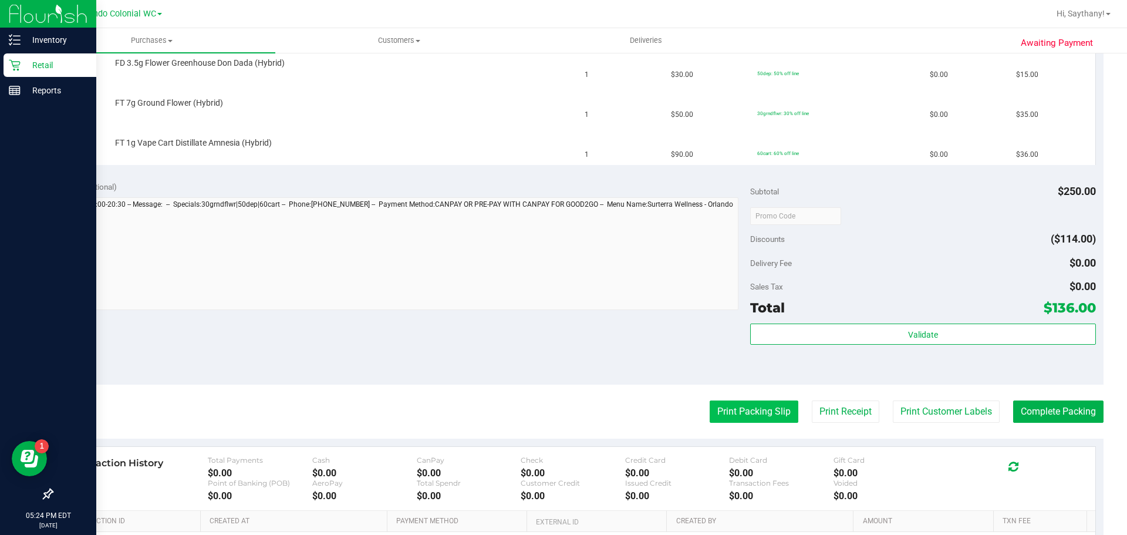
click at [750, 414] on button "Print Packing Slip" at bounding box center [754, 411] width 89 height 22
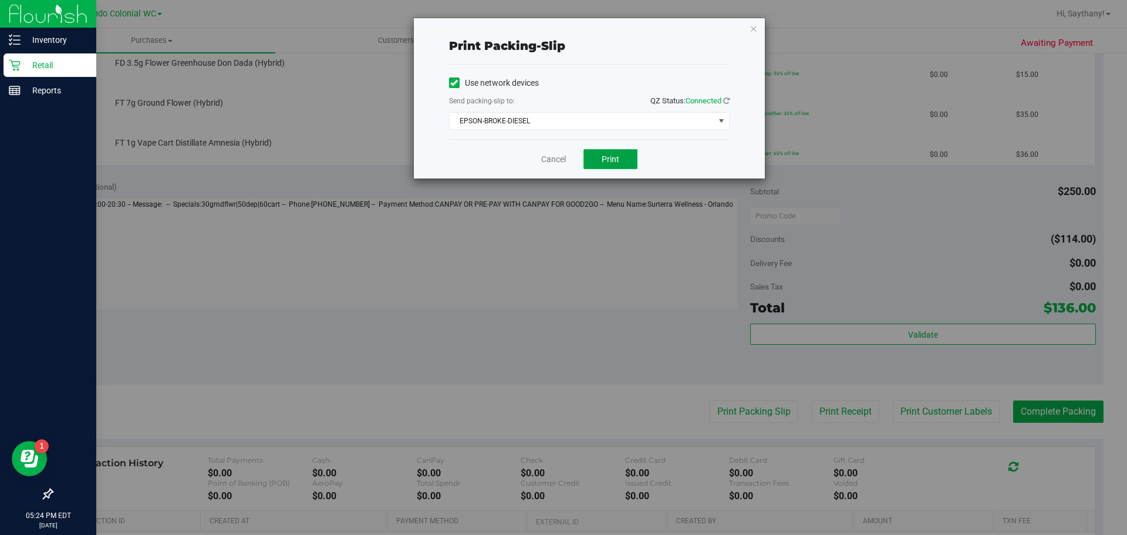
click at [614, 156] on span "Print" at bounding box center [611, 158] width 18 height 9
click at [754, 24] on icon "button" at bounding box center [754, 28] width 8 height 14
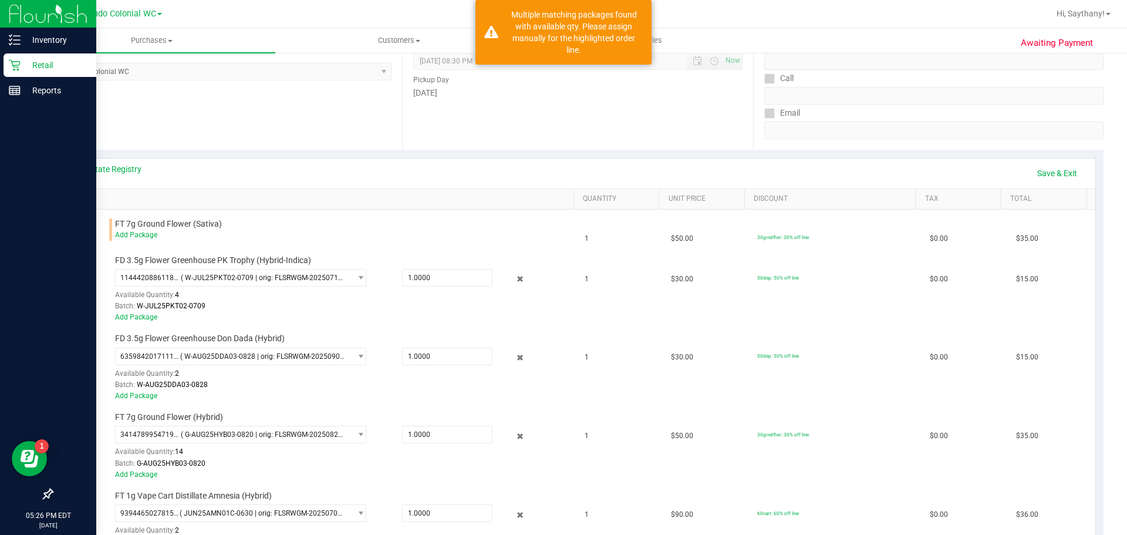
scroll to position [212, 0]
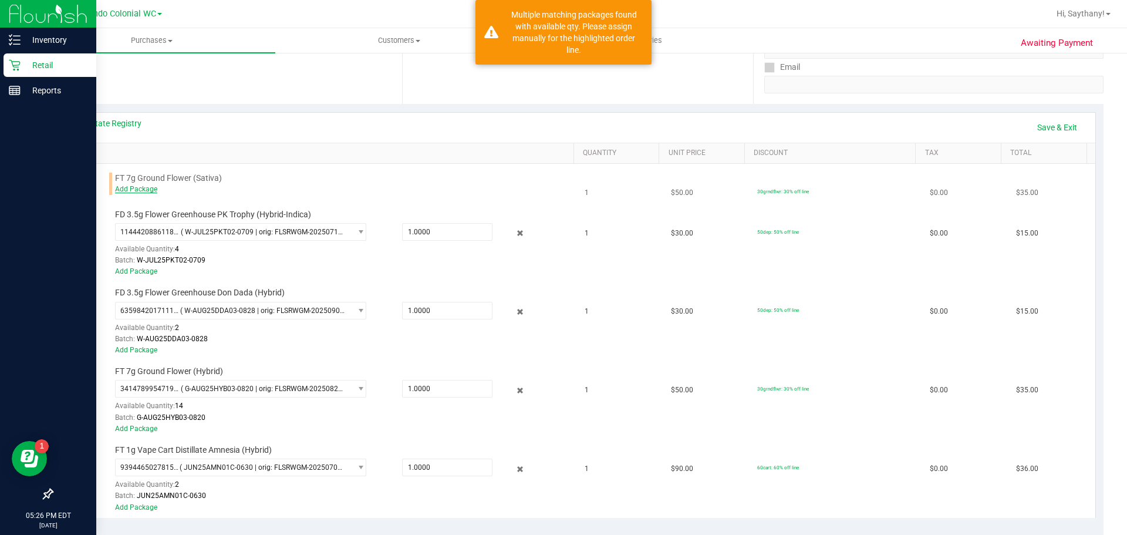
click at [141, 188] on link "Add Package" at bounding box center [136, 189] width 42 height 8
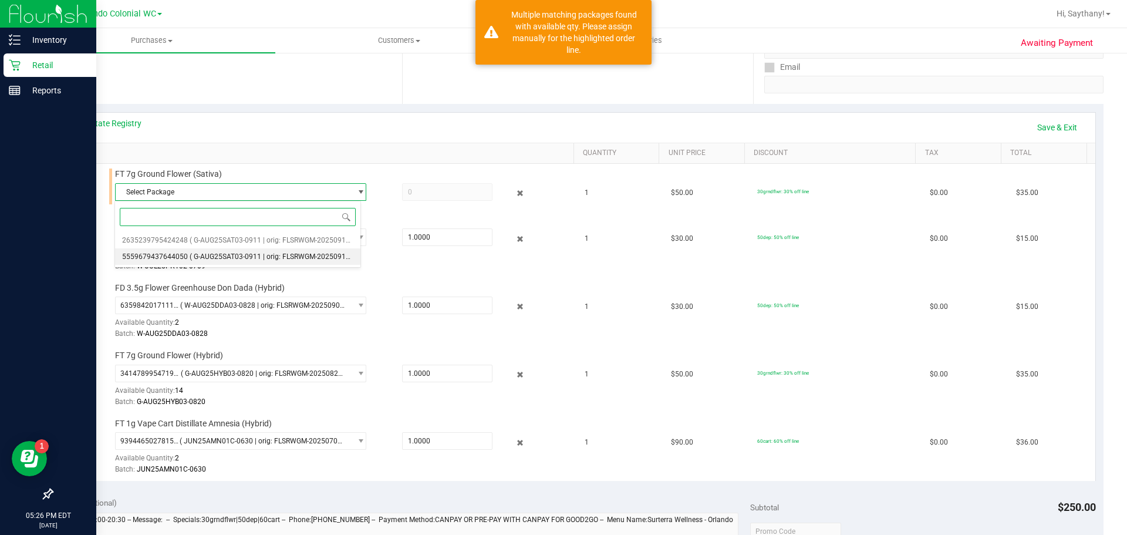
click at [289, 257] on span "( G-AUG25SAT03-0911 | orig: FLSRWGM-20250917-548 )" at bounding box center [279, 256] width 178 height 8
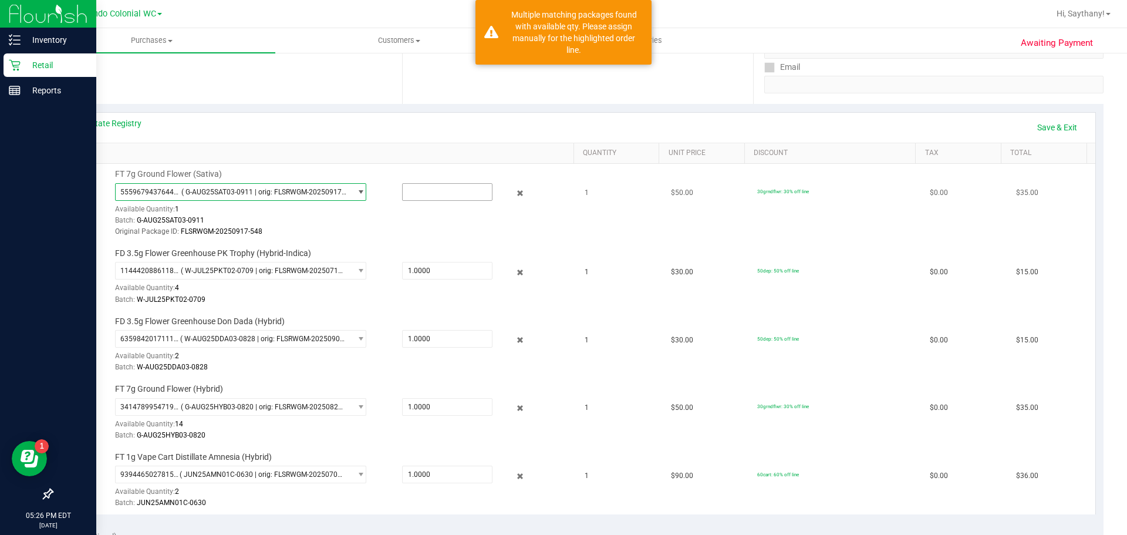
click at [447, 191] on input "text" at bounding box center [447, 192] width 89 height 16
type input "1"
click at [757, 131] on div "View State Registry Save & Exit" at bounding box center [578, 127] width 1014 height 20
type input "1.0000"
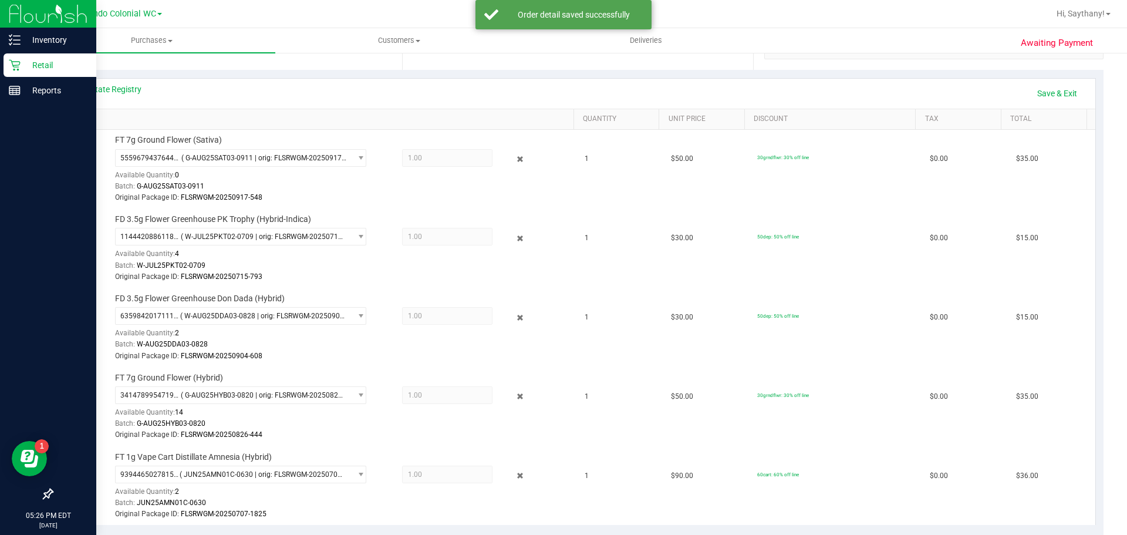
scroll to position [197, 0]
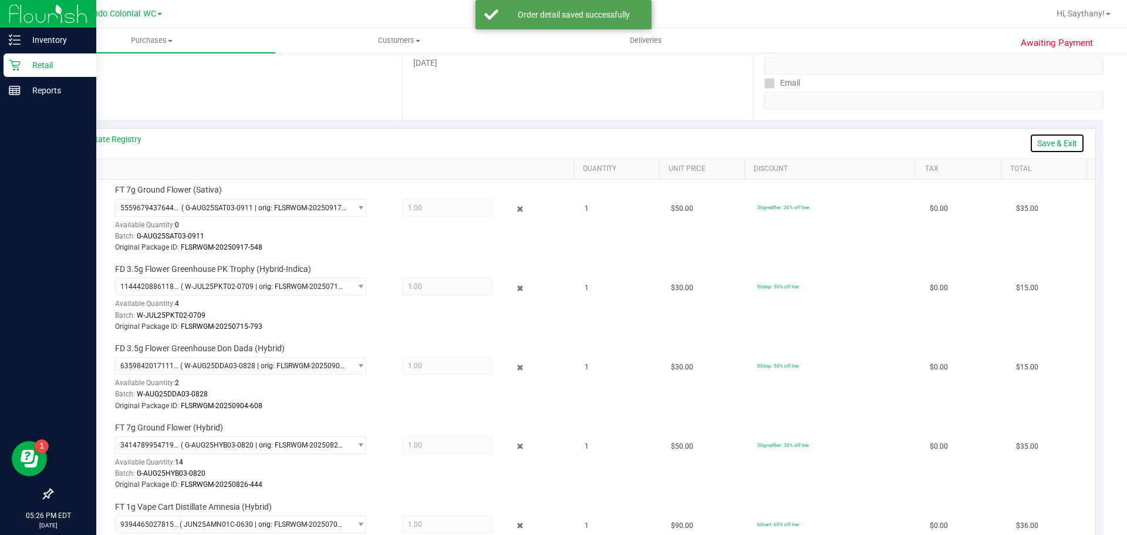
click at [1064, 151] on link "Save & Exit" at bounding box center [1057, 143] width 55 height 20
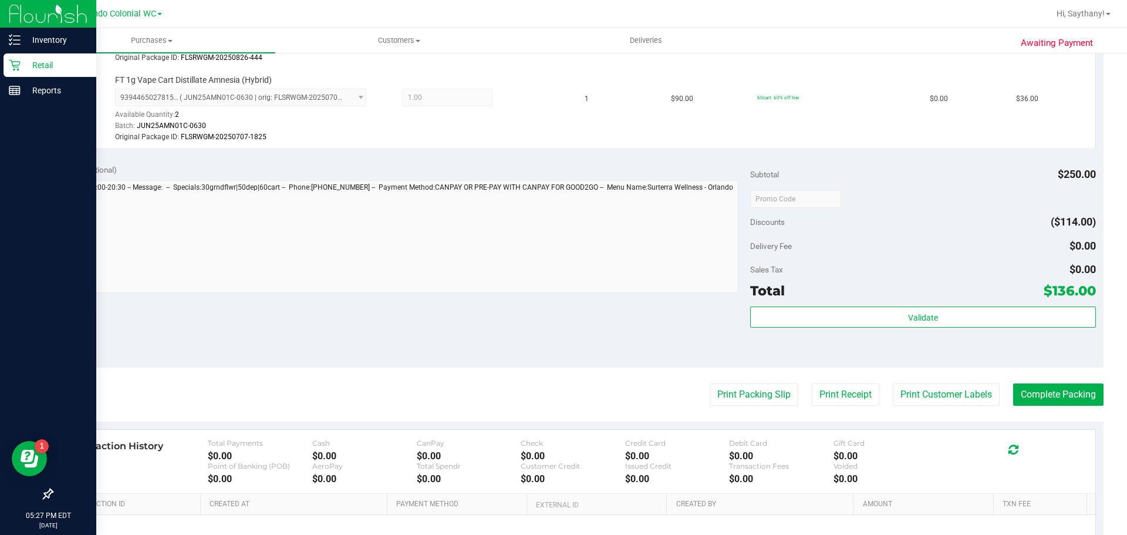
scroll to position [623, 0]
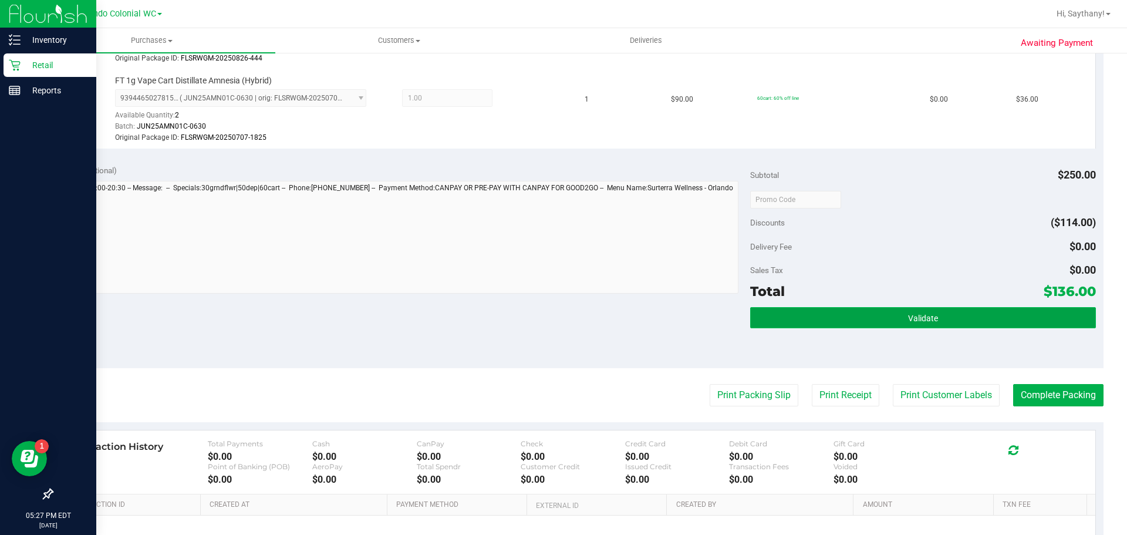
click at [998, 320] on button "Validate" at bounding box center [922, 317] width 345 height 21
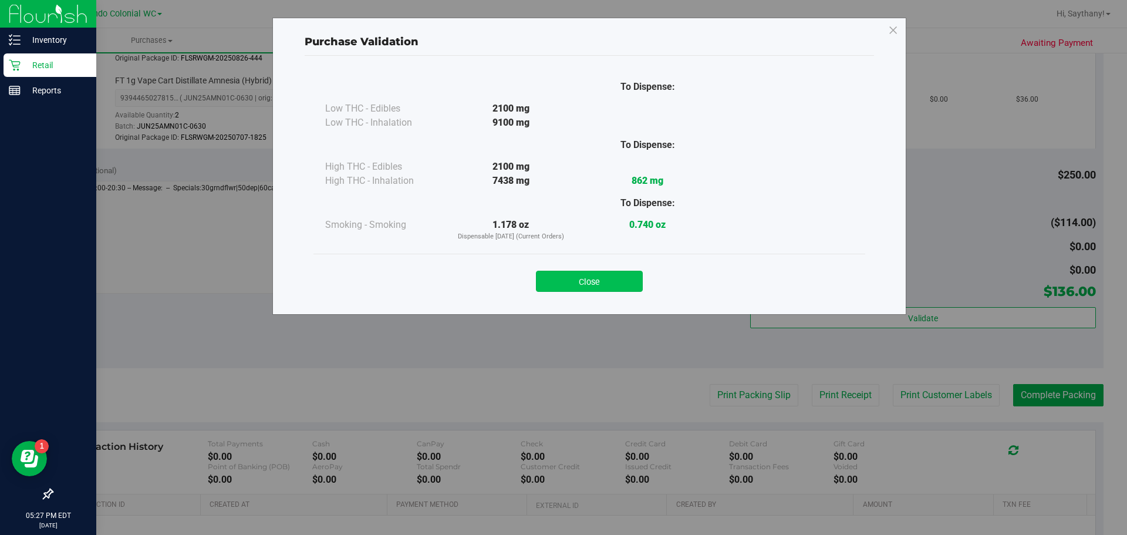
click at [603, 290] on button "Close" at bounding box center [589, 281] width 107 height 21
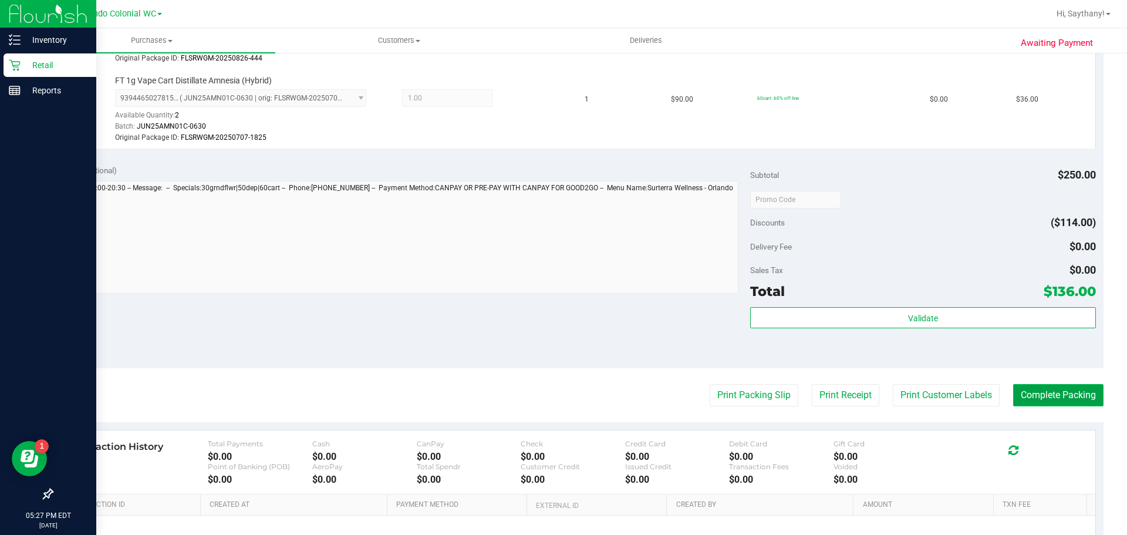
click at [1054, 401] on button "Complete Packing" at bounding box center [1058, 395] width 90 height 22
